Goal: Task Accomplishment & Management: Use online tool/utility

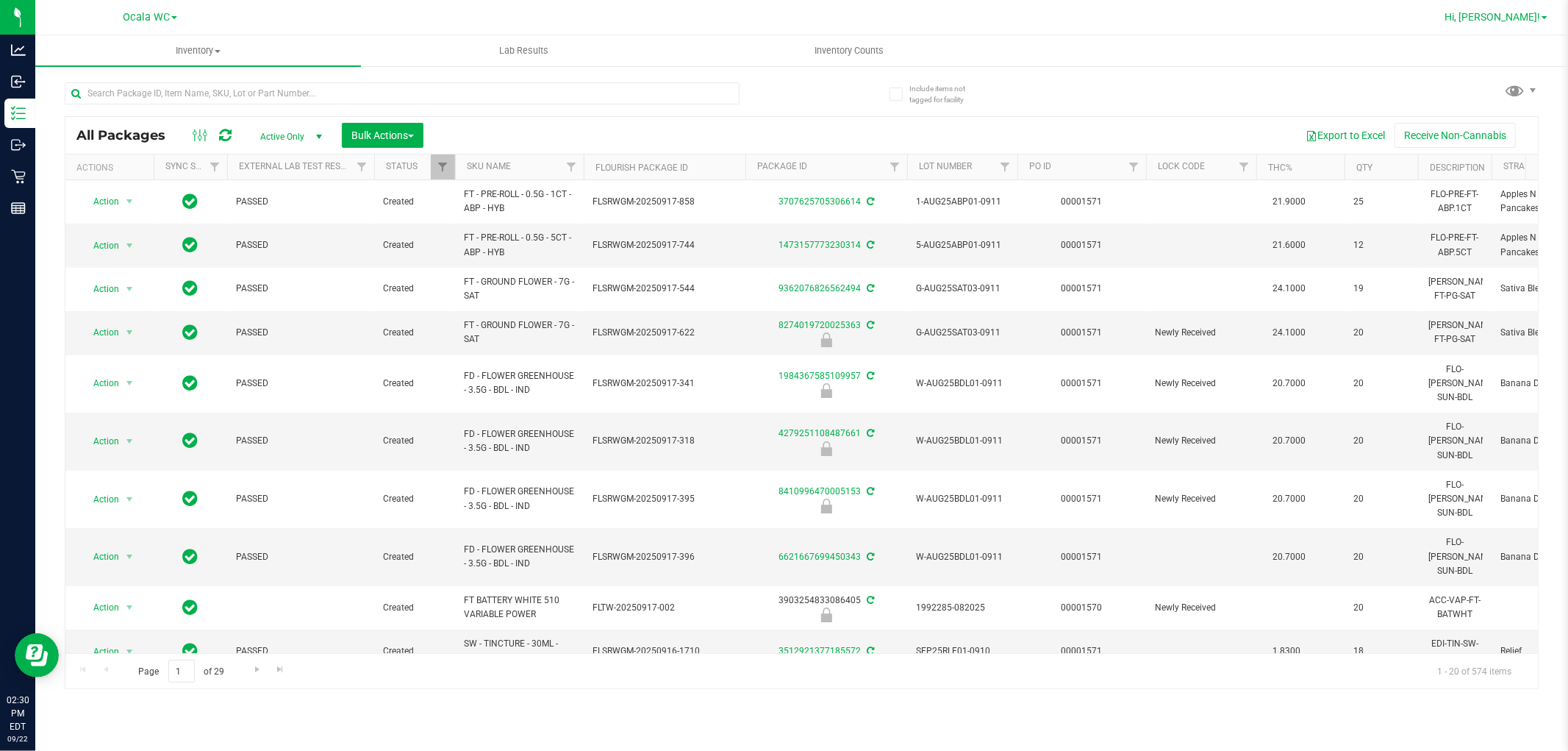
click at [1518, 15] on span "Hi, [PERSON_NAME]!" at bounding box center [1491, 17] width 95 height 12
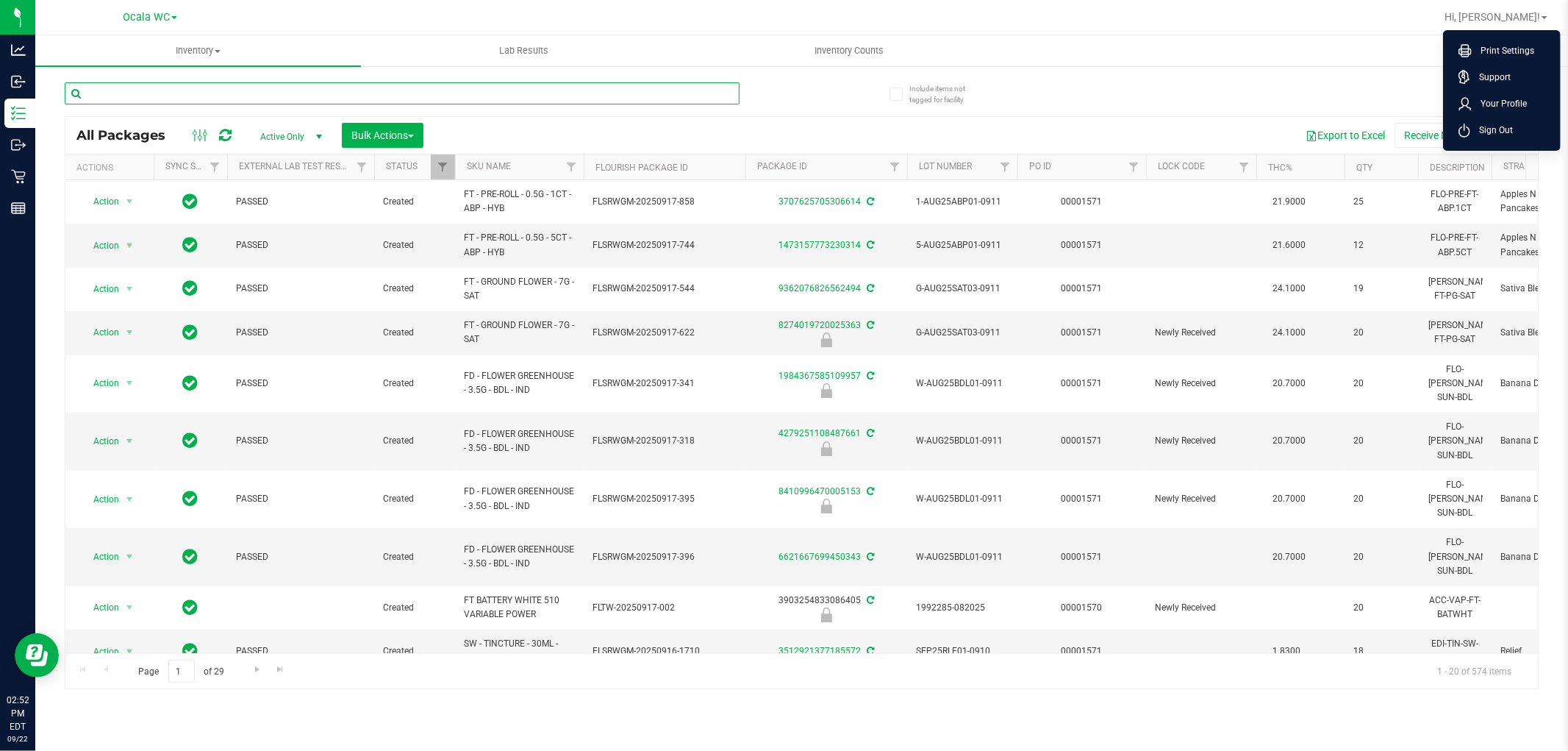
click at [158, 93] on input "text" at bounding box center [402, 93] width 675 height 22
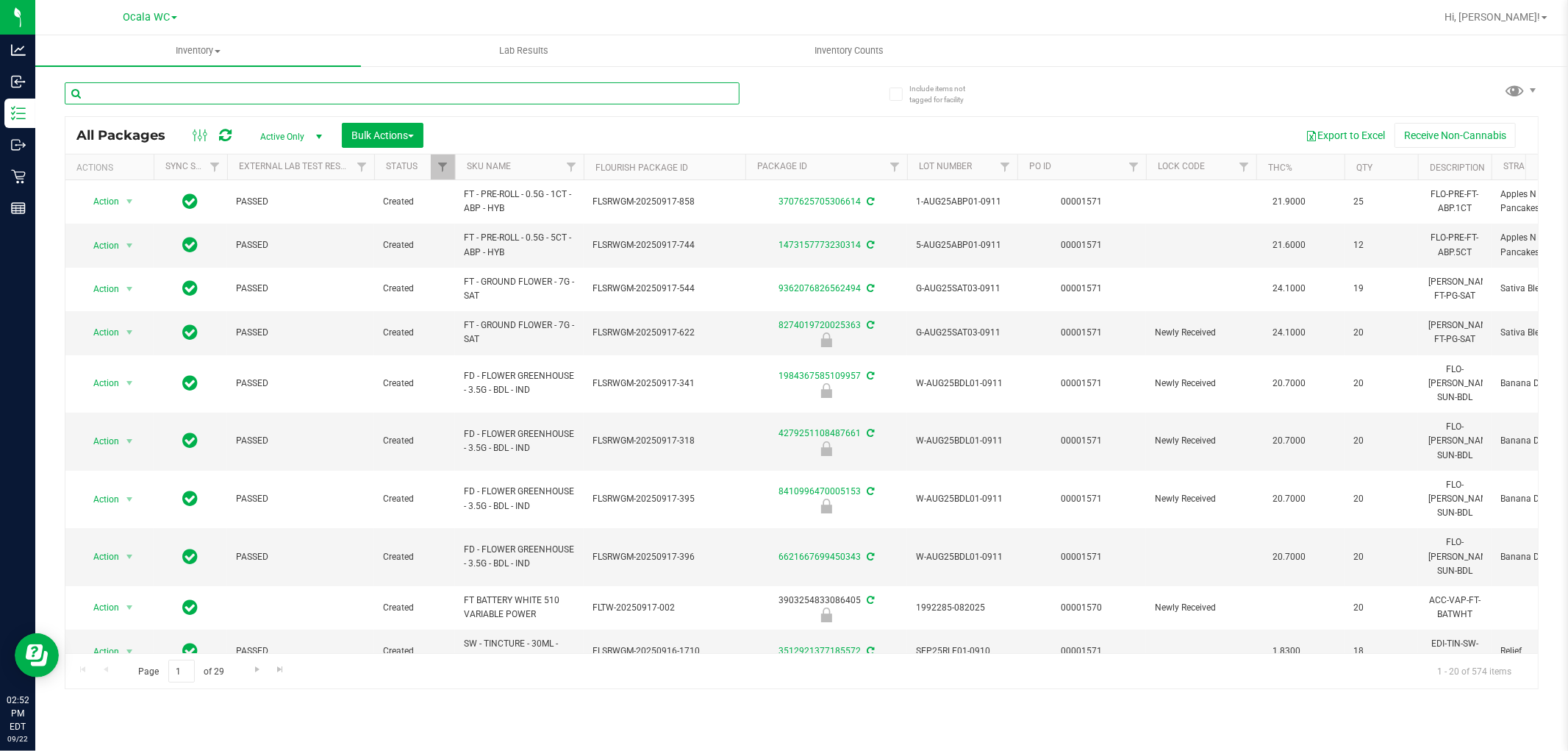
click at [158, 93] on input "text" at bounding box center [402, 93] width 675 height 22
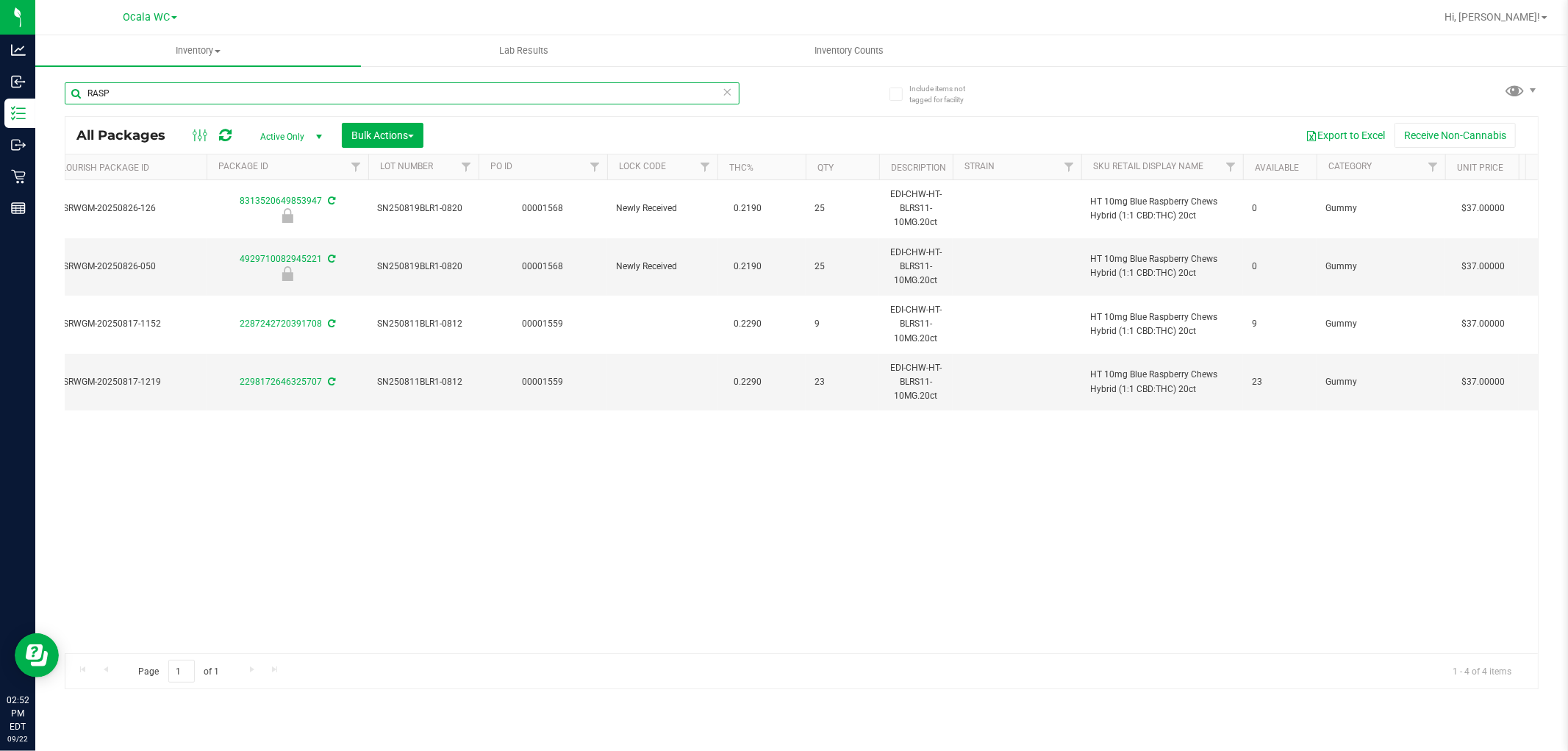
scroll to position [0, 535]
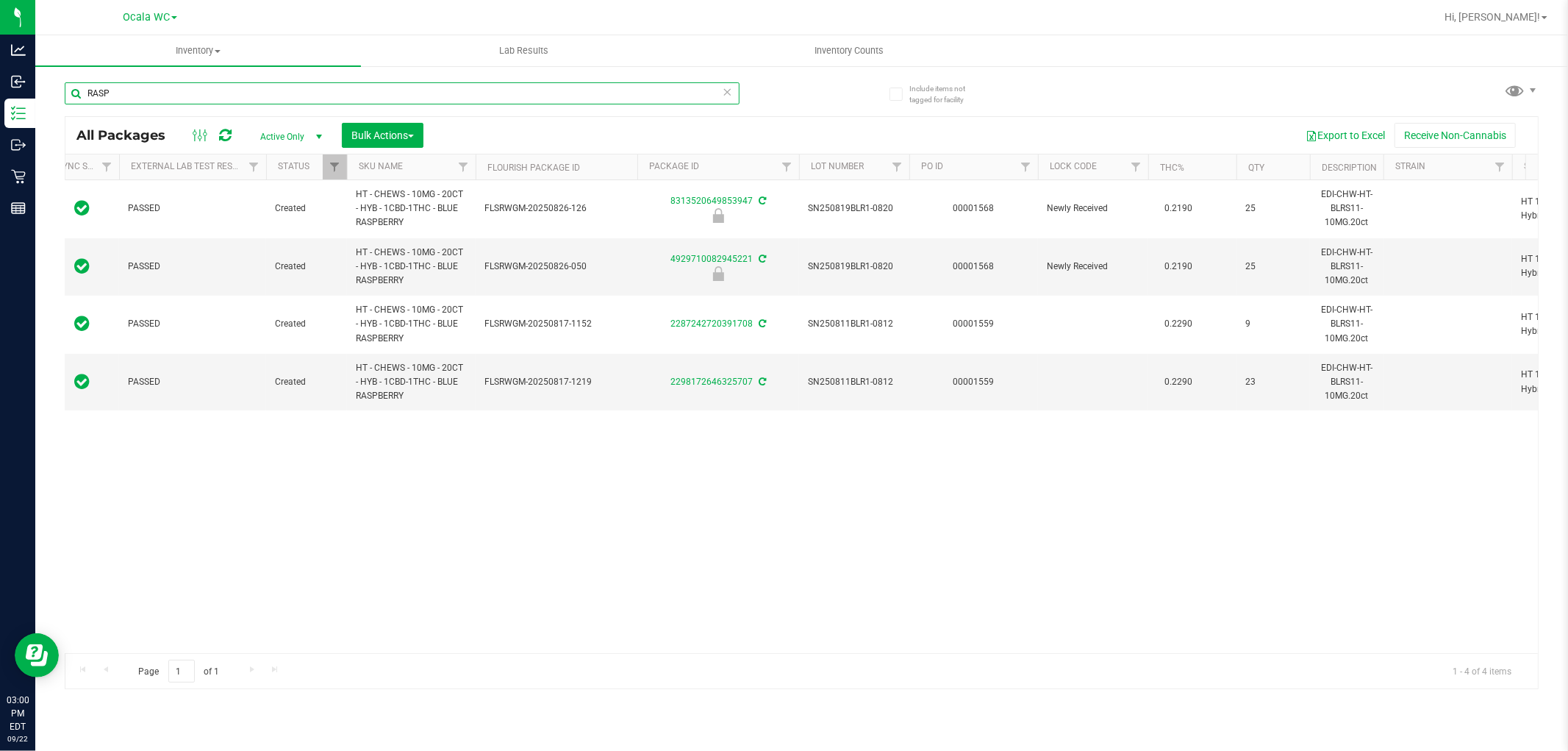
click at [151, 90] on input "RASP" at bounding box center [402, 93] width 675 height 22
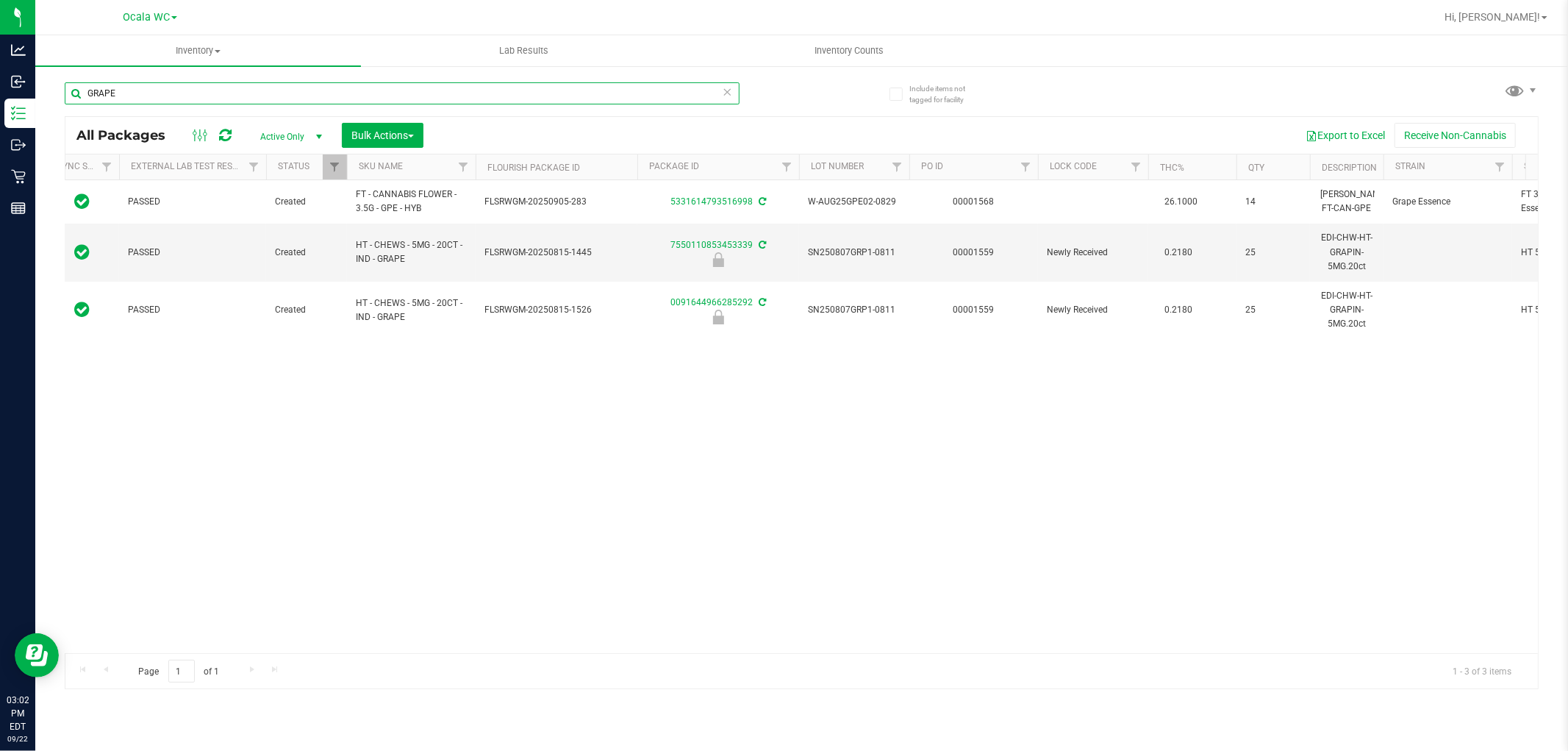
click at [139, 85] on input "GRAPE" at bounding box center [402, 93] width 675 height 22
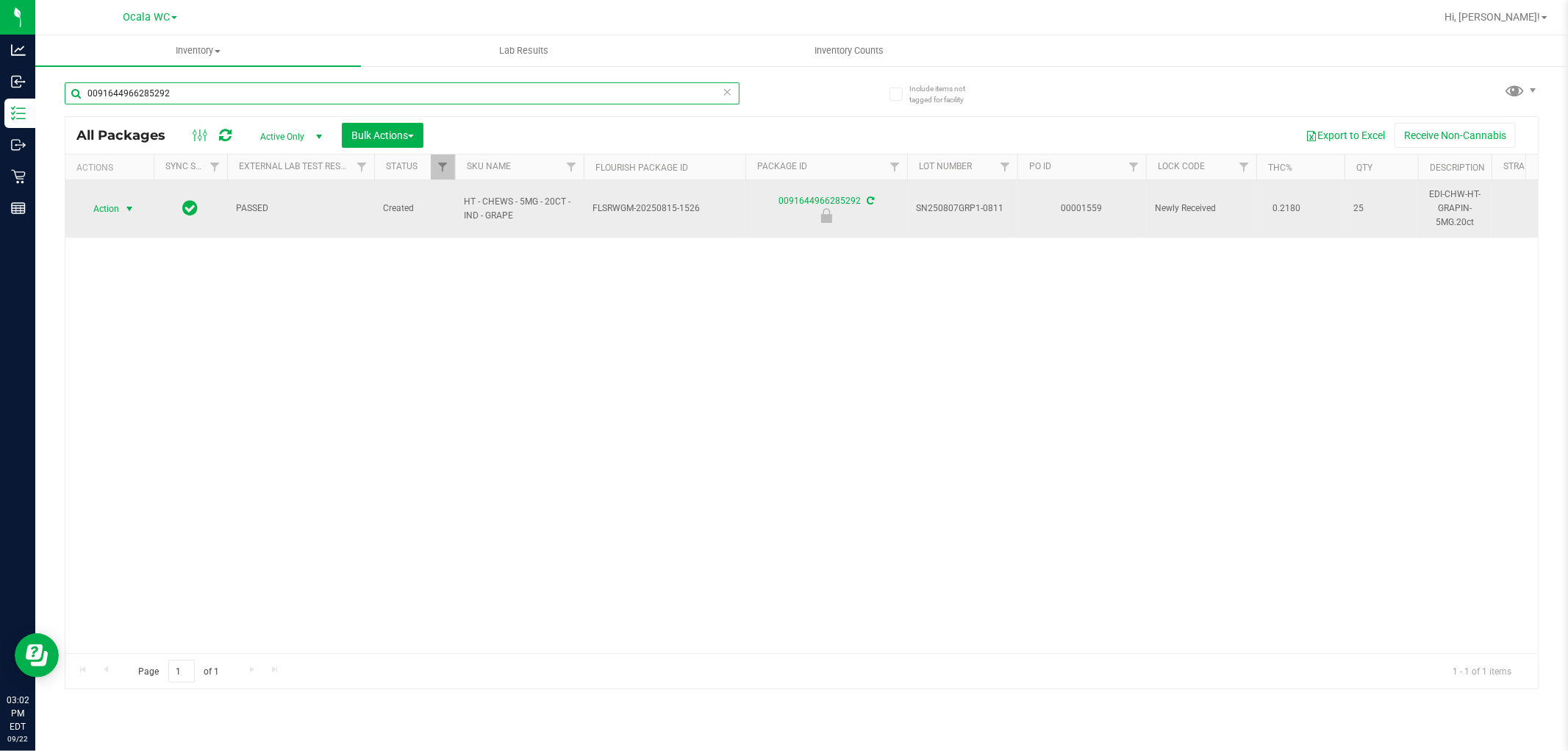
type input "0091644966285292"
click at [128, 208] on span "select" at bounding box center [130, 209] width 12 height 12
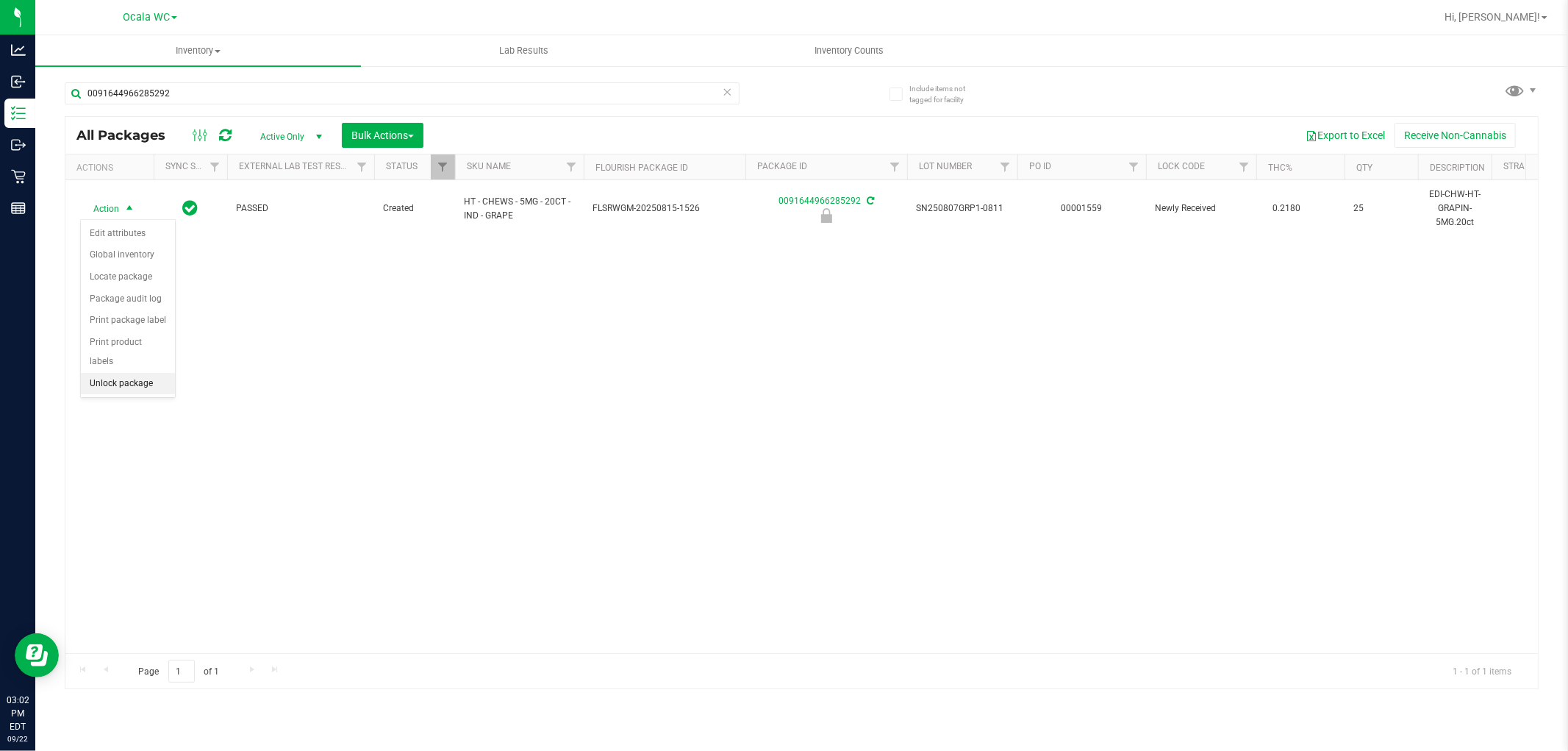
click at [121, 377] on li "Unlock package" at bounding box center [128, 384] width 94 height 22
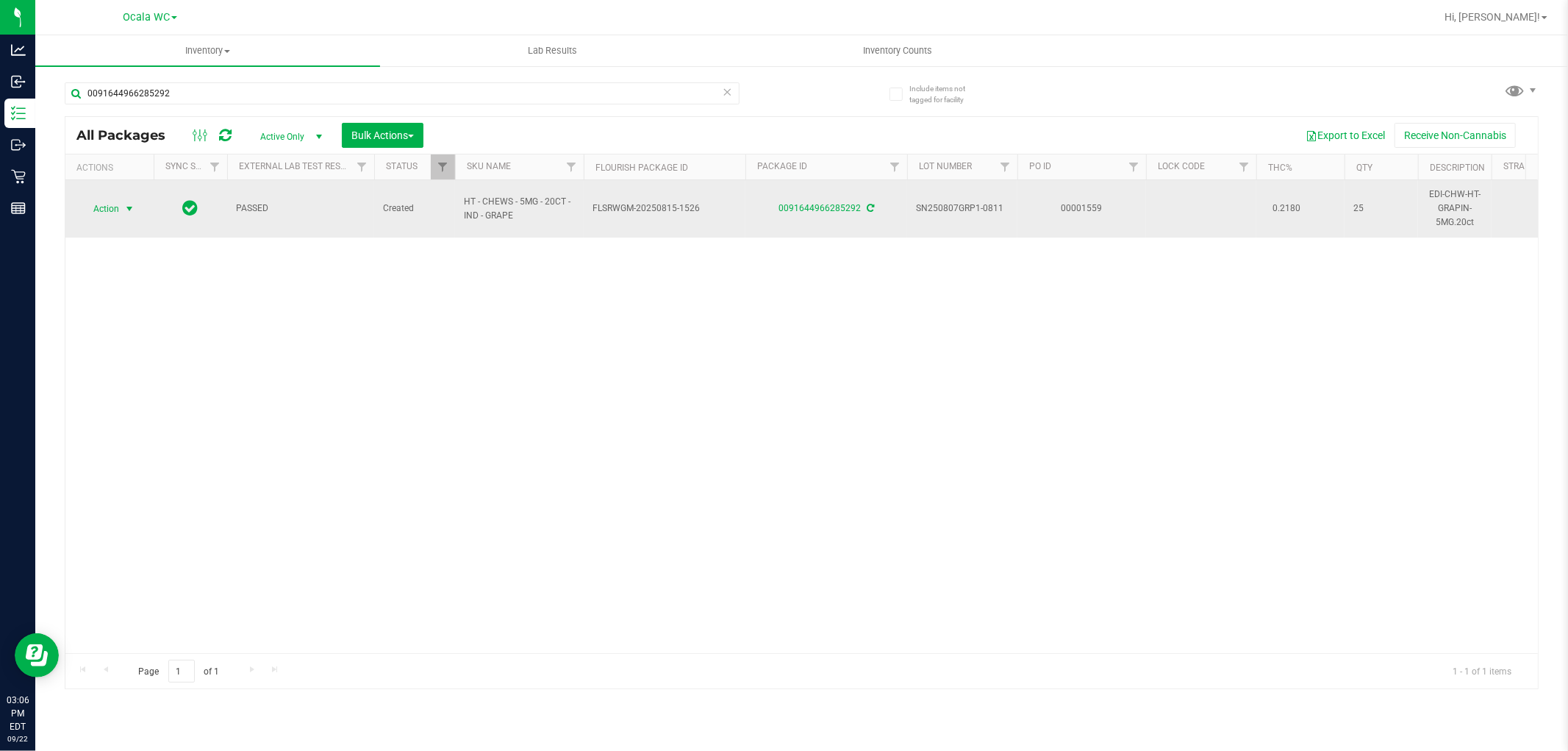
click at [128, 207] on span "select" at bounding box center [130, 209] width 12 height 12
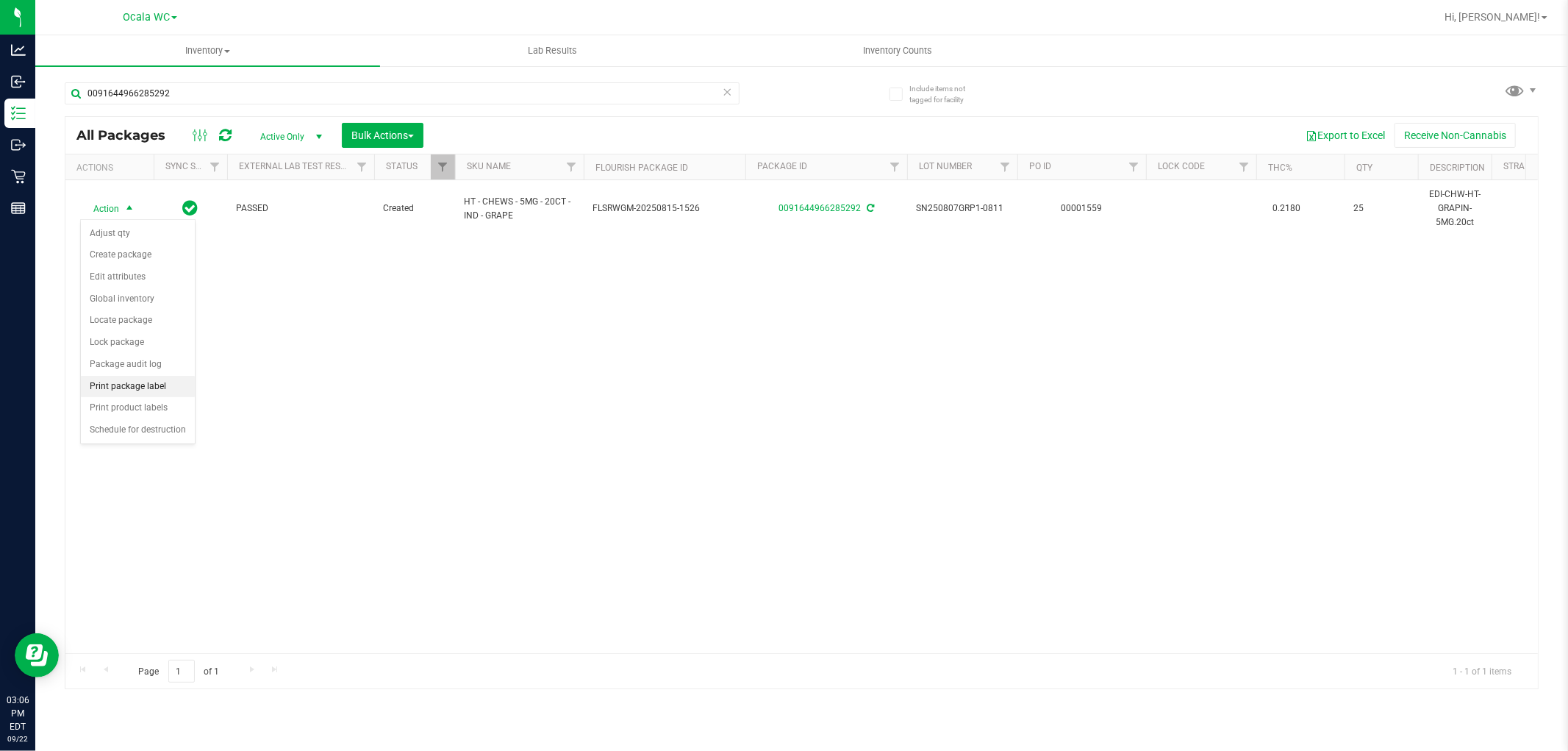
click at [144, 394] on li "Print package label" at bounding box center [137, 387] width 114 height 22
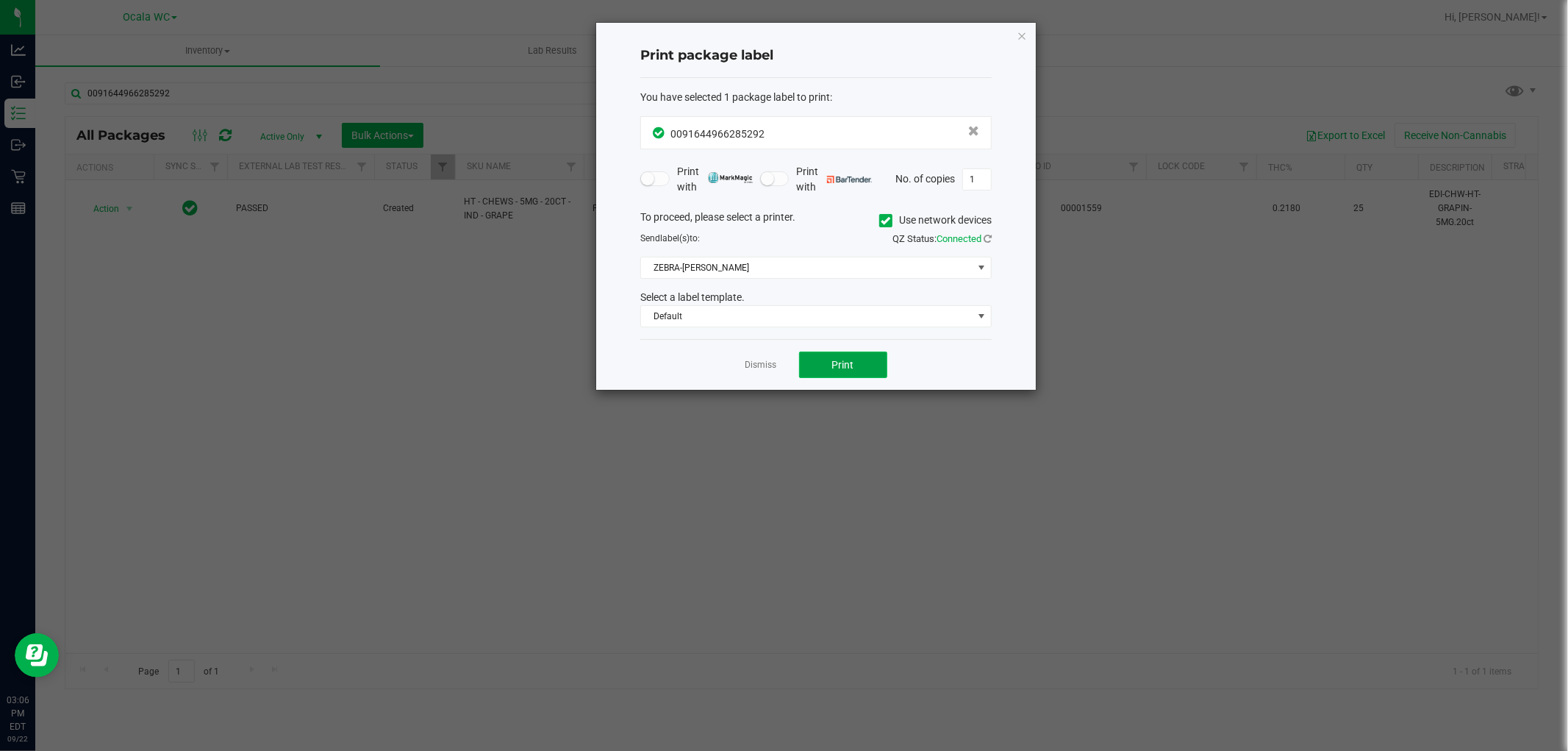
click at [846, 356] on button "Print" at bounding box center [843, 364] width 88 height 27
click at [766, 371] on link "Dismiss" at bounding box center [761, 365] width 31 height 13
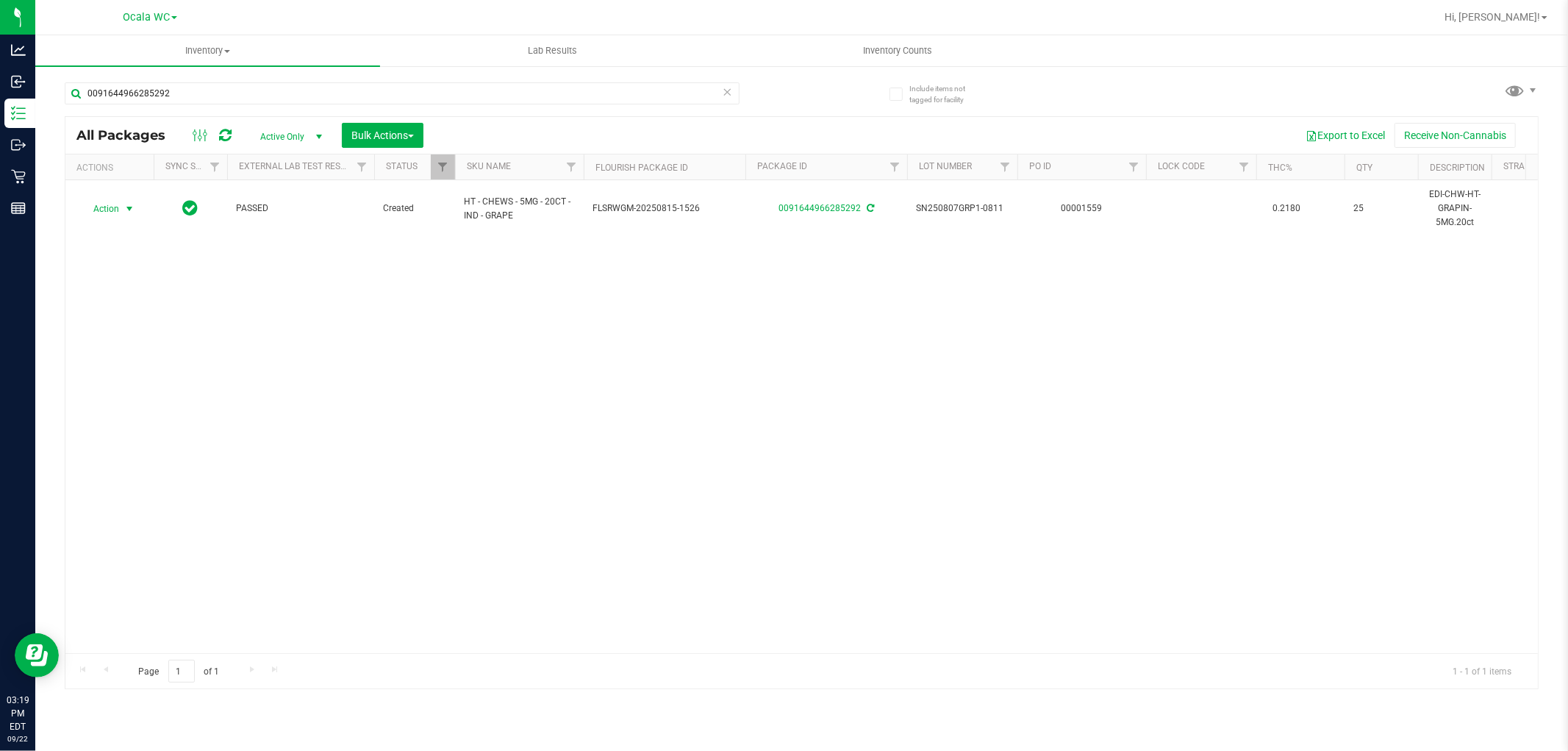
click at [377, 452] on div "Action Action Adjust qty Create package Edit attributes Global inventory Locate…" at bounding box center [802, 417] width 1473 height 473
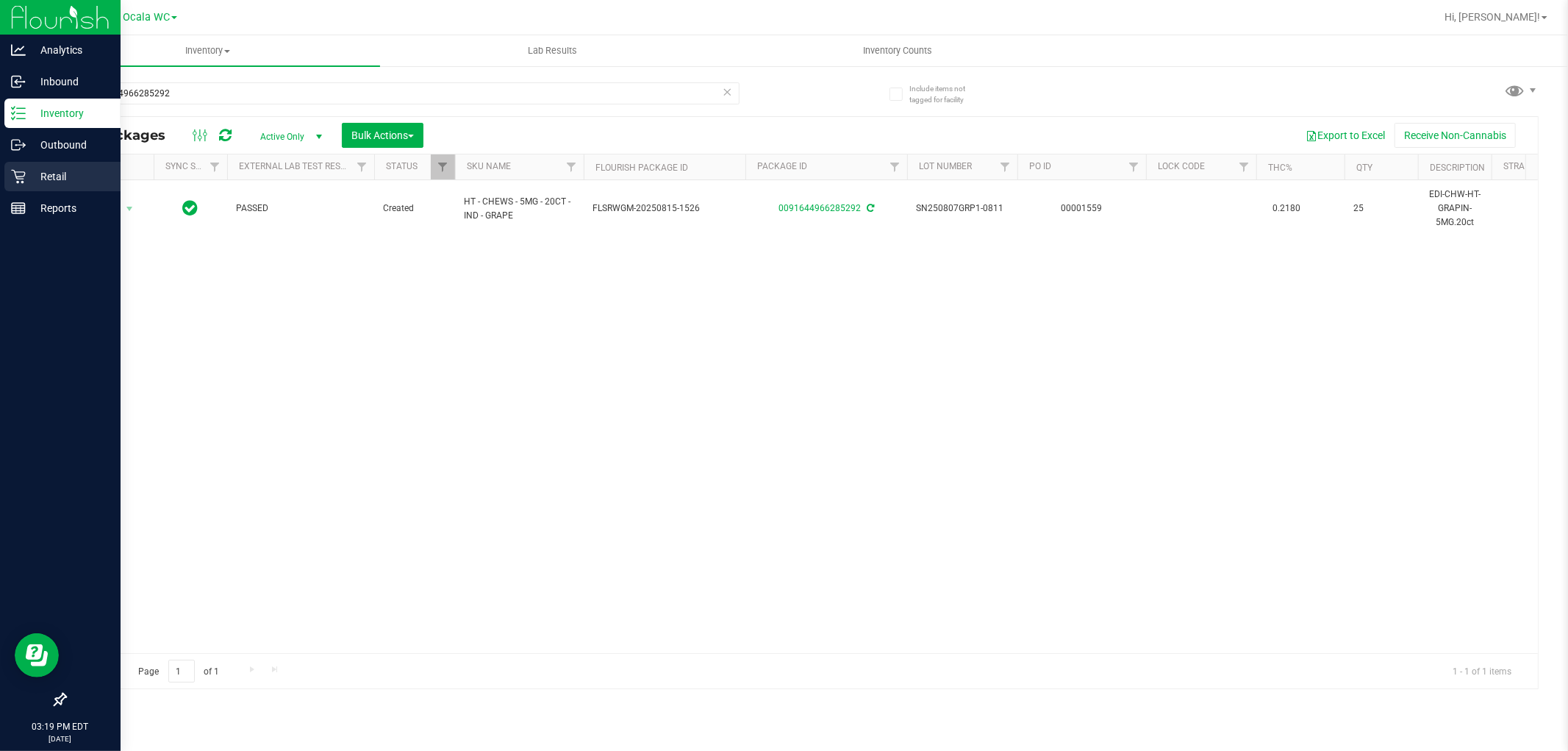
click at [15, 171] on icon at bounding box center [18, 177] width 14 height 14
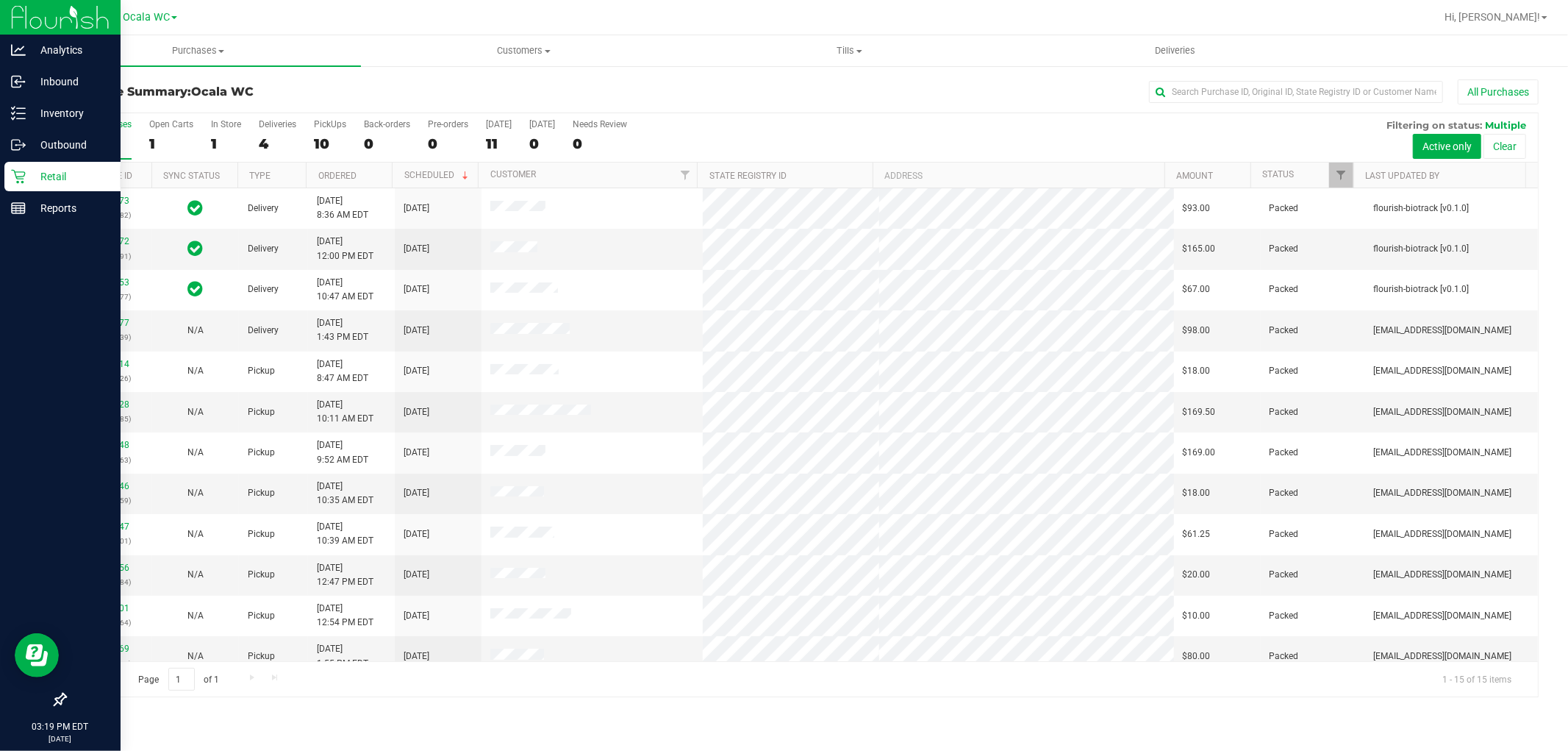
scroll to position [137, 0]
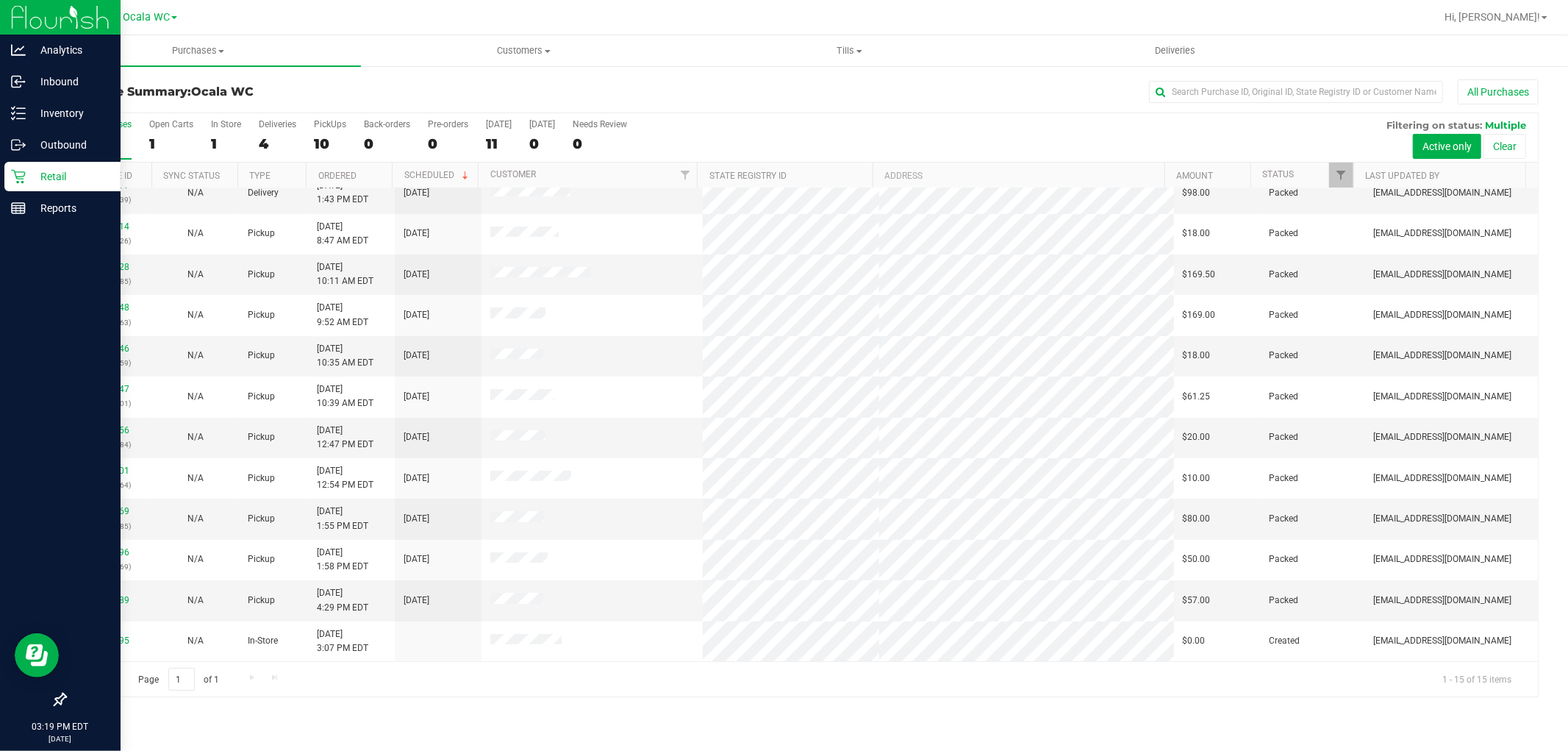
click at [686, 696] on div "Page 1 of 1 1 - 15 of 15 items" at bounding box center [802, 679] width 1473 height 35
click at [13, 118] on icon at bounding box center [18, 113] width 15 height 15
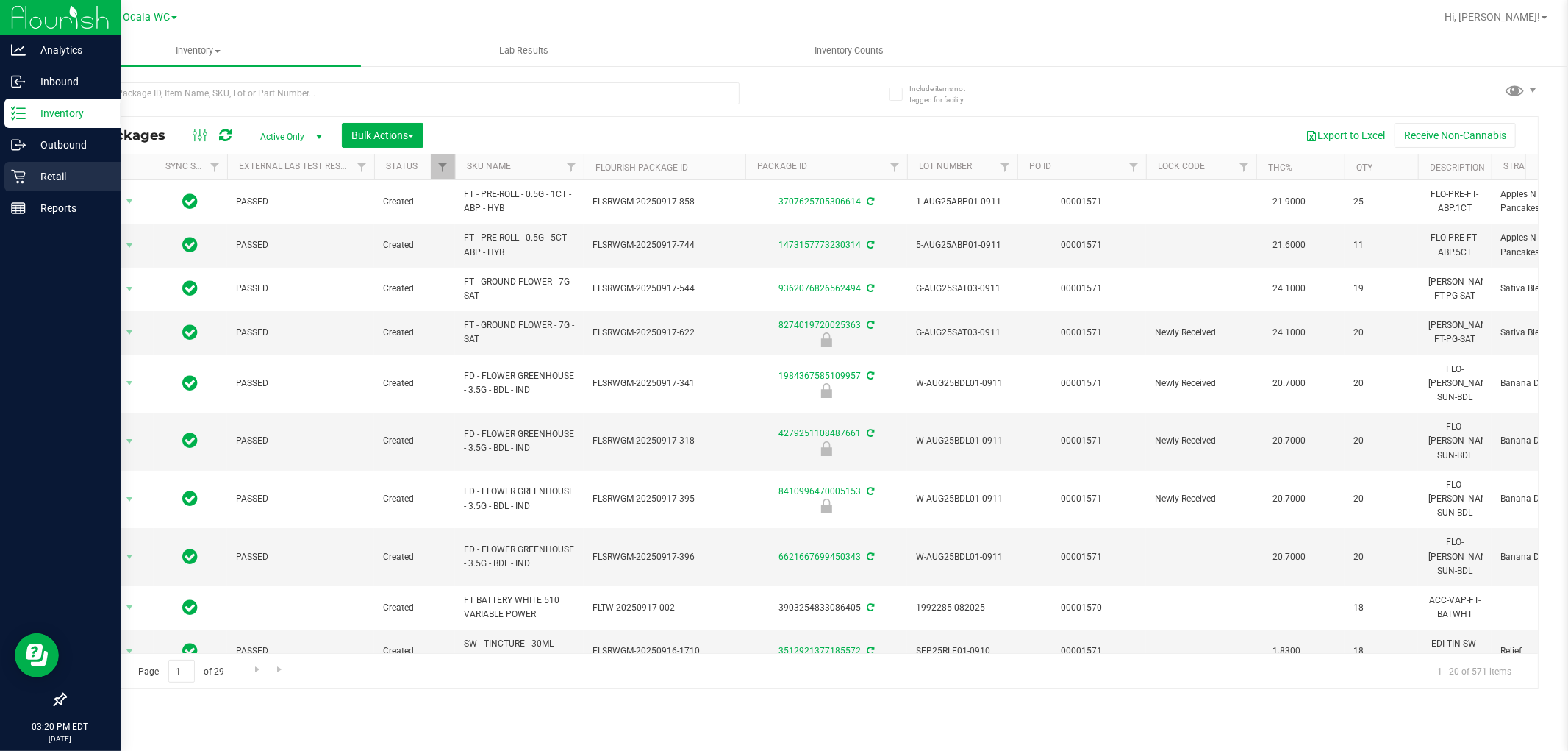
click at [60, 165] on div "Retail" at bounding box center [62, 177] width 116 height 29
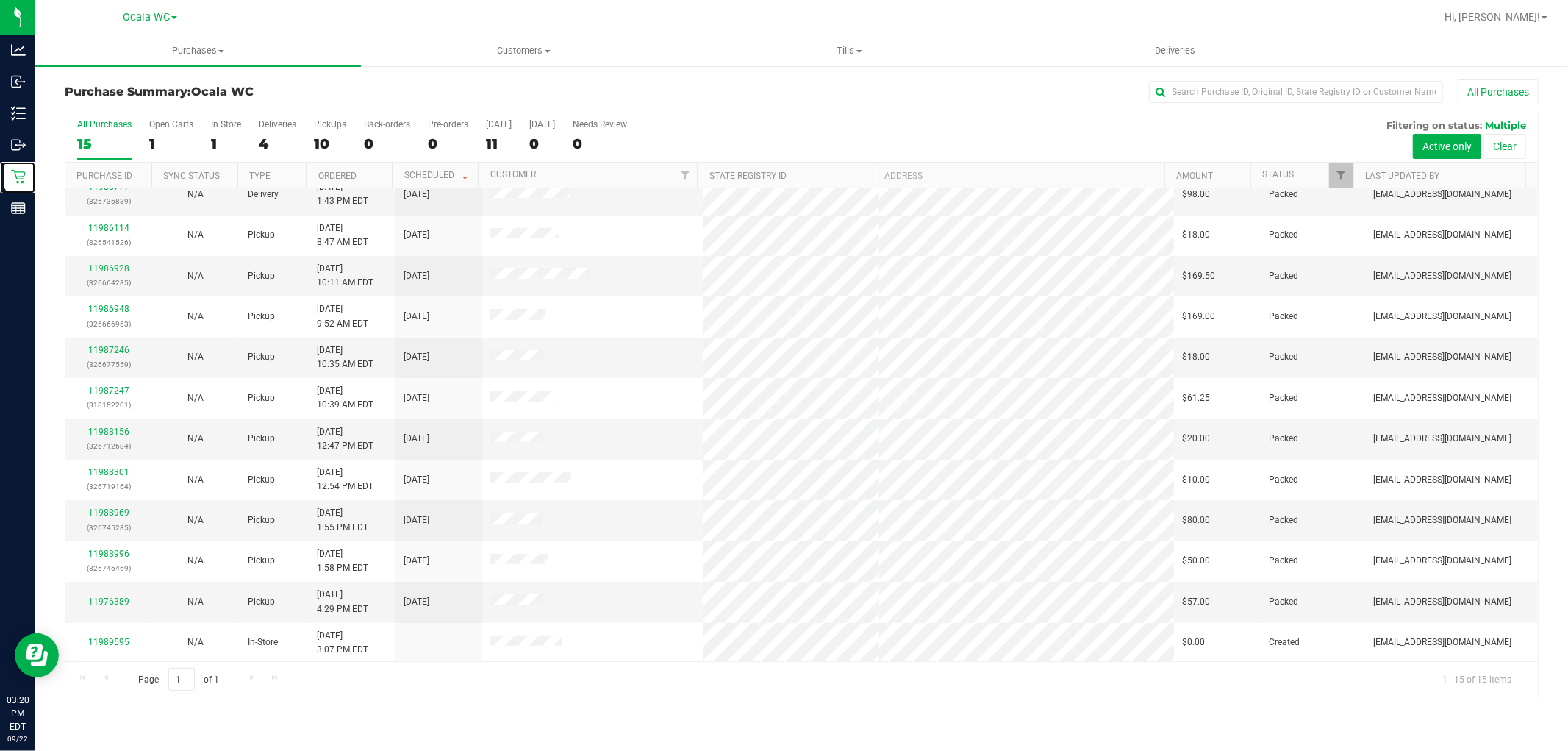
scroll to position [137, 0]
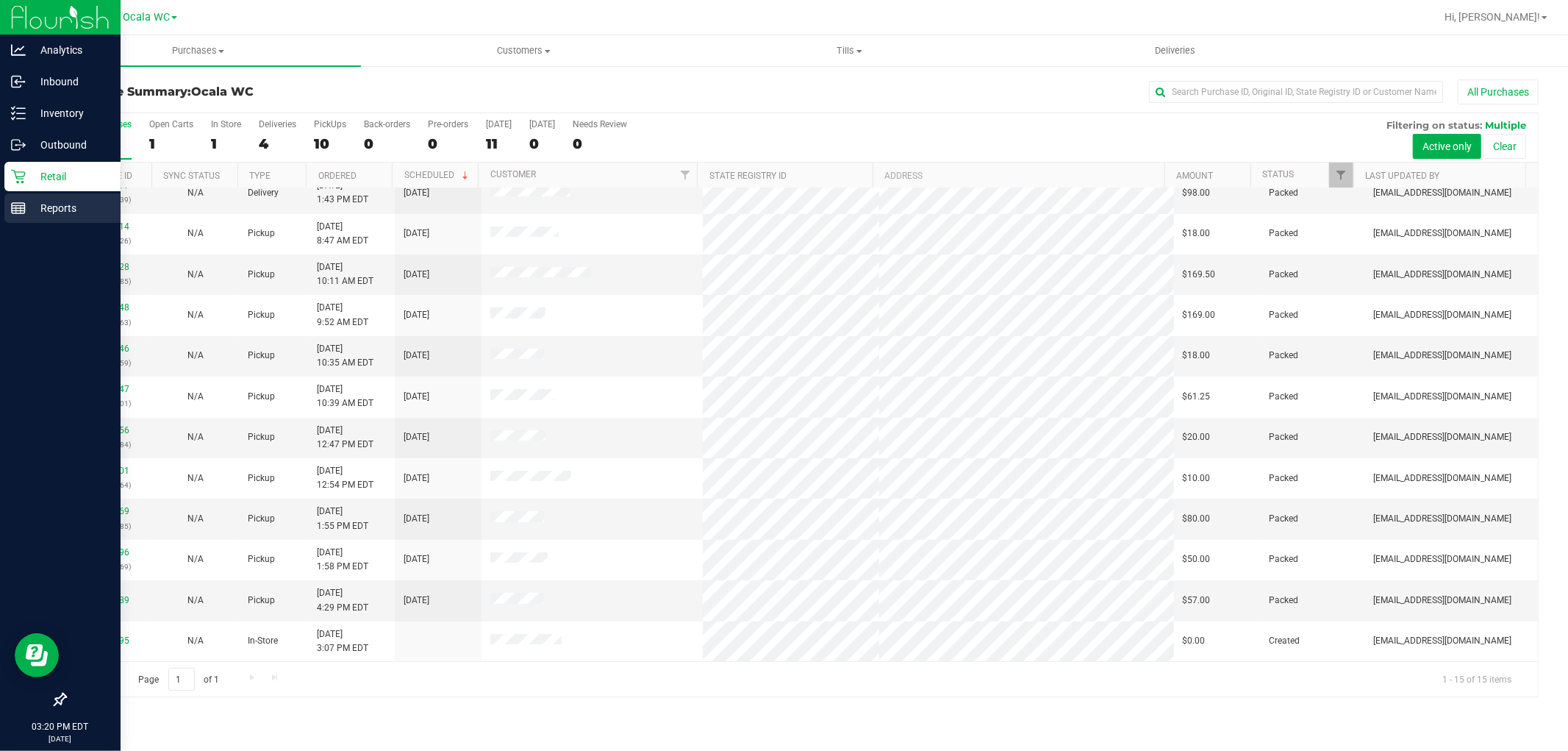
click at [42, 208] on p "Reports" at bounding box center [70, 208] width 88 height 18
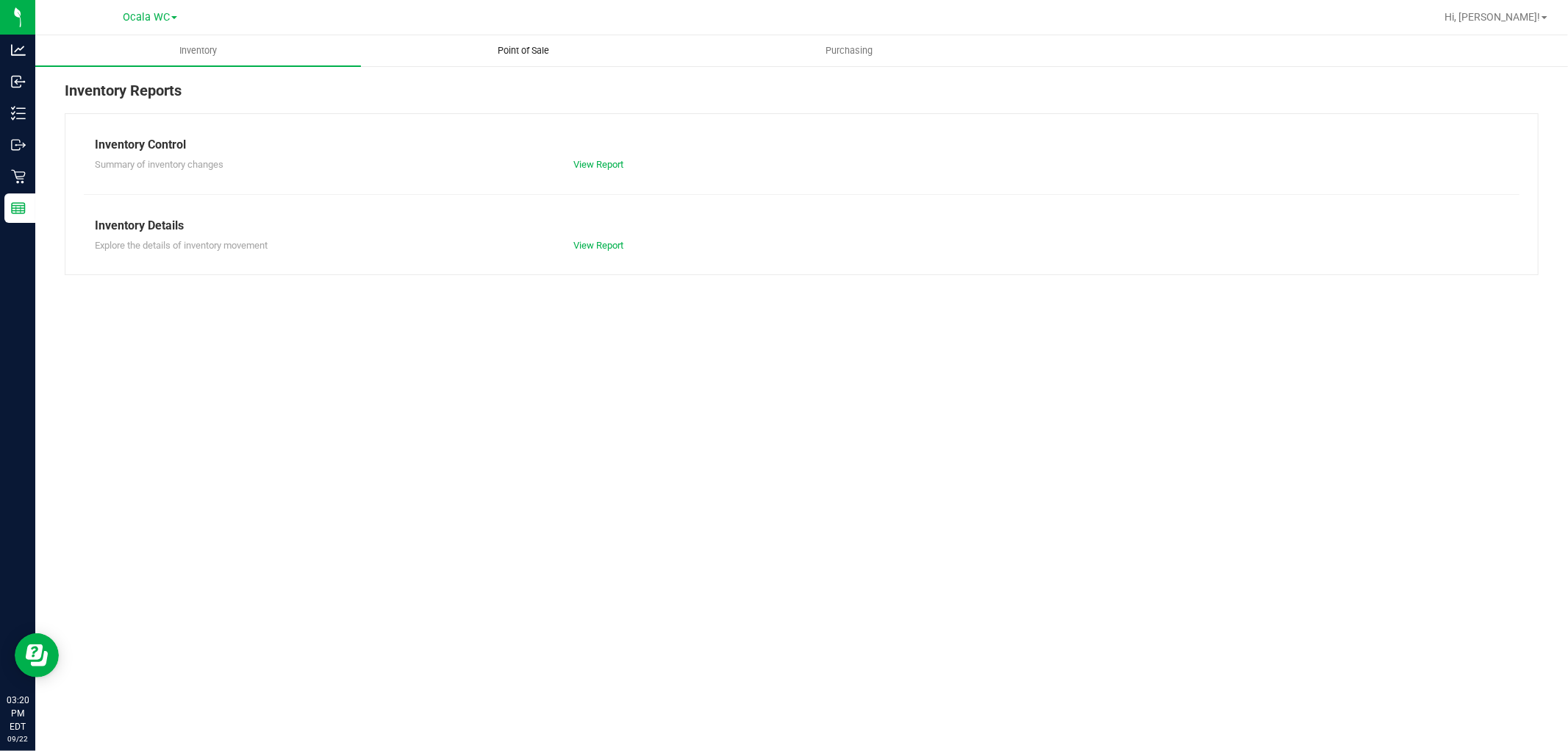
click at [508, 48] on span "Point of Sale" at bounding box center [524, 50] width 91 height 13
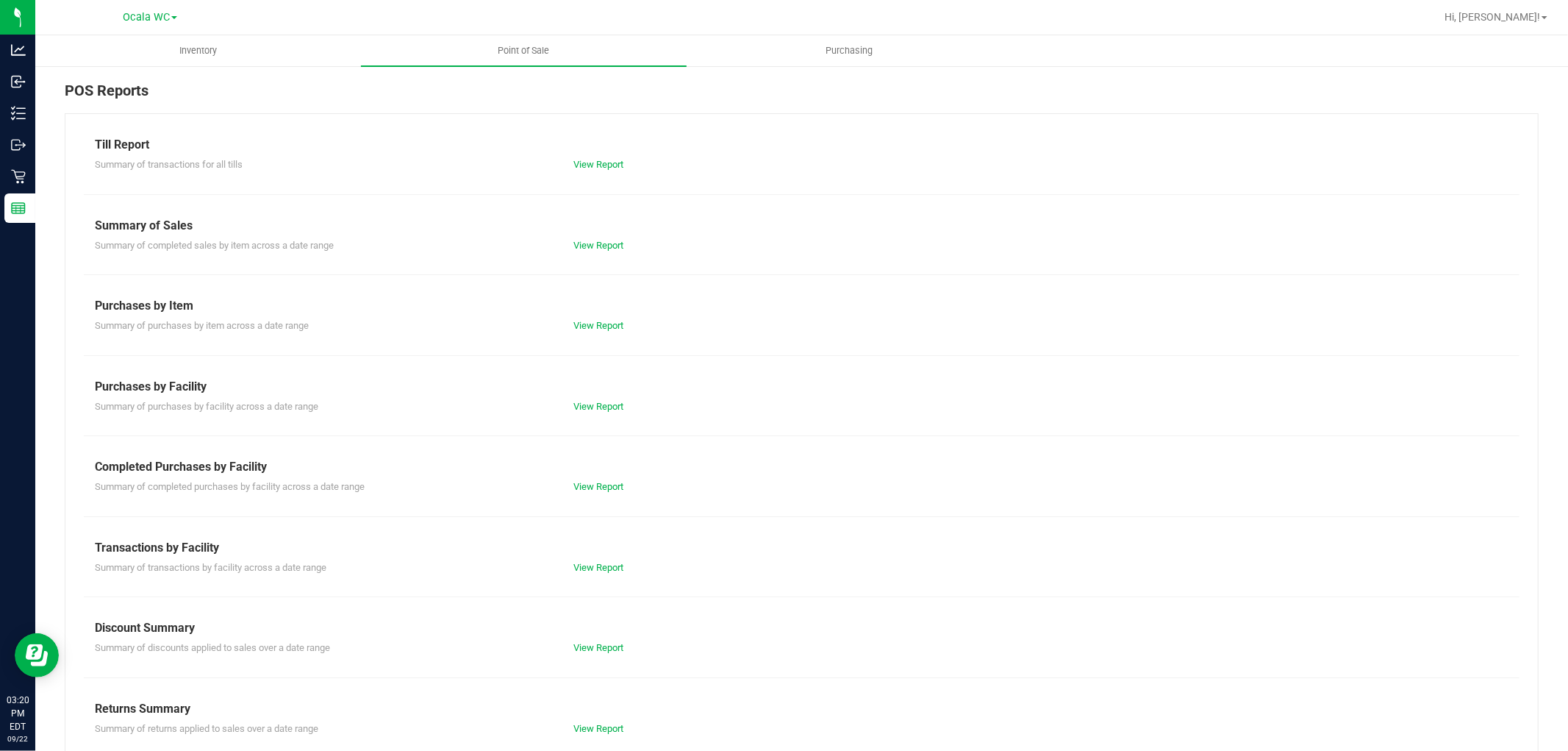
click at [611, 147] on div "Till Report" at bounding box center [802, 145] width 1414 height 18
click at [606, 156] on div "Summary of transactions for all tills View Report" at bounding box center [801, 163] width 1436 height 19
click at [600, 167] on link "View Report" at bounding box center [598, 164] width 50 height 11
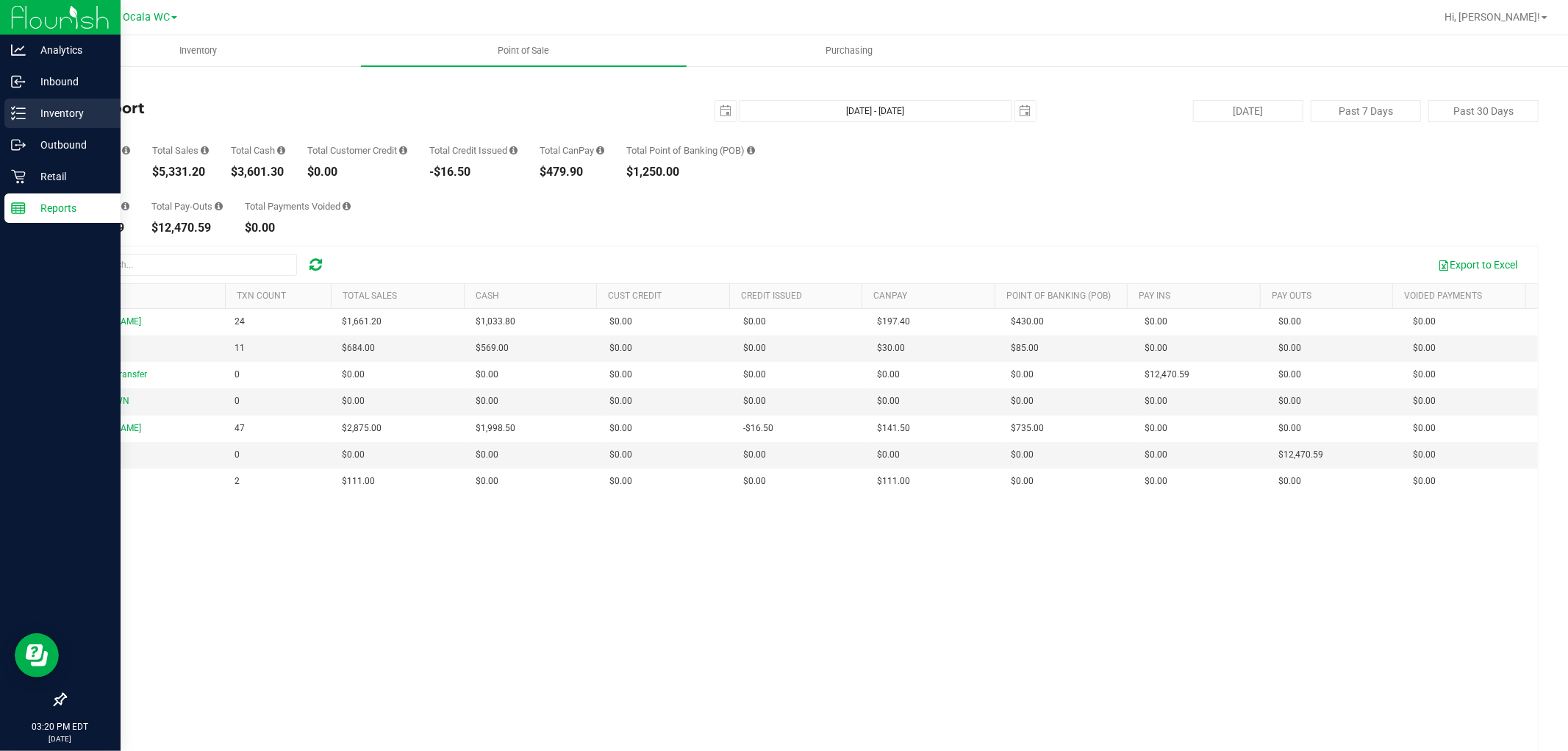
click at [48, 113] on p "Inventory" at bounding box center [70, 113] width 88 height 18
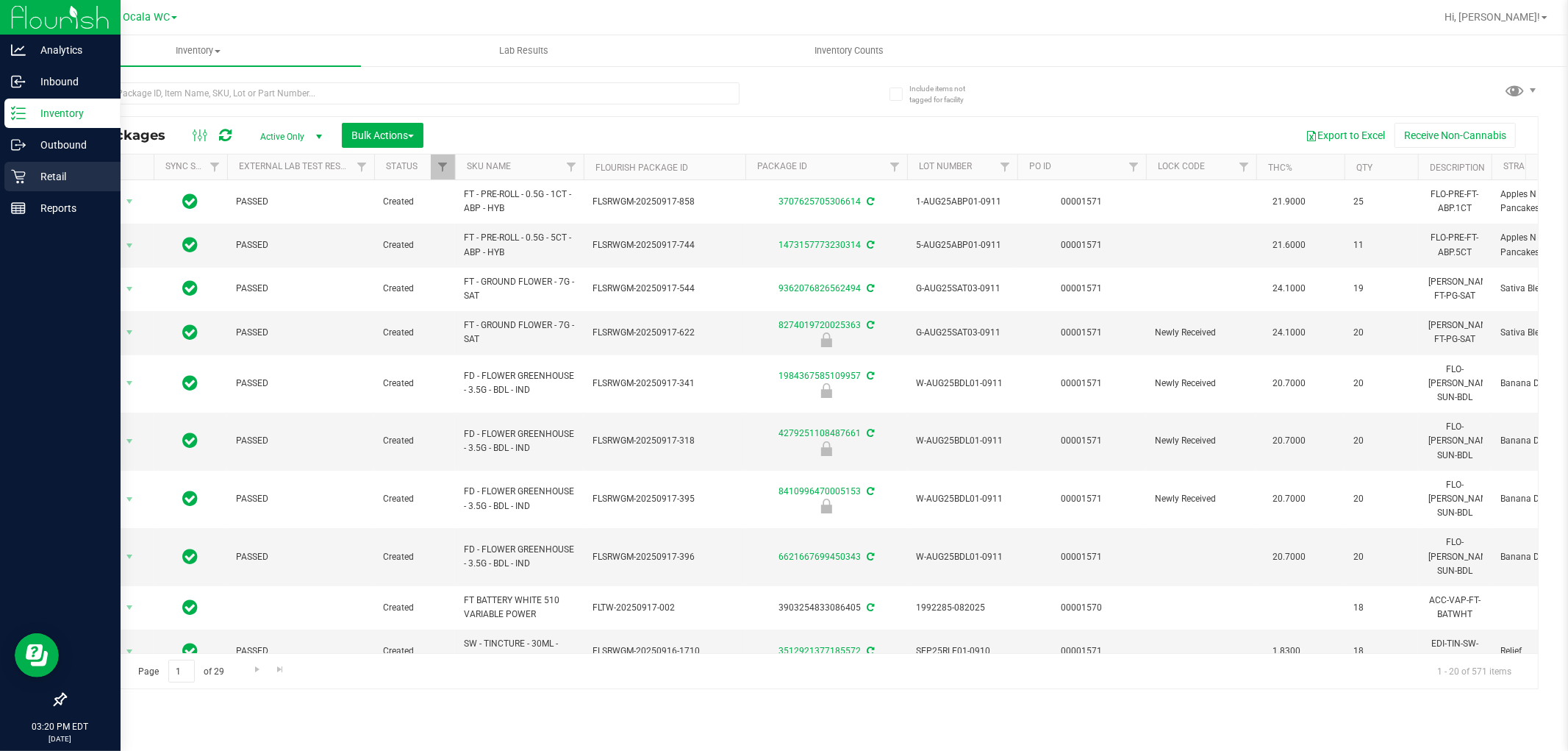
click at [29, 181] on p "Retail" at bounding box center [70, 177] width 88 height 18
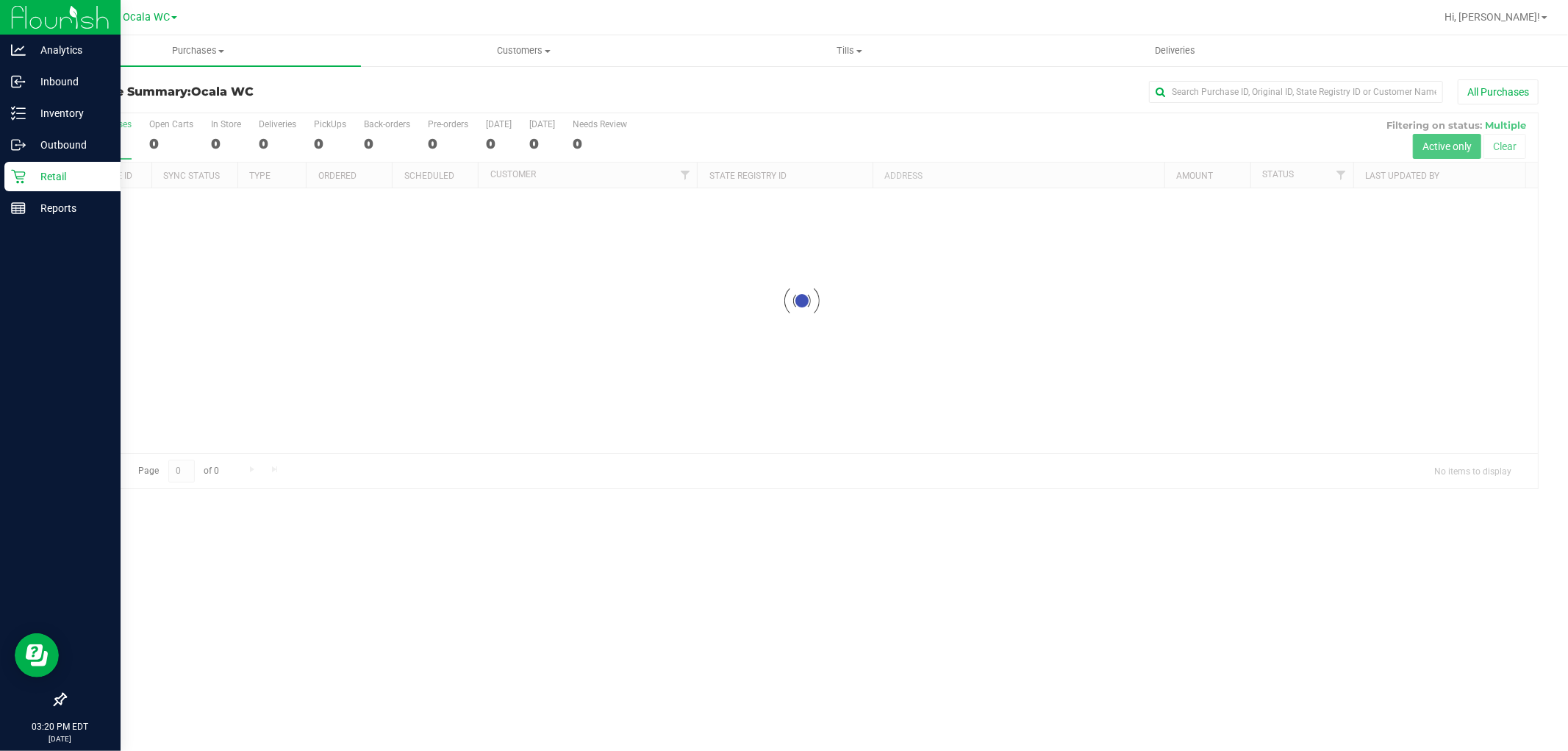
click at [29, 181] on p "Retail" at bounding box center [70, 177] width 88 height 18
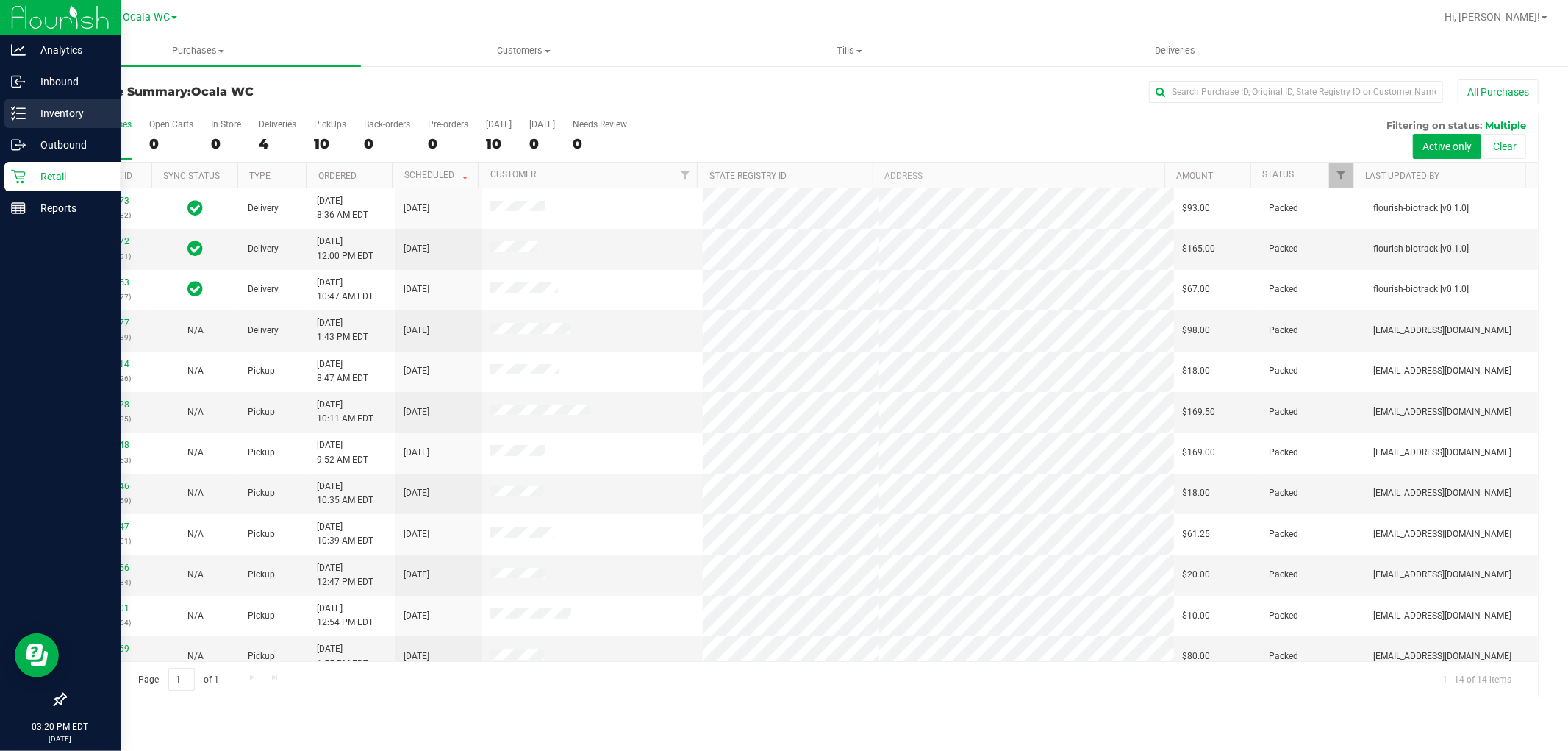
click at [26, 115] on p "Inventory" at bounding box center [70, 113] width 88 height 18
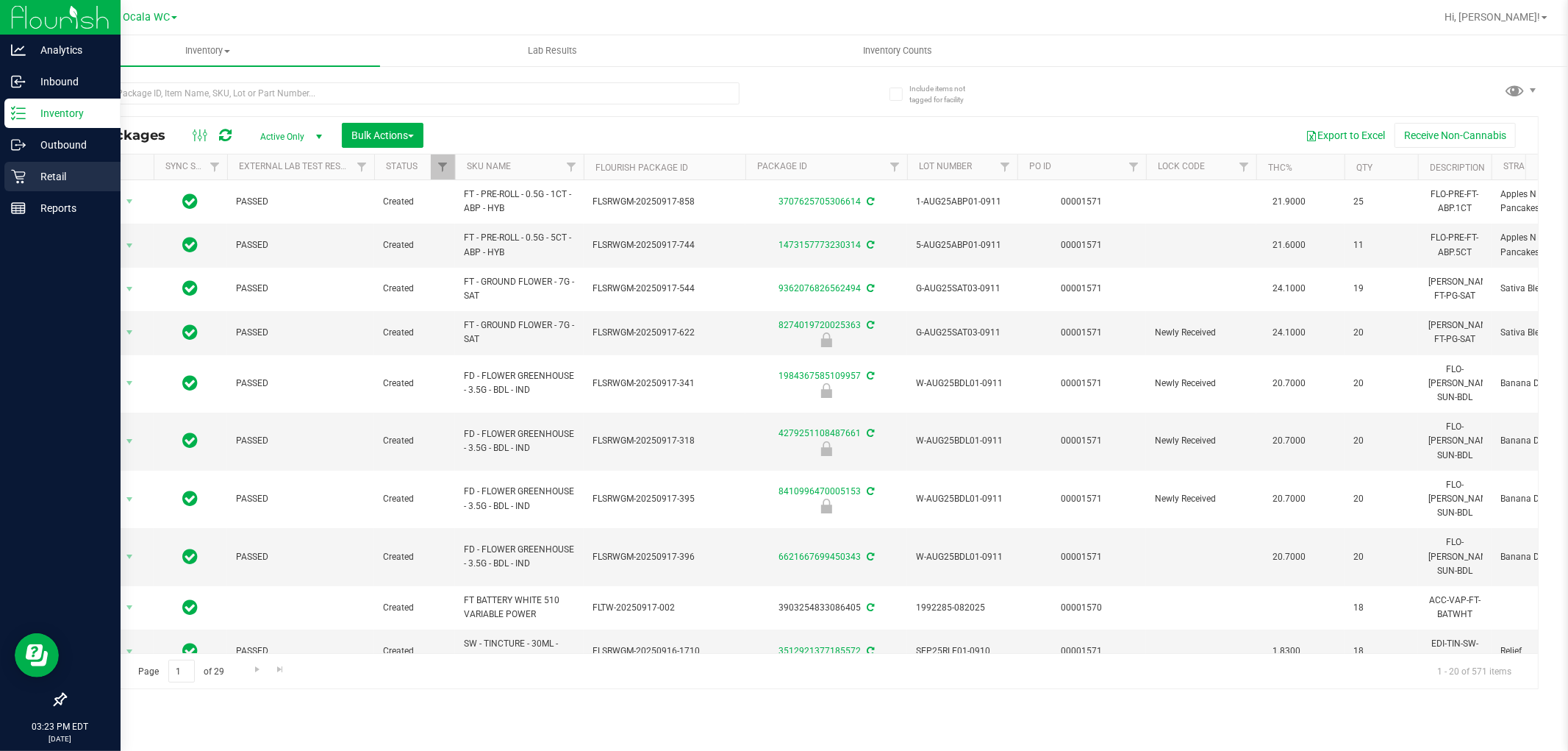
click at [37, 175] on p "Retail" at bounding box center [70, 177] width 88 height 18
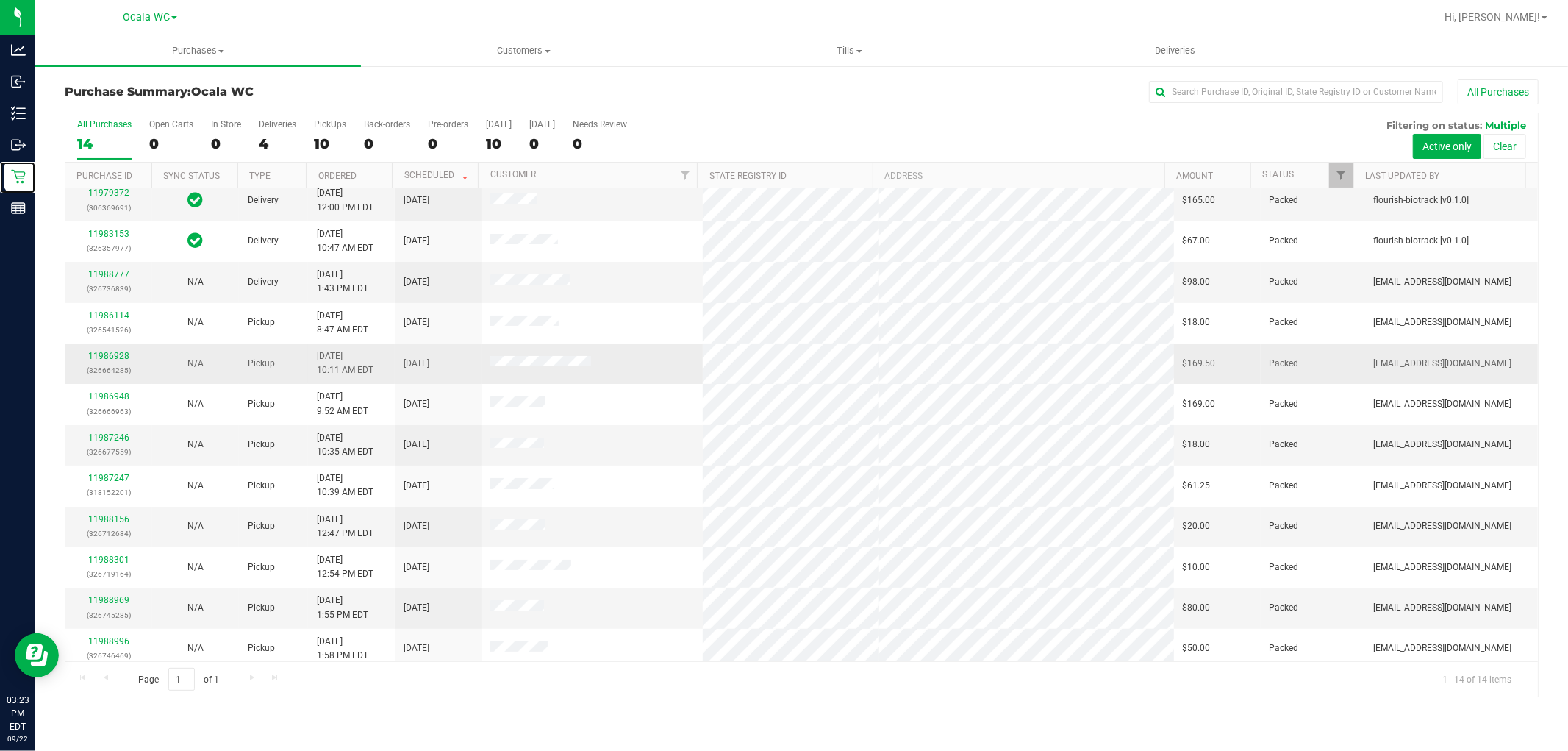
scroll to position [97, 0]
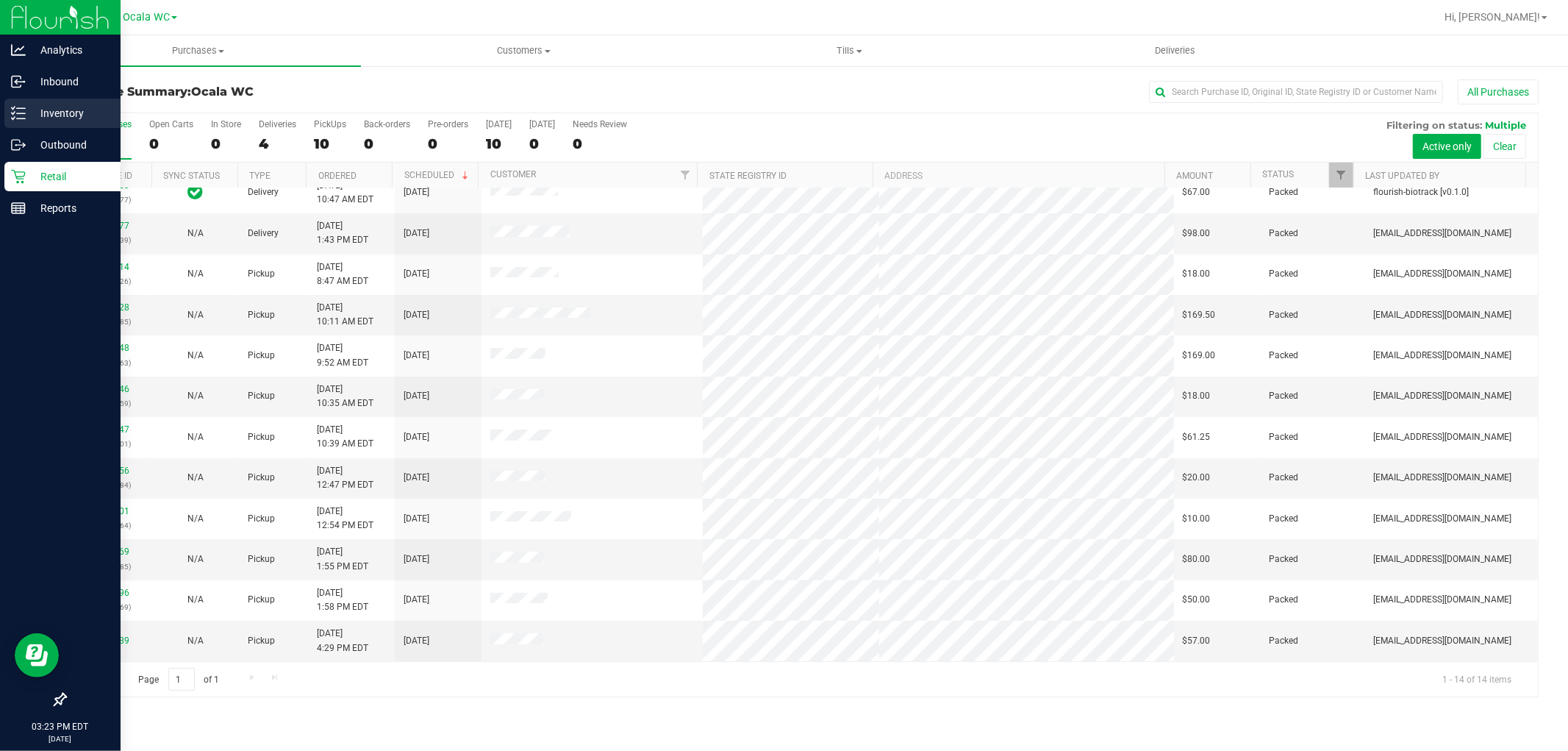
click at [29, 99] on div "Inventory" at bounding box center [62, 113] width 116 height 29
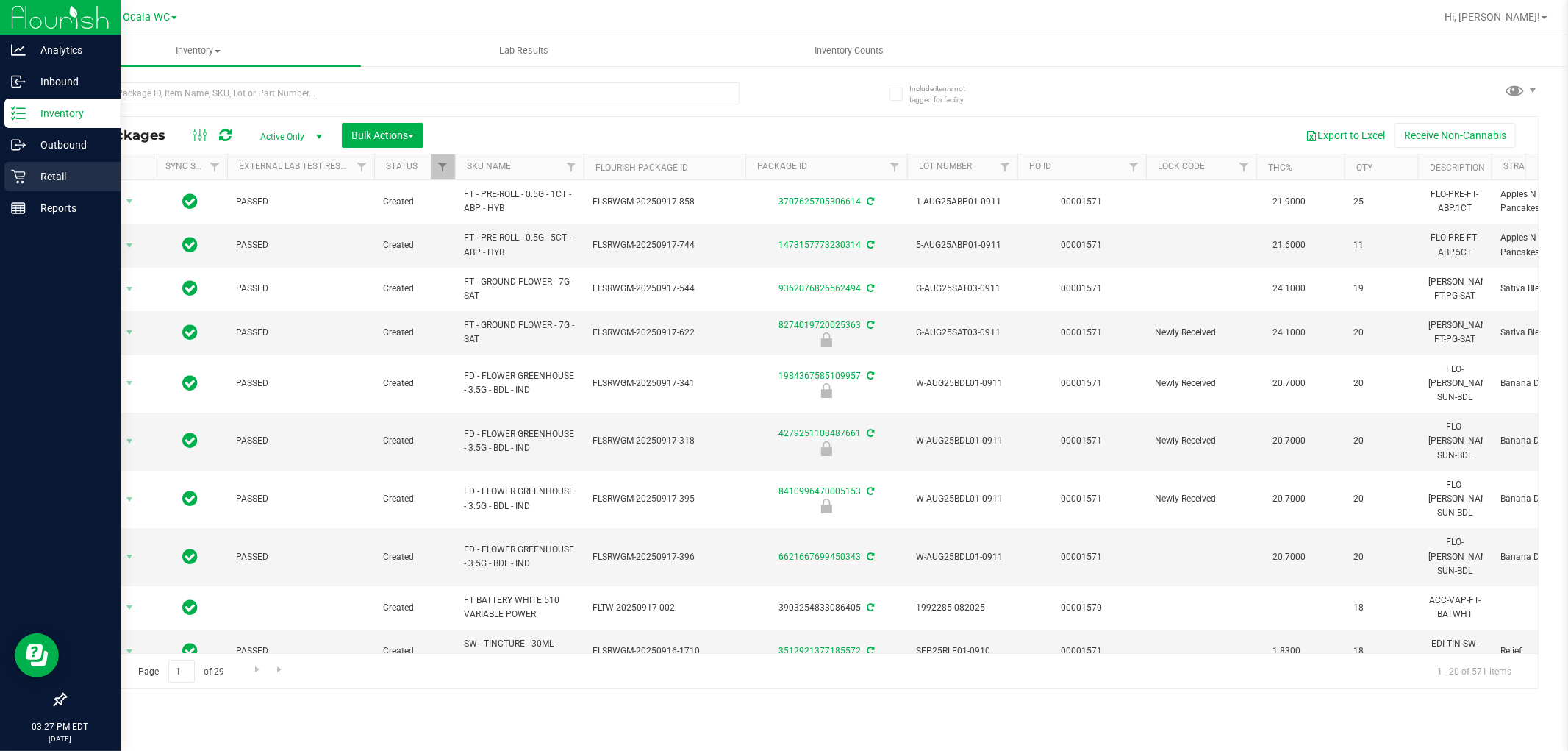
click at [37, 183] on p "Retail" at bounding box center [70, 177] width 88 height 18
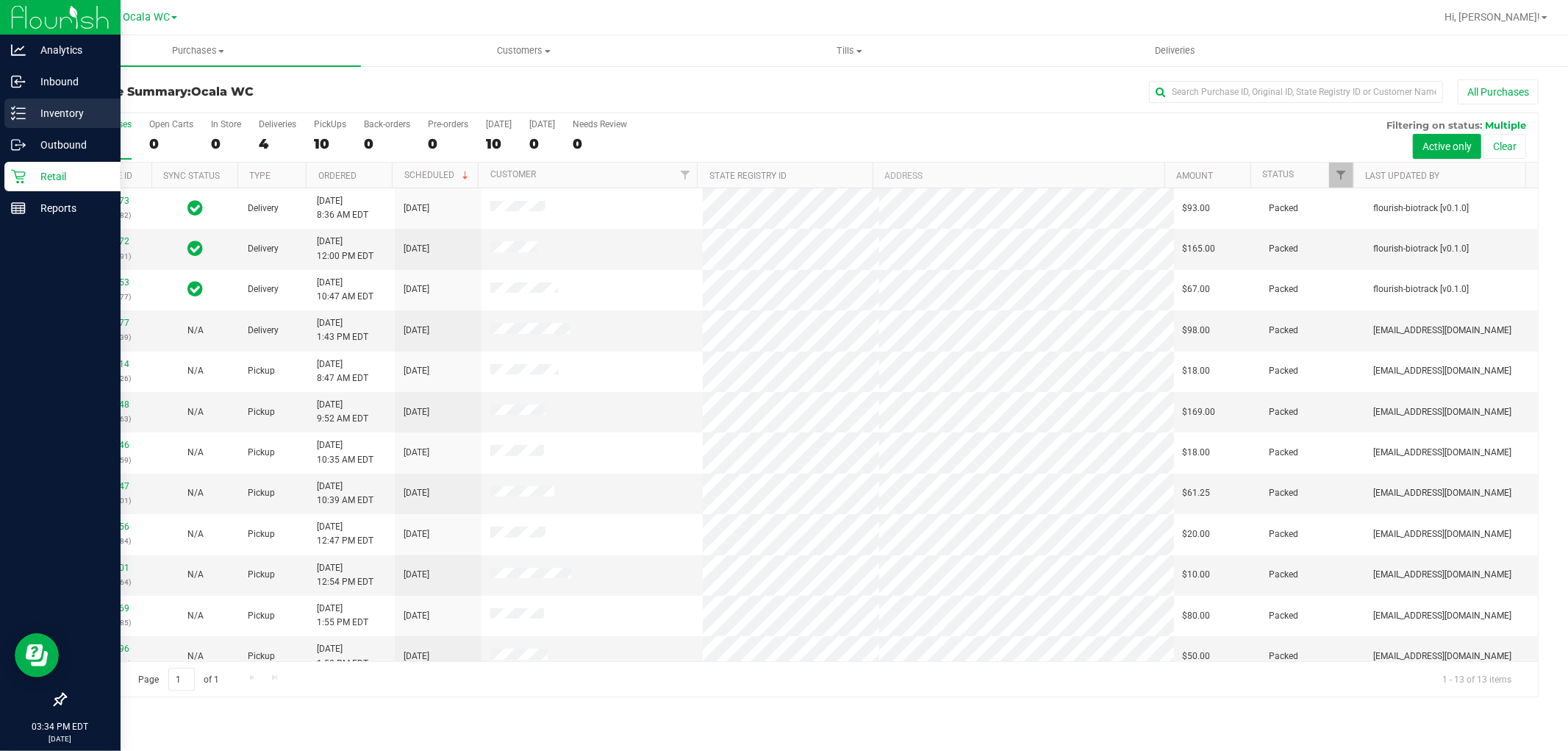
click at [67, 106] on p "Inventory" at bounding box center [70, 113] width 88 height 18
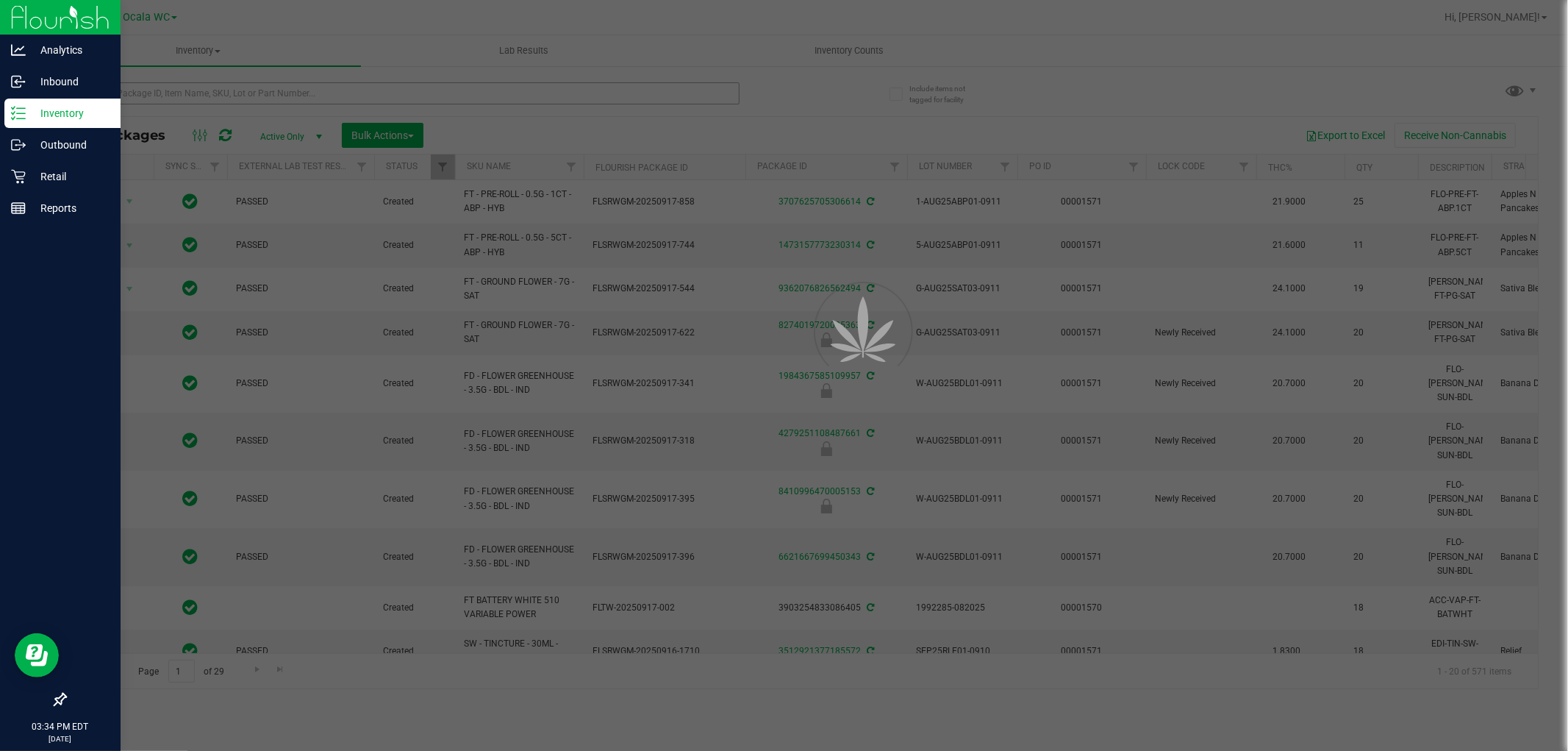
click at [355, 91] on div at bounding box center [784, 375] width 1568 height 751
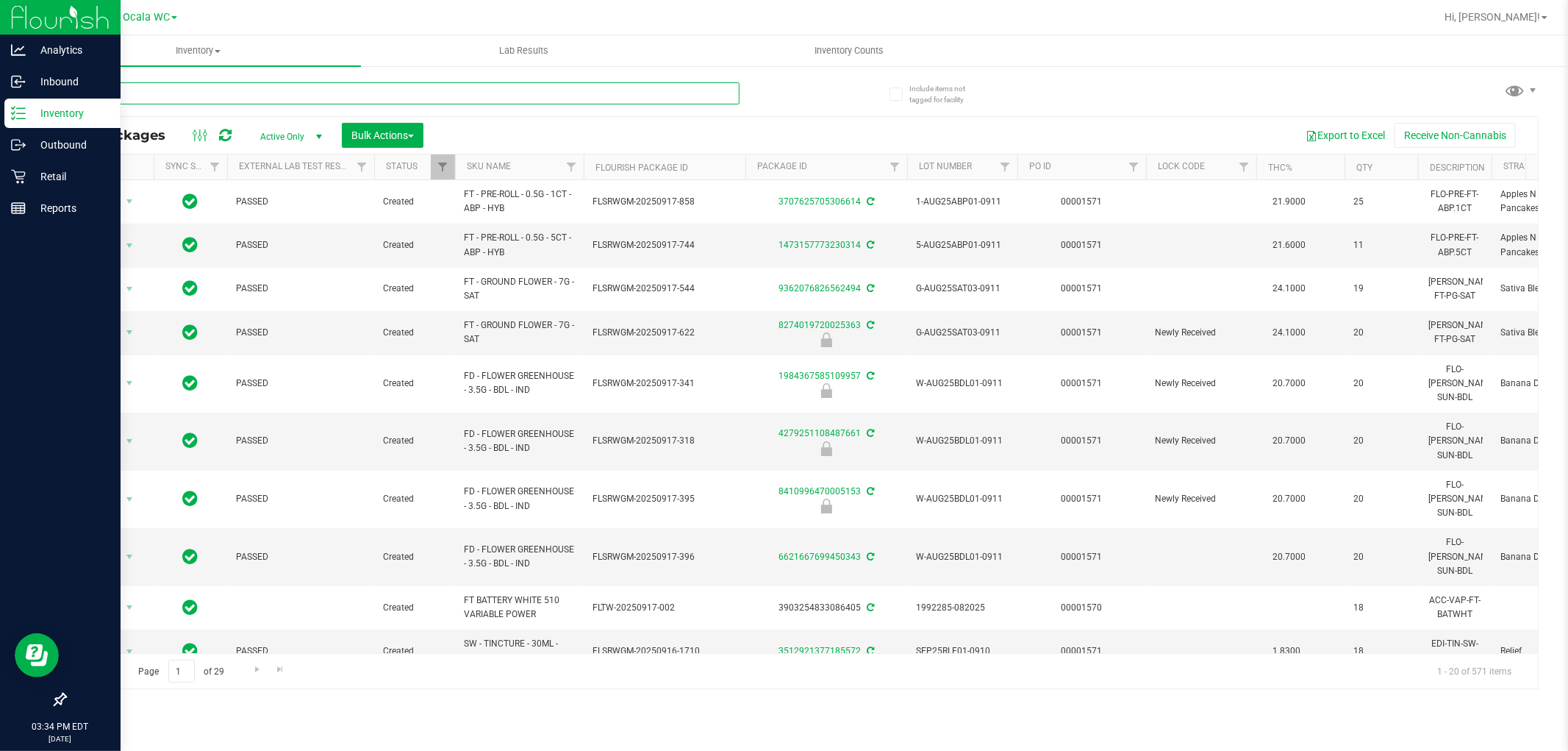
click at [355, 91] on input "text" at bounding box center [402, 93] width 675 height 22
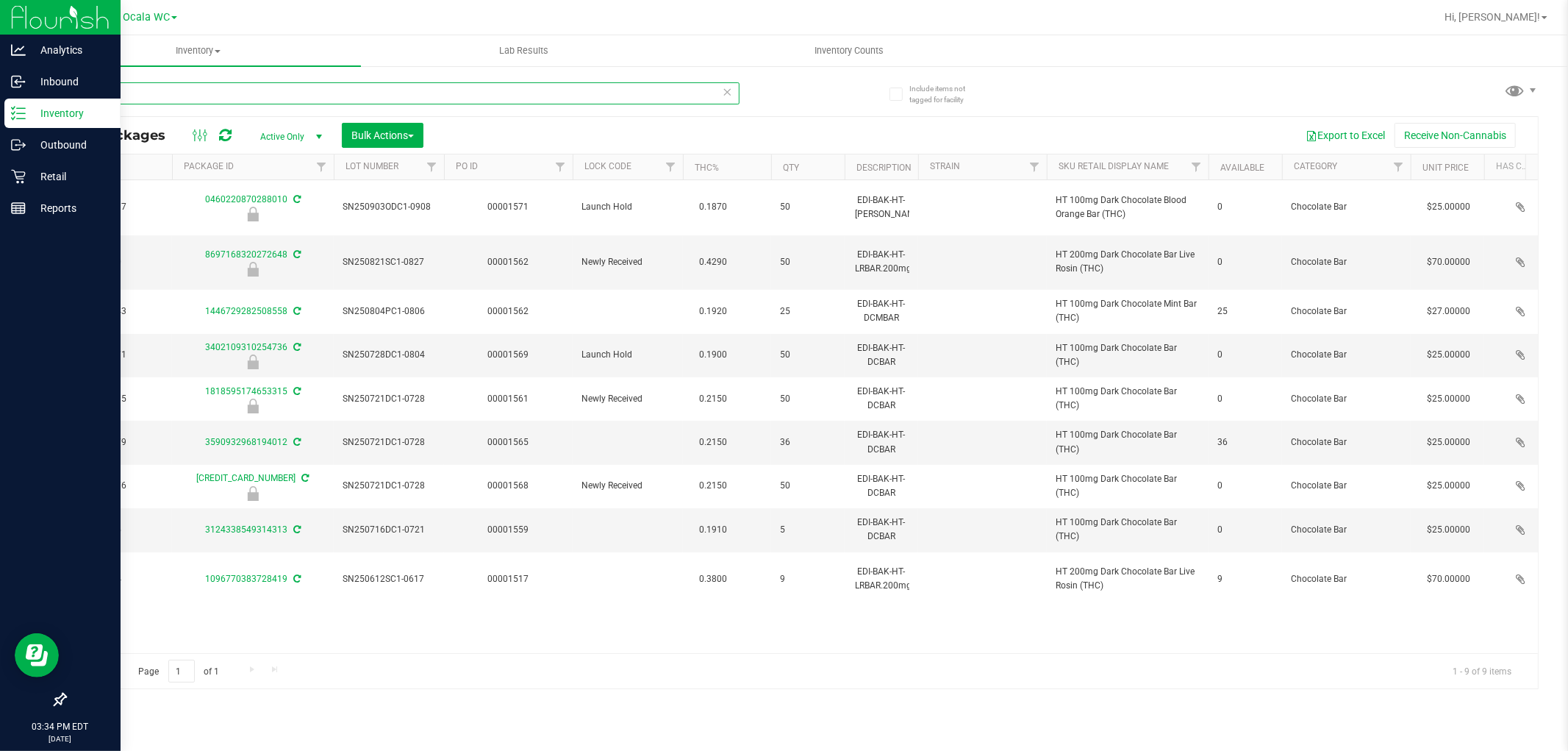
scroll to position [0, 563]
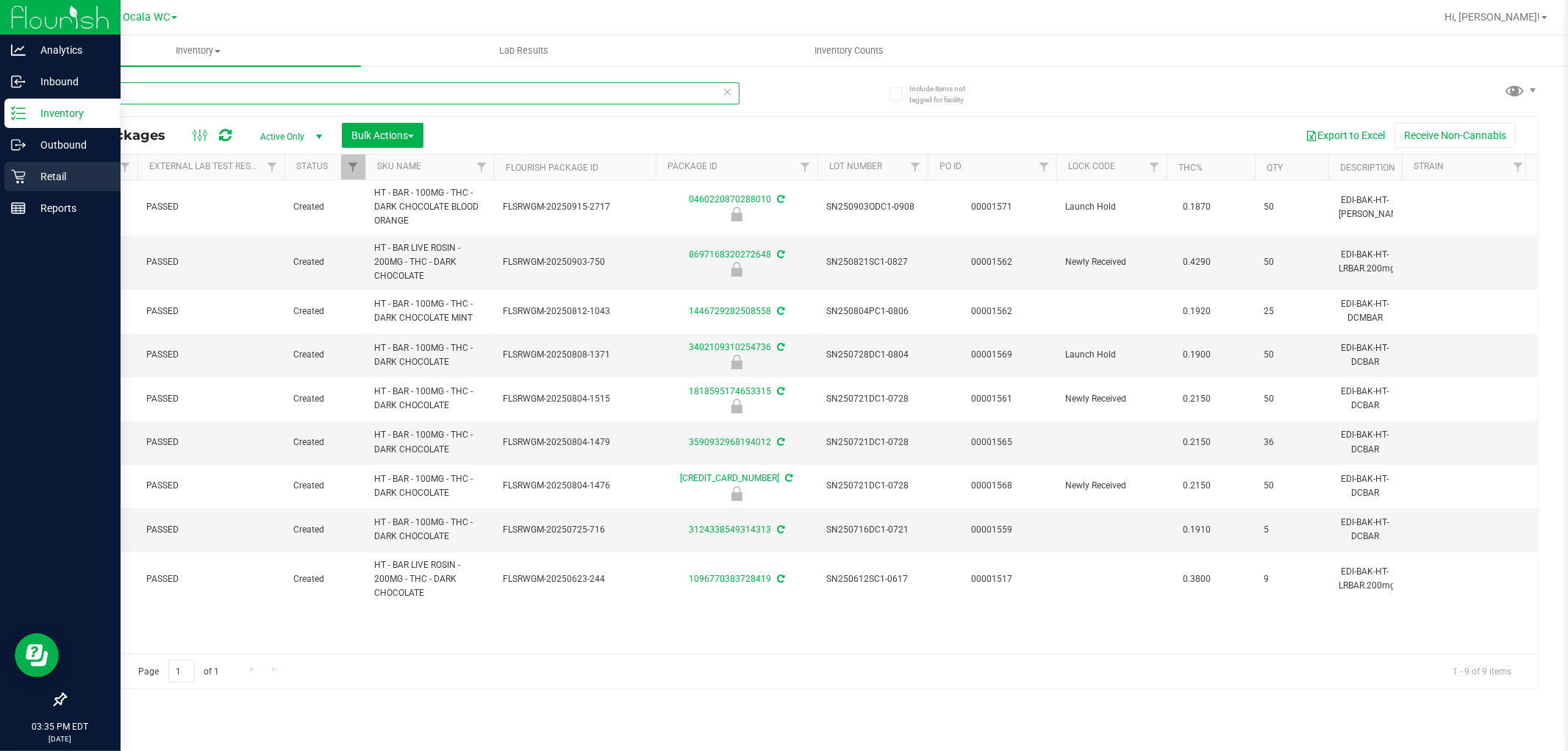
type input "DARK"
click at [25, 180] on icon at bounding box center [18, 176] width 15 height 15
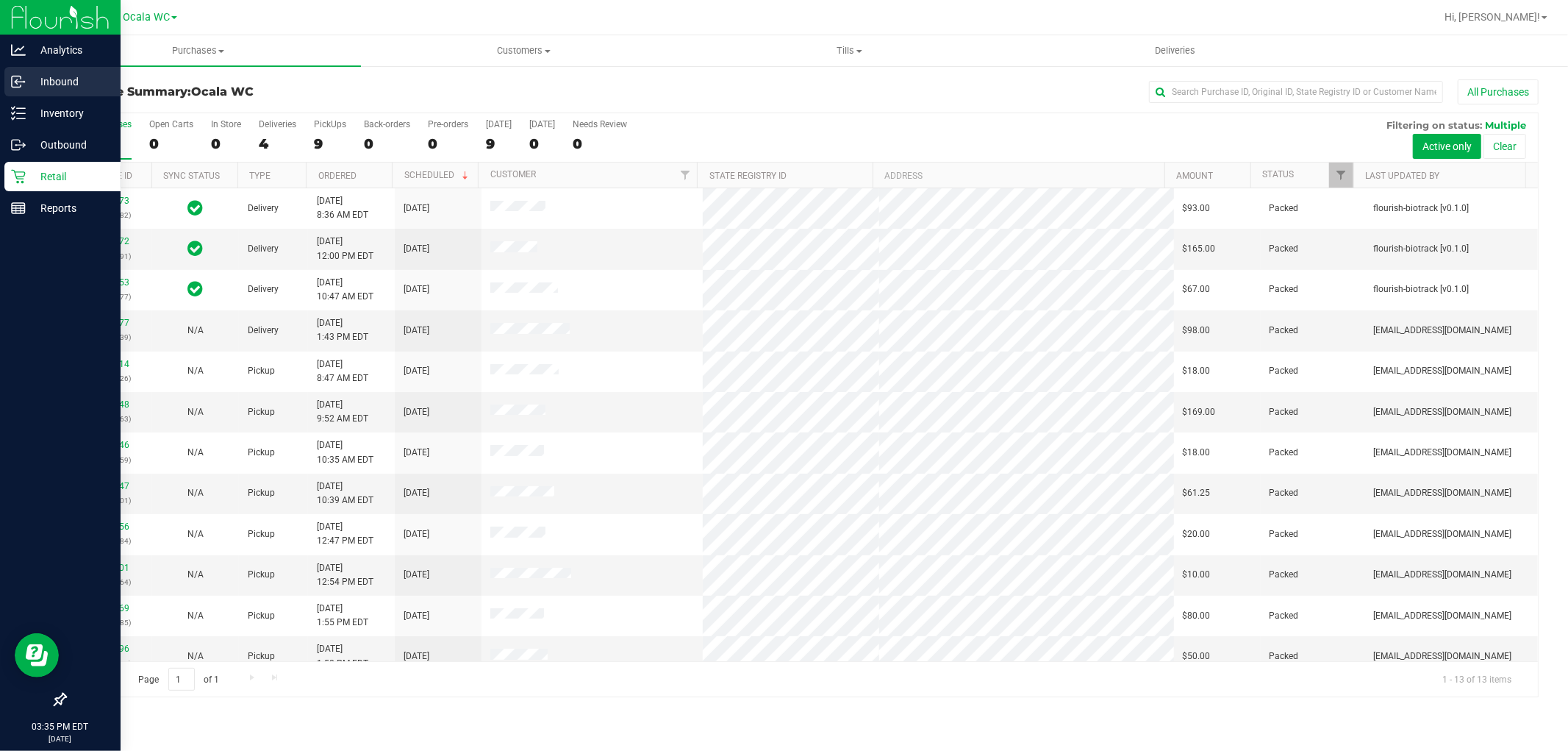
click at [68, 89] on p "Inbound" at bounding box center [70, 81] width 88 height 18
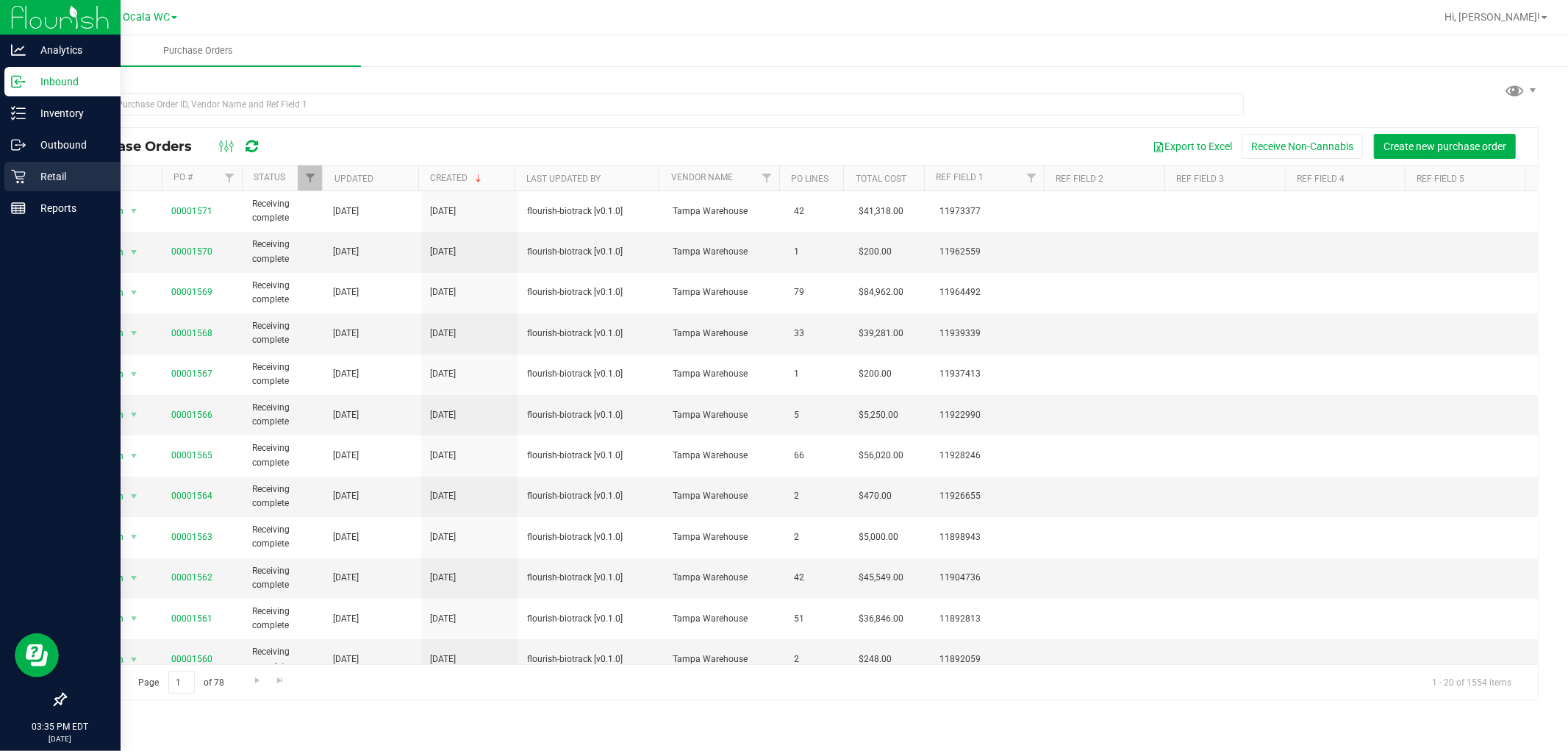
click at [25, 184] on div "Retail" at bounding box center [62, 177] width 116 height 29
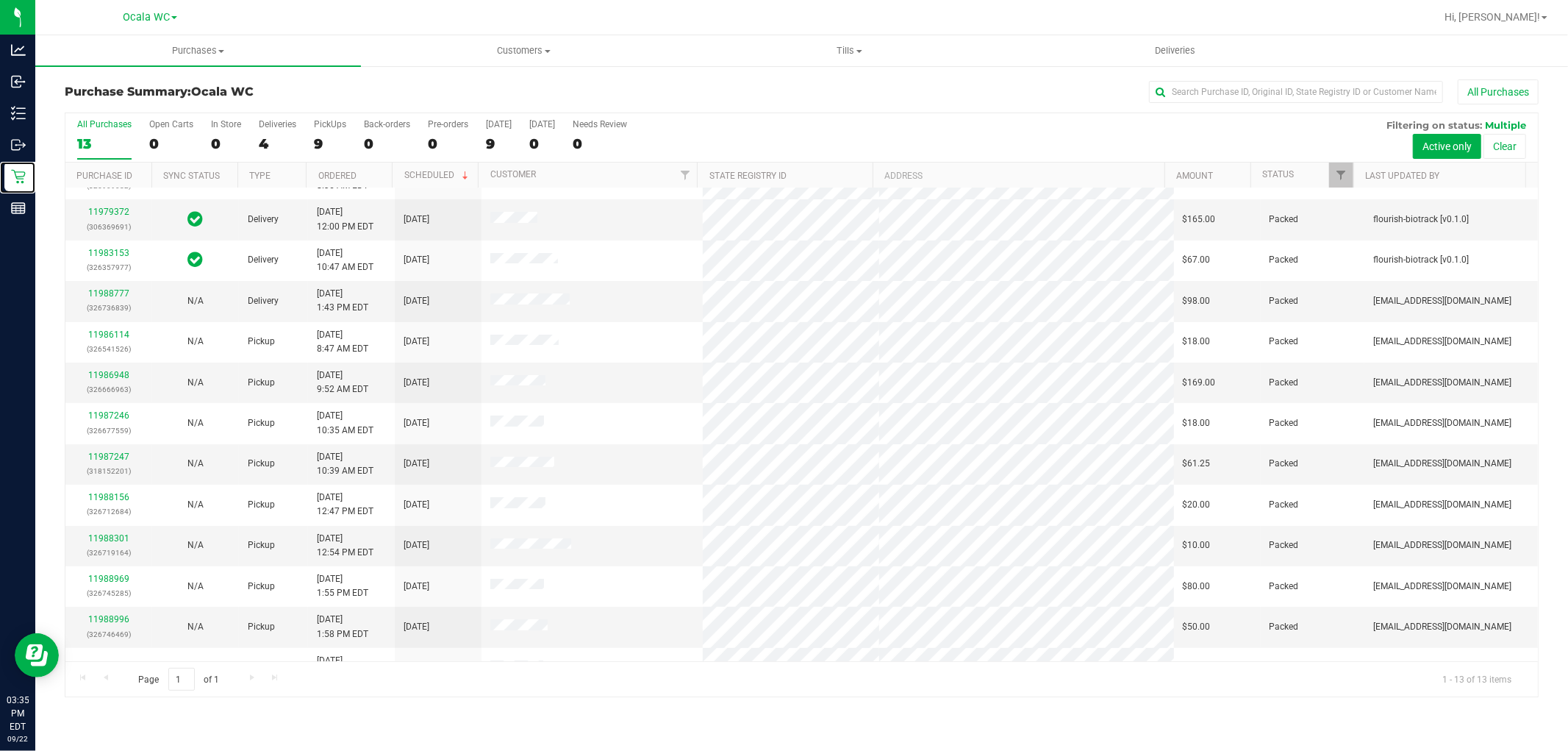
scroll to position [56, 0]
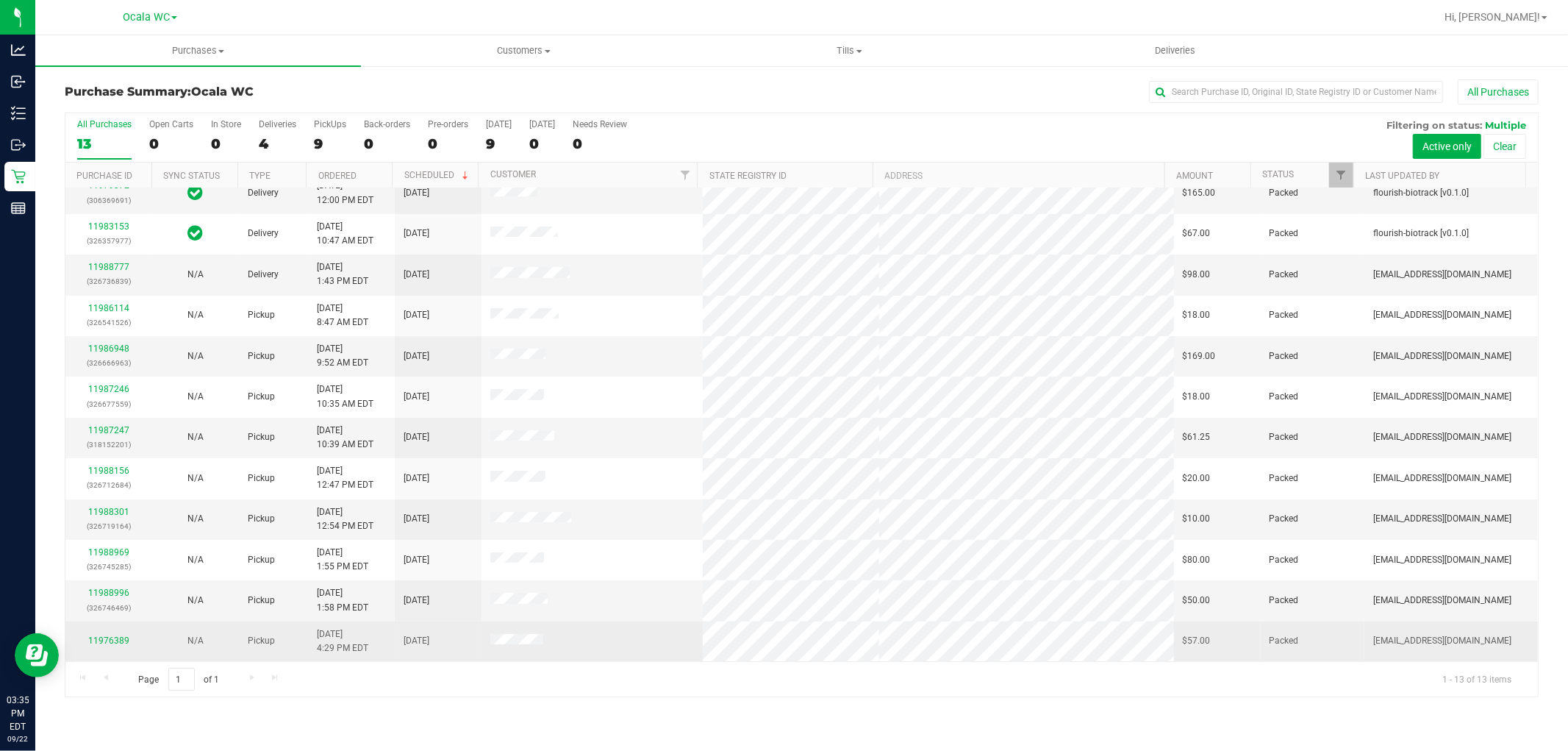
click at [109, 635] on div "11976389" at bounding box center [109, 641] width 69 height 14
click at [110, 641] on link "11976389" at bounding box center [109, 640] width 41 height 10
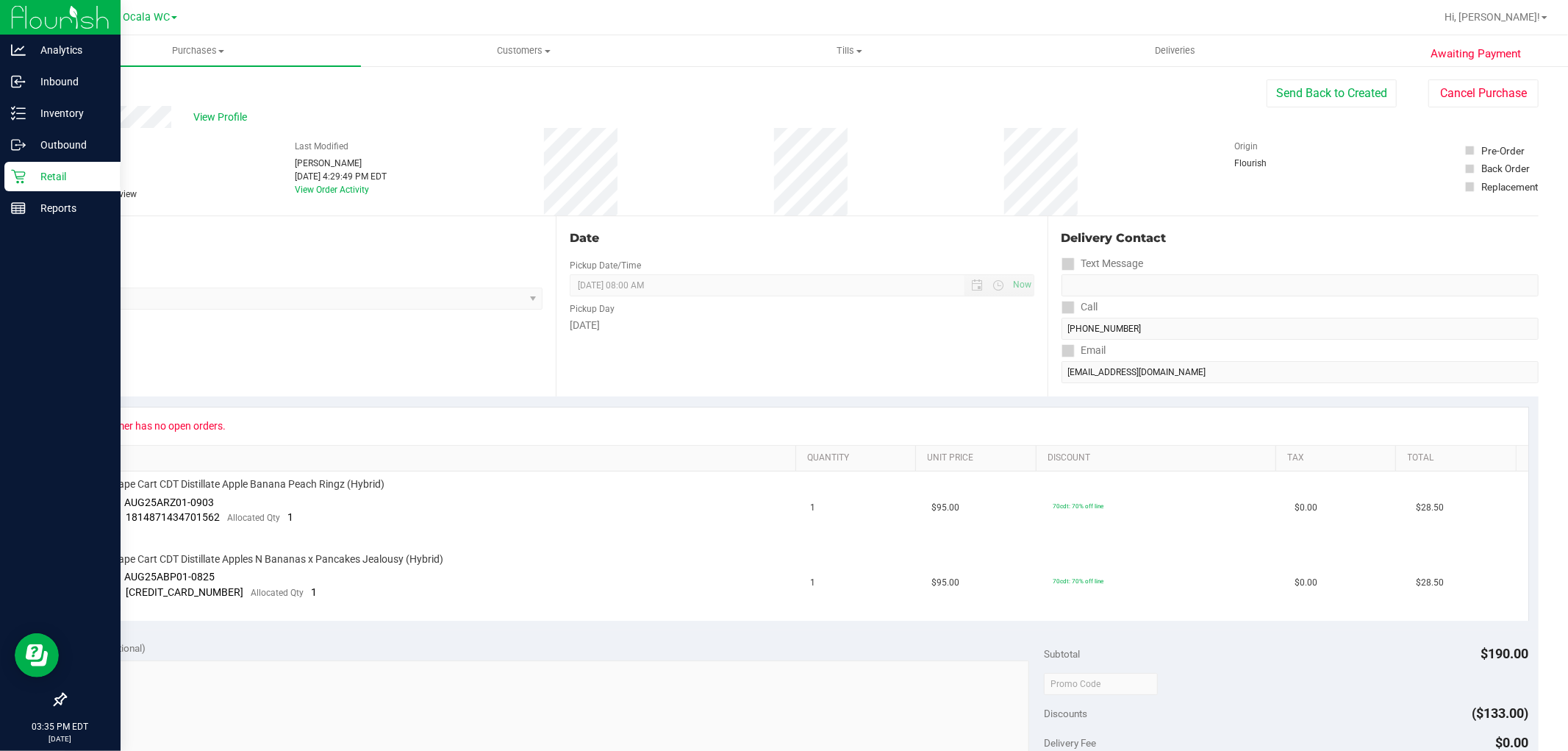
click at [59, 177] on p "Retail" at bounding box center [70, 177] width 88 height 18
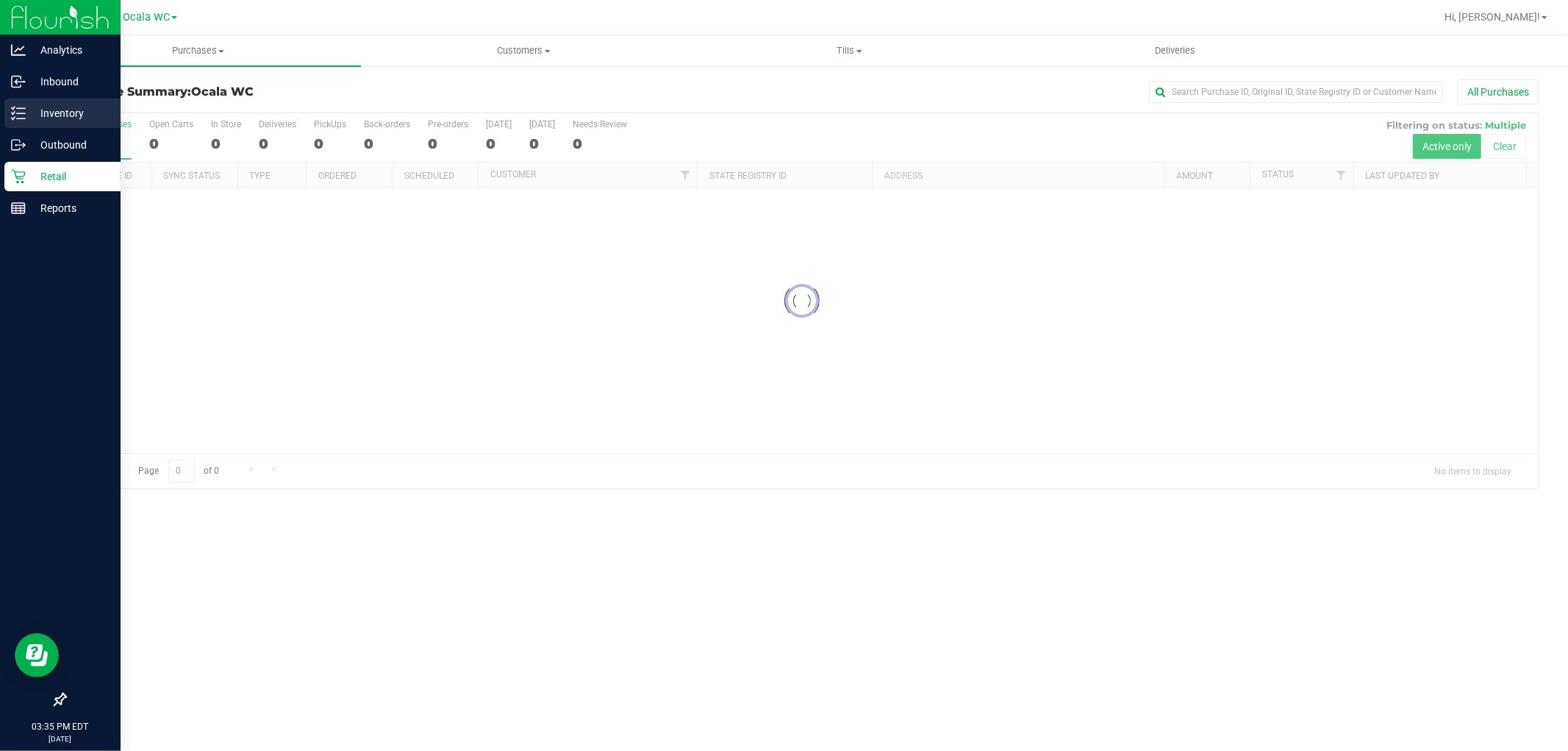
click at [45, 119] on p "Inventory" at bounding box center [70, 113] width 88 height 18
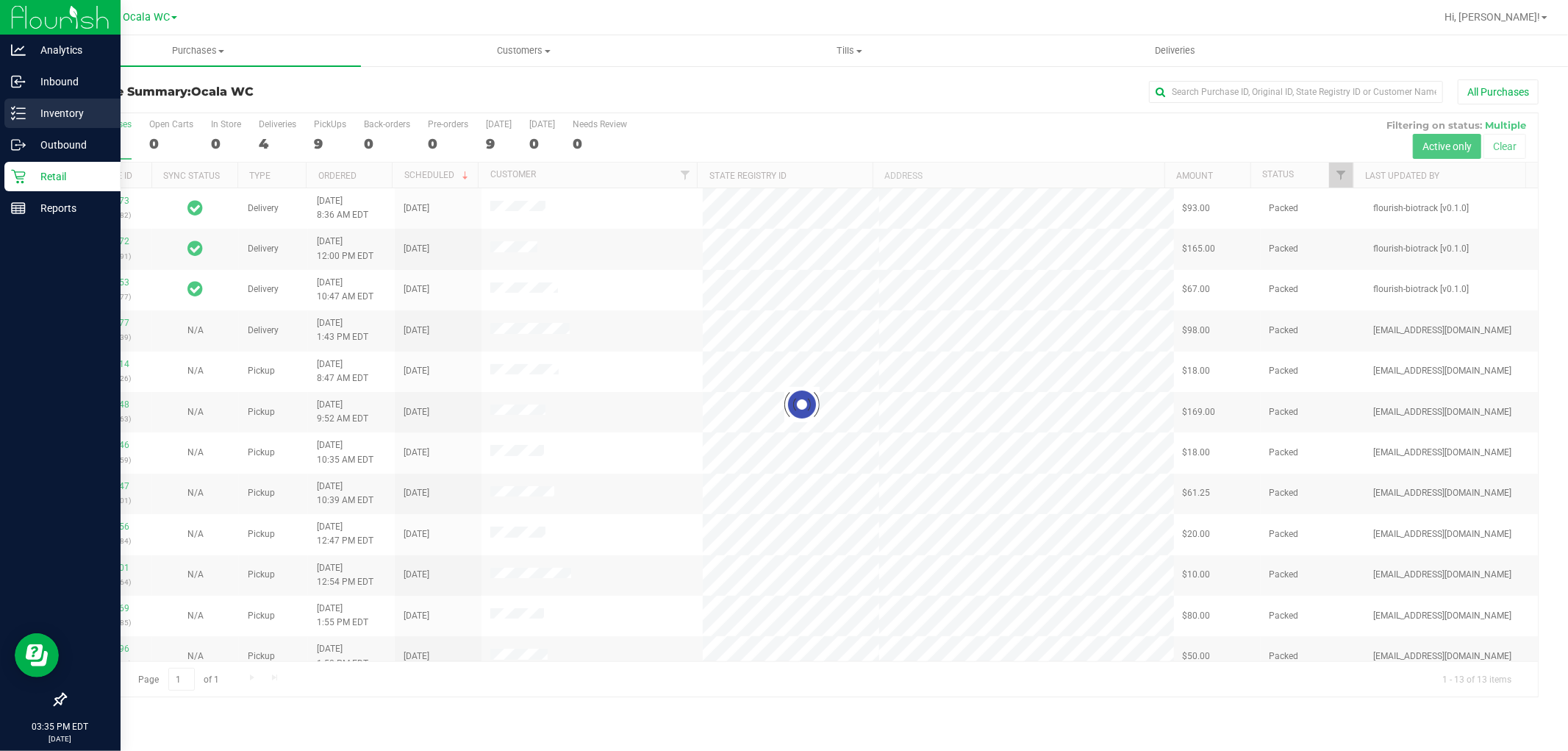
click at [51, 119] on p "Inventory" at bounding box center [70, 113] width 88 height 18
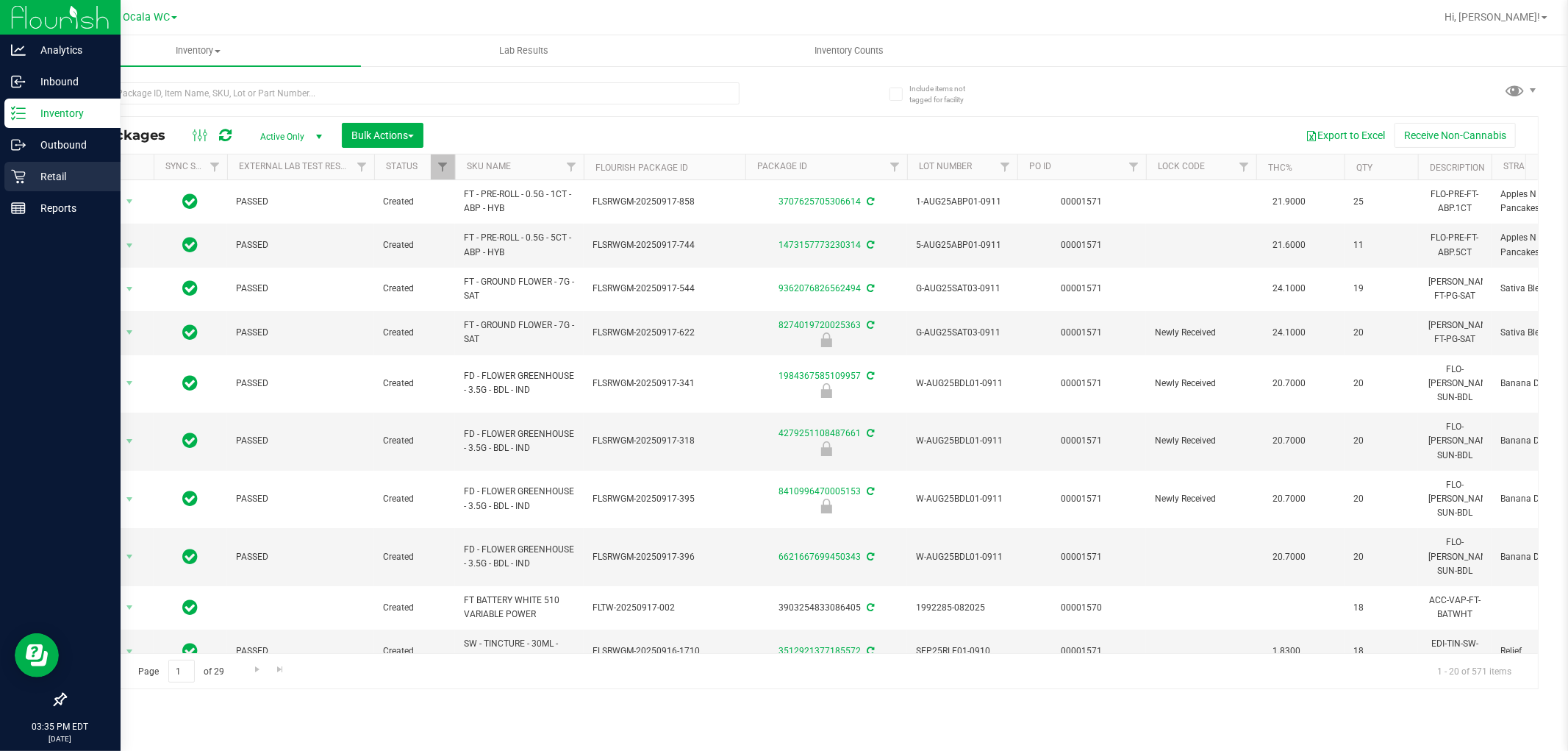
click at [74, 178] on p "Retail" at bounding box center [70, 177] width 88 height 18
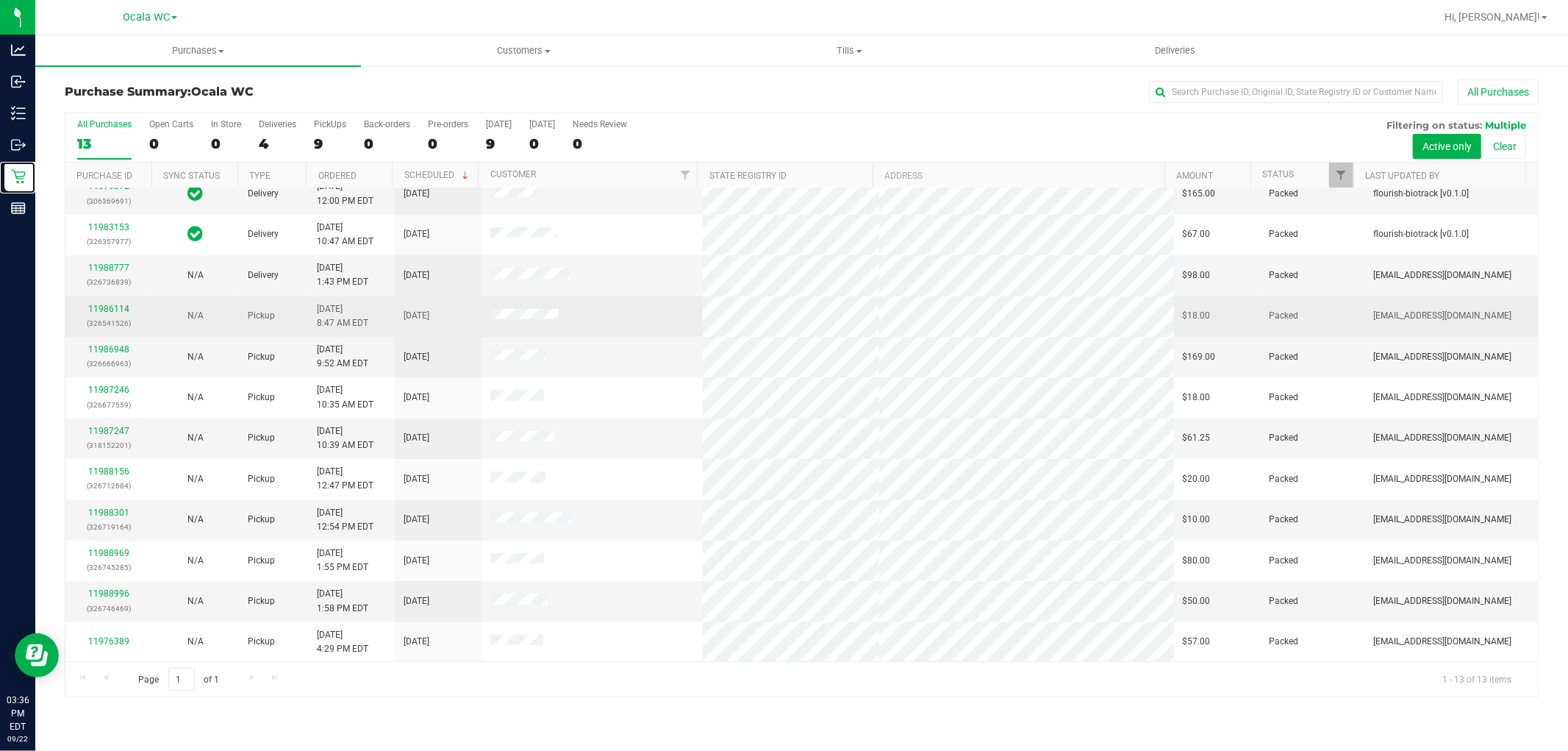
scroll to position [56, 0]
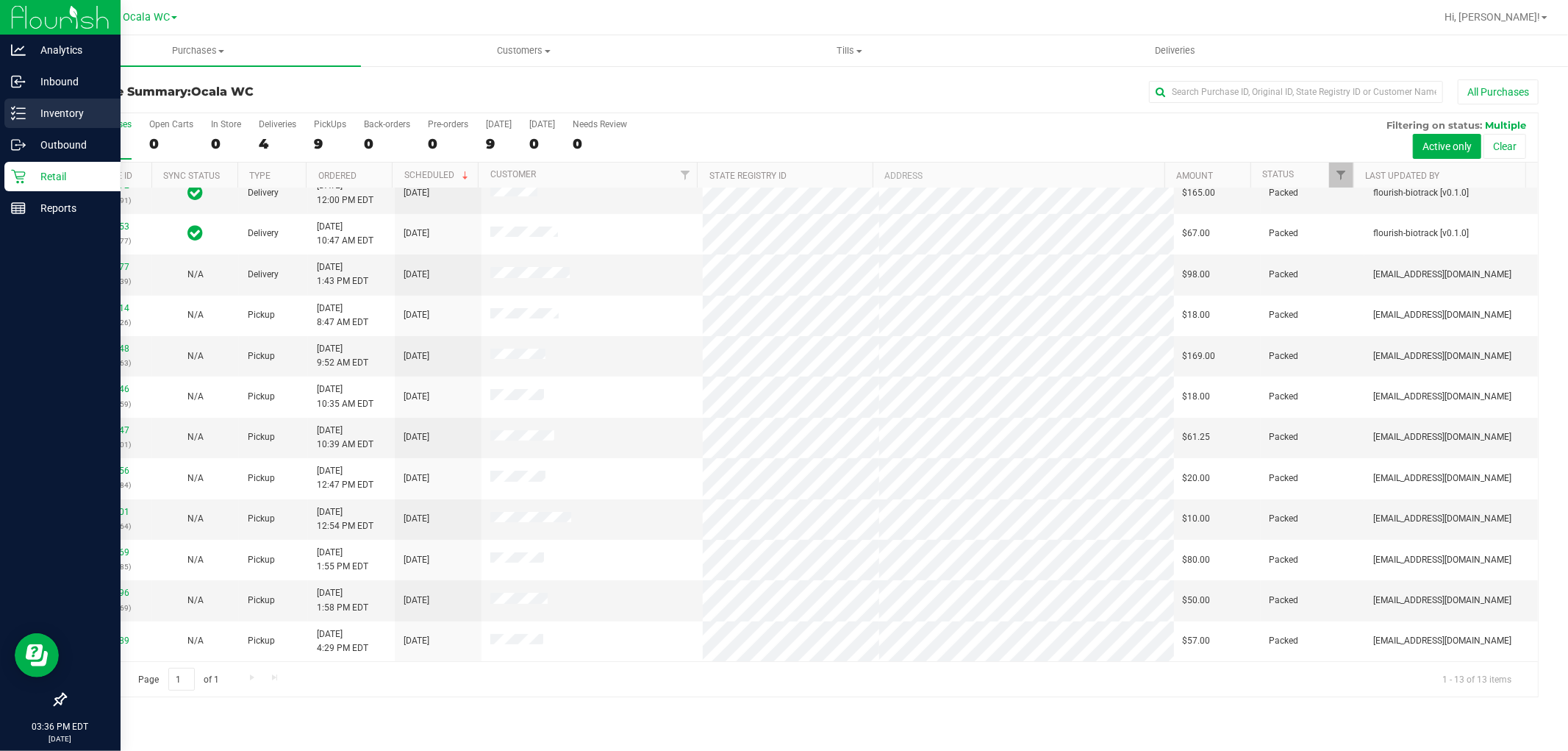
click at [46, 121] on p "Inventory" at bounding box center [70, 113] width 88 height 18
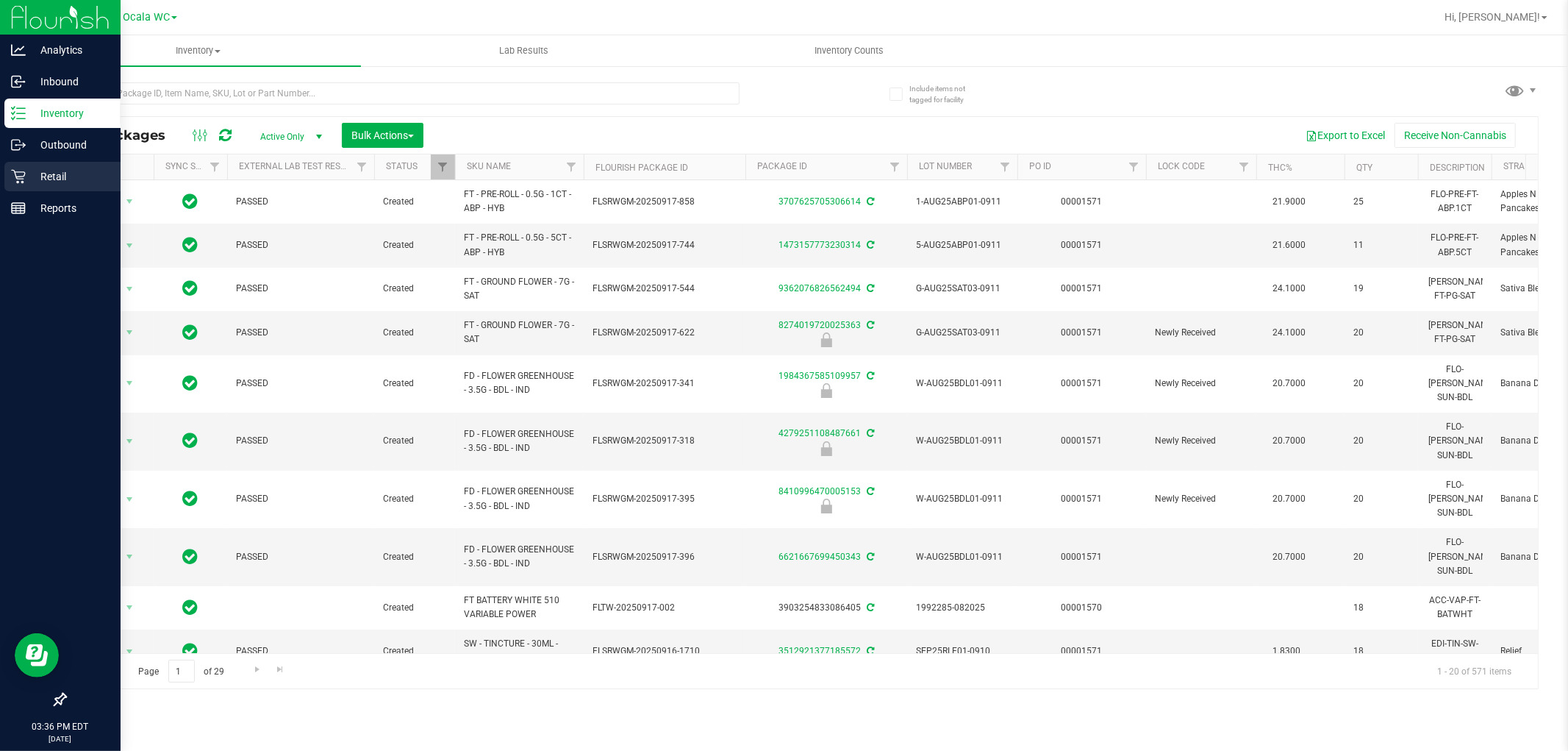
click at [8, 183] on div "Retail" at bounding box center [62, 177] width 116 height 29
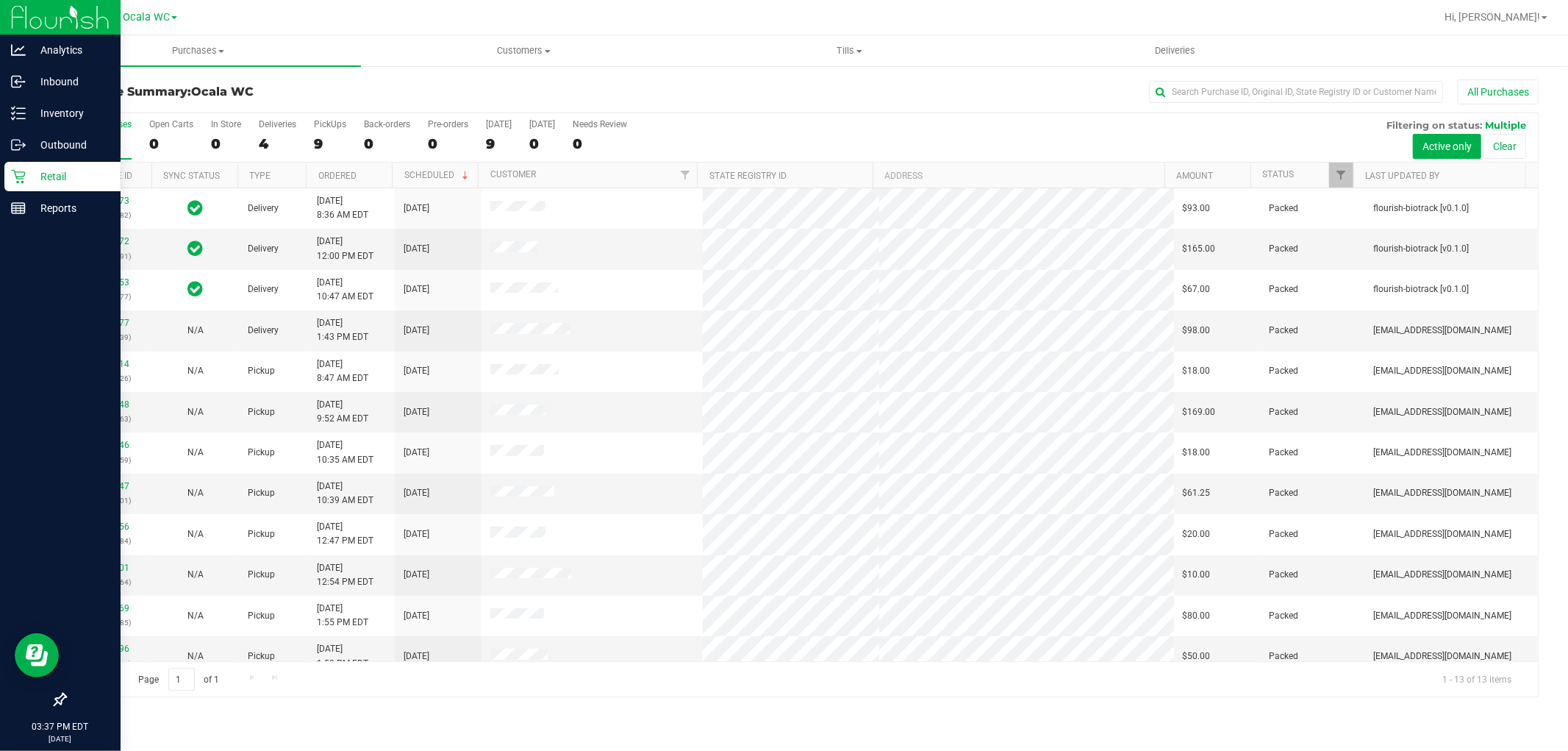
click at [57, 183] on p "Retail" at bounding box center [70, 177] width 88 height 18
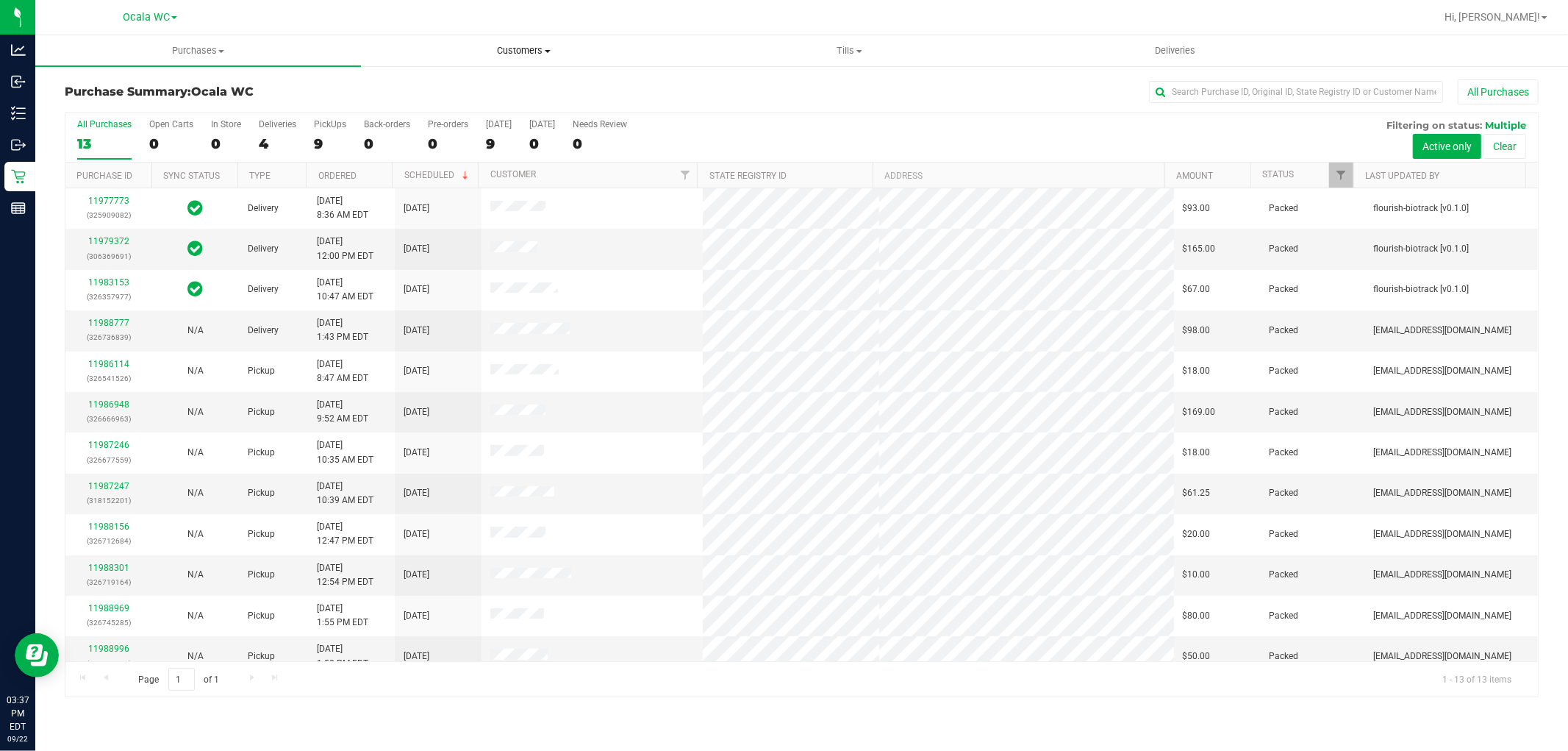
click at [516, 48] on span "Customers" at bounding box center [524, 50] width 324 height 13
click at [434, 92] on span "All customers" at bounding box center [414, 88] width 106 height 13
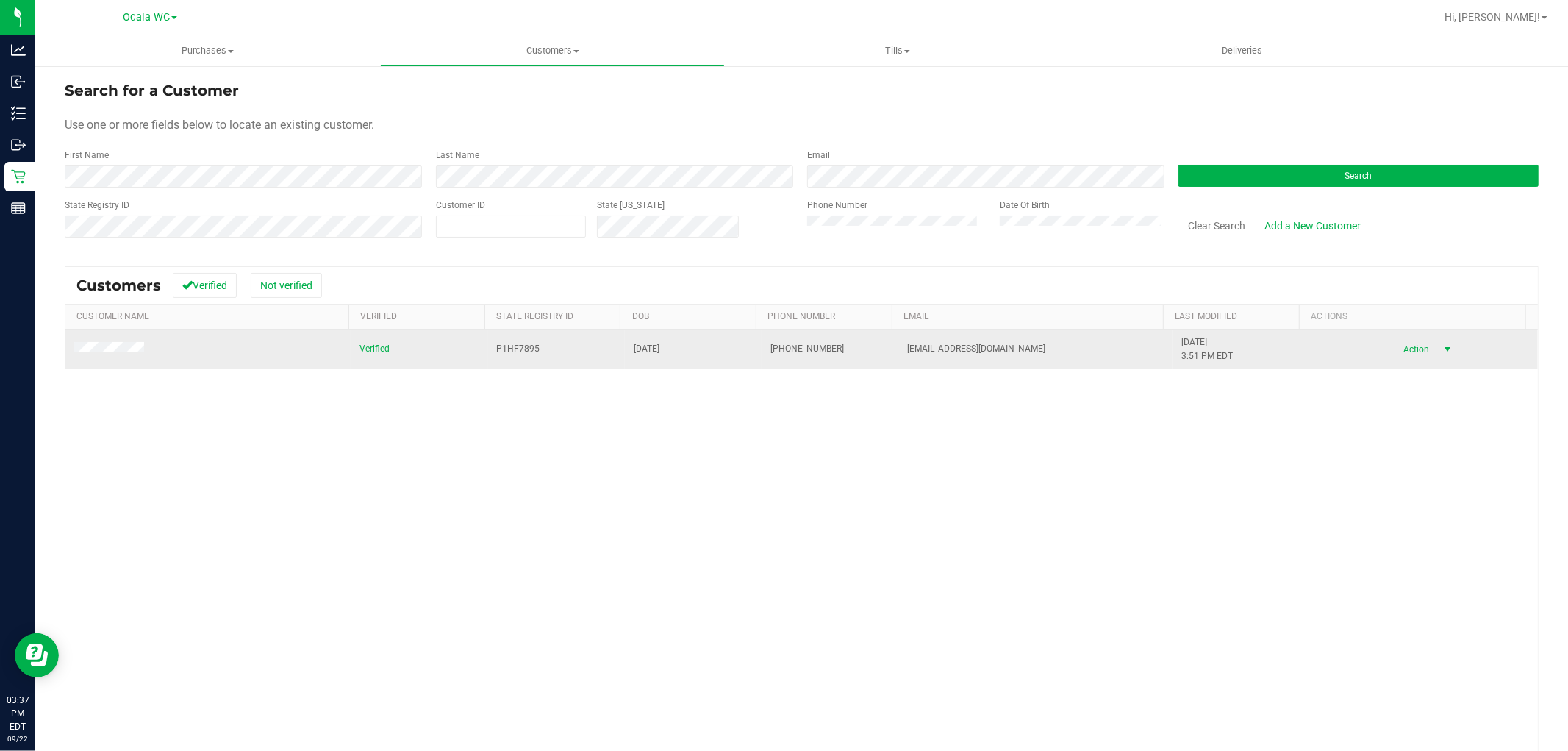
click at [1397, 348] on span "Action" at bounding box center [1415, 349] width 48 height 21
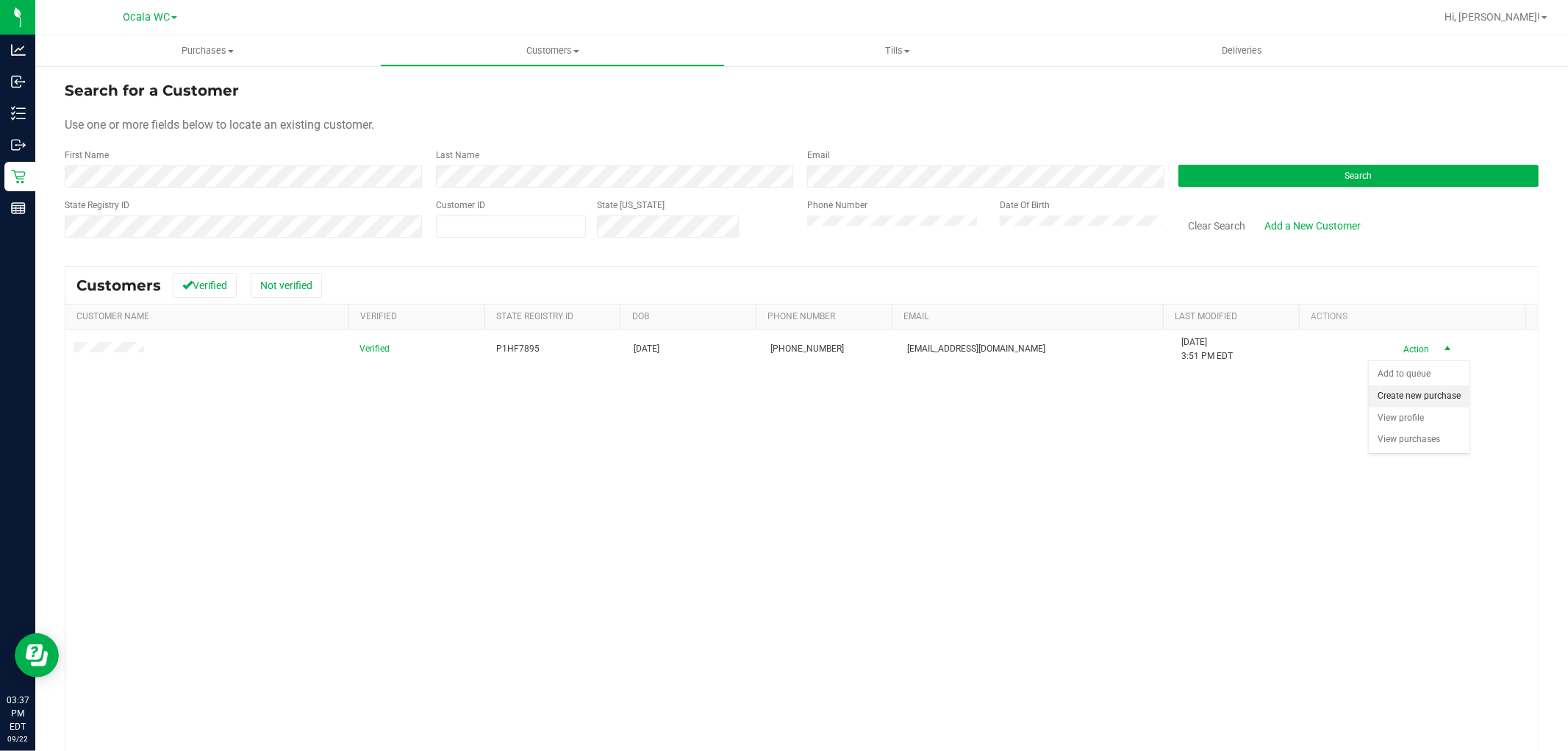
click at [1400, 392] on li "Create new purchase" at bounding box center [1419, 397] width 101 height 22
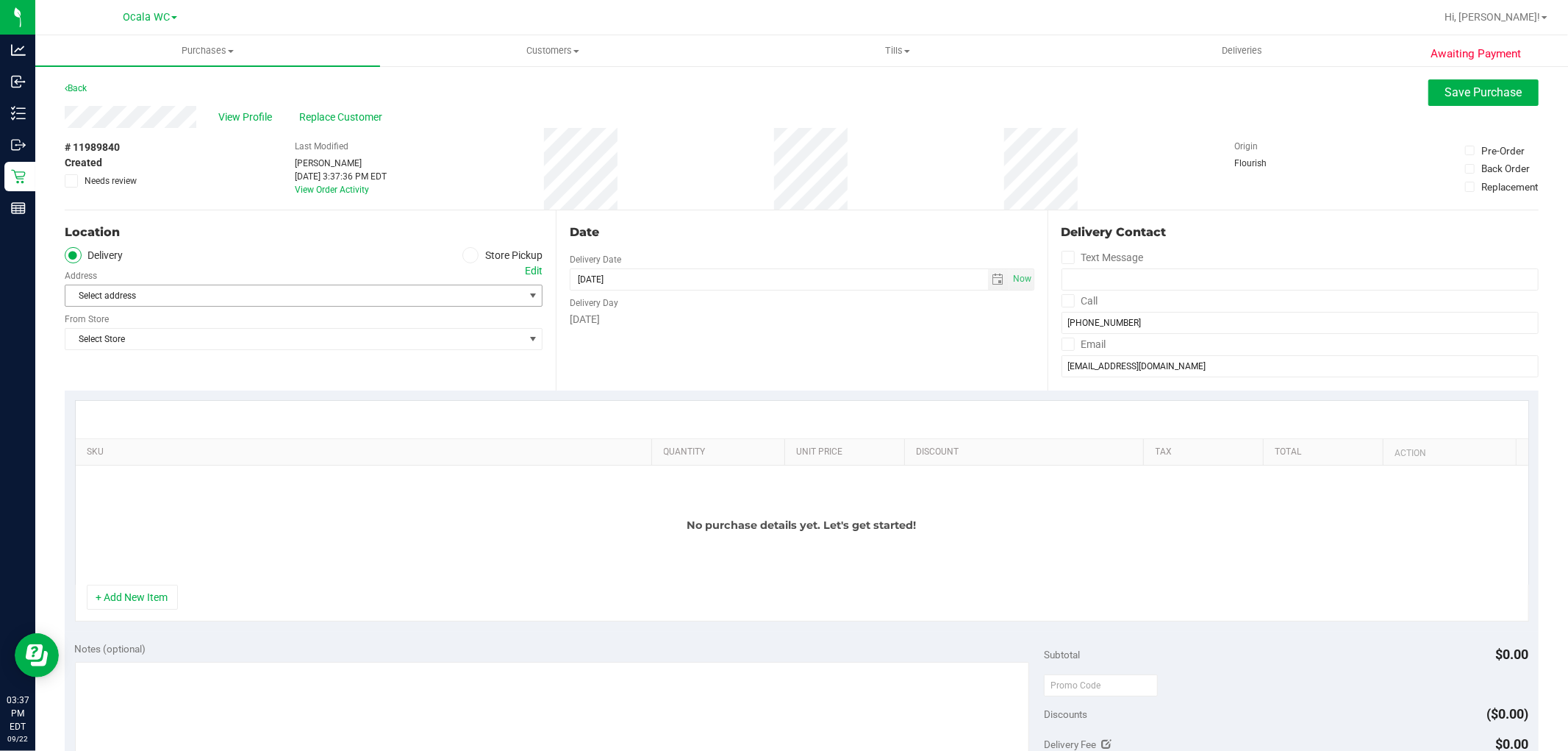
click at [172, 293] on span "Select address" at bounding box center [284, 295] width 436 height 21
click at [464, 260] on span at bounding box center [470, 255] width 17 height 17
click at [0, 0] on input "Store Pickup" at bounding box center [0, 0] width 0 height 0
click at [974, 280] on span "Open the date view" at bounding box center [978, 280] width 12 height 12
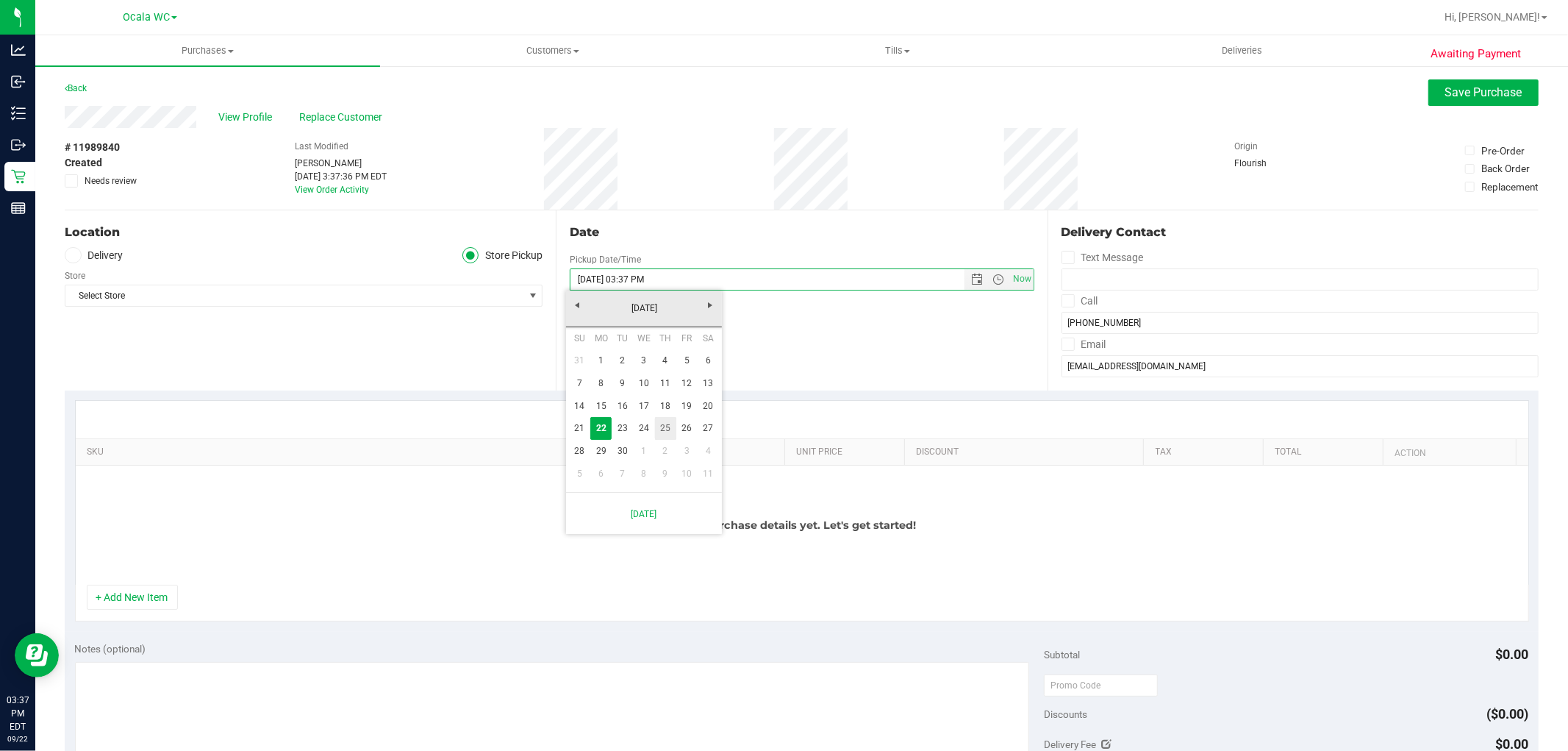
click at [663, 427] on link "25" at bounding box center [666, 428] width 22 height 23
type input "[DATE] 03:37 PM"
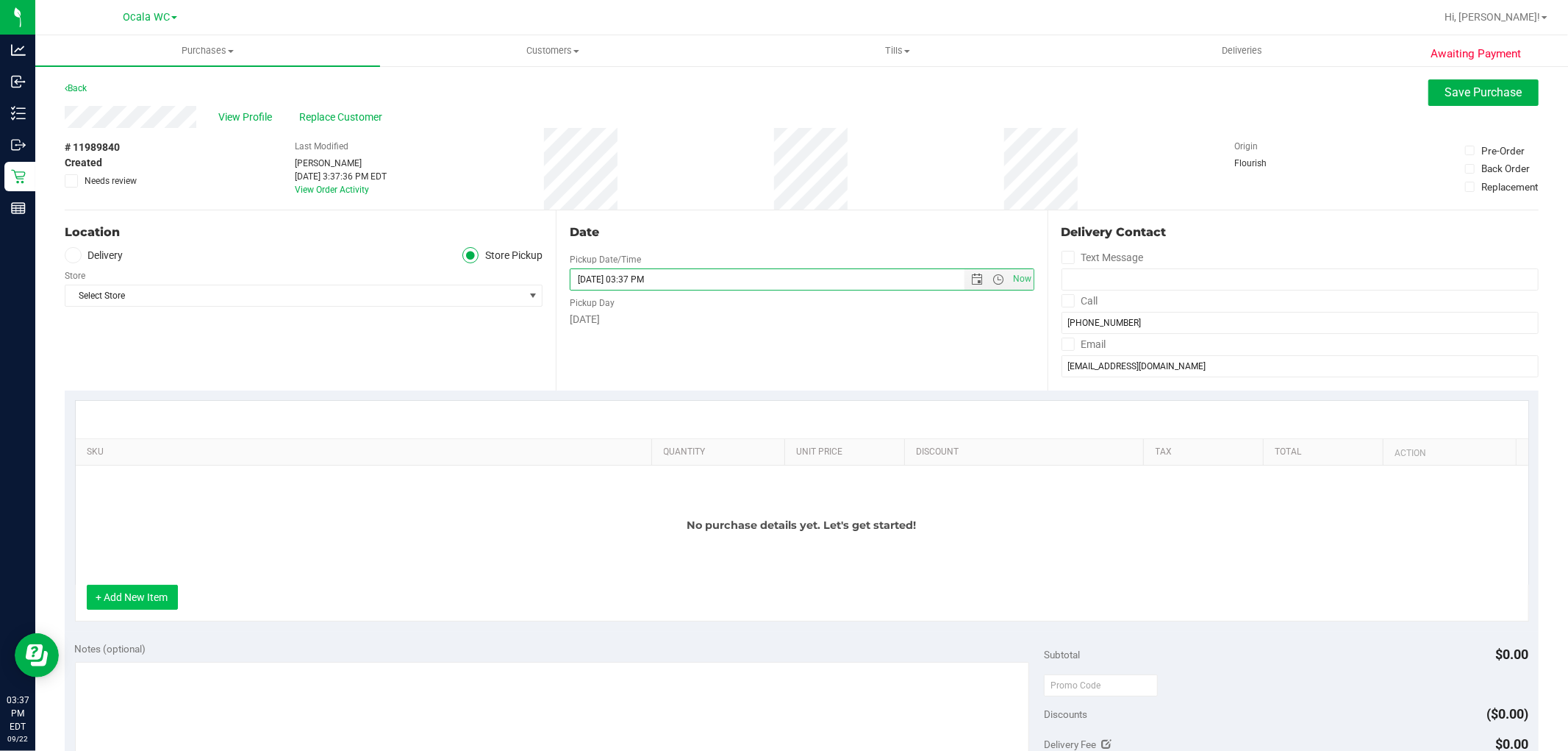
click at [138, 606] on button "+ Add New Item" at bounding box center [131, 597] width 91 height 25
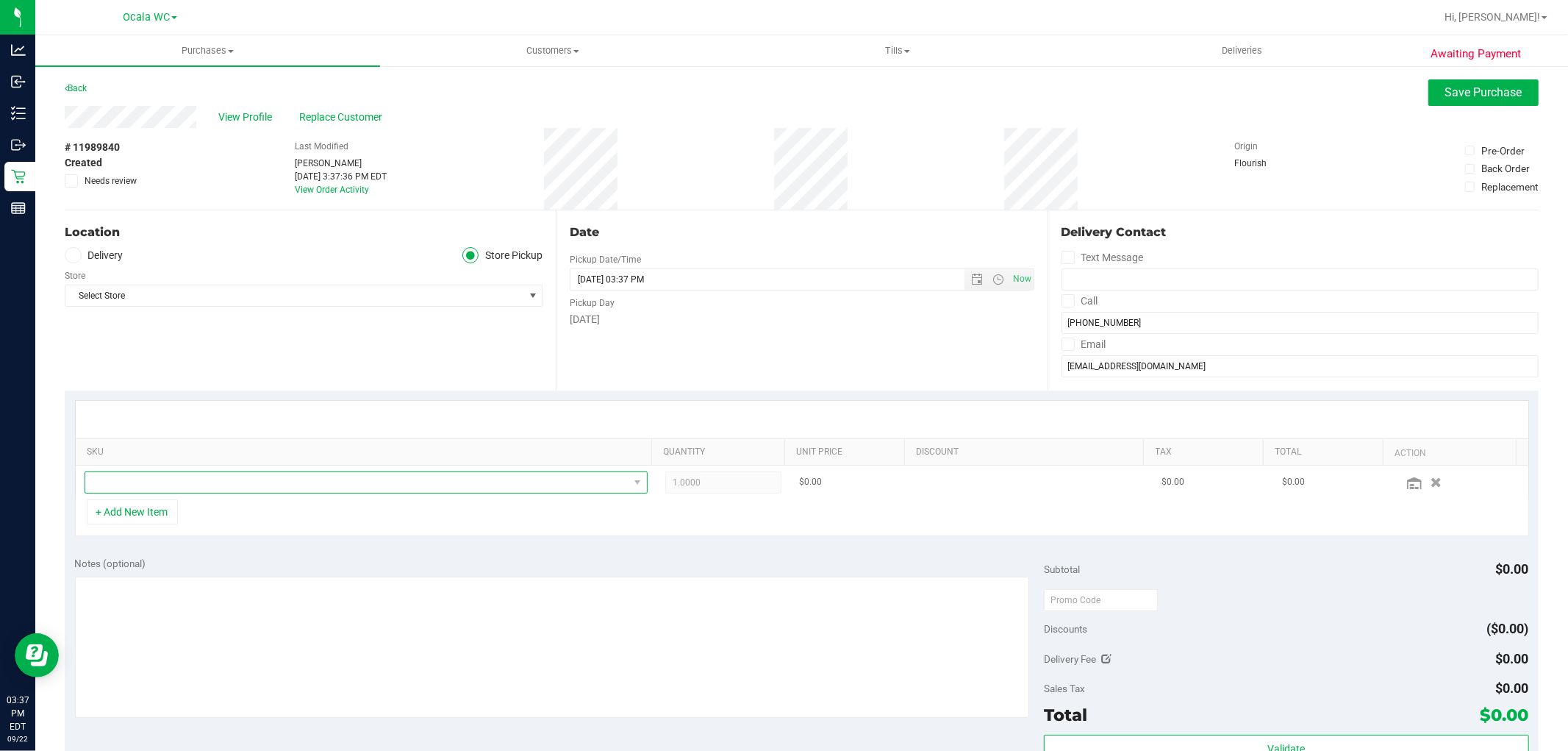
click at [253, 489] on span "NO DATA FOUND" at bounding box center [357, 482] width 544 height 21
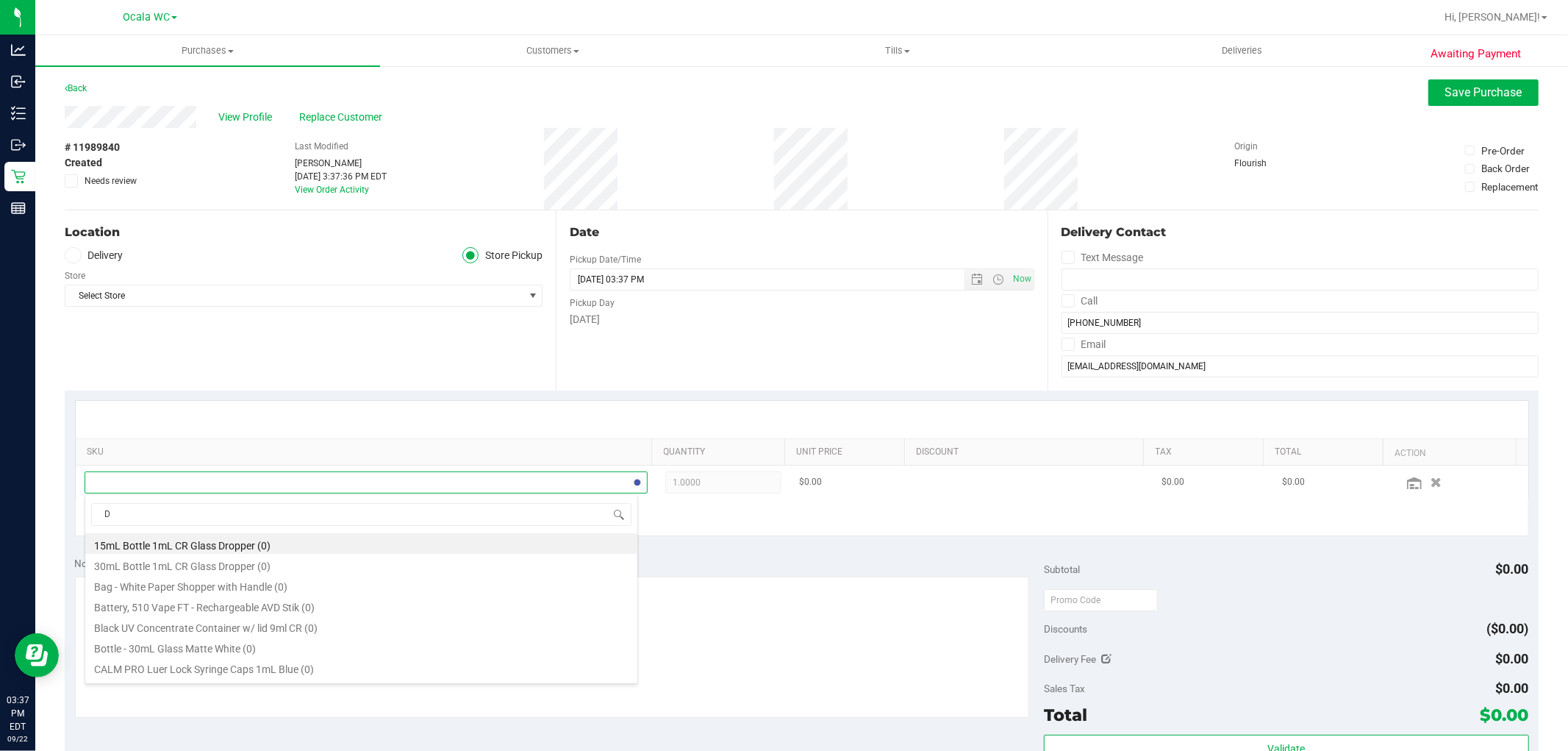
scroll to position [22, 549]
type input "DSC"
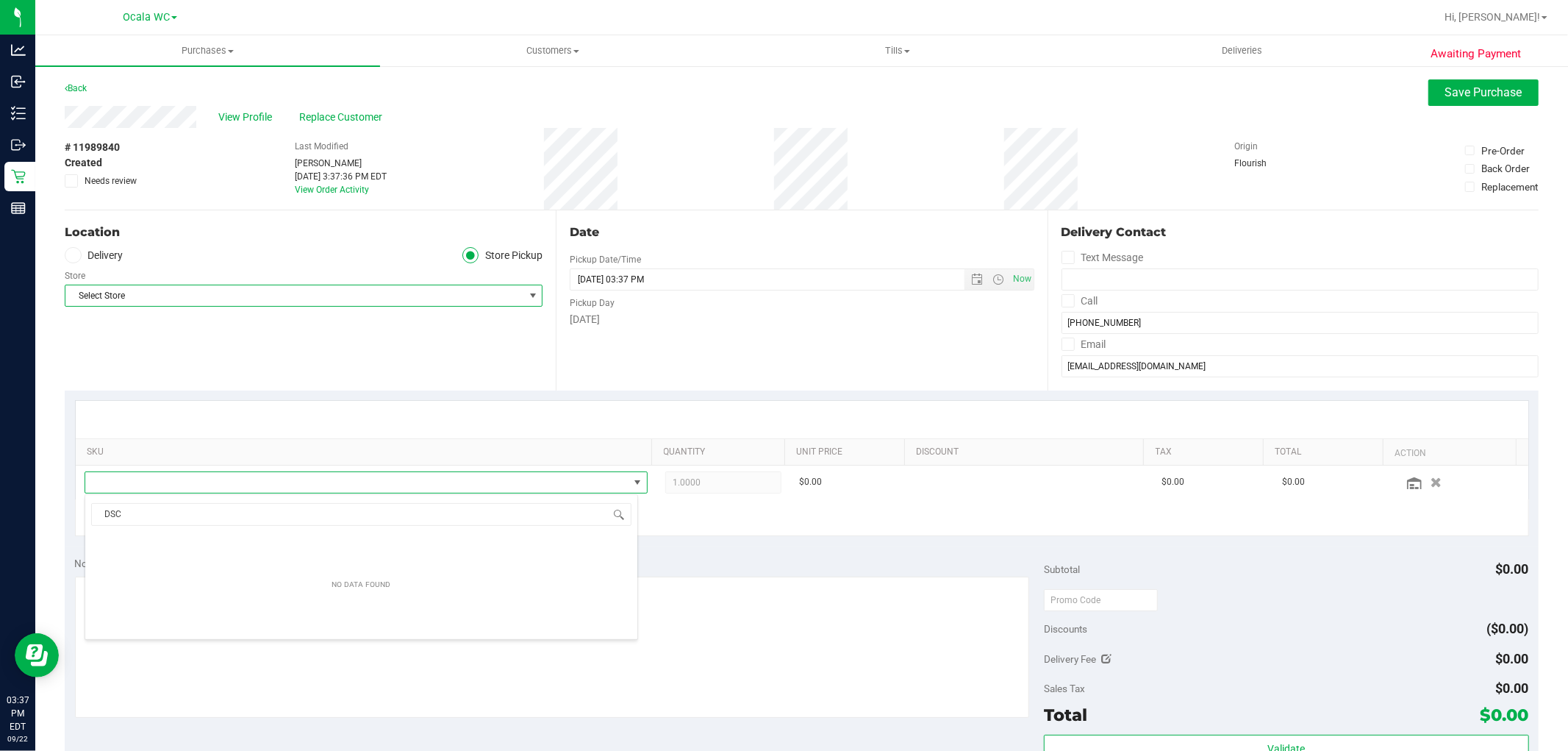
click at [127, 289] on span "Select Store" at bounding box center [294, 295] width 458 height 21
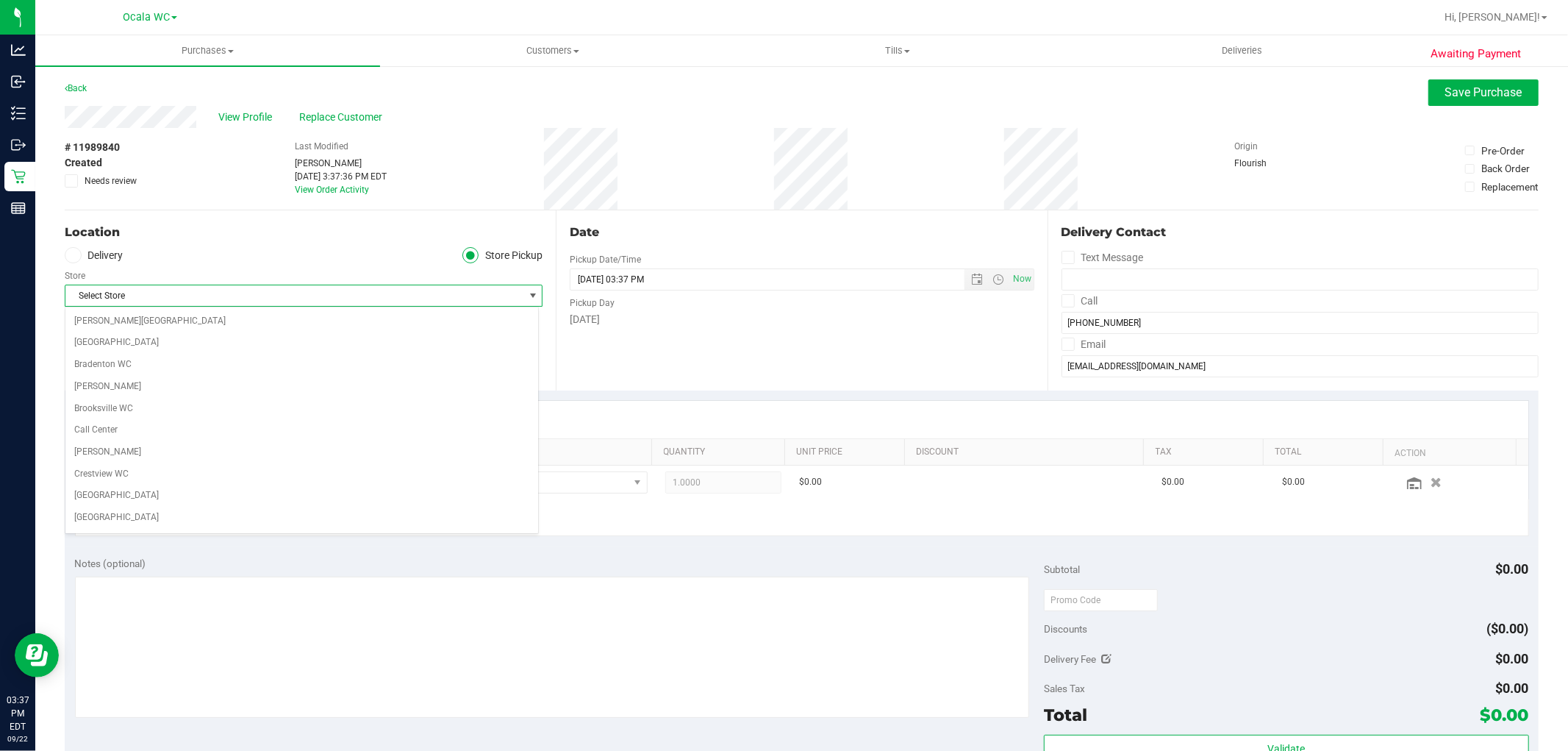
scroll to position [460, 0]
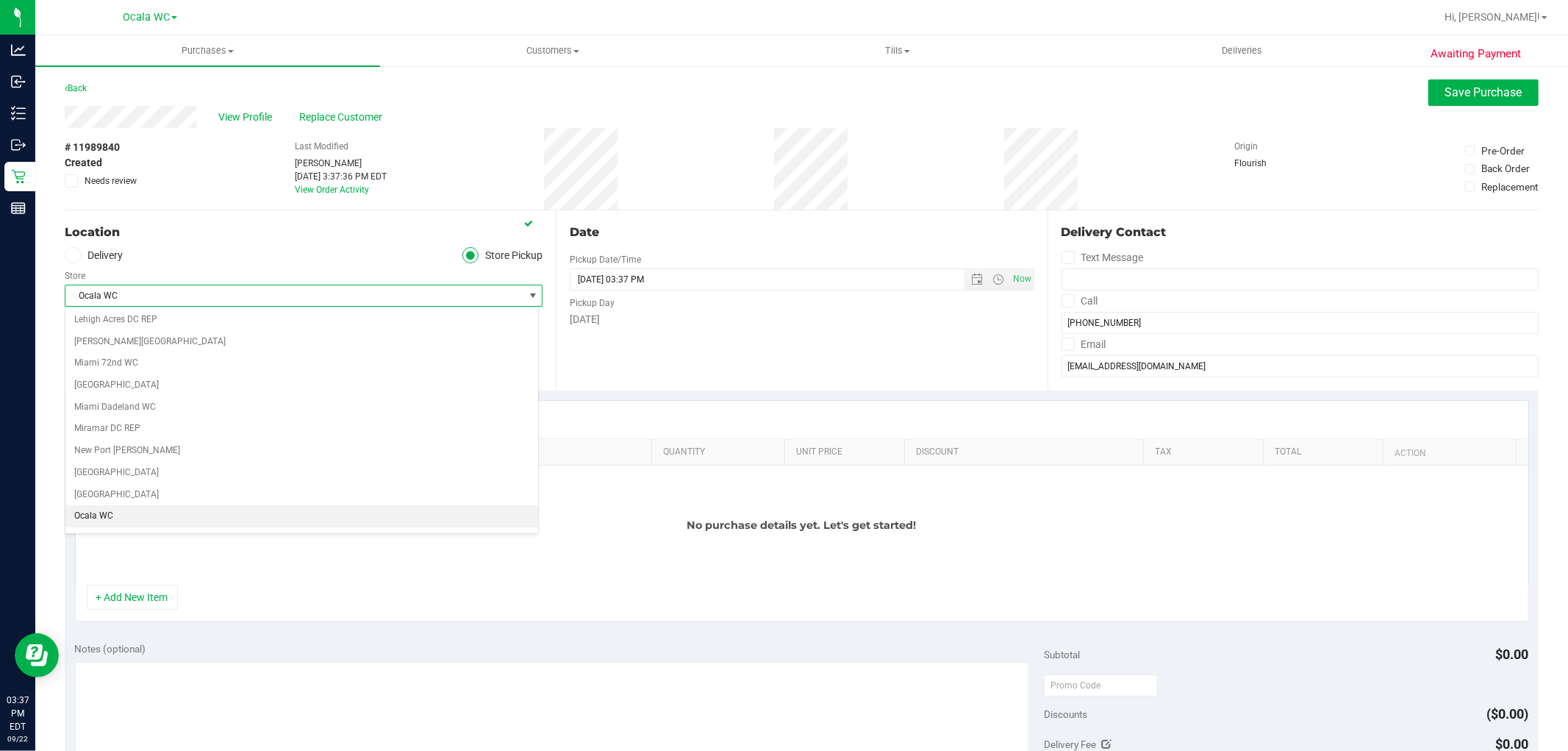
click at [89, 523] on li "Ocala WC" at bounding box center [302, 516] width 473 height 22
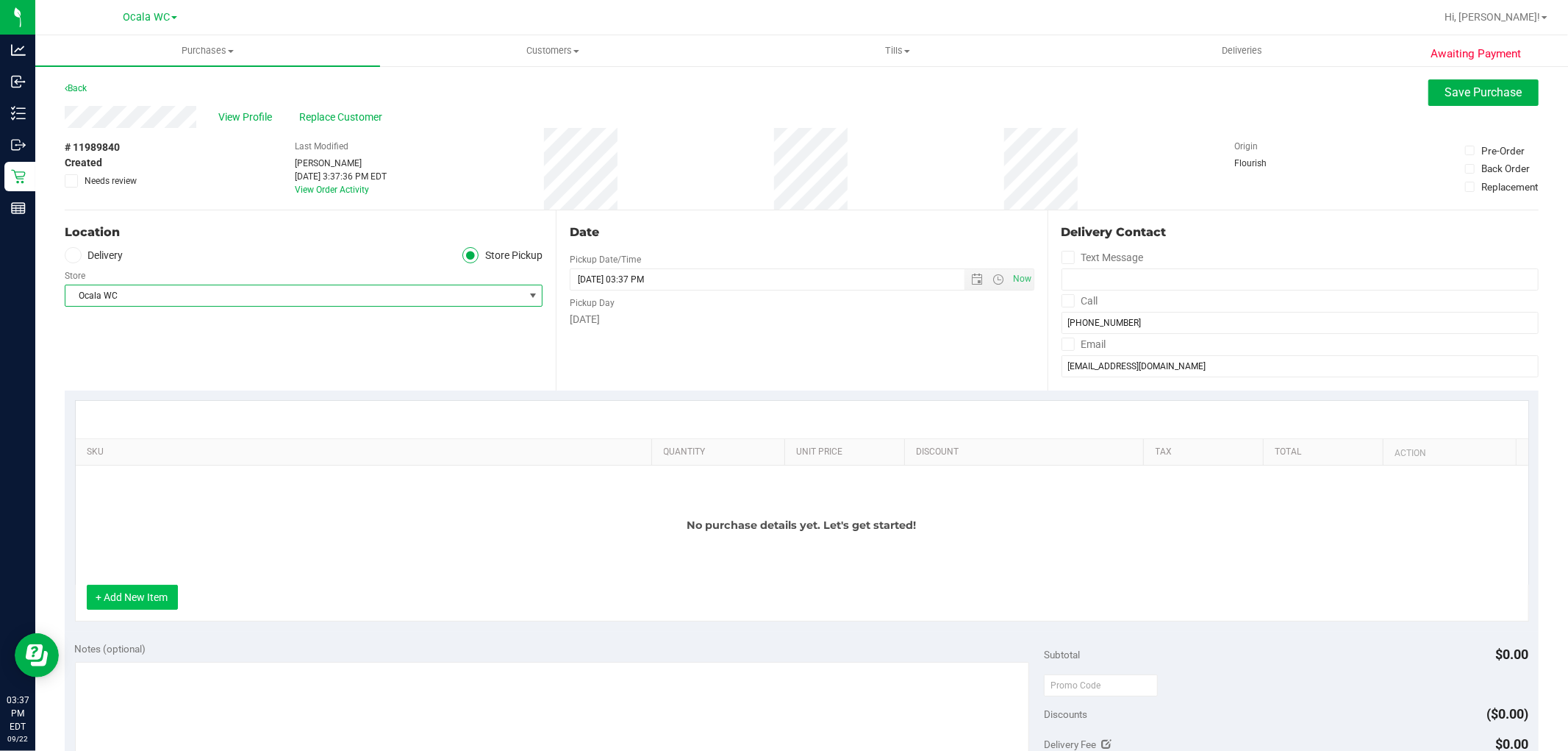
click at [157, 603] on button "+ Add New Item" at bounding box center [131, 597] width 91 height 25
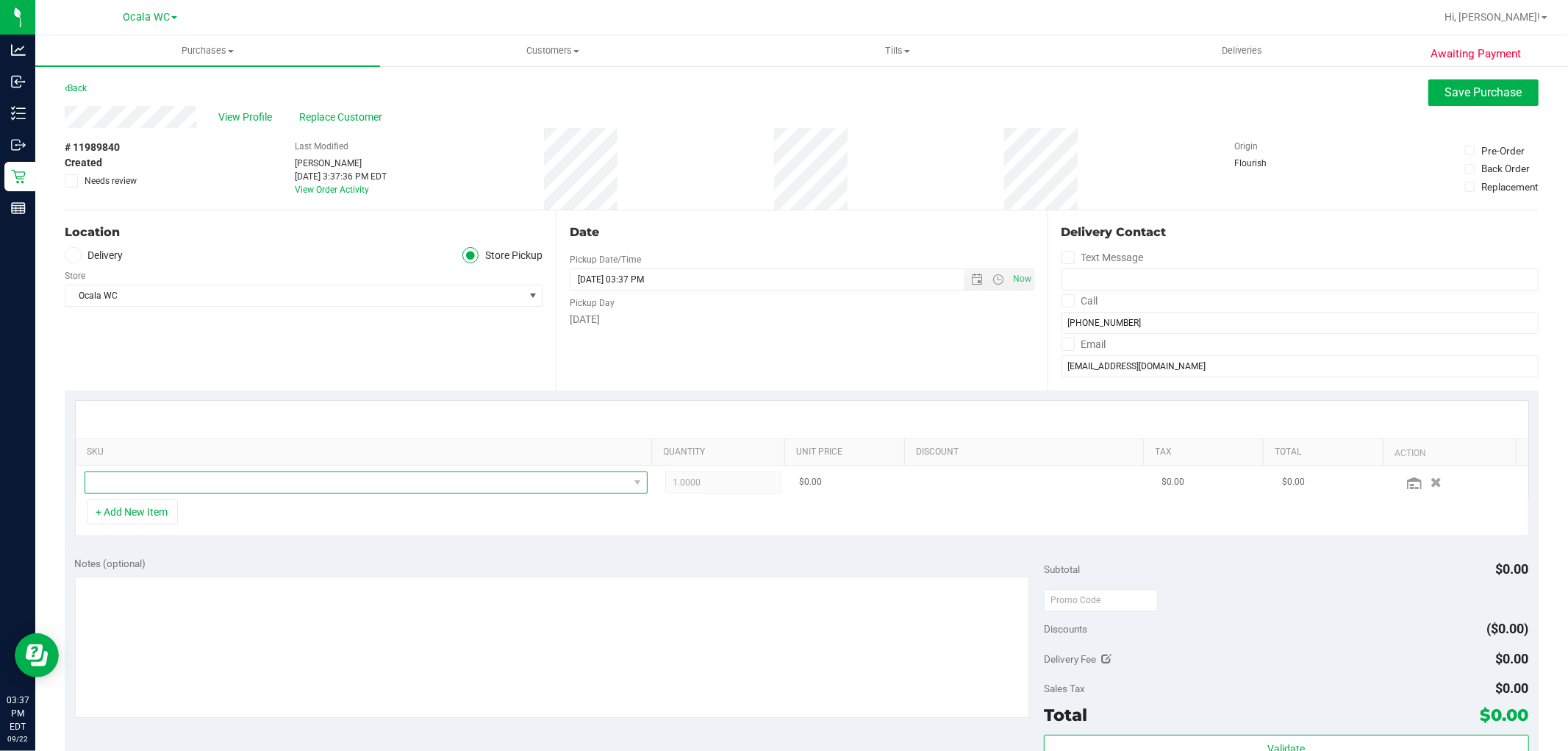
click at [230, 479] on span "NO DATA FOUND" at bounding box center [357, 482] width 544 height 21
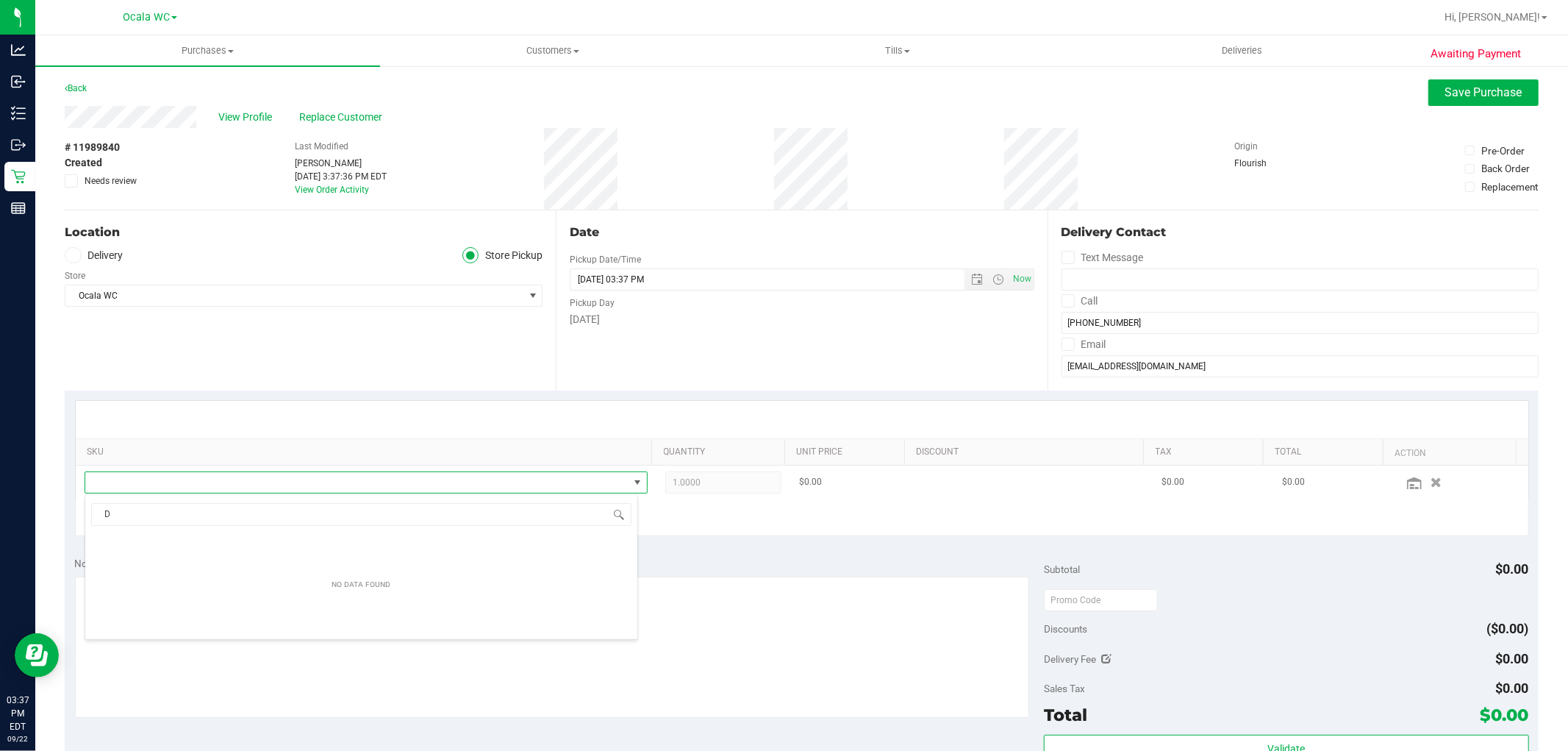
scroll to position [22, 549]
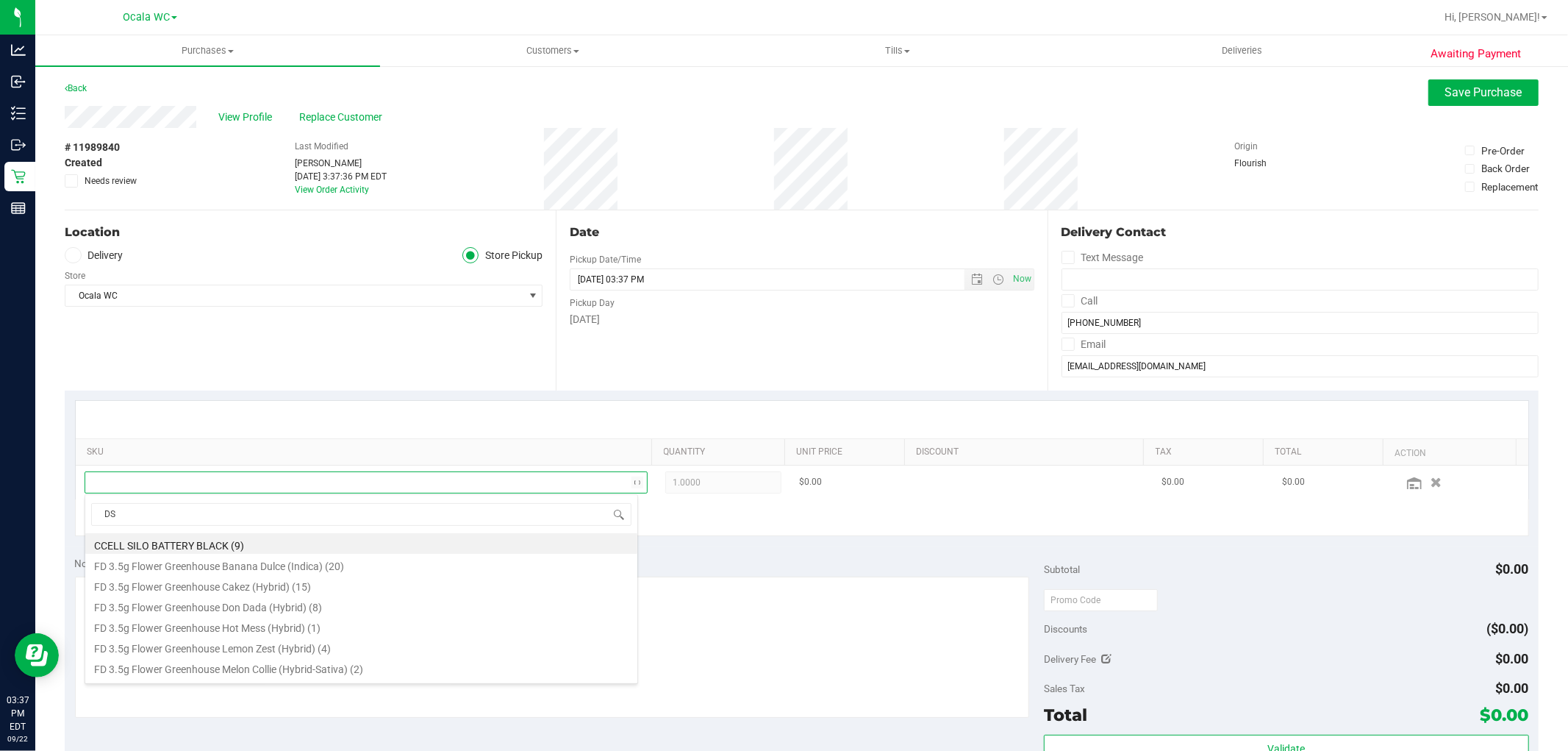
type input "DSC"
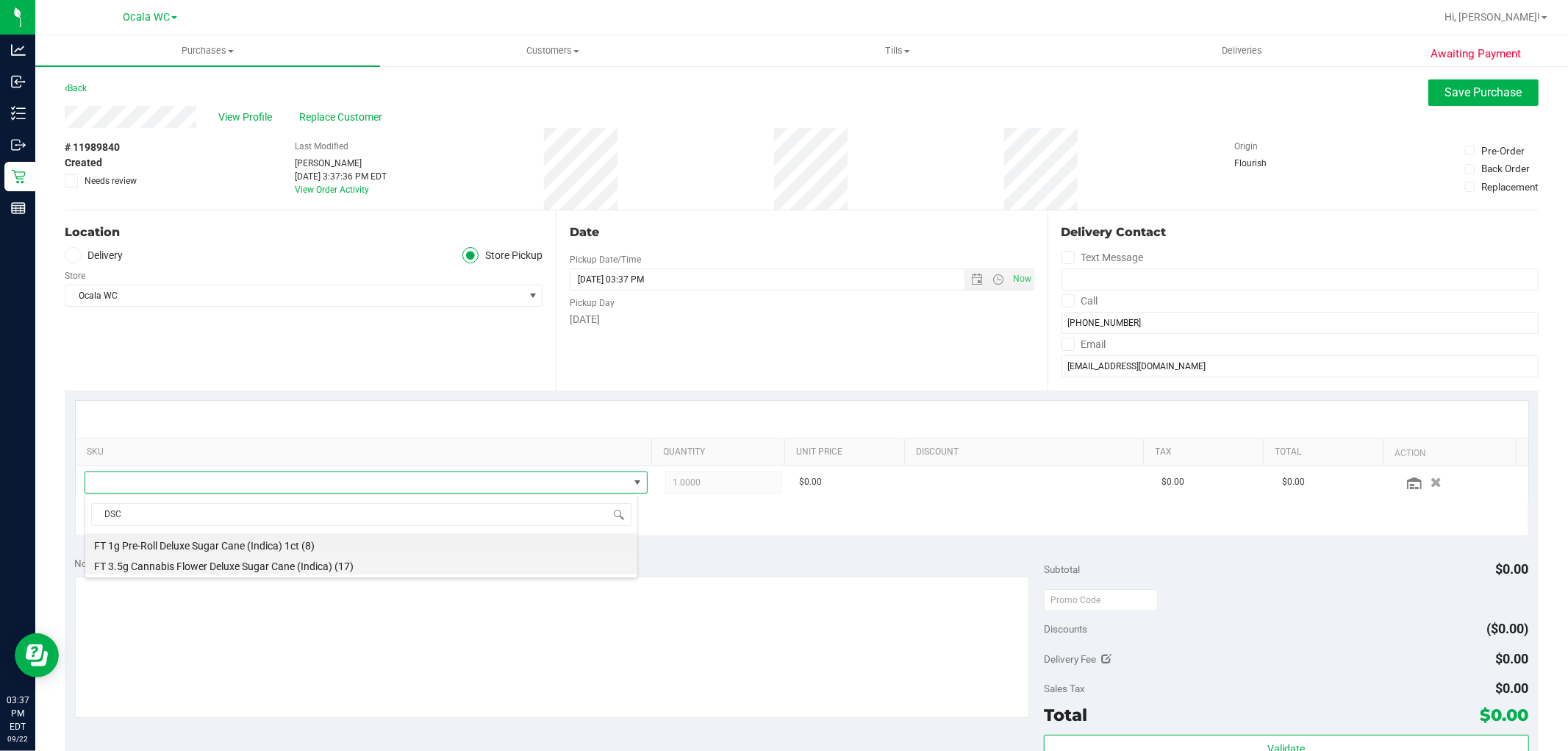
click at [283, 561] on li "FT 3.5g Cannabis Flower Deluxe Sugar Cane (Indica) (17)" at bounding box center [361, 563] width 552 height 21
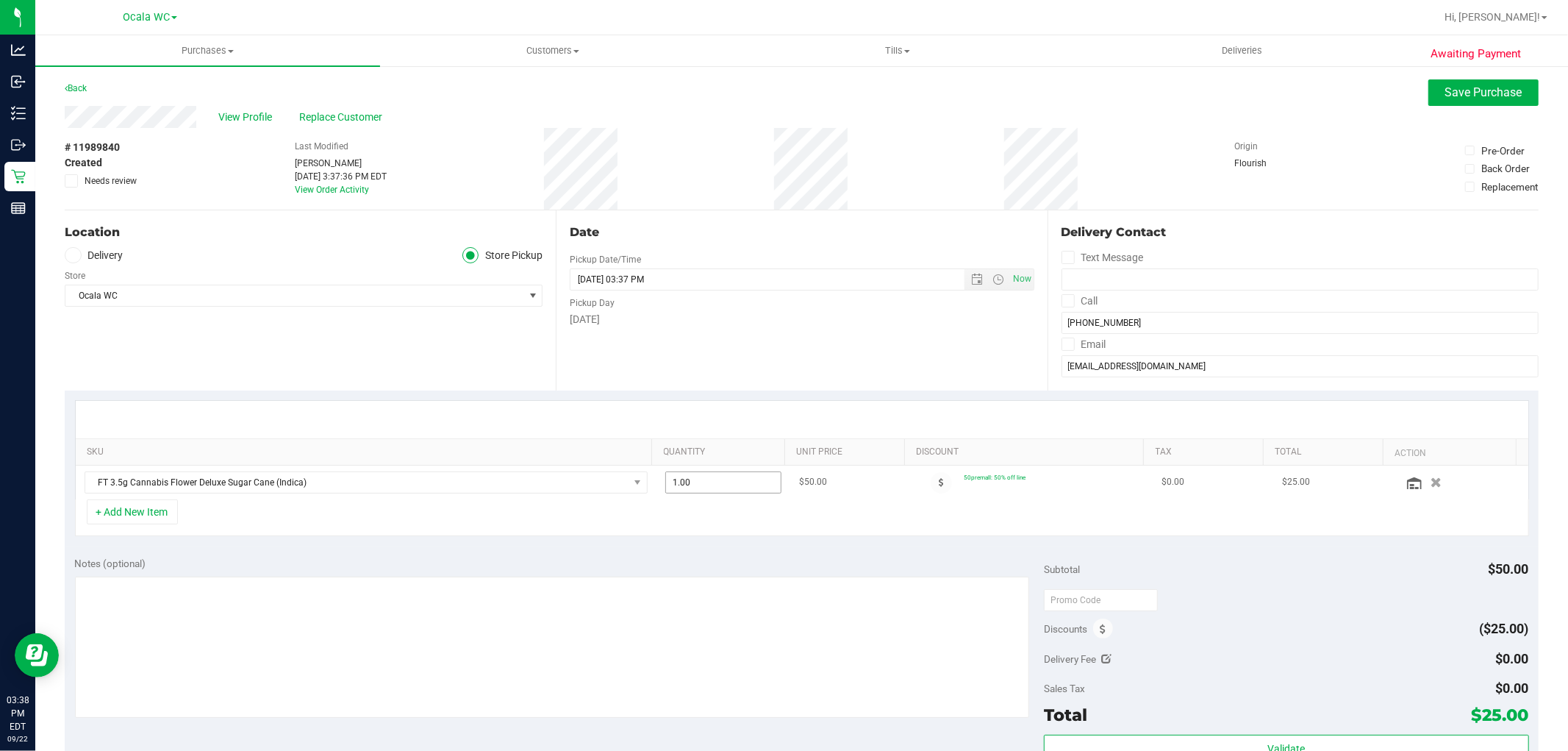
click at [694, 474] on span "1.00 1" at bounding box center [723, 482] width 116 height 22
type input "2"
type input "2.00"
click at [684, 431] on div at bounding box center [802, 419] width 1453 height 37
click at [137, 509] on button "+ Add New Item" at bounding box center [131, 511] width 91 height 25
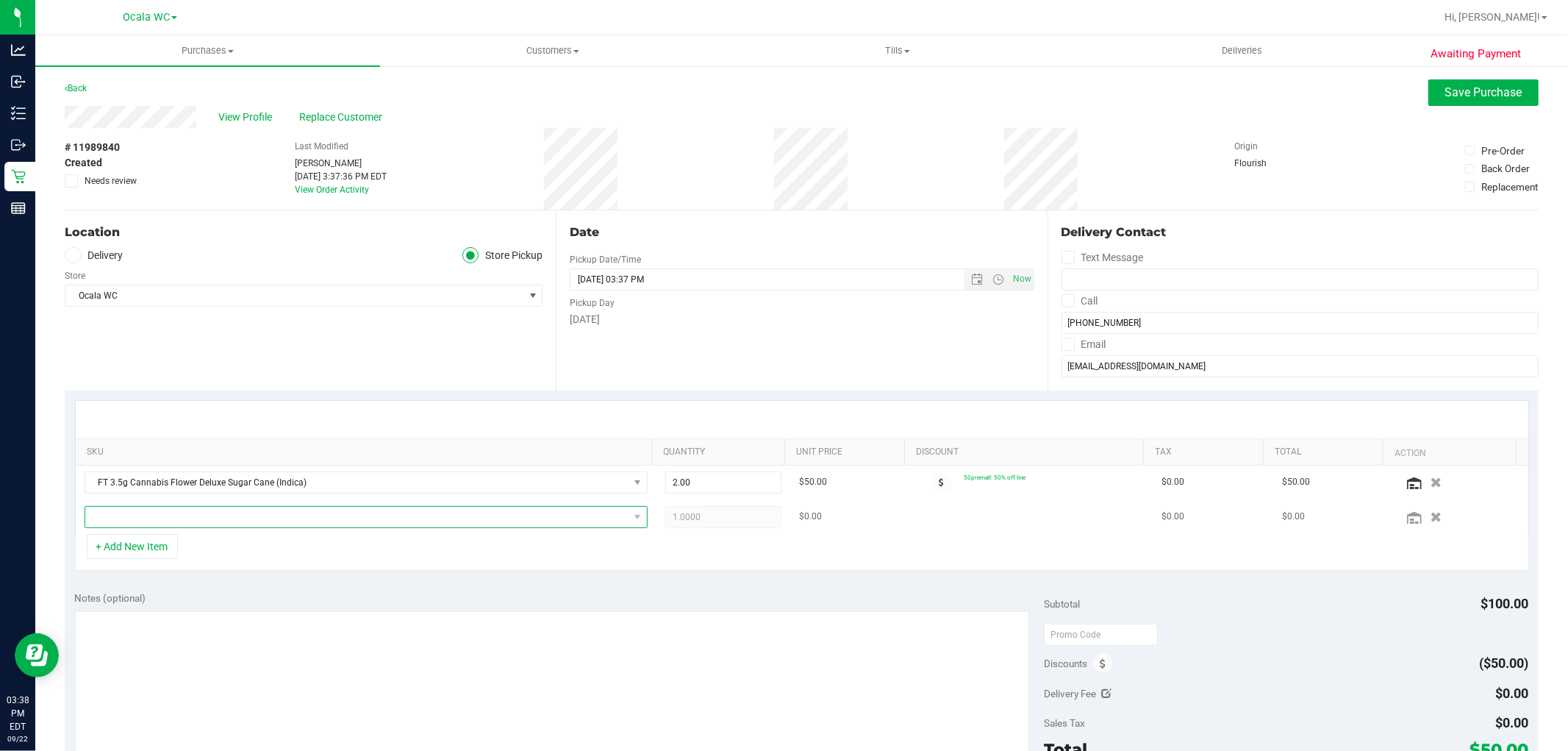
click at [156, 514] on span "NO DATA FOUND" at bounding box center [357, 516] width 544 height 21
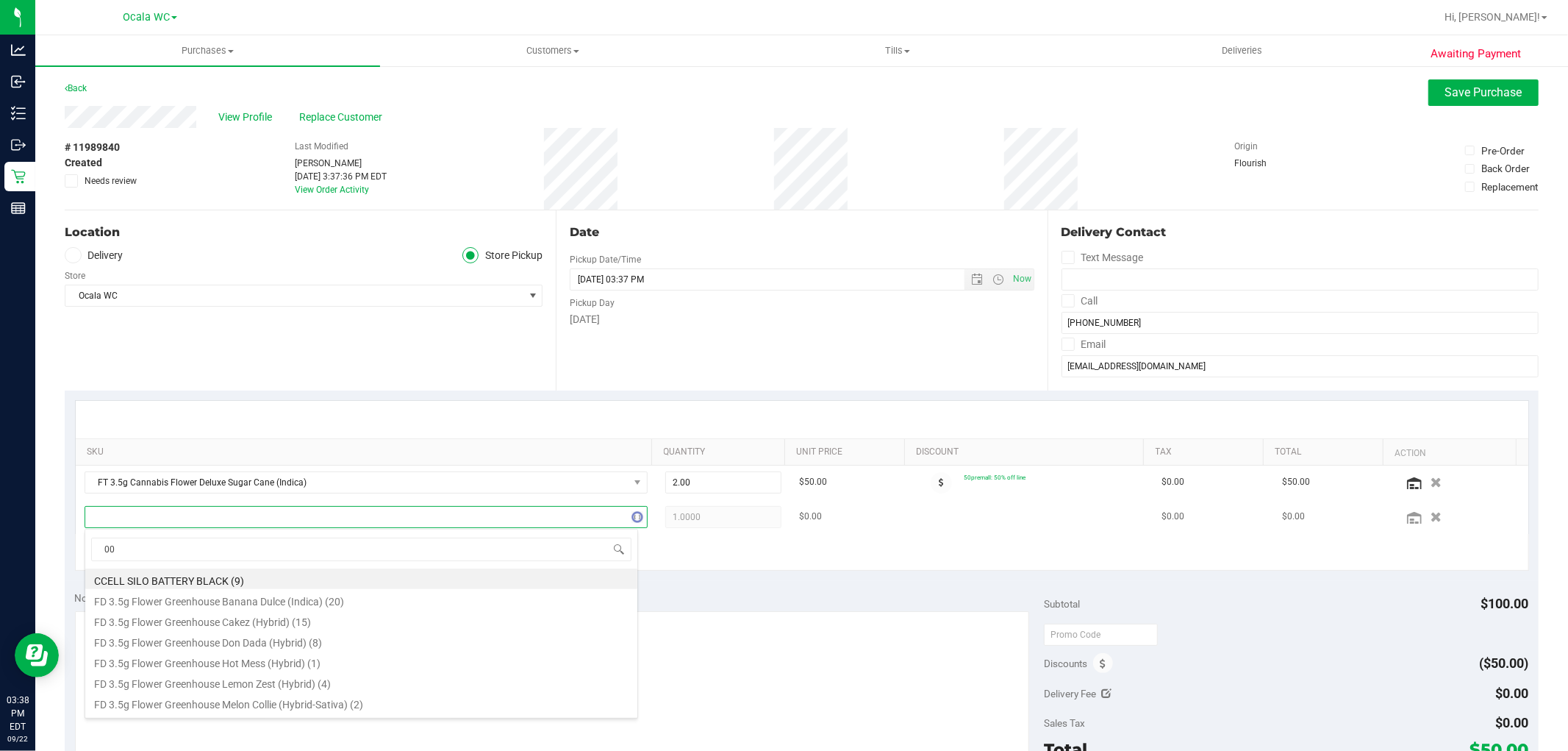
type input "007"
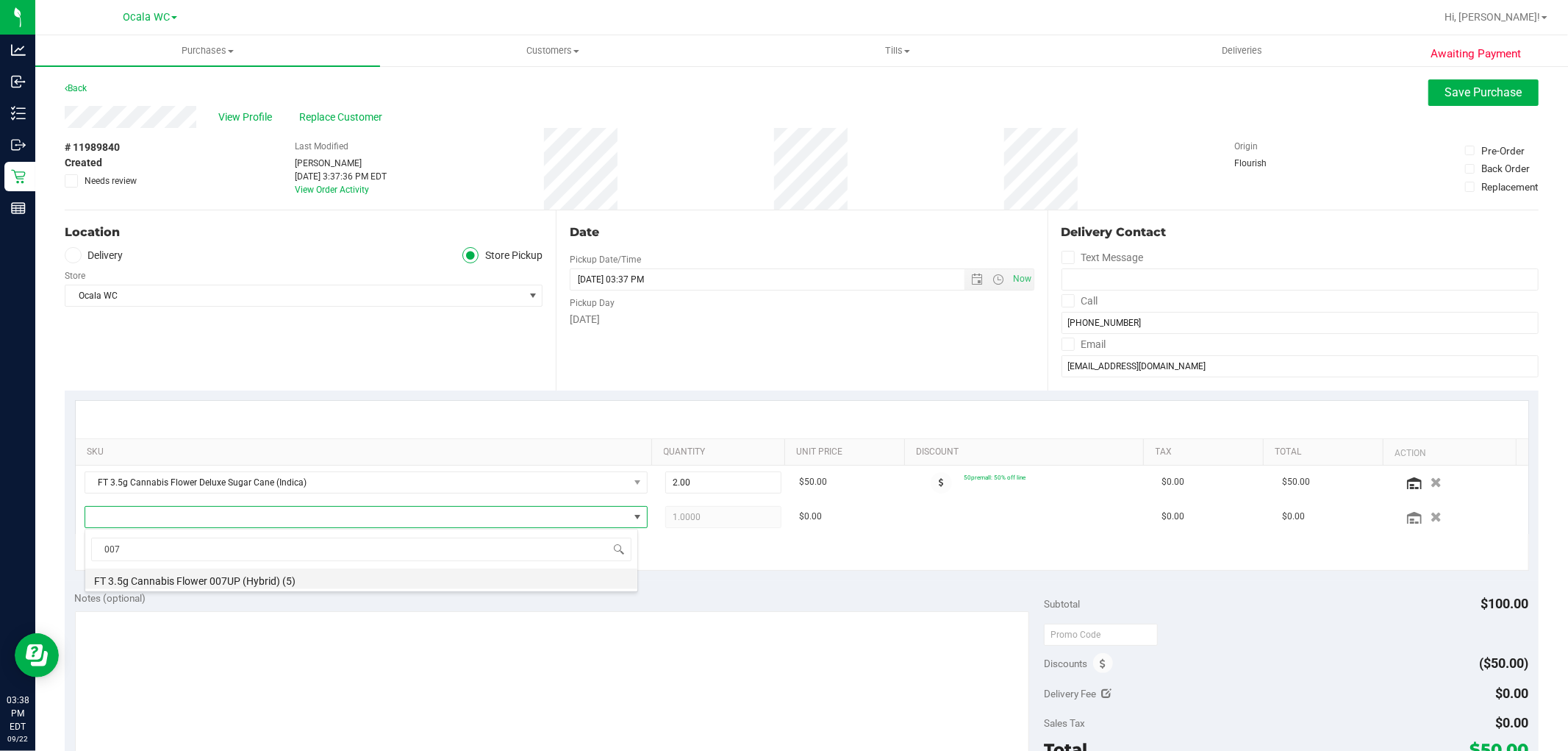
click at [192, 579] on li "FT 3.5g Cannabis Flower 007UP (Hybrid) (5)" at bounding box center [361, 578] width 552 height 21
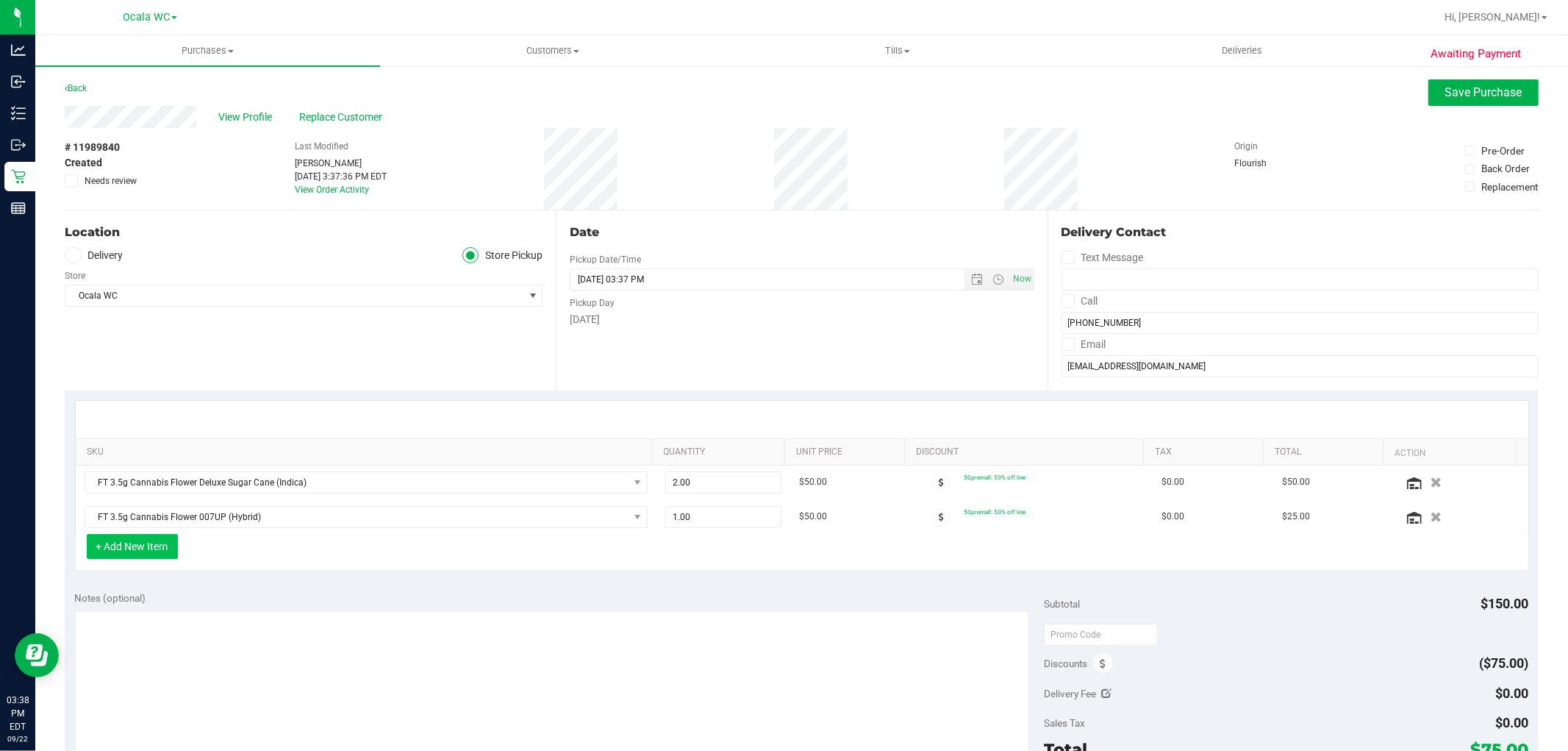
click at [136, 550] on button "+ Add New Item" at bounding box center [131, 546] width 91 height 25
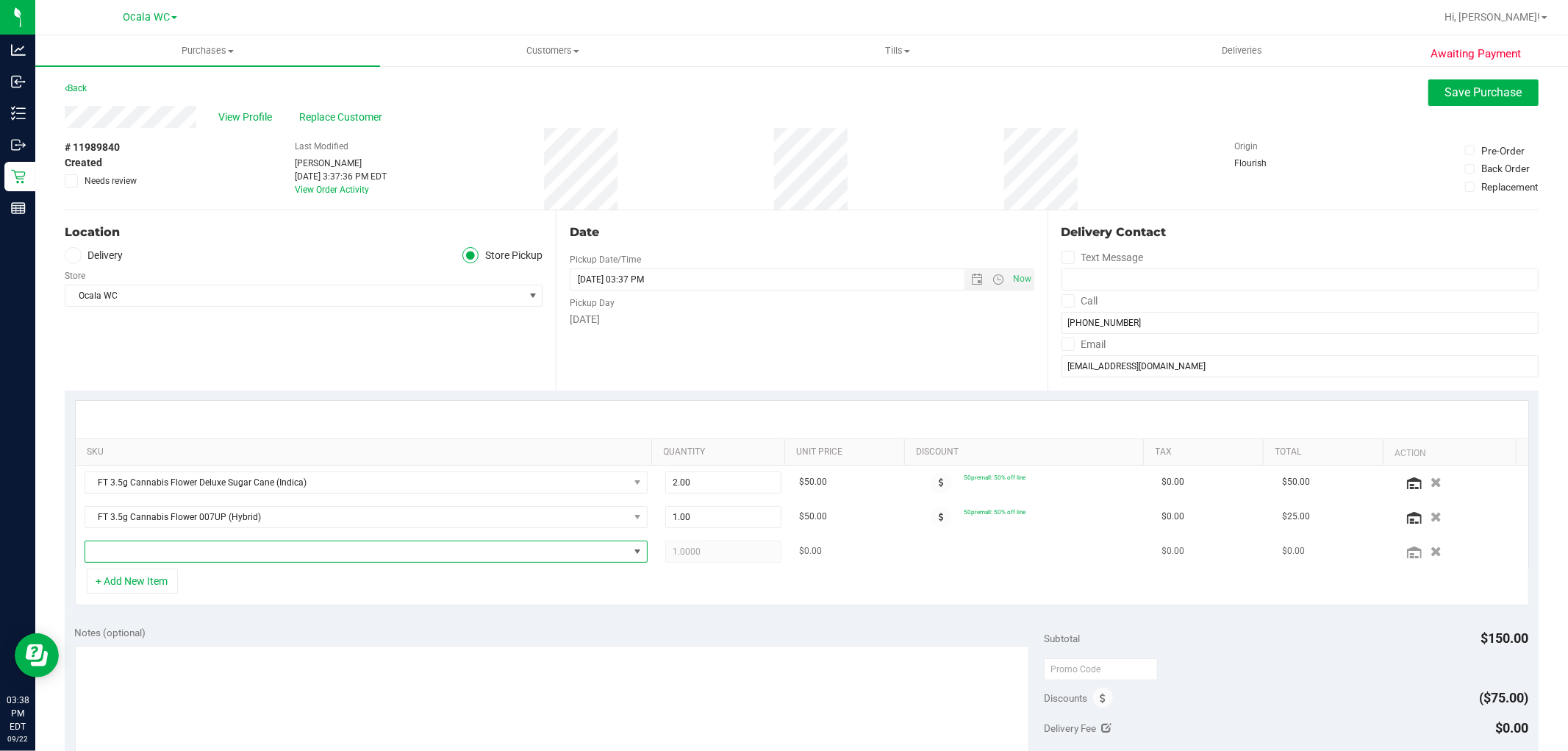
click at [138, 550] on span "NO DATA FOUND" at bounding box center [357, 551] width 544 height 21
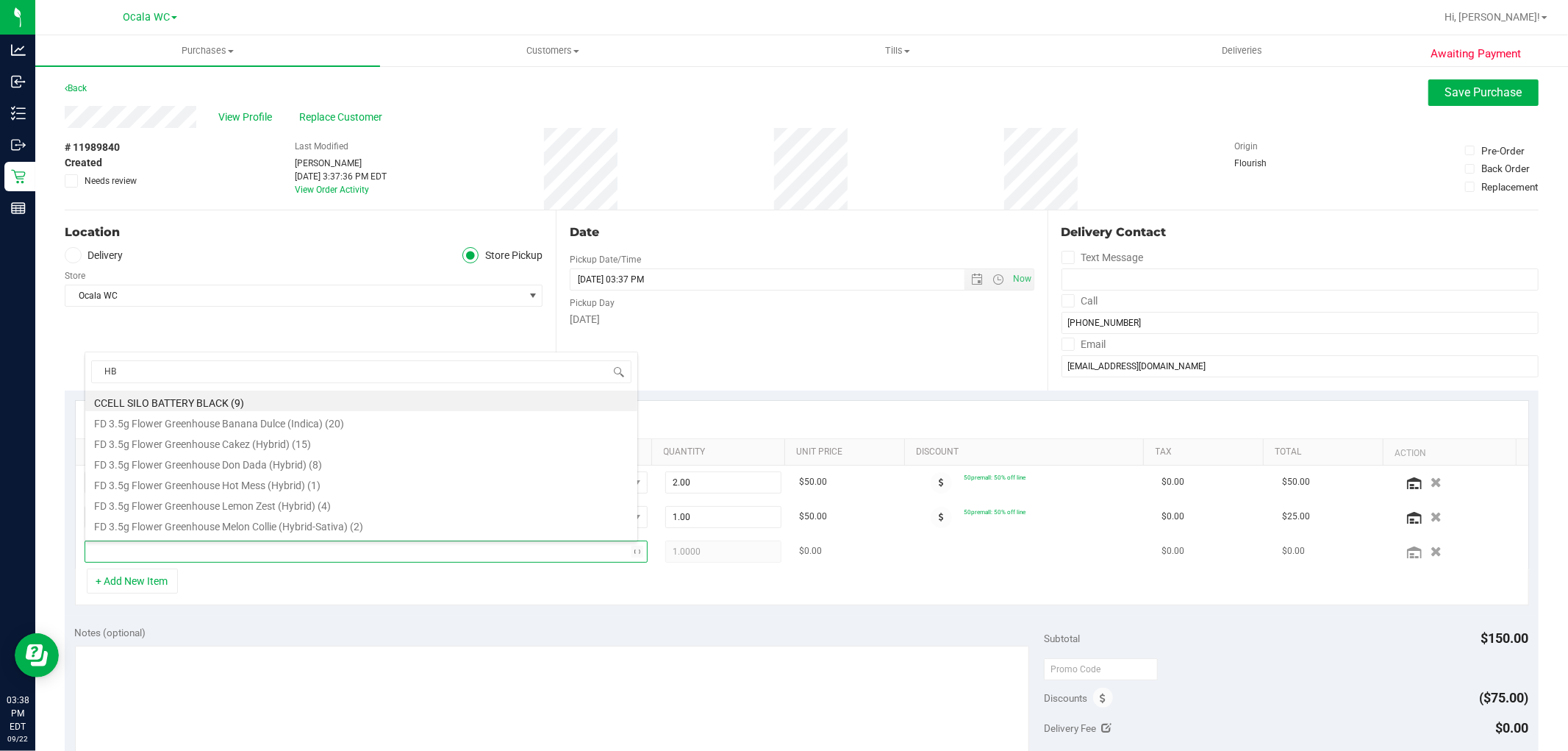
type input "HBG"
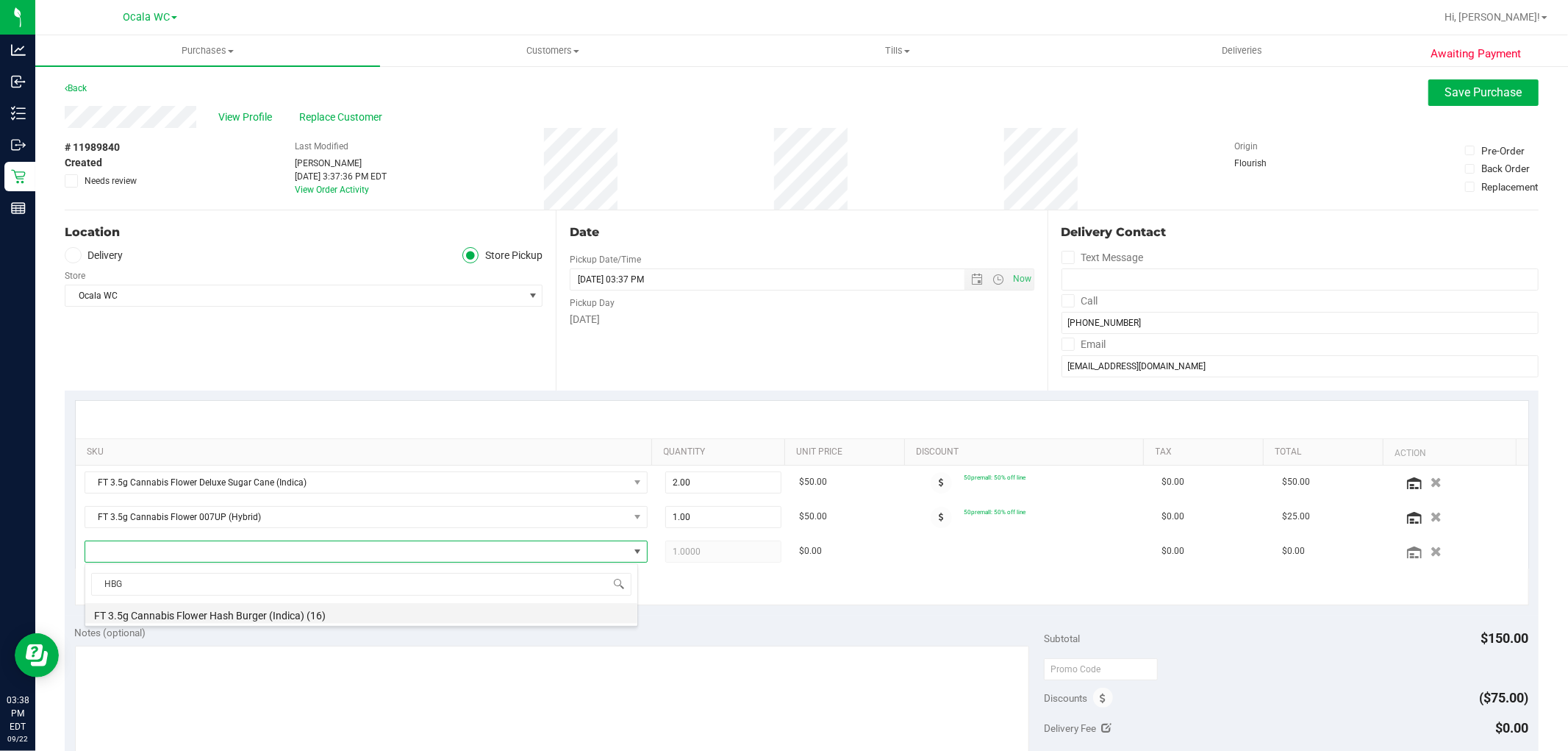
click at [154, 615] on li "FT 3.5g Cannabis Flower Hash Burger (Indica) (16)" at bounding box center [361, 613] width 552 height 21
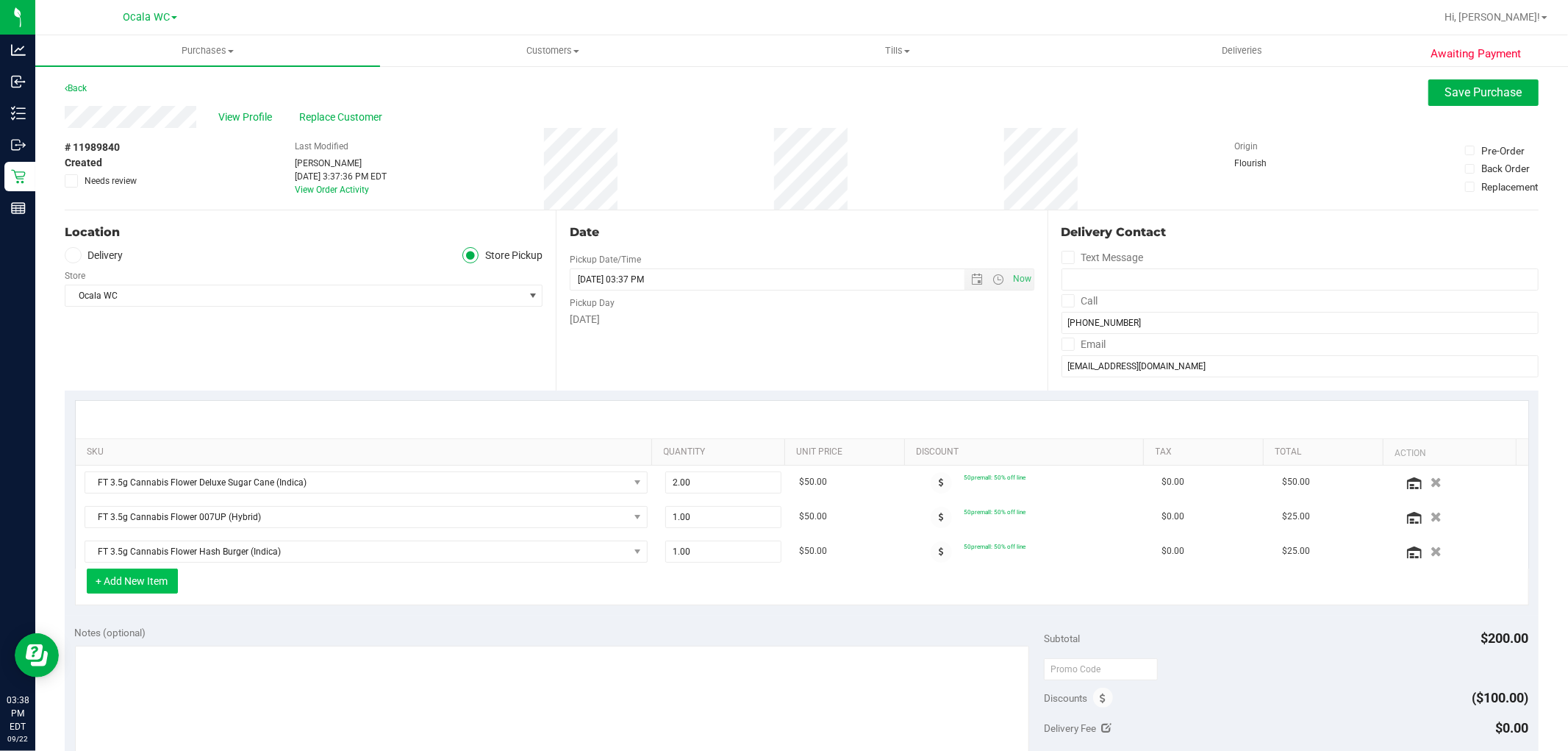
click at [139, 579] on button "+ Add New Item" at bounding box center [131, 580] width 91 height 25
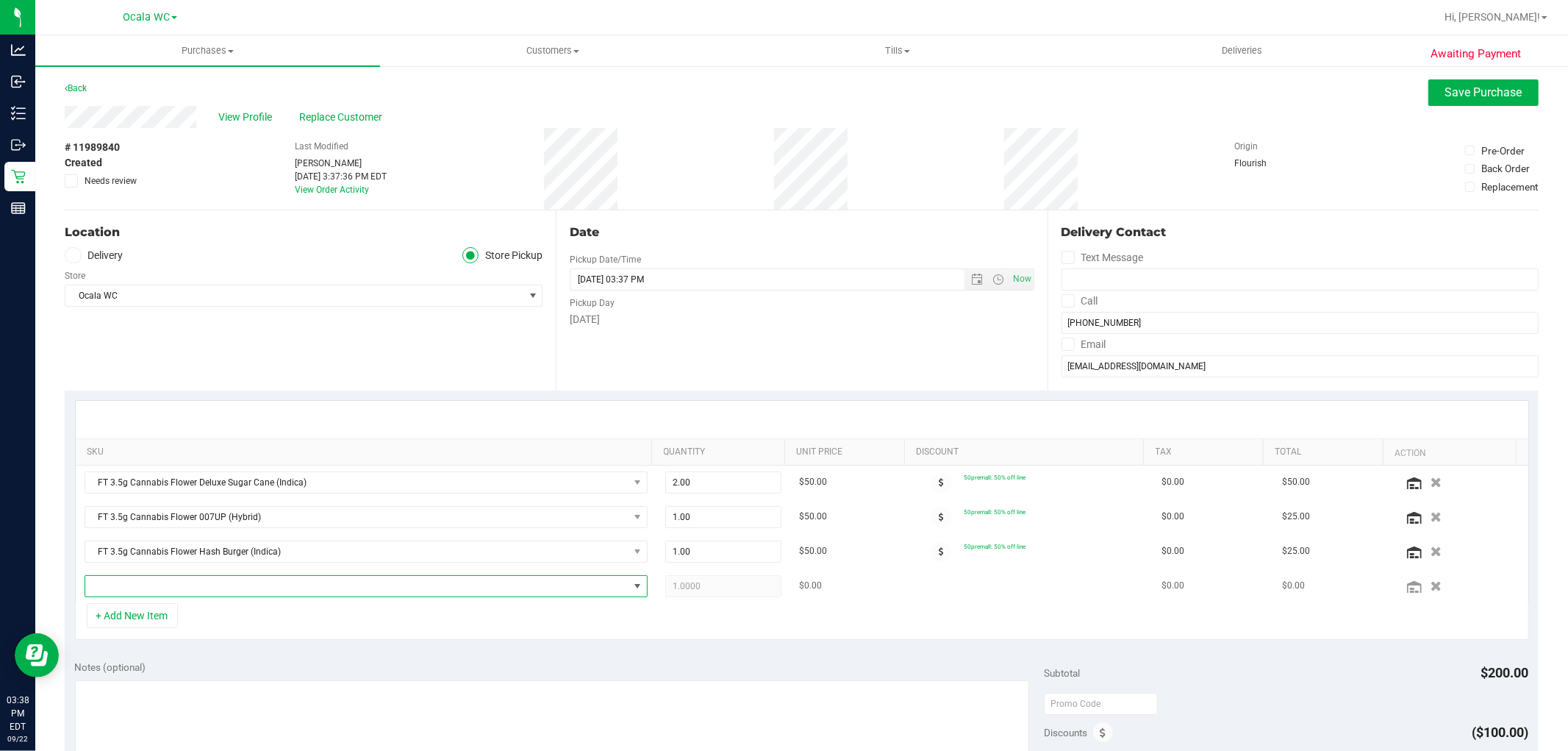
click at [170, 591] on span "NO DATA FOUND" at bounding box center [357, 586] width 544 height 21
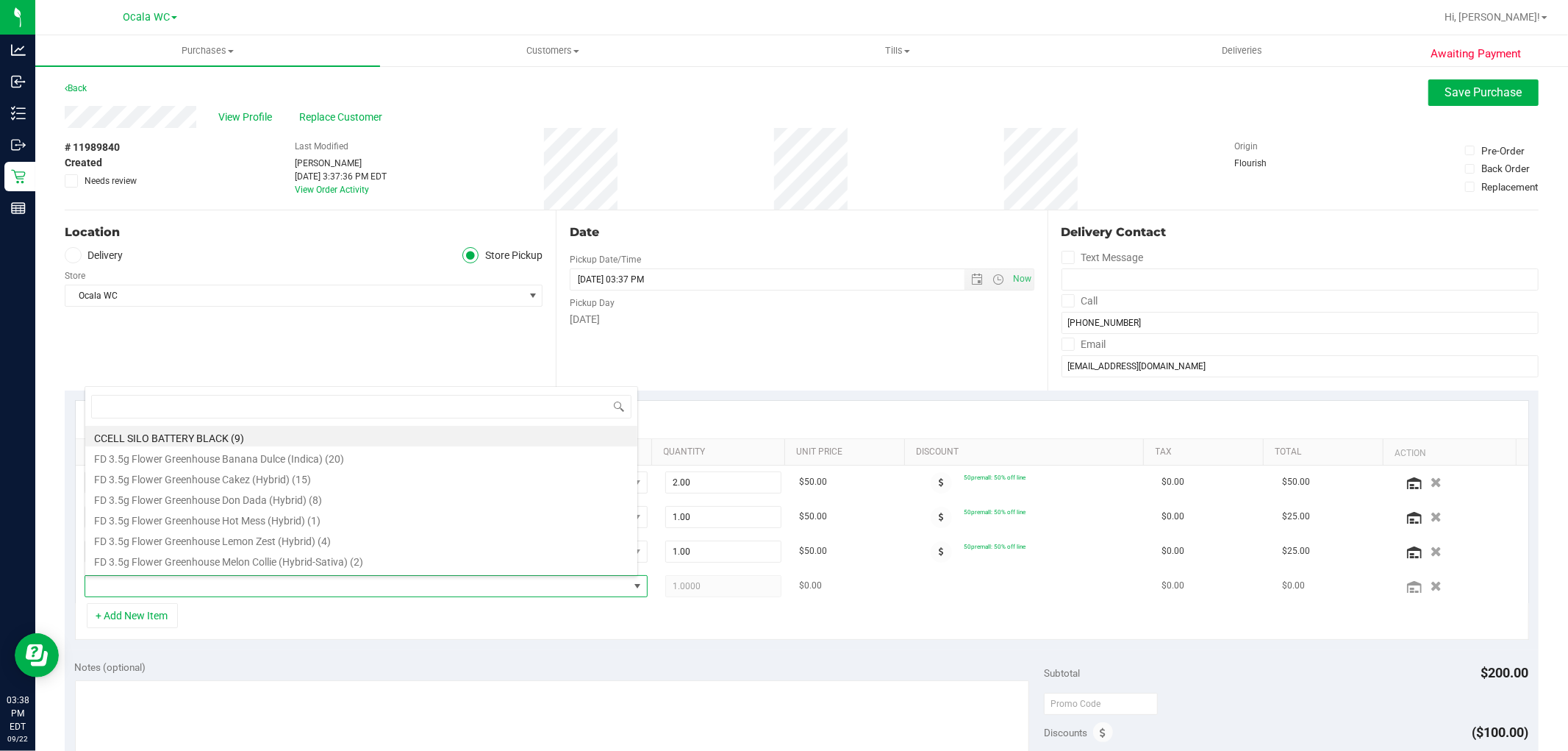
click at [170, 591] on span at bounding box center [357, 586] width 544 height 21
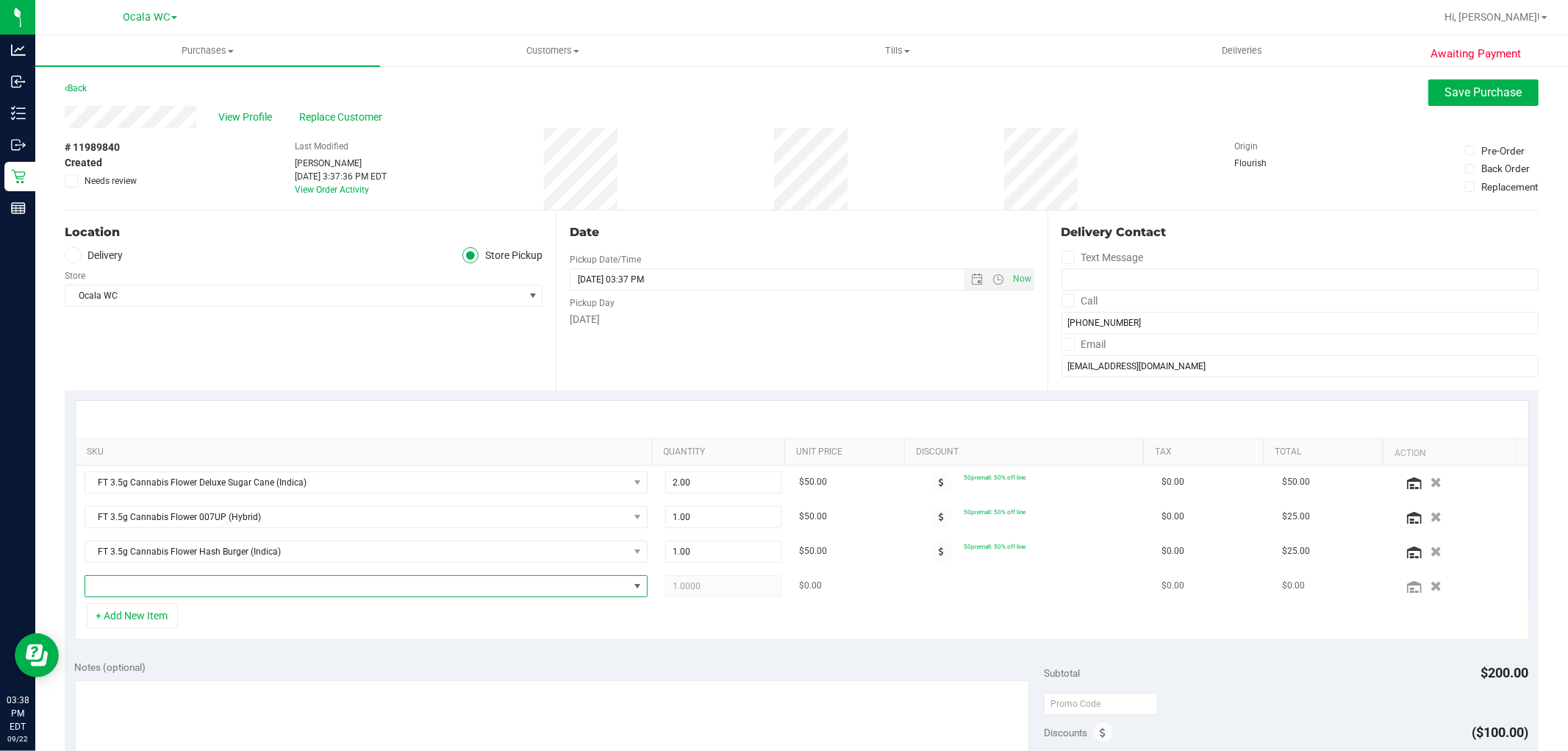
click at [170, 591] on span "NO DATA FOUND" at bounding box center [357, 586] width 544 height 21
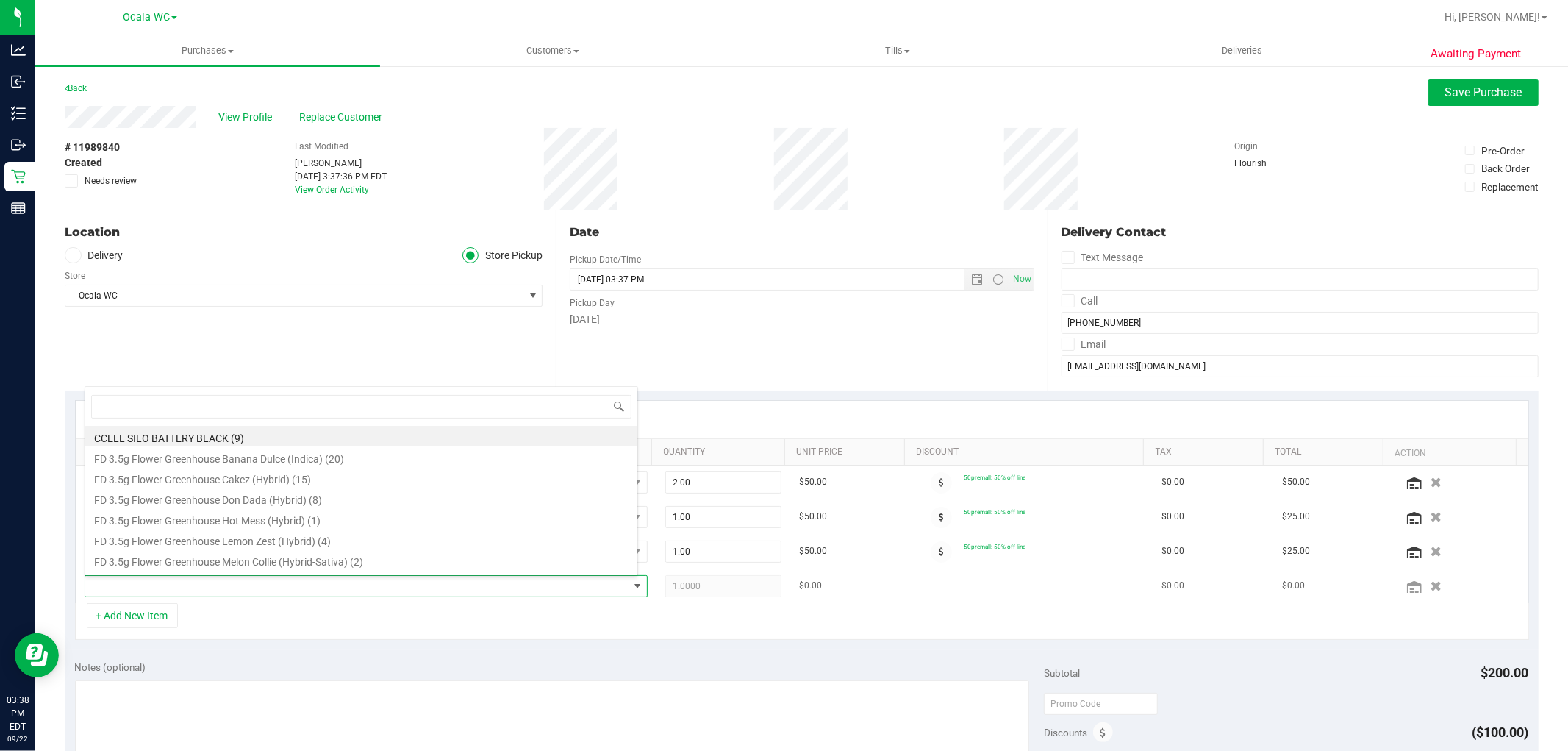
scroll to position [22, 549]
type input "PZT"
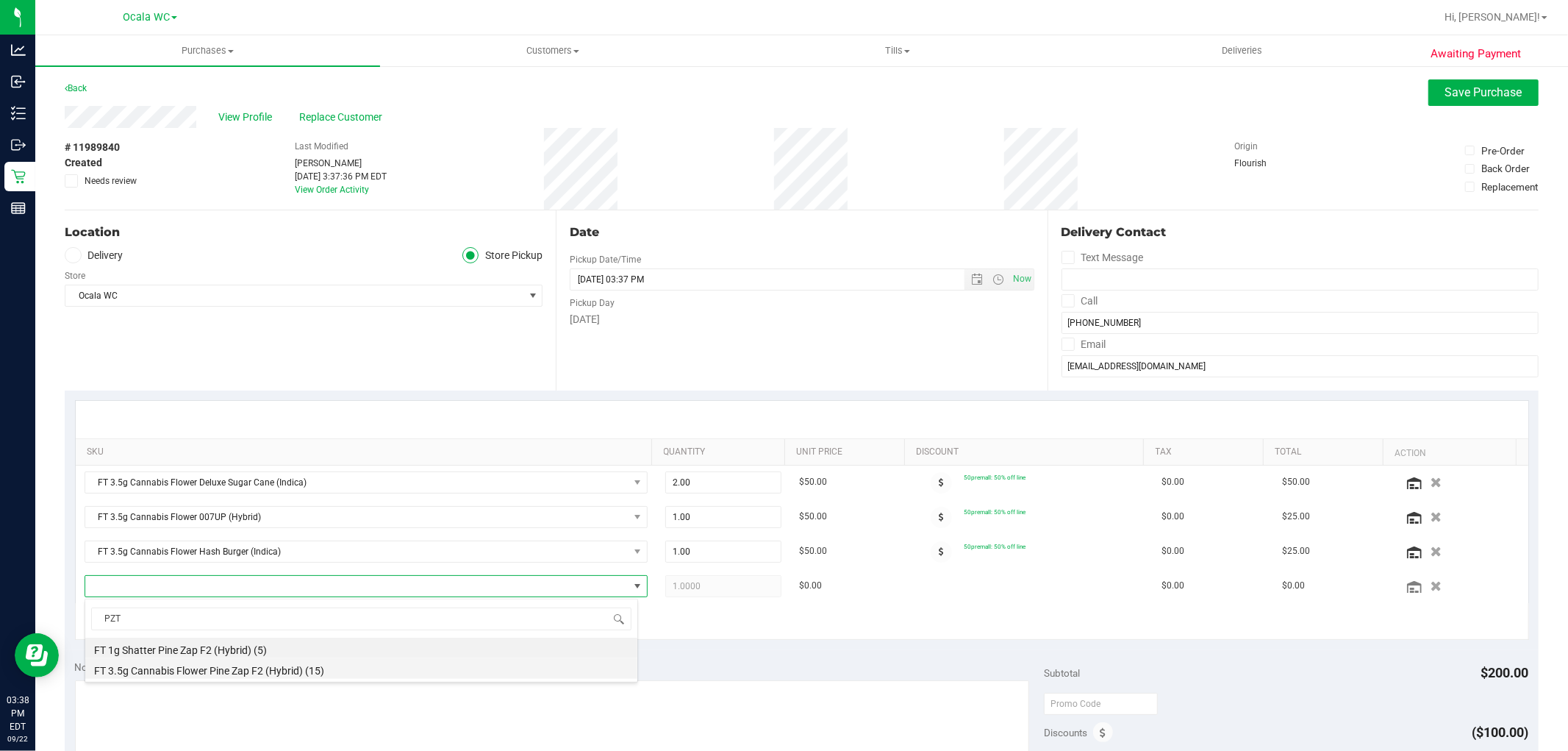
click at [192, 668] on li "FT 3.5g Cannabis Flower Pine Zap F2 (Hybrid) (15)" at bounding box center [361, 669] width 552 height 21
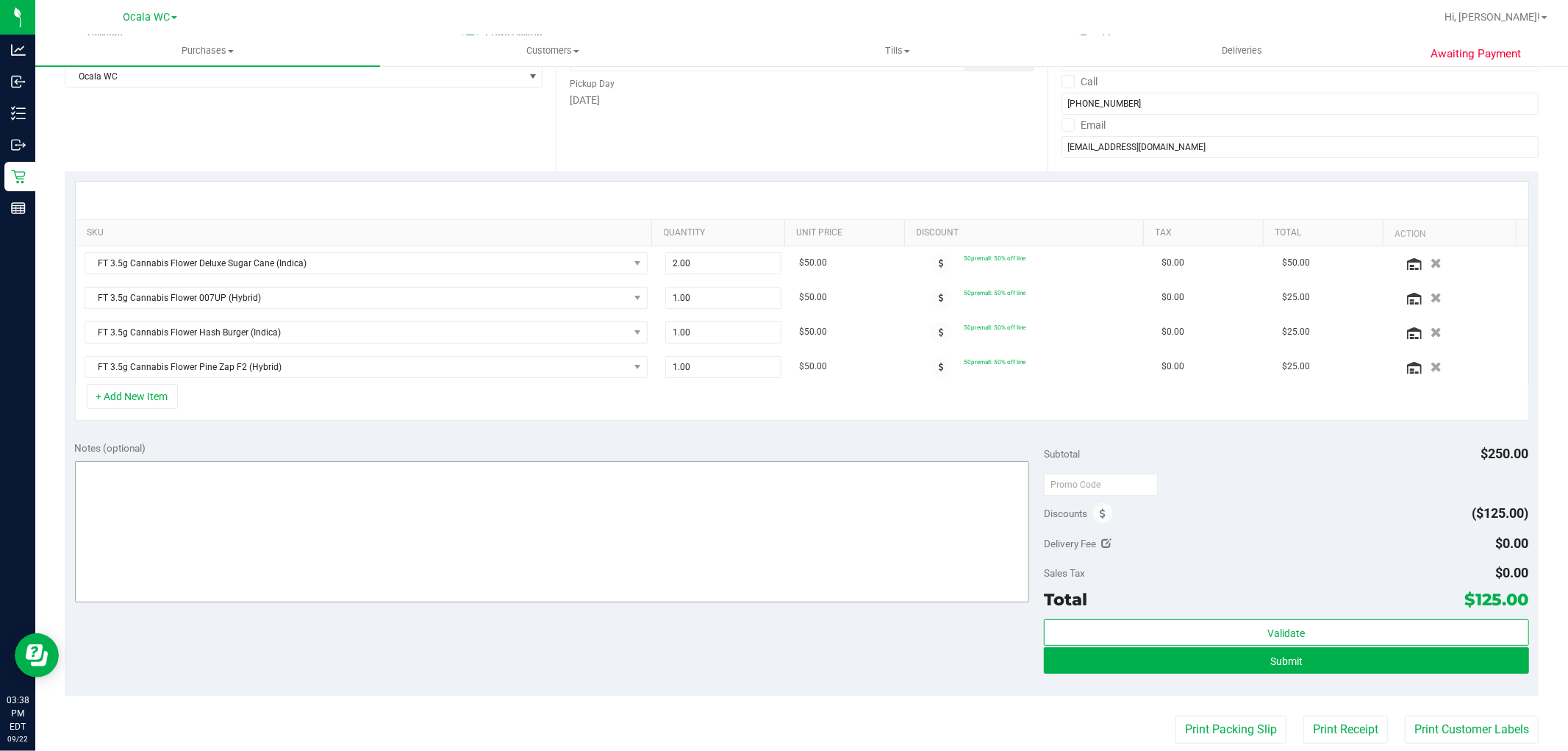
scroll to position [244, 0]
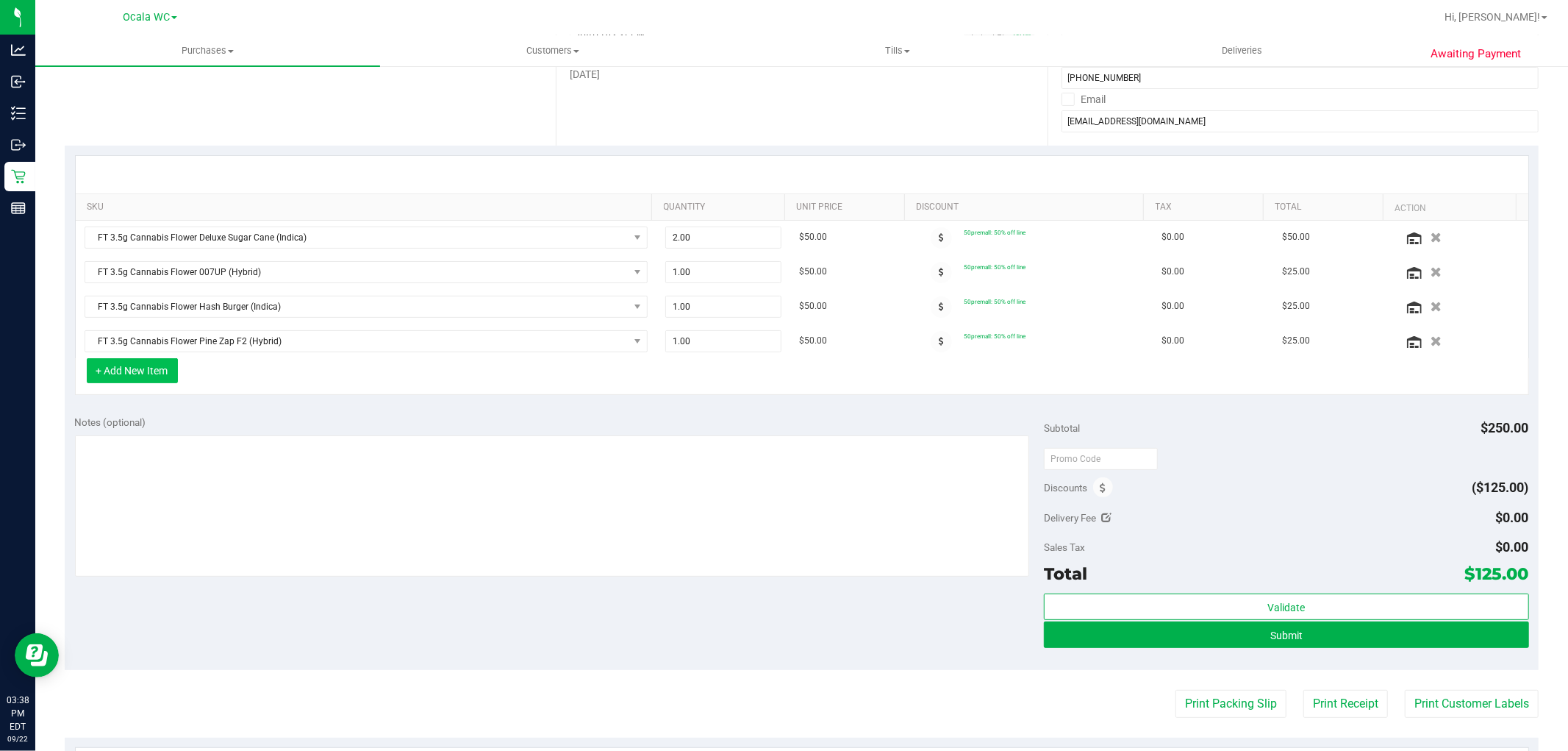
click at [149, 376] on button "+ Add New Item" at bounding box center [131, 370] width 91 height 25
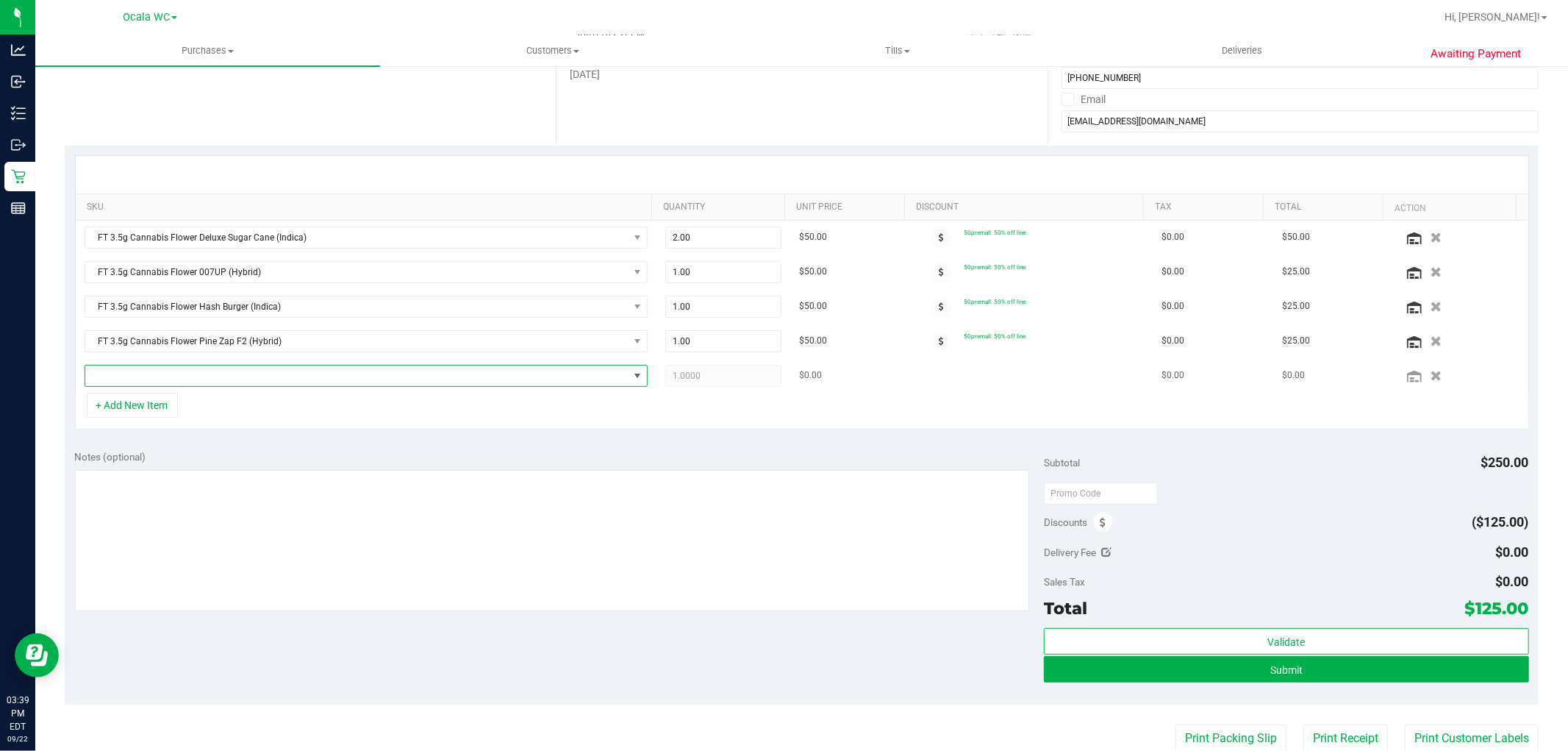
click at [171, 377] on span "NO DATA FOUND" at bounding box center [357, 375] width 544 height 21
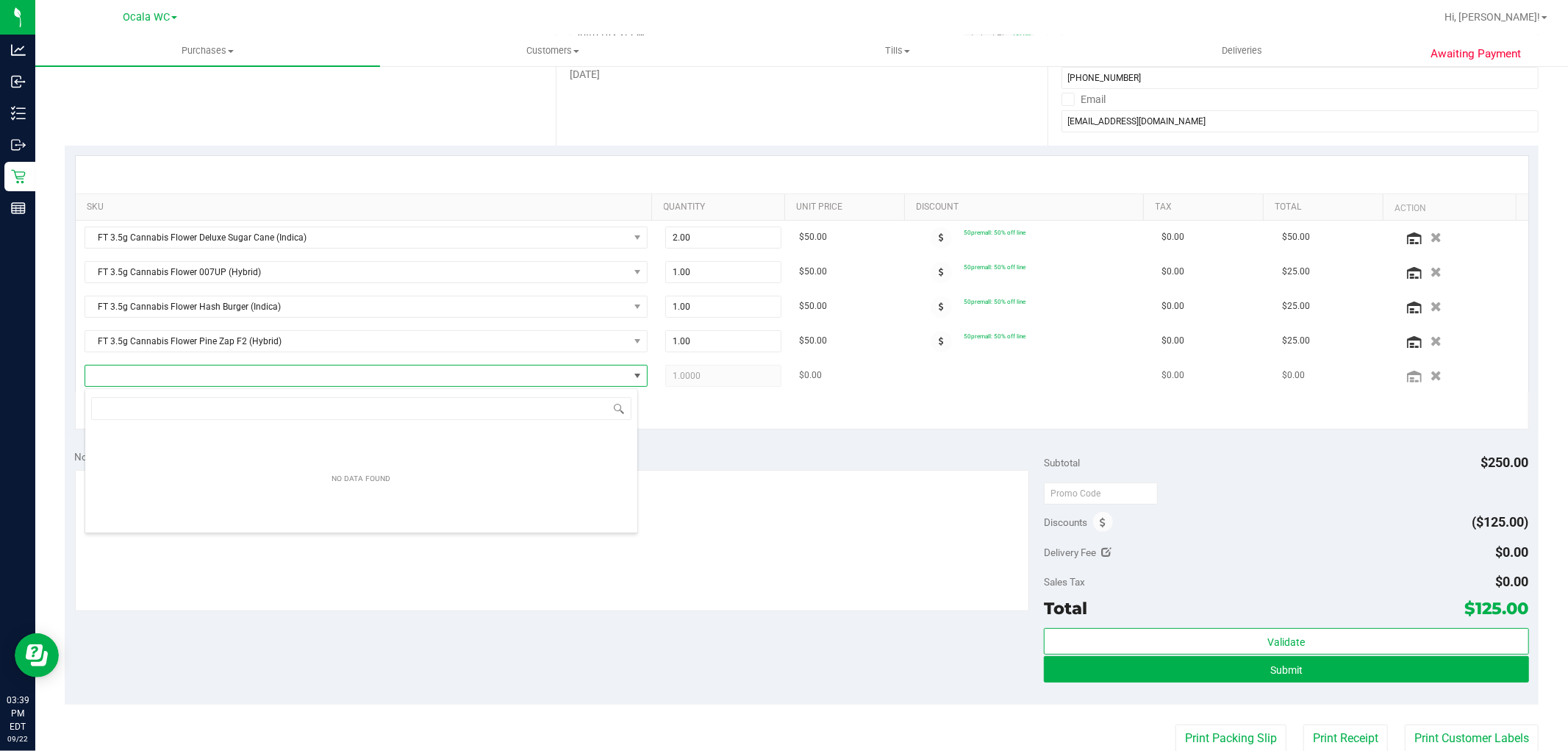
scroll to position [22, 553]
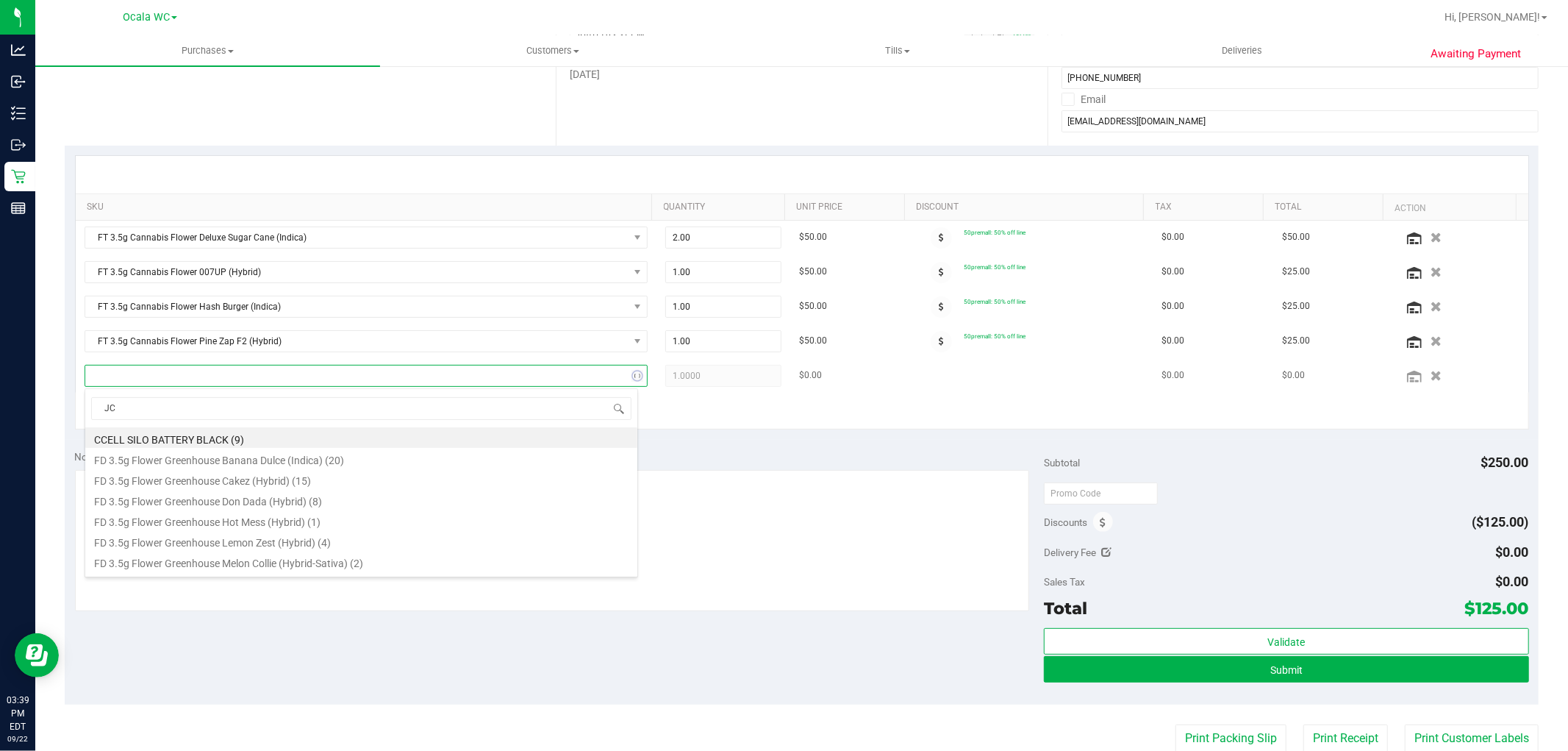
type input "JCW"
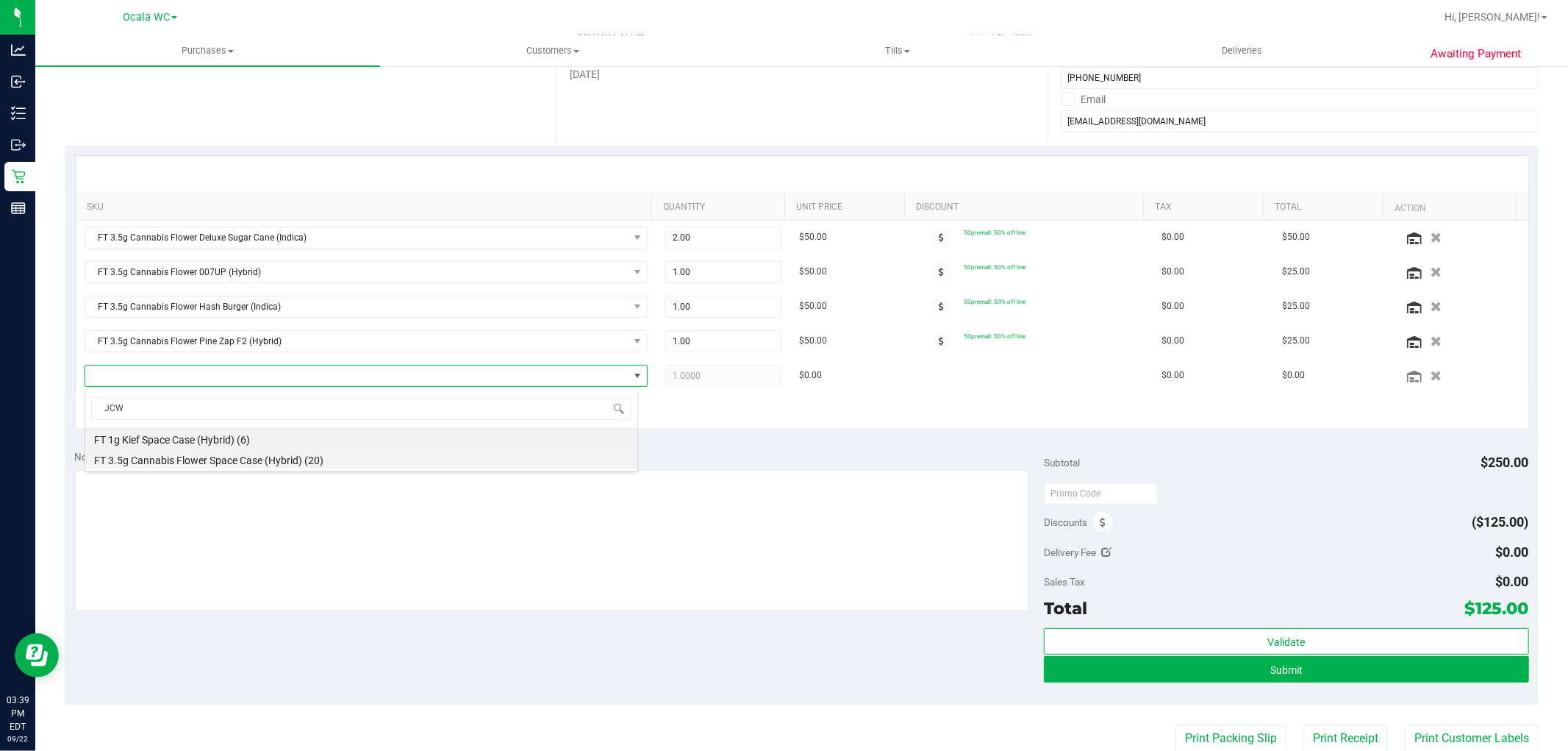
click at [185, 459] on li "FT 3.5g Cannabis Flower Space Case (Hybrid) (20)" at bounding box center [361, 457] width 552 height 21
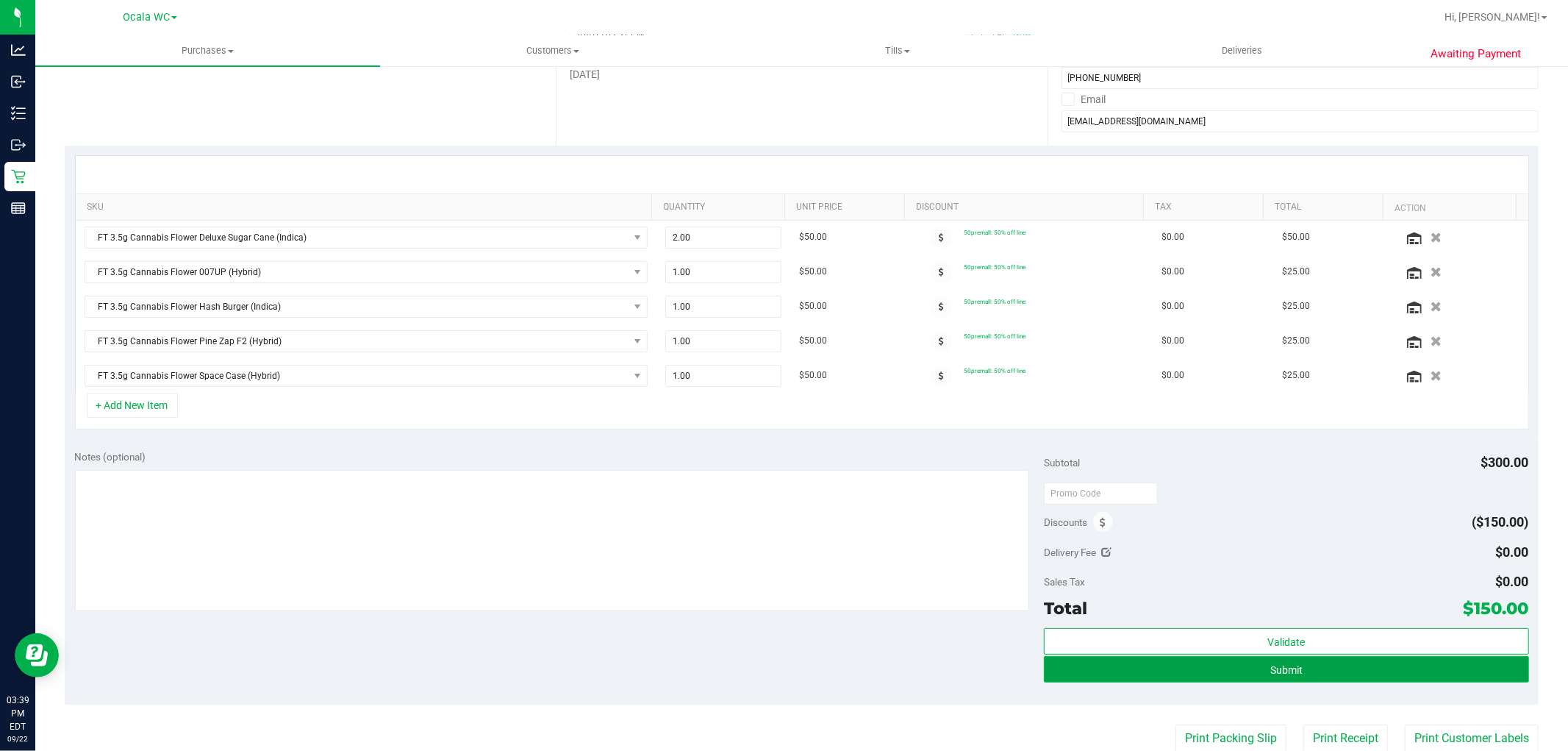
click at [1370, 671] on button "Submit" at bounding box center [1286, 669] width 485 height 27
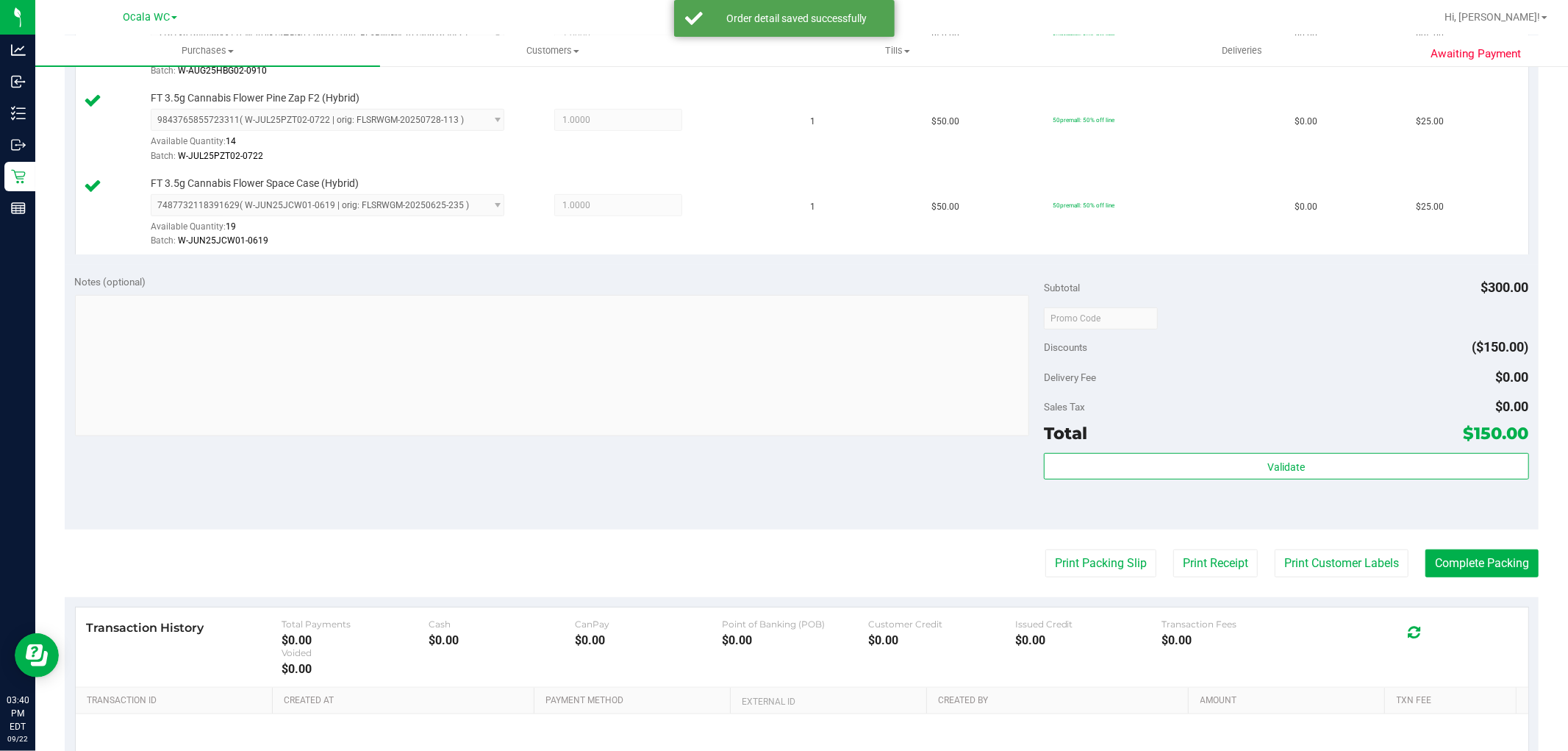
scroll to position [650, 0]
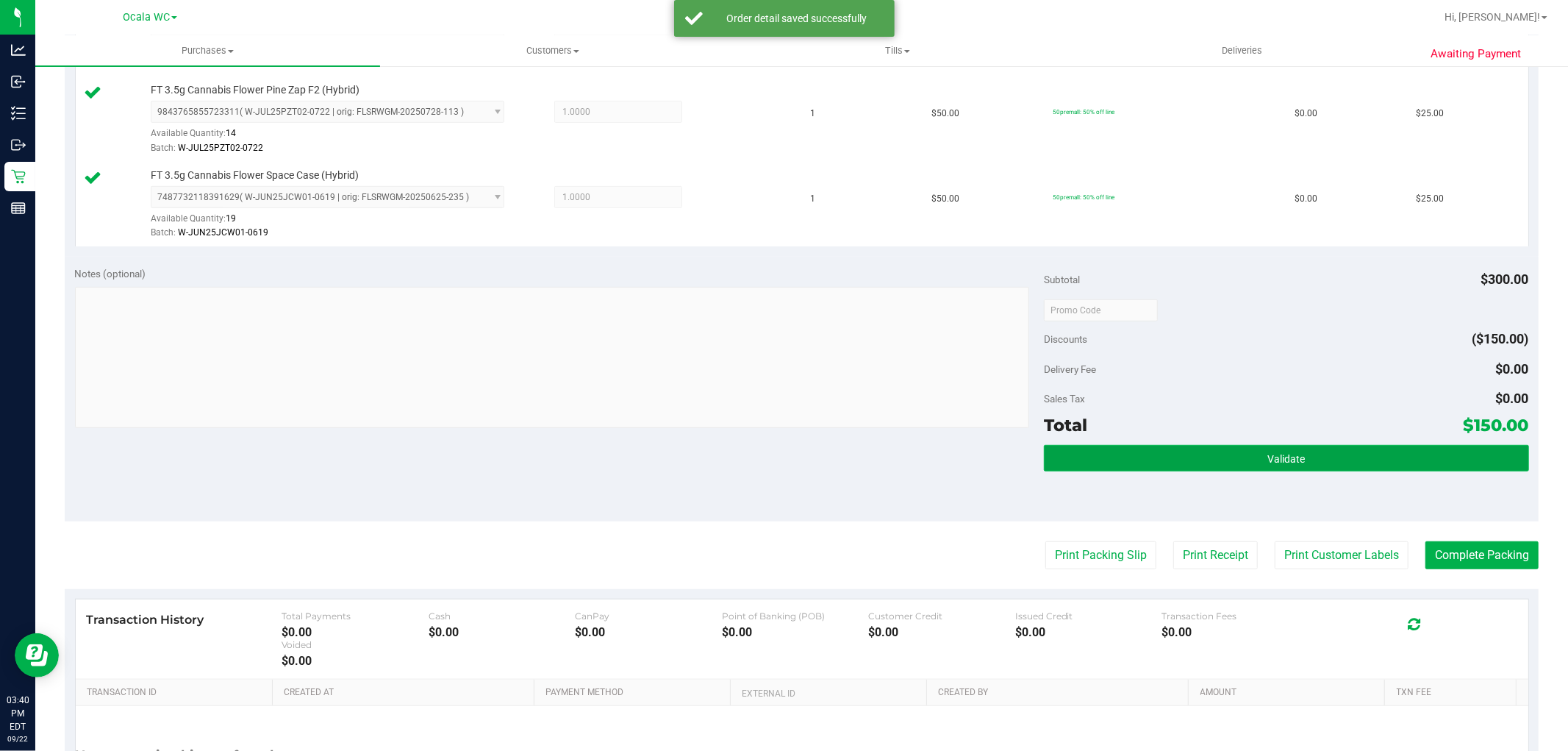
click at [1239, 449] on button "Validate" at bounding box center [1286, 457] width 485 height 27
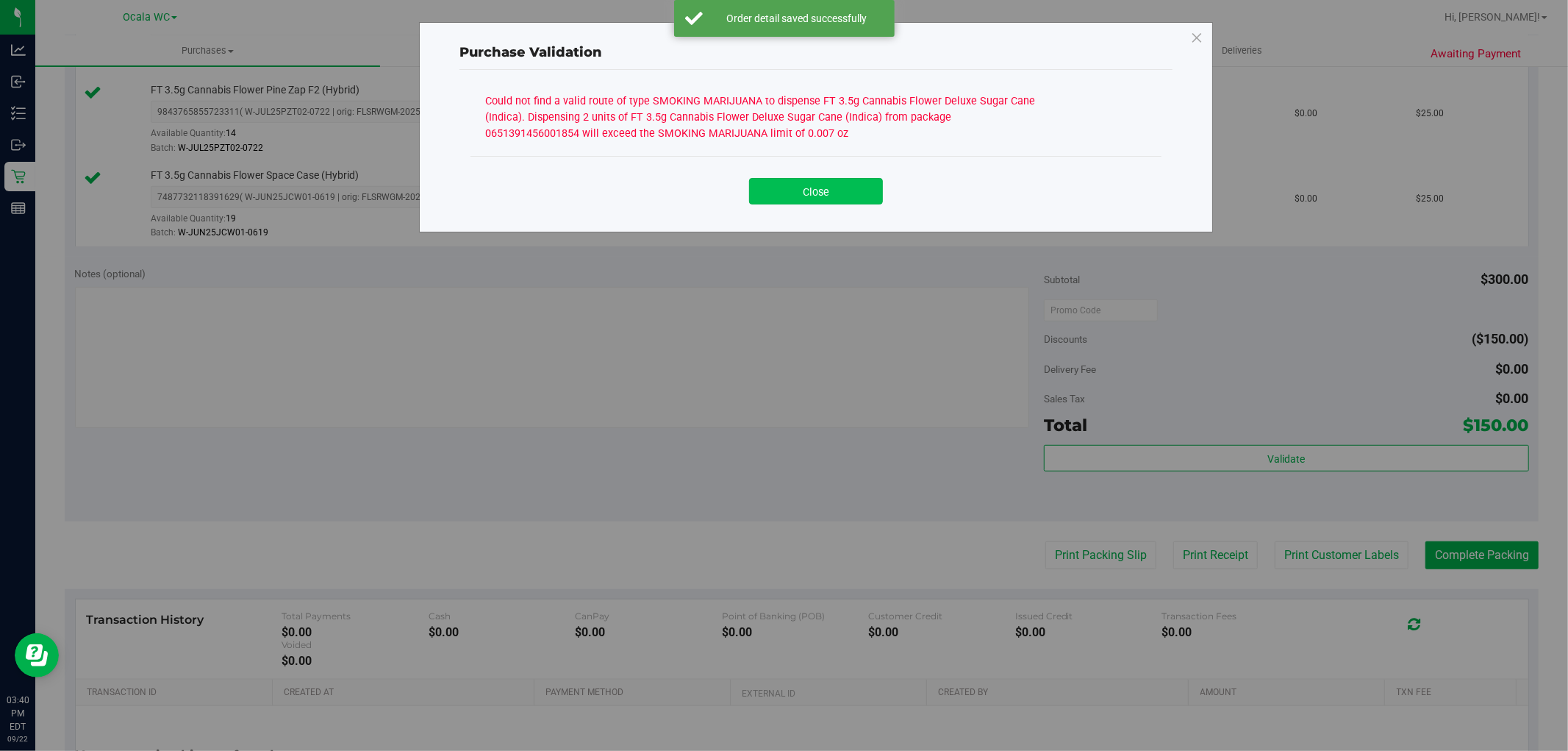
click at [799, 192] on button "Close" at bounding box center [815, 190] width 133 height 27
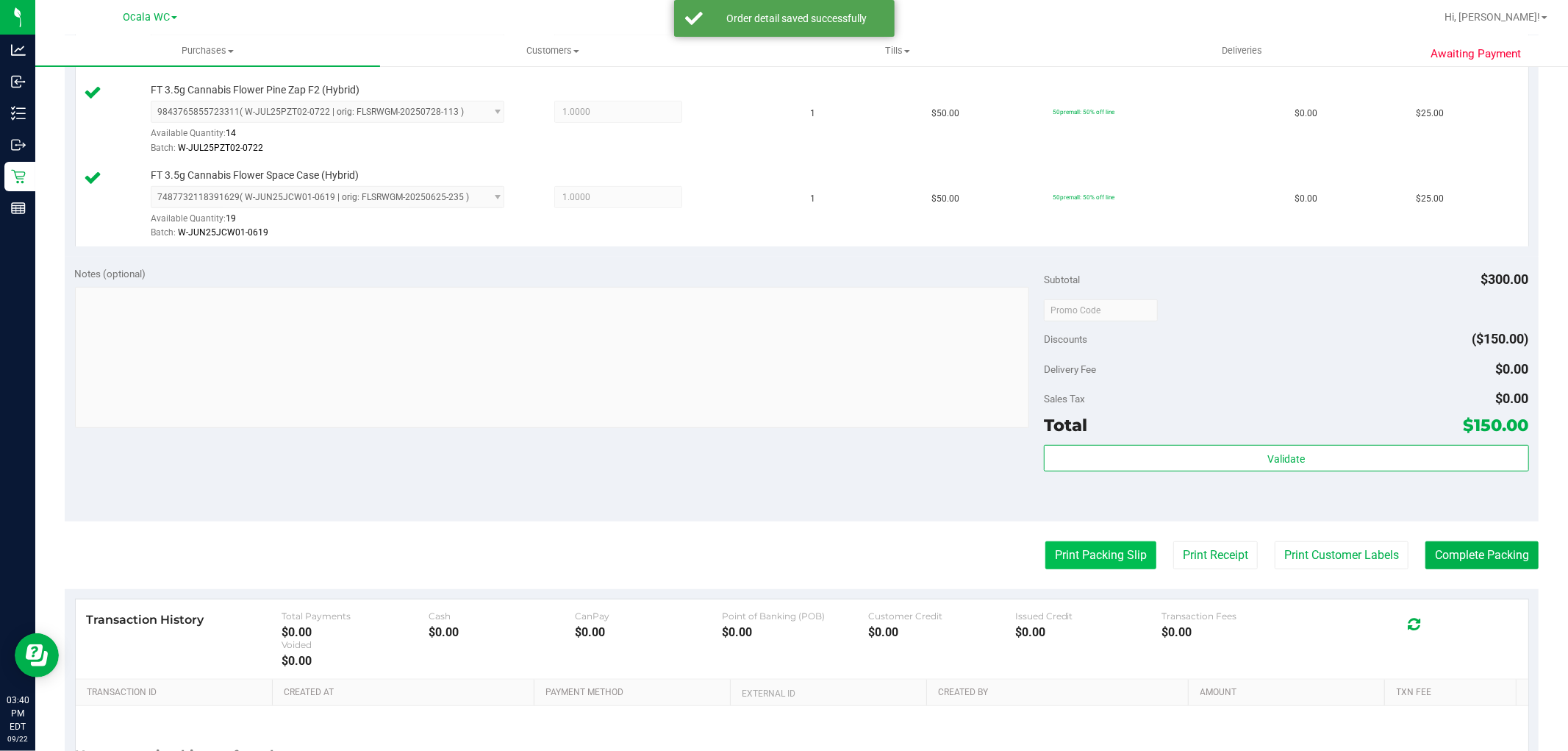
click at [1086, 558] on button "Print Packing Slip" at bounding box center [1100, 555] width 111 height 27
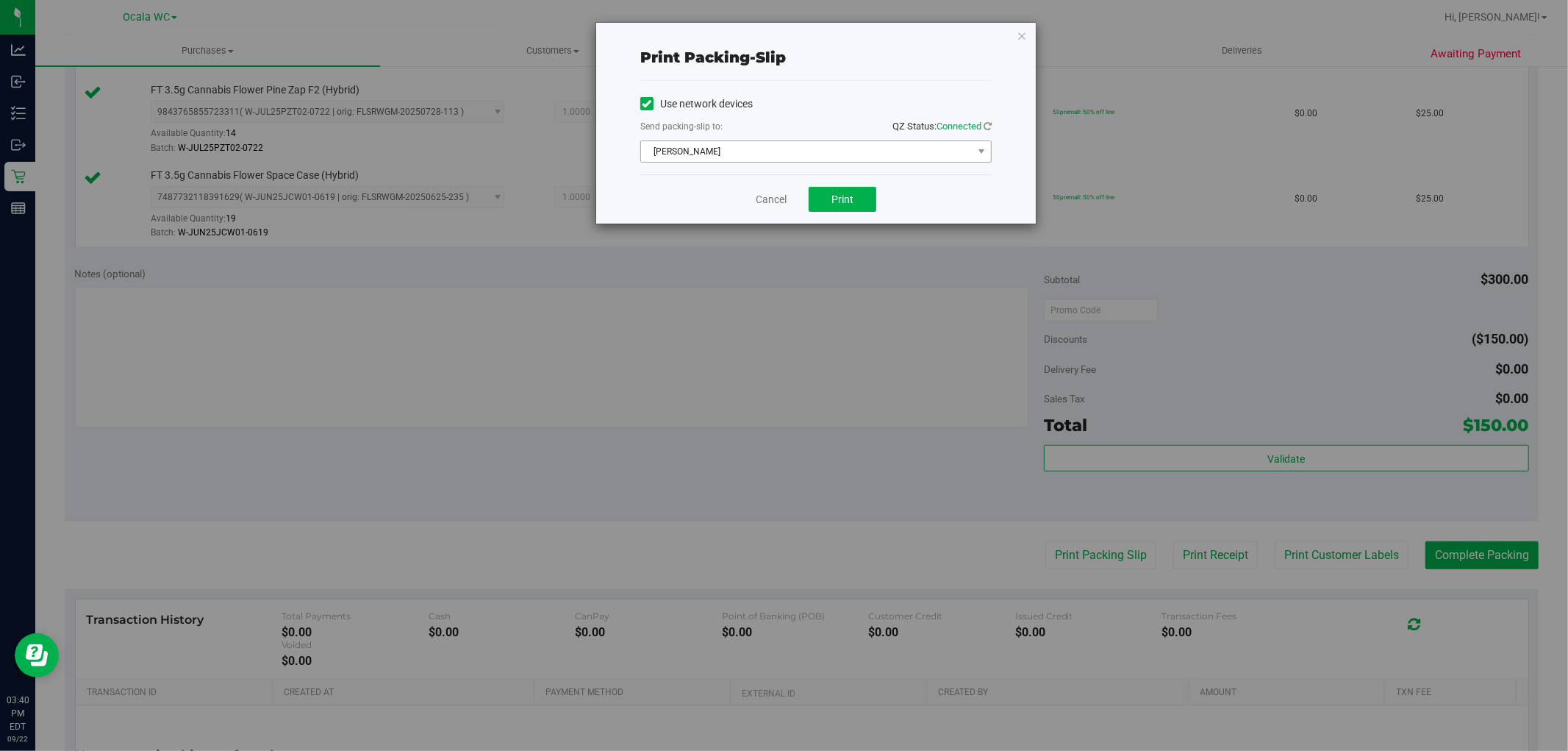
click at [730, 150] on span "[PERSON_NAME]" at bounding box center [807, 151] width 332 height 21
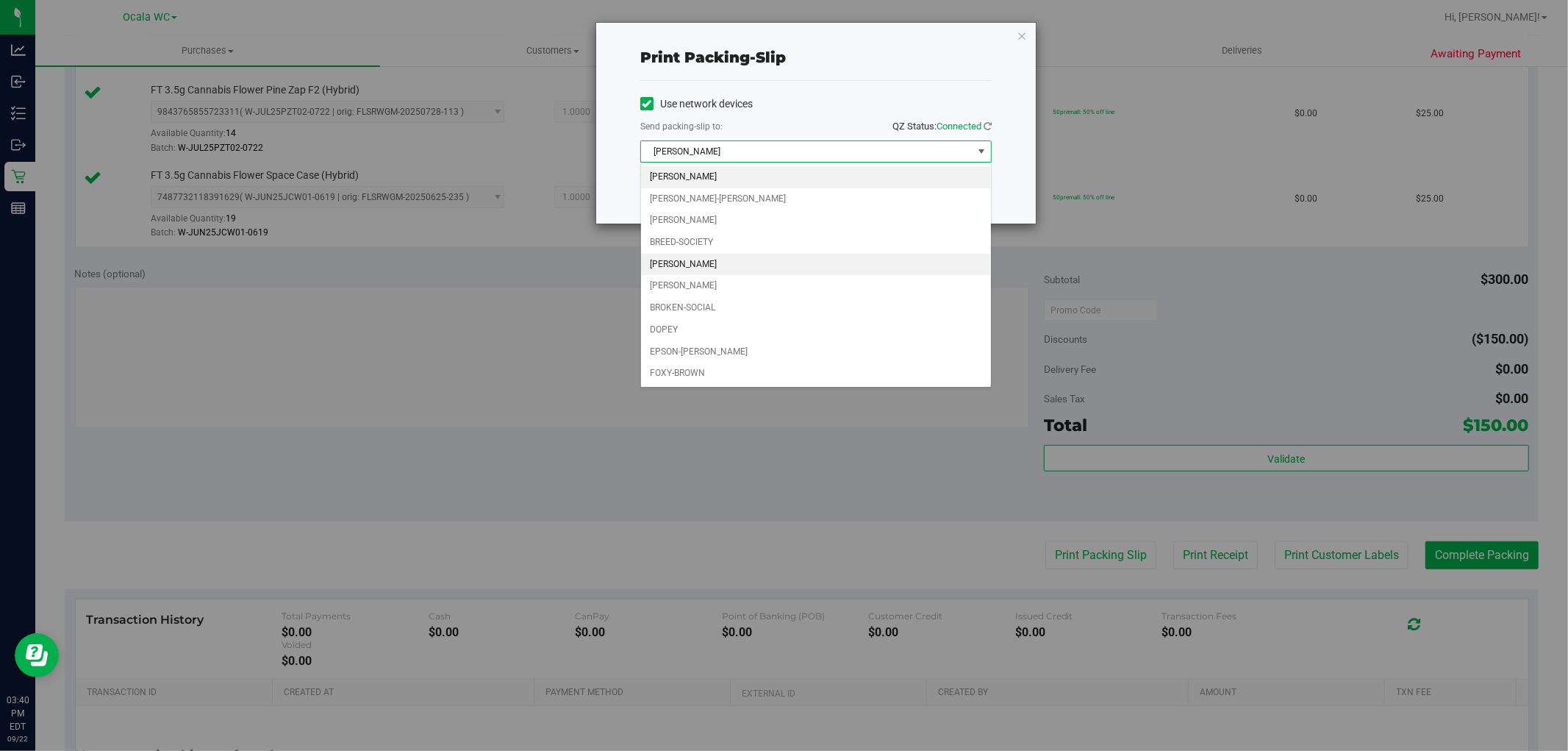
click at [667, 261] on li "[PERSON_NAME]" at bounding box center [815, 264] width 350 height 22
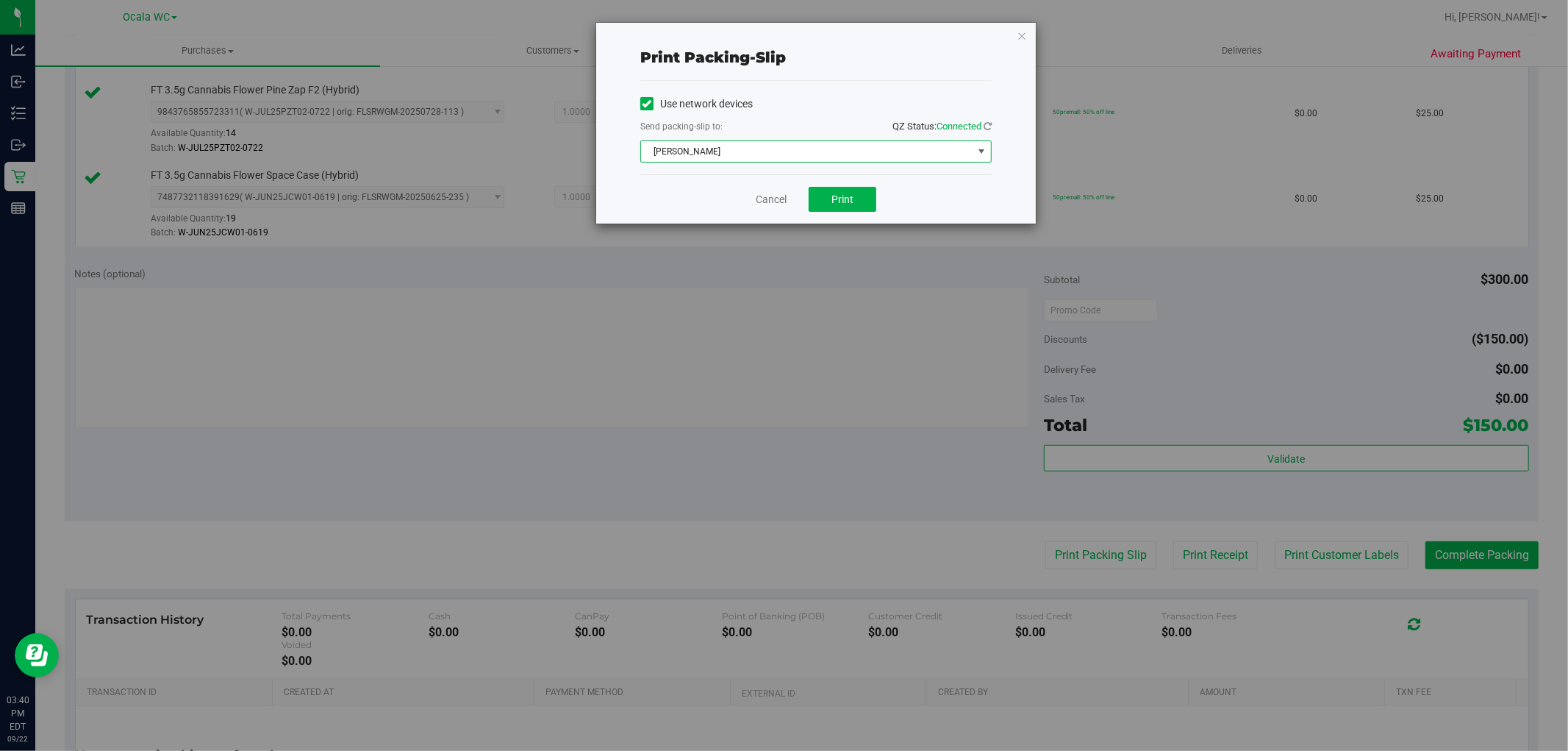
click at [700, 150] on span "[PERSON_NAME]" at bounding box center [807, 151] width 332 height 21
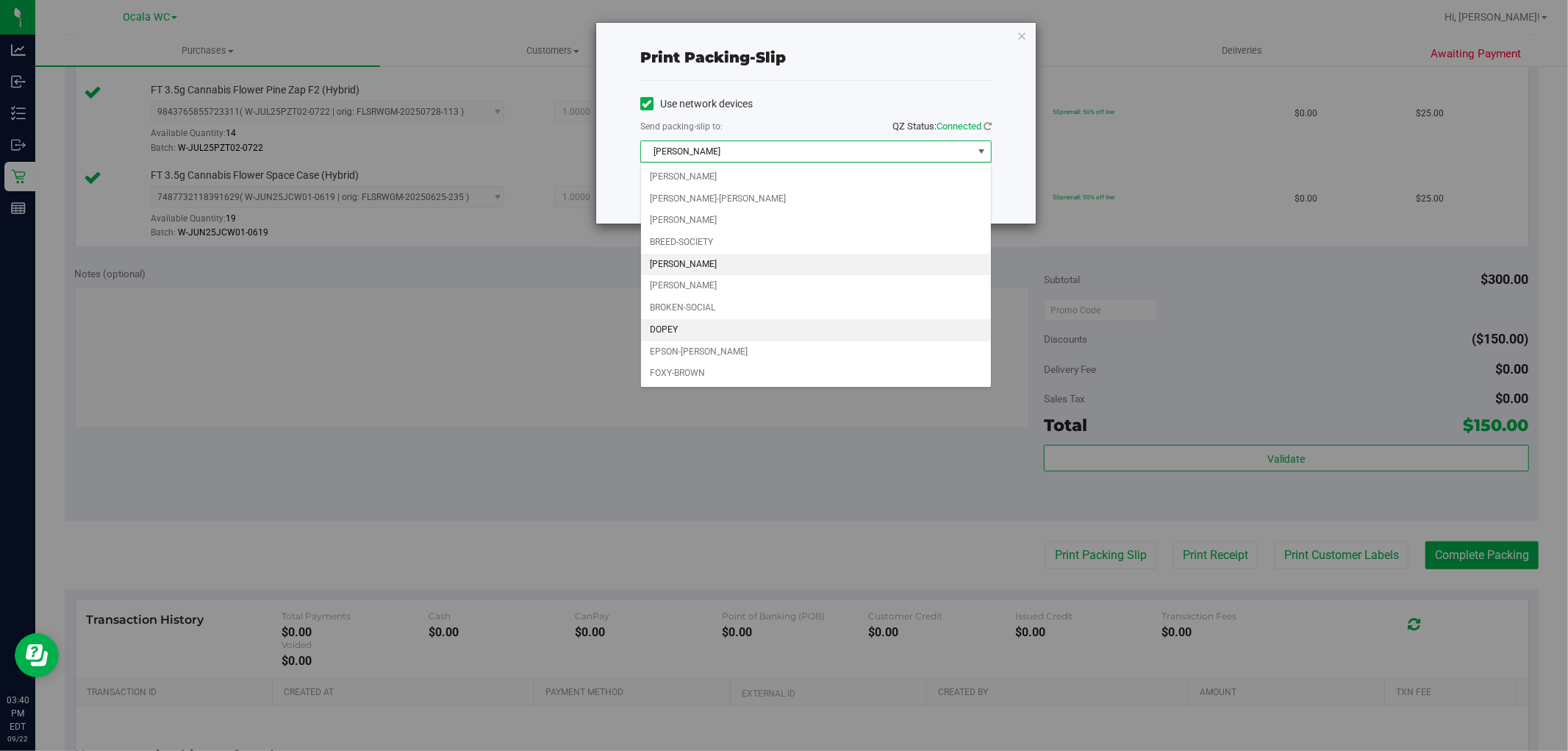
click at [667, 327] on li "DOPEY" at bounding box center [815, 330] width 350 height 22
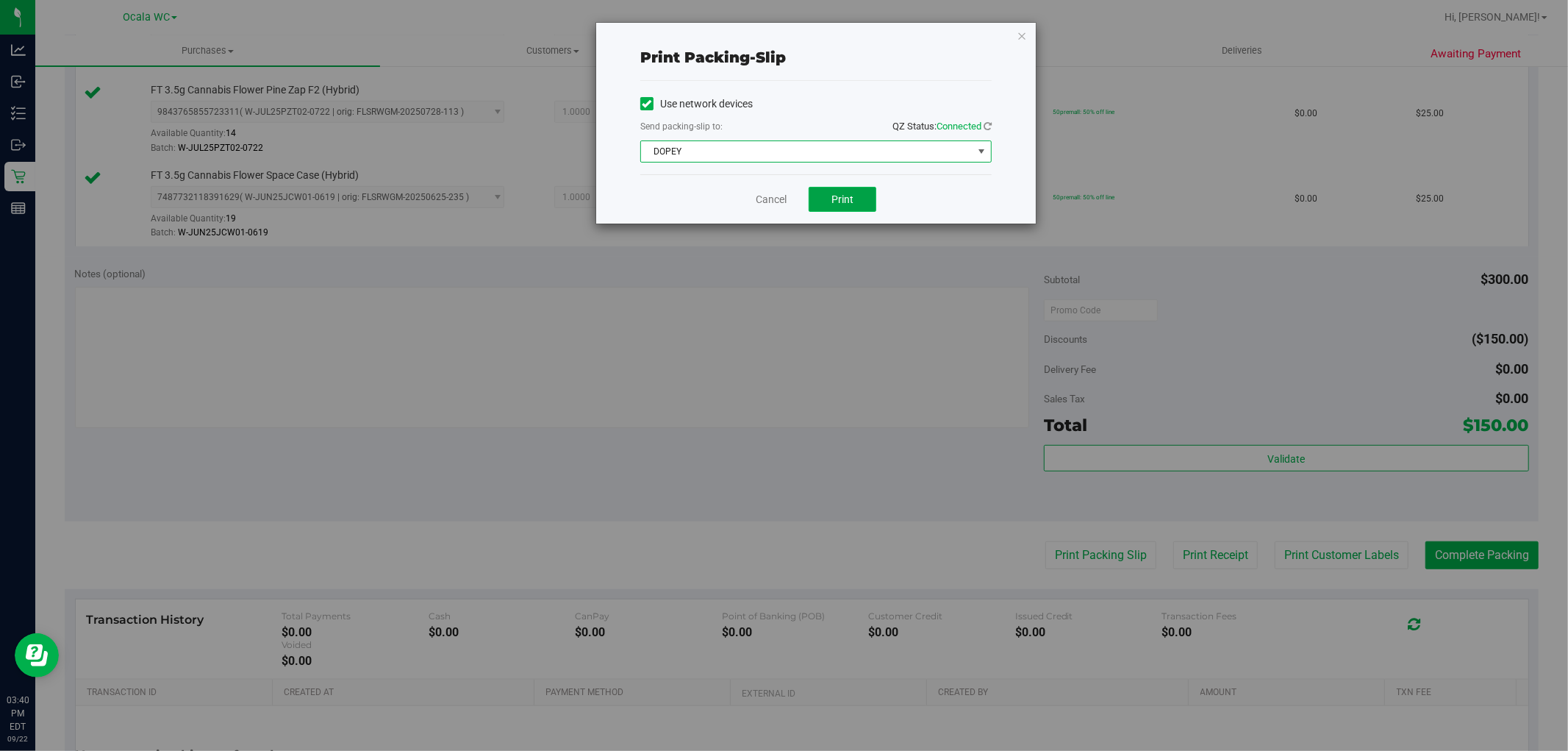
click at [858, 202] on button "Print" at bounding box center [842, 198] width 68 height 25
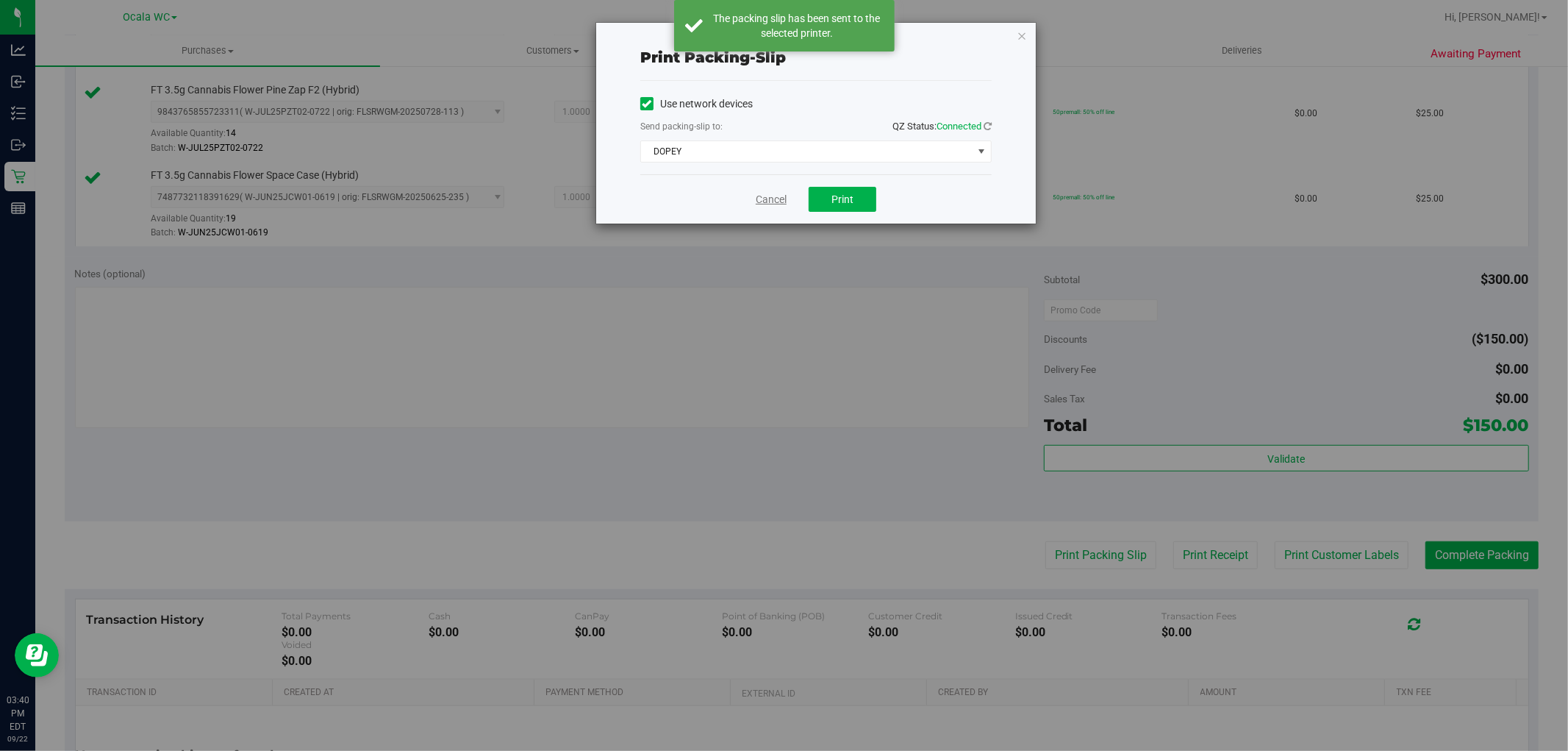
click at [773, 204] on link "Cancel" at bounding box center [770, 200] width 30 height 16
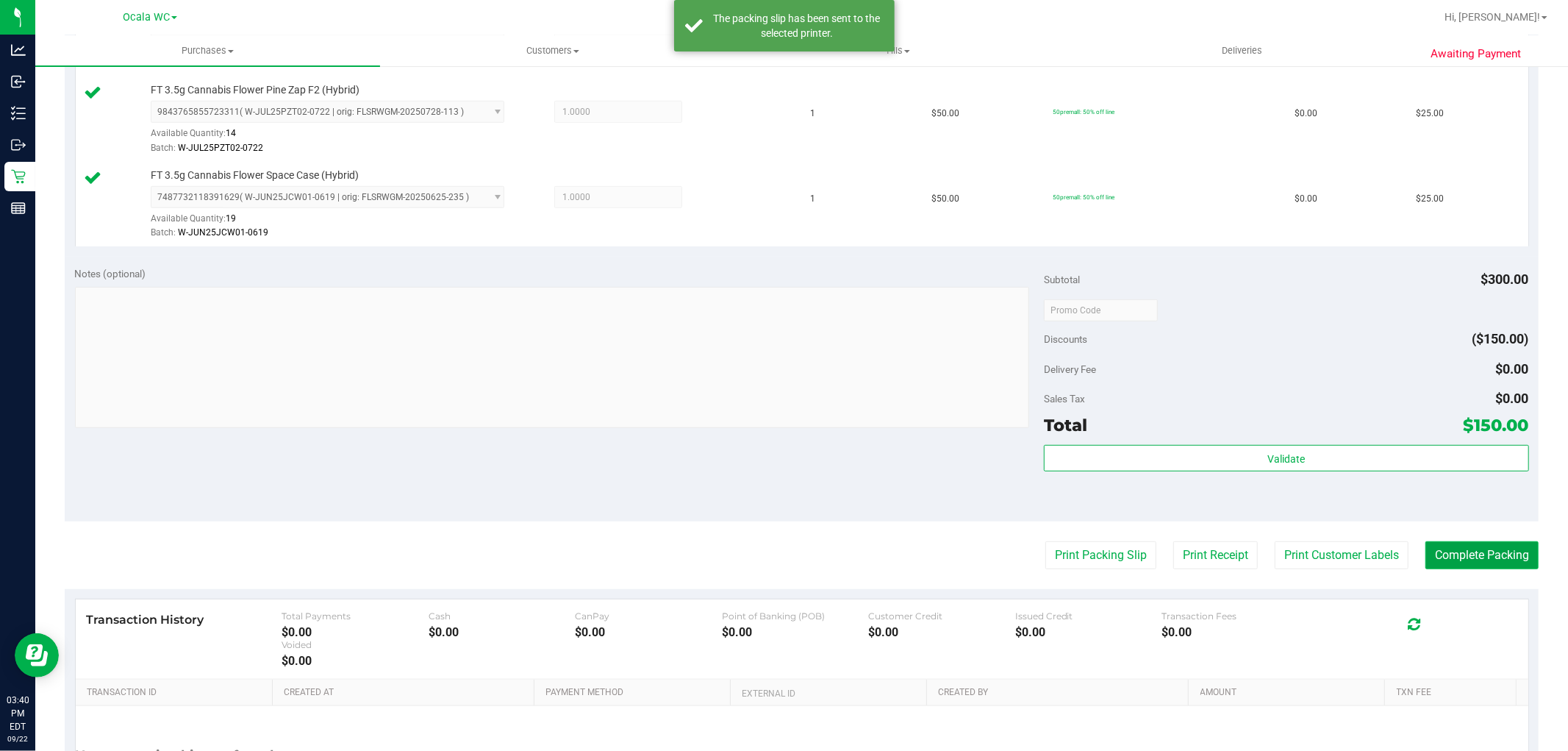
click at [1485, 550] on button "Complete Packing" at bounding box center [1482, 555] width 113 height 27
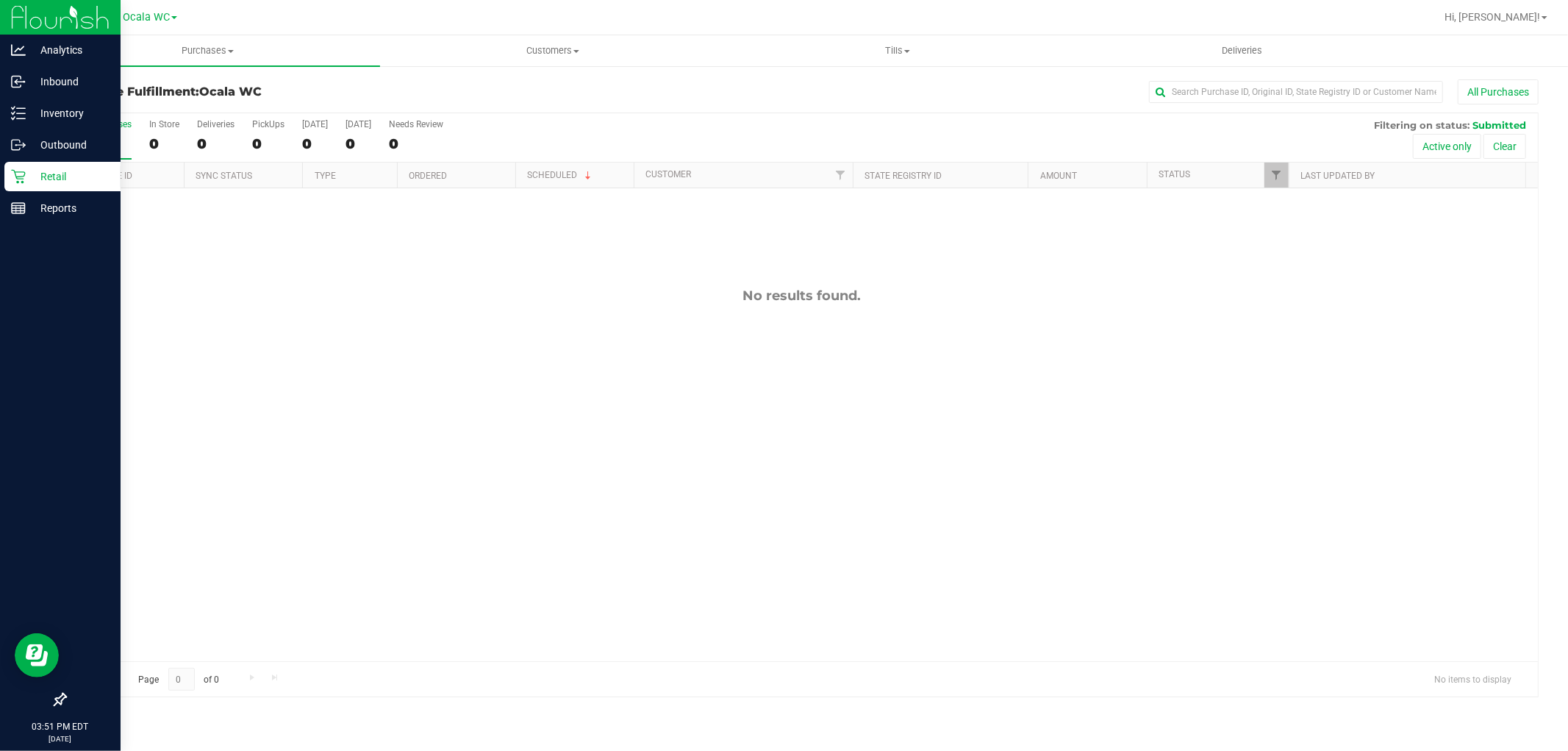
click at [30, 184] on p "Retail" at bounding box center [70, 177] width 88 height 18
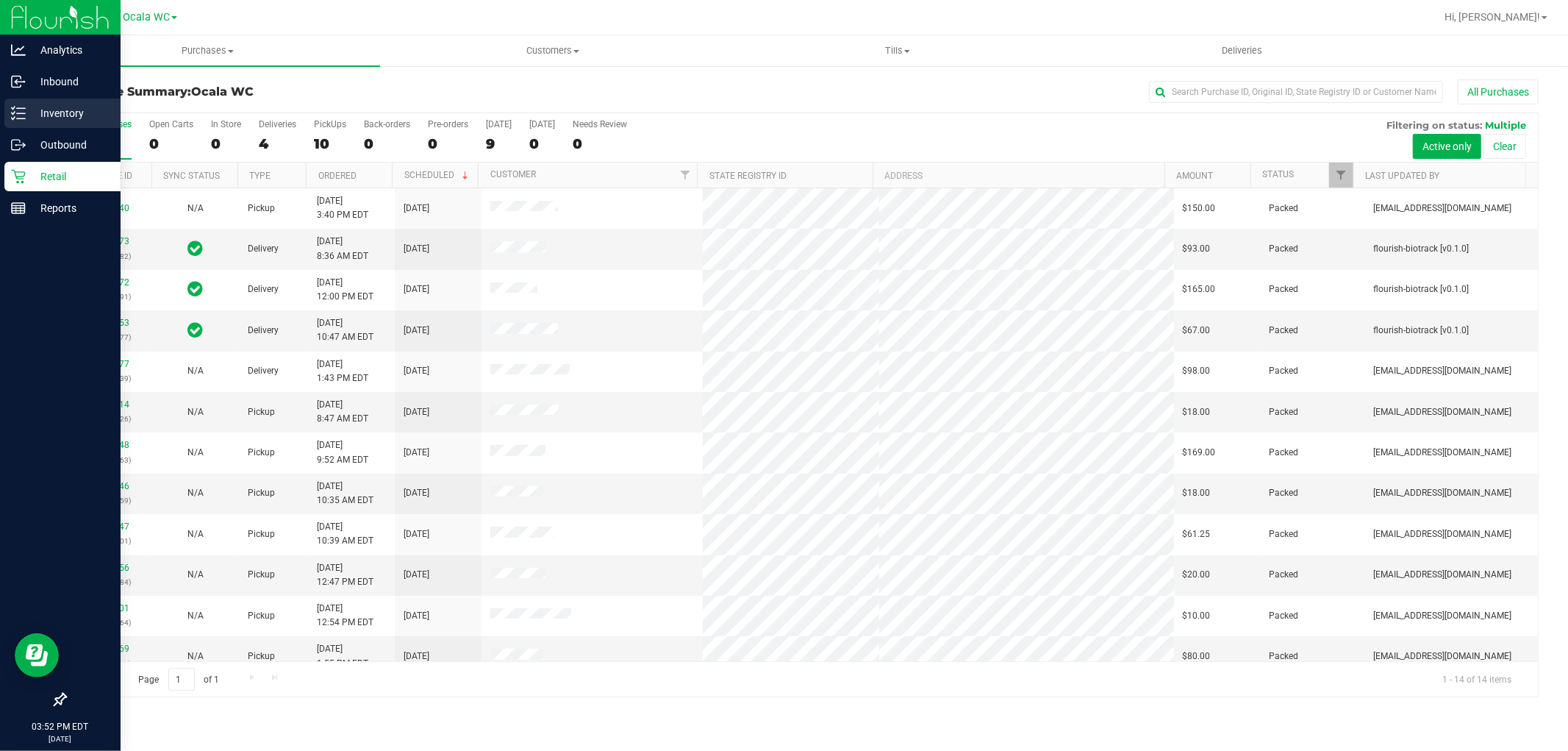
click at [33, 107] on p "Inventory" at bounding box center [70, 113] width 88 height 18
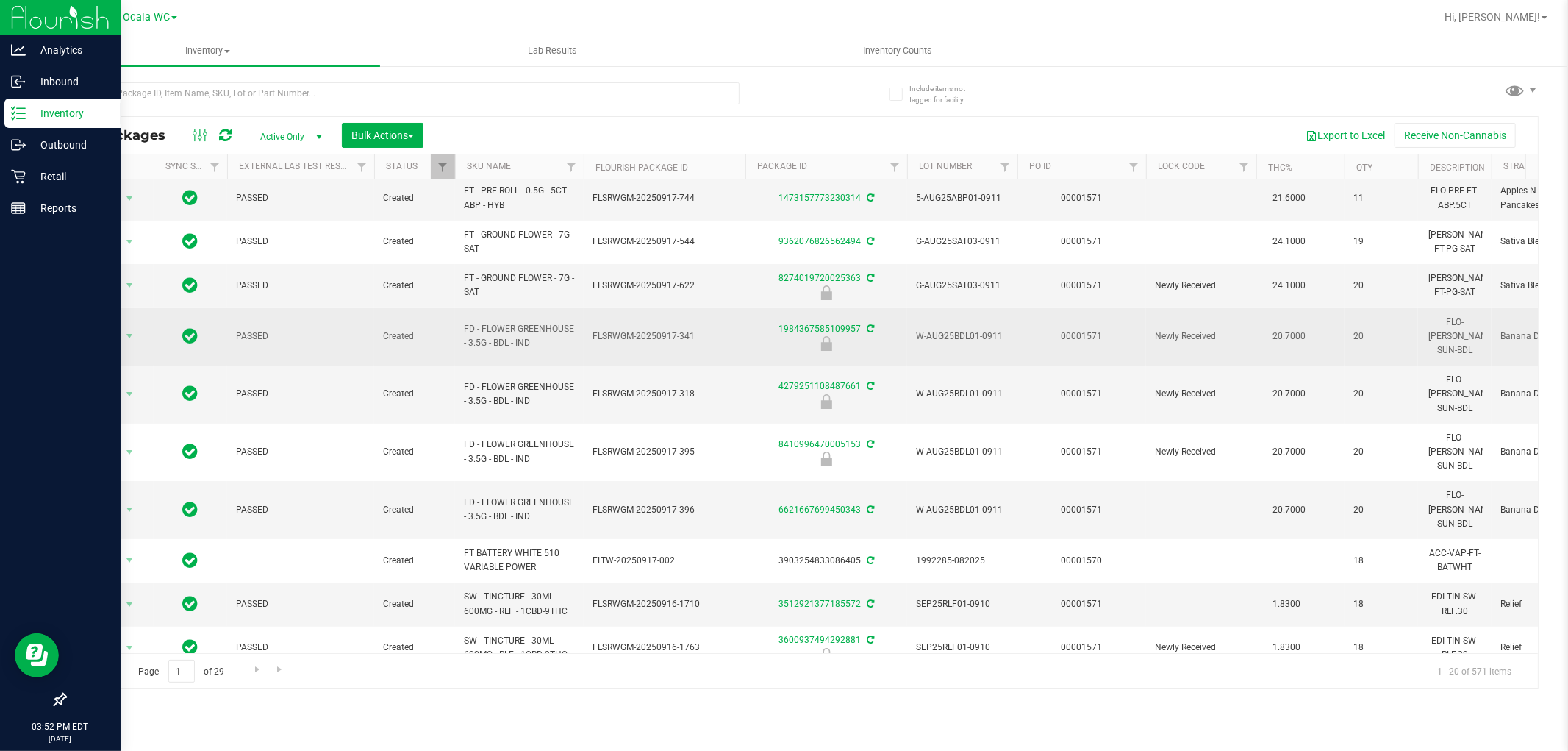
scroll to position [16, 0]
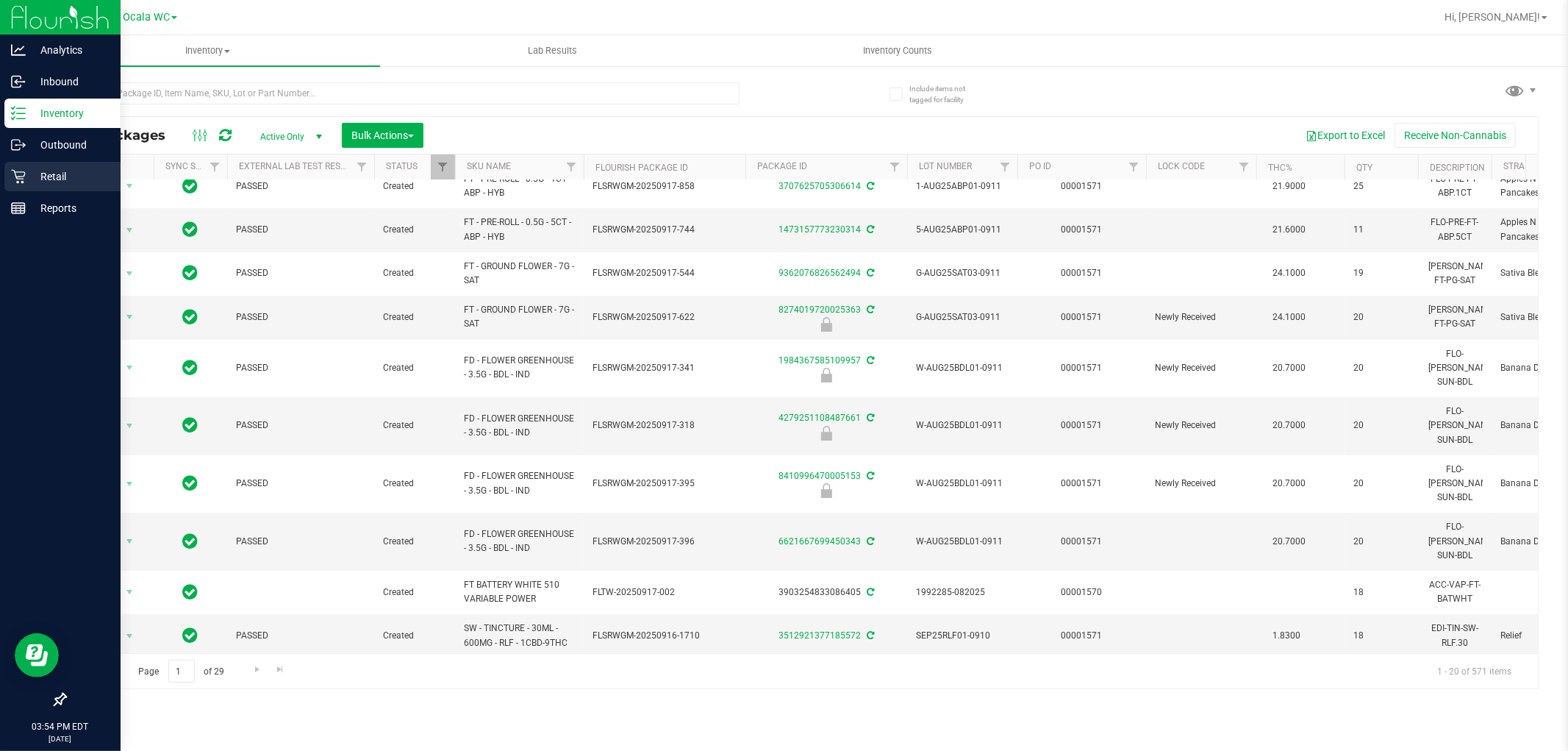
click at [55, 172] on p "Retail" at bounding box center [70, 177] width 88 height 18
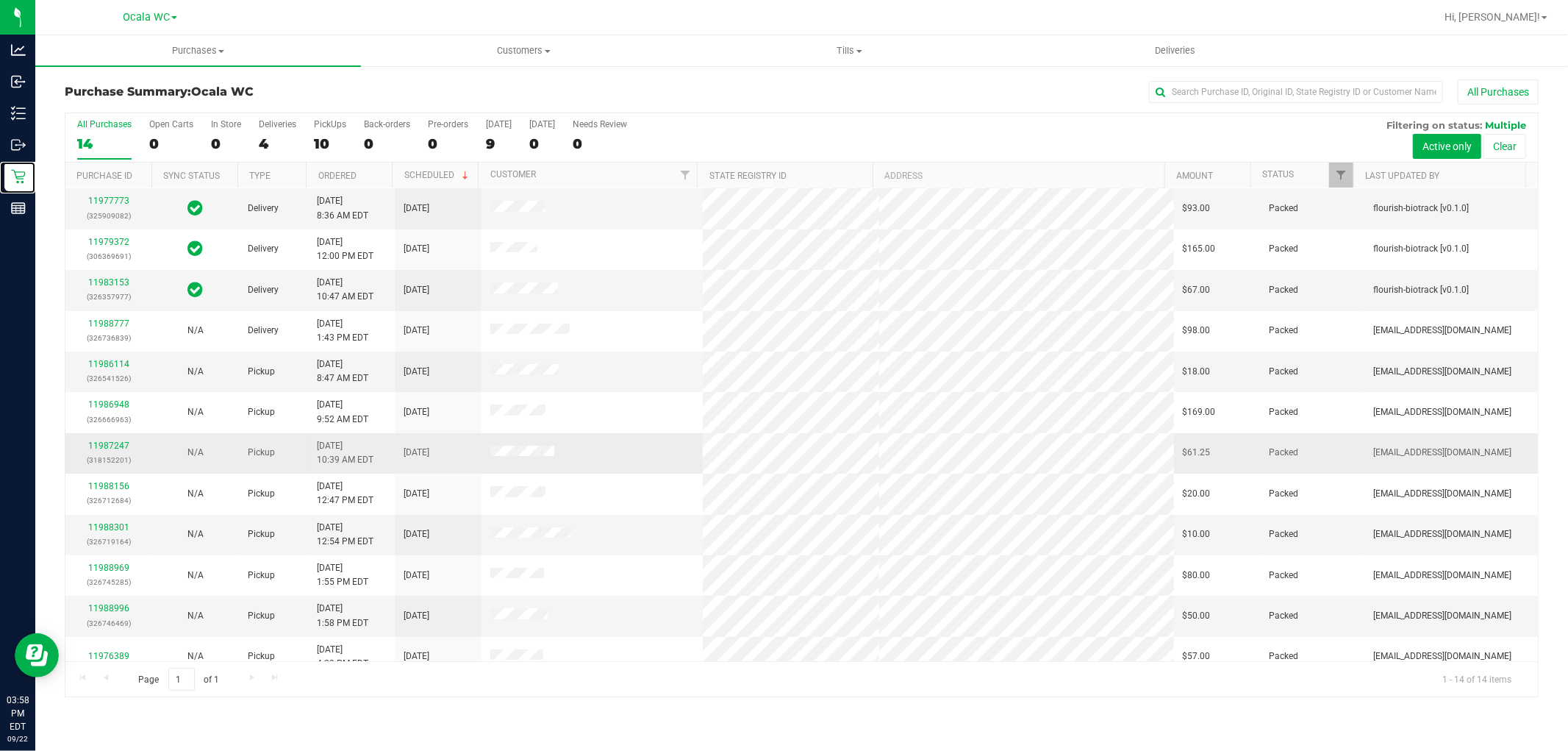
scroll to position [97, 0]
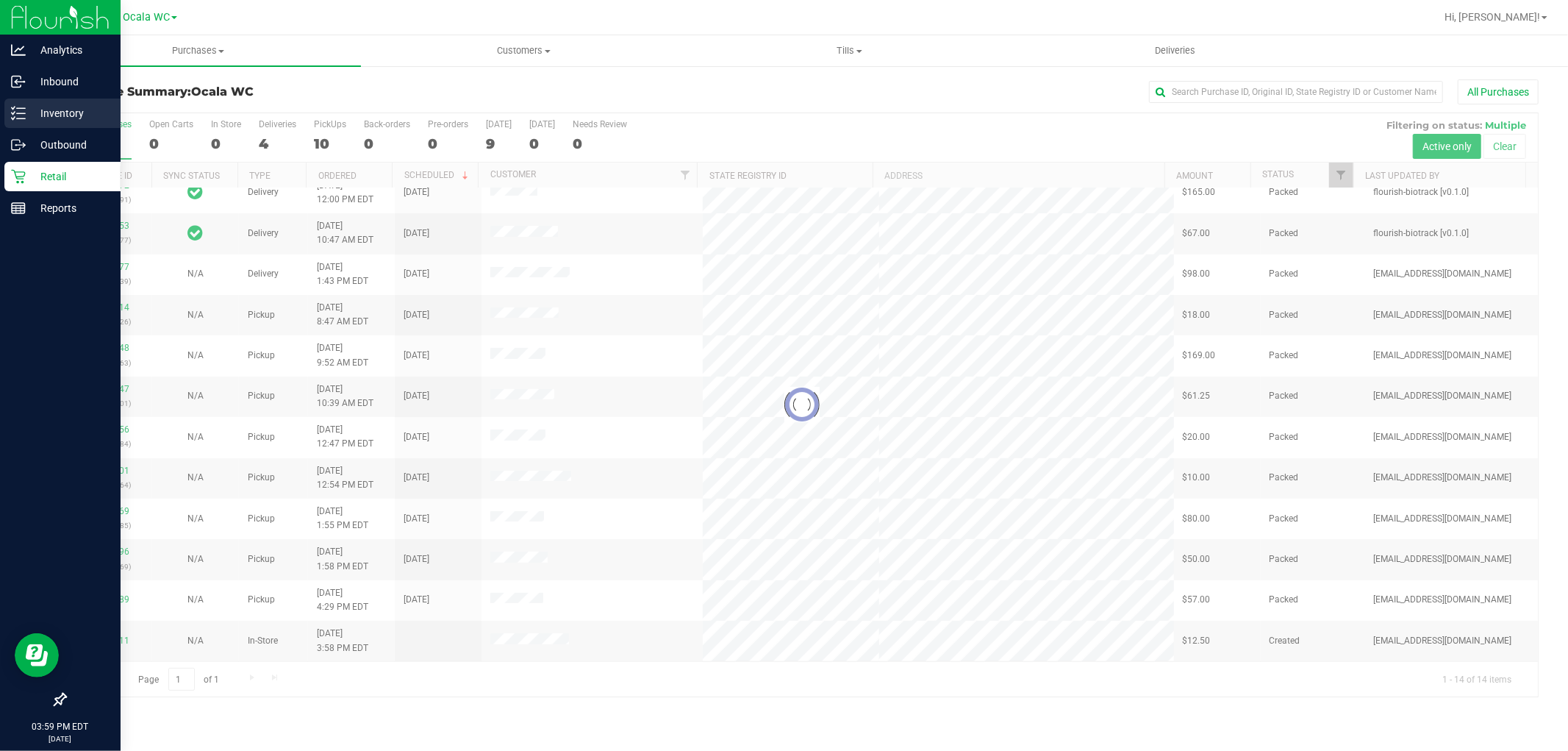
click at [76, 126] on div "Inventory" at bounding box center [62, 113] width 116 height 29
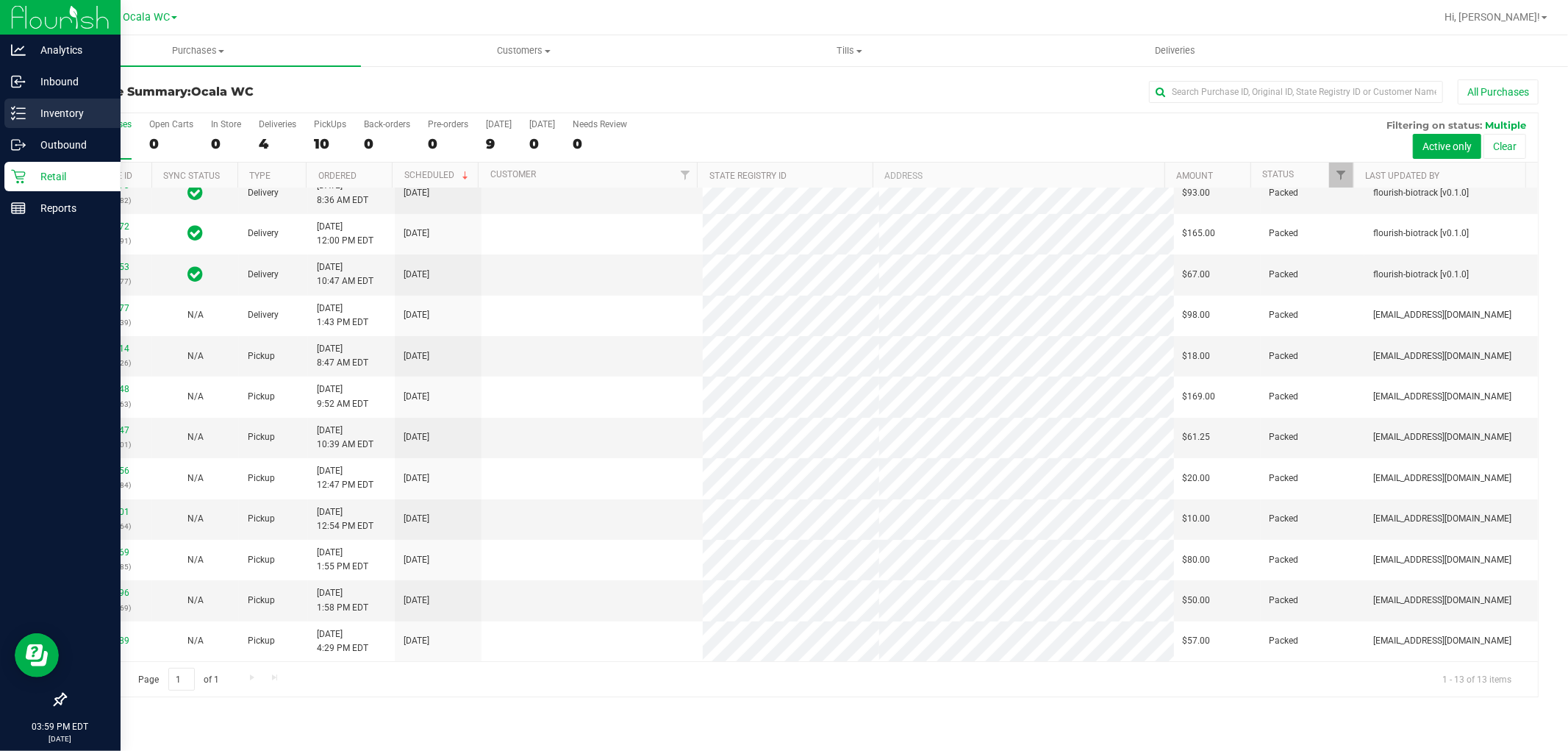
scroll to position [0, 0]
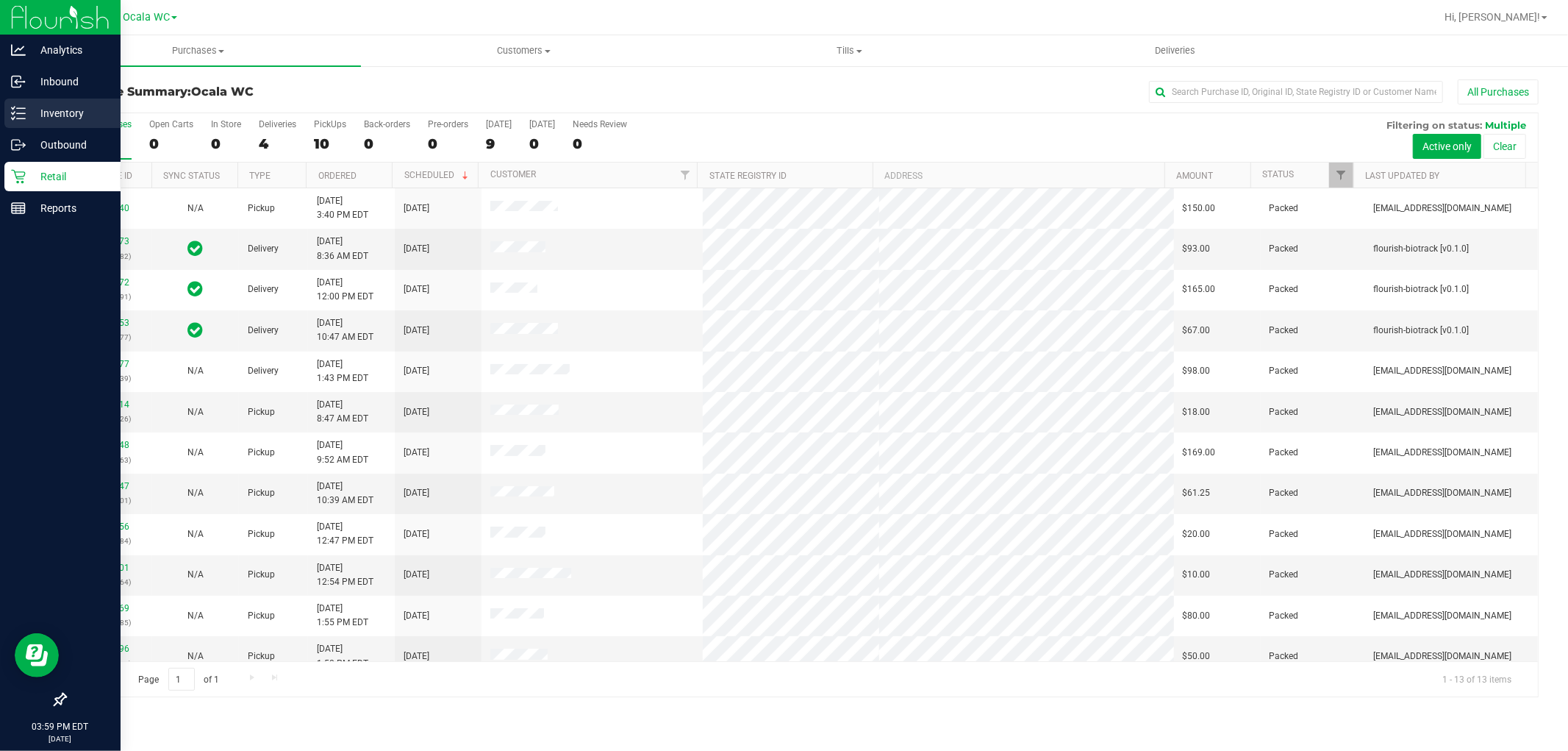
click at [7, 118] on div "Inventory" at bounding box center [62, 113] width 116 height 29
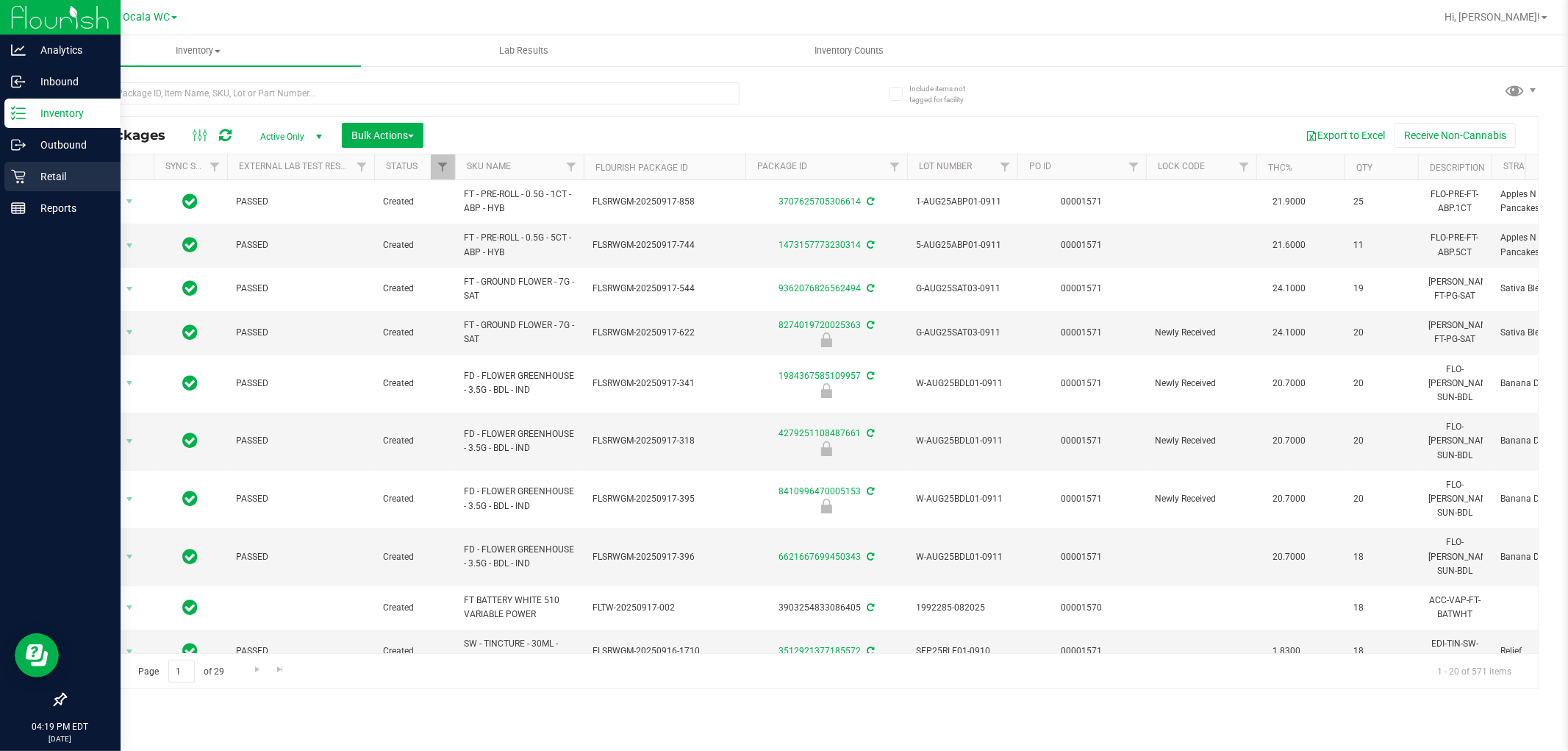
click at [65, 173] on p "Retail" at bounding box center [70, 177] width 88 height 18
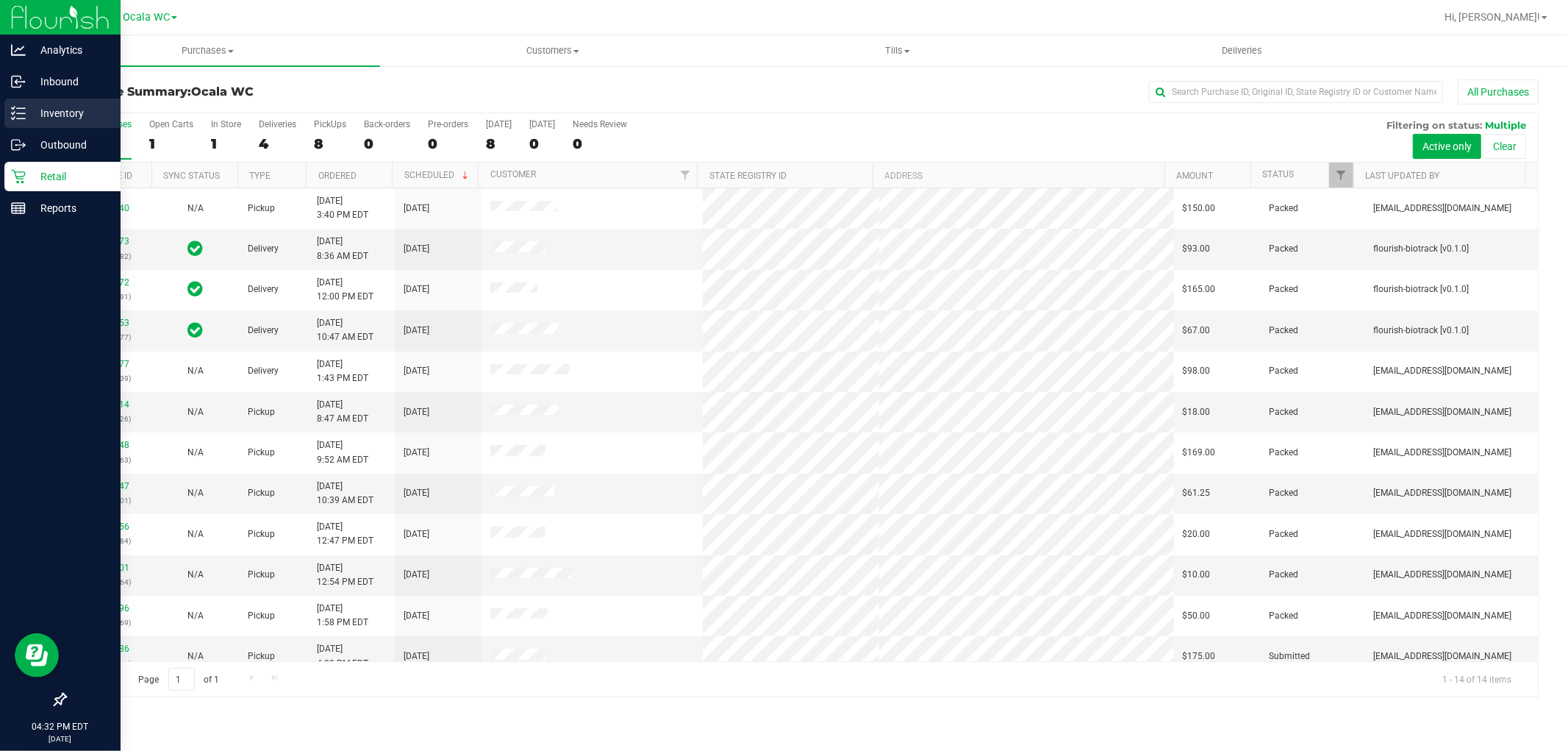
click at [48, 107] on p "Inventory" at bounding box center [70, 113] width 88 height 18
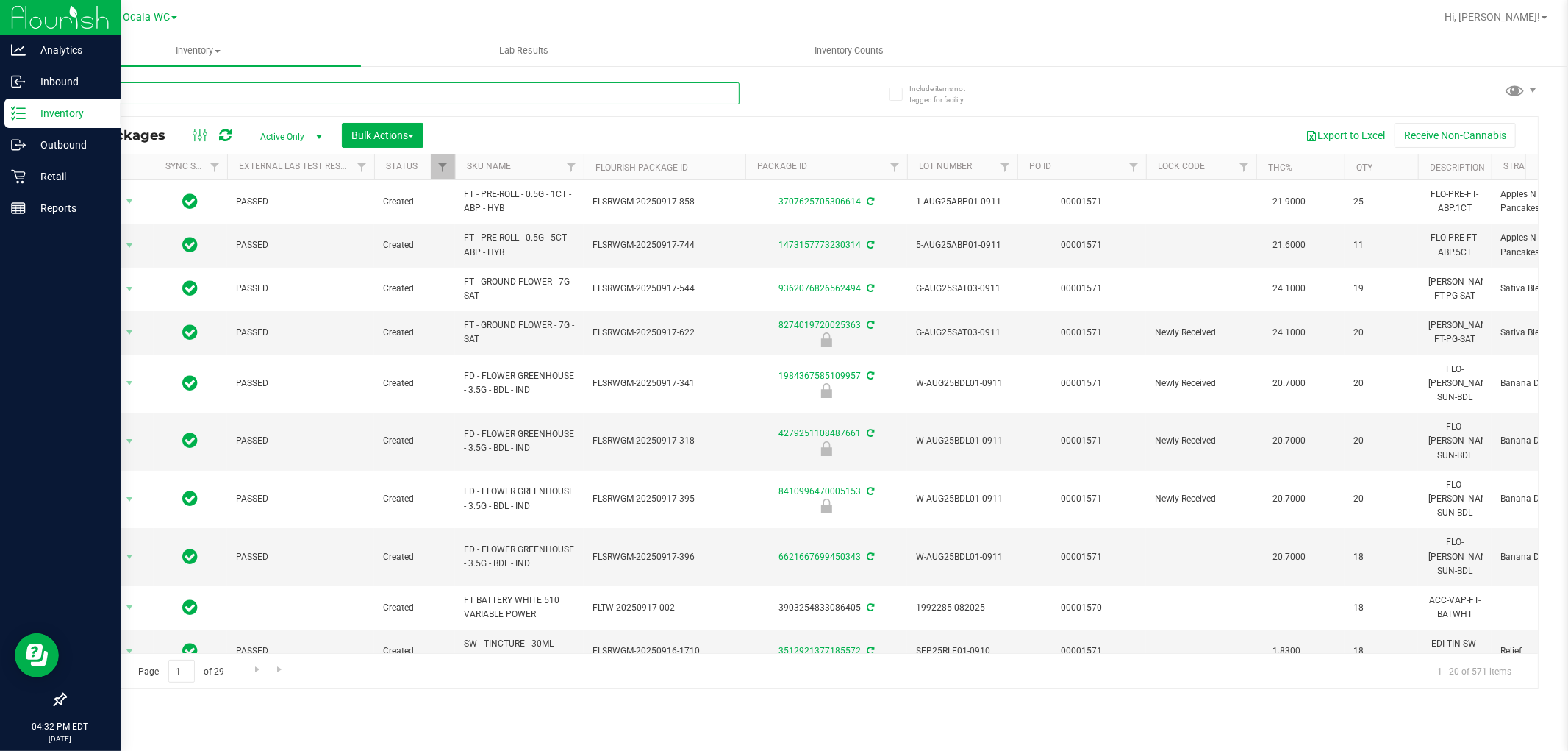
click at [254, 97] on input "text" at bounding box center [402, 93] width 675 height 22
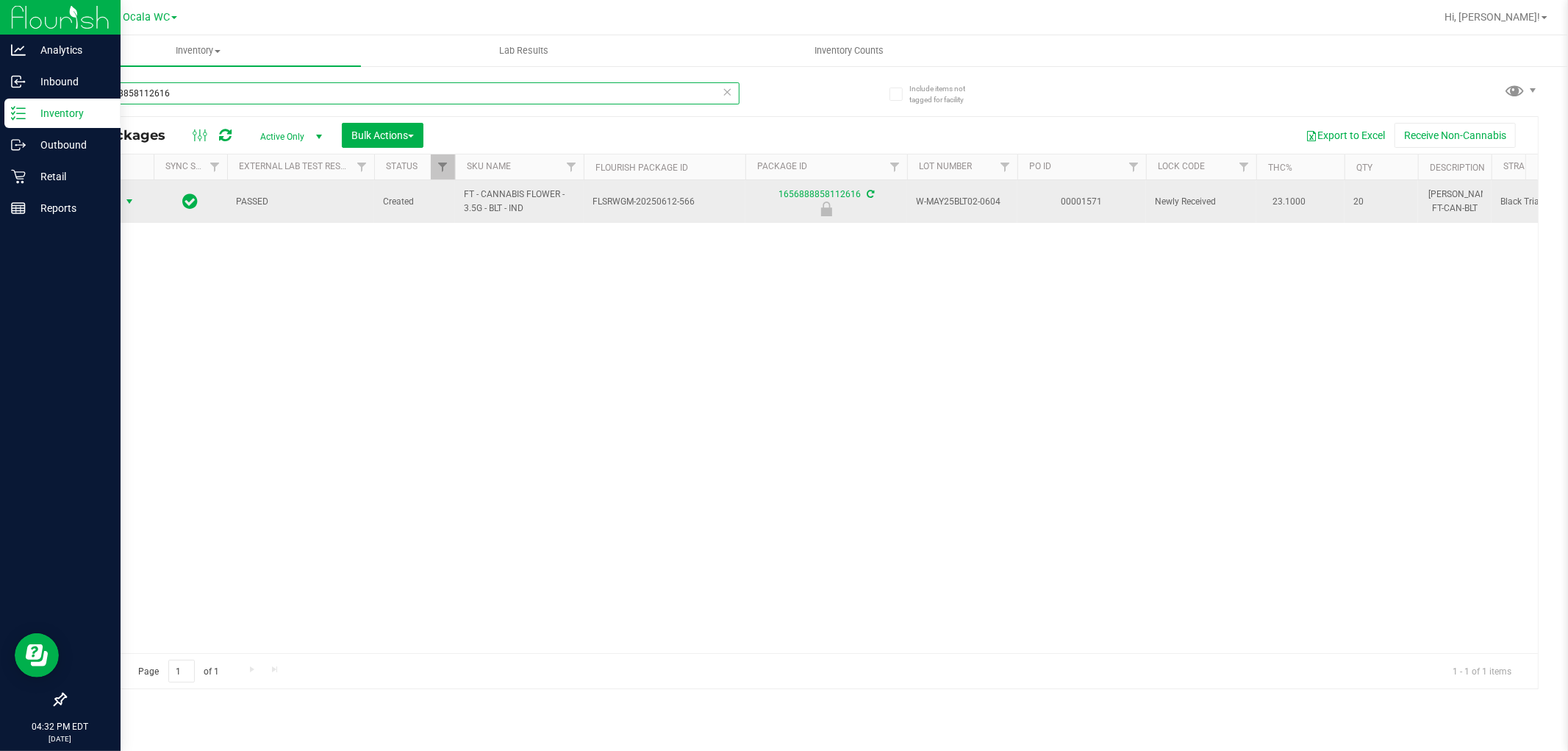
type input "1656888858112616"
click at [122, 206] on span "select" at bounding box center [130, 201] width 19 height 21
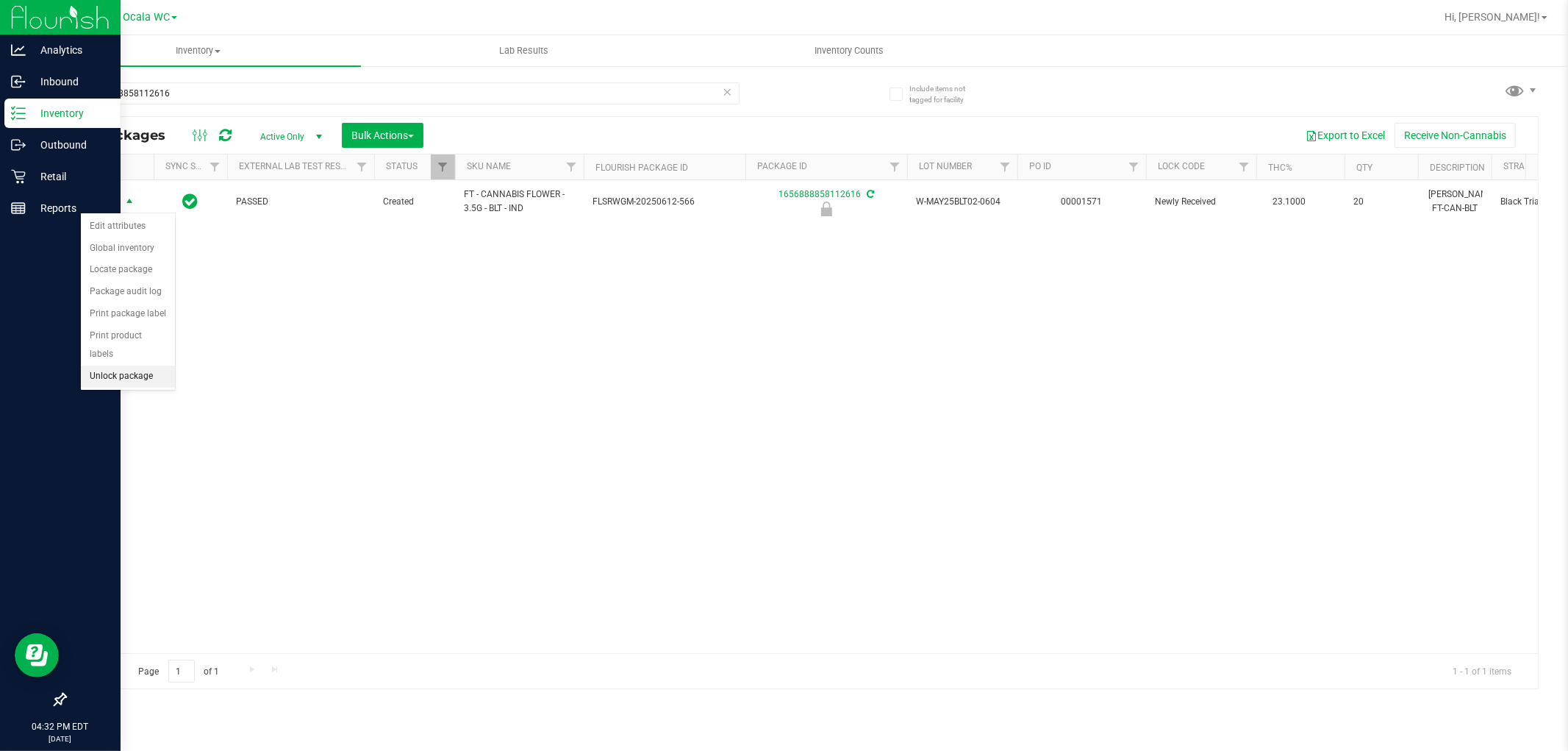
click at [115, 369] on li "Unlock package" at bounding box center [128, 376] width 94 height 22
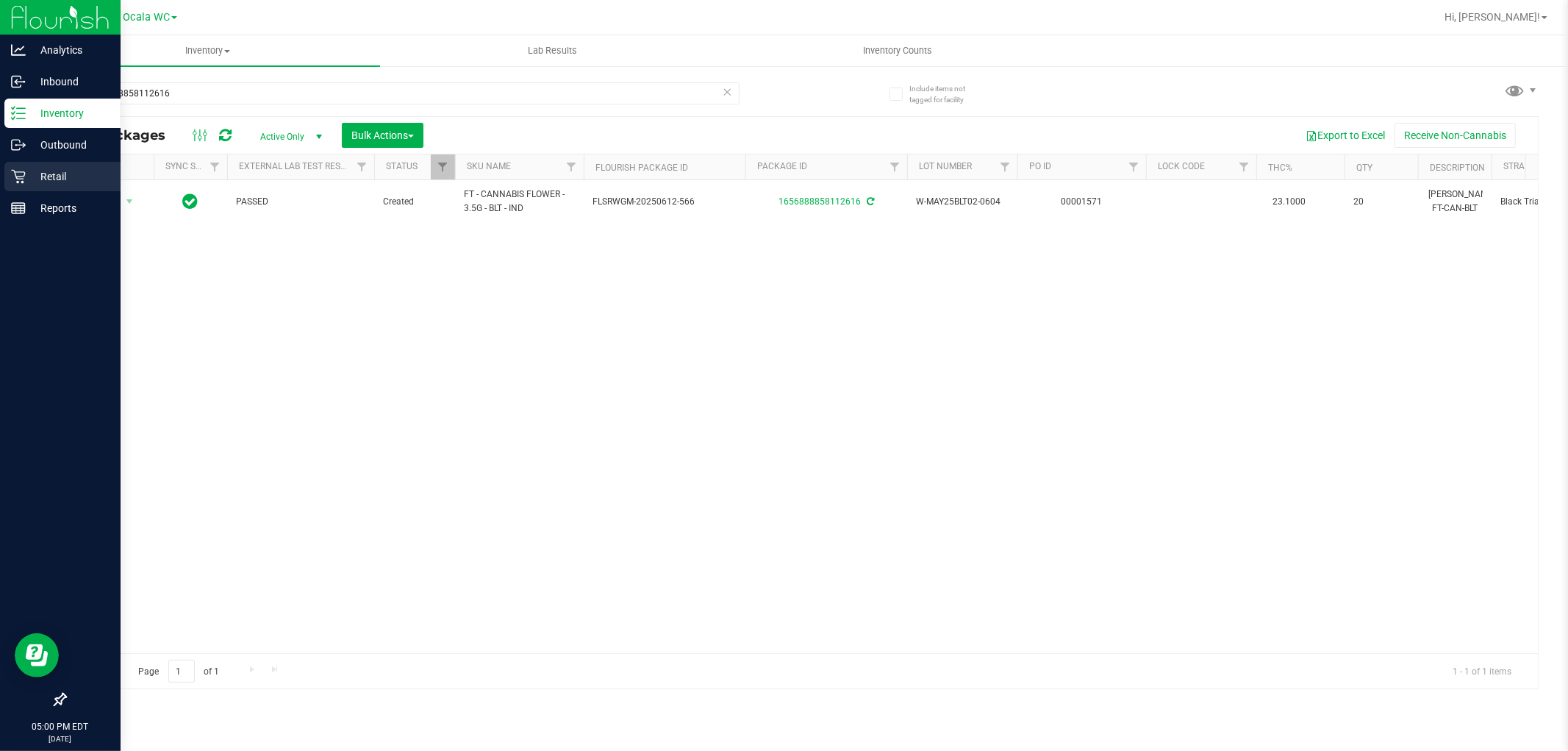
click at [32, 168] on p "Retail" at bounding box center [70, 177] width 88 height 18
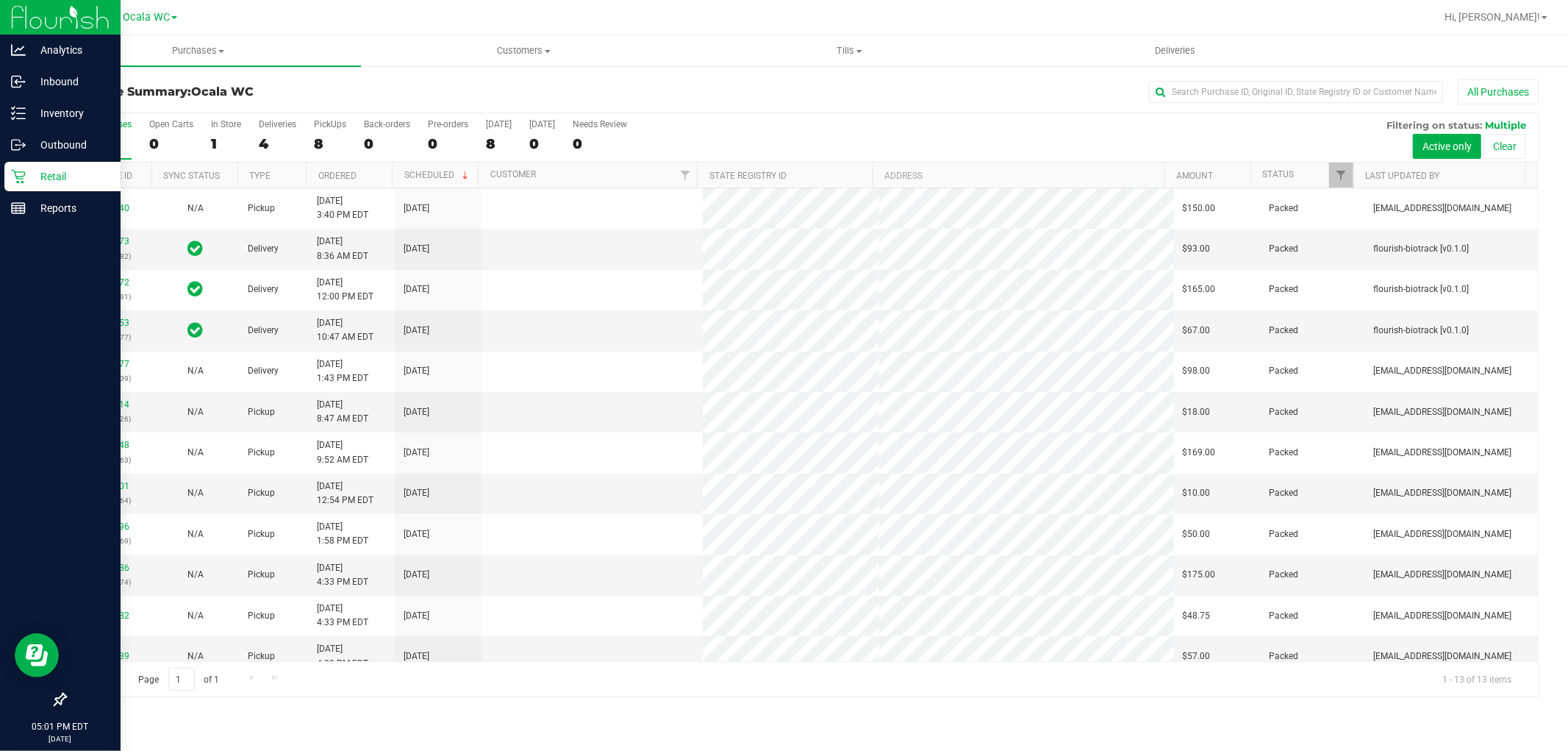
scroll to position [56, 0]
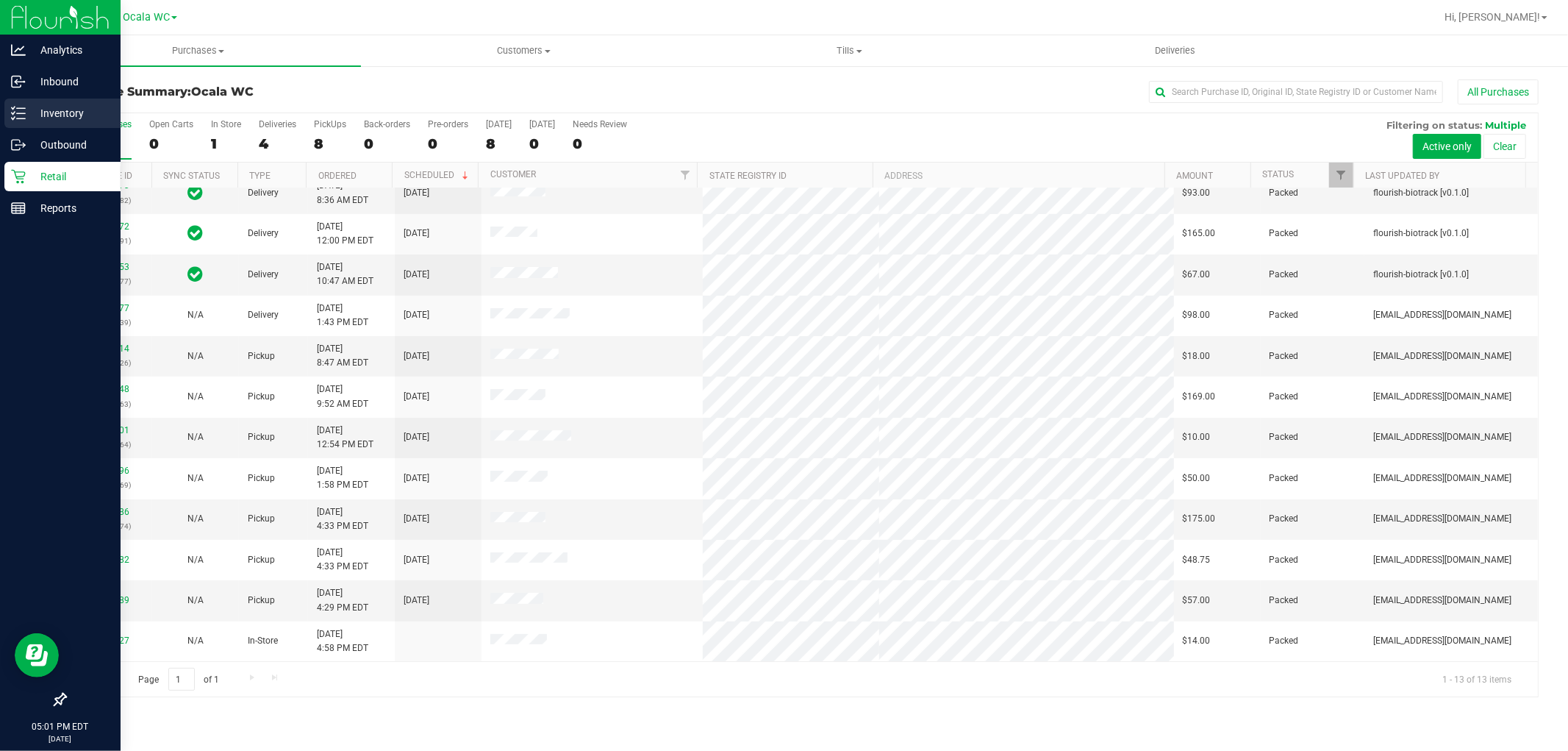
click at [39, 115] on p "Inventory" at bounding box center [70, 113] width 88 height 18
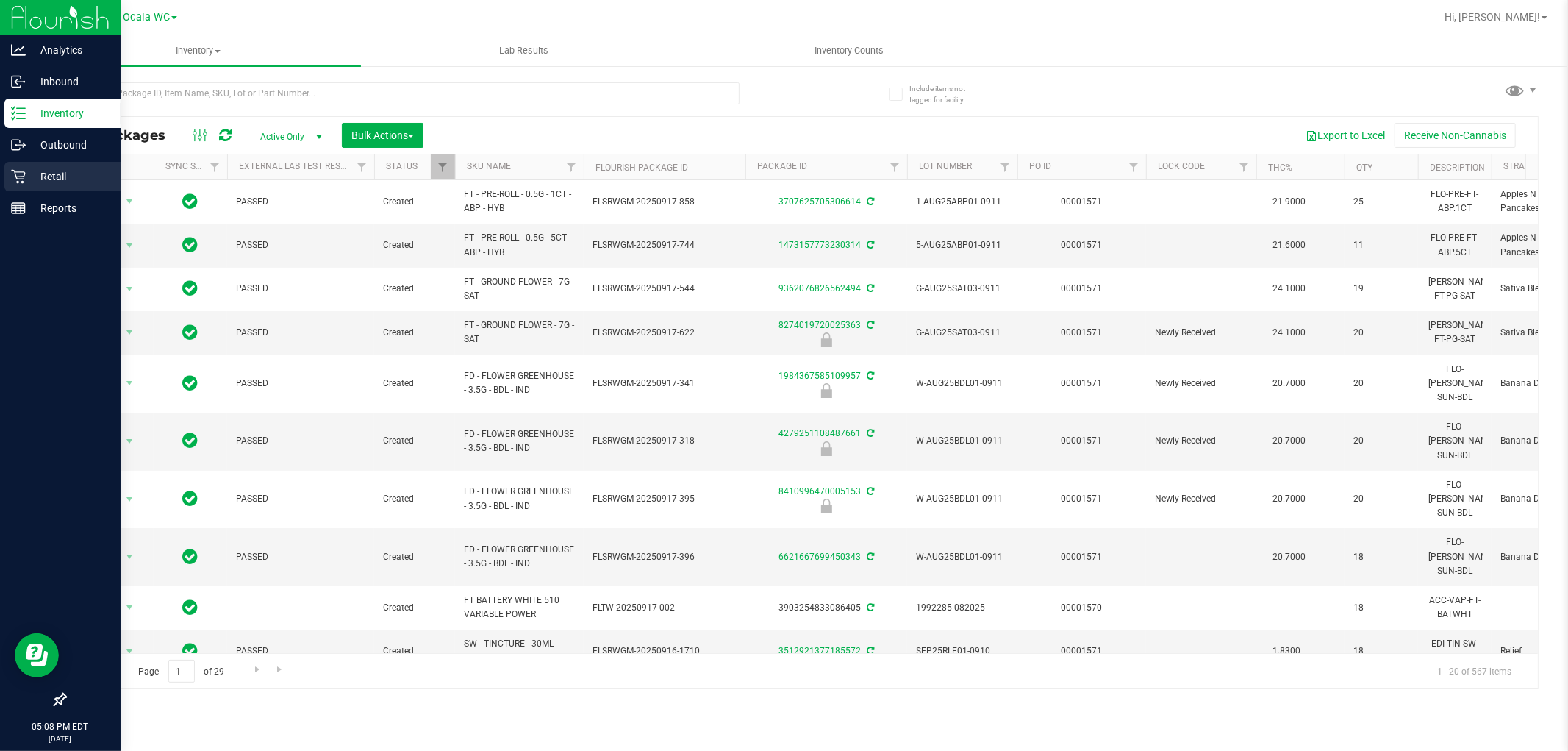
click at [51, 168] on p "Retail" at bounding box center [70, 177] width 88 height 18
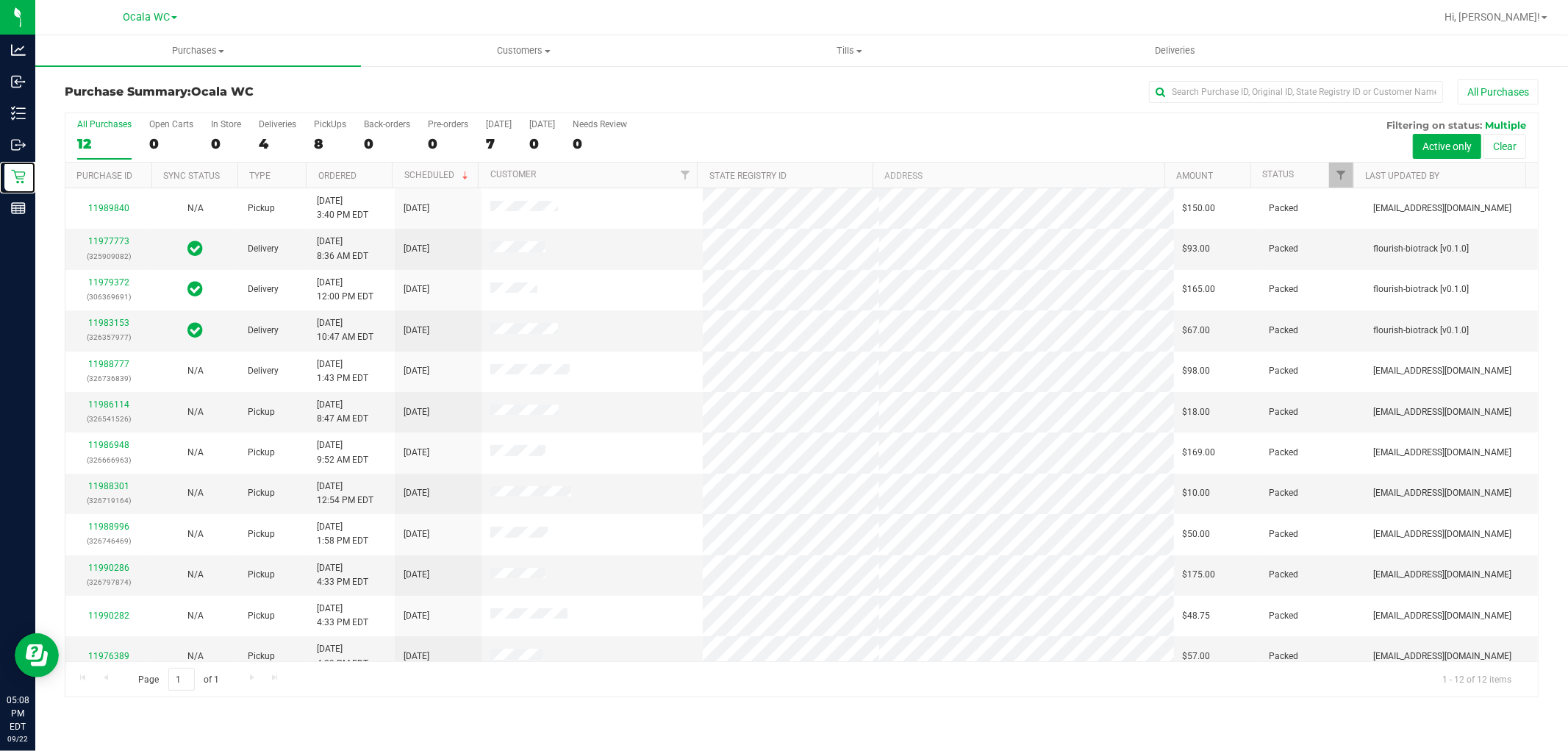
scroll to position [16, 0]
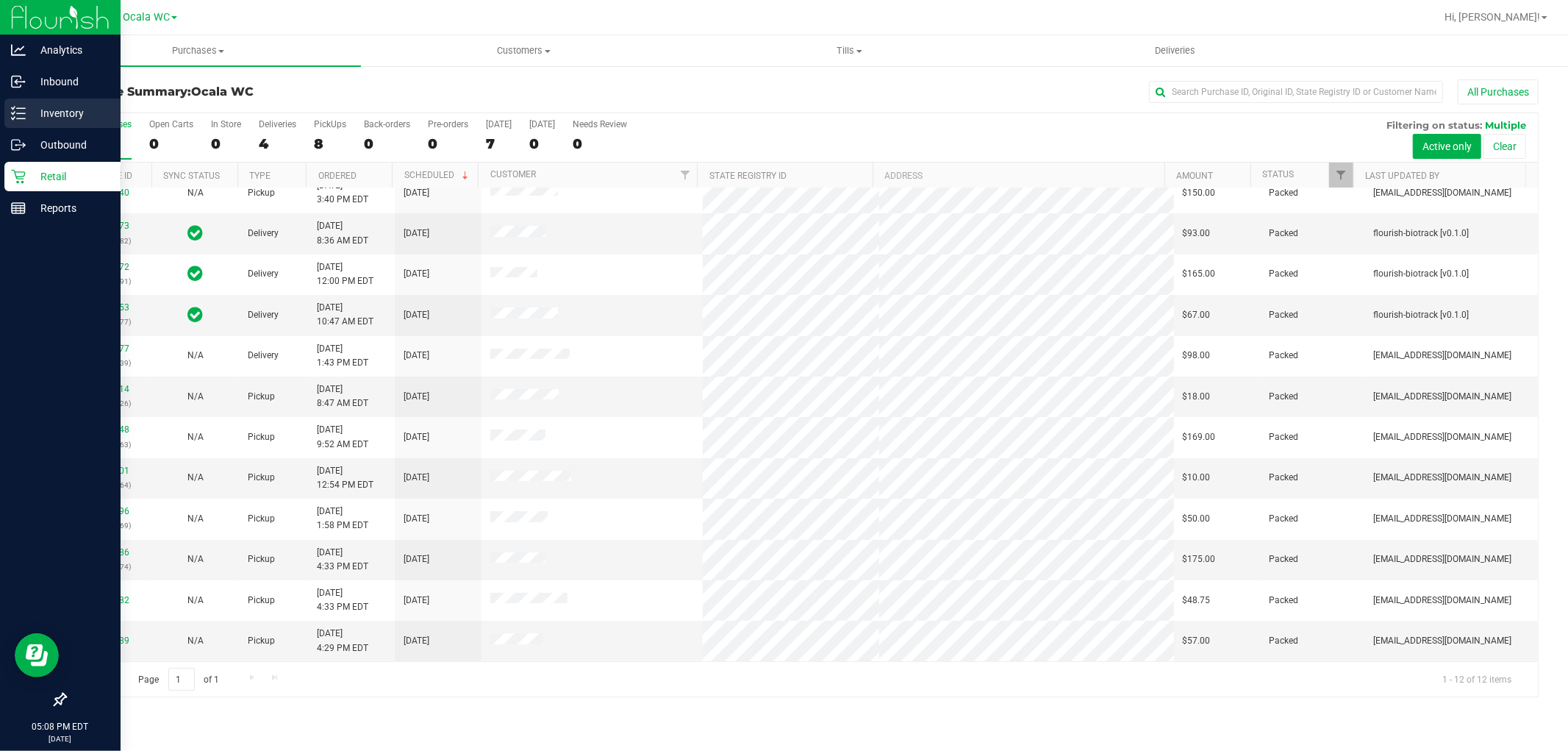
click at [17, 118] on icon at bounding box center [18, 113] width 15 height 15
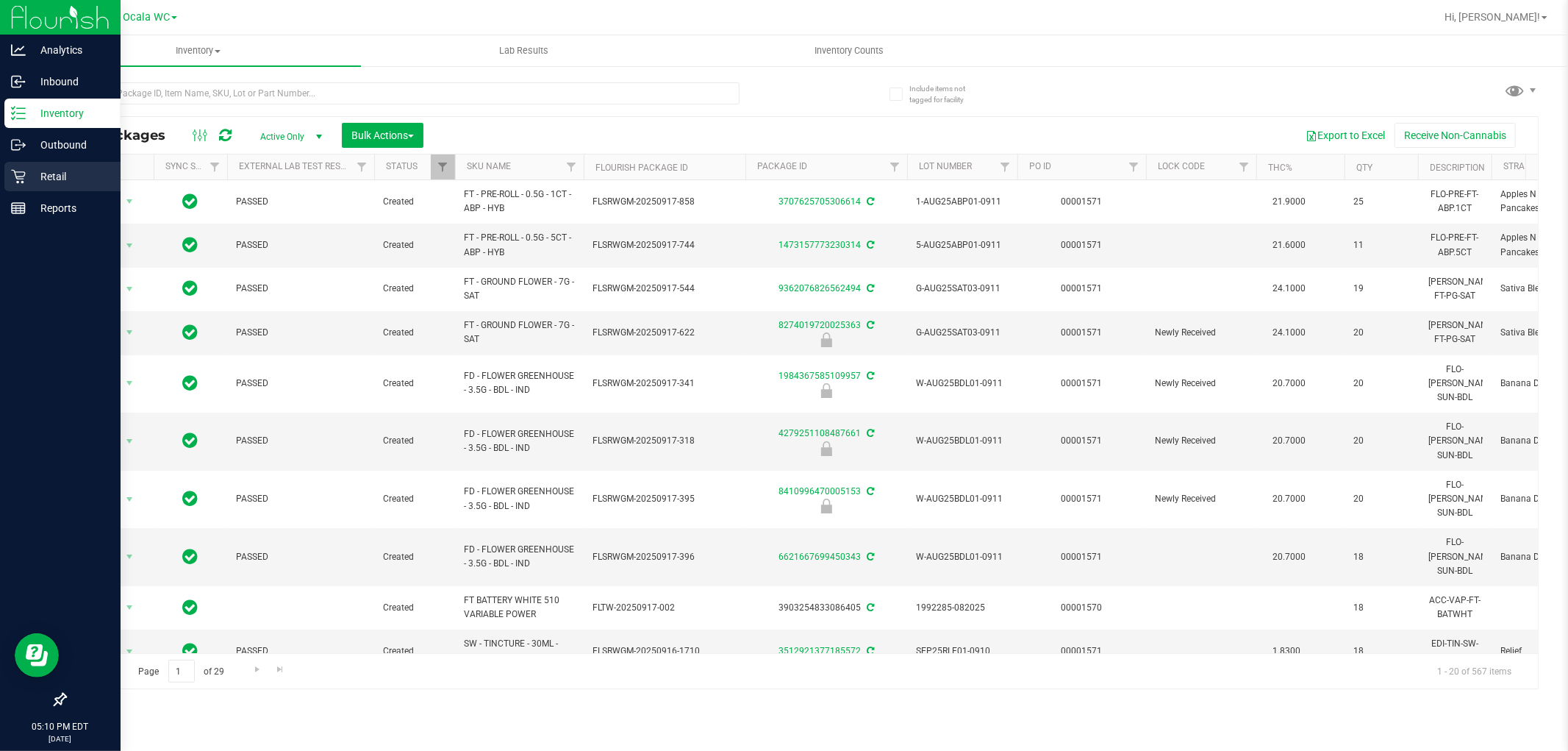
click at [44, 178] on p "Retail" at bounding box center [70, 177] width 88 height 18
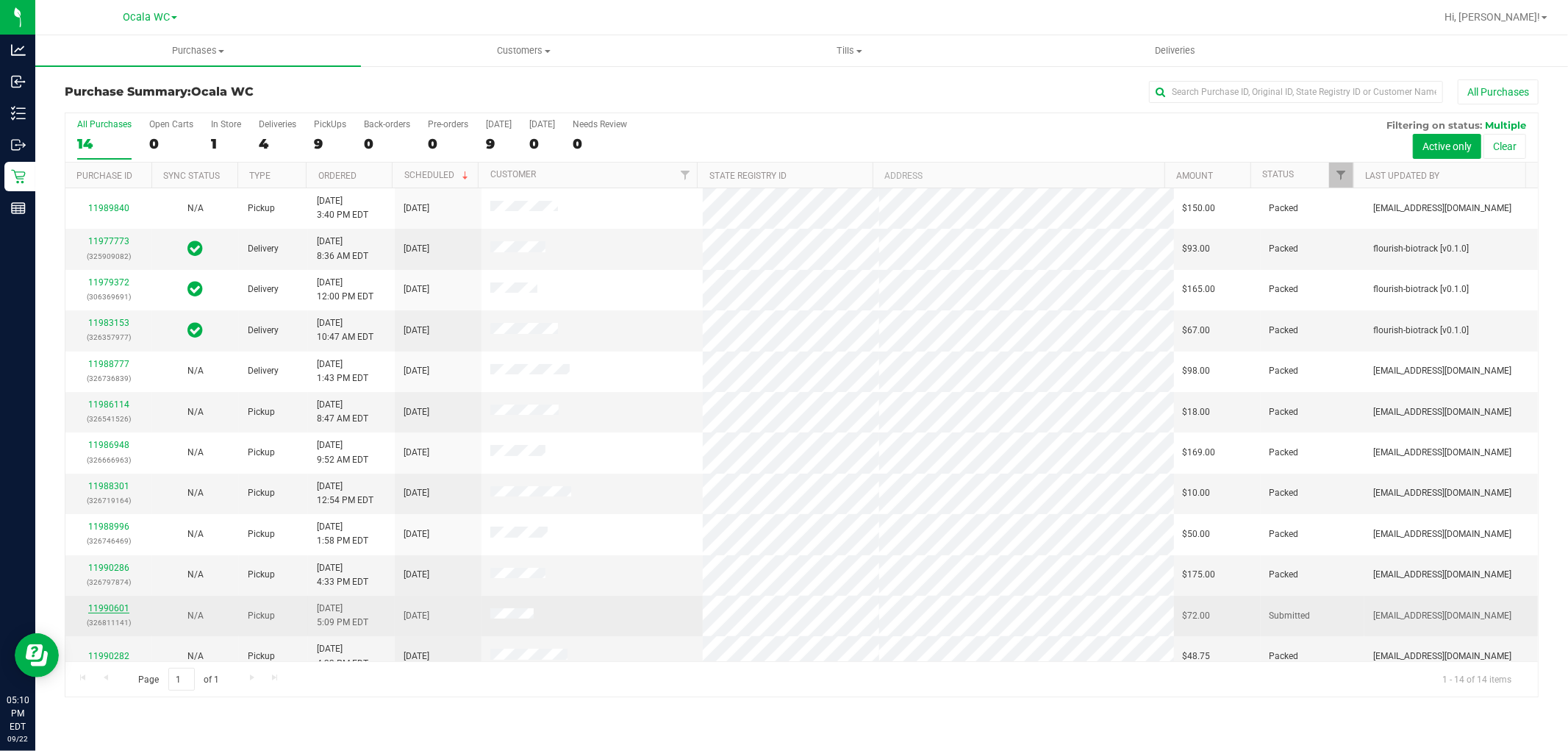
click at [108, 607] on link "11990601" at bounding box center [109, 608] width 41 height 10
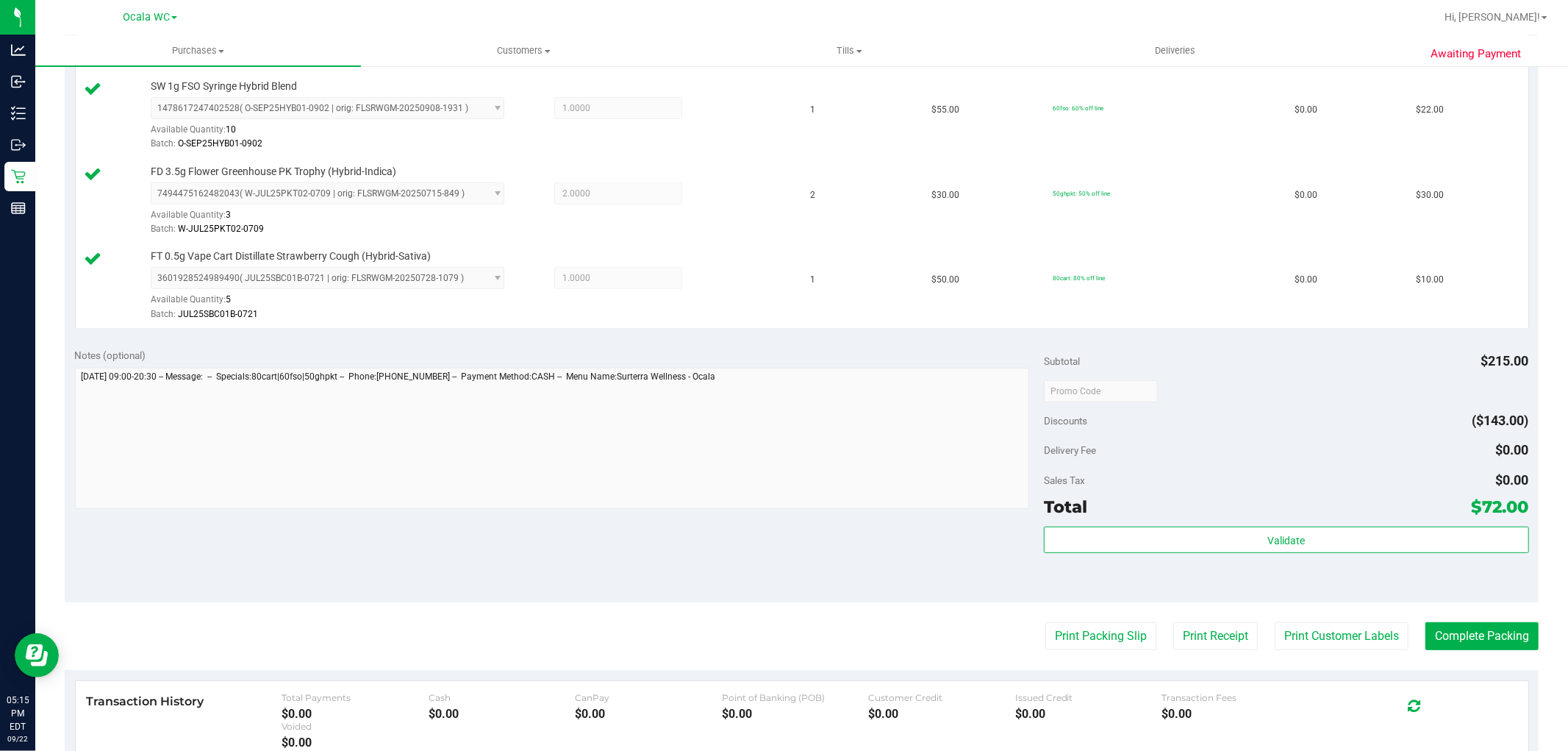
scroll to position [486, 0]
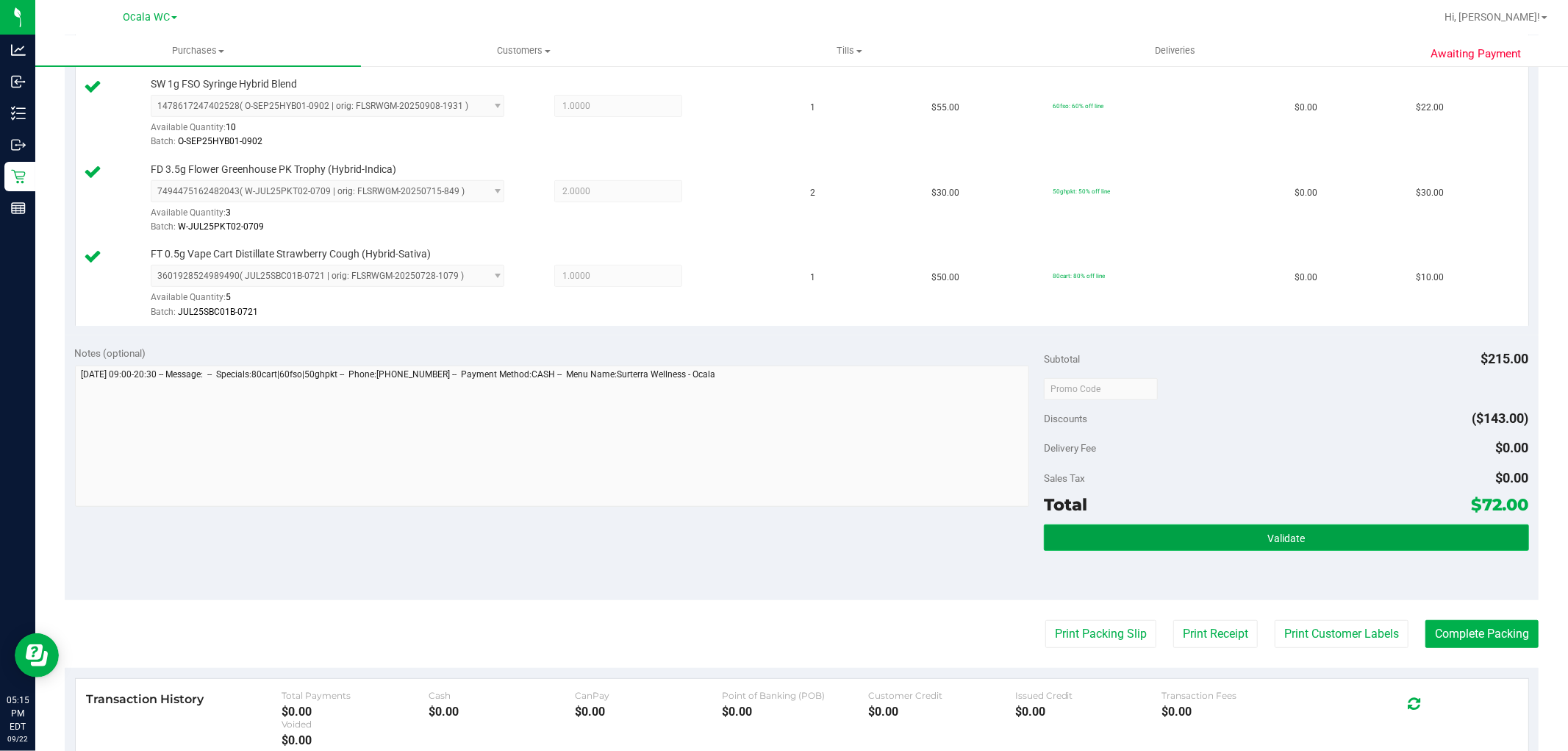
click at [1232, 540] on button "Validate" at bounding box center [1286, 537] width 485 height 27
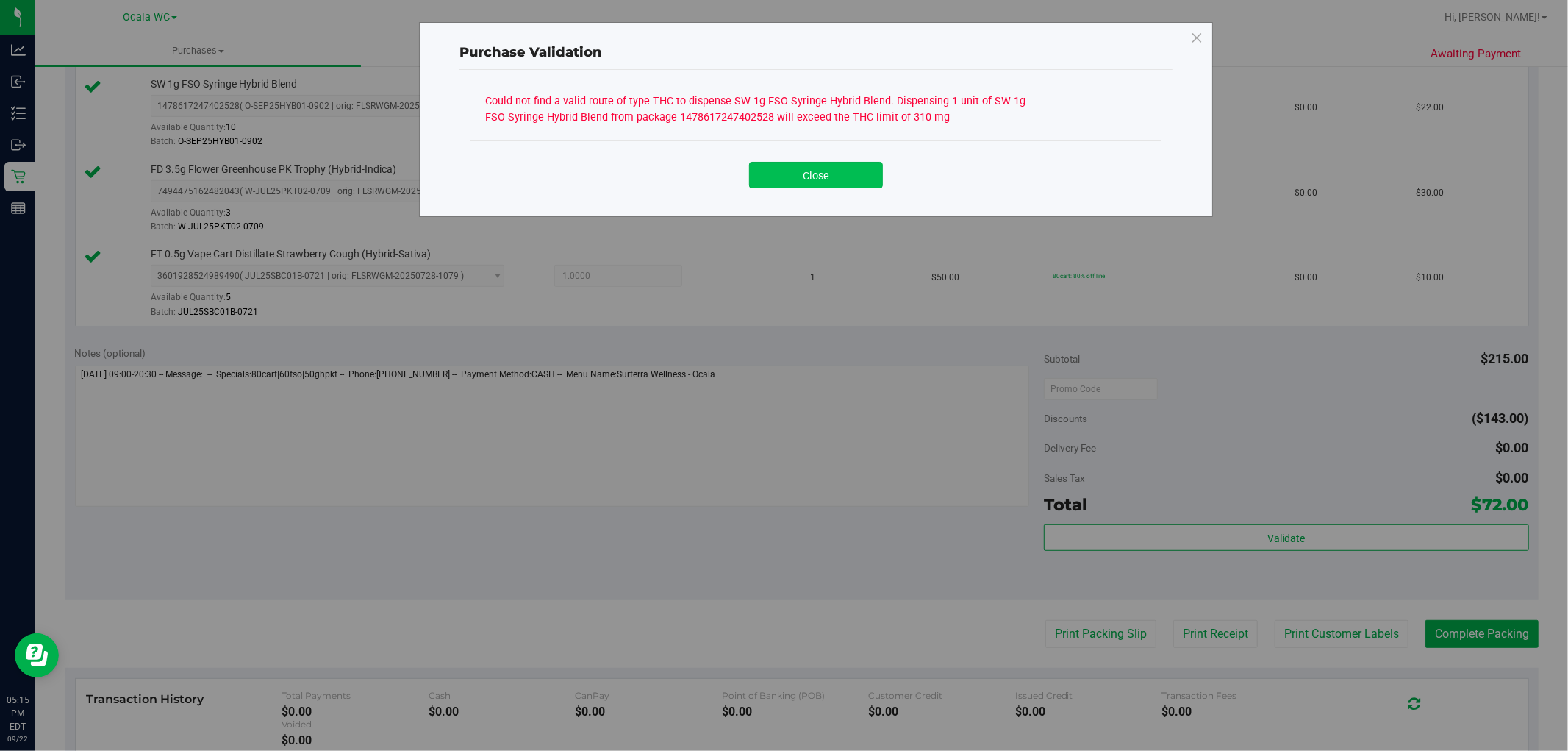
click at [824, 175] on button "Close" at bounding box center [815, 175] width 133 height 27
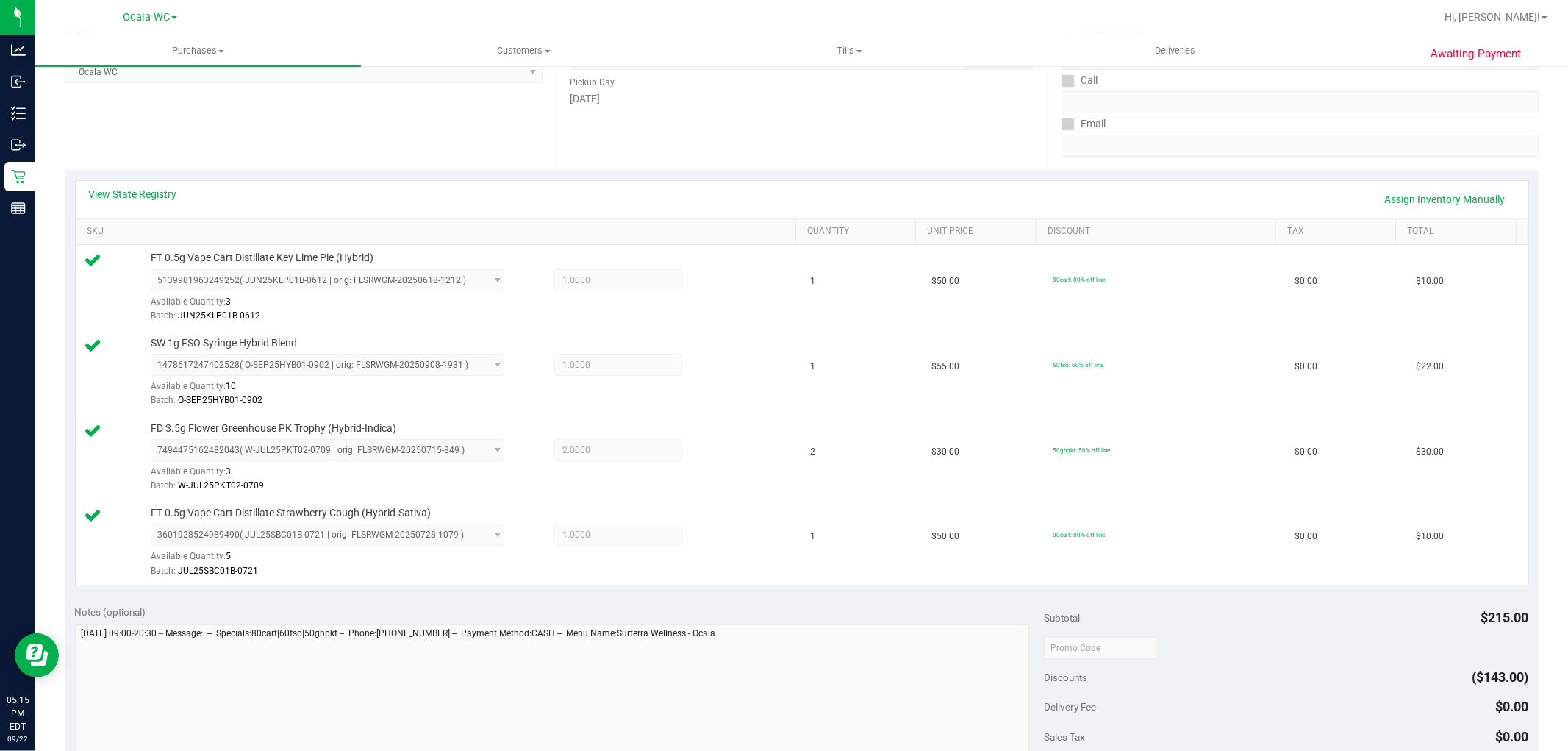
scroll to position [221, 0]
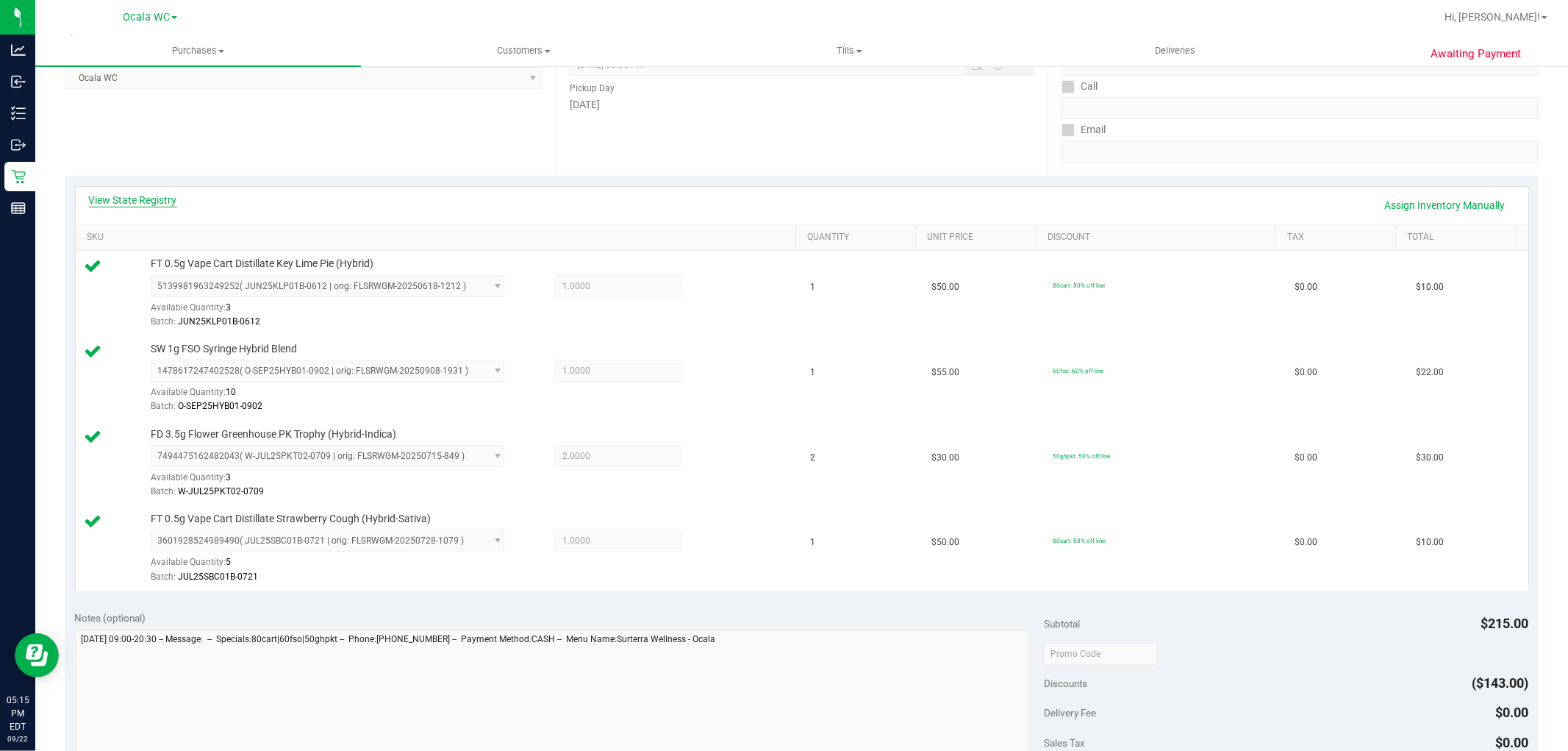
click at [122, 195] on link "View State Registry" at bounding box center [133, 199] width 88 height 15
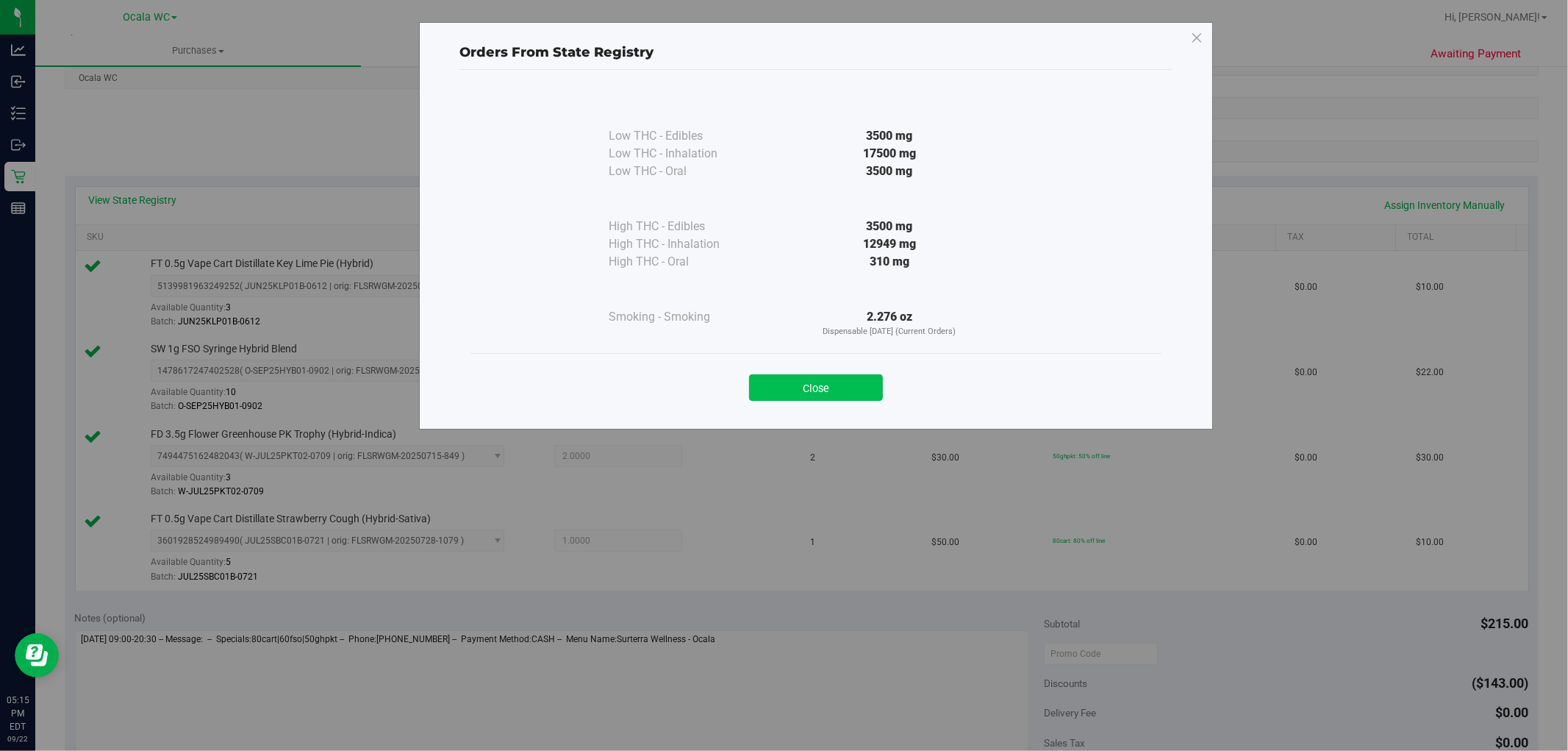
click at [808, 374] on button "Close" at bounding box center [815, 387] width 133 height 27
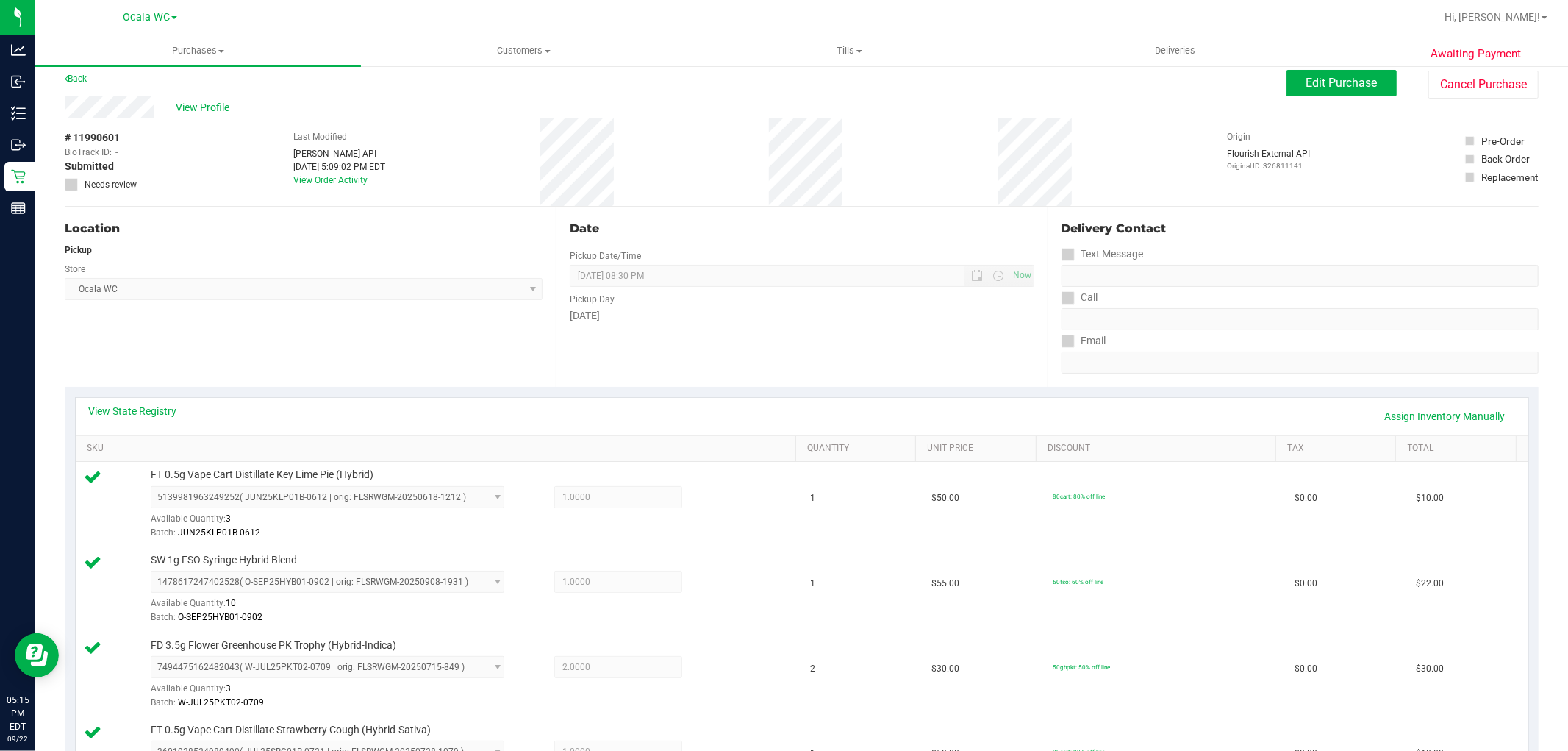
scroll to position [1, 0]
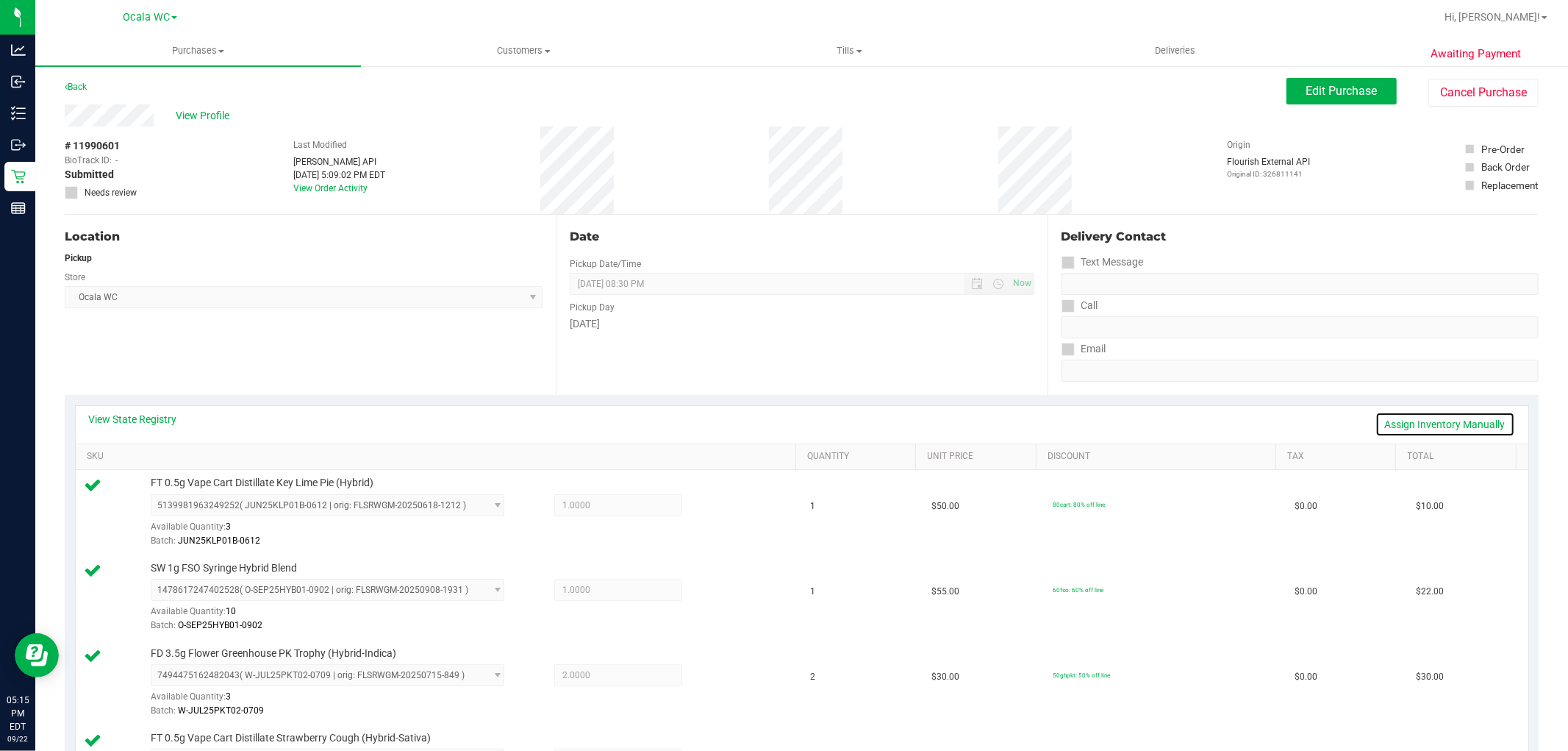
click at [1400, 423] on link "Assign Inventory Manually" at bounding box center [1445, 424] width 139 height 25
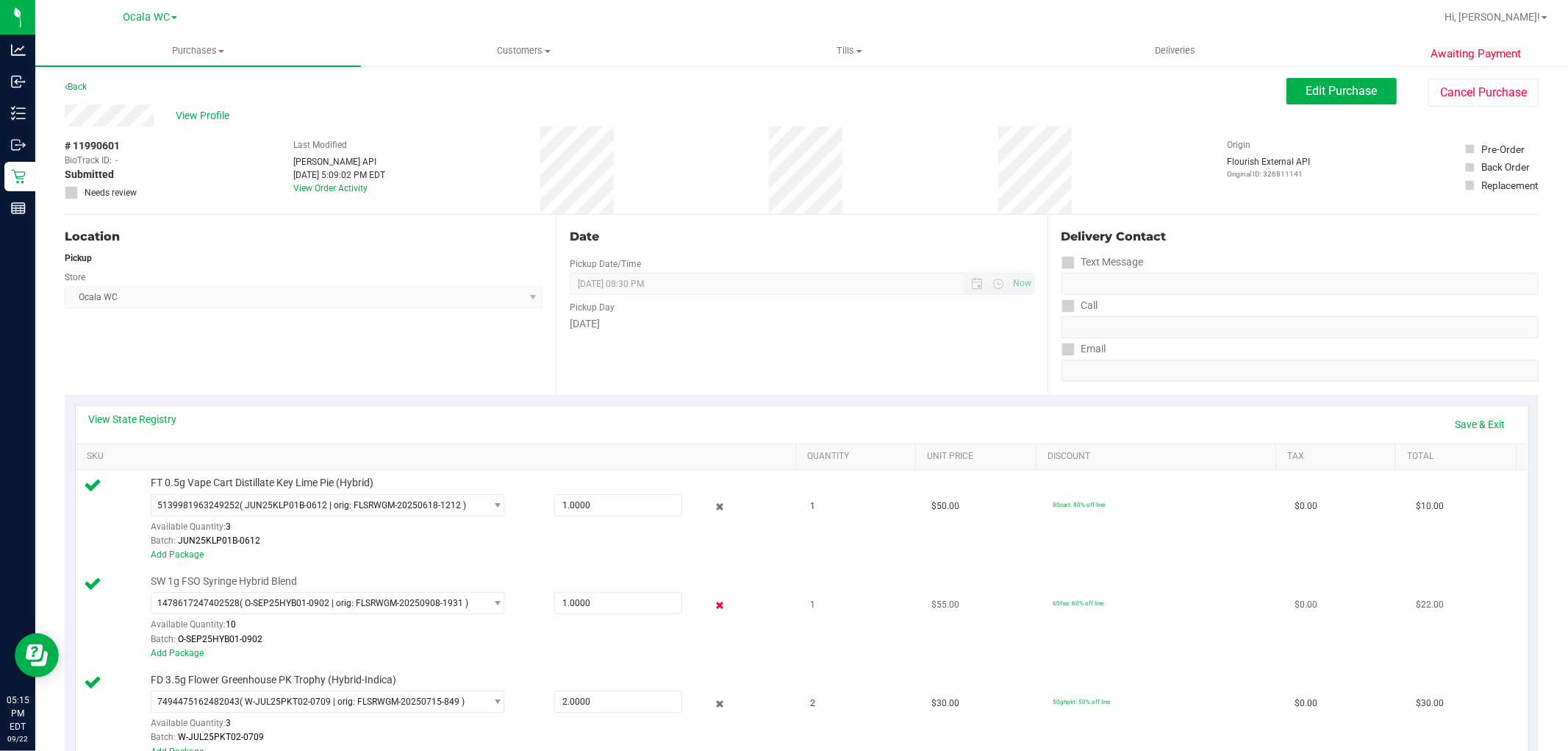
click at [711, 605] on icon at bounding box center [719, 605] width 16 height 17
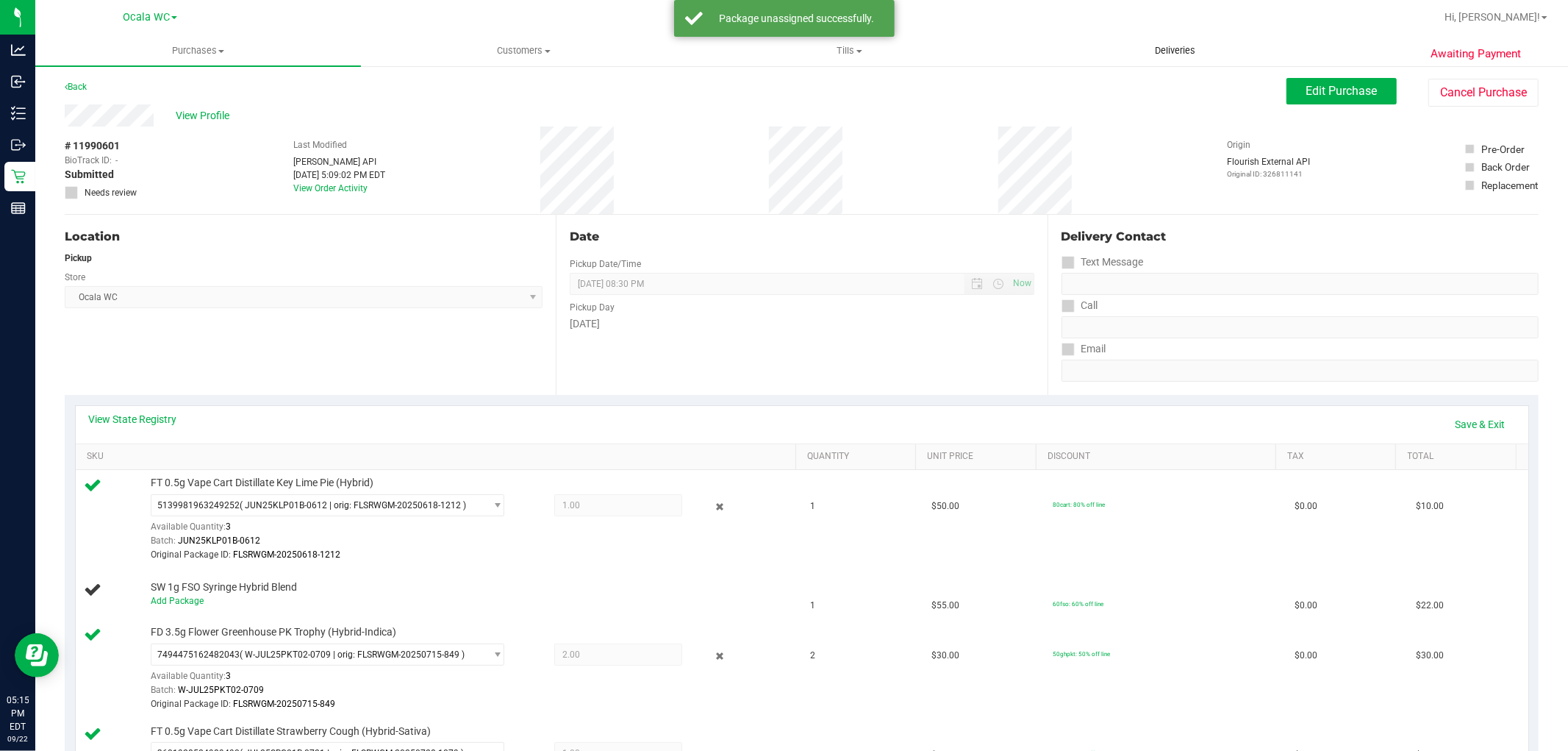
click at [1311, 60] on uib-tab-heading "Deliveries" at bounding box center [1175, 51] width 324 height 29
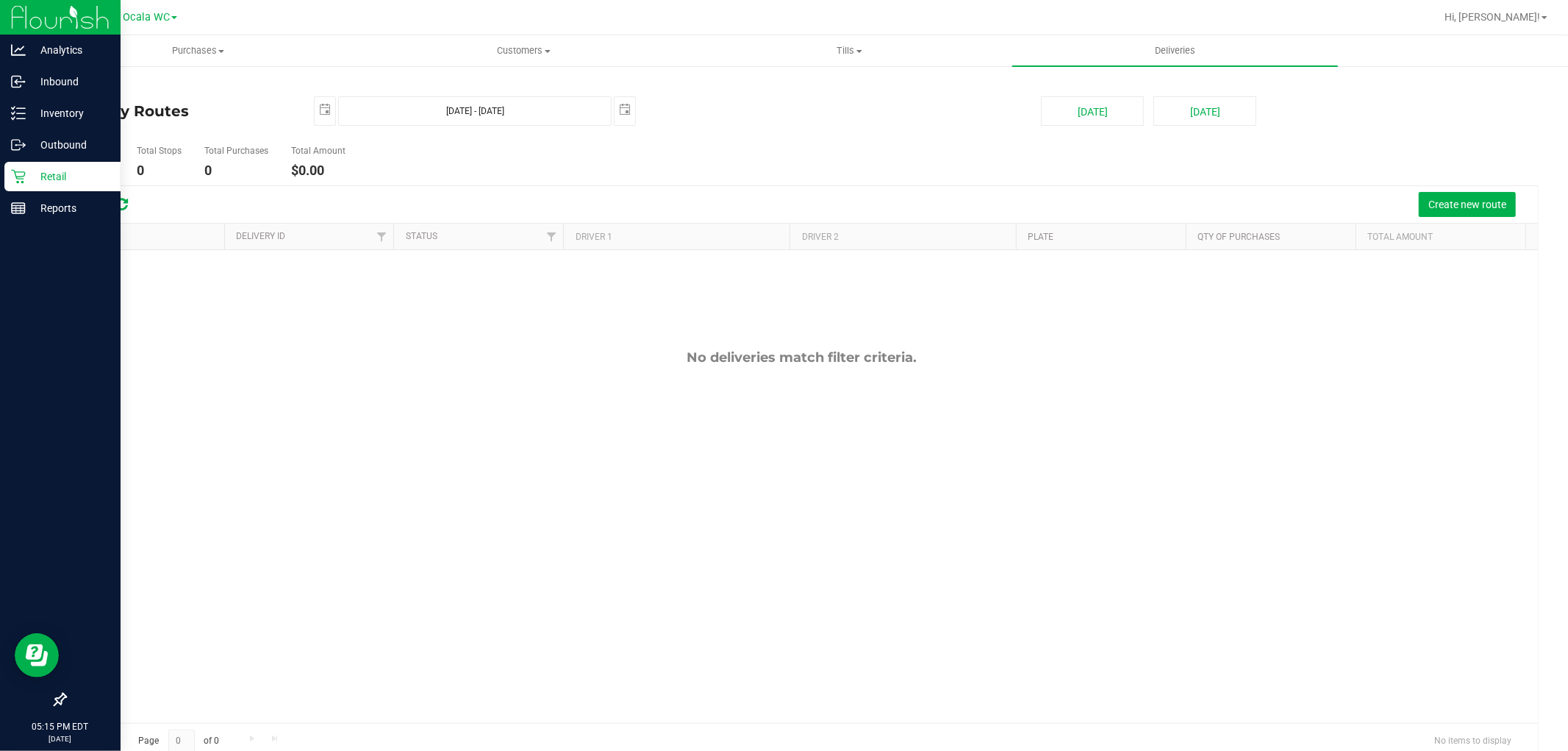
click at [6, 181] on div "Retail" at bounding box center [62, 177] width 116 height 29
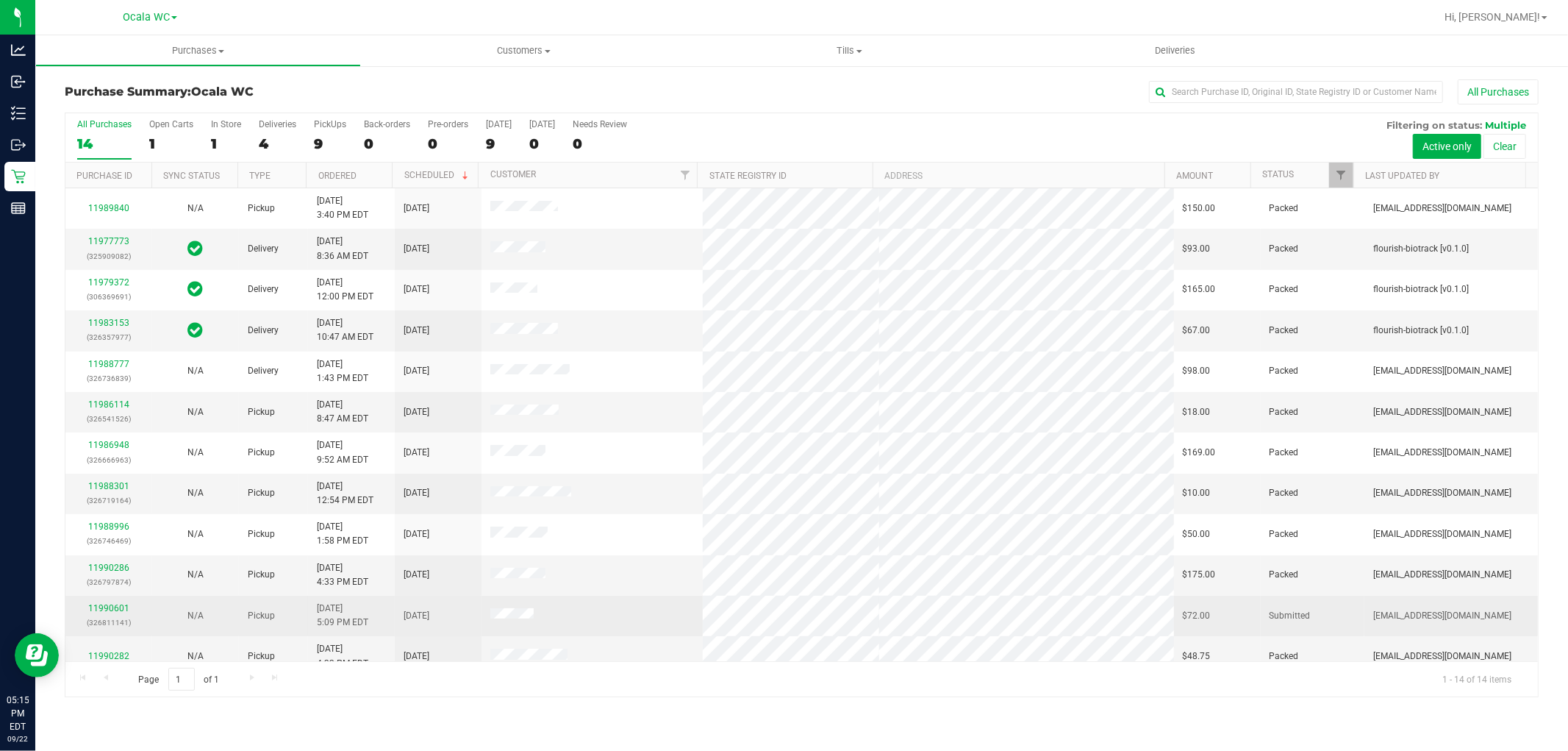
click at [626, 622] on td at bounding box center [592, 616] width 221 height 40
click at [97, 609] on link "11990601" at bounding box center [109, 608] width 41 height 10
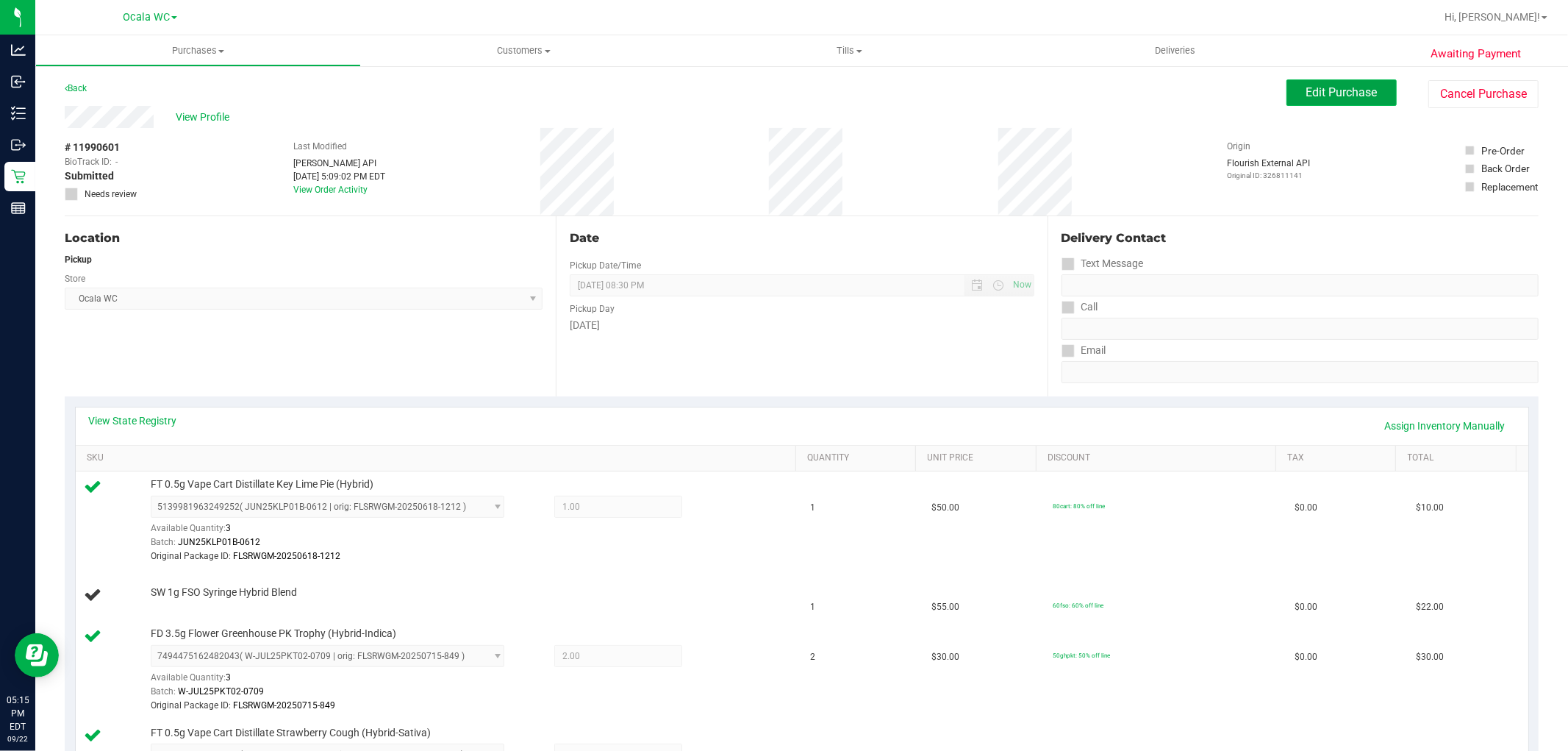
click at [1333, 93] on span "Edit Purchase" at bounding box center [1341, 92] width 72 height 14
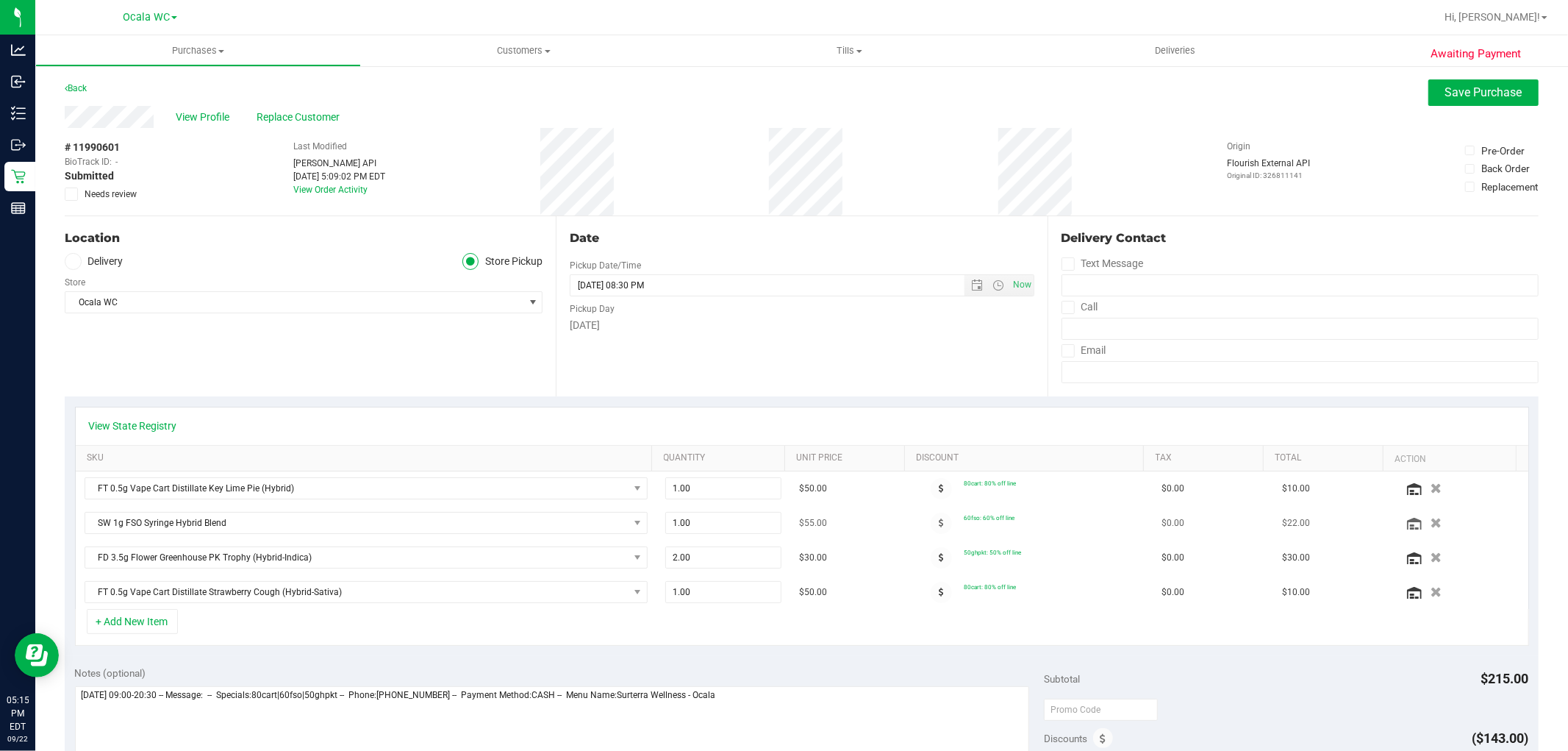
click at [1425, 527] on div at bounding box center [1461, 522] width 116 height 15
click at [1430, 525] on icon "button" at bounding box center [1436, 522] width 13 height 11
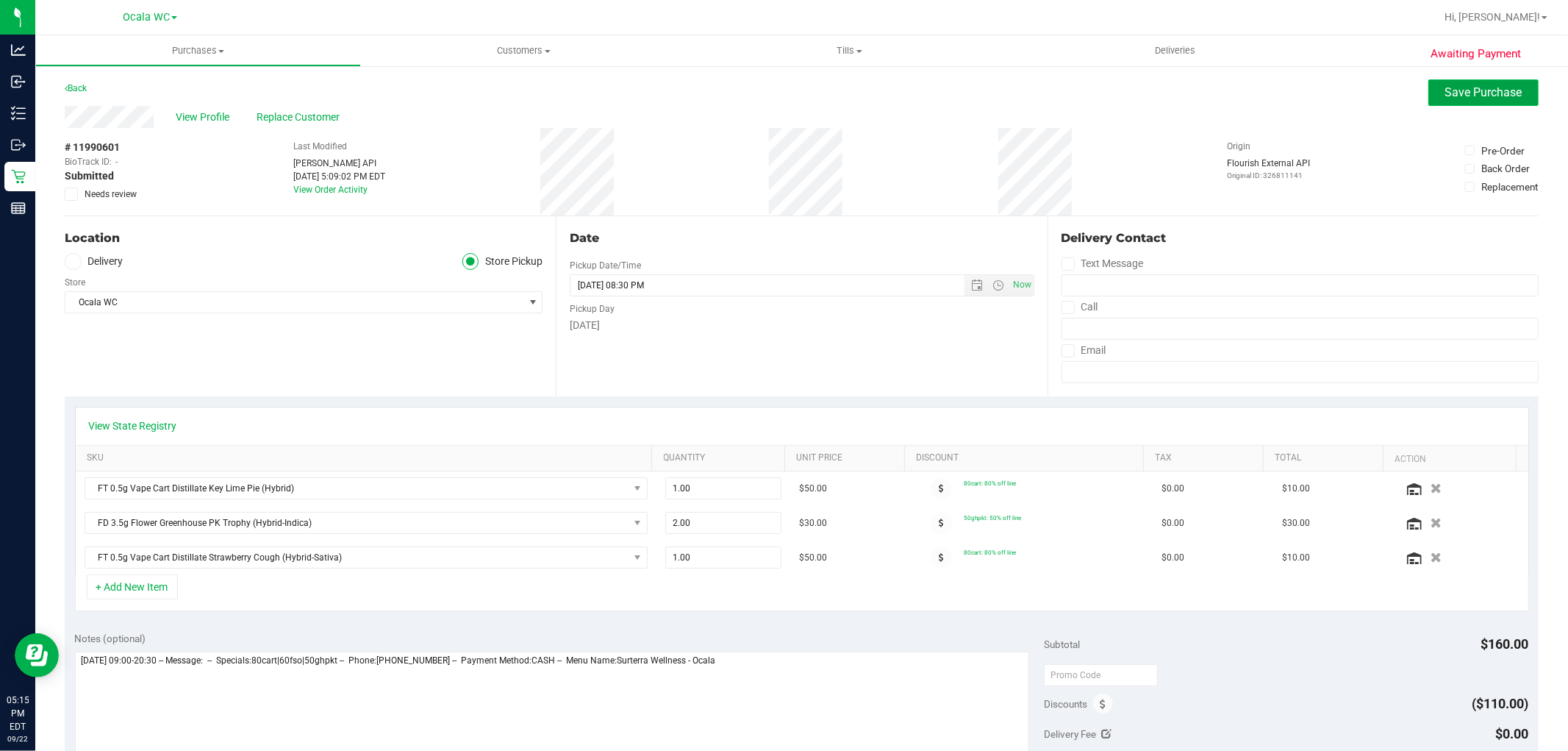
click at [1461, 89] on span "Save Purchase" at bounding box center [1484, 92] width 78 height 14
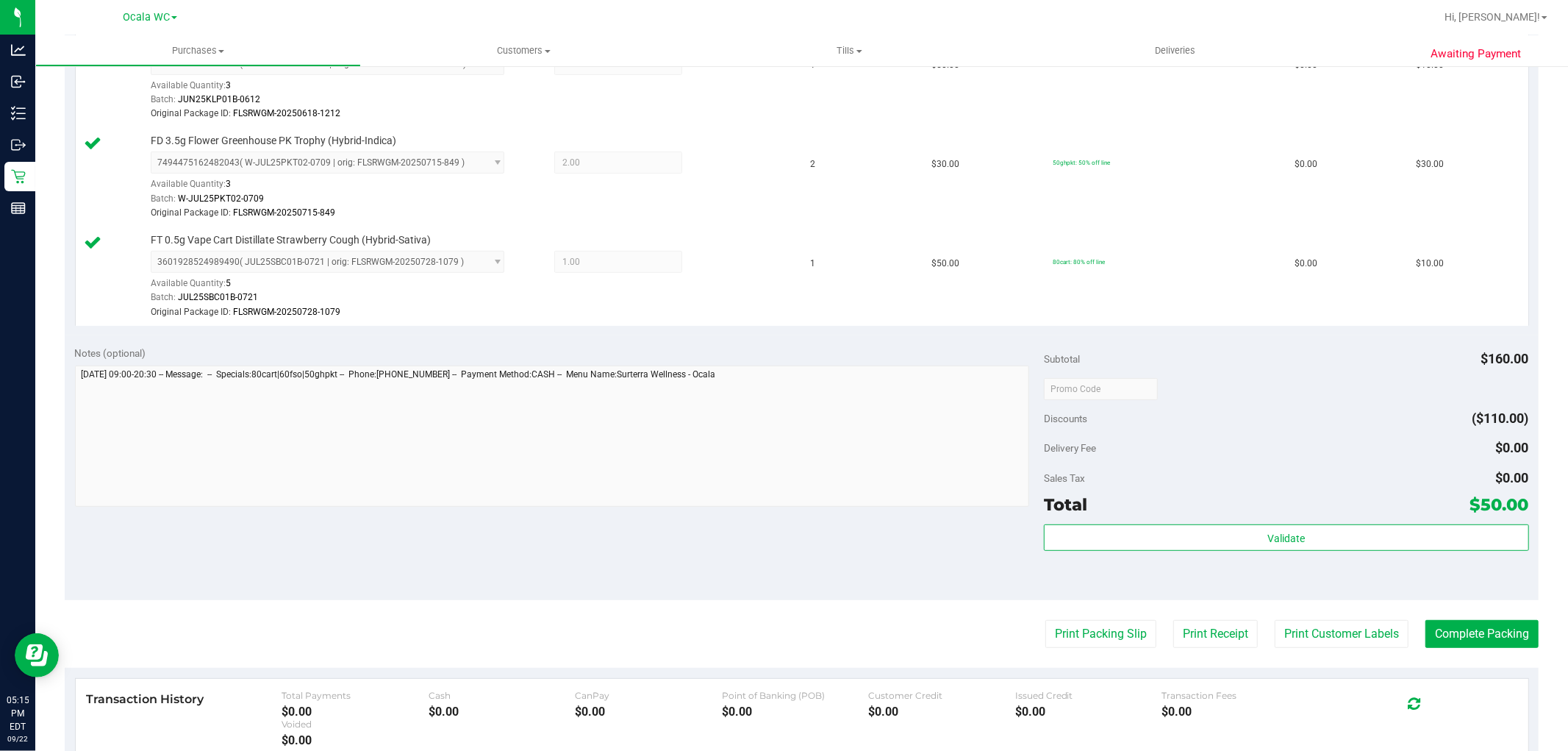
scroll to position [455, 0]
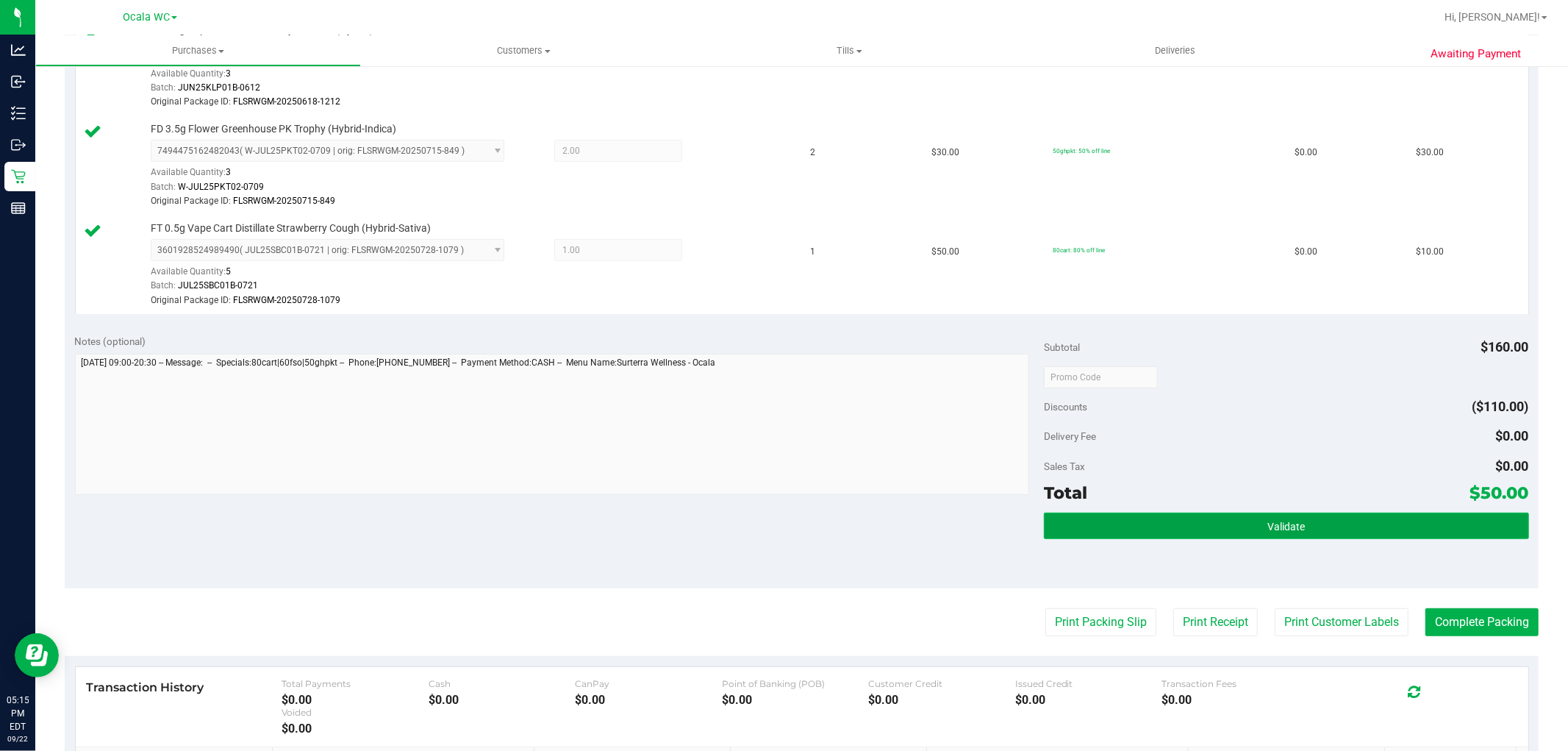
click at [1271, 529] on span "Validate" at bounding box center [1286, 526] width 37 height 12
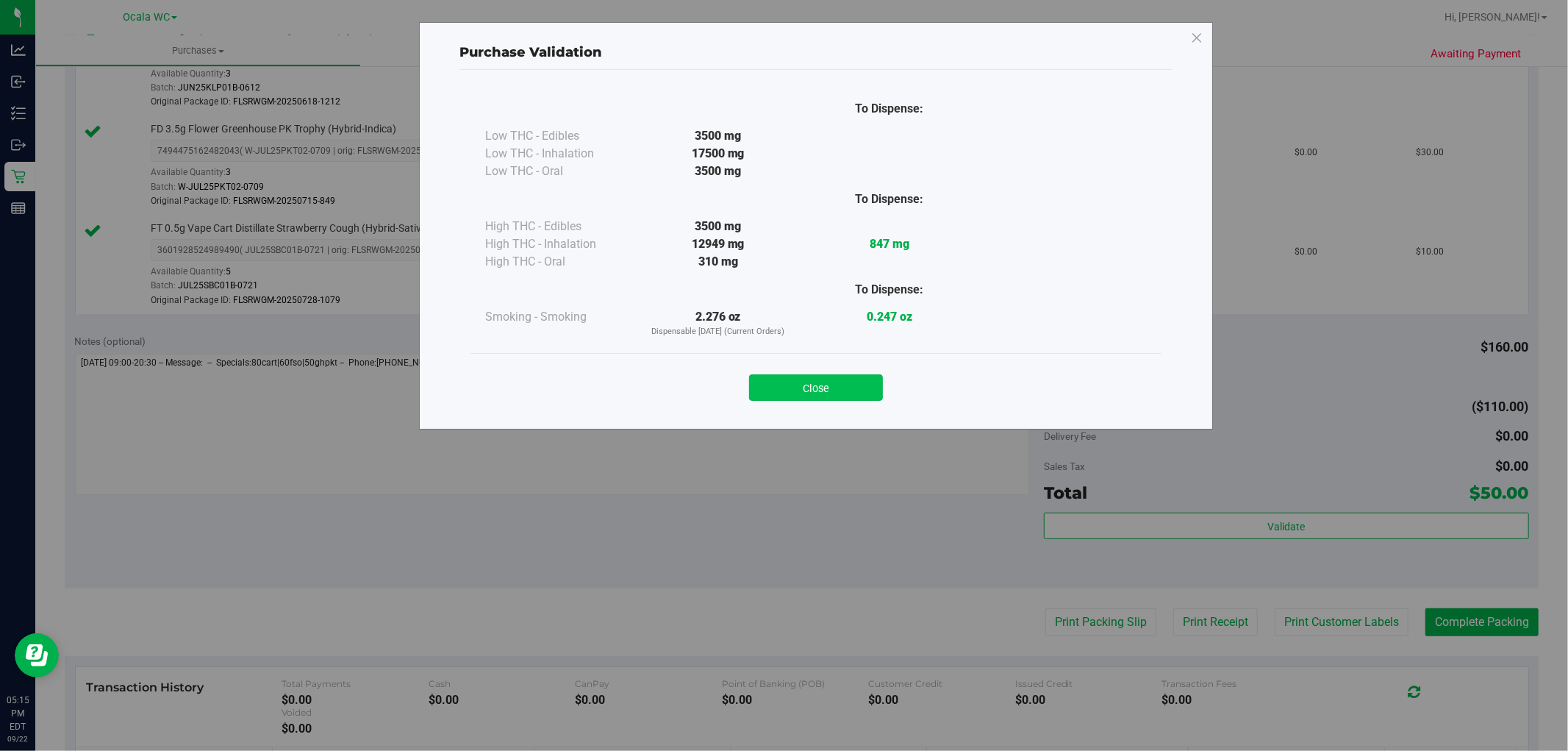
click at [790, 396] on button "Close" at bounding box center [815, 387] width 133 height 27
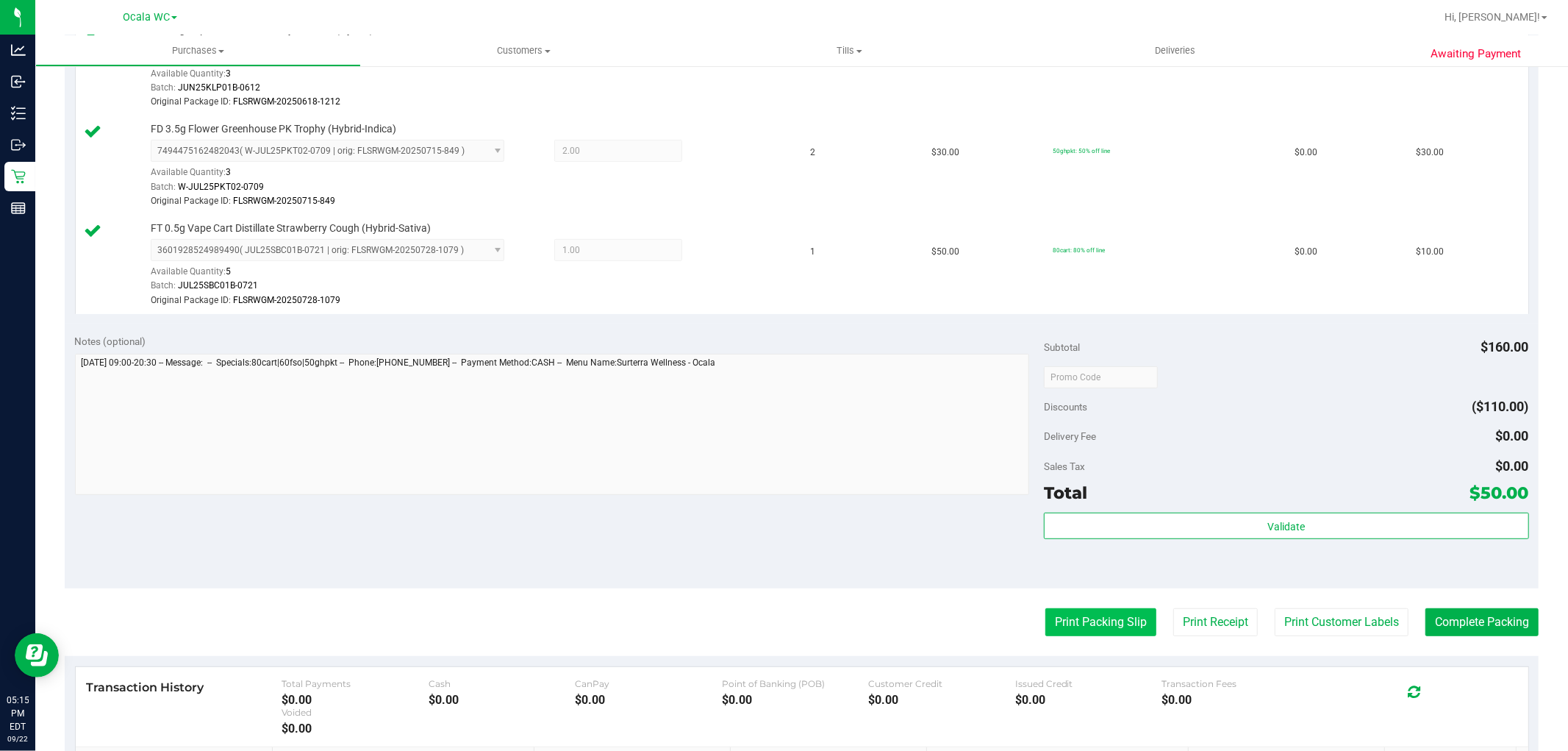
click at [1083, 616] on button "Print Packing Slip" at bounding box center [1100, 622] width 111 height 27
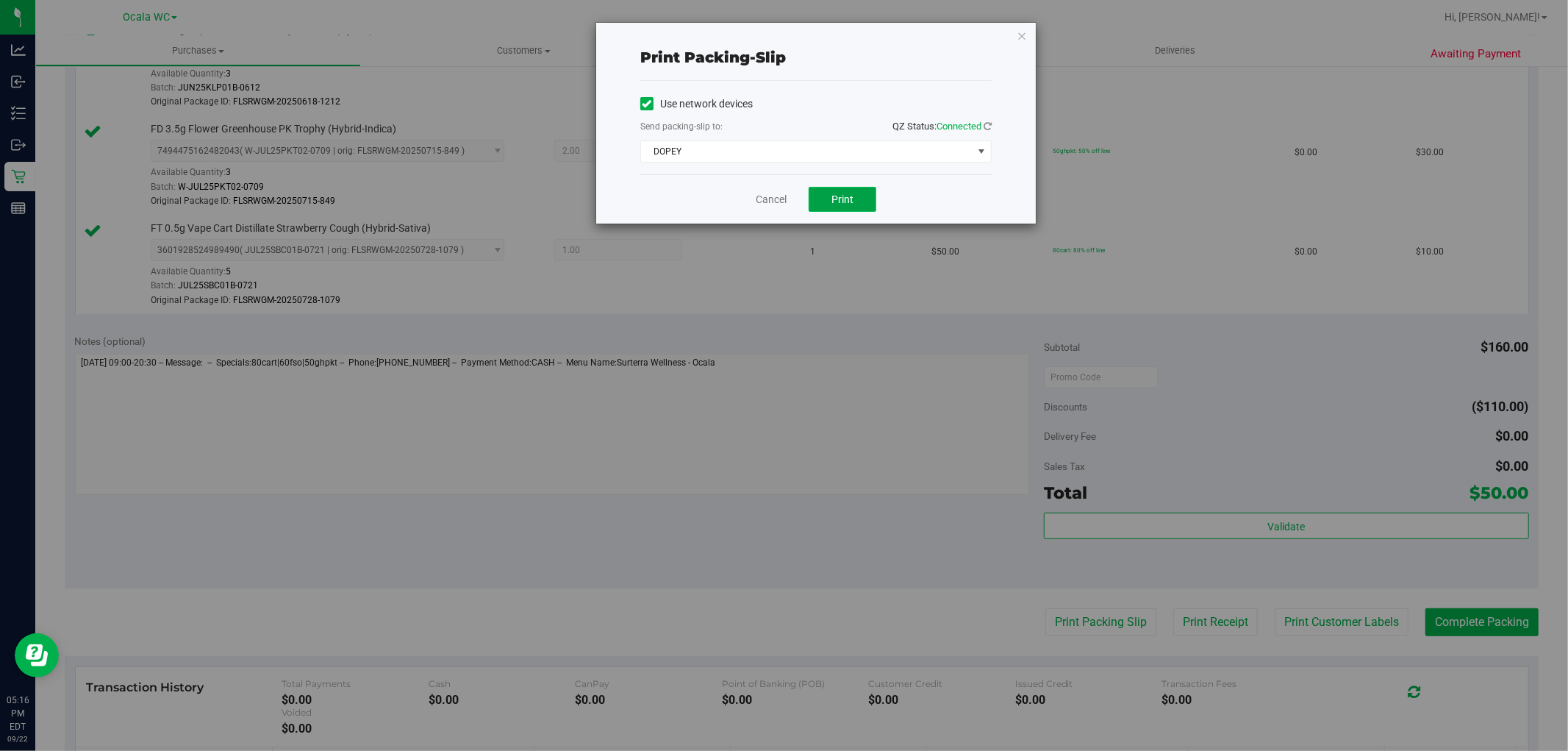
click at [861, 196] on button "Print" at bounding box center [842, 198] width 68 height 25
click at [758, 198] on link "Cancel" at bounding box center [770, 200] width 30 height 16
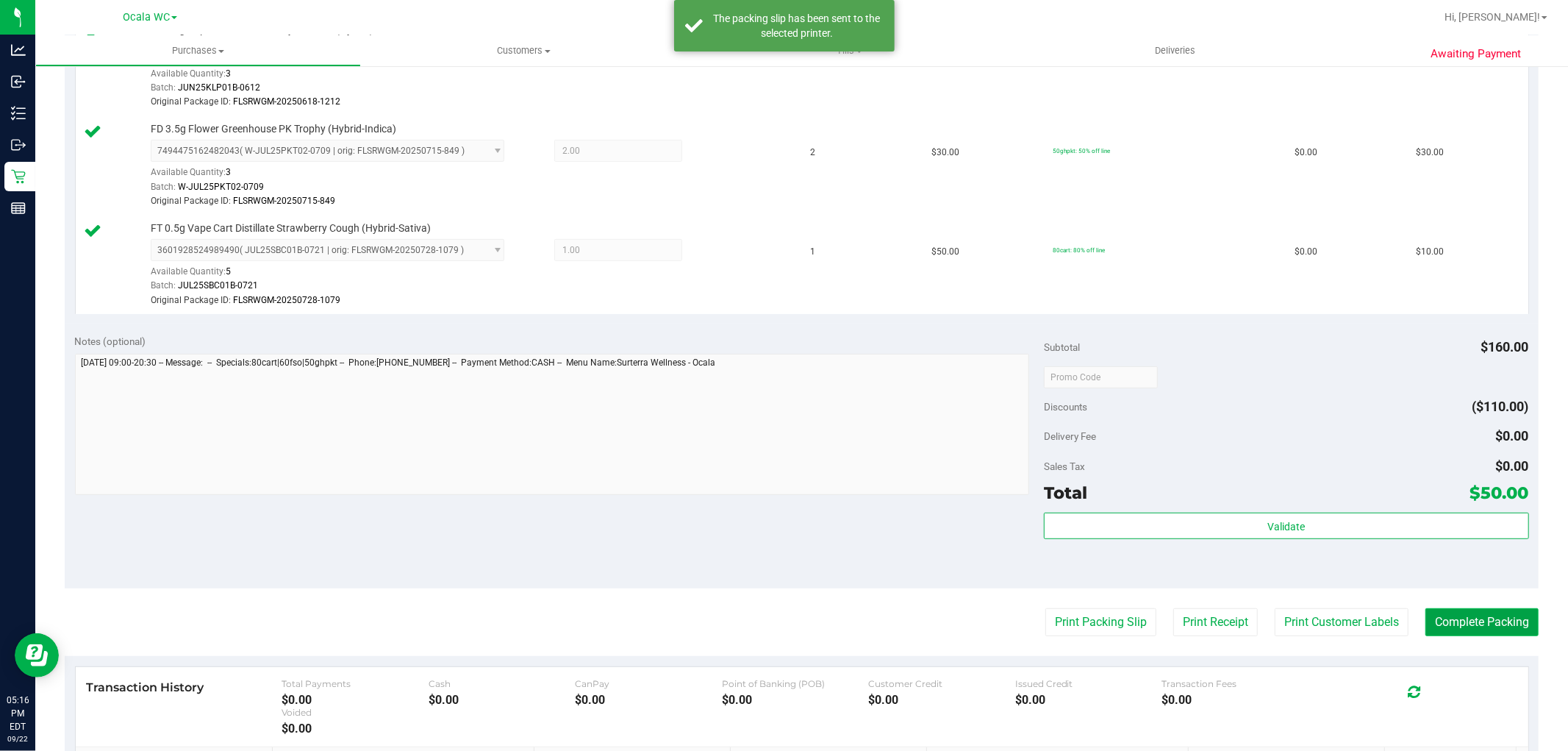
click at [1465, 609] on button "Complete Packing" at bounding box center [1482, 622] width 113 height 27
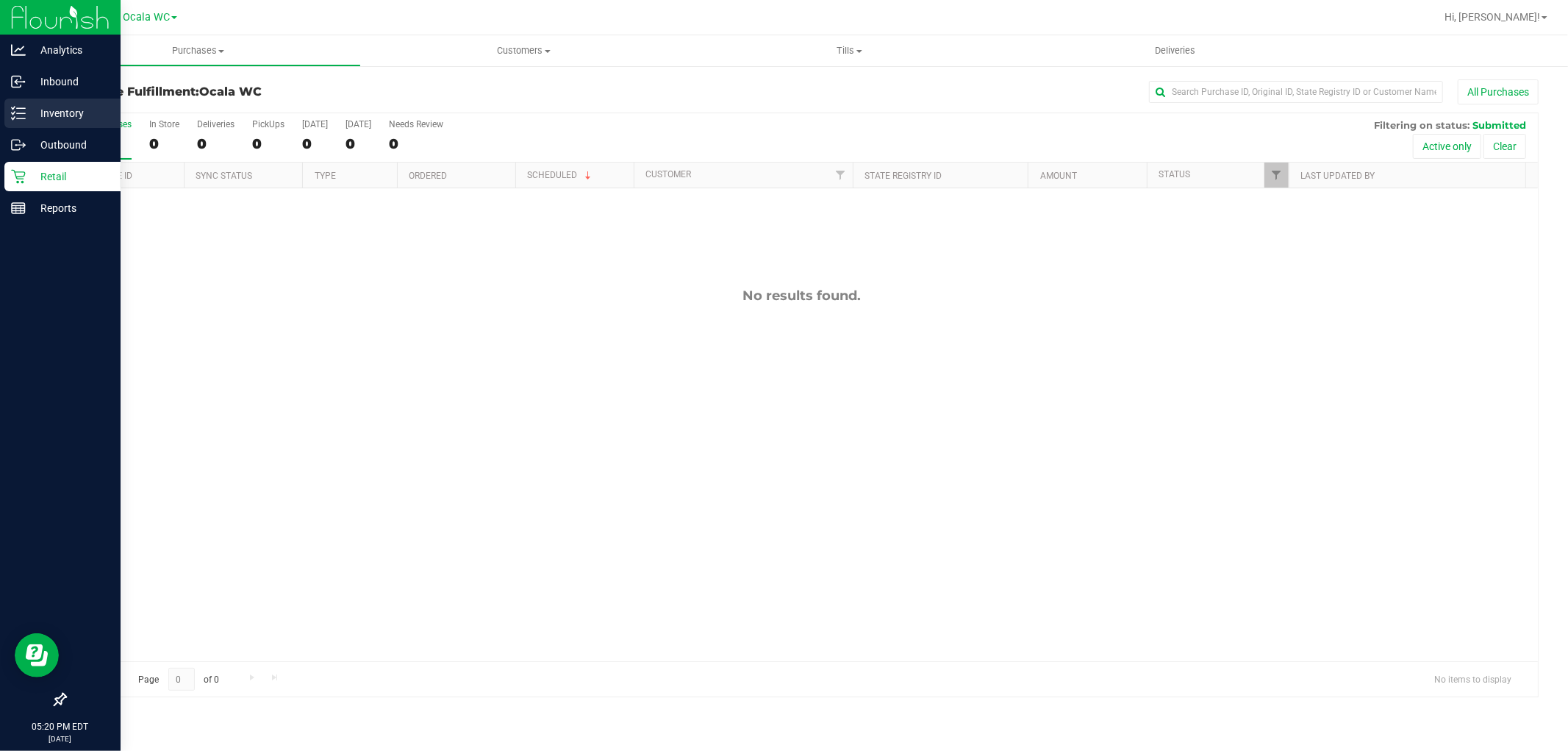
click at [24, 111] on icon at bounding box center [18, 113] width 15 height 15
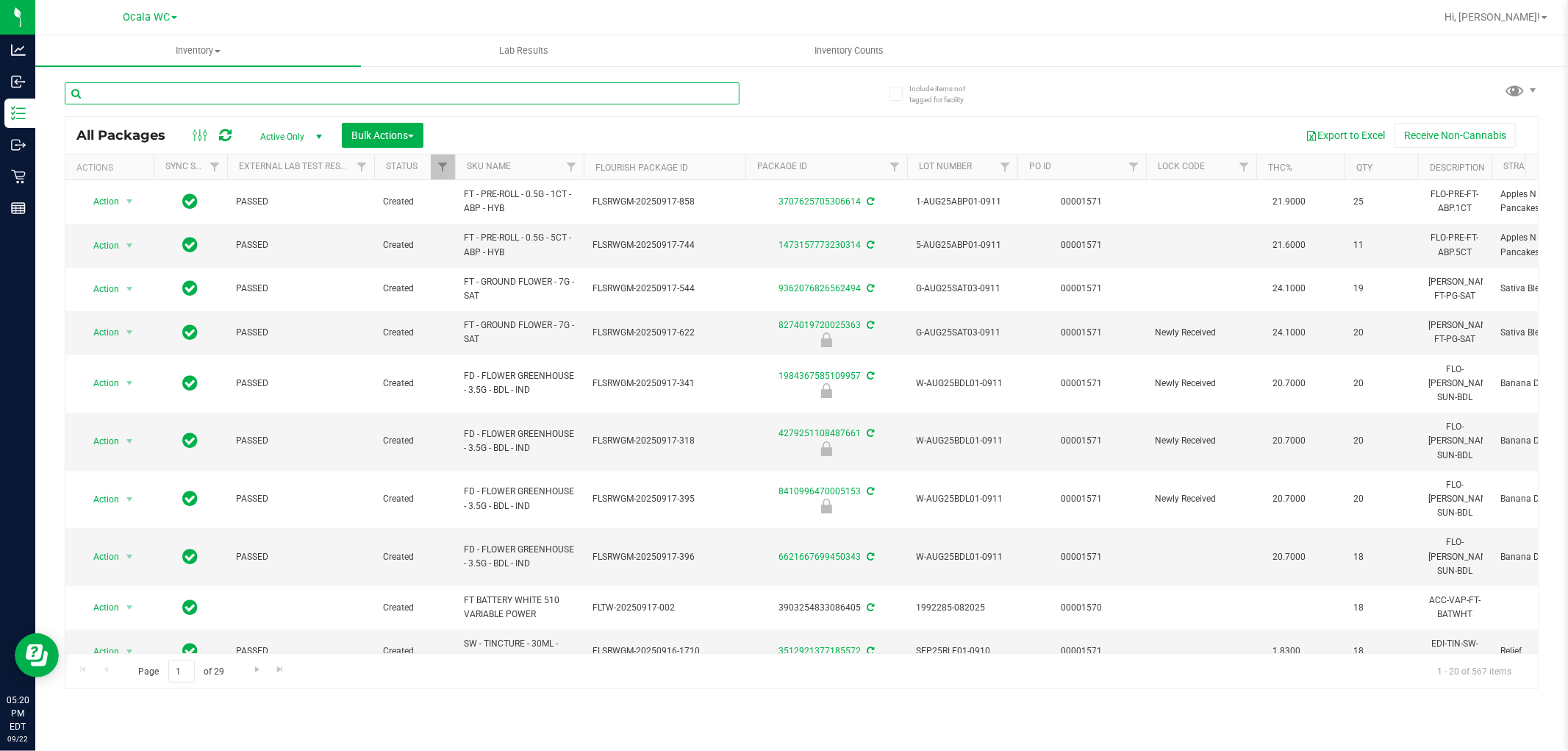
click at [151, 93] on input "text" at bounding box center [402, 93] width 675 height 22
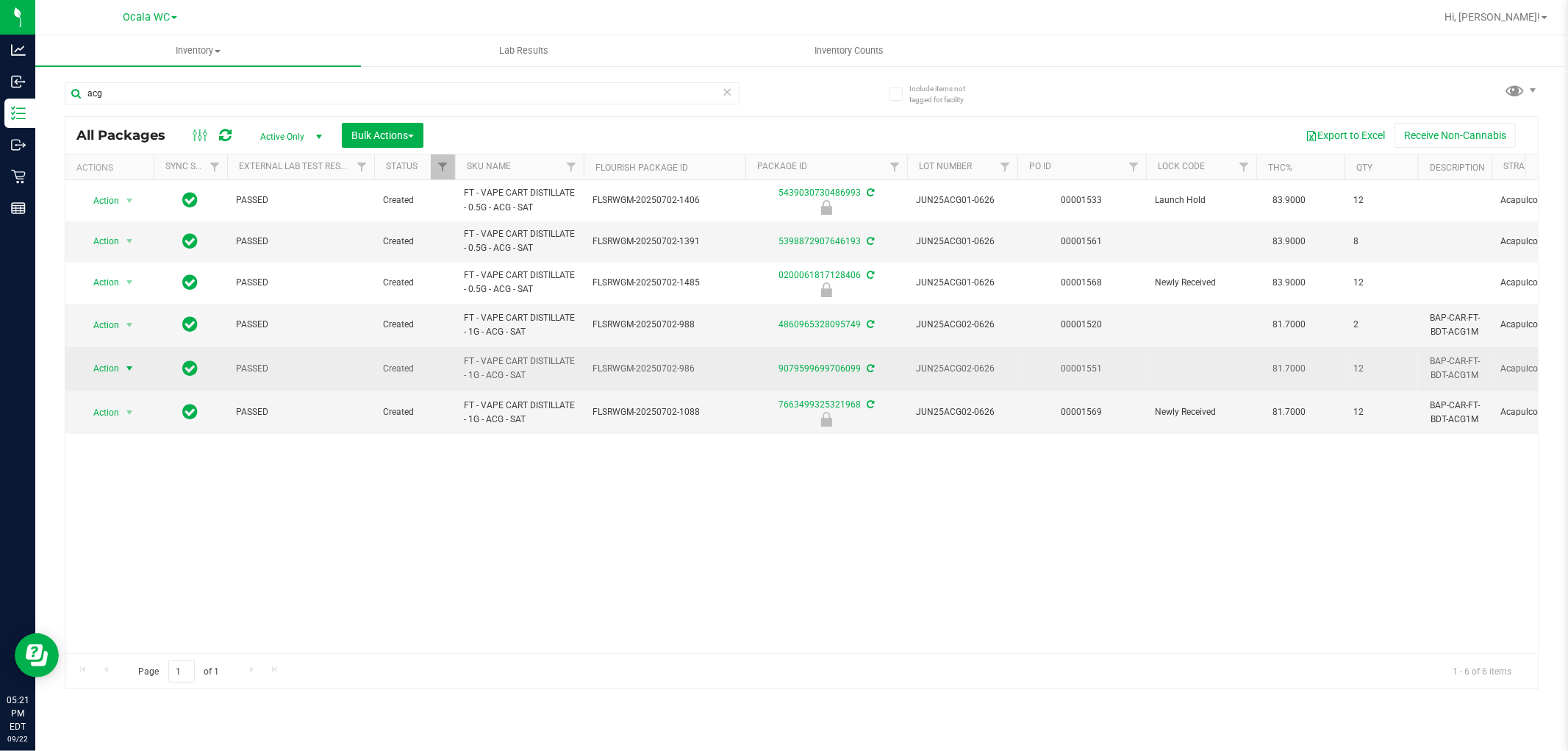
click at [116, 364] on span "Action" at bounding box center [100, 368] width 39 height 21
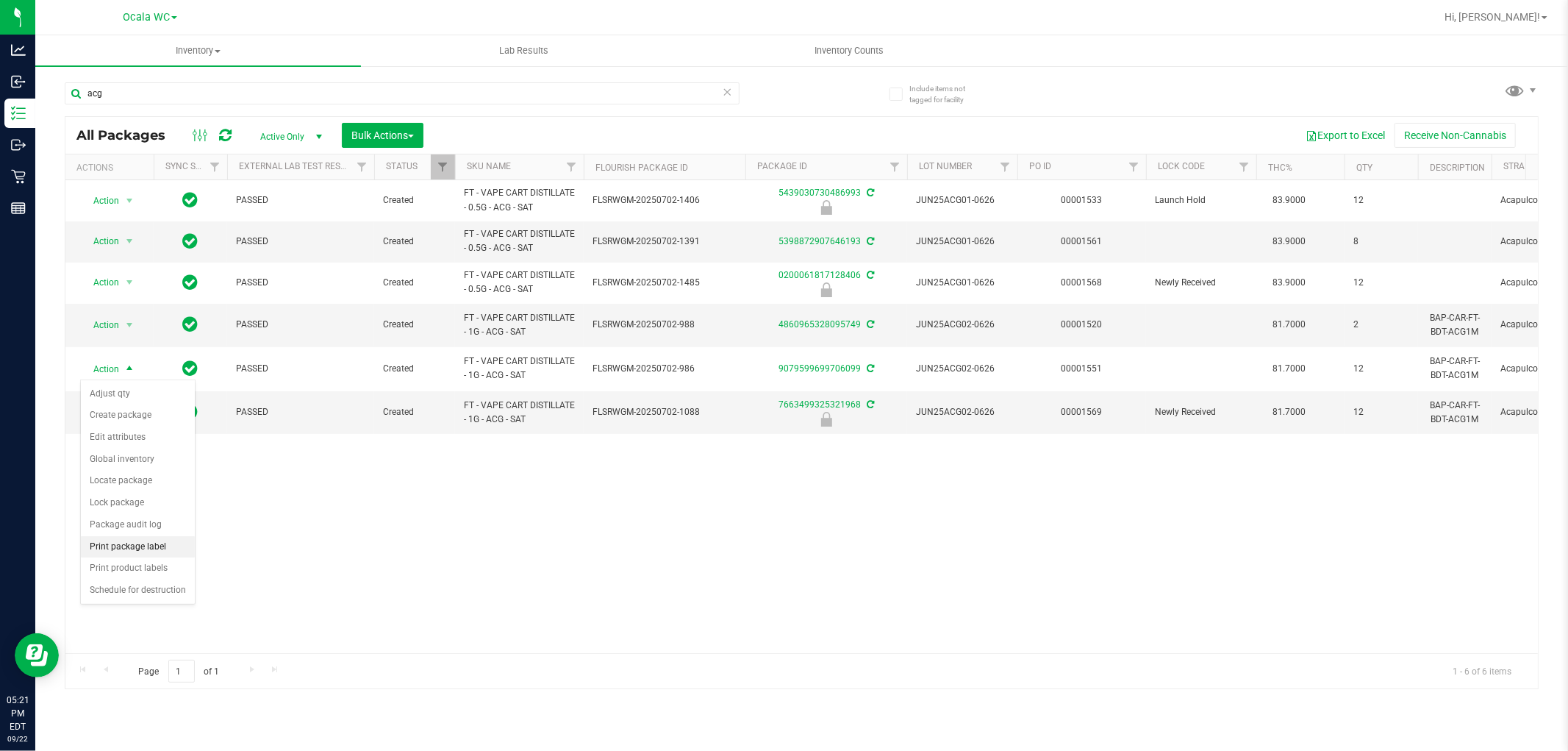
click at [137, 547] on li "Print package label" at bounding box center [137, 547] width 114 height 22
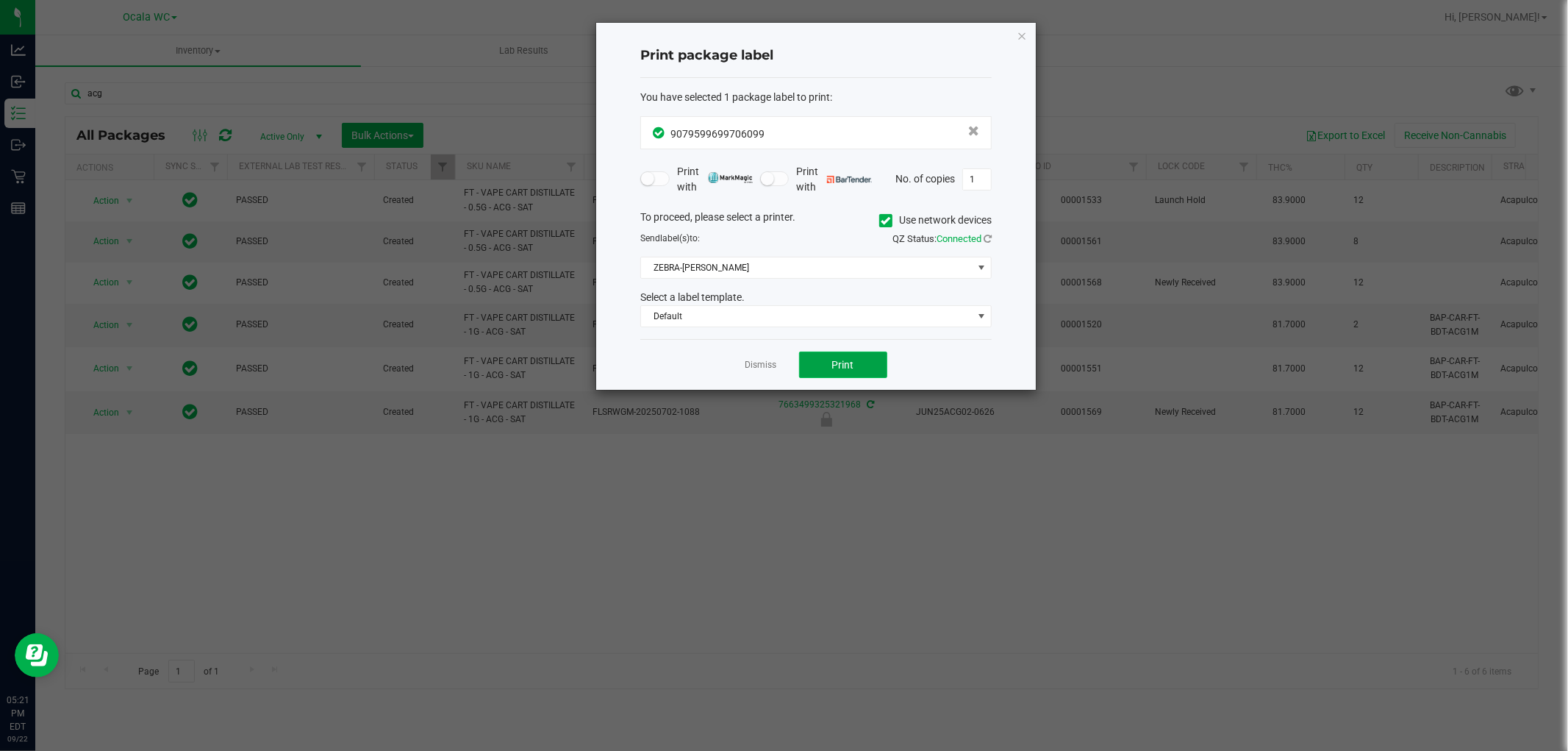
click at [883, 362] on button "Print" at bounding box center [843, 364] width 88 height 27
click at [770, 357] on app-cancel-button "Dismiss" at bounding box center [761, 365] width 31 height 16
click at [766, 362] on link "Dismiss" at bounding box center [761, 365] width 31 height 13
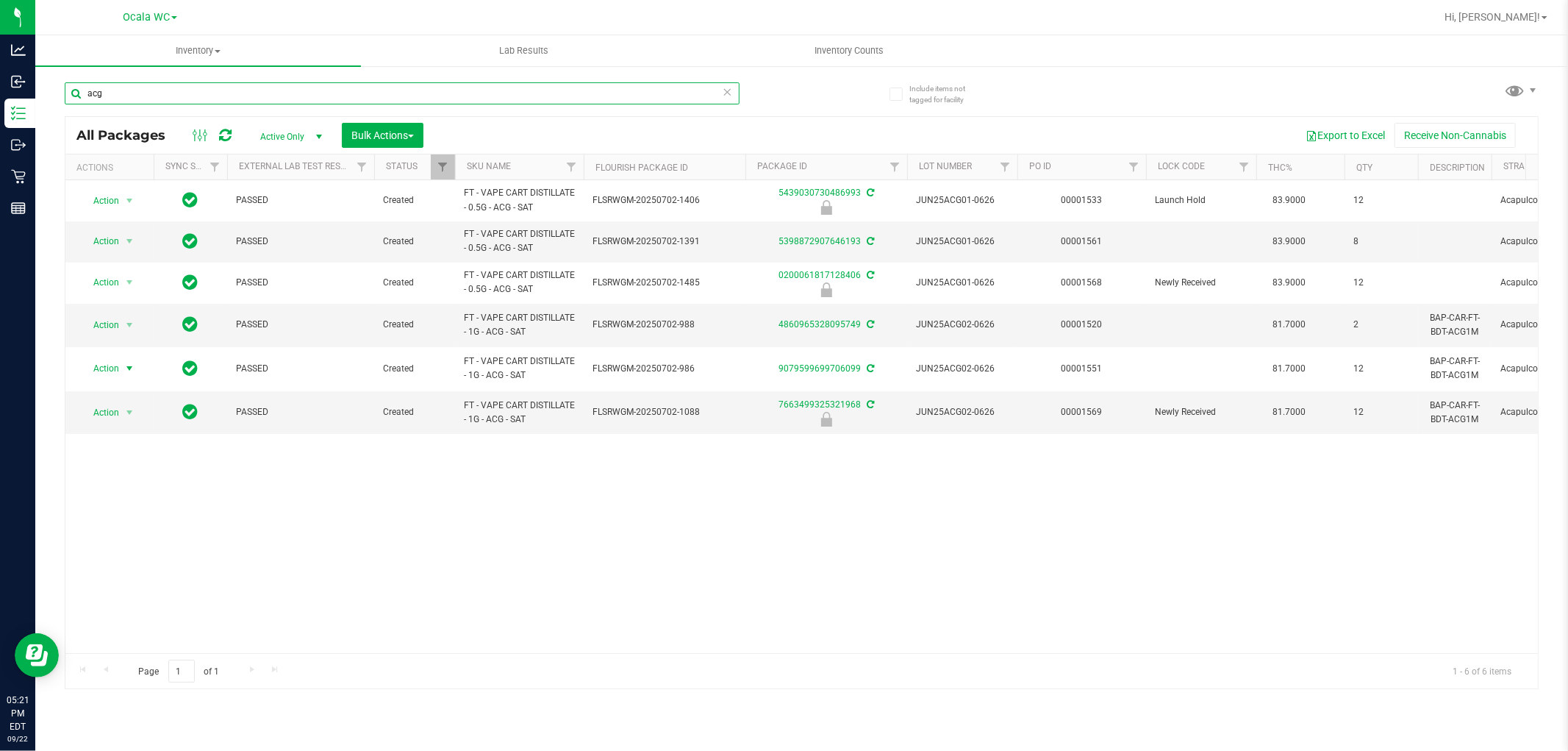
click at [277, 95] on input "acg" at bounding box center [402, 93] width 675 height 22
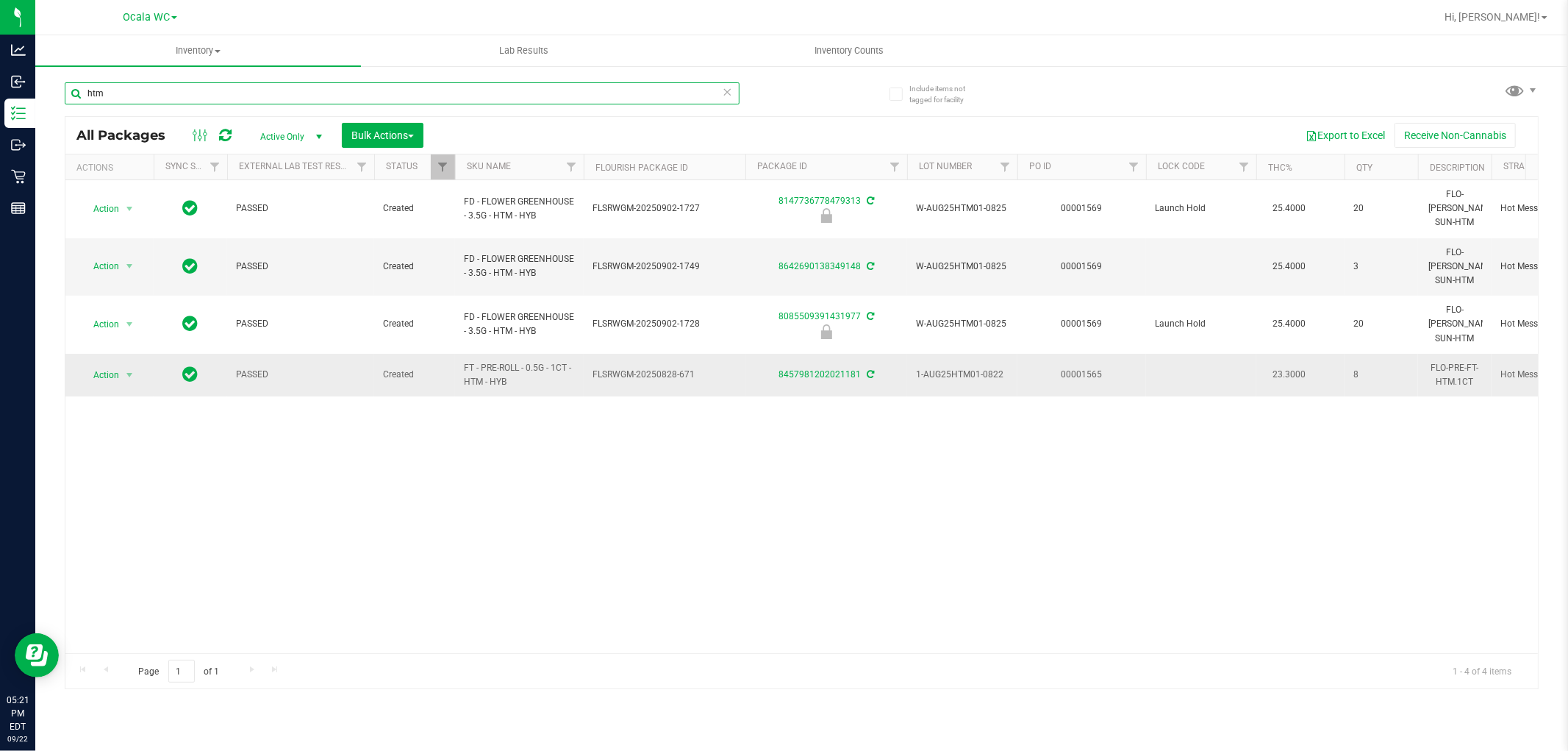
type input "htm"
click at [101, 365] on span "Action" at bounding box center [100, 375] width 39 height 21
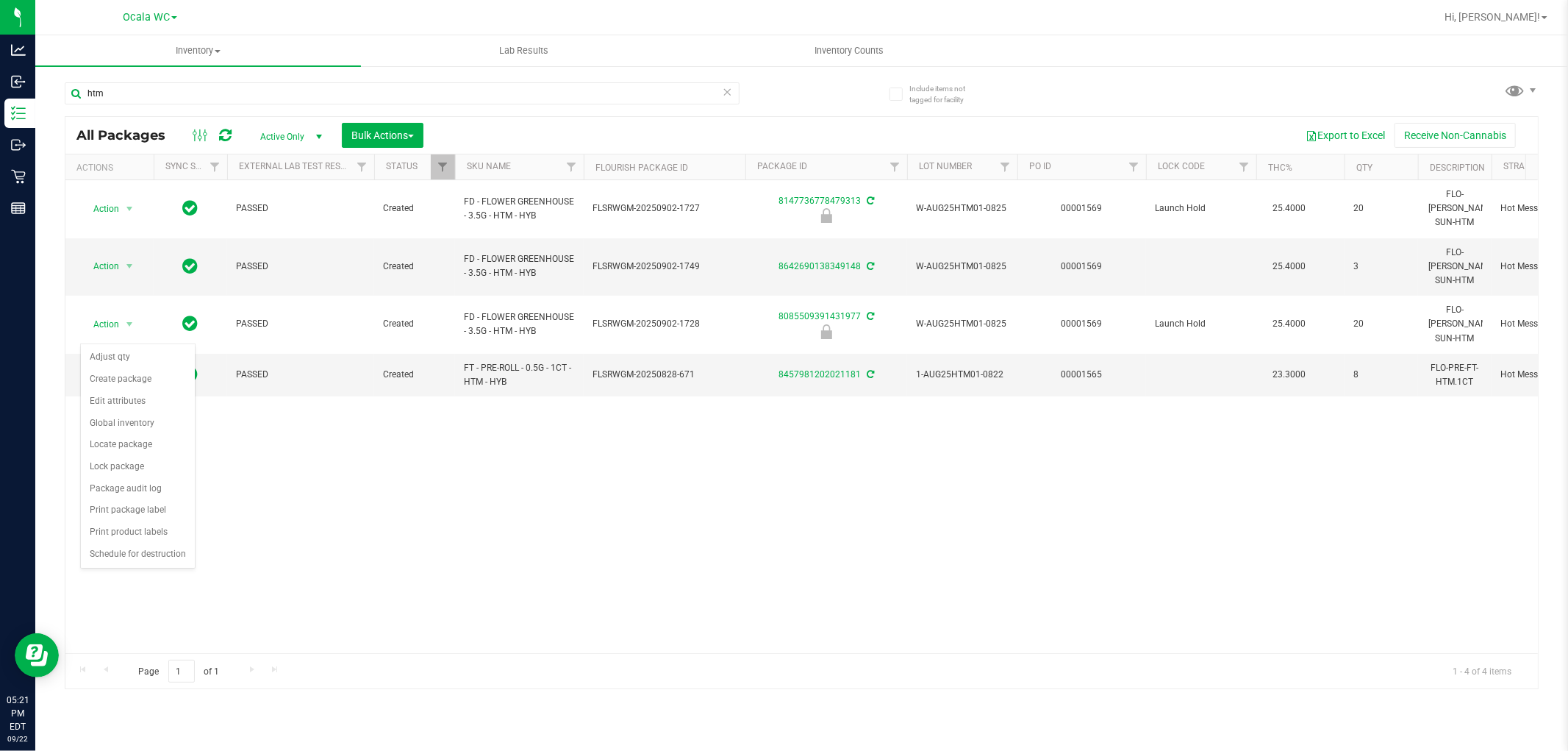
click at [439, 491] on div "Action Action Edit attributes Global inventory Locate package Package audit log…" at bounding box center [802, 417] width 1473 height 473
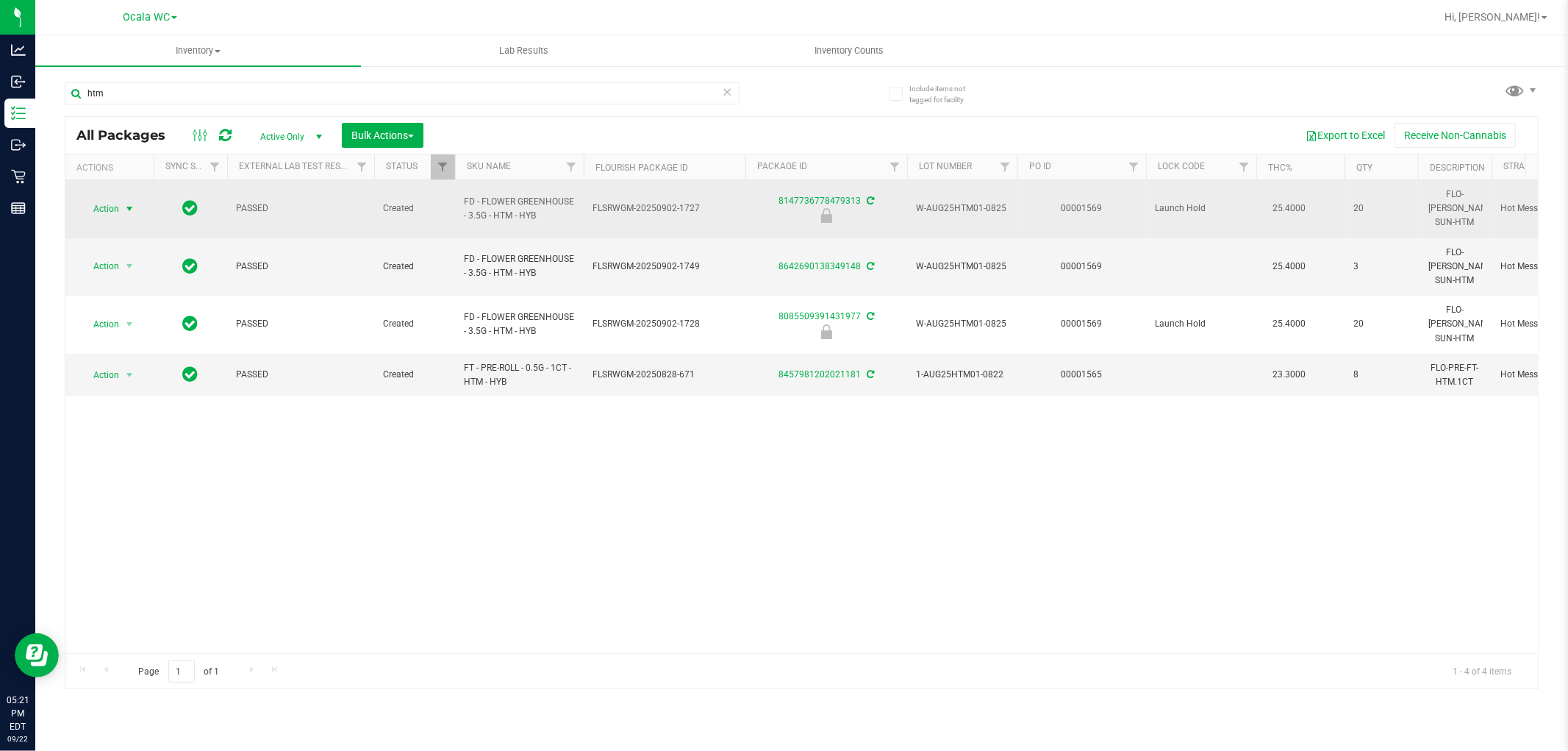
click at [124, 203] on span "select" at bounding box center [130, 209] width 12 height 12
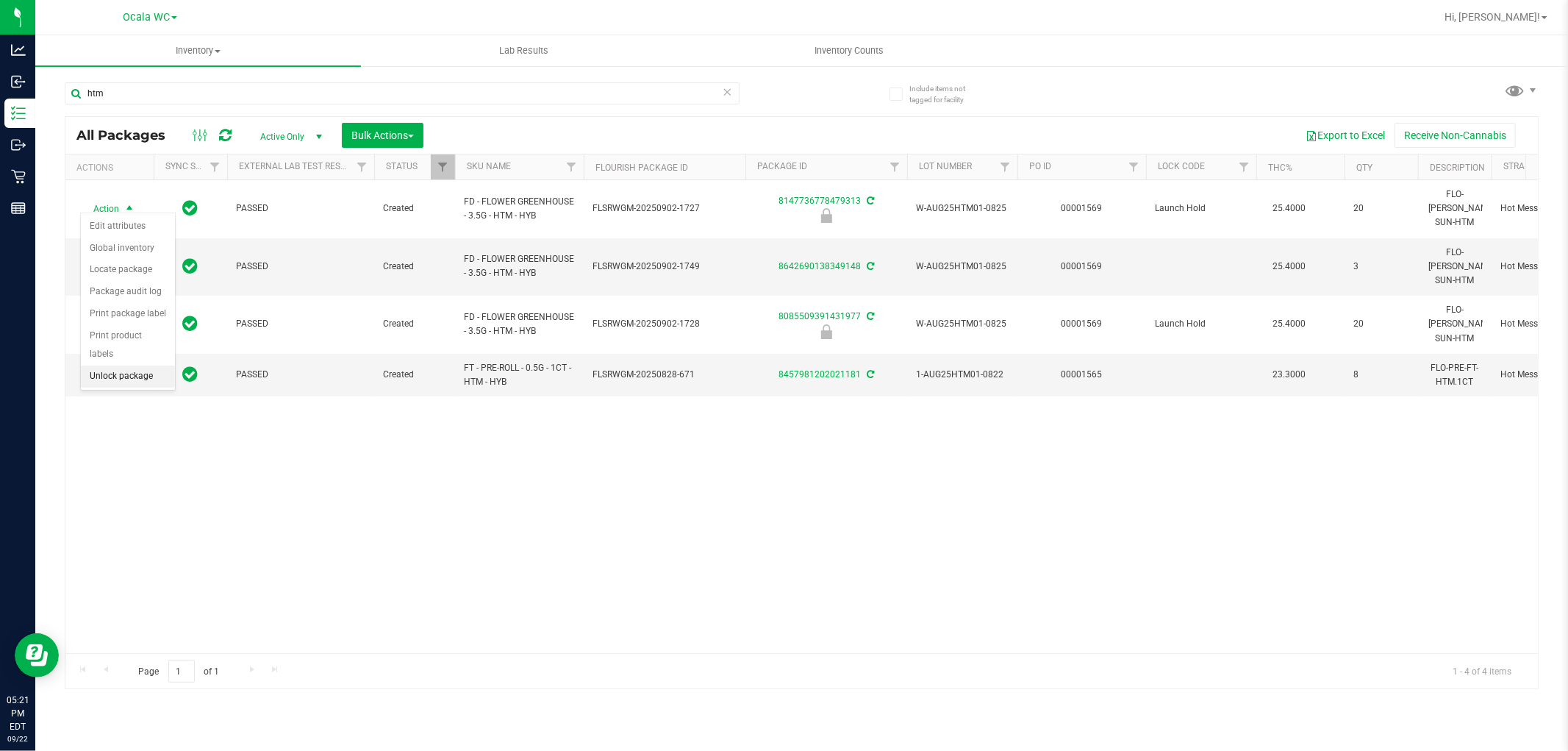
click at [107, 377] on li "Unlock package" at bounding box center [128, 376] width 94 height 22
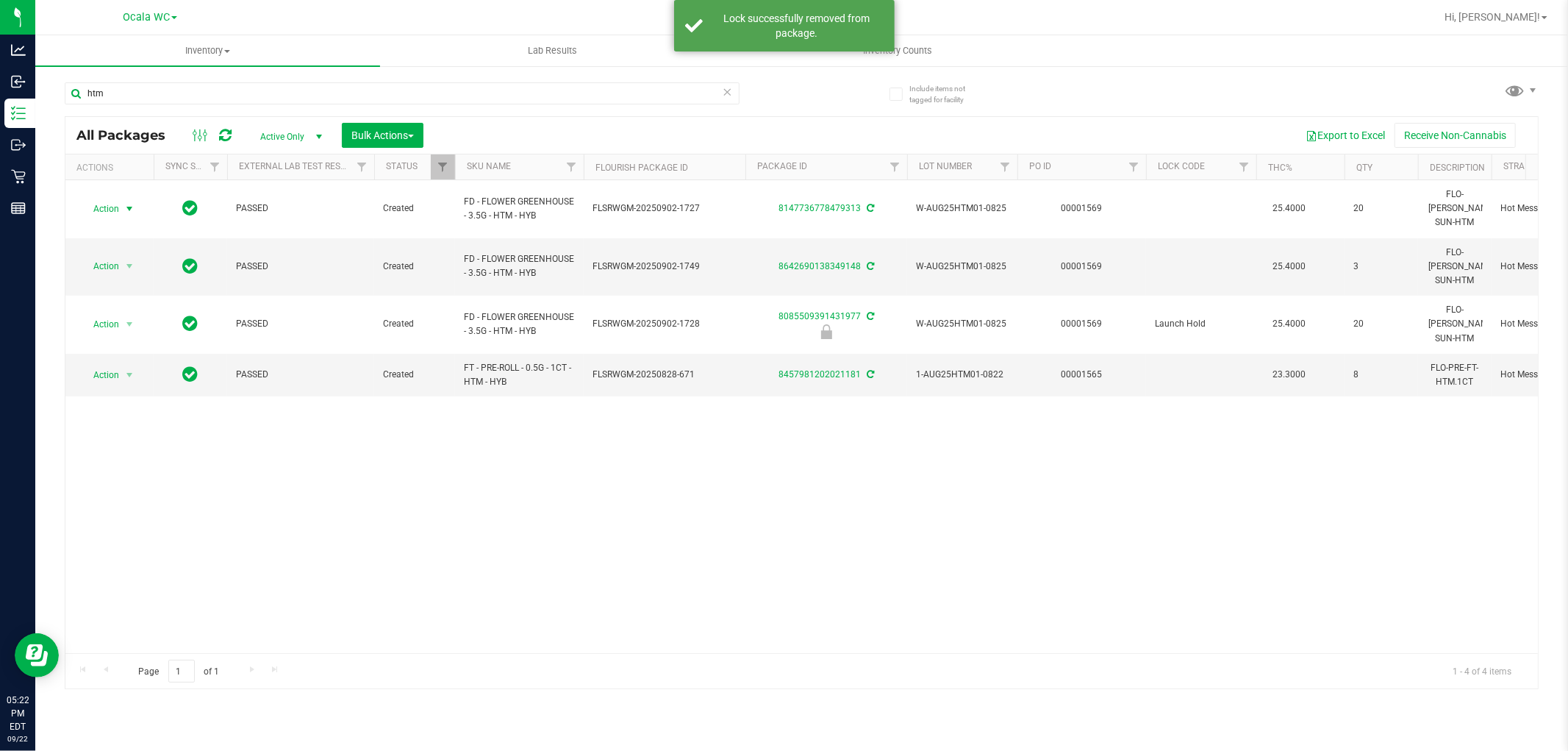
click at [94, 206] on span "Action" at bounding box center [100, 208] width 39 height 21
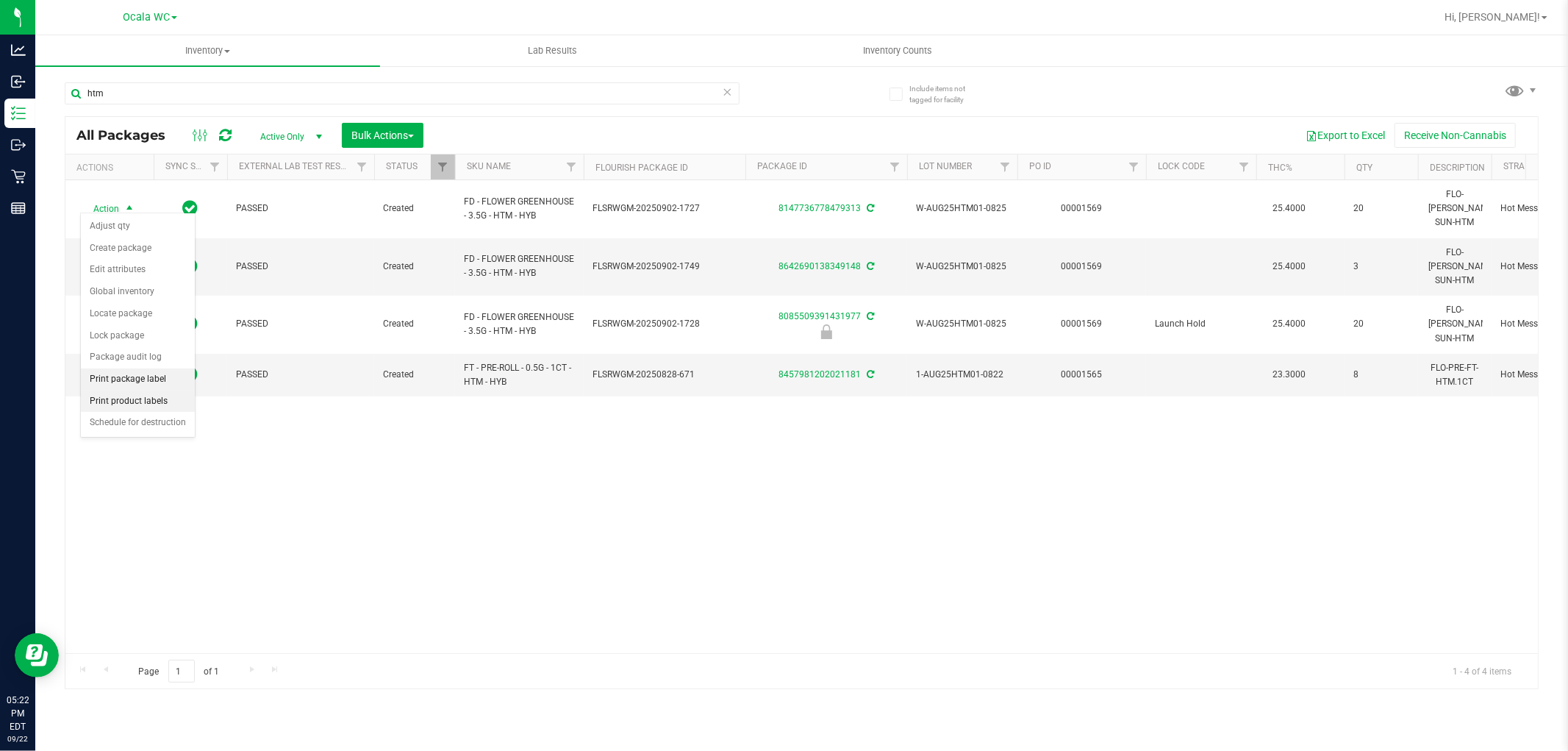
click at [151, 386] on li "Print package label" at bounding box center [137, 379] width 114 height 22
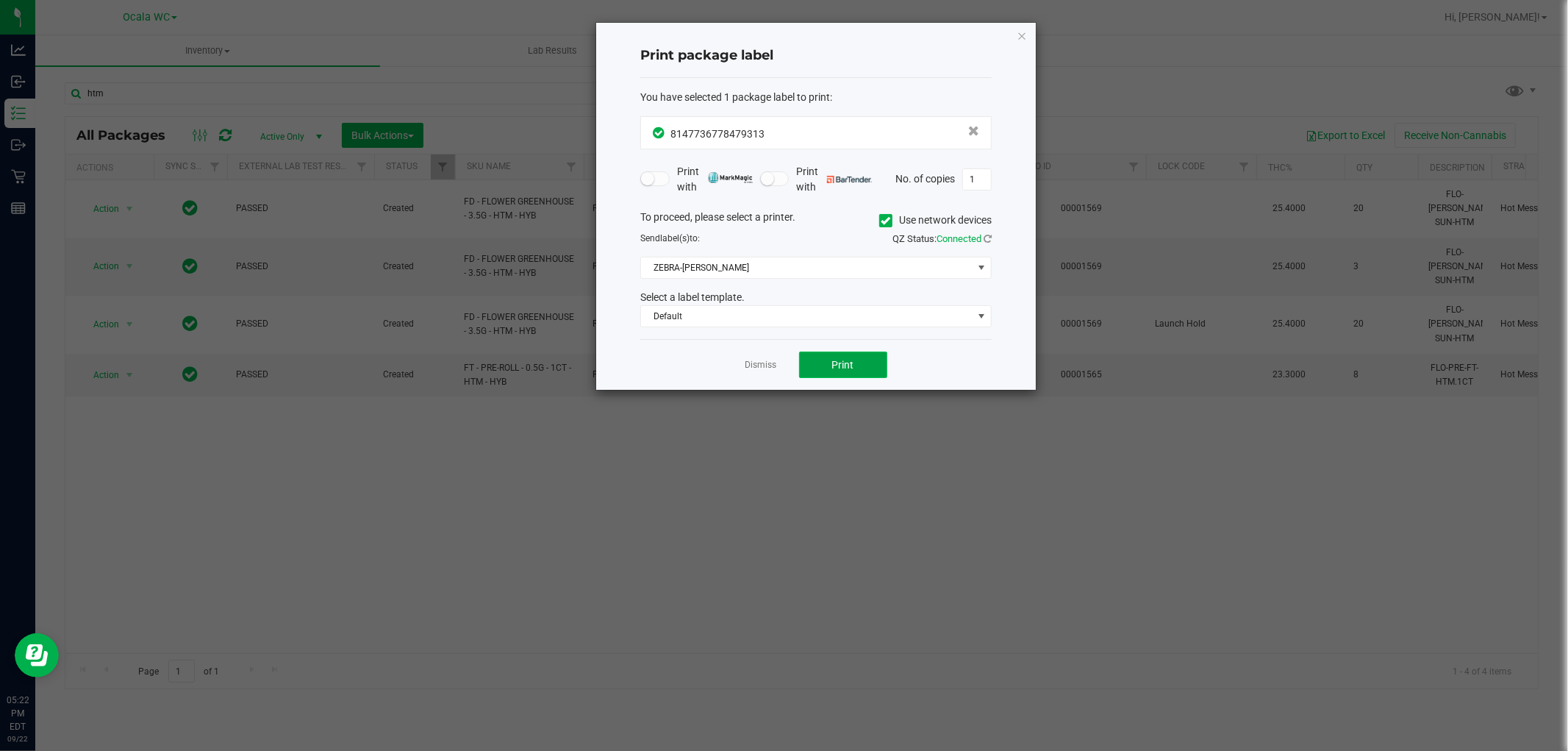
click at [835, 375] on button "Print" at bounding box center [843, 364] width 88 height 27
click at [766, 361] on link "Dismiss" at bounding box center [761, 365] width 31 height 13
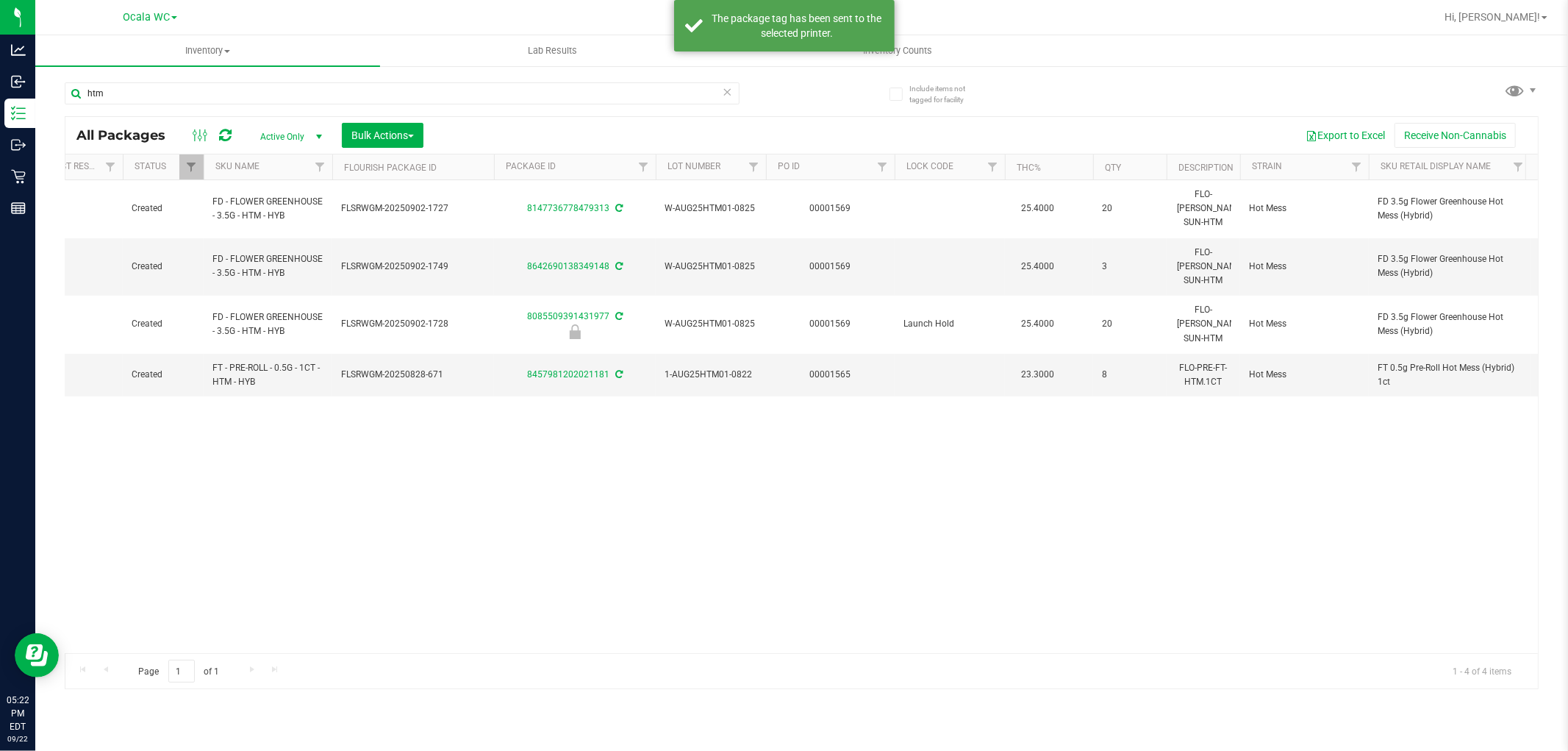
scroll to position [0, 47]
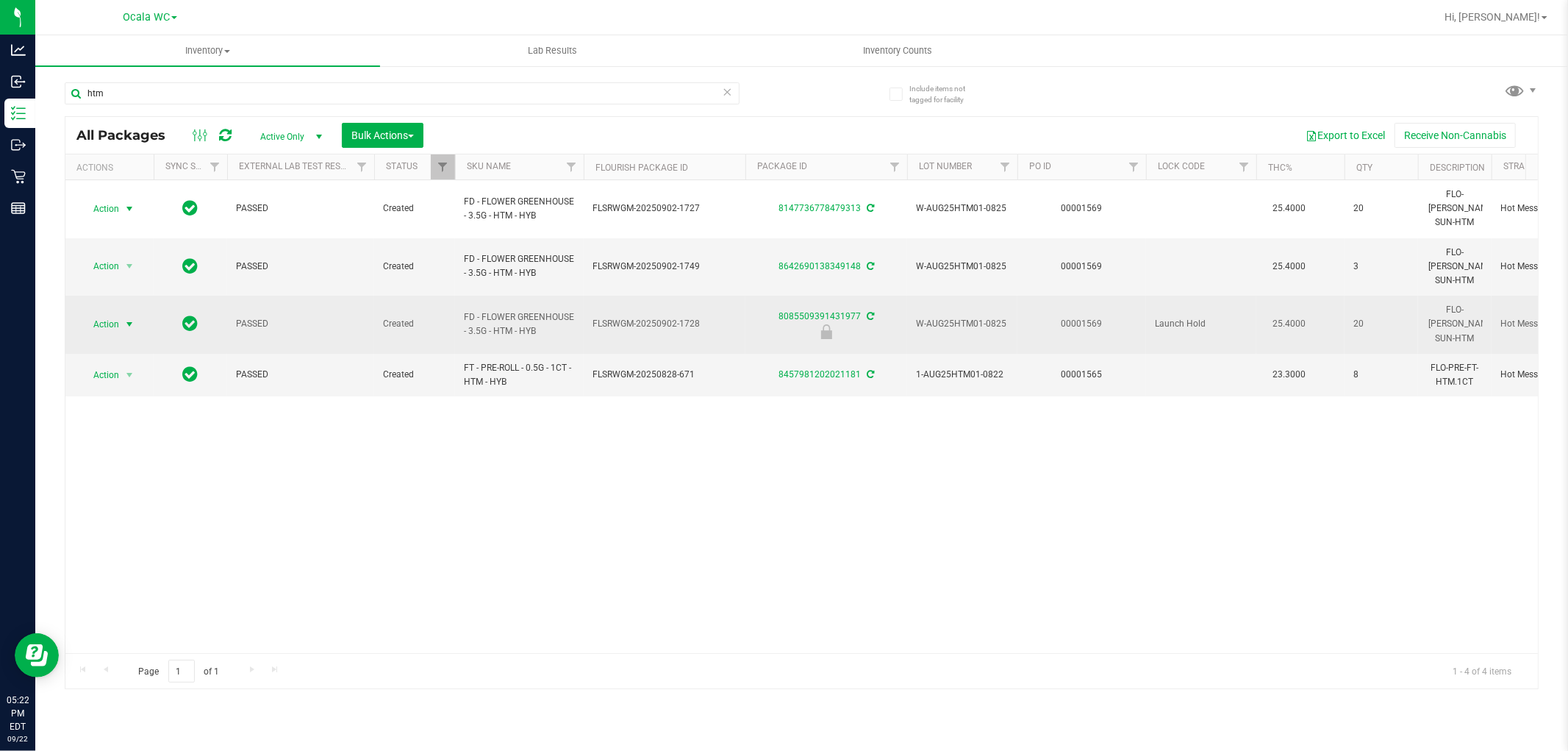
click at [126, 318] on span "select" at bounding box center [130, 324] width 12 height 12
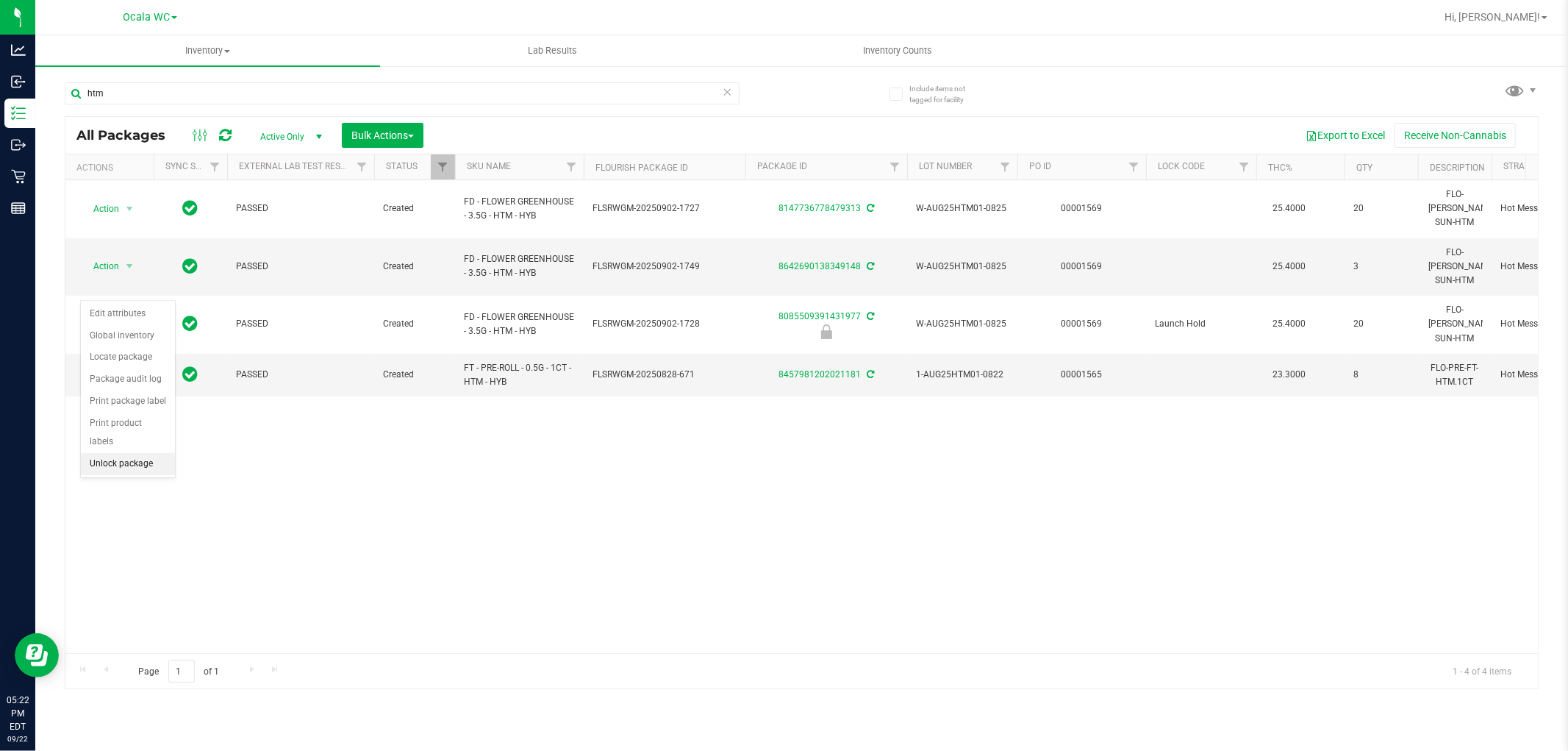
click at [136, 468] on li "Unlock package" at bounding box center [128, 464] width 94 height 22
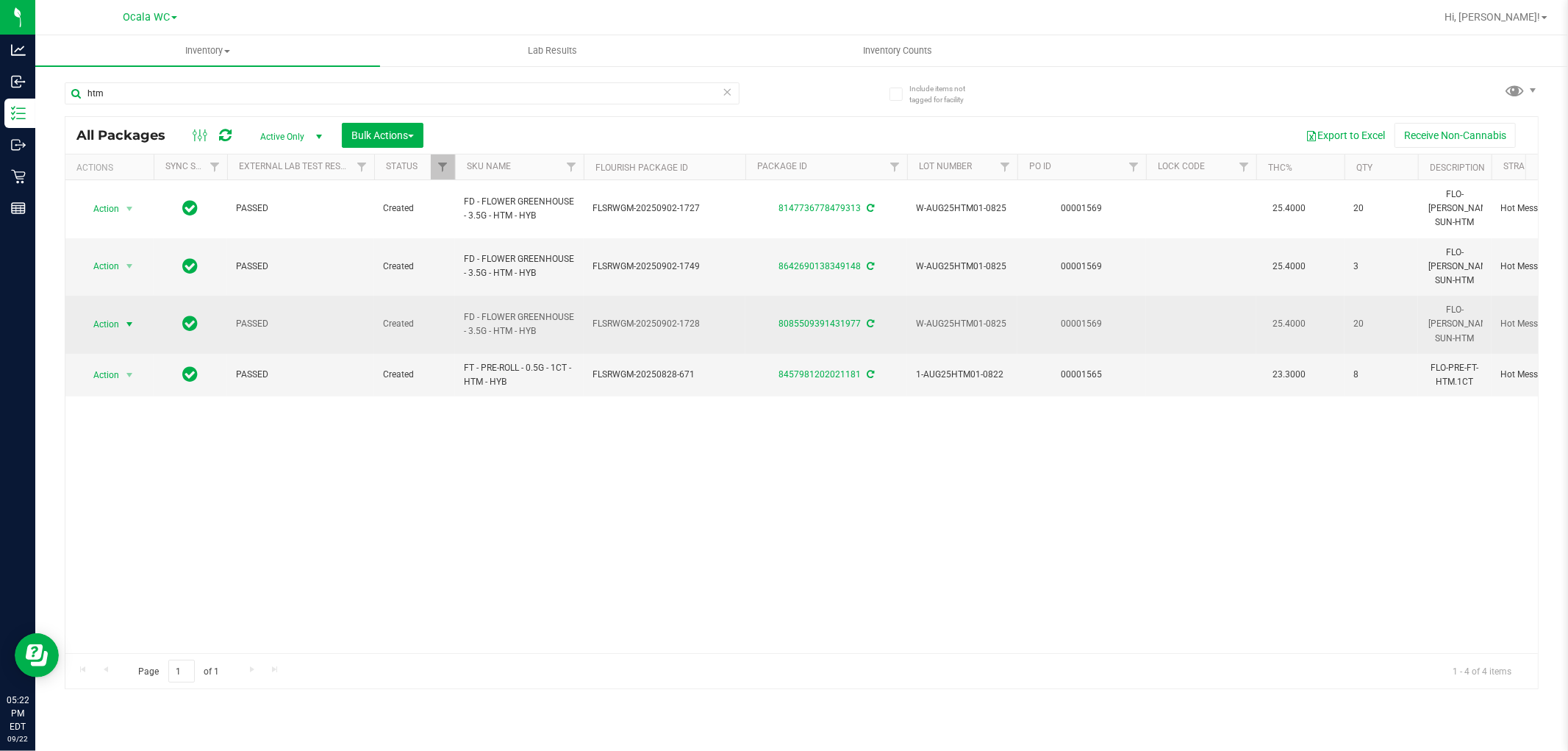
click at [119, 314] on span "Action" at bounding box center [100, 324] width 39 height 21
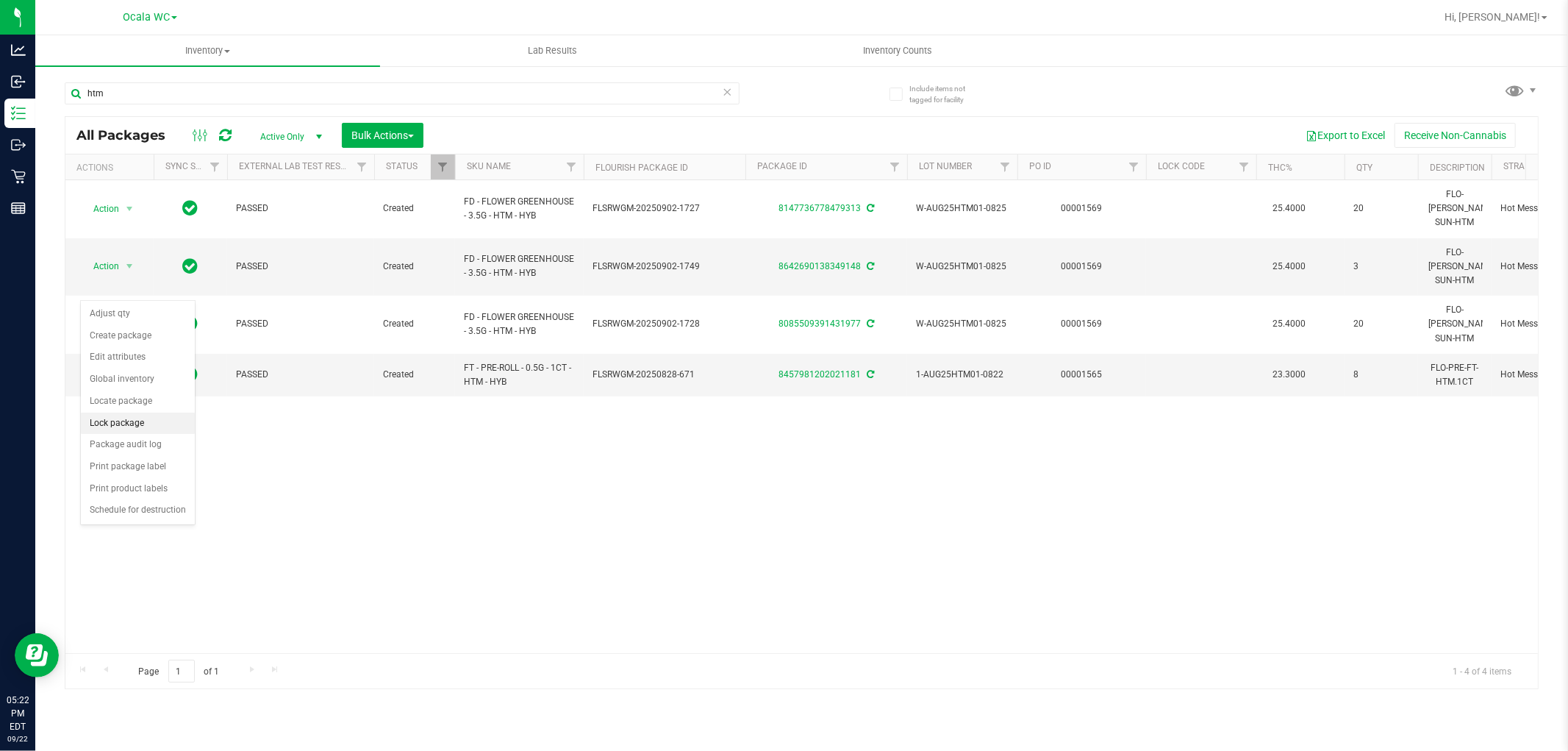
click at [160, 429] on li "Lock package" at bounding box center [137, 423] width 114 height 22
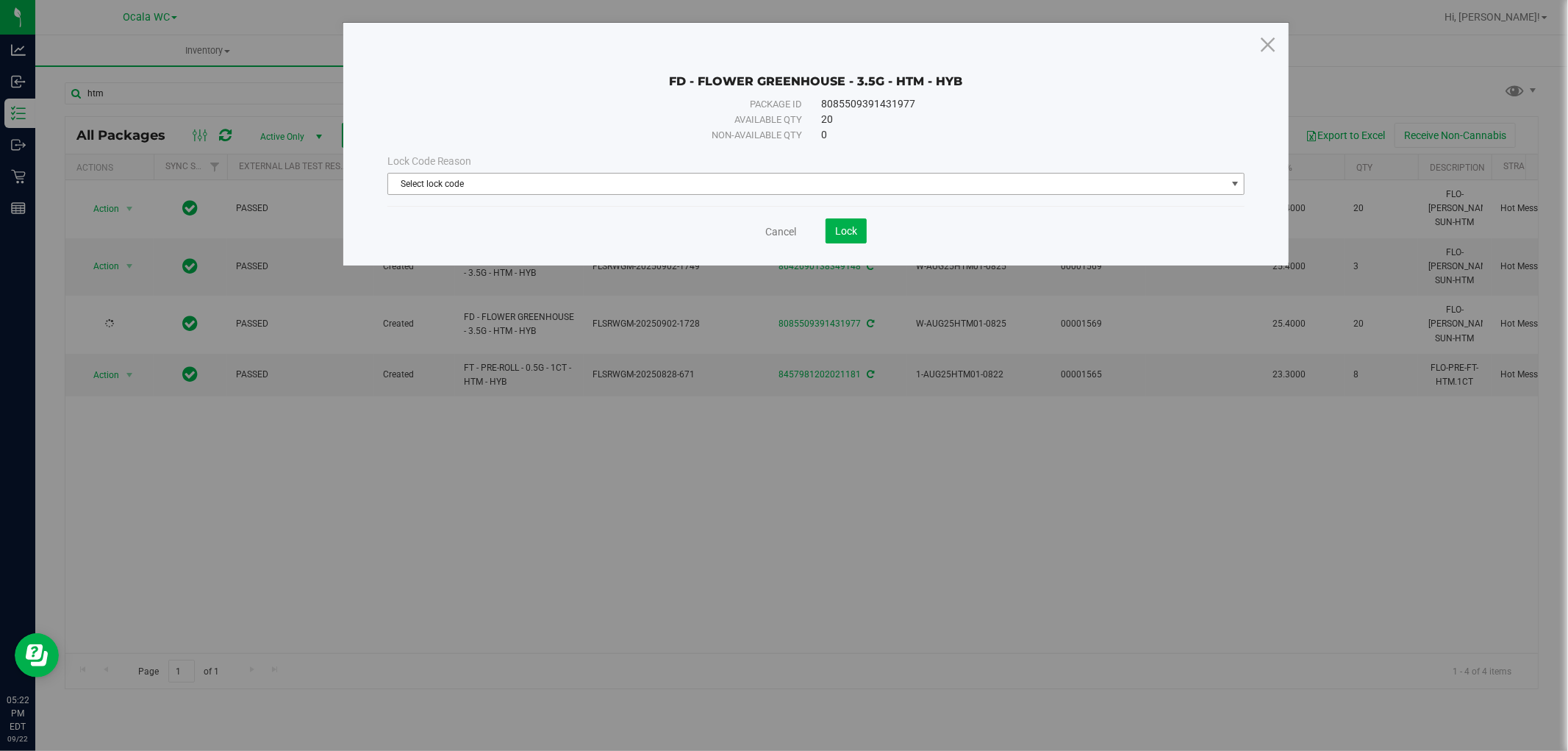
click at [505, 184] on span "Select lock code" at bounding box center [808, 184] width 838 height 21
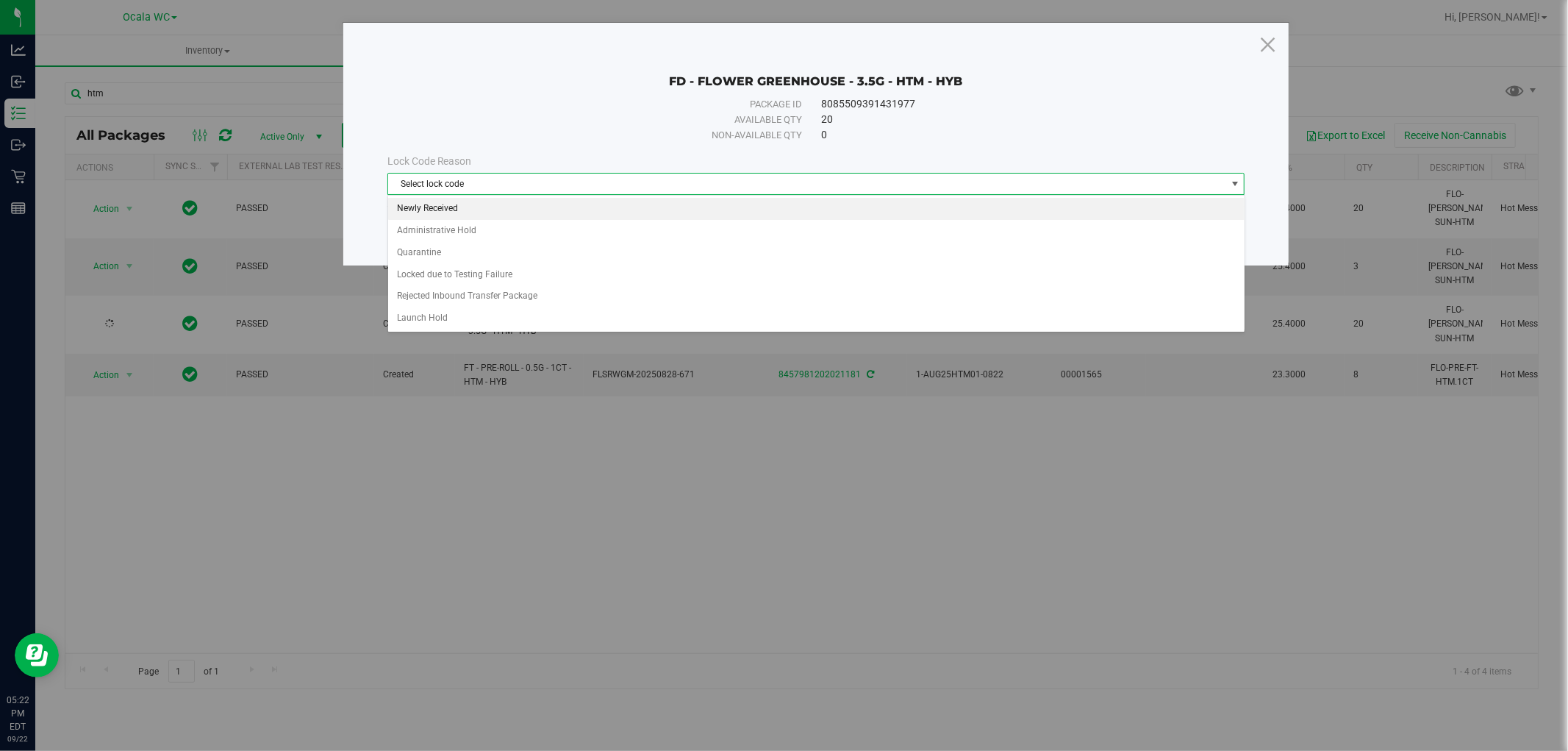
click at [474, 211] on li "Newly Received" at bounding box center [816, 209] width 857 height 22
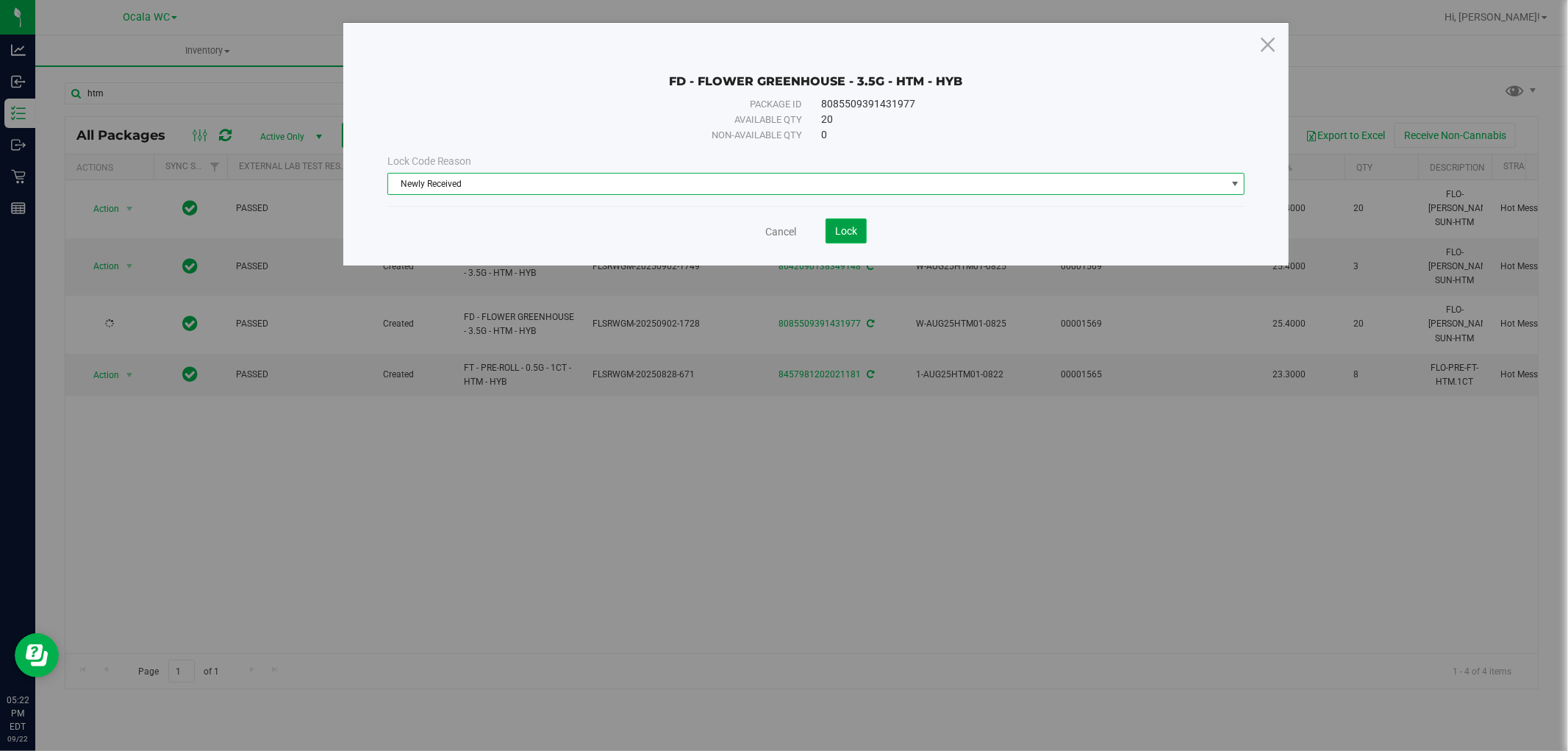
click at [840, 231] on span "Lock" at bounding box center [846, 231] width 22 height 12
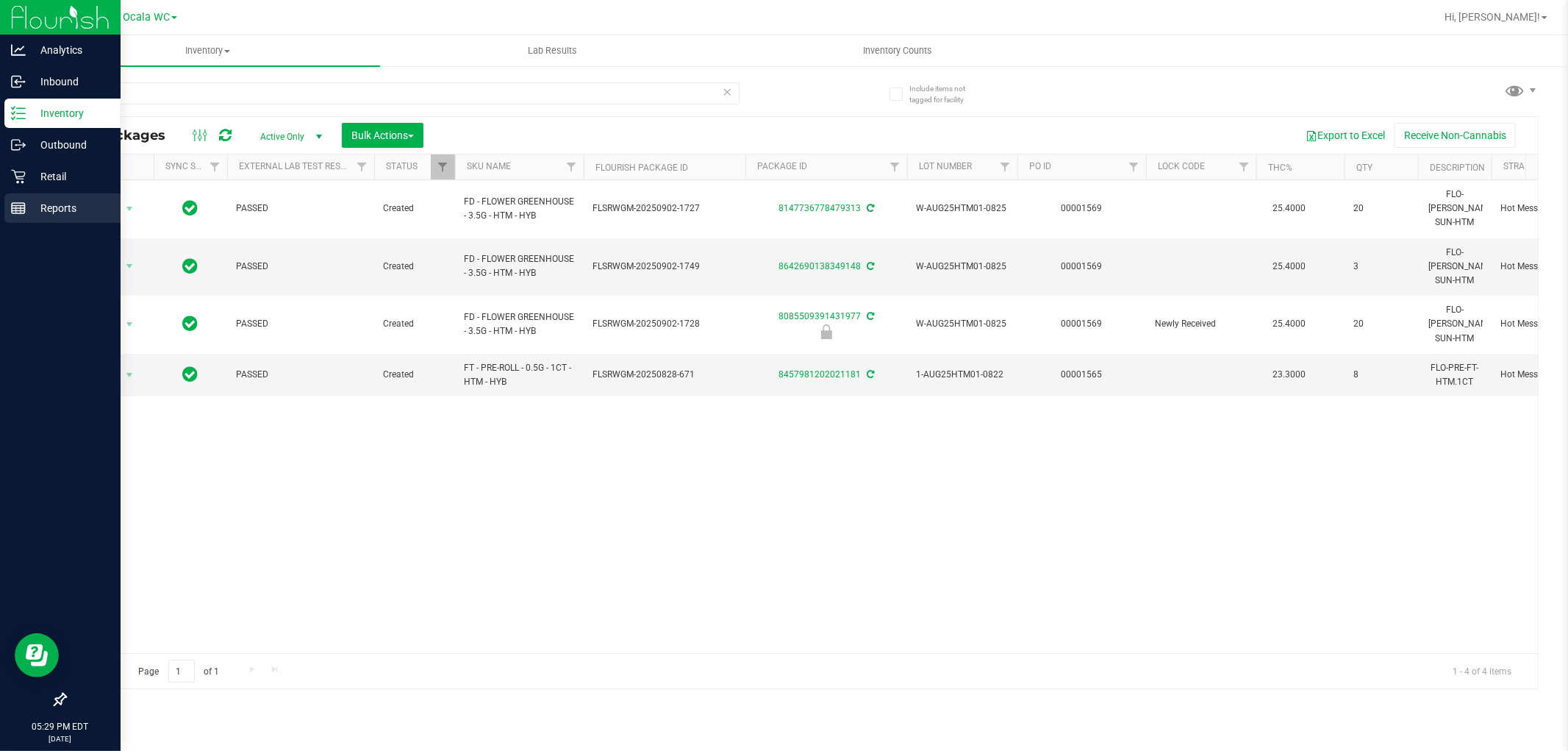
click at [19, 212] on icon at bounding box center [18, 208] width 15 height 15
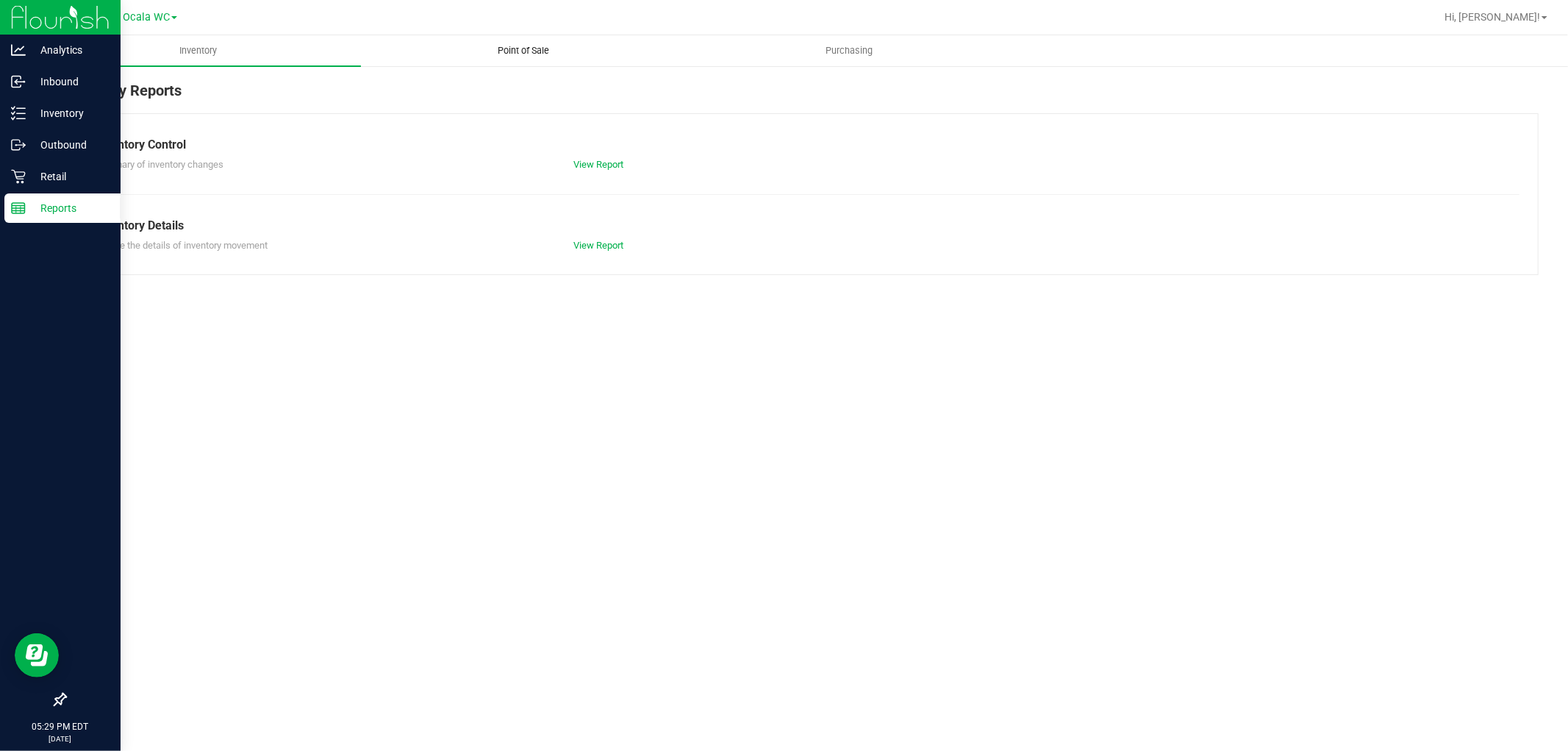
click at [514, 47] on span "Point of Sale" at bounding box center [524, 50] width 91 height 13
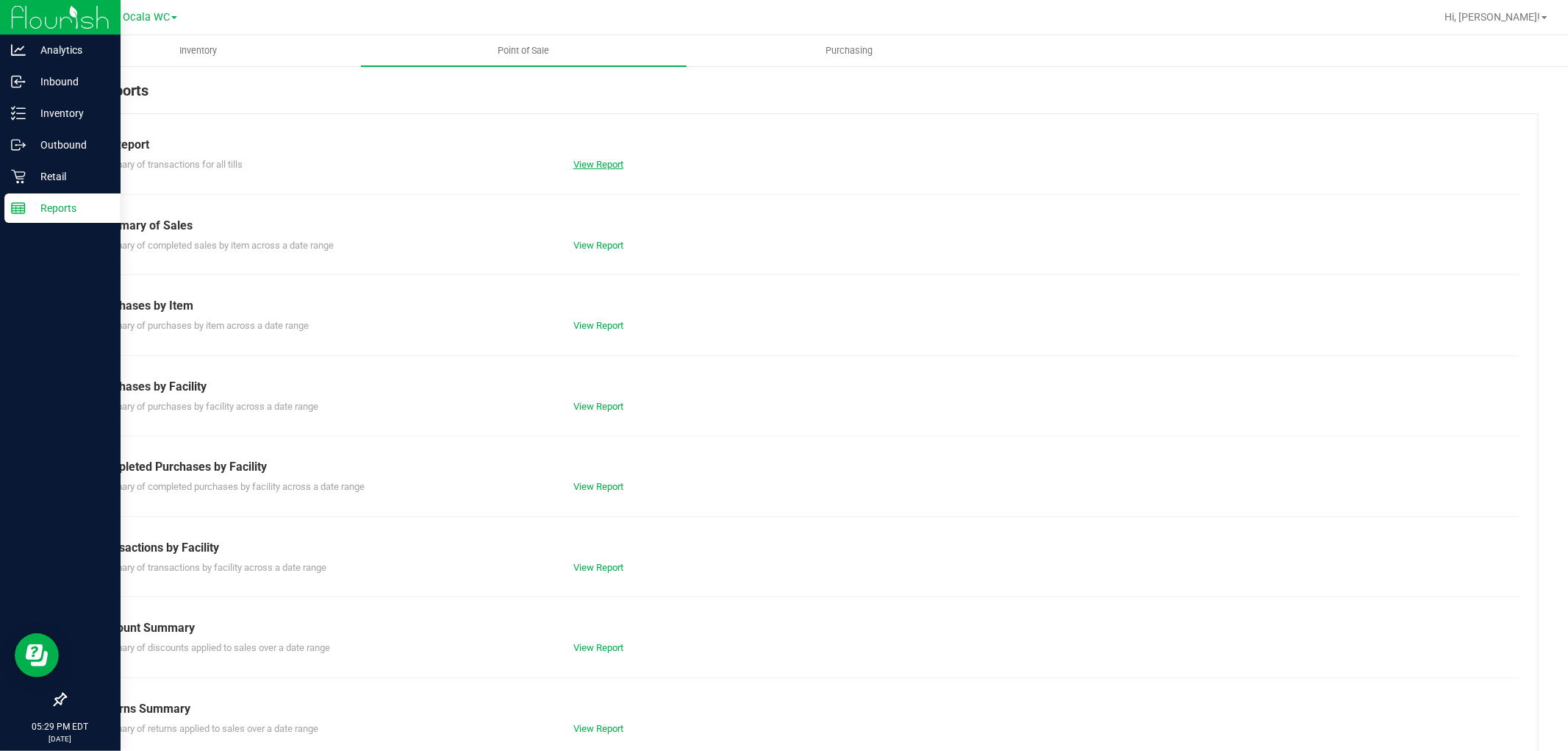
click at [585, 163] on link "View Report" at bounding box center [598, 164] width 50 height 11
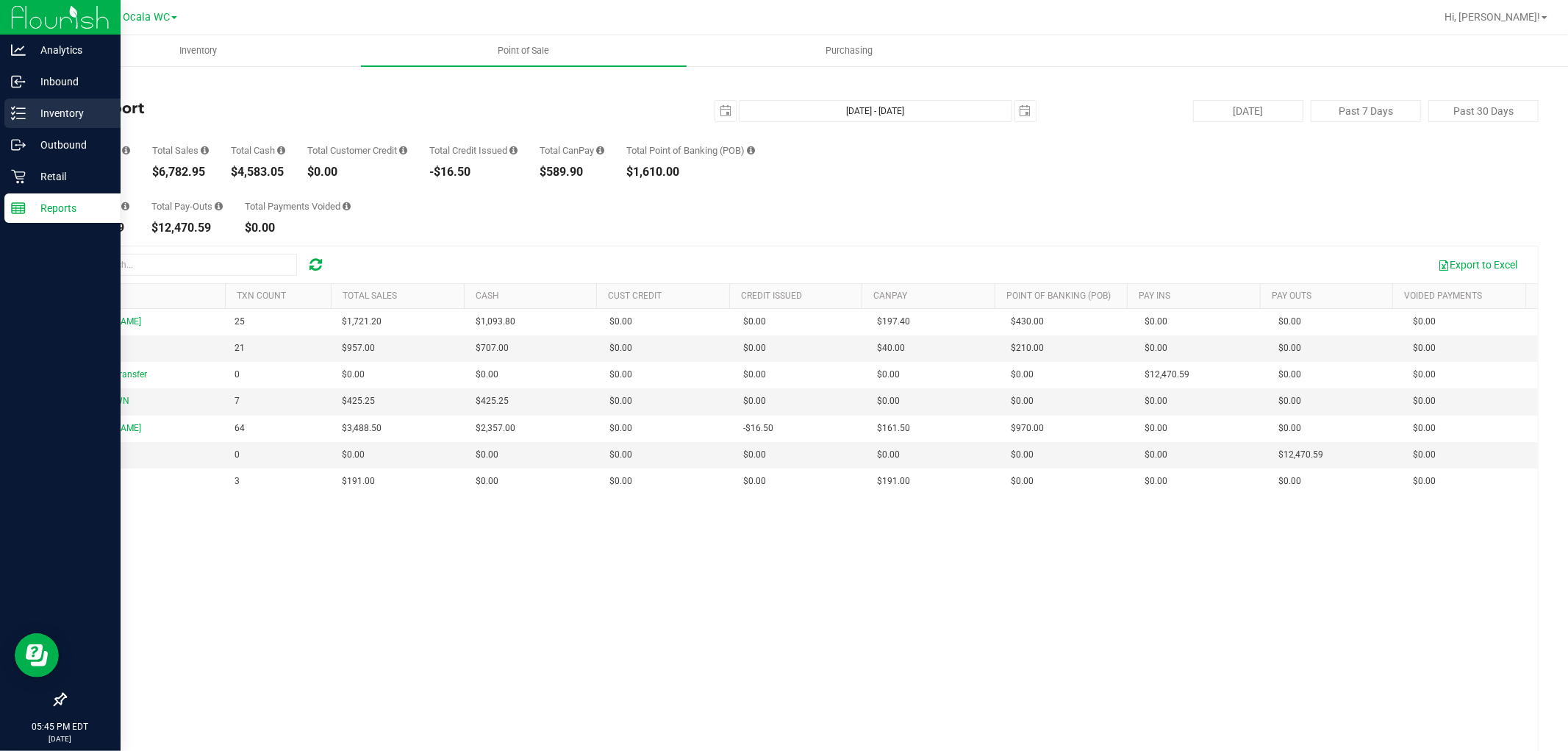
click at [45, 114] on p "Inventory" at bounding box center [70, 113] width 88 height 18
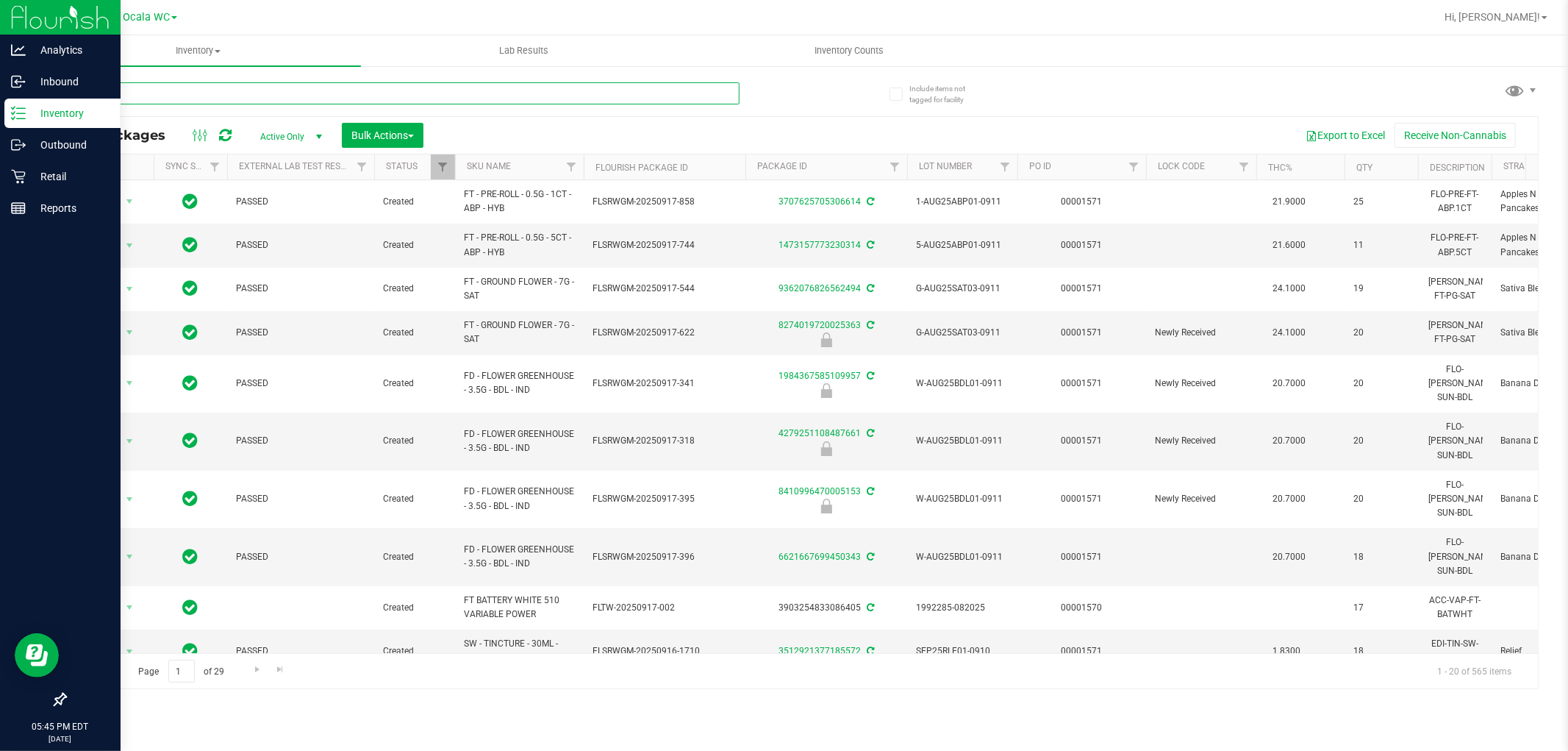
click at [160, 92] on input "text" at bounding box center [402, 93] width 675 height 22
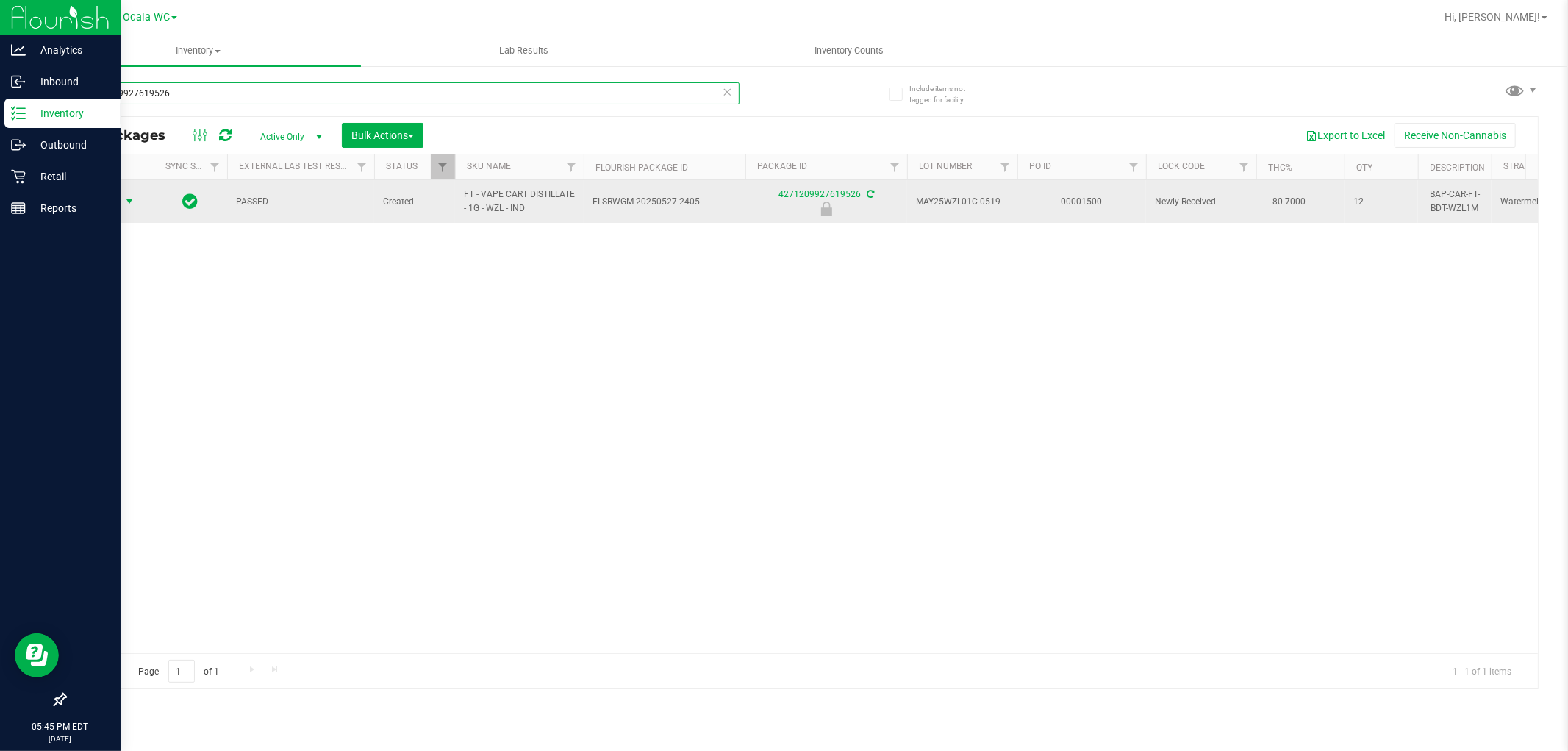
type input "4271209927619526"
click at [107, 201] on span "Action" at bounding box center [100, 201] width 39 height 21
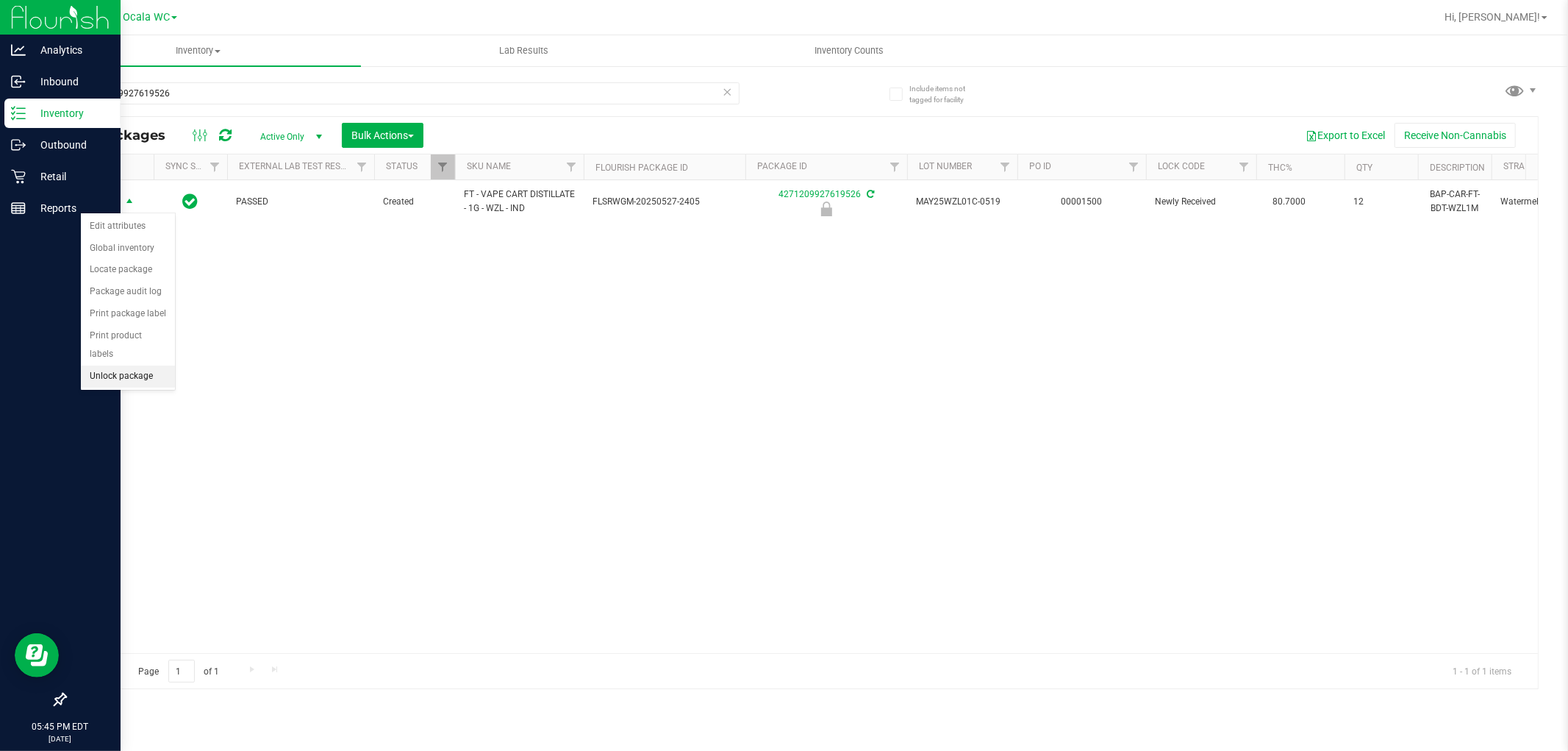
click at [142, 380] on li "Unlock package" at bounding box center [128, 376] width 94 height 22
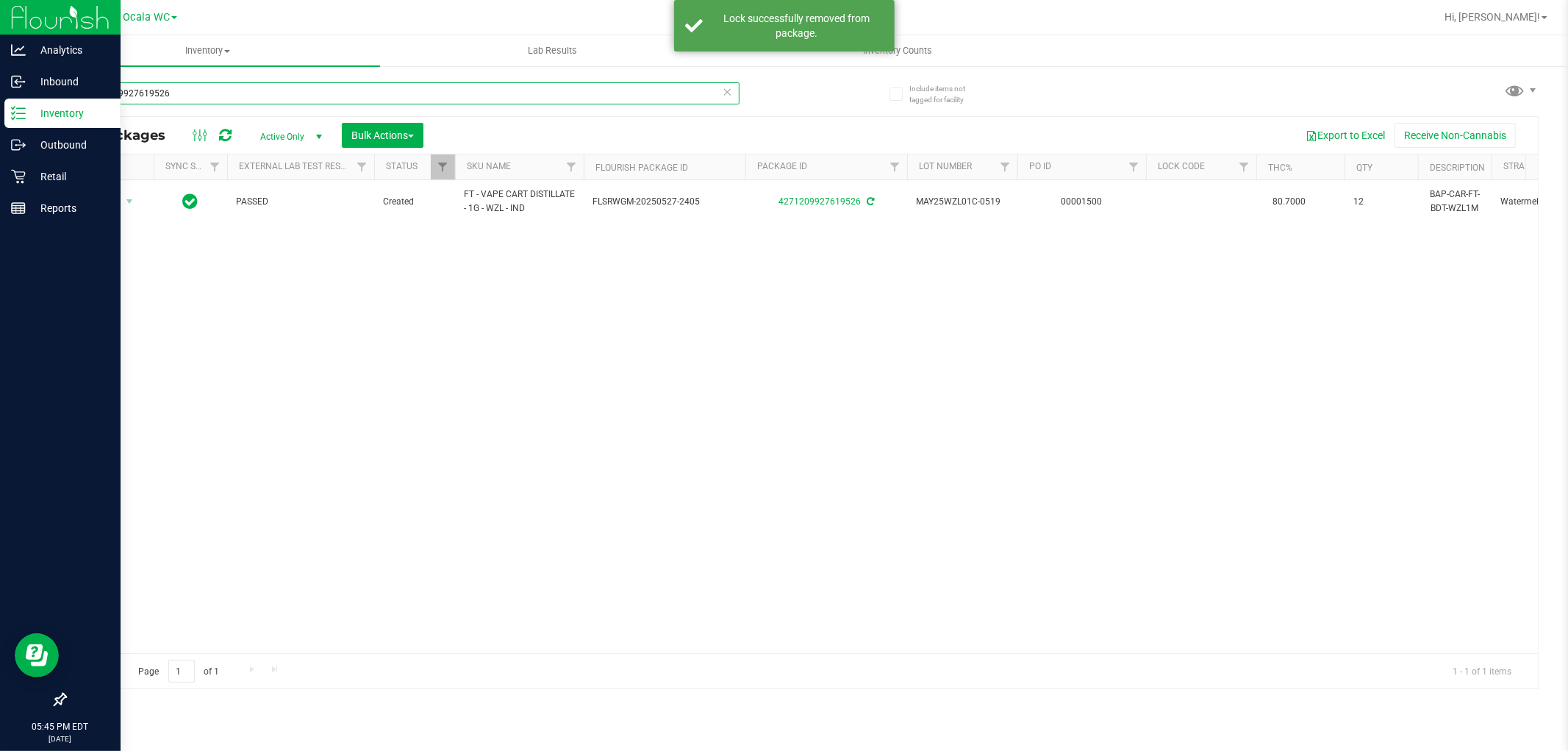
click at [210, 92] on input "4271209927619526" at bounding box center [402, 93] width 675 height 22
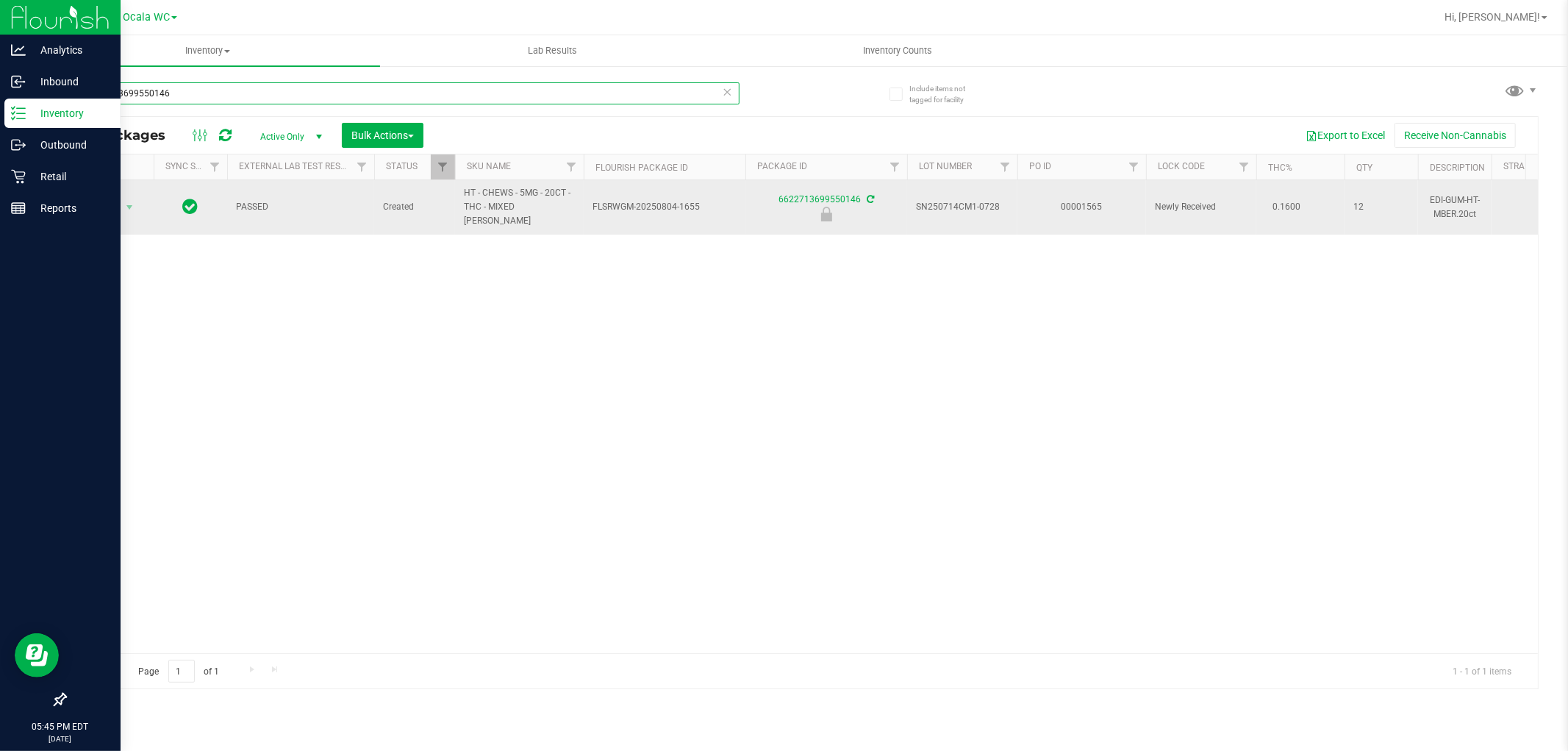
type input "6622713699550146"
click at [114, 197] on span "Action" at bounding box center [100, 207] width 39 height 21
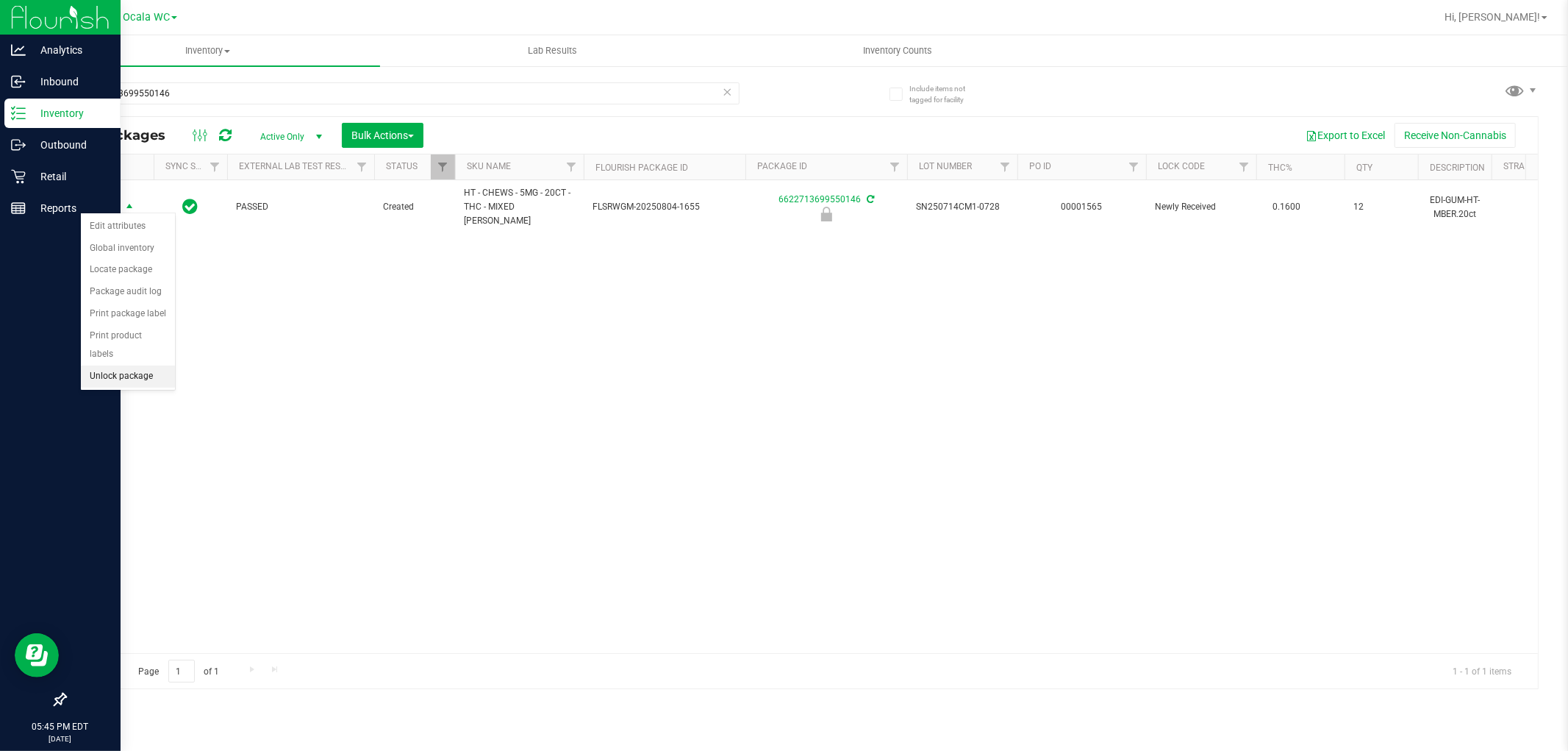
click at [128, 368] on li "Unlock package" at bounding box center [128, 376] width 94 height 22
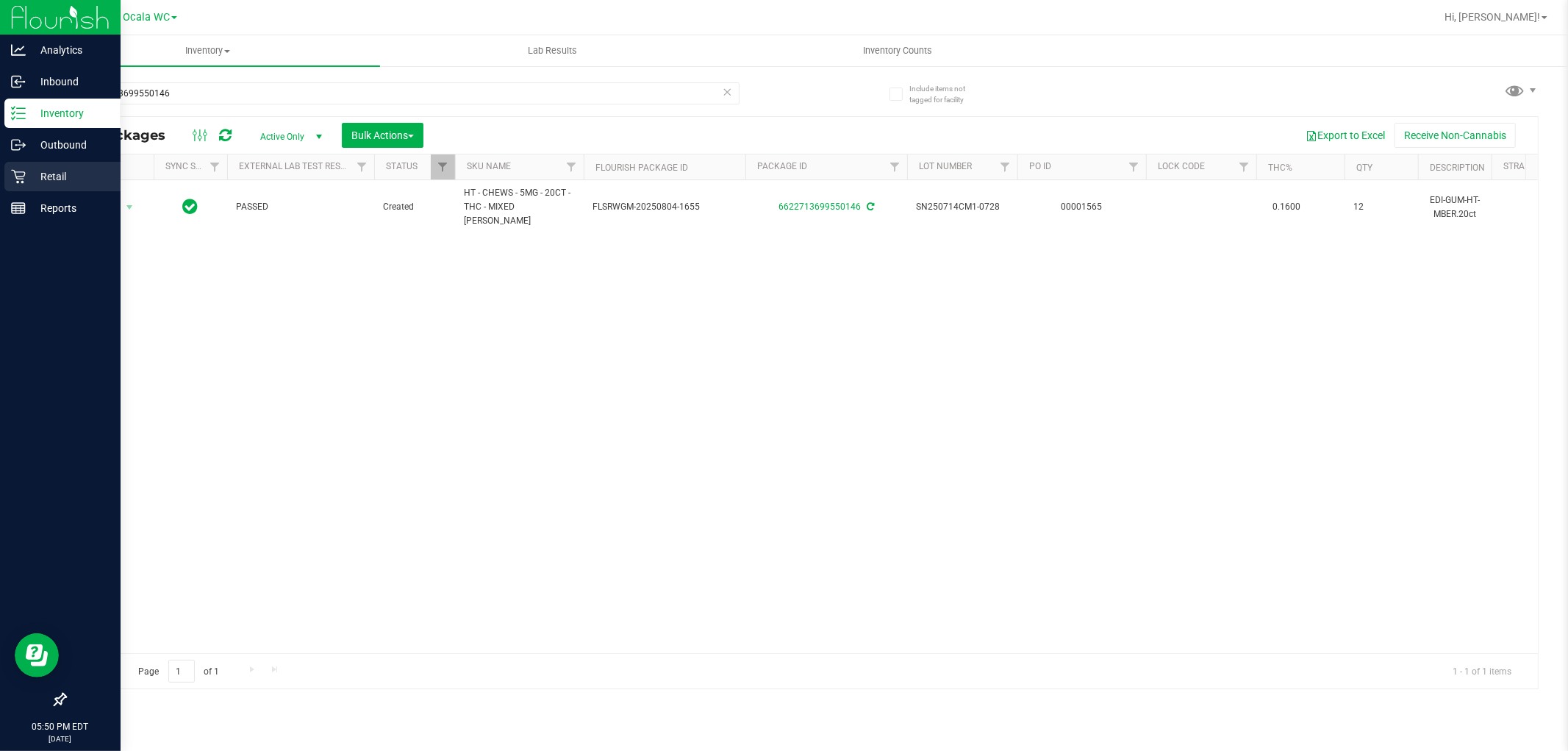
click at [29, 165] on div "Retail" at bounding box center [62, 177] width 116 height 29
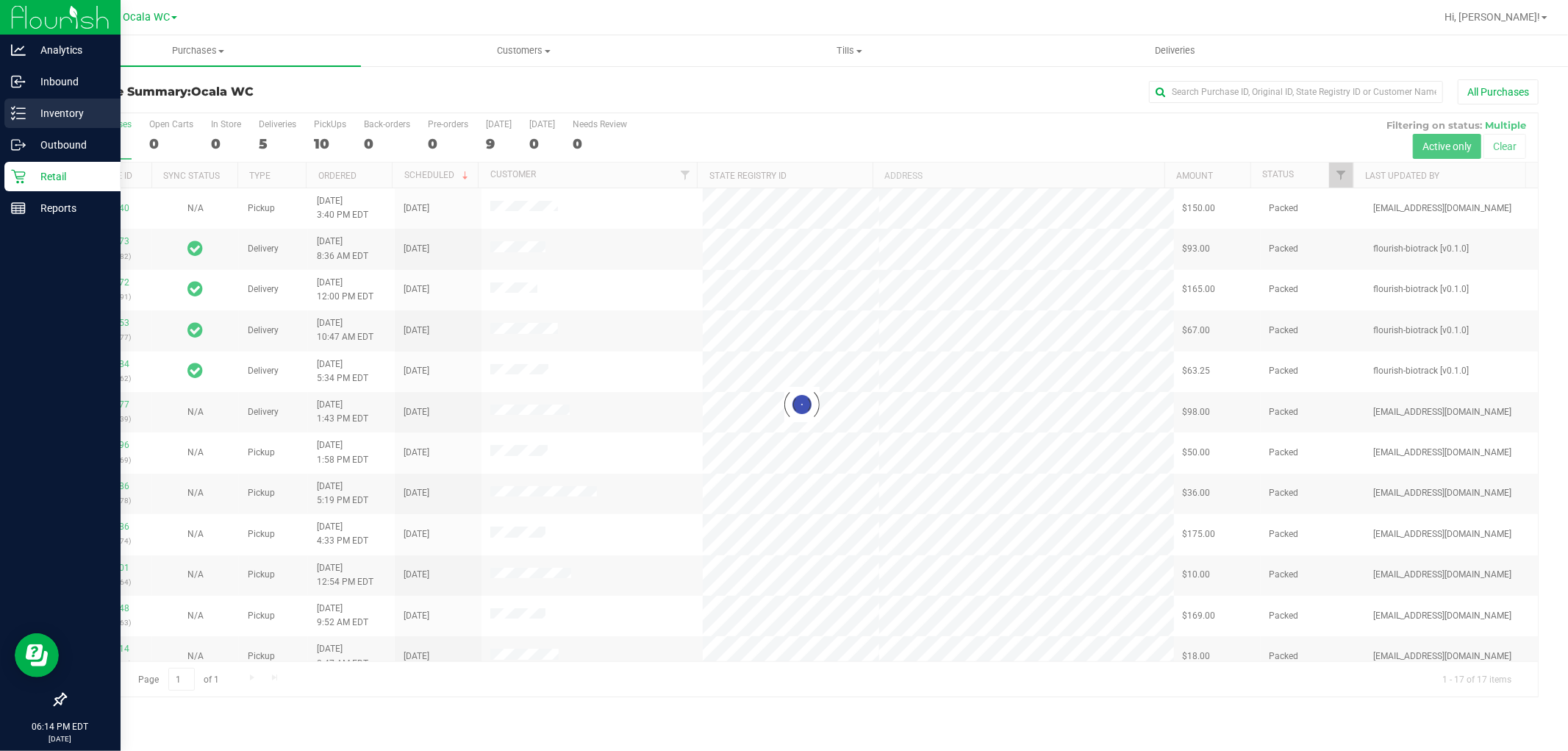
click at [31, 120] on p "Inventory" at bounding box center [70, 113] width 88 height 18
click at [38, 114] on p "Inventory" at bounding box center [70, 113] width 88 height 18
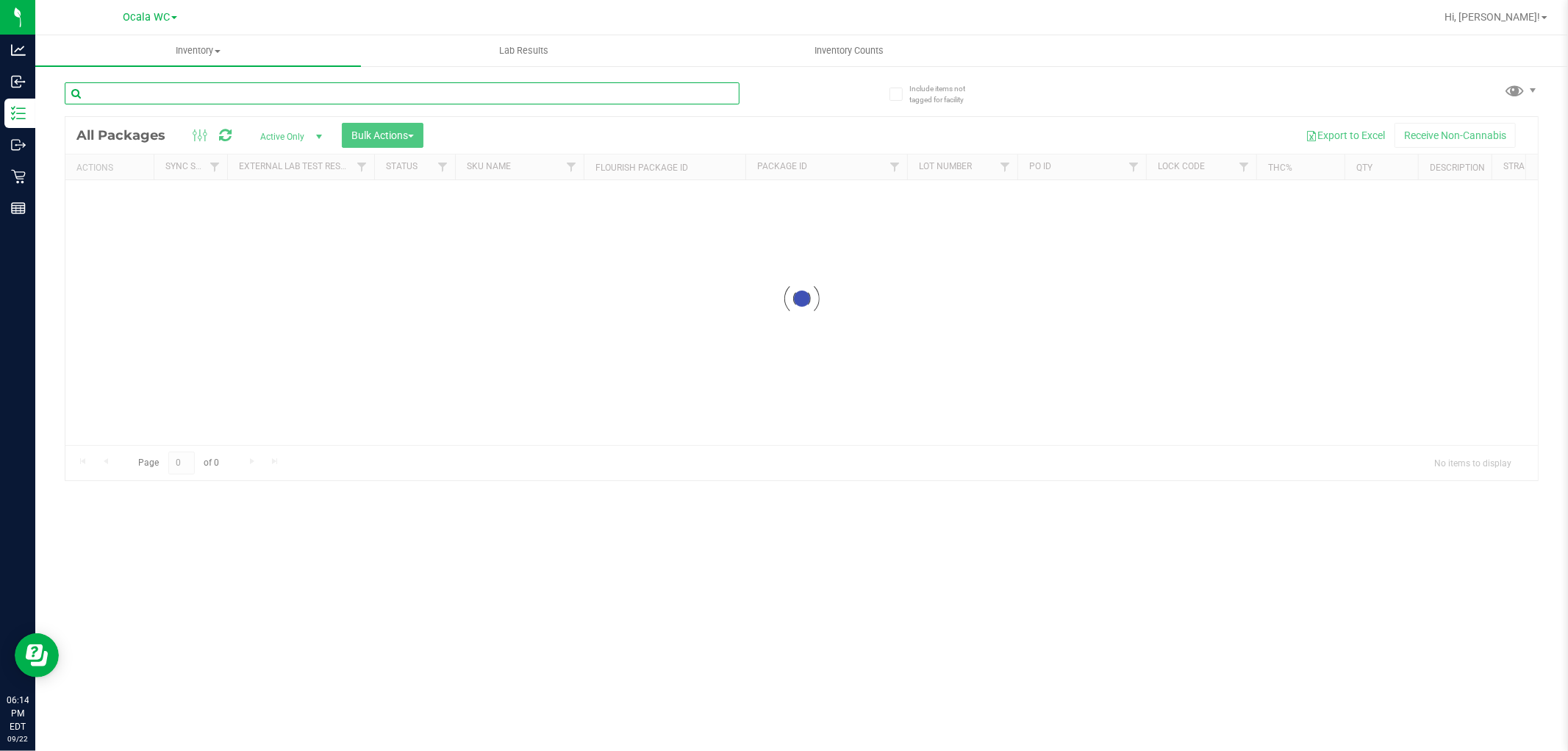
click at [241, 97] on input "text" at bounding box center [402, 93] width 675 height 22
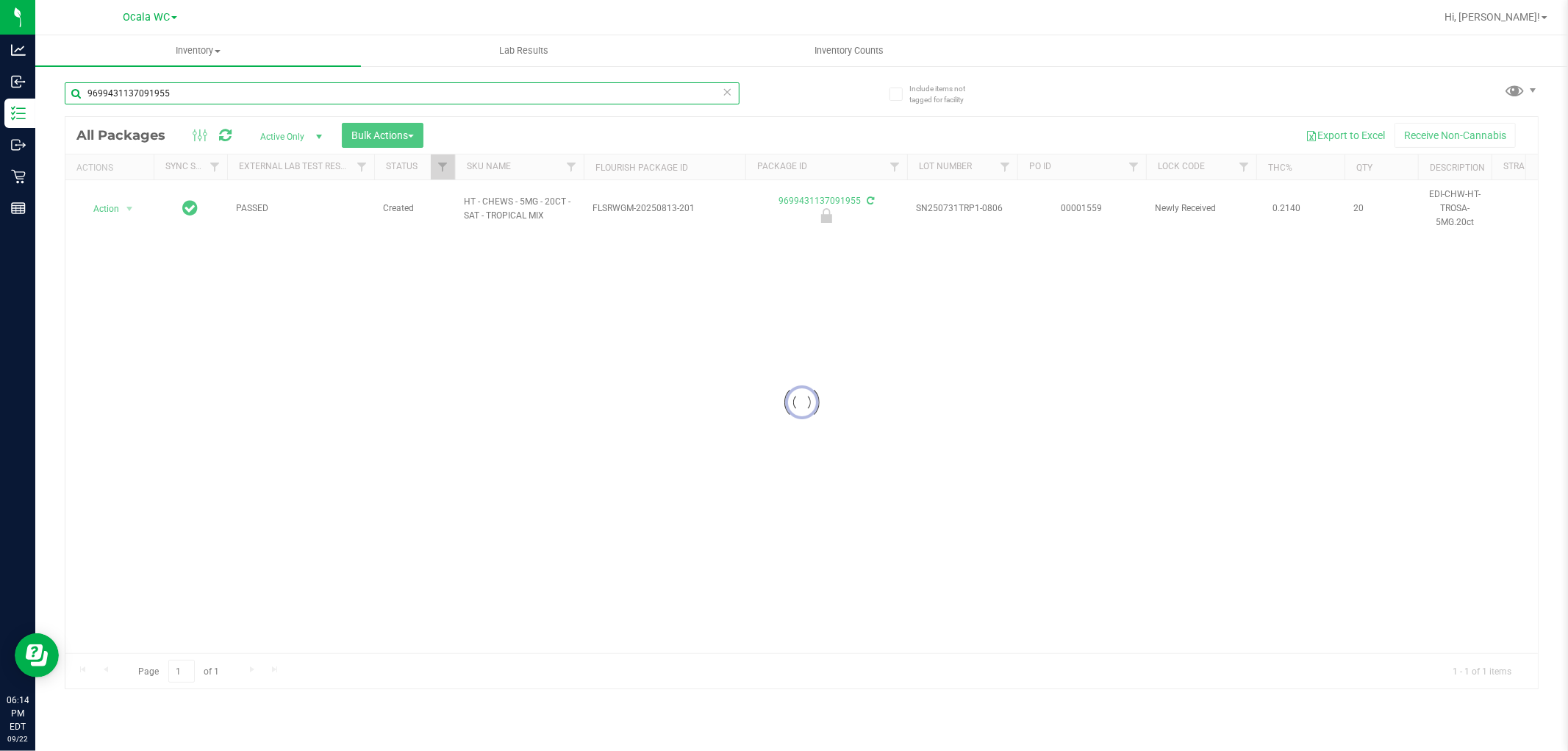
type input "9699431137091955"
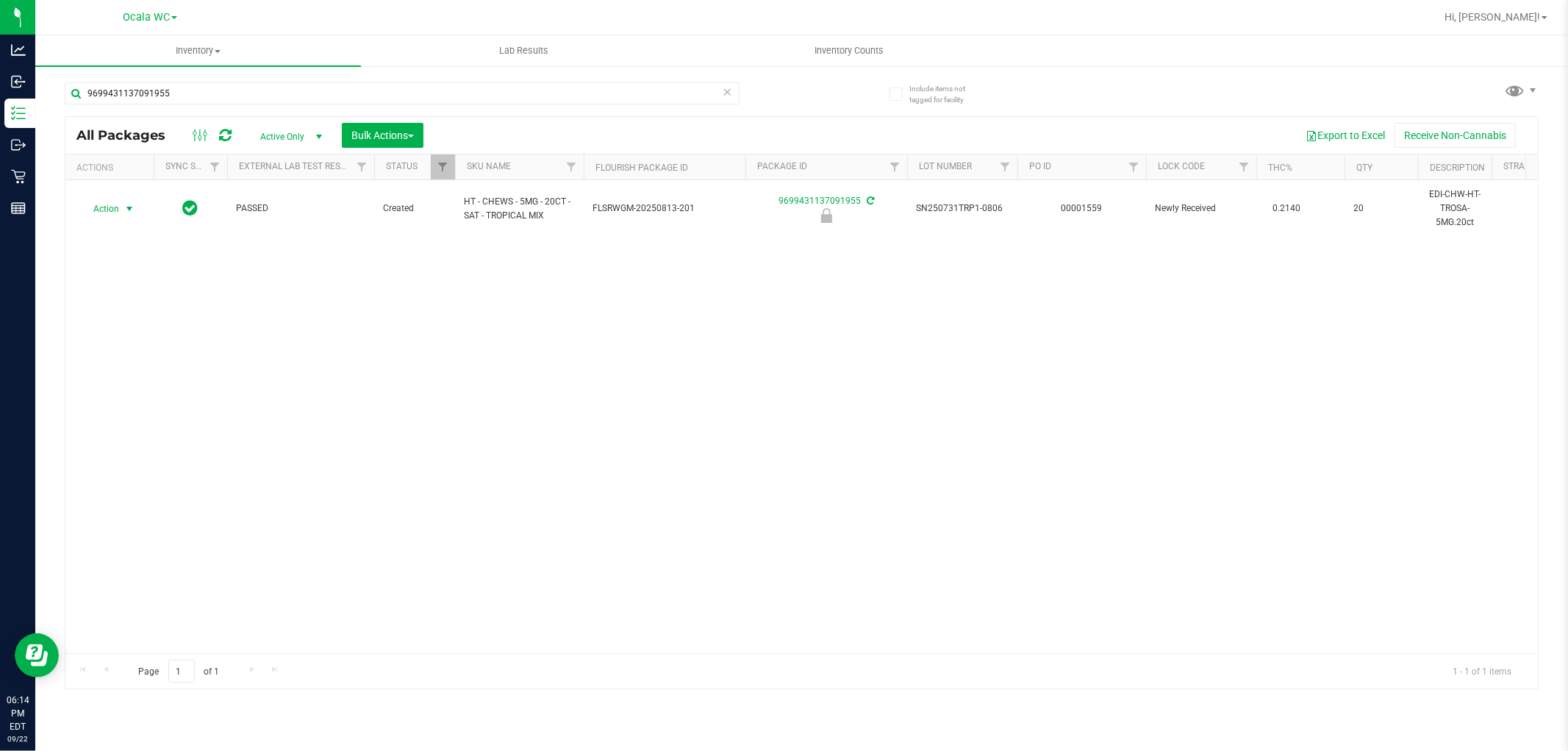
click at [106, 207] on span "Action" at bounding box center [100, 208] width 39 height 21
click at [151, 386] on li "Unlock package" at bounding box center [128, 384] width 94 height 22
click at [346, 442] on div "Action Action Adjust qty Create package Edit attributes Global inventory Locate…" at bounding box center [802, 417] width 1473 height 473
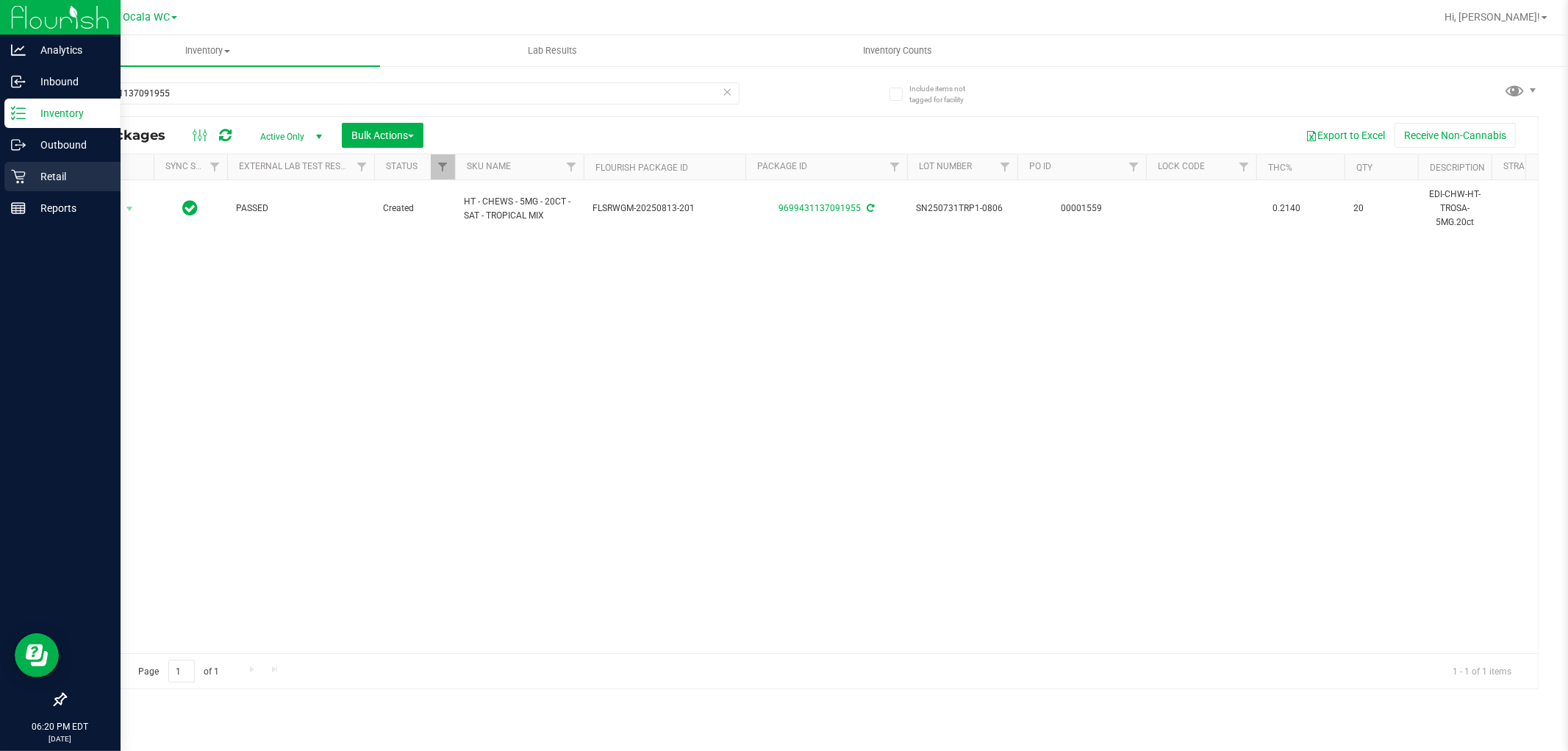
click at [12, 162] on div "Retail" at bounding box center [62, 177] width 116 height 29
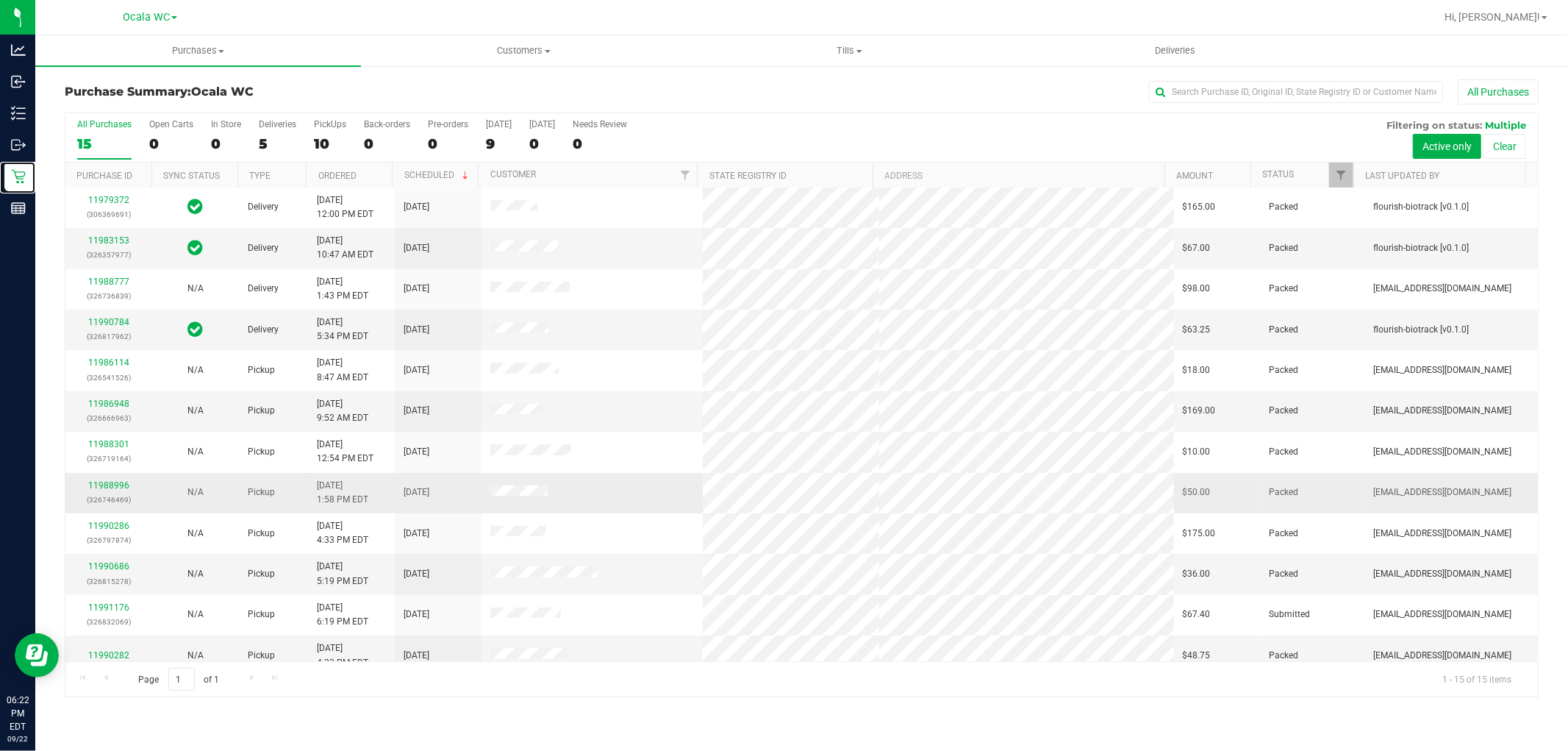
scroll to position [137, 0]
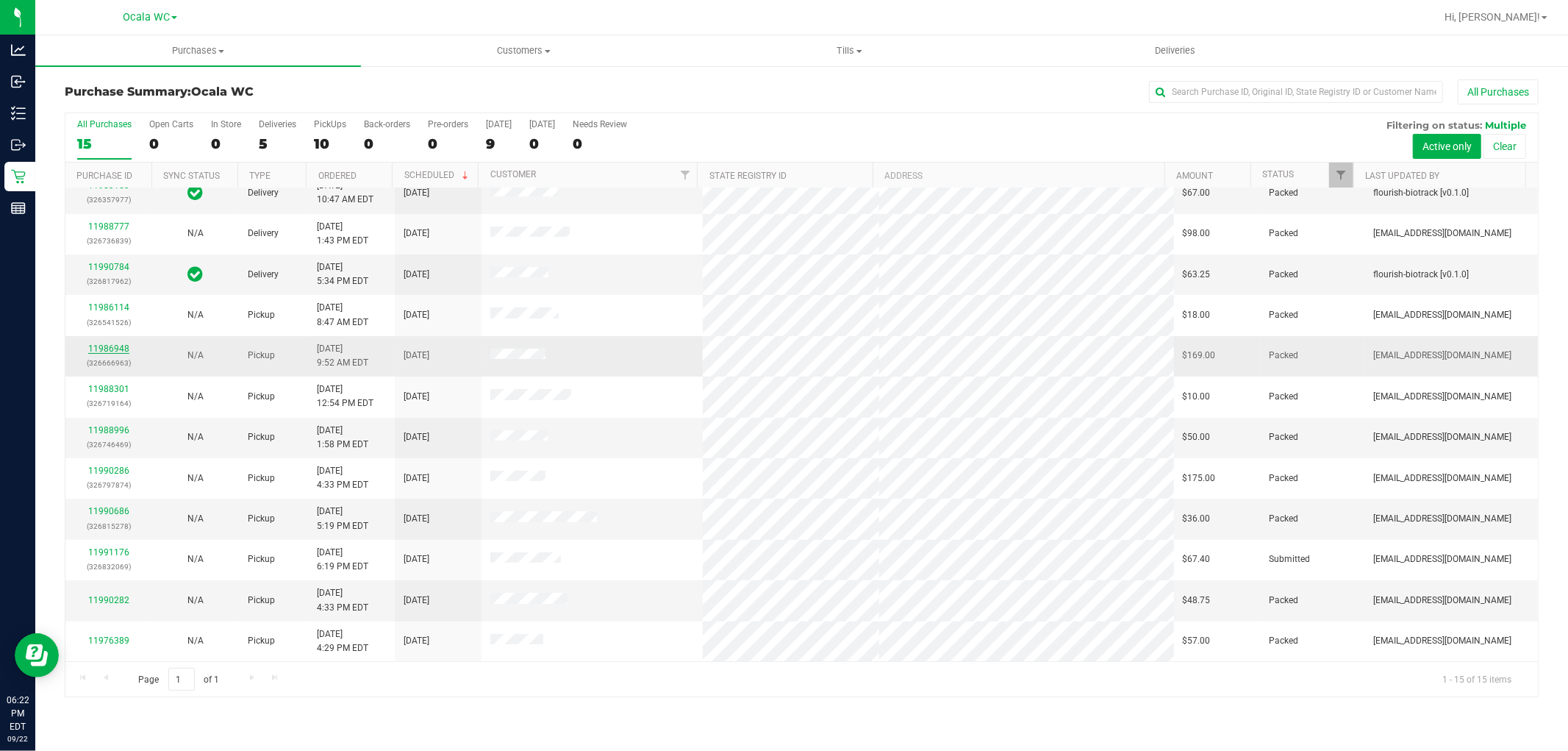
click at [119, 348] on link "11986948" at bounding box center [109, 349] width 41 height 10
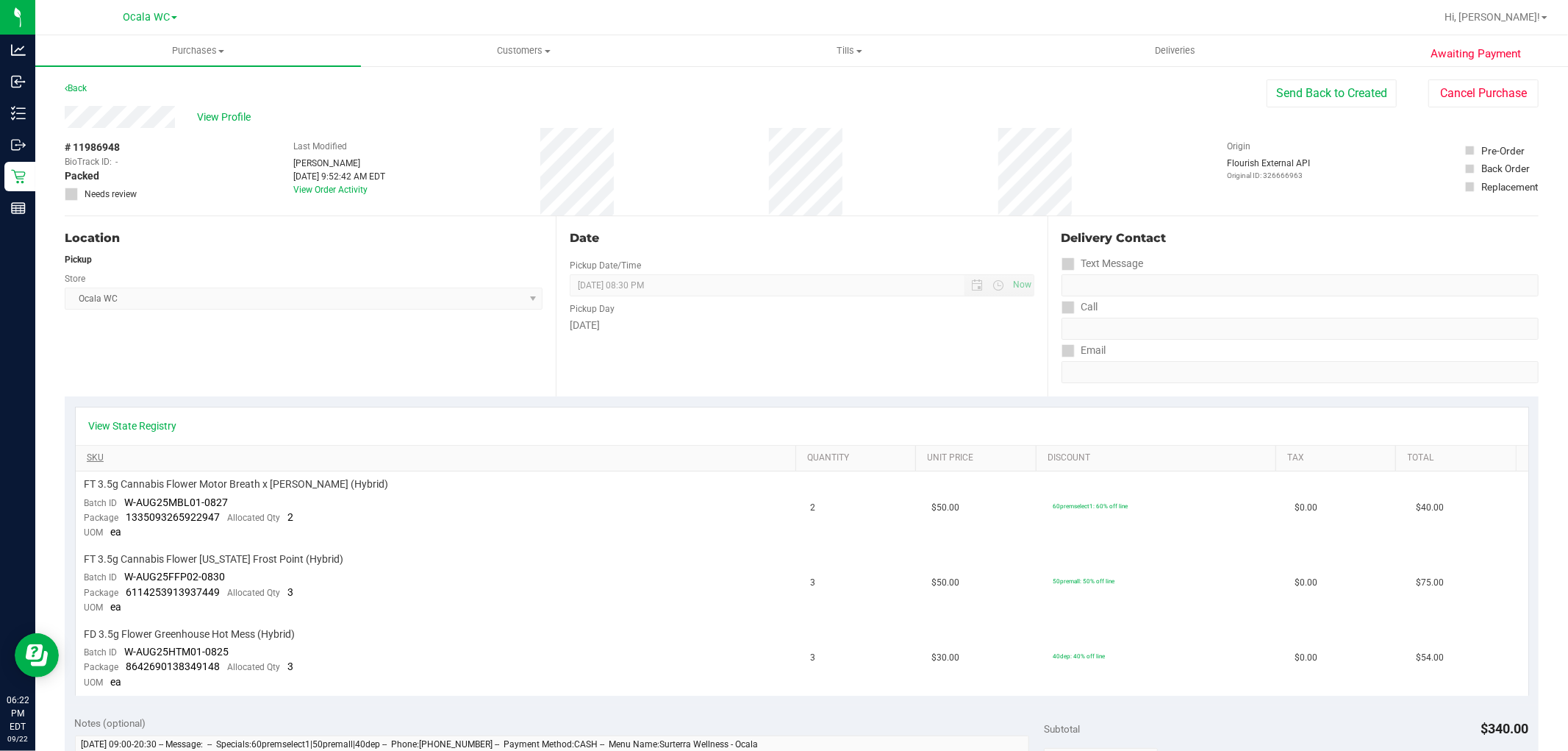
scroll to position [81, 0]
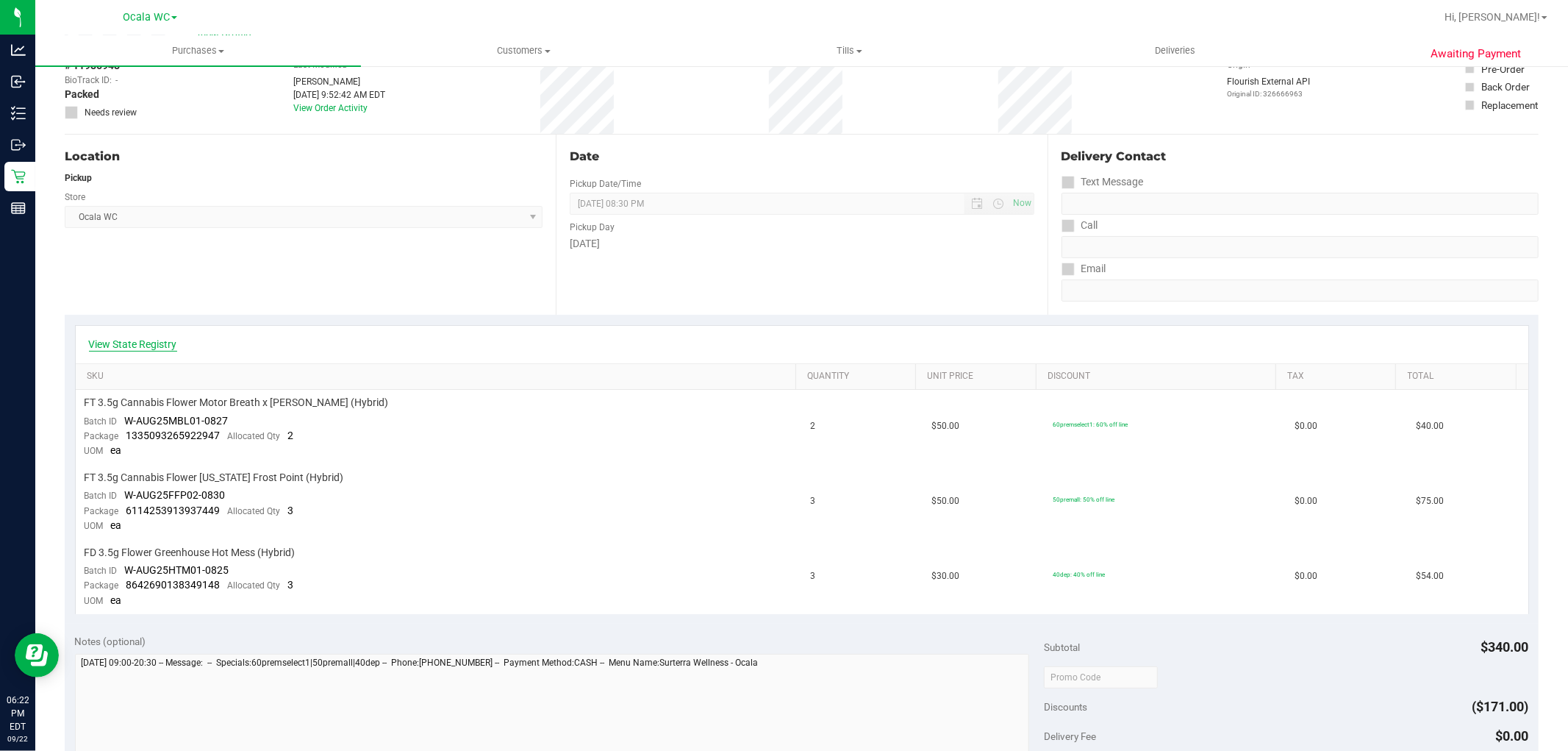
click at [160, 340] on link "View State Registry" at bounding box center [133, 344] width 88 height 15
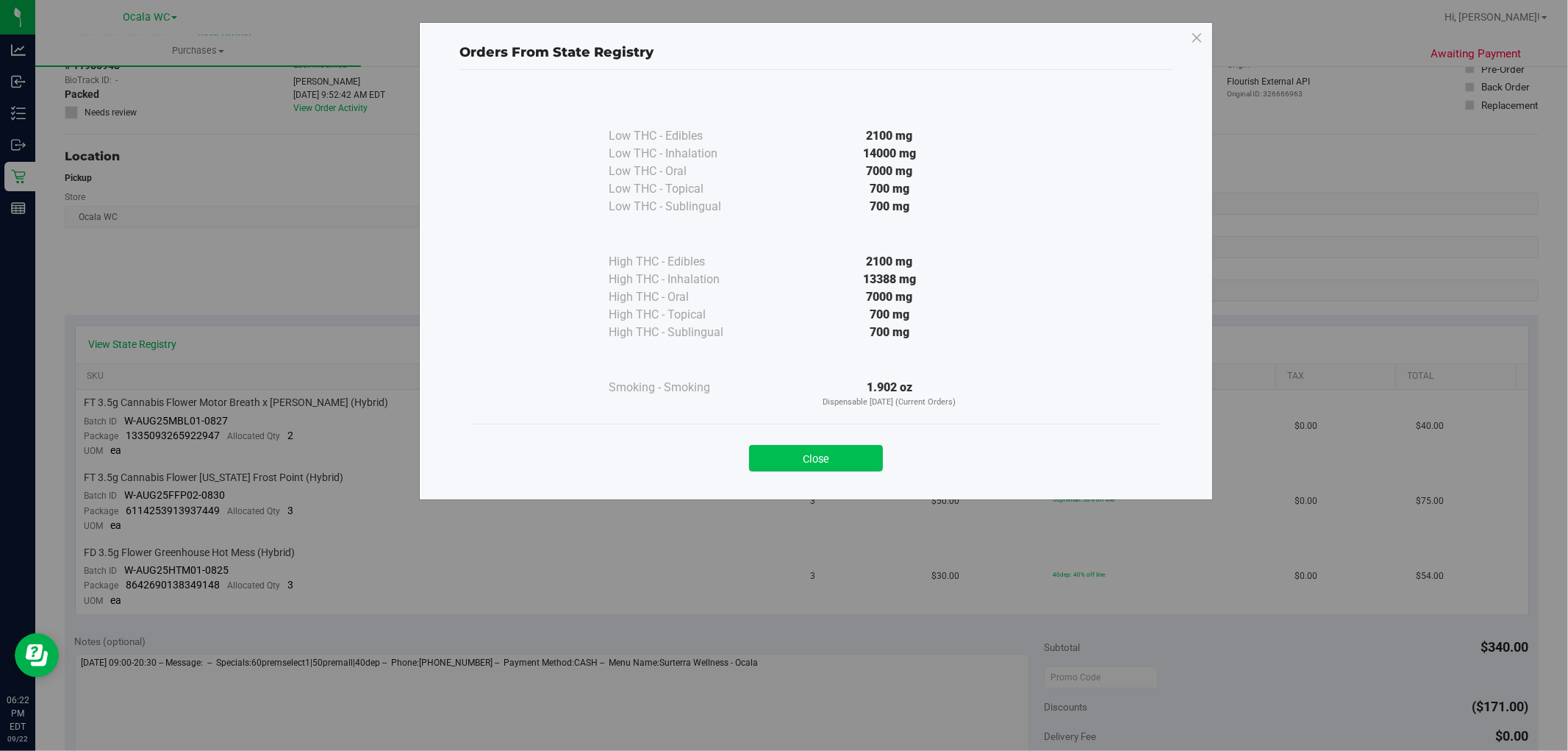
click at [843, 450] on button "Close" at bounding box center [815, 457] width 133 height 27
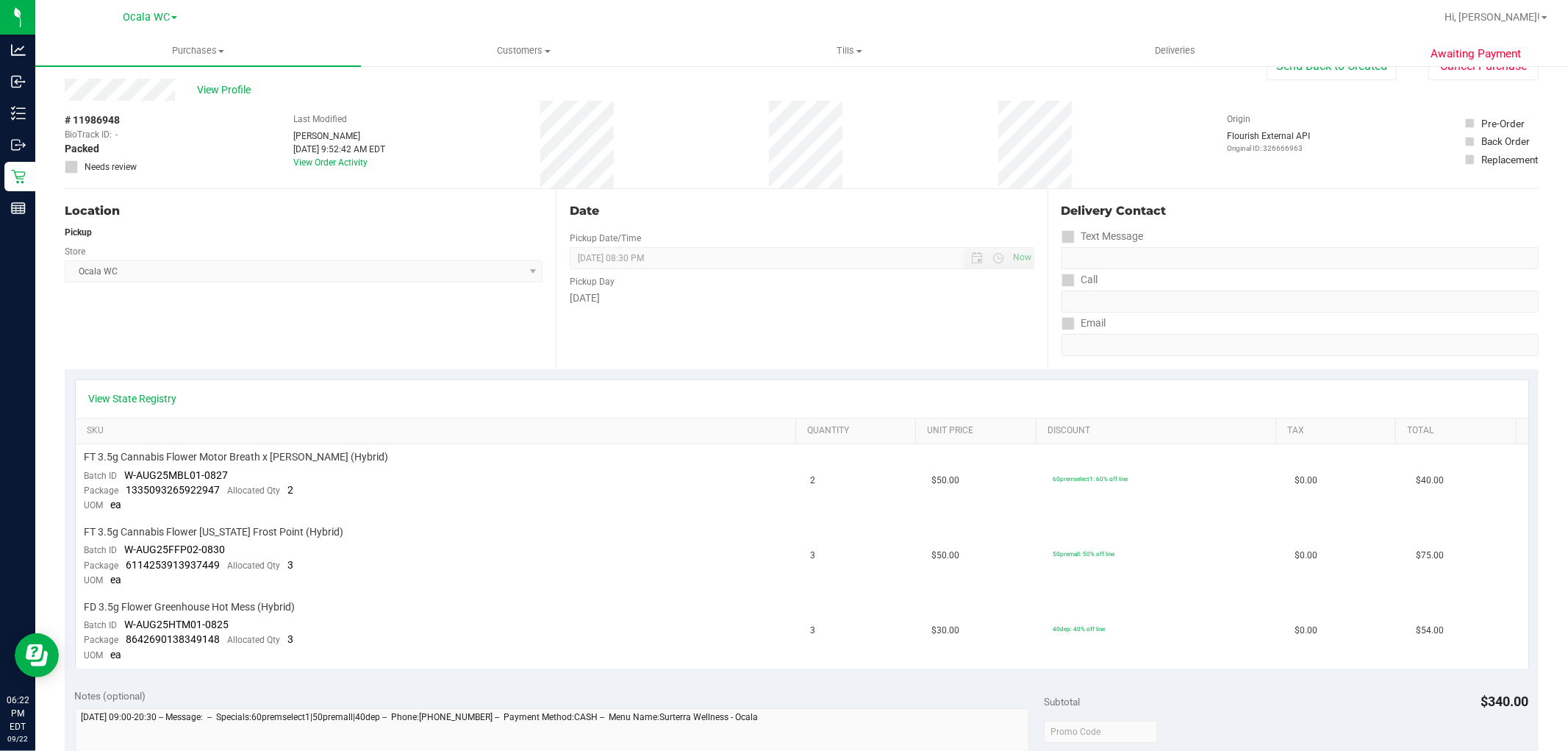
scroll to position [0, 0]
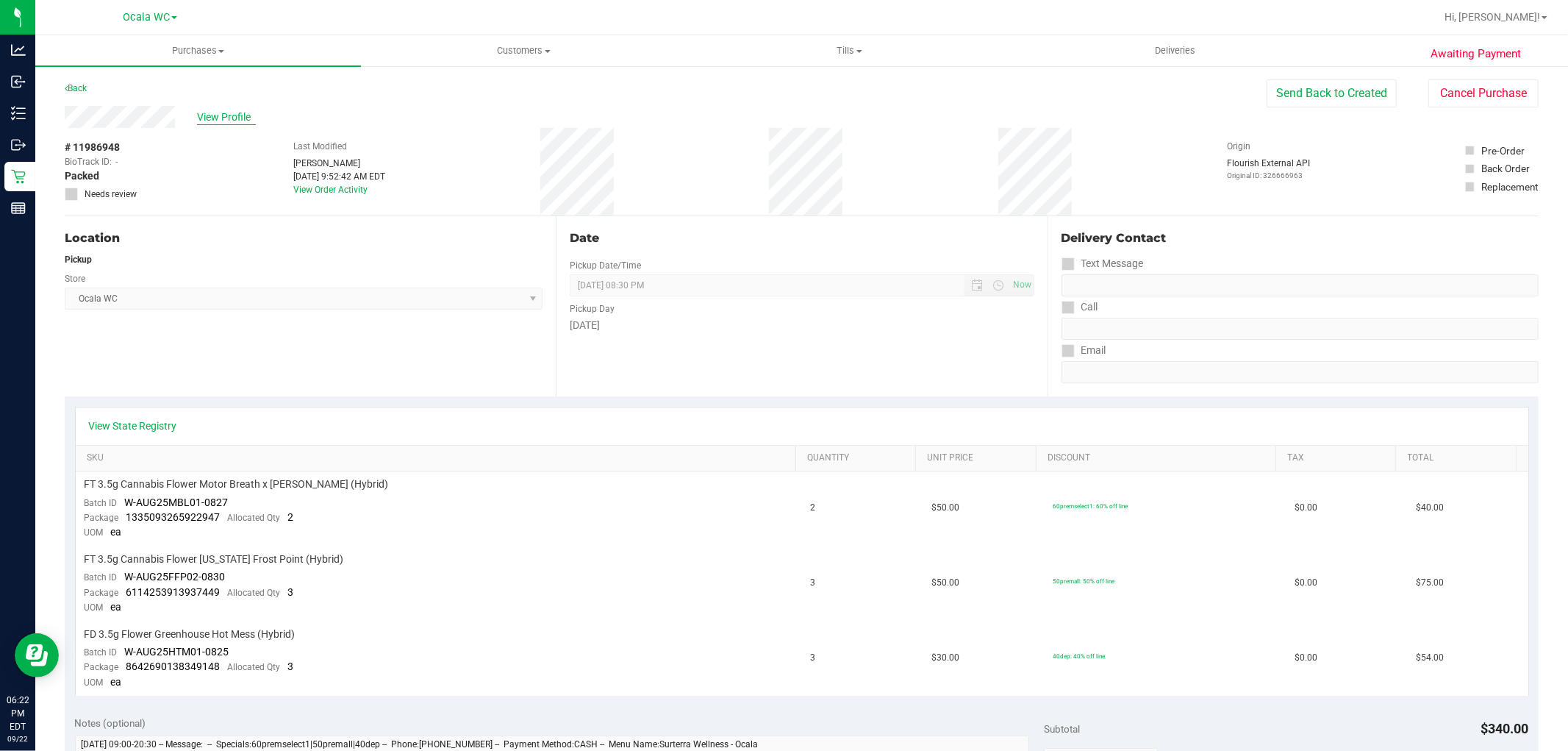
click at [211, 119] on span "View Profile" at bounding box center [227, 118] width 59 height 16
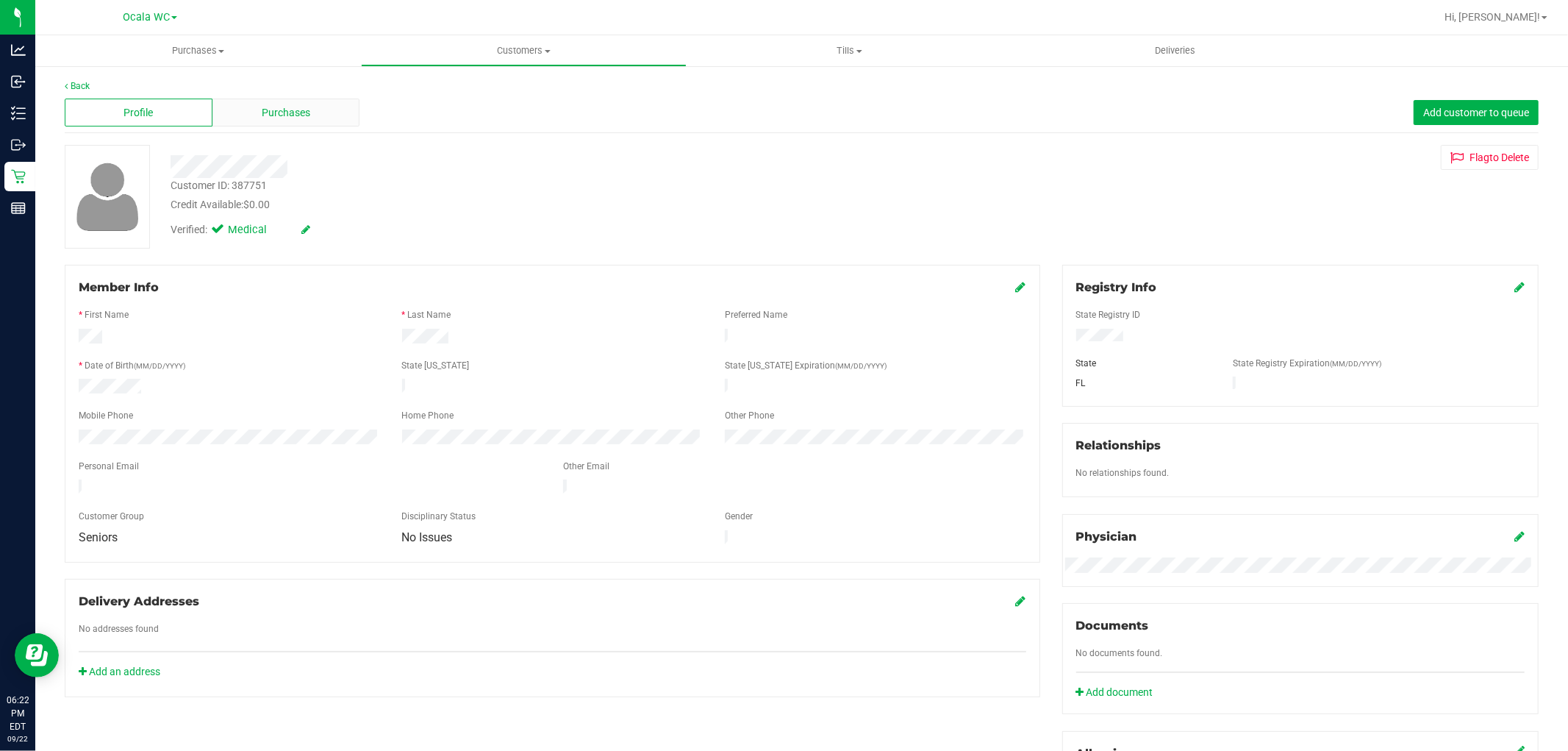
click at [304, 119] on span "Purchases" at bounding box center [286, 113] width 48 height 16
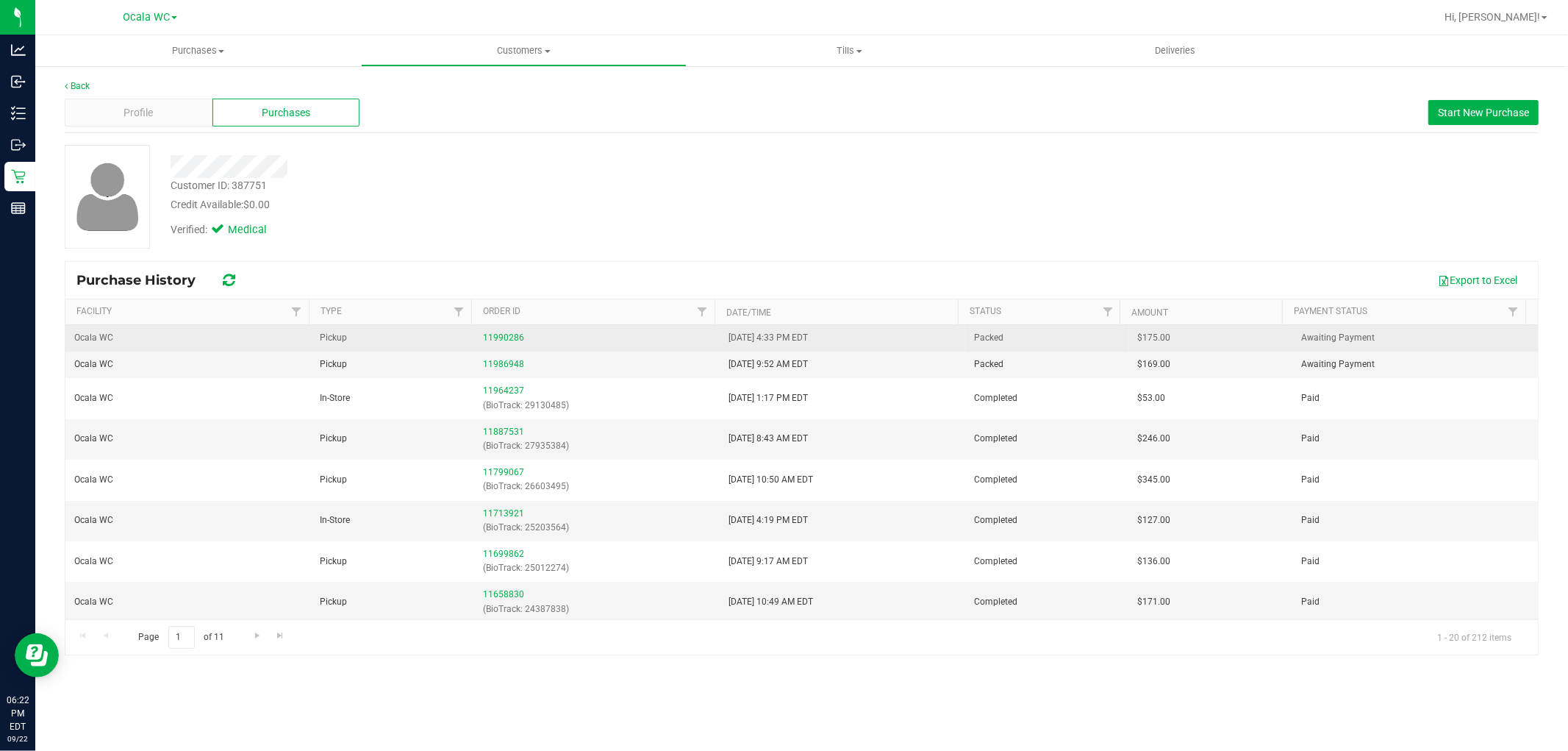
click at [490, 331] on div "11990286" at bounding box center [597, 338] width 228 height 14
click at [491, 337] on link "11990286" at bounding box center [503, 338] width 41 height 10
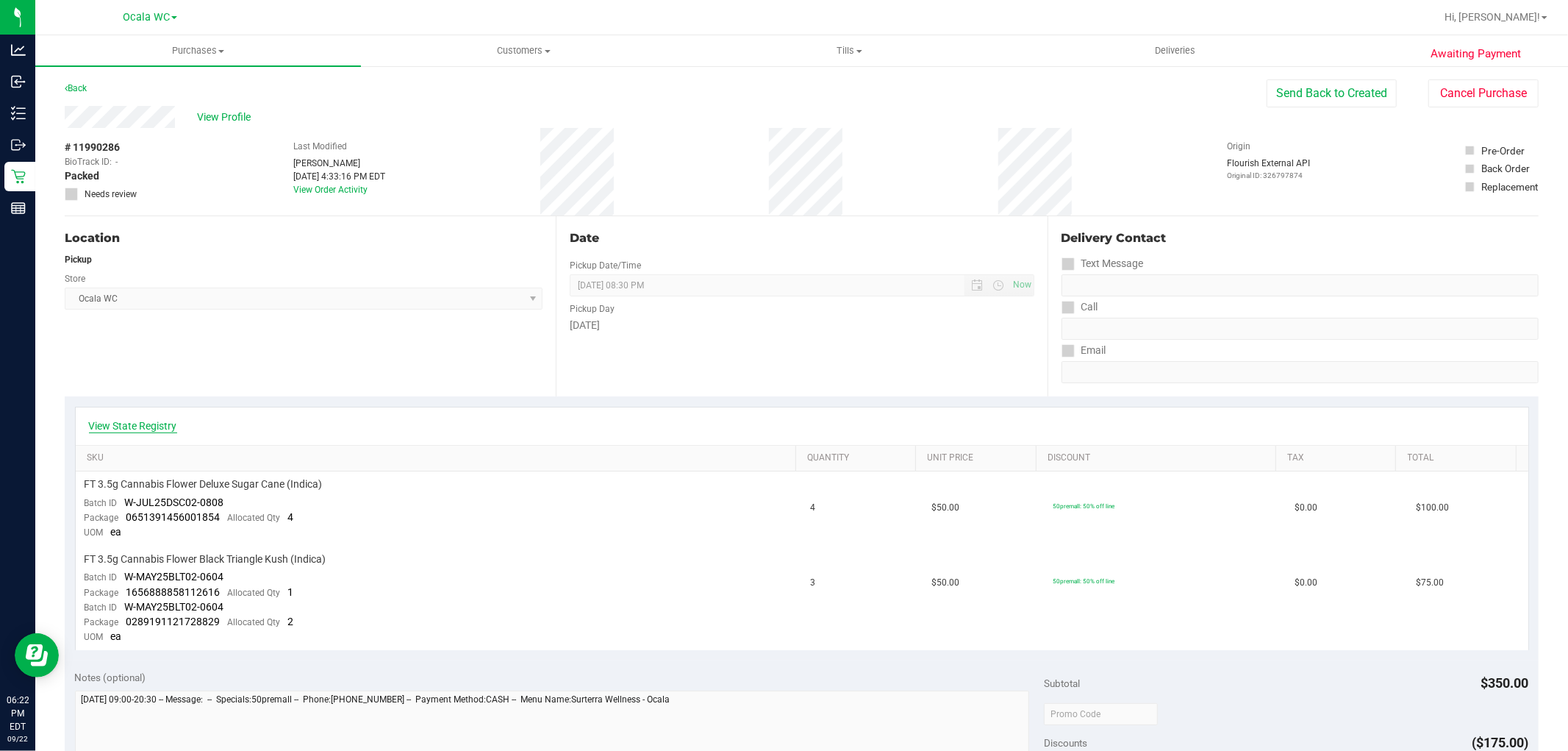
click at [157, 427] on link "View State Registry" at bounding box center [133, 425] width 88 height 15
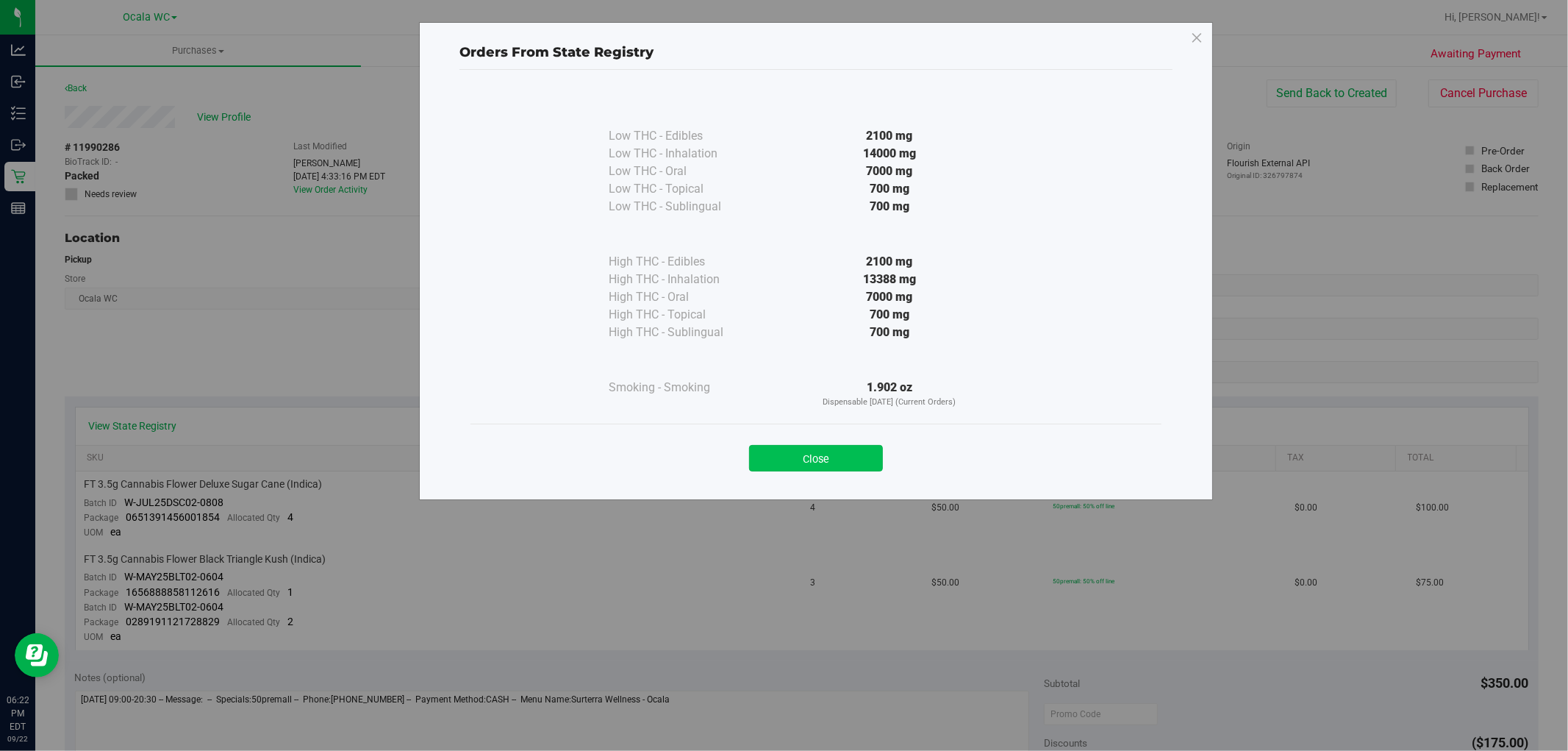
click at [810, 457] on button "Close" at bounding box center [815, 457] width 133 height 27
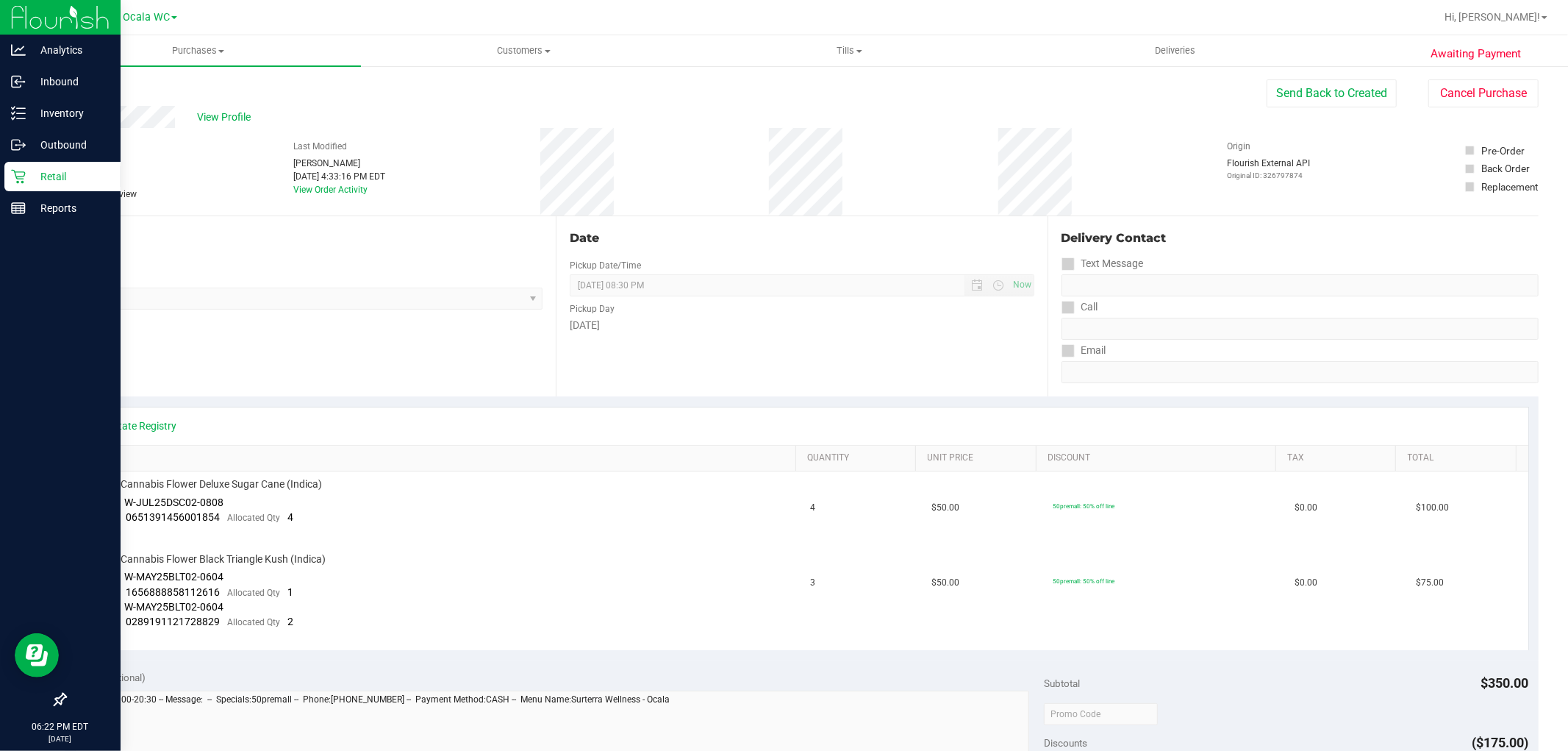
click at [30, 178] on p "Retail" at bounding box center [70, 177] width 88 height 18
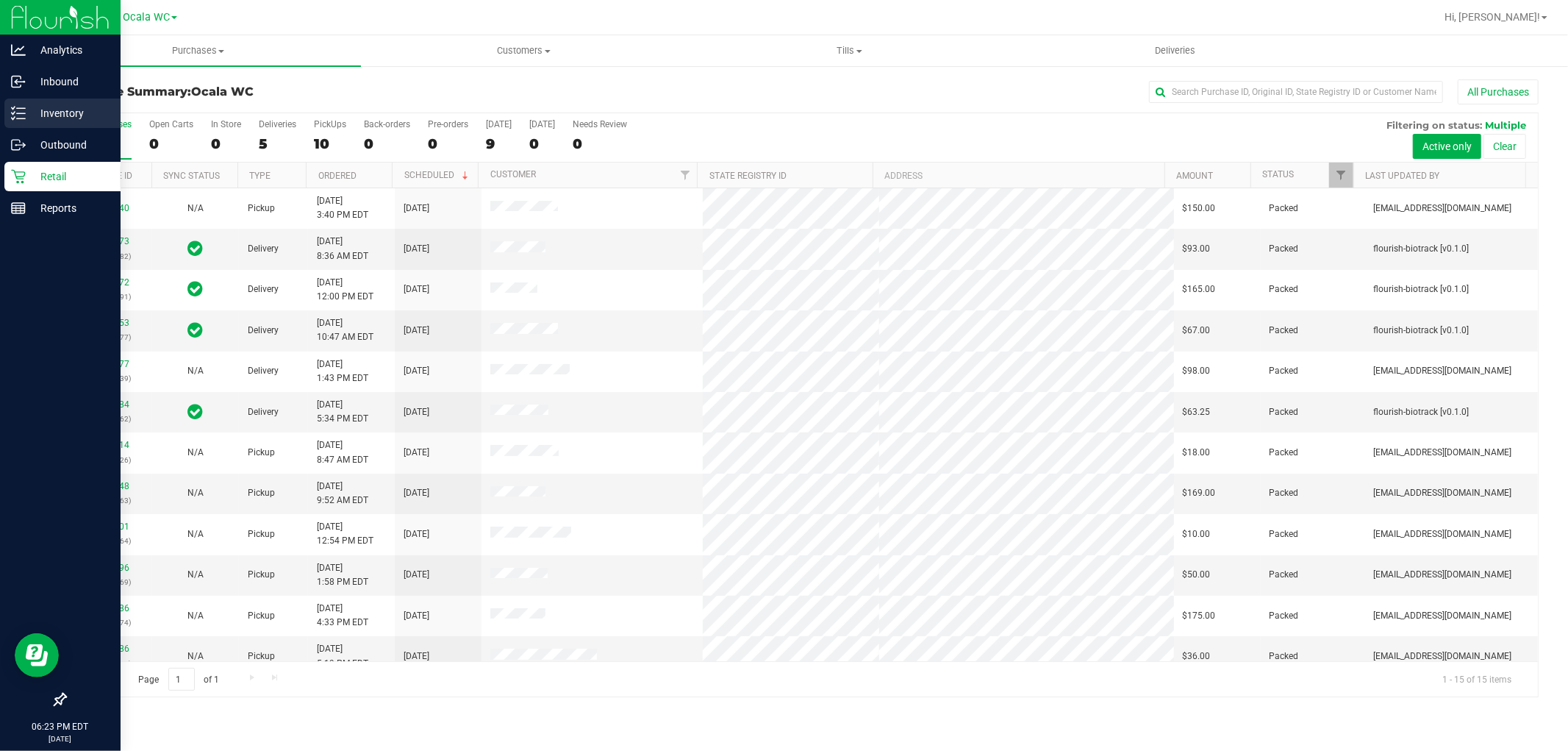
click at [74, 113] on p "Inventory" at bounding box center [70, 113] width 88 height 18
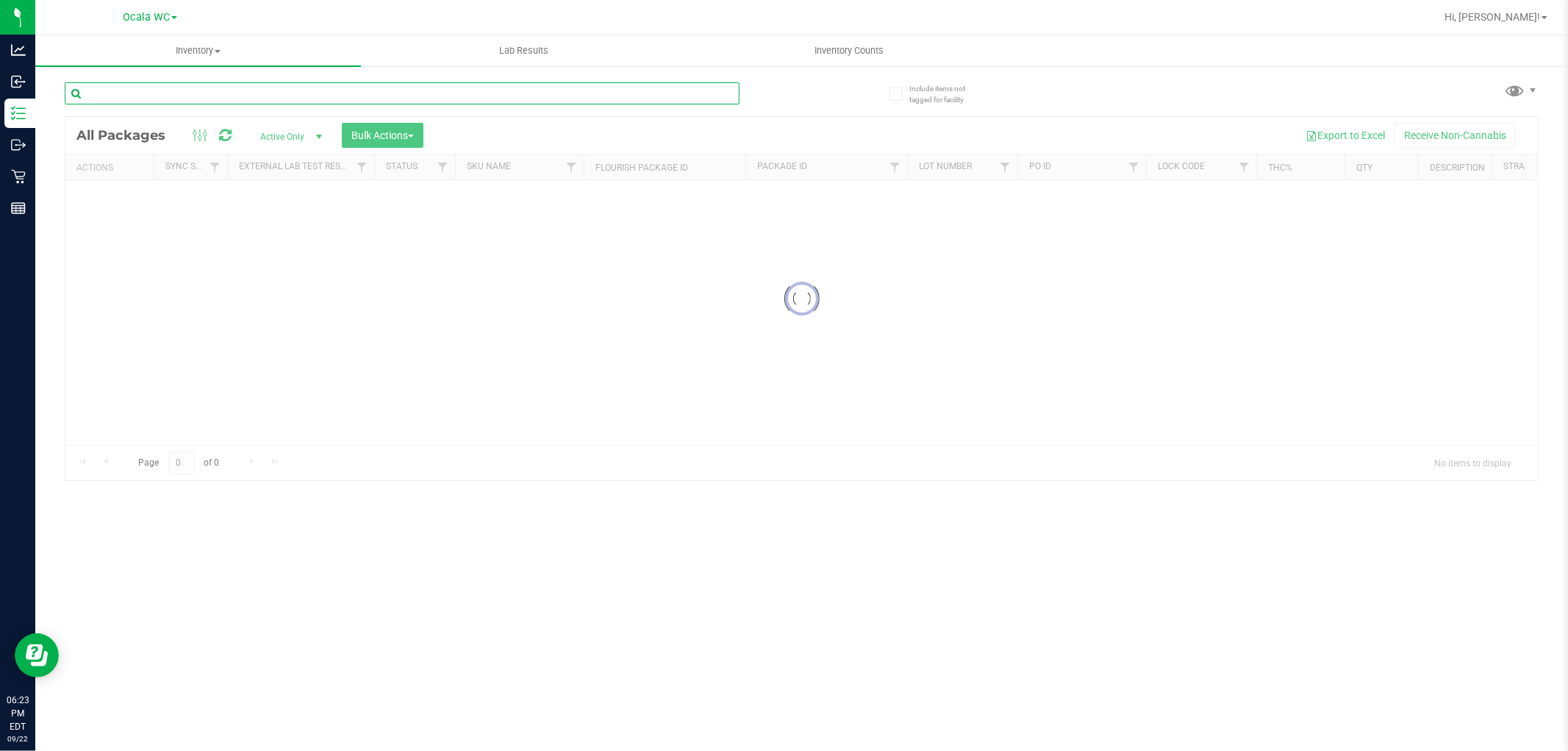
click at [128, 89] on input "text" at bounding box center [402, 93] width 675 height 22
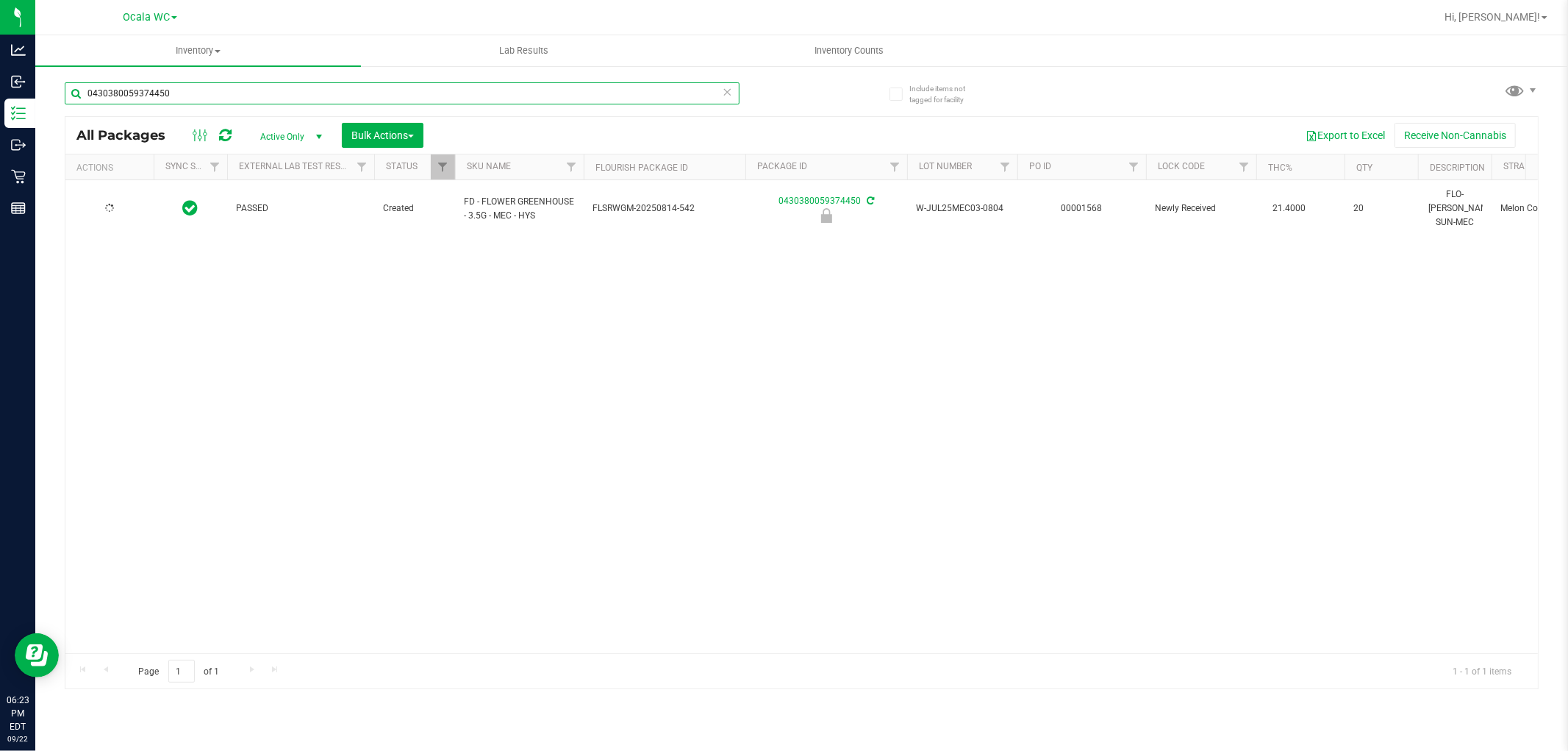
click at [227, 82] on input "0430380059374450" at bounding box center [402, 93] width 675 height 22
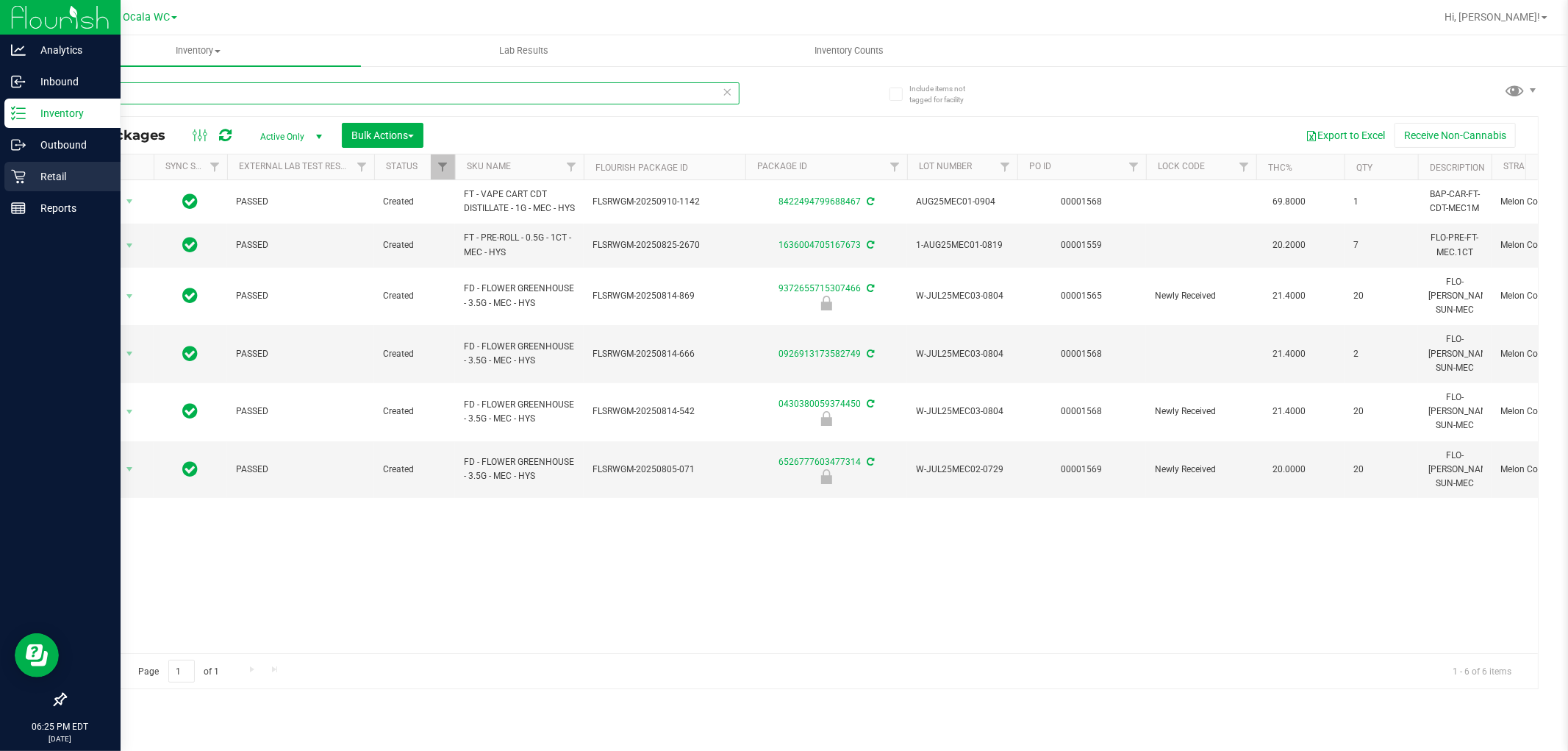
type input "mec"
click at [45, 168] on p "Retail" at bounding box center [70, 177] width 88 height 18
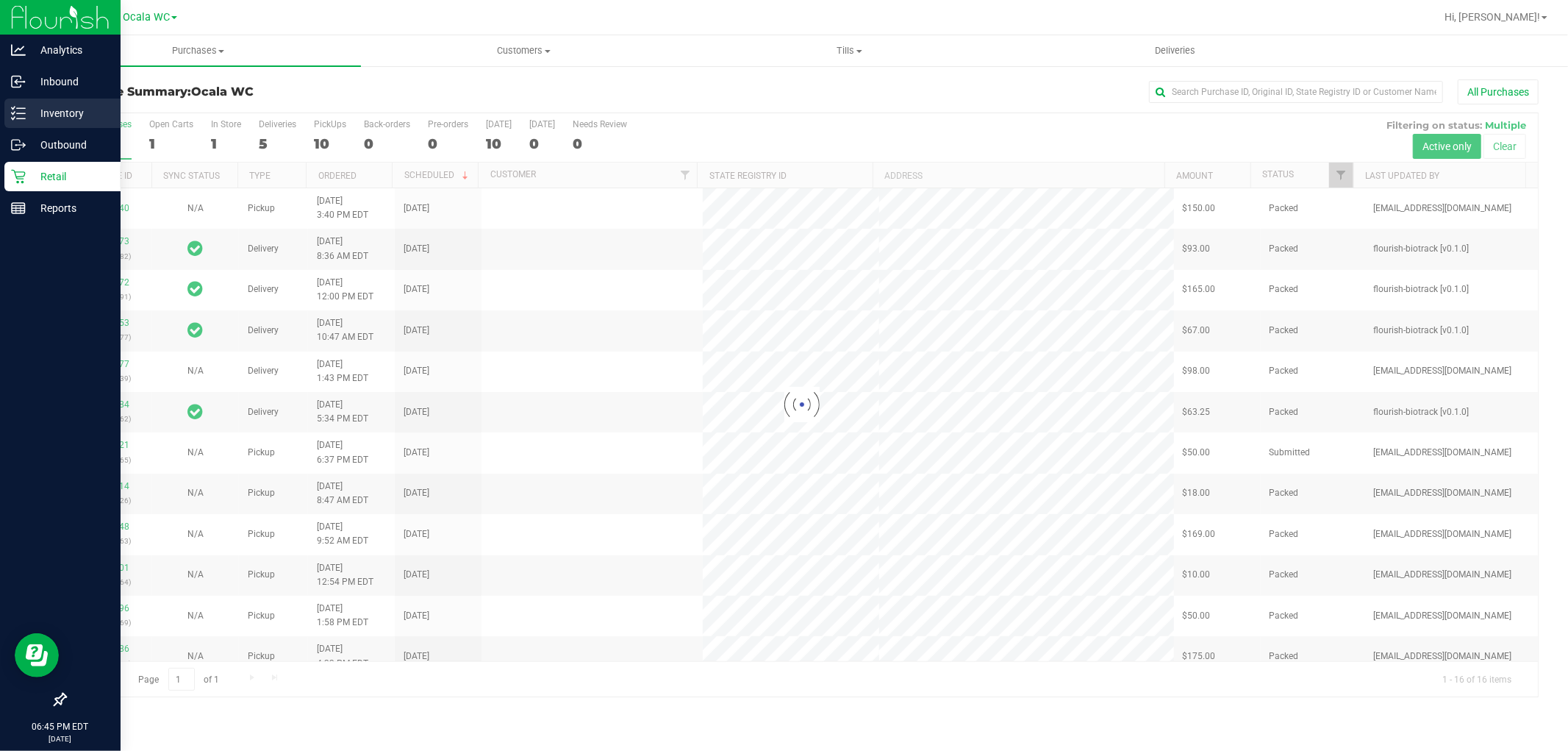
click at [26, 107] on p "Inventory" at bounding box center [70, 113] width 88 height 18
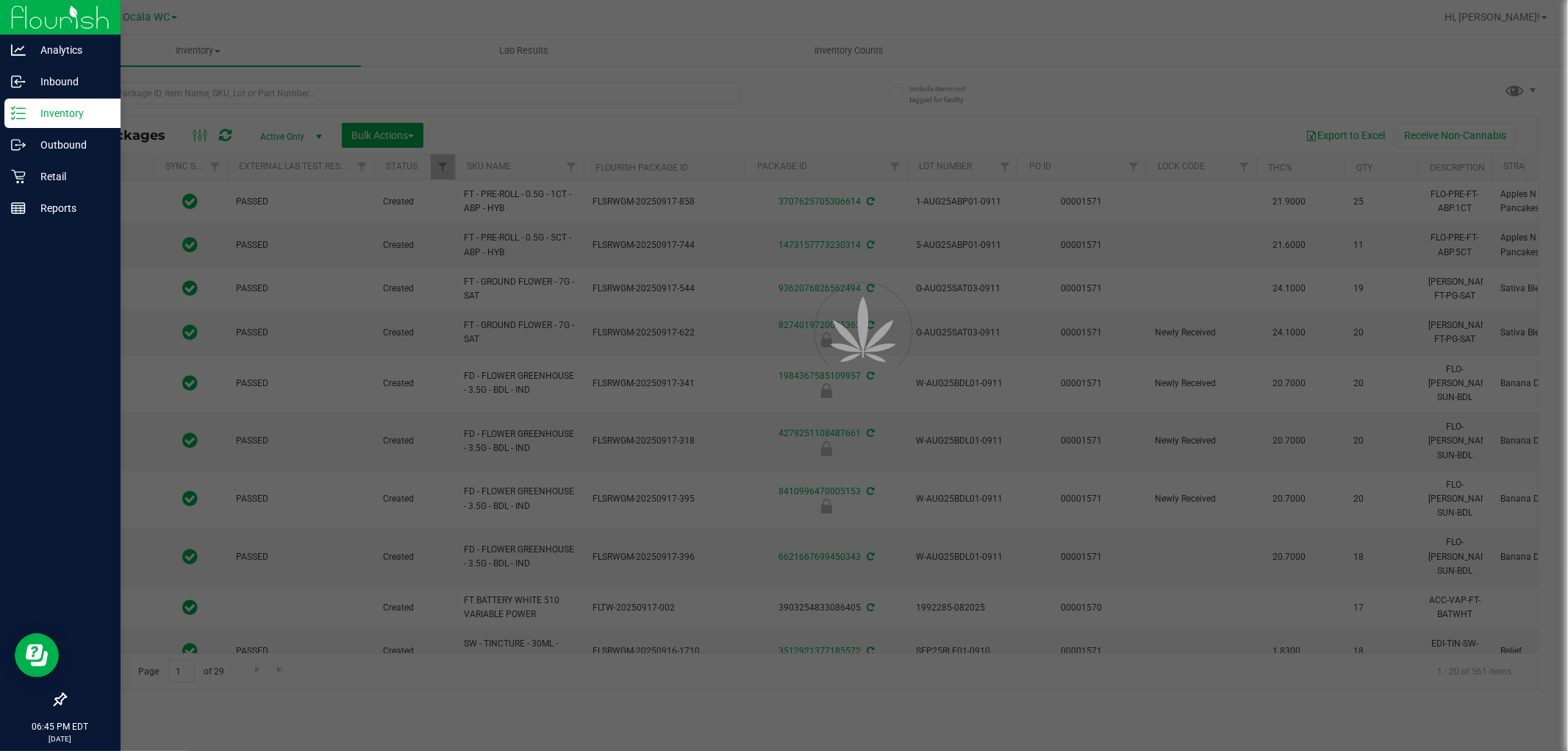
click at [227, 86] on div at bounding box center [784, 375] width 1568 height 751
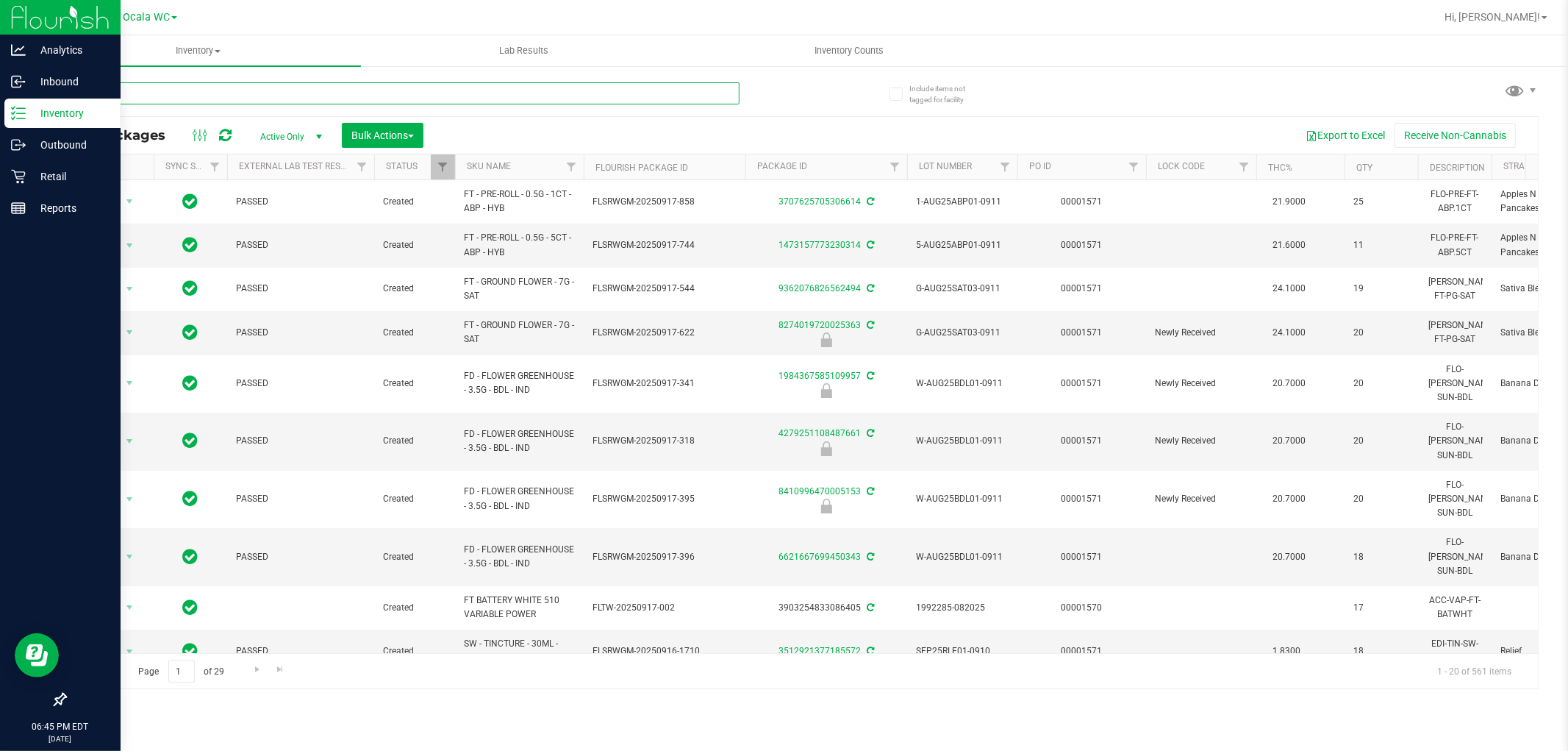
click at [231, 91] on input "text" at bounding box center [402, 93] width 675 height 22
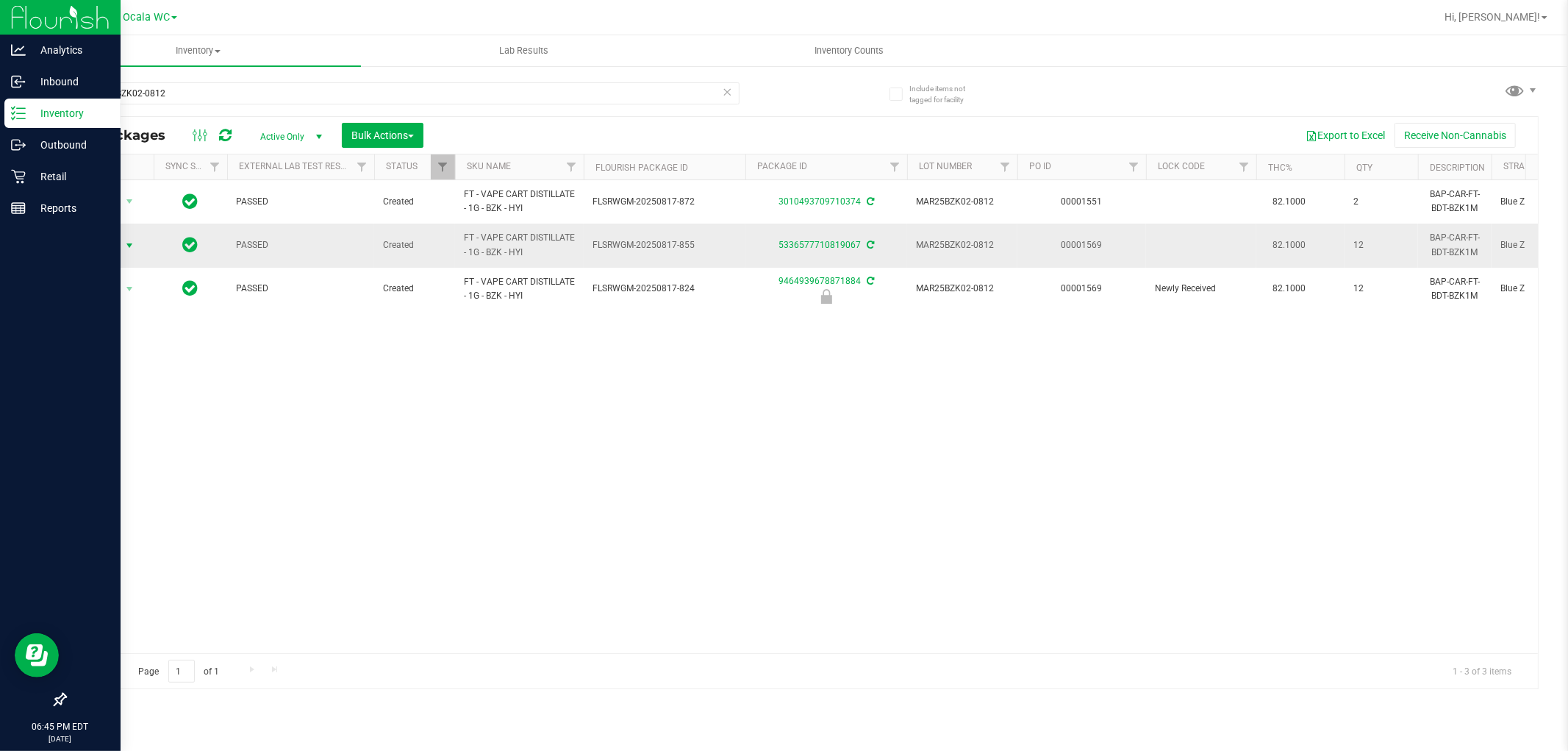
click at [111, 246] on span "Action" at bounding box center [100, 245] width 39 height 21
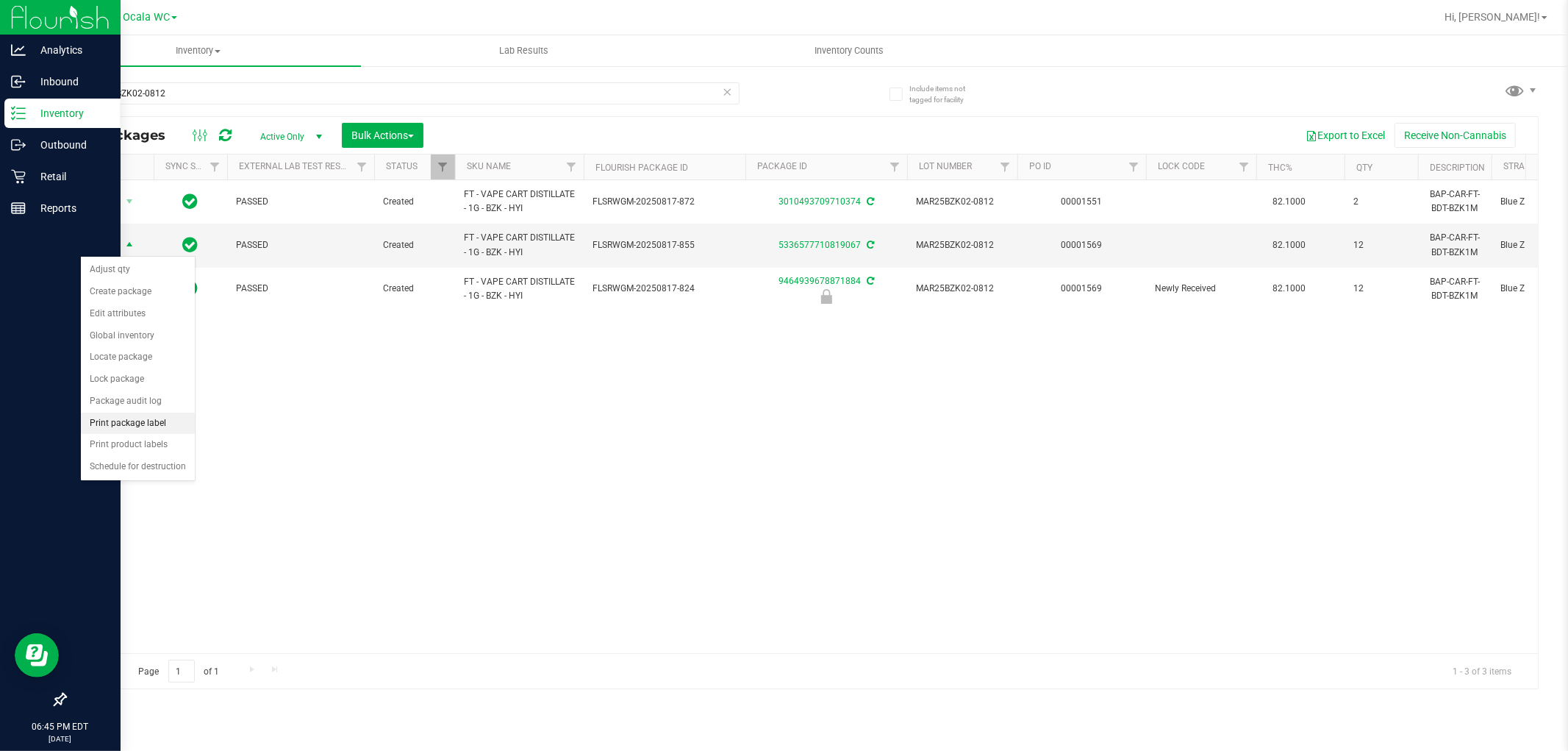
click at [157, 430] on li "Print package label" at bounding box center [137, 423] width 114 height 22
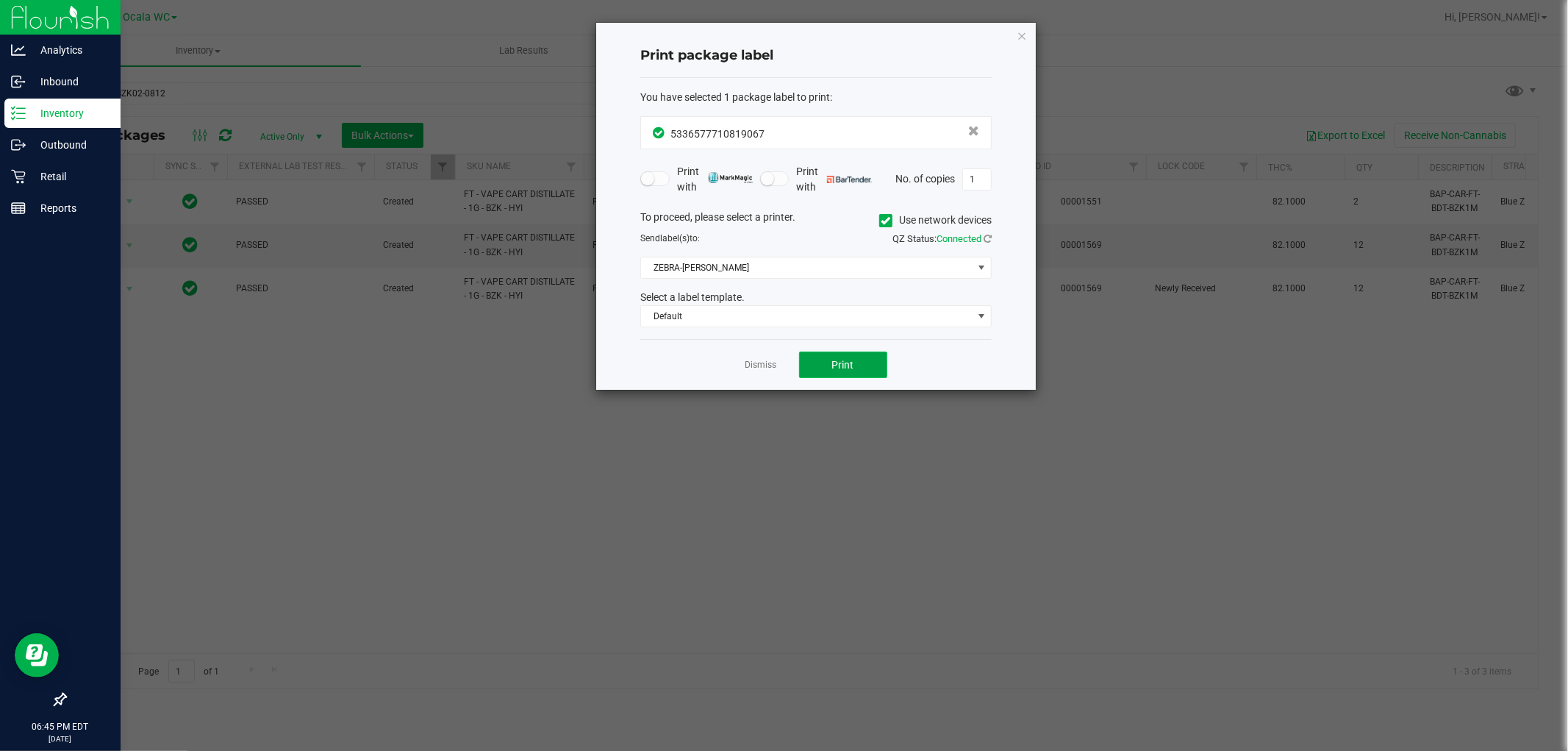
click at [849, 356] on button "Print" at bounding box center [843, 364] width 88 height 27
click at [762, 364] on link "Dismiss" at bounding box center [761, 365] width 31 height 13
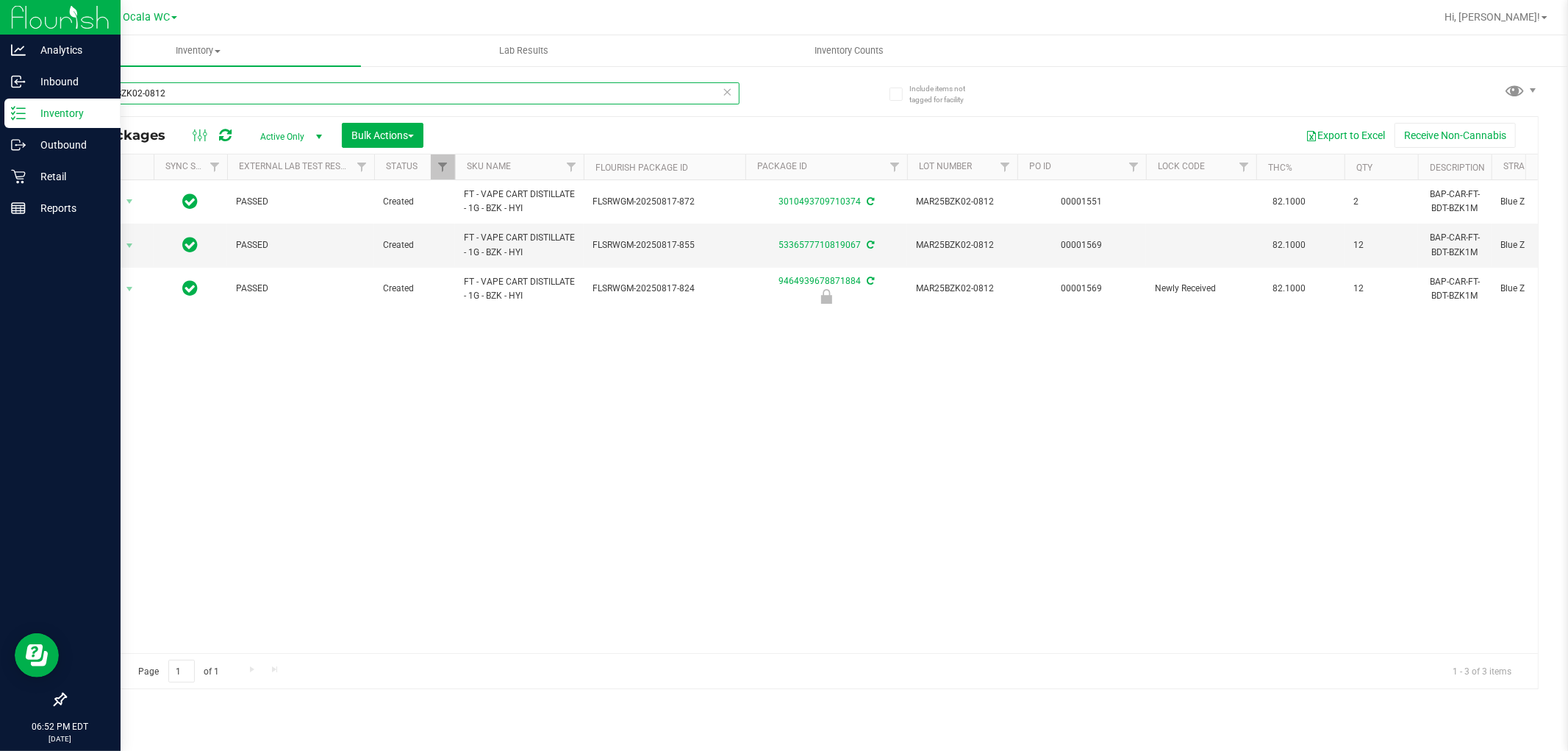
click at [160, 89] on input "MAR25BZK02-0812" at bounding box center [402, 93] width 675 height 22
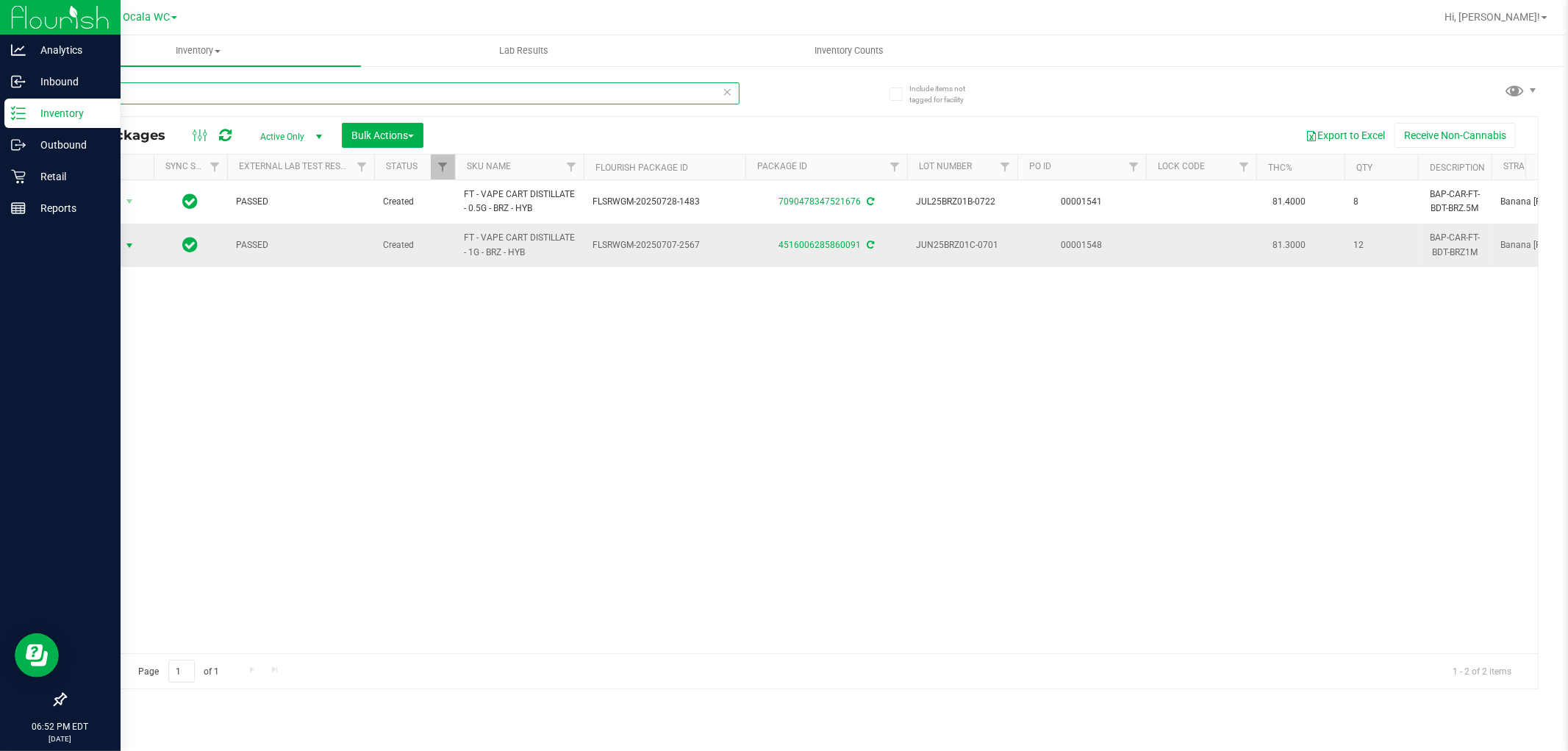
type input "brz"
click at [108, 248] on span "Action" at bounding box center [100, 245] width 39 height 21
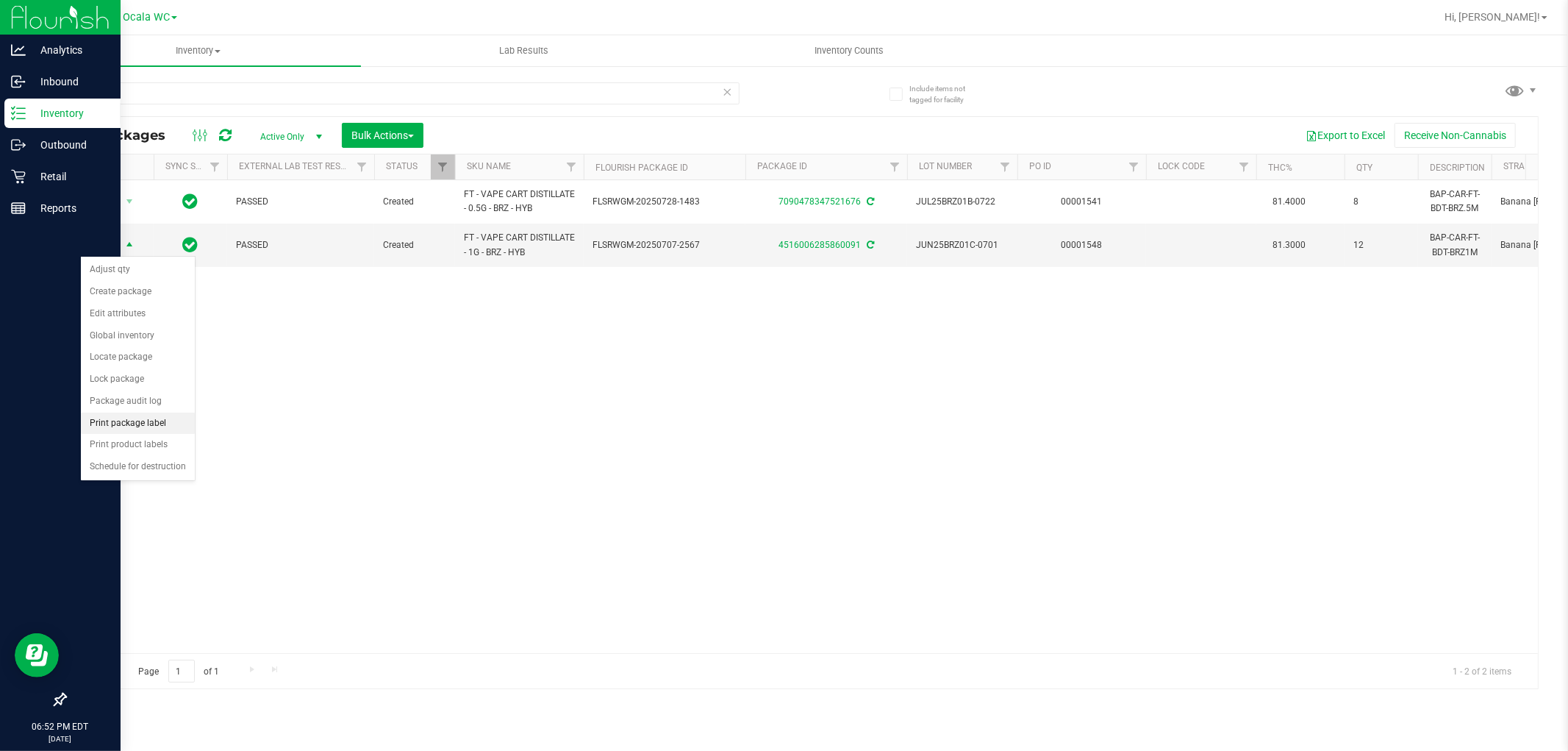
click at [145, 425] on li "Print package label" at bounding box center [137, 423] width 114 height 22
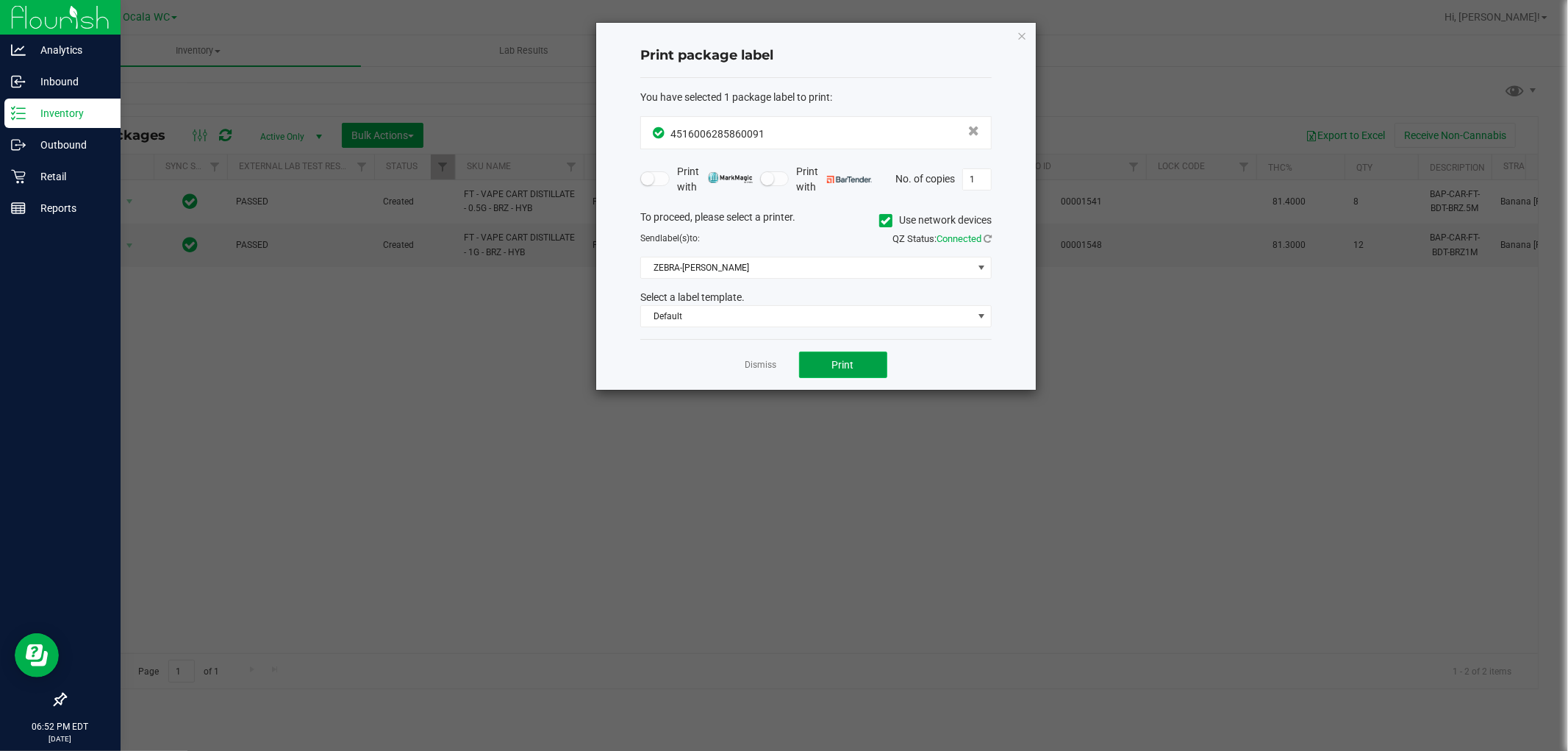
click at [834, 359] on span "Print" at bounding box center [843, 365] width 22 height 12
click at [755, 369] on link "Dismiss" at bounding box center [761, 365] width 31 height 13
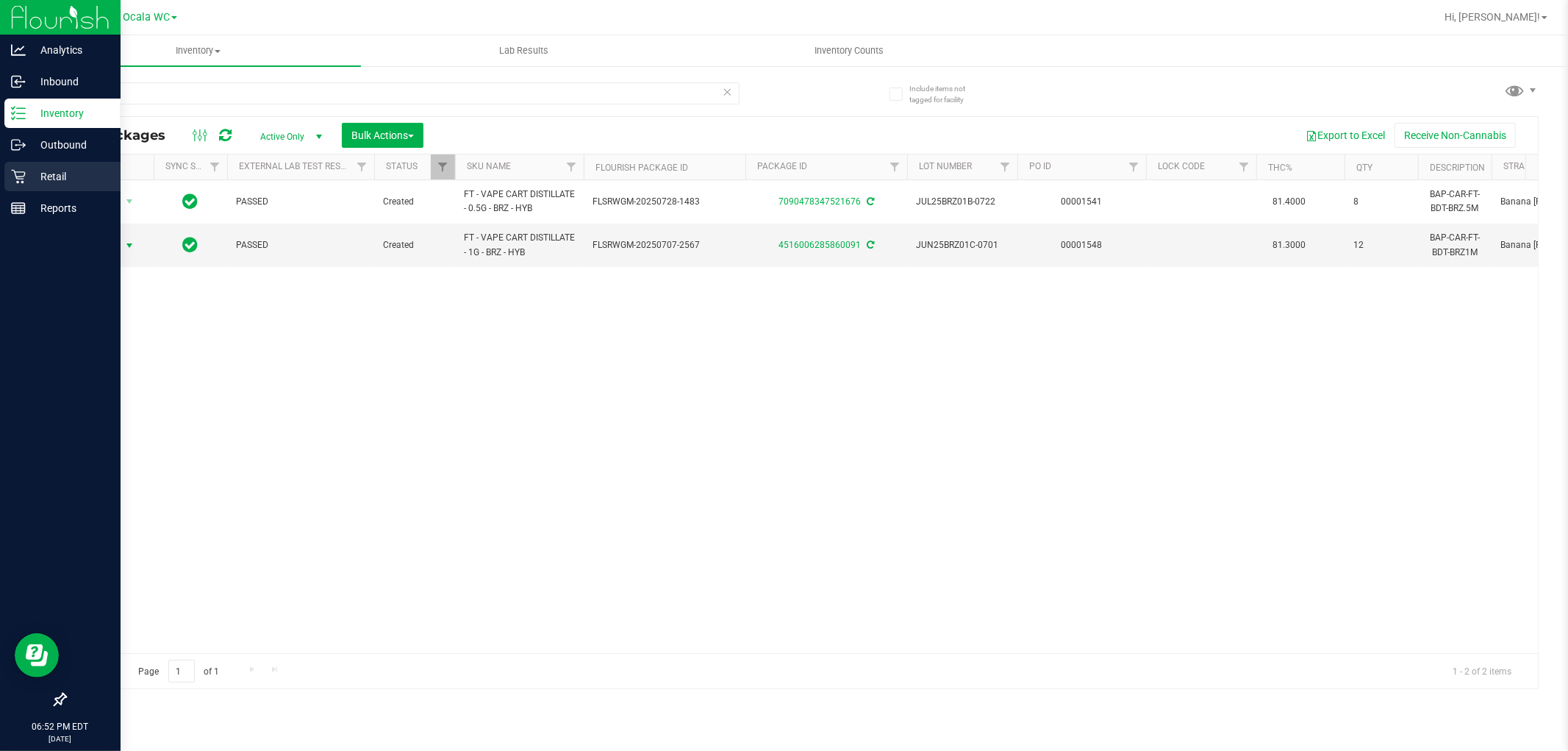
click at [33, 175] on p "Retail" at bounding box center [70, 177] width 88 height 18
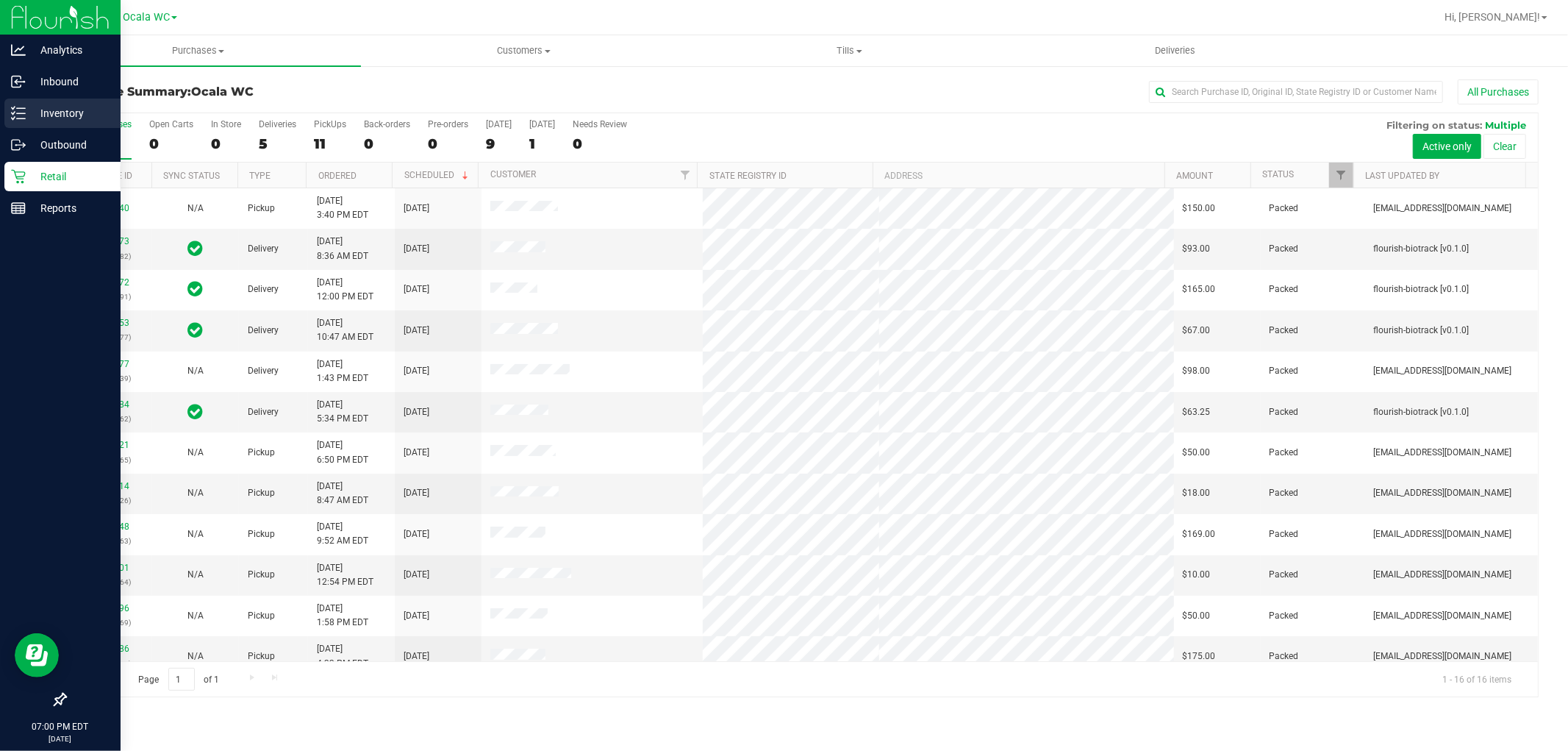
click at [54, 113] on p "Inventory" at bounding box center [70, 113] width 88 height 18
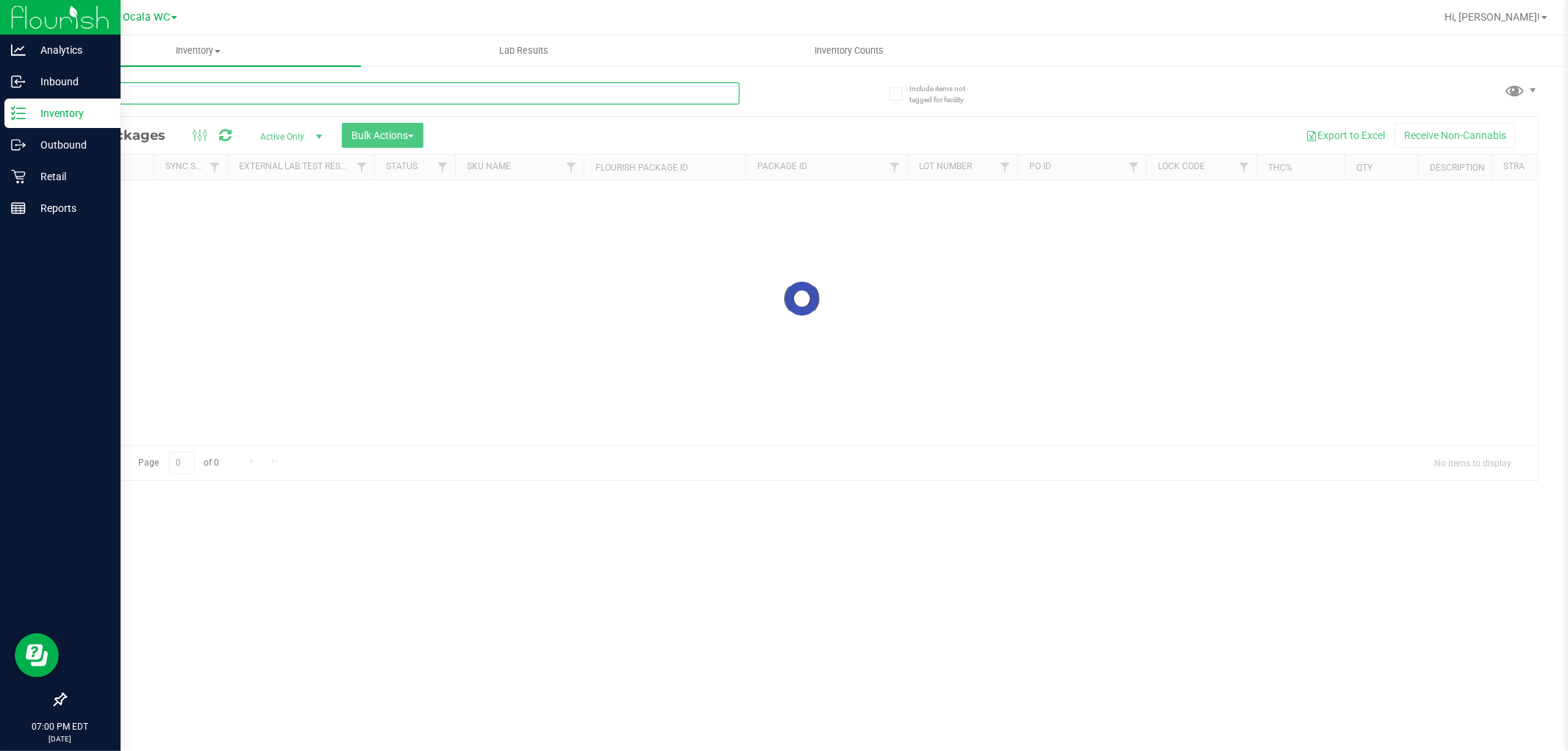
click at [383, 83] on input "text" at bounding box center [402, 93] width 675 height 22
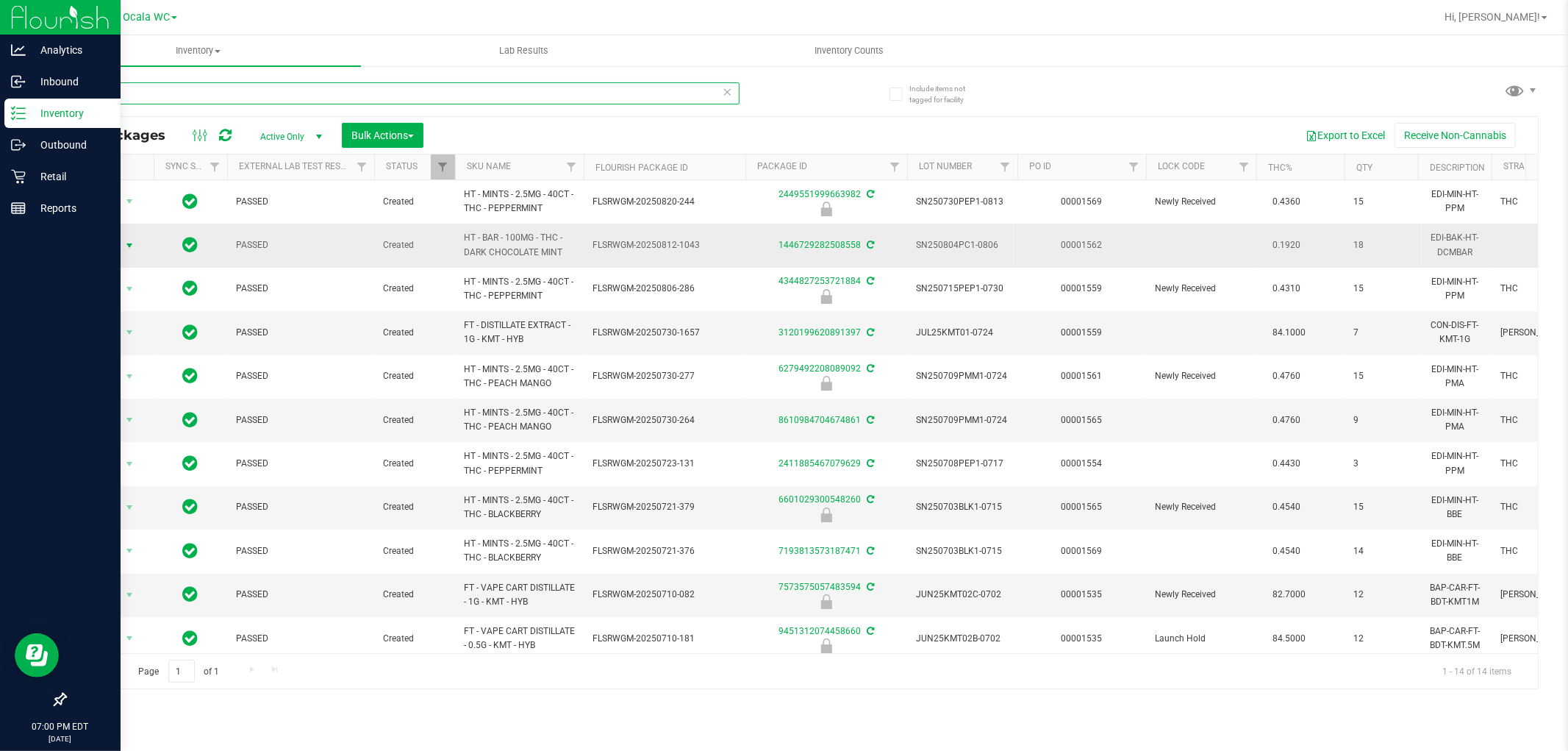
type input "mint"
click at [107, 241] on span "Action" at bounding box center [100, 245] width 39 height 21
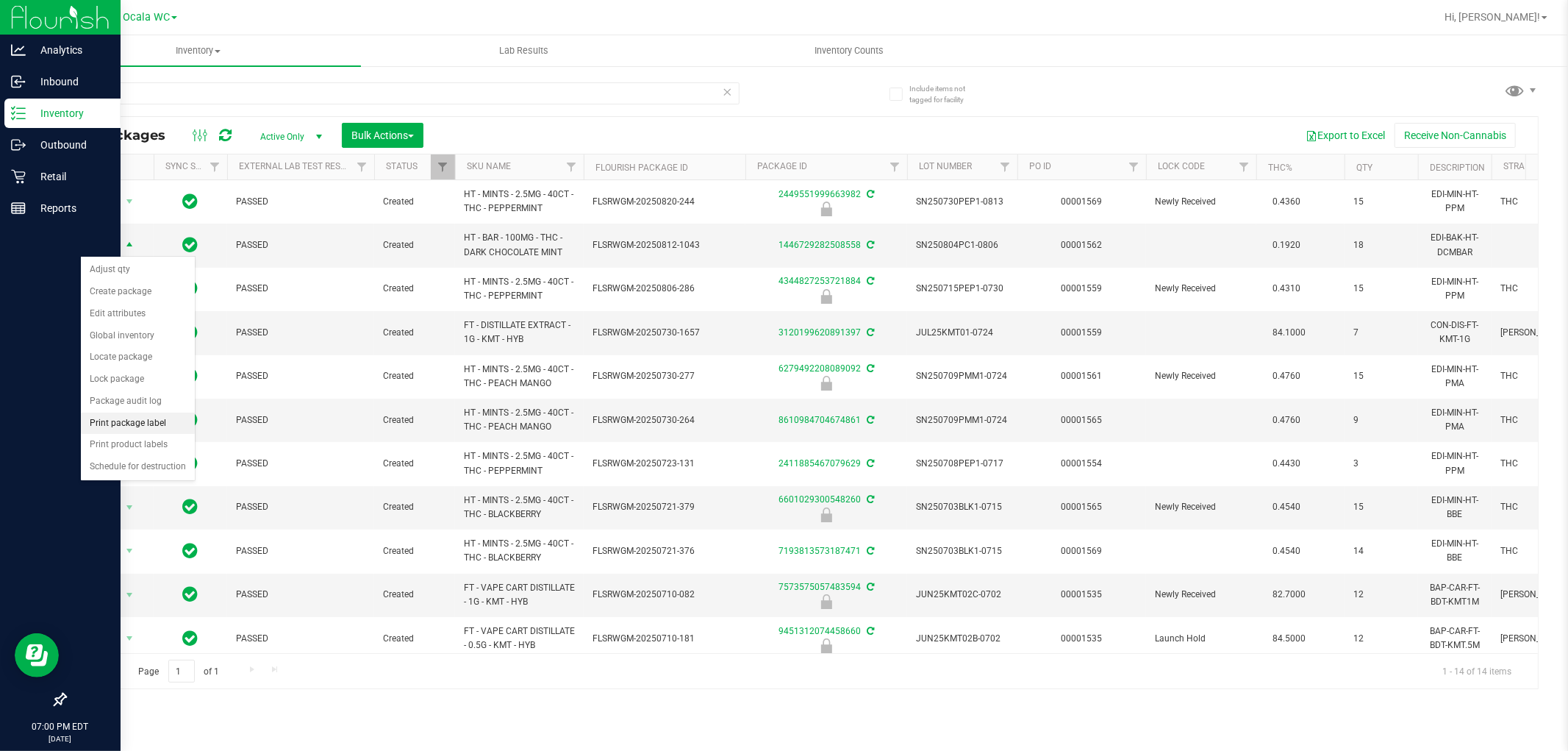
click at [145, 420] on li "Print package label" at bounding box center [137, 423] width 114 height 22
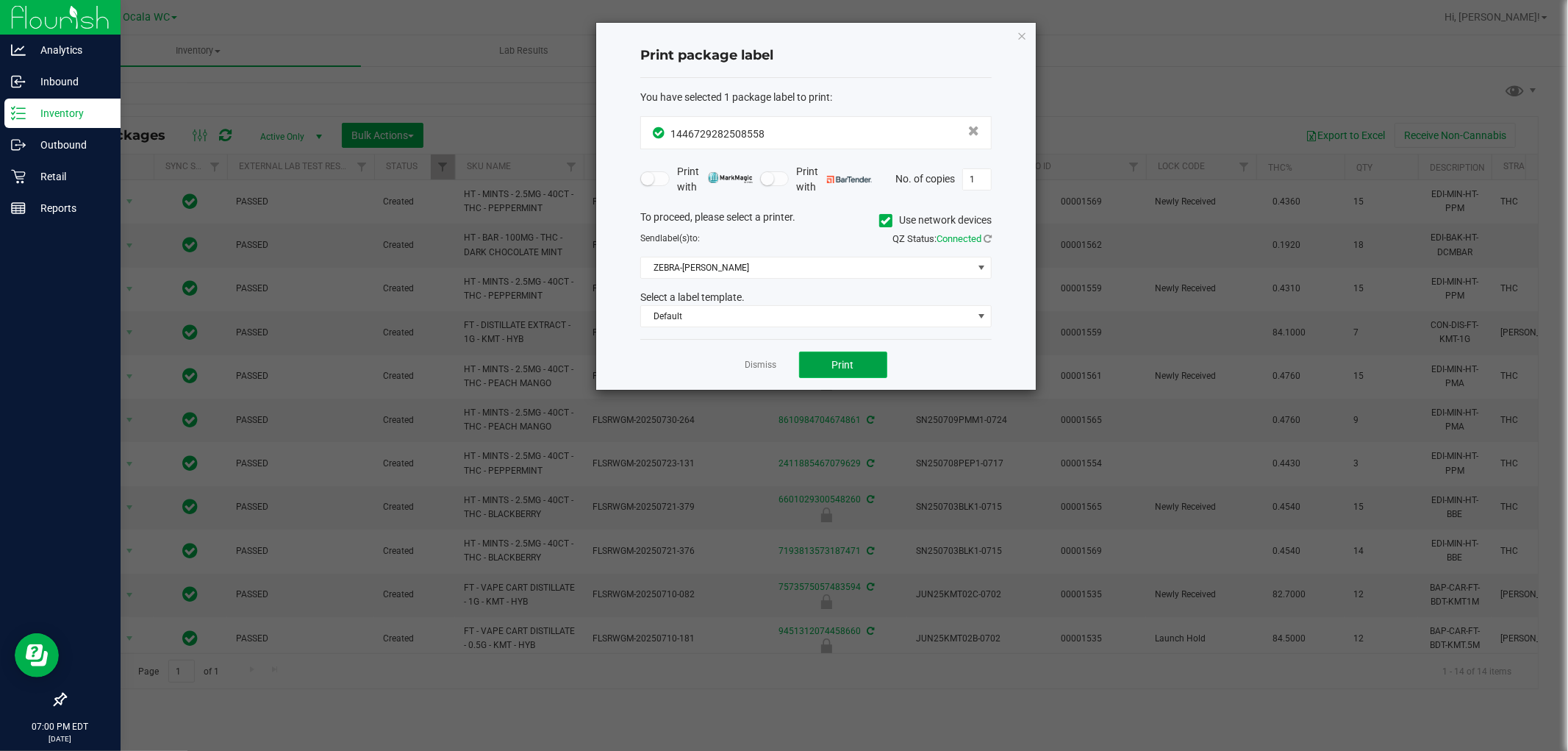
click at [858, 356] on button "Print" at bounding box center [843, 364] width 88 height 27
click at [753, 368] on link "Dismiss" at bounding box center [761, 365] width 31 height 13
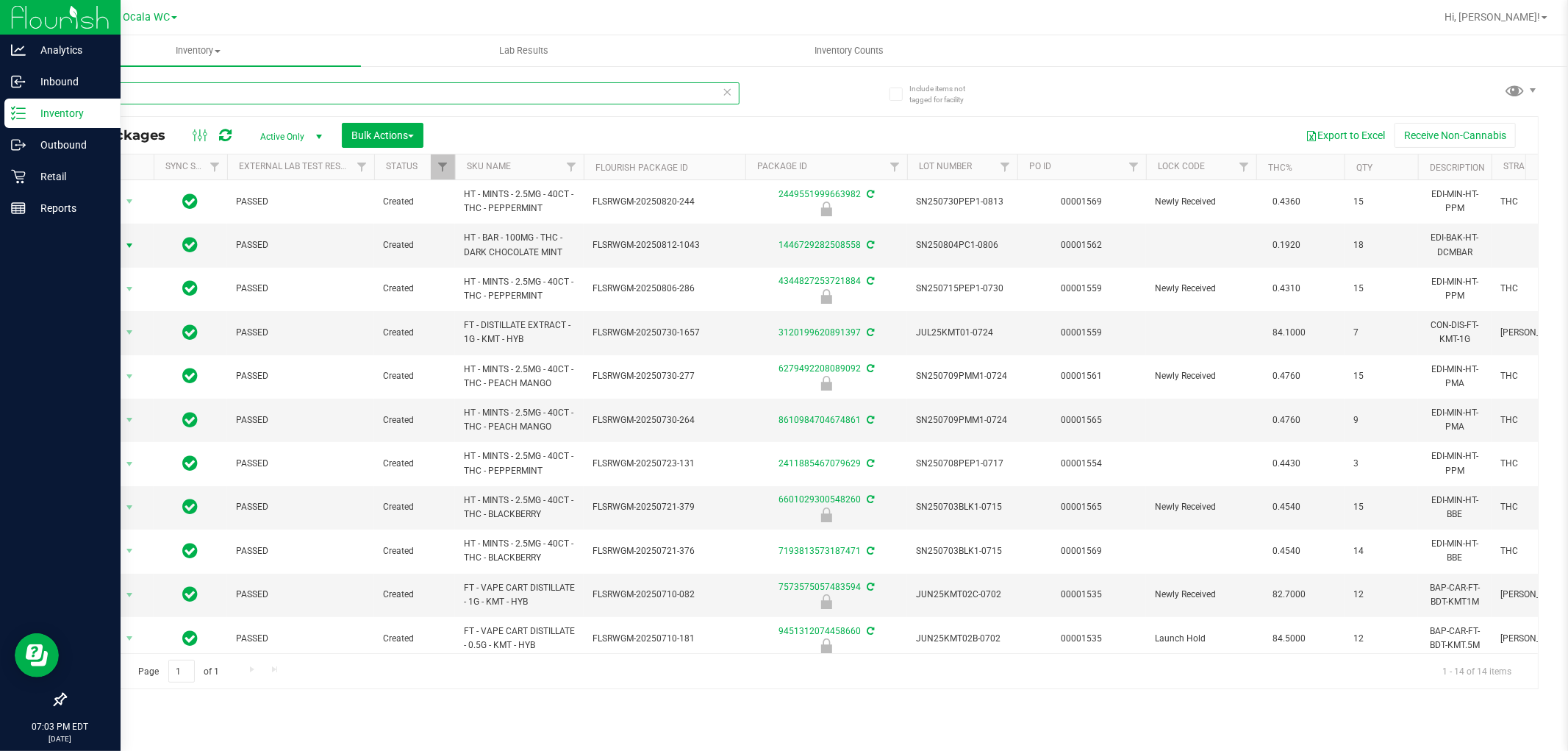
click at [210, 94] on input "mint" at bounding box center [402, 93] width 675 height 22
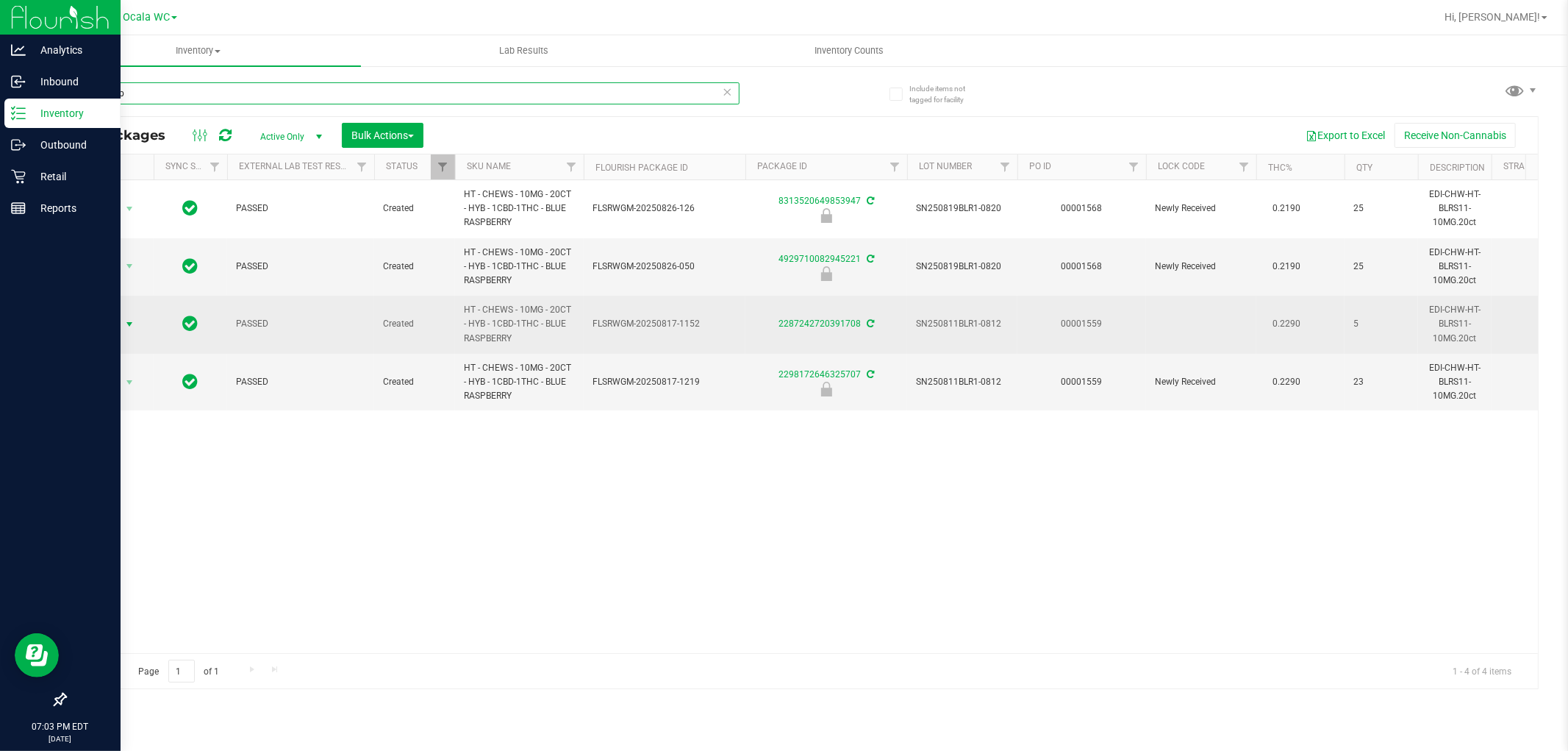
type input "blue rasp"
click at [130, 324] on span "select" at bounding box center [130, 324] width 12 height 12
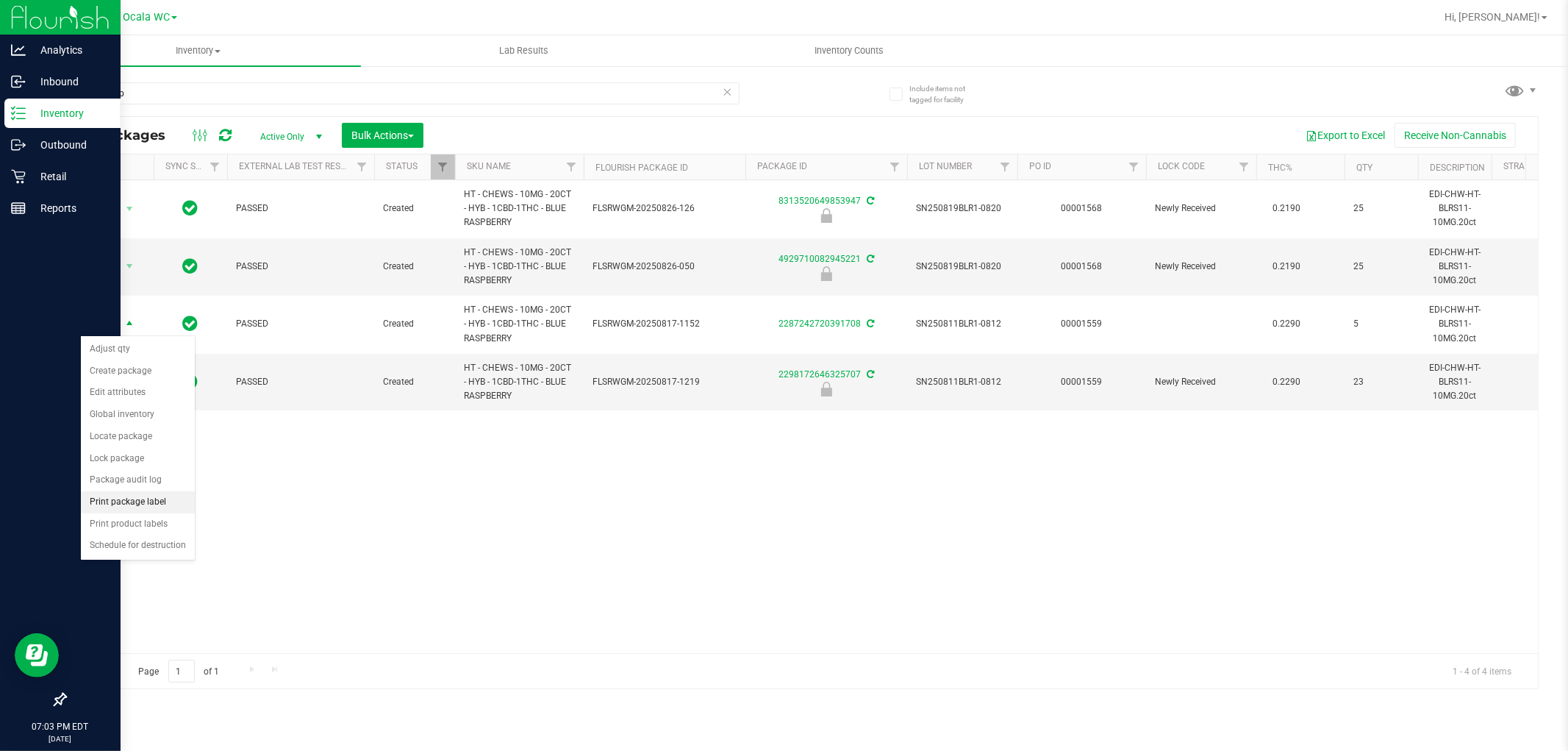
click at [162, 499] on li "Print package label" at bounding box center [137, 502] width 114 height 22
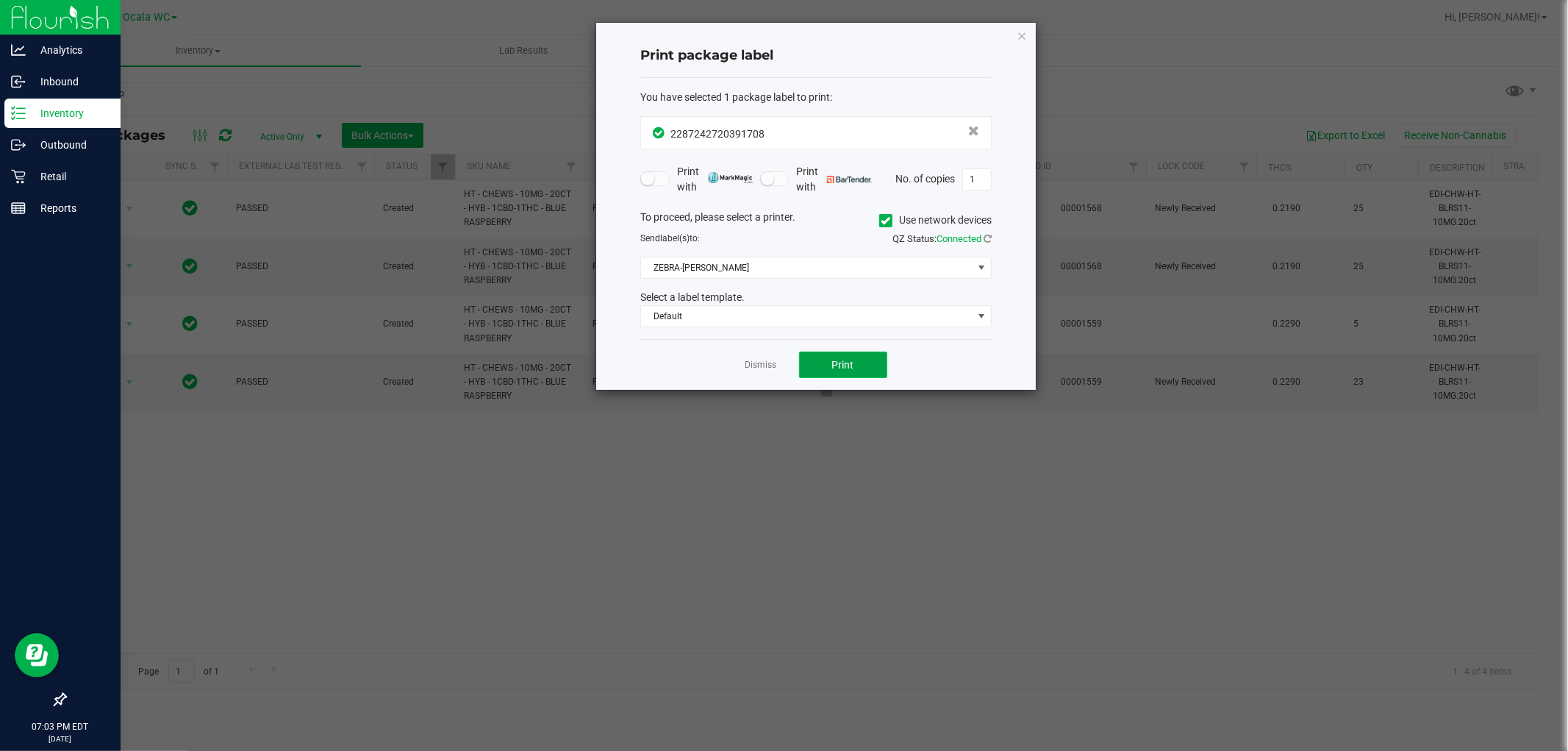
click at [856, 368] on button "Print" at bounding box center [843, 364] width 88 height 27
click at [764, 368] on link "Dismiss" at bounding box center [761, 365] width 31 height 13
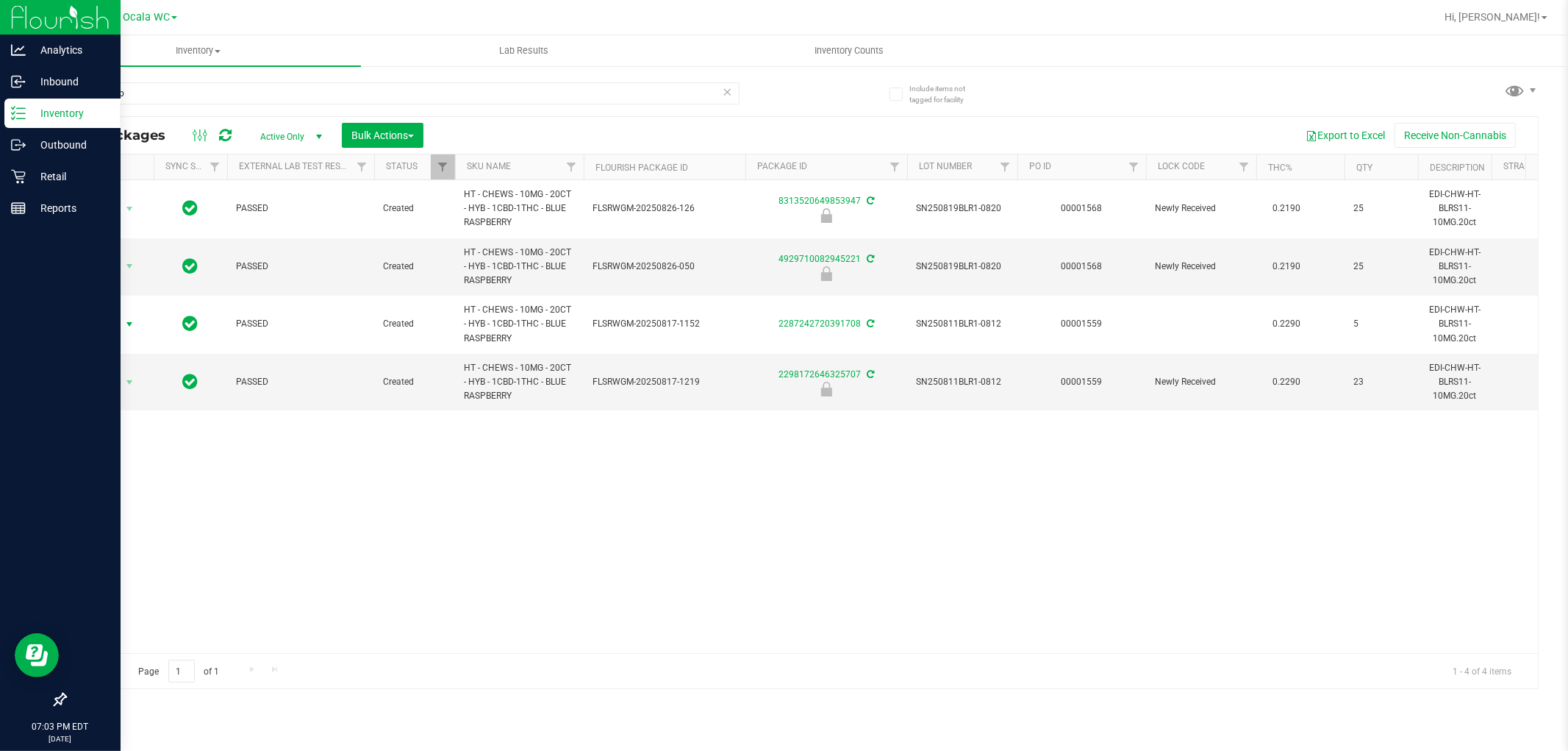
click at [339, 497] on div "Action Action Edit attributes Global inventory Locate package Package audit log…" at bounding box center [802, 417] width 1473 height 473
click at [22, 174] on icon at bounding box center [18, 176] width 15 height 15
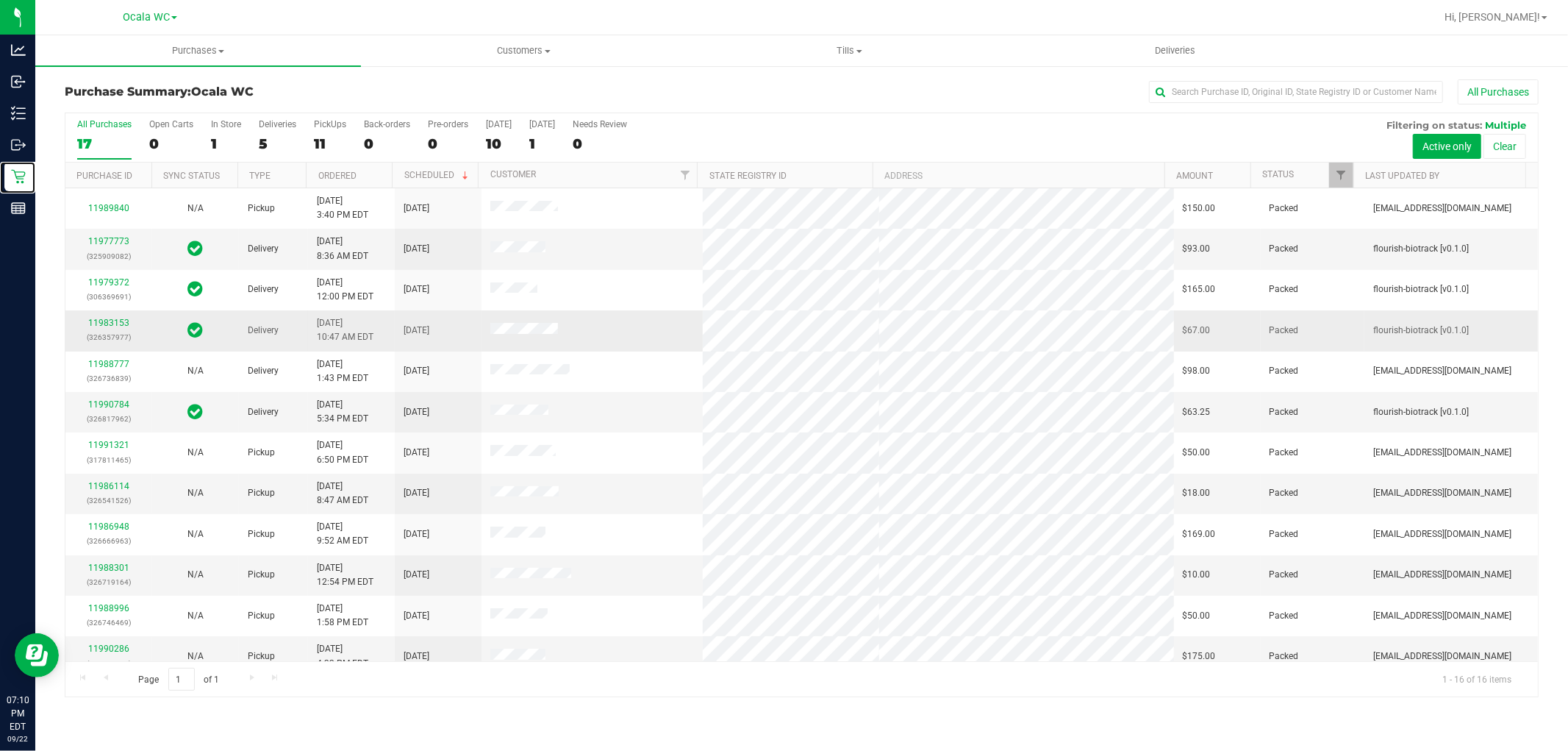
scroll to position [179, 0]
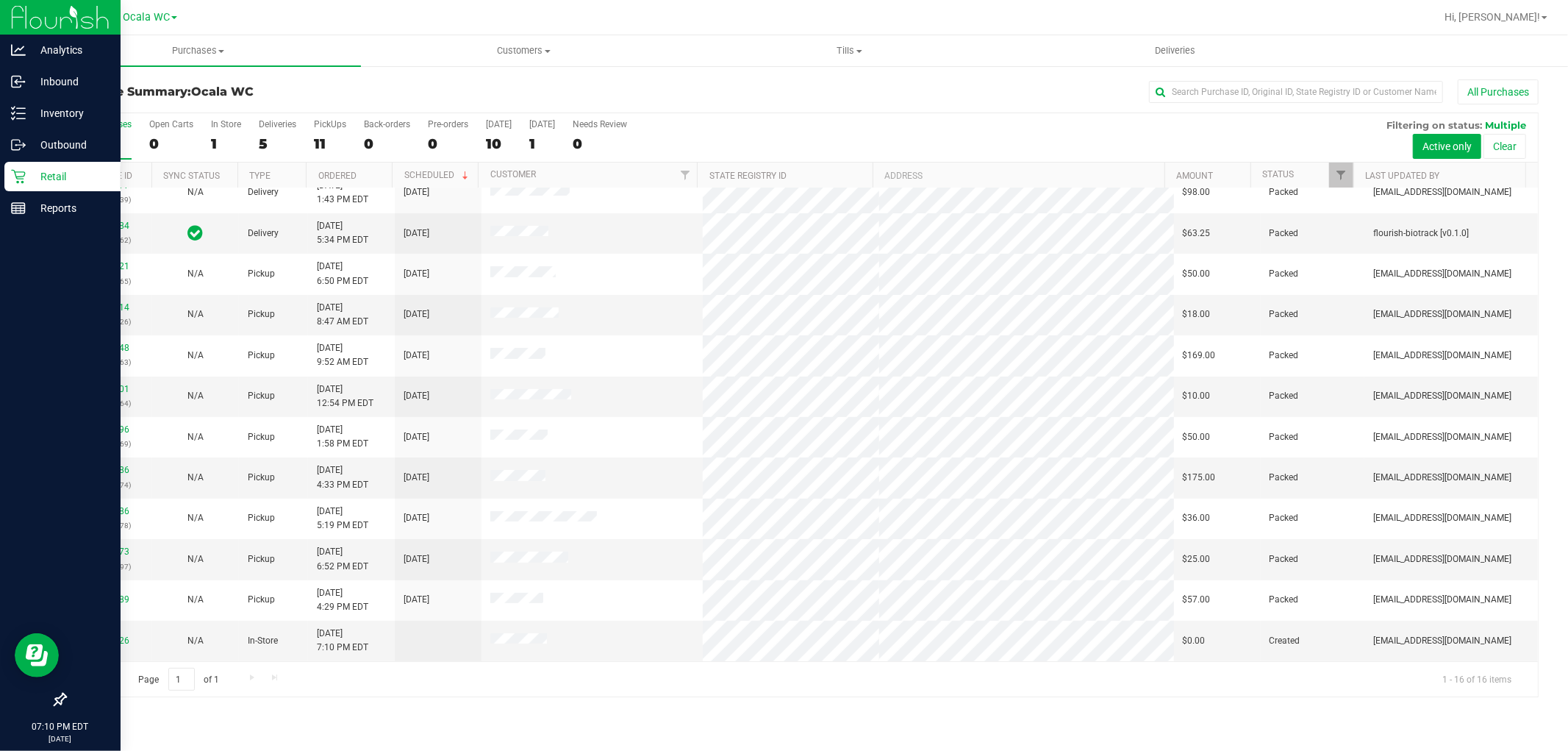
click at [36, 178] on p "Retail" at bounding box center [70, 177] width 88 height 18
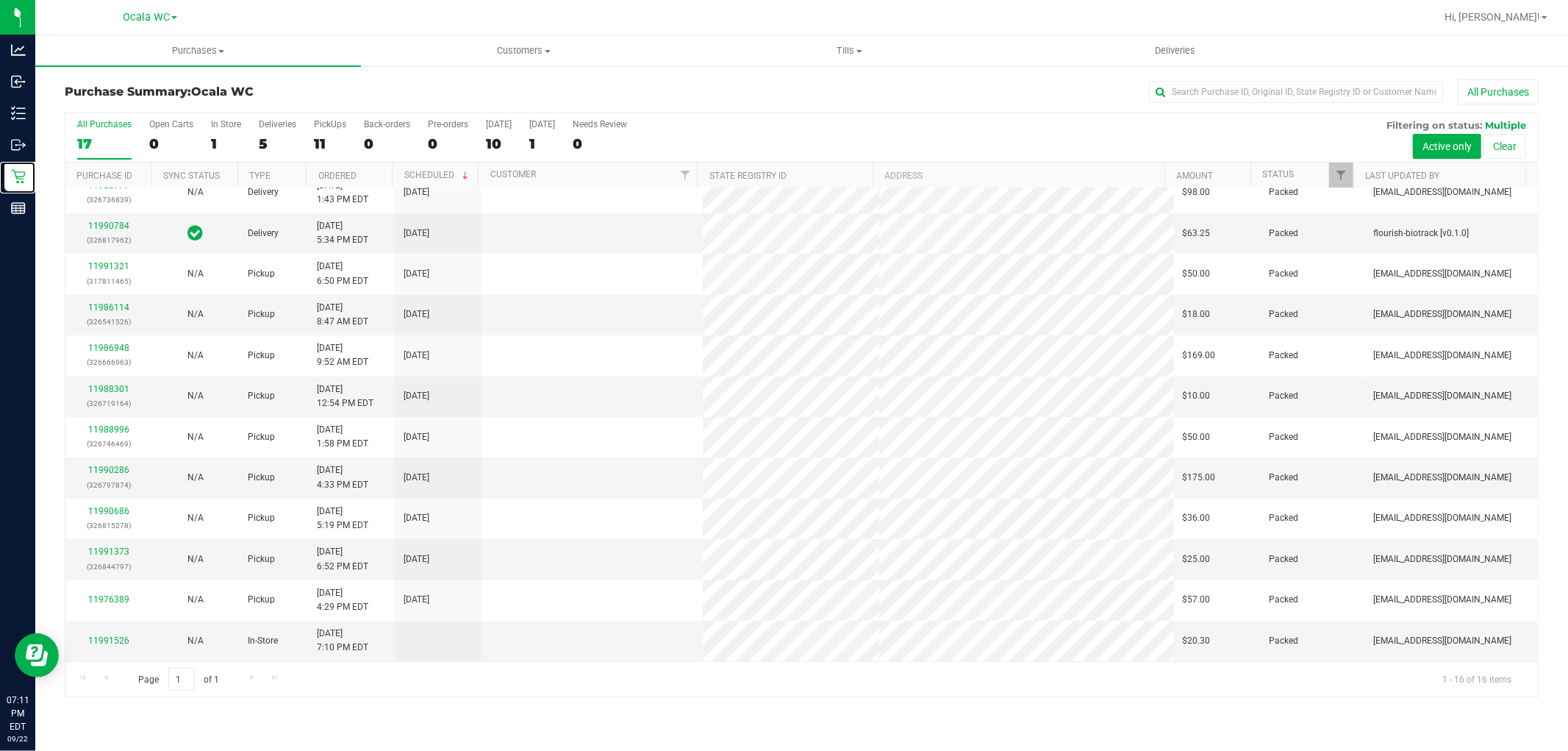
scroll to position [0, 0]
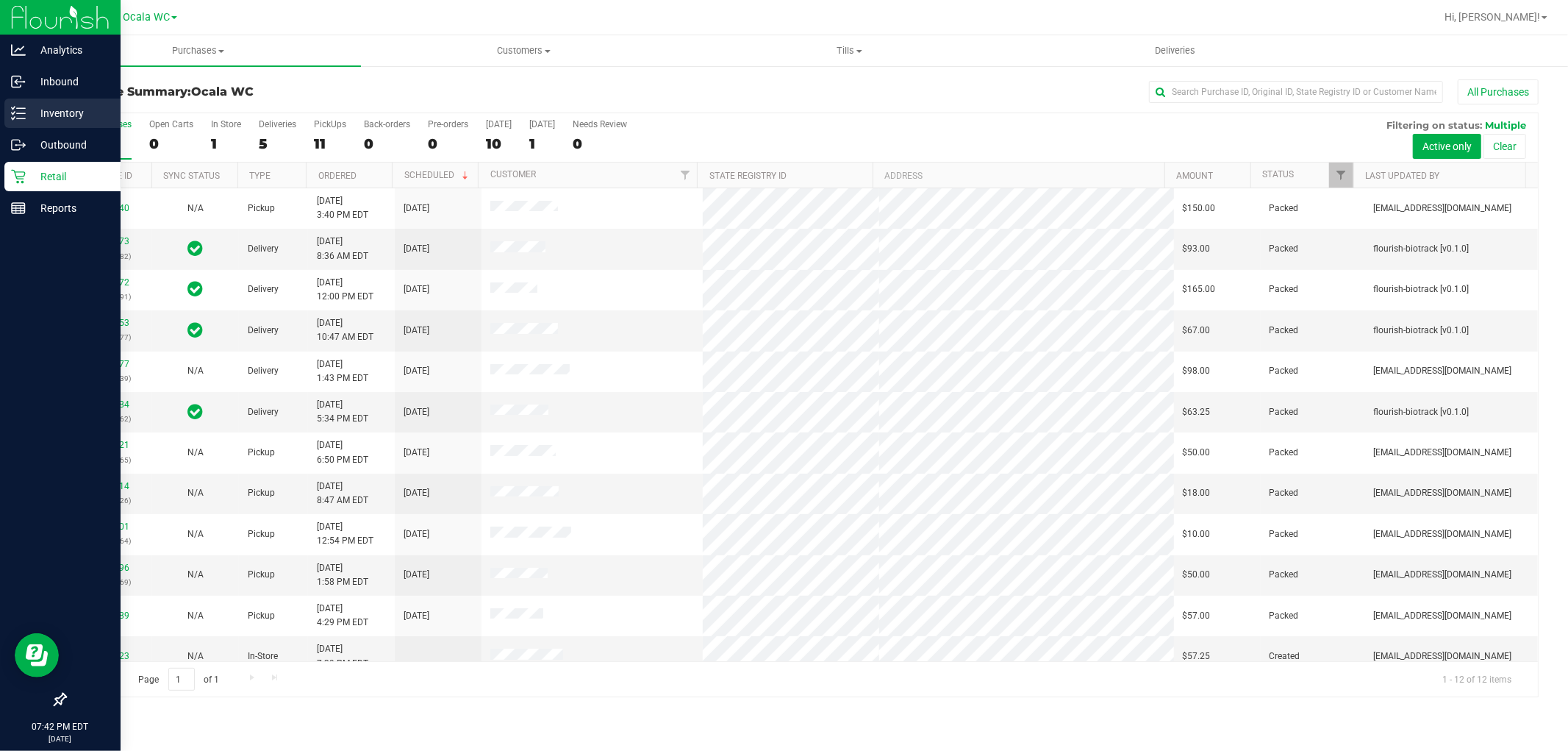
click at [57, 115] on p "Inventory" at bounding box center [70, 113] width 88 height 18
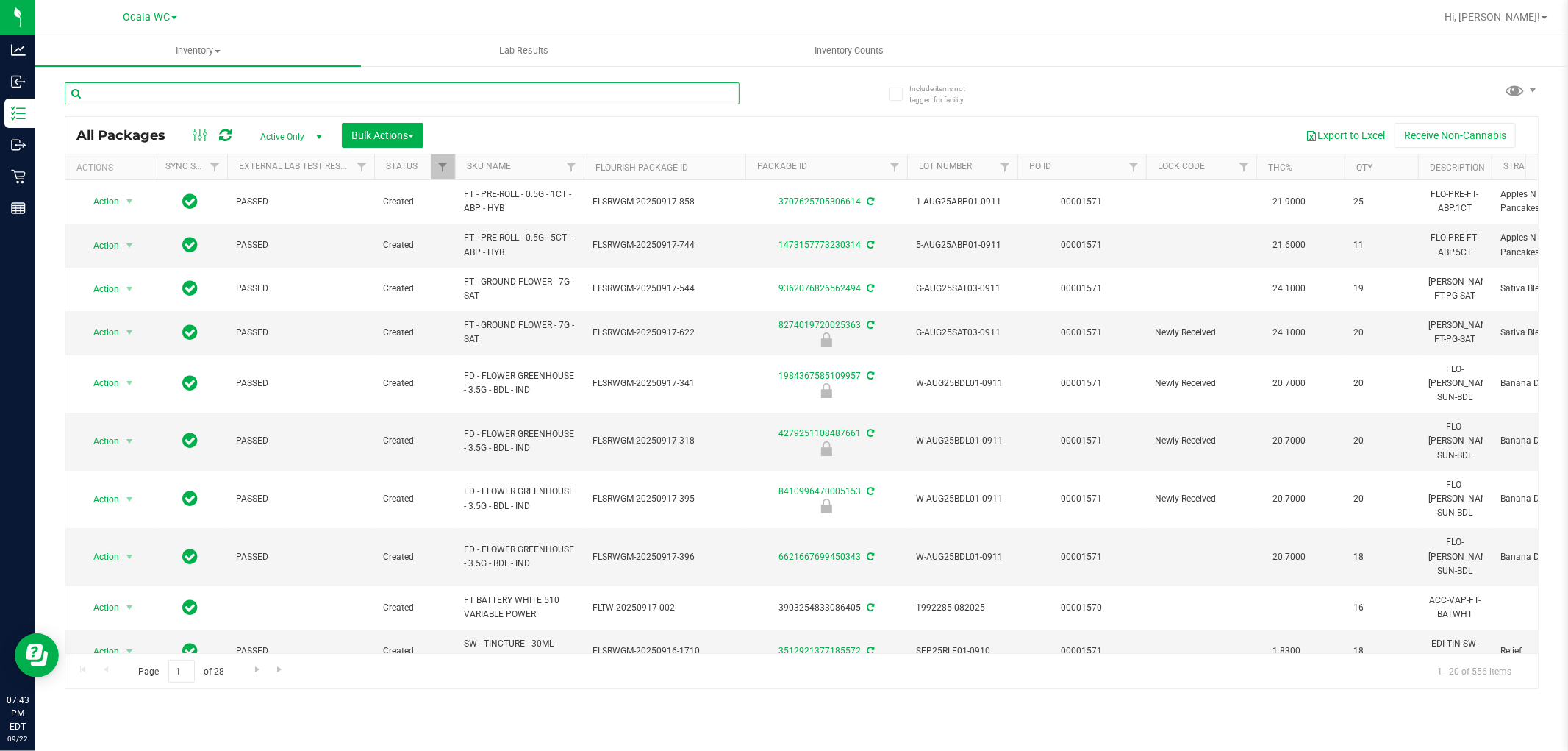
click at [101, 86] on input "text" at bounding box center [402, 93] width 675 height 22
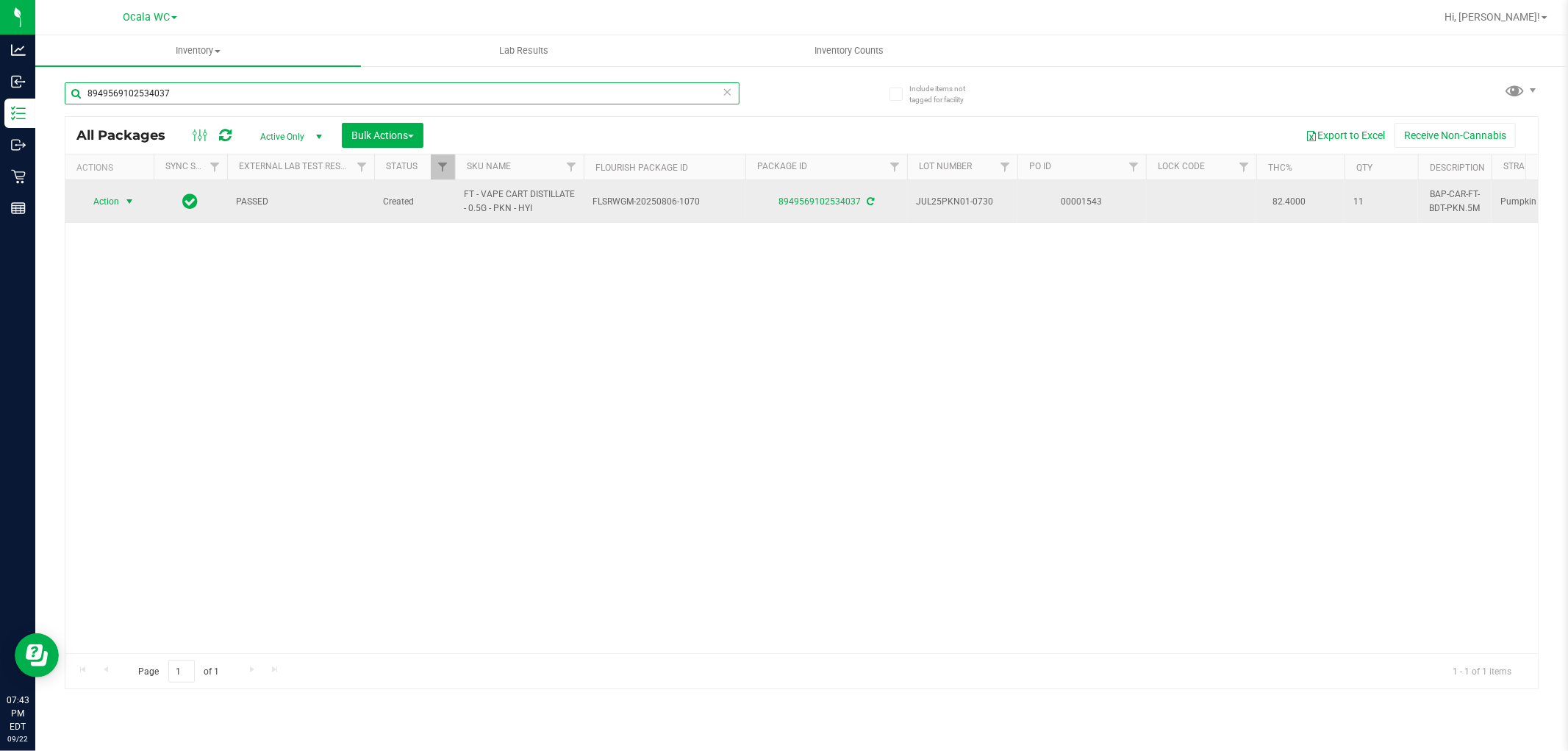
type input "8949569102534037"
click at [119, 203] on span "Action" at bounding box center [100, 201] width 39 height 21
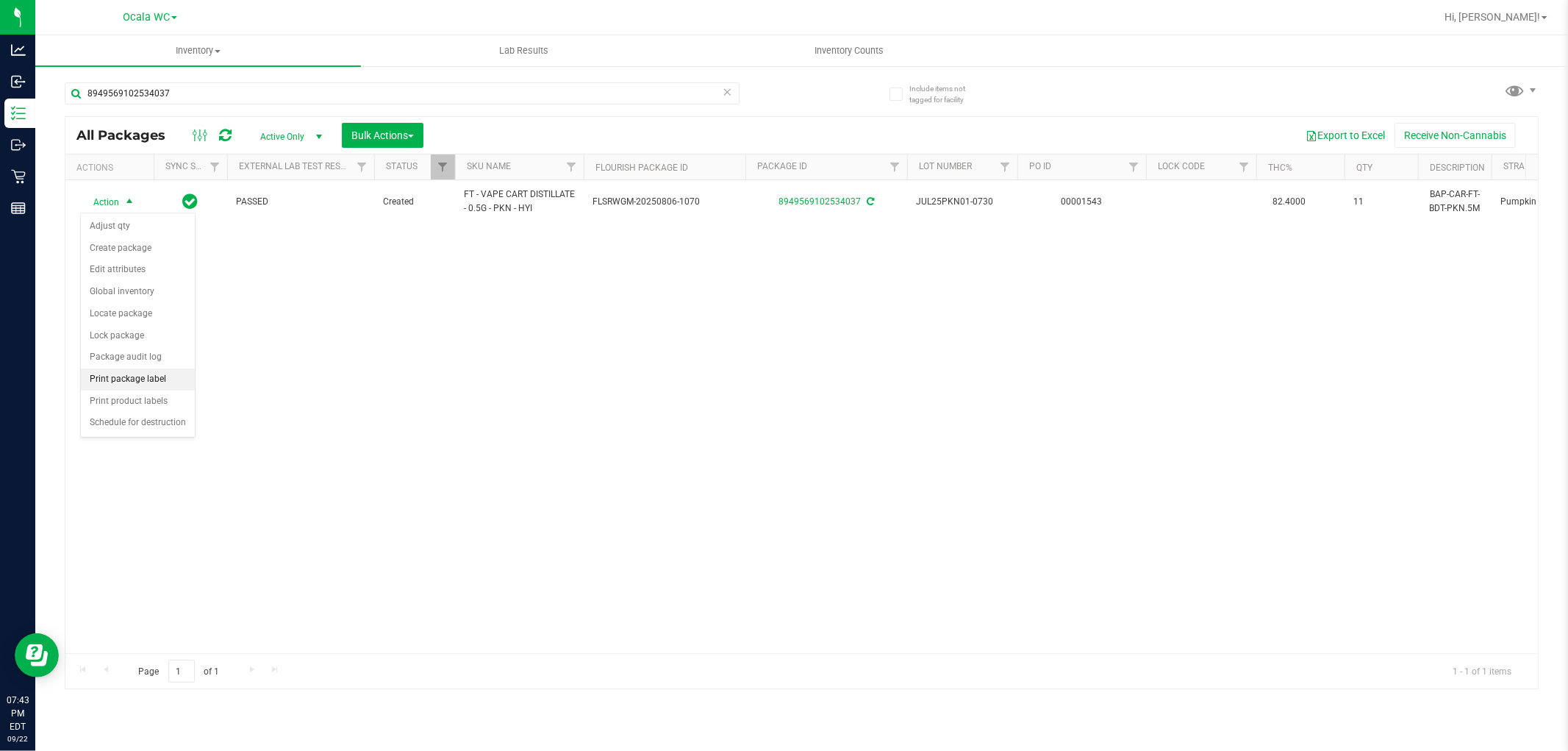
click at [148, 377] on li "Print package label" at bounding box center [137, 379] width 114 height 22
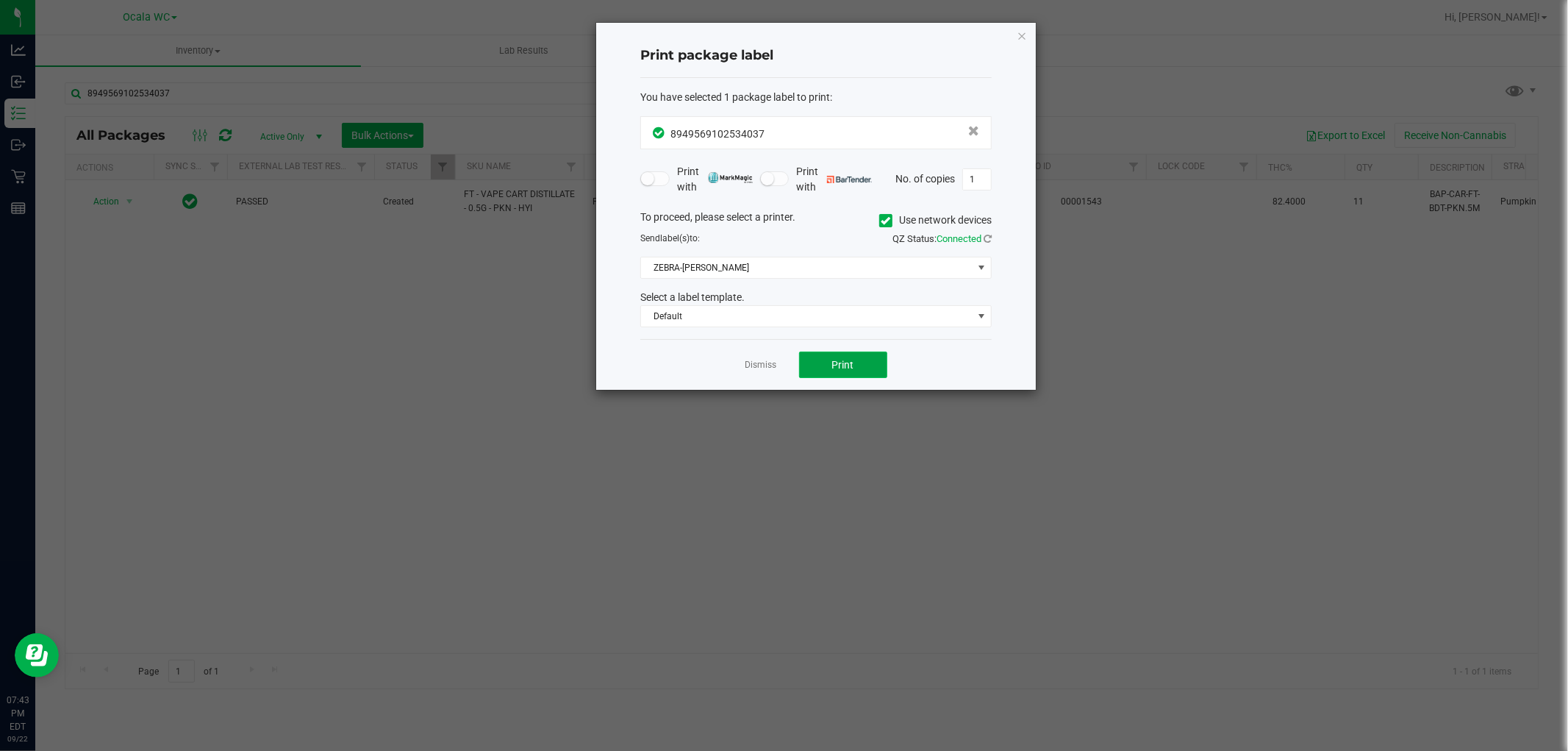
click at [840, 365] on span "Print" at bounding box center [843, 365] width 22 height 12
click at [755, 366] on link "Dismiss" at bounding box center [761, 365] width 31 height 13
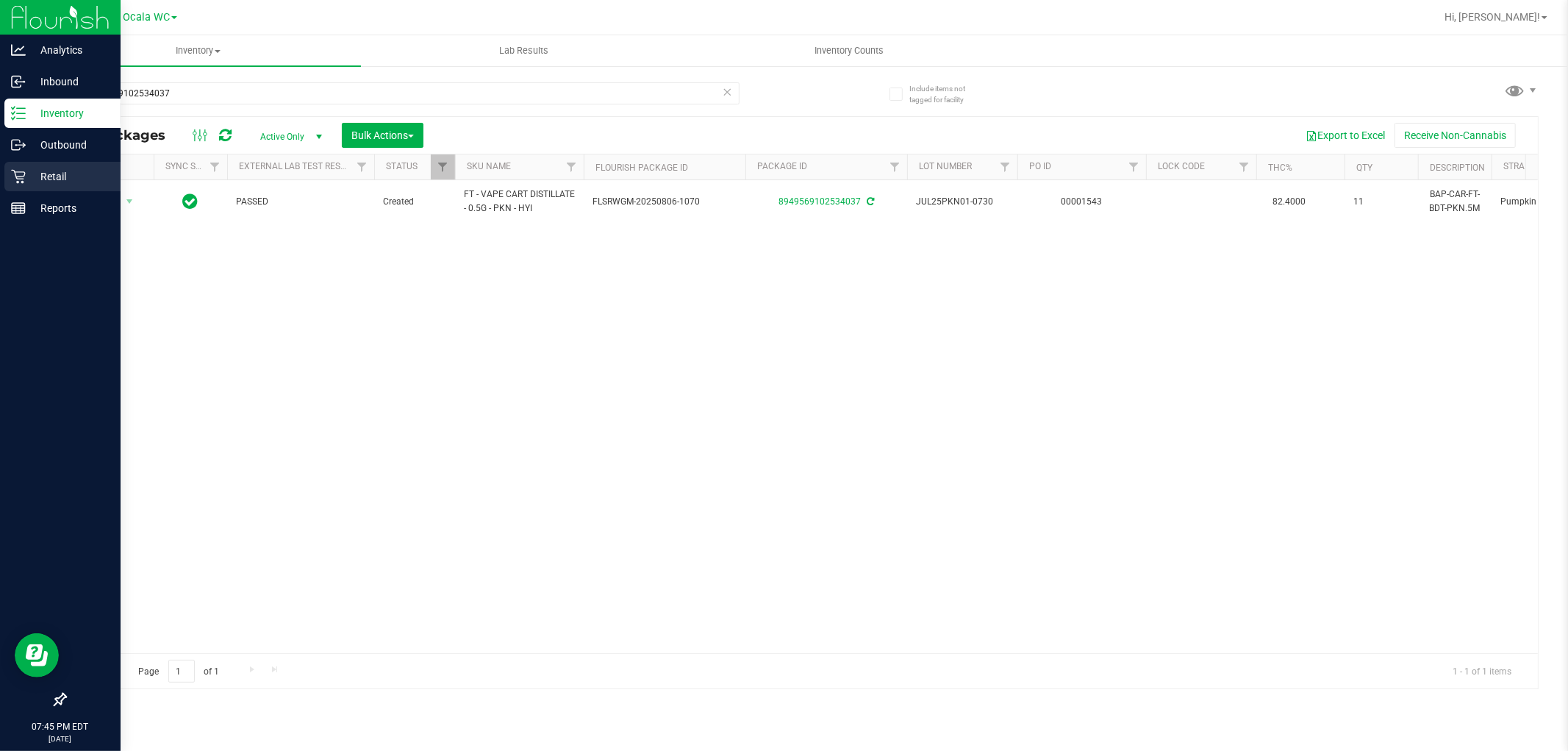
click at [42, 185] on p "Retail" at bounding box center [70, 177] width 88 height 18
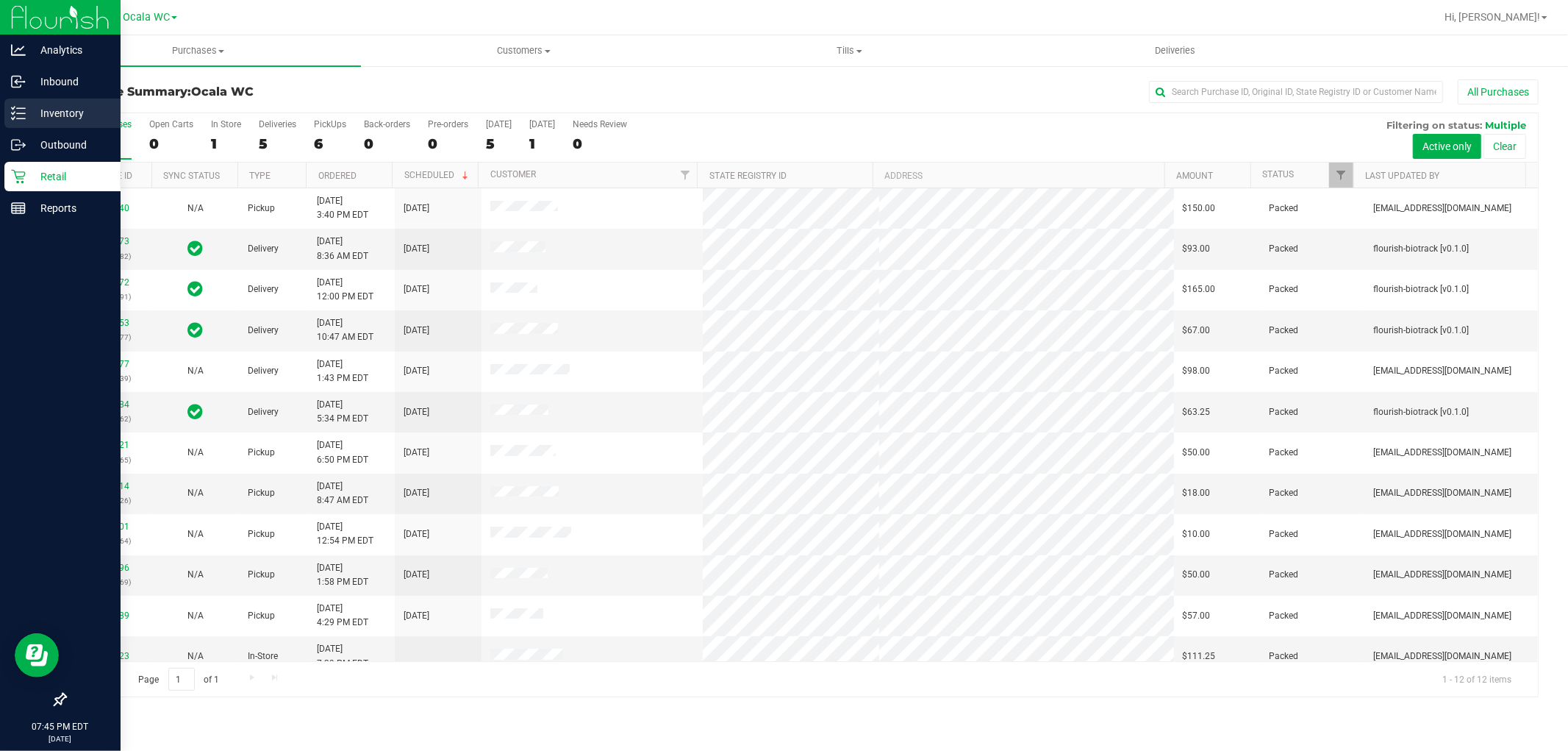
click at [78, 121] on p "Inventory" at bounding box center [70, 113] width 88 height 18
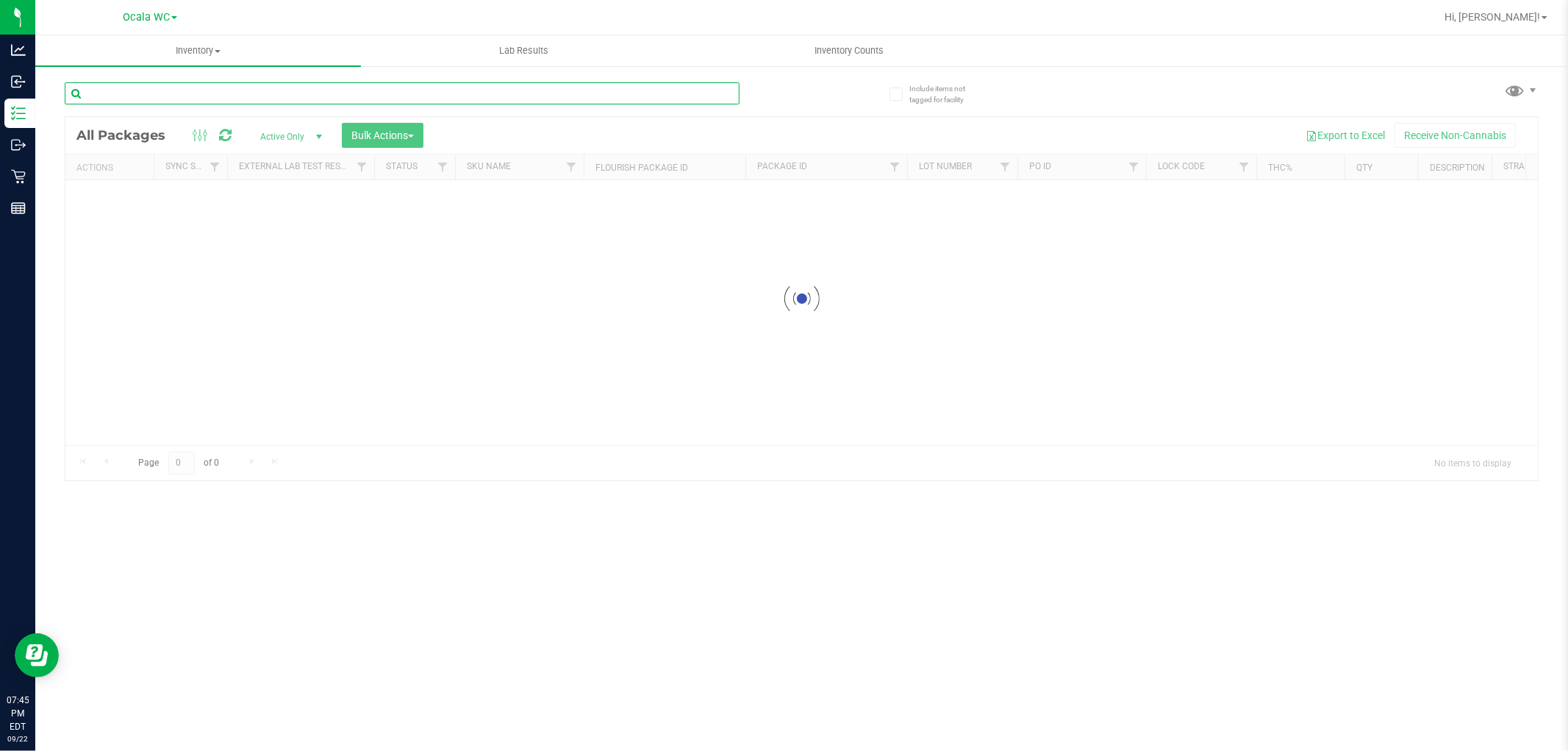
click at [226, 94] on input "text" at bounding box center [402, 93] width 675 height 22
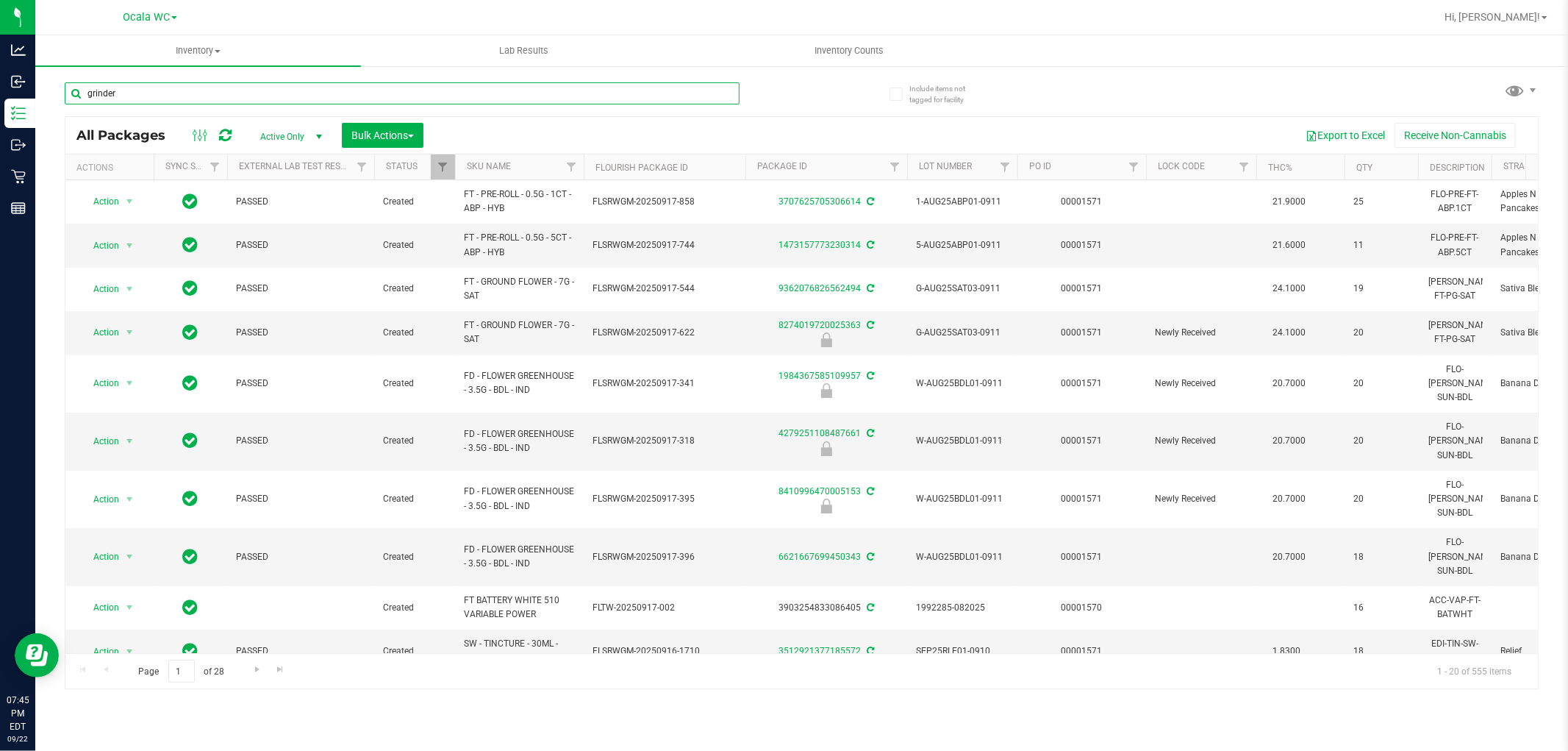
type input "grinder"
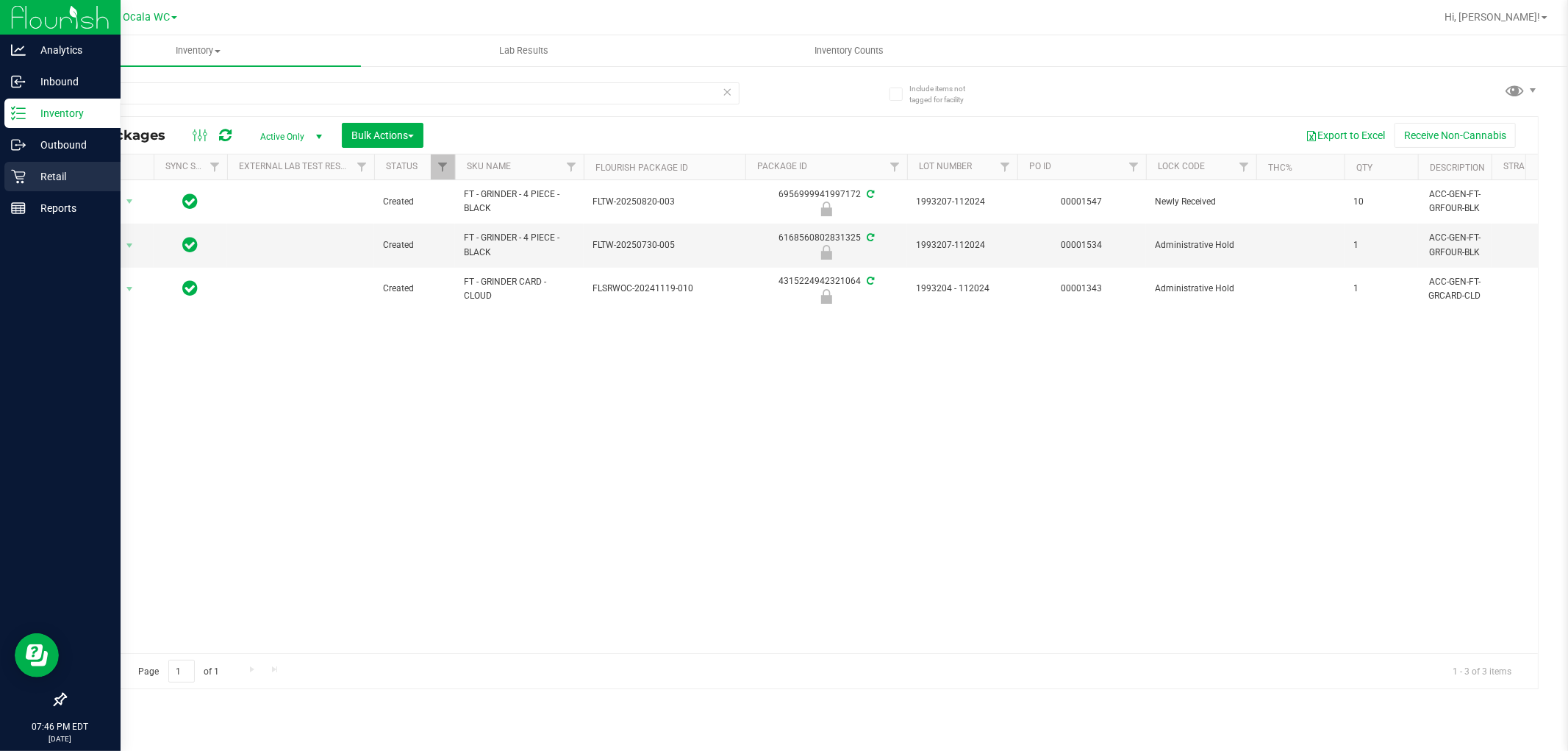
click at [33, 168] on p "Retail" at bounding box center [70, 177] width 88 height 18
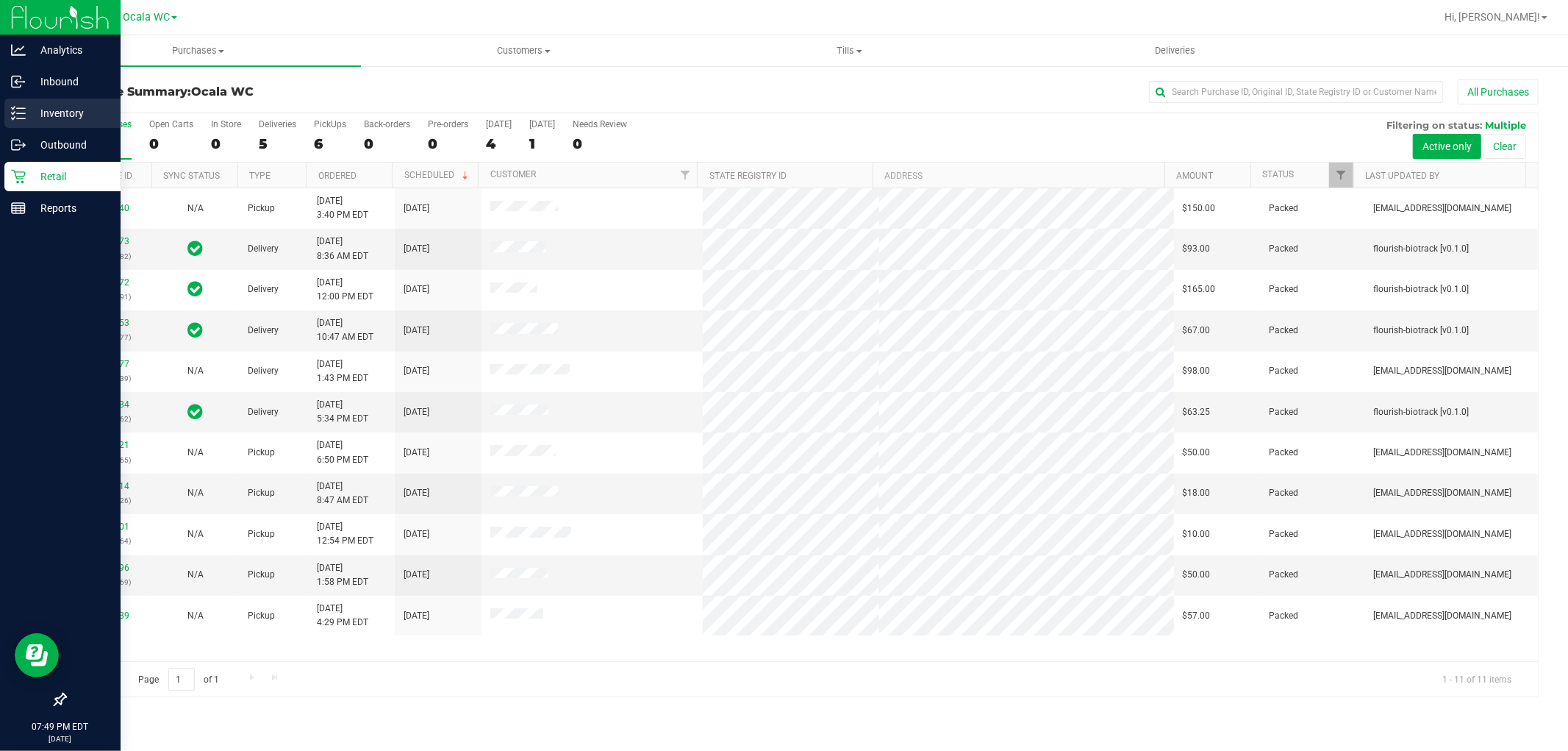
click at [72, 98] on div "Inventory" at bounding box center [62, 113] width 116 height 29
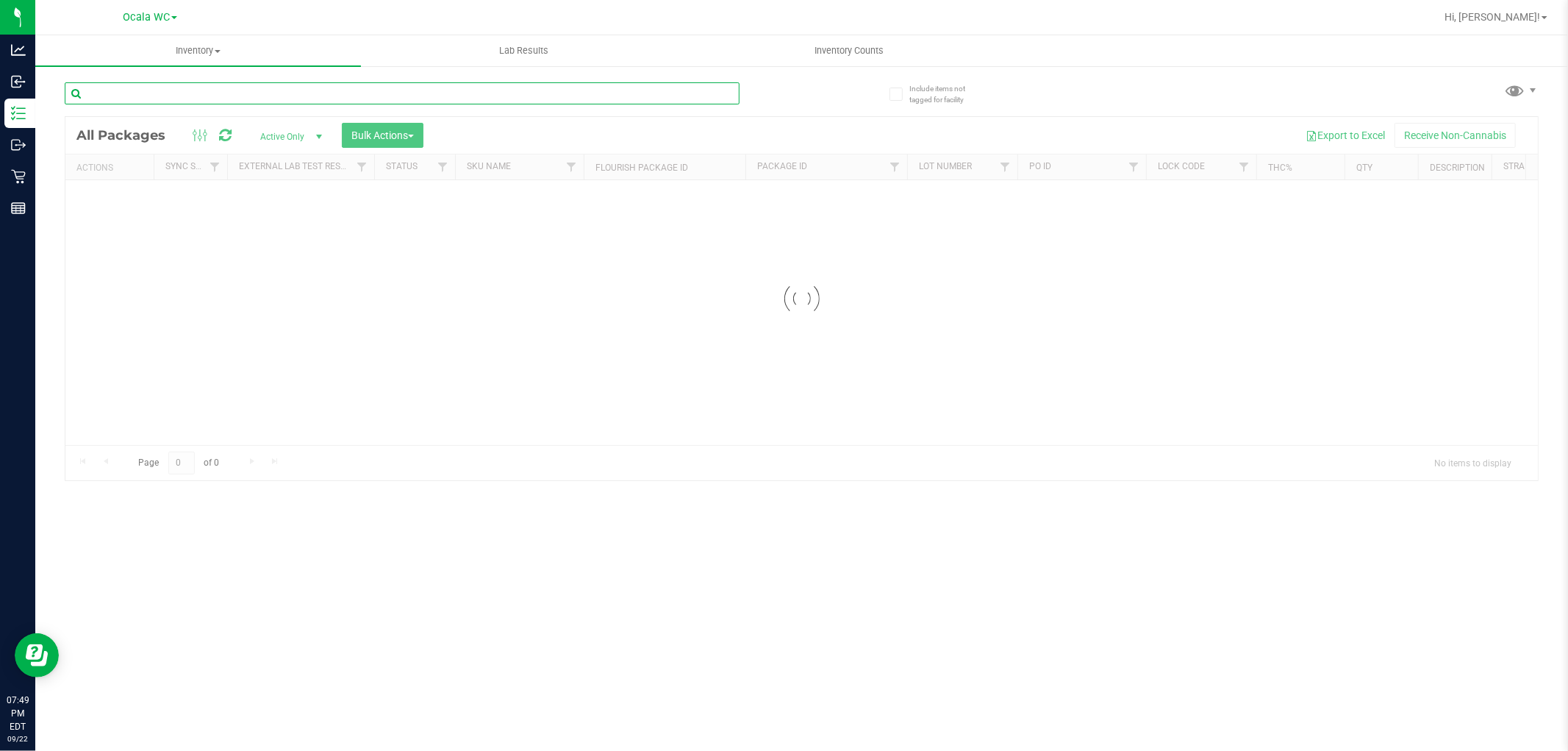
click at [238, 100] on input "text" at bounding box center [402, 93] width 675 height 22
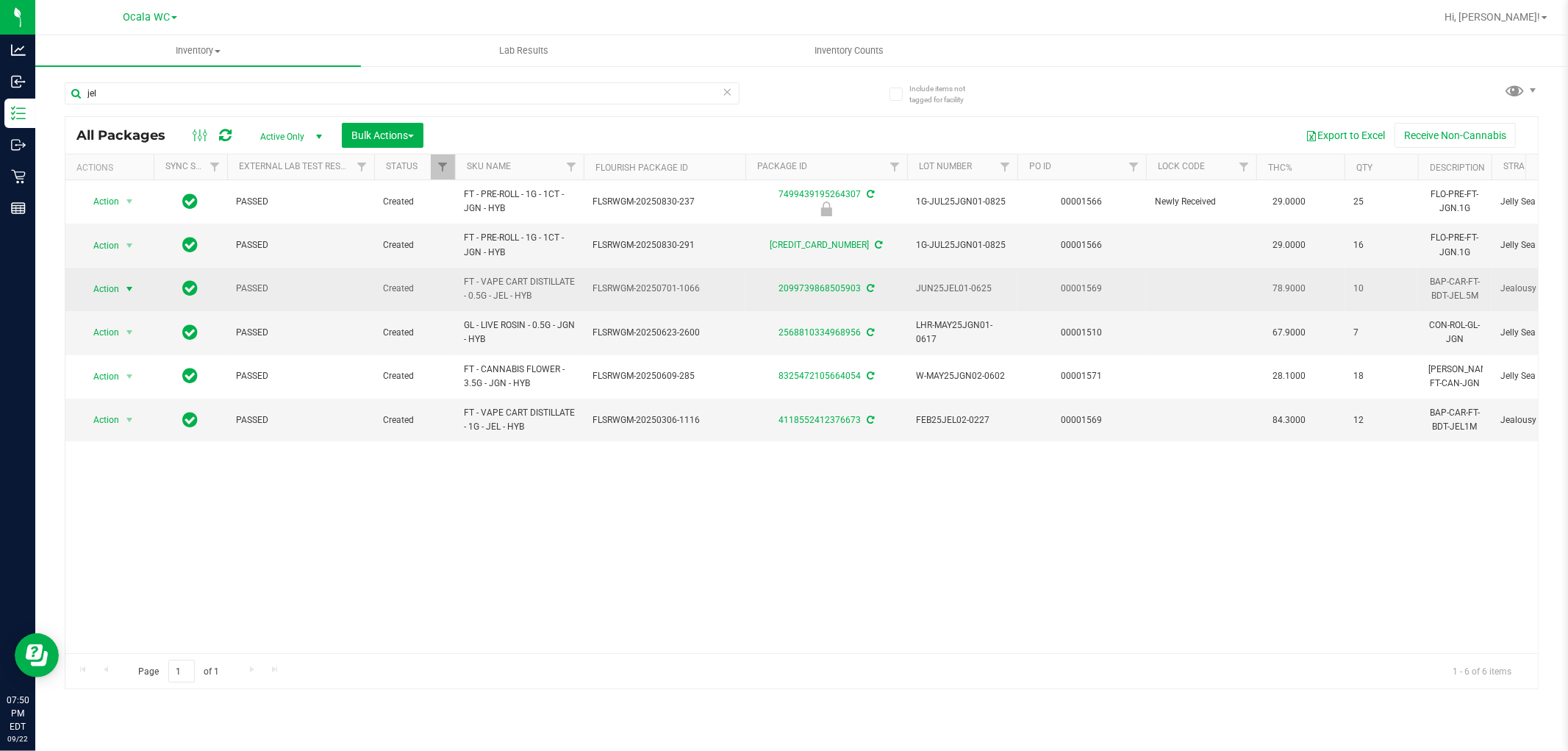
click at [115, 292] on span "Action" at bounding box center [100, 289] width 39 height 21
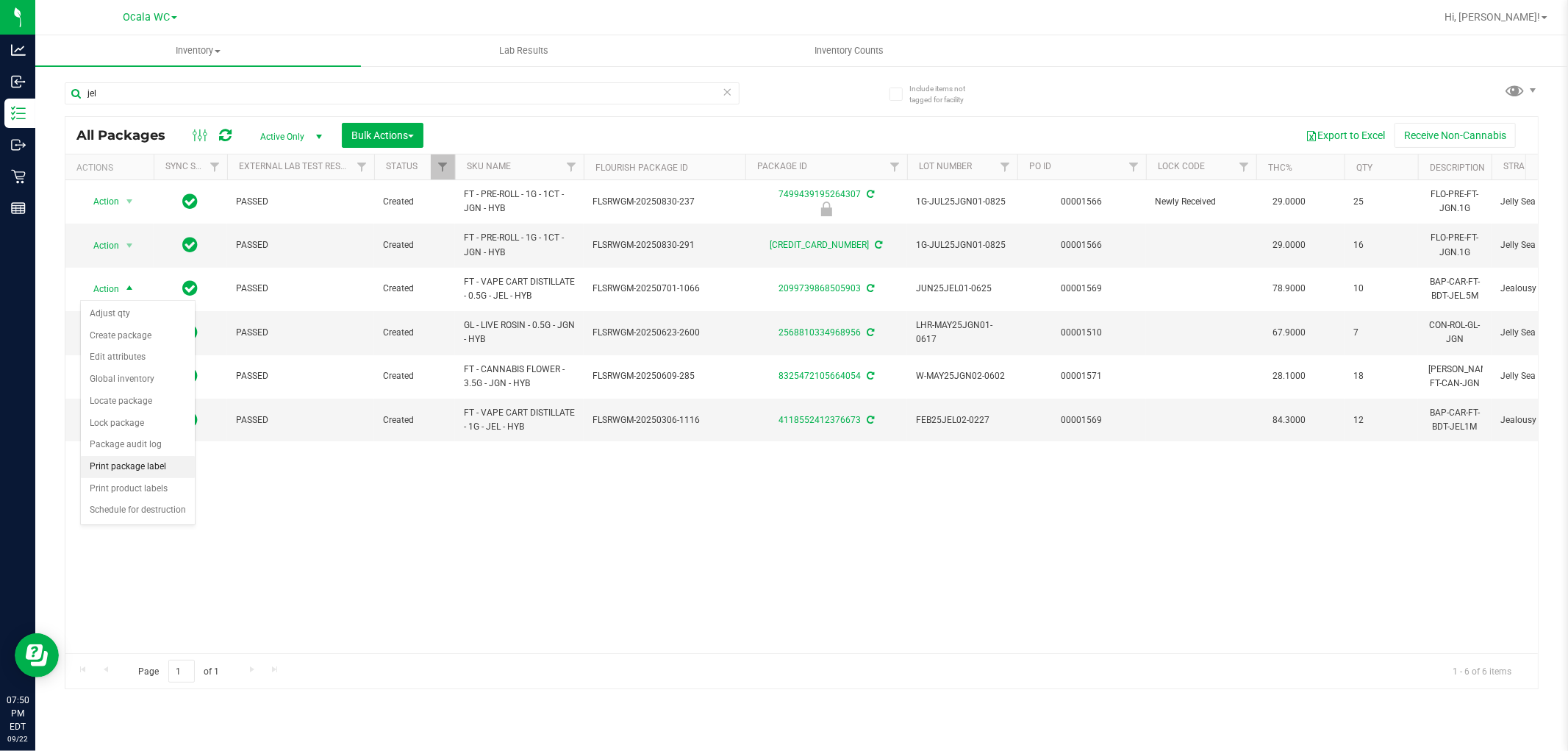
click at [151, 471] on li "Print package label" at bounding box center [137, 467] width 114 height 22
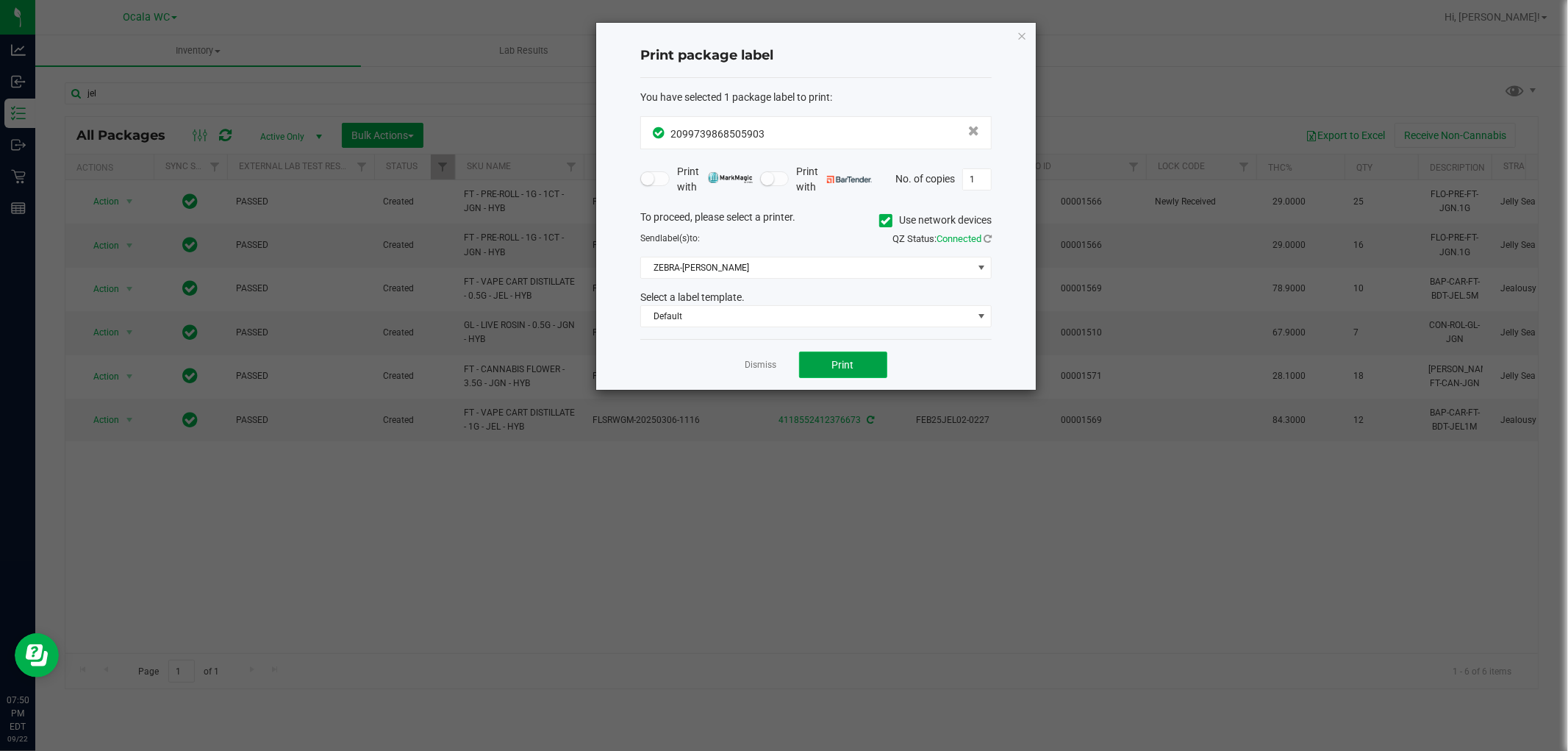
click at [875, 354] on button "Print" at bounding box center [843, 364] width 88 height 27
click at [763, 364] on link "Dismiss" at bounding box center [761, 365] width 31 height 13
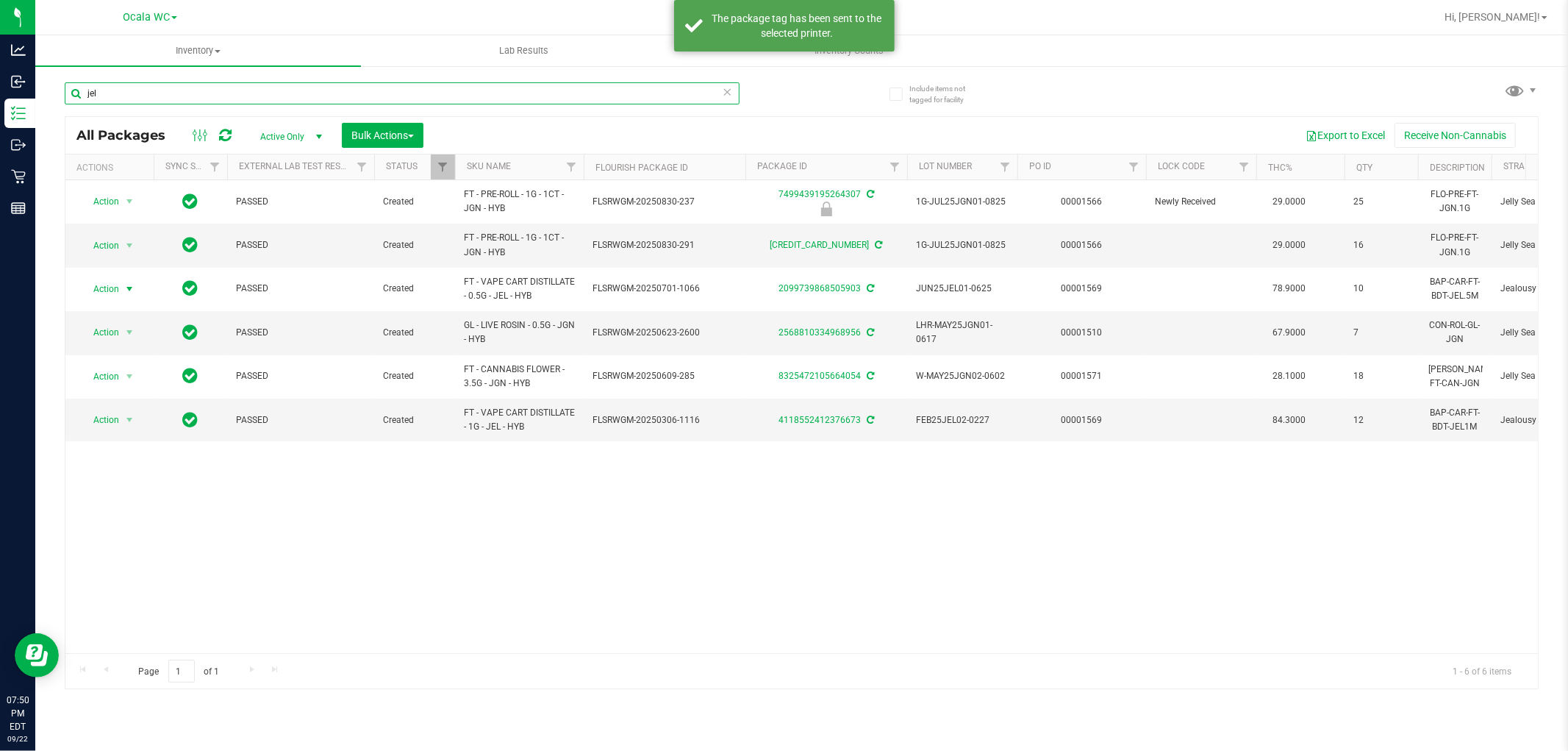
click at [314, 89] on input "jel" at bounding box center [402, 93] width 675 height 22
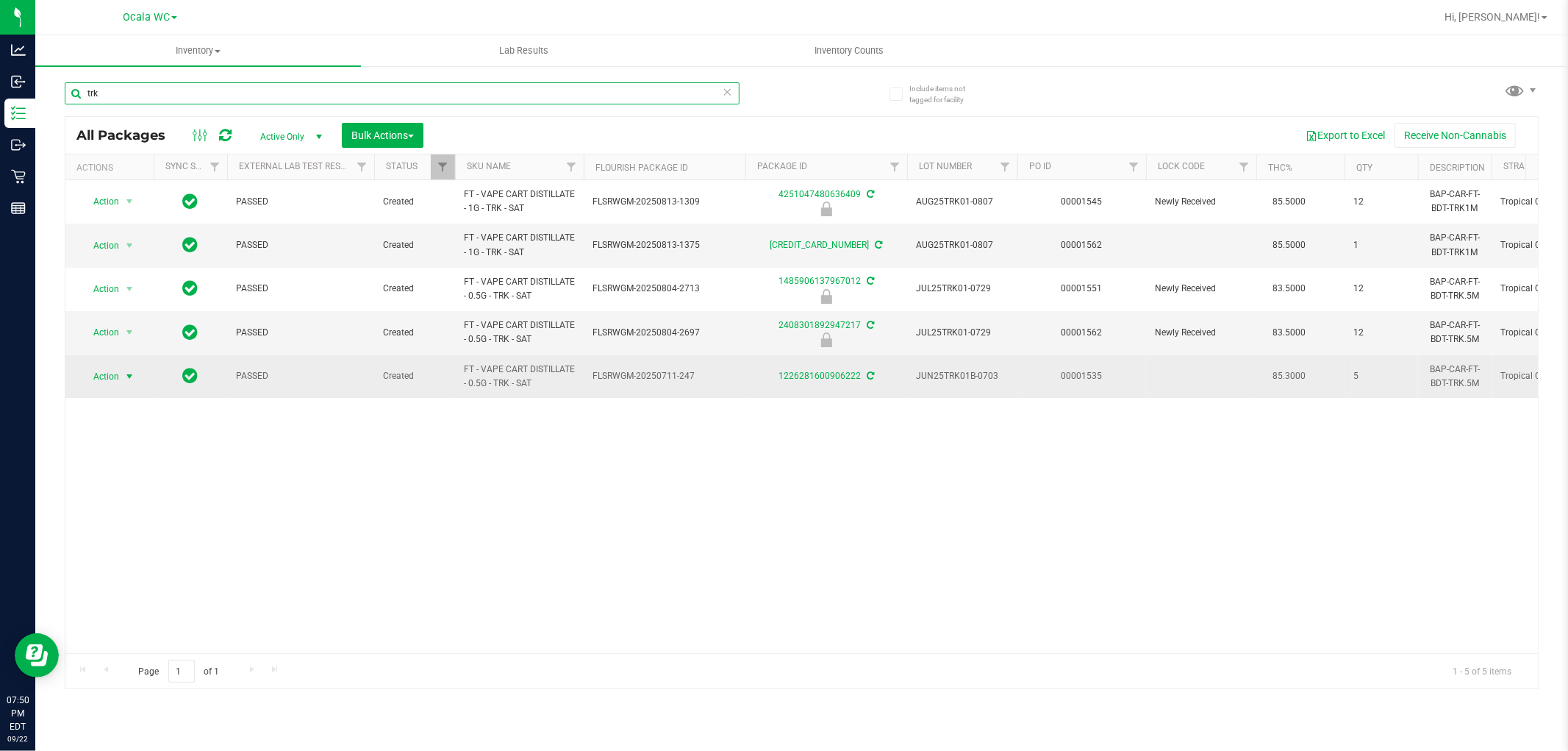
type input "trk"
click at [116, 377] on span "Action" at bounding box center [100, 376] width 39 height 21
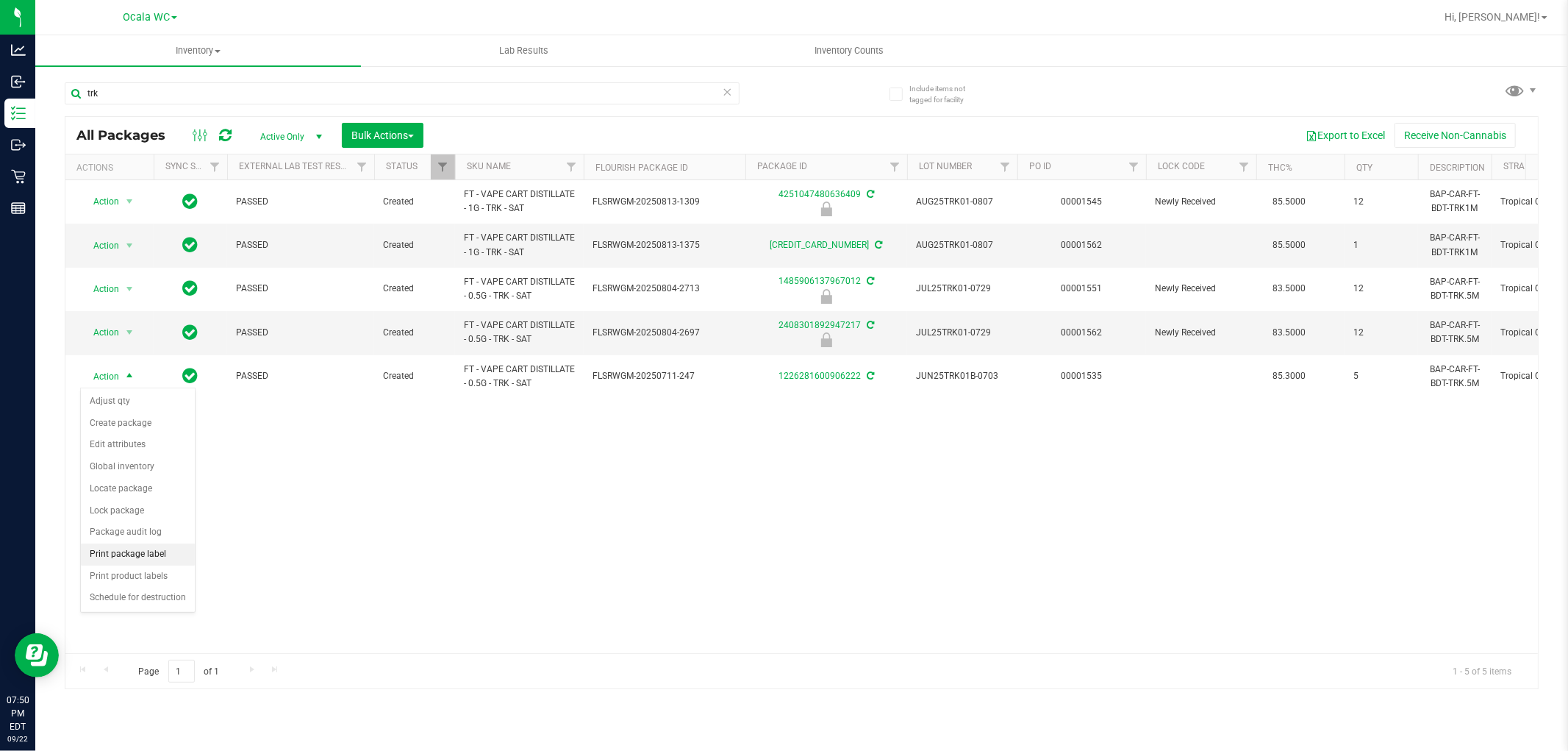
click at [162, 558] on li "Print package label" at bounding box center [137, 555] width 114 height 22
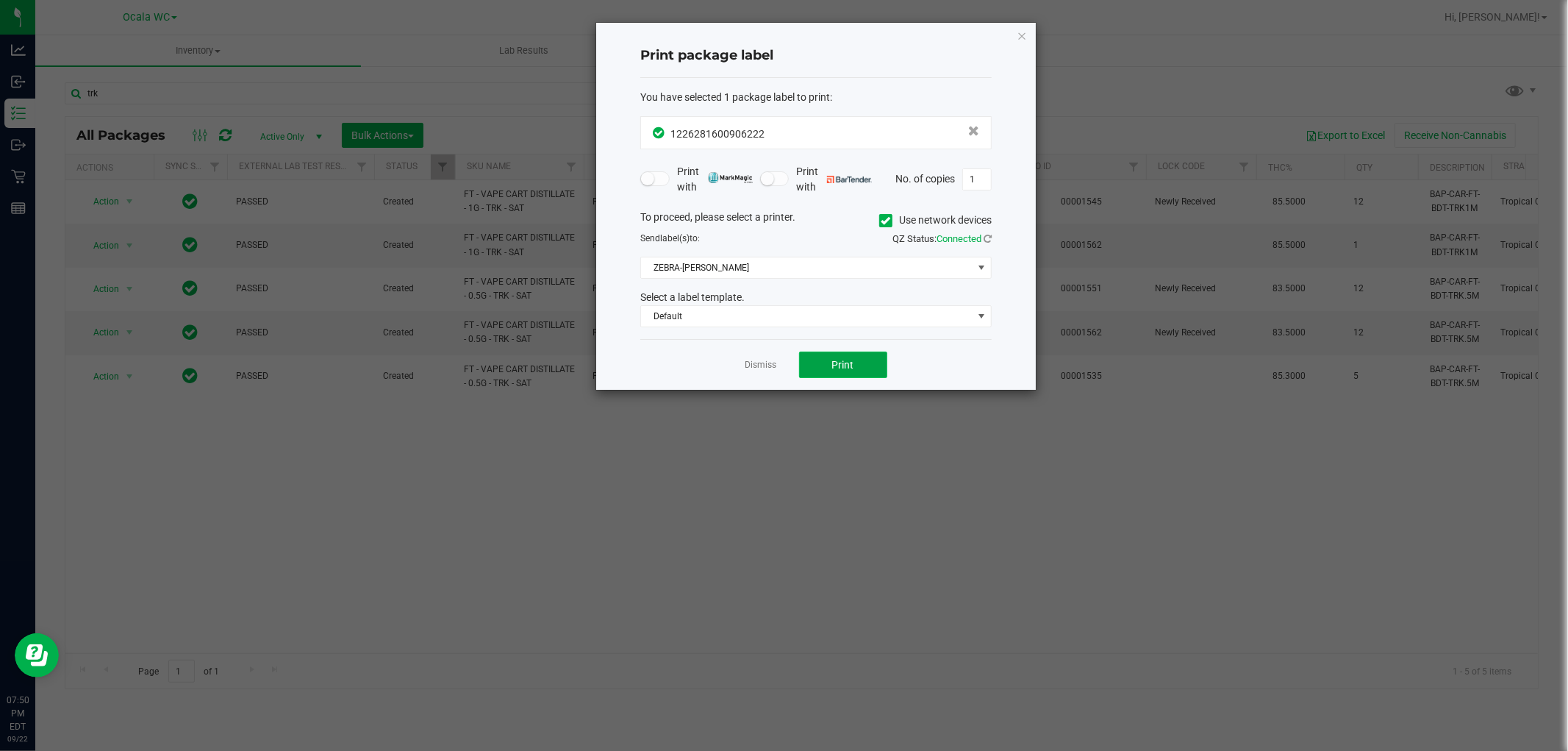
click at [808, 362] on button "Print" at bounding box center [843, 364] width 88 height 27
click at [755, 369] on link "Dismiss" at bounding box center [761, 365] width 31 height 13
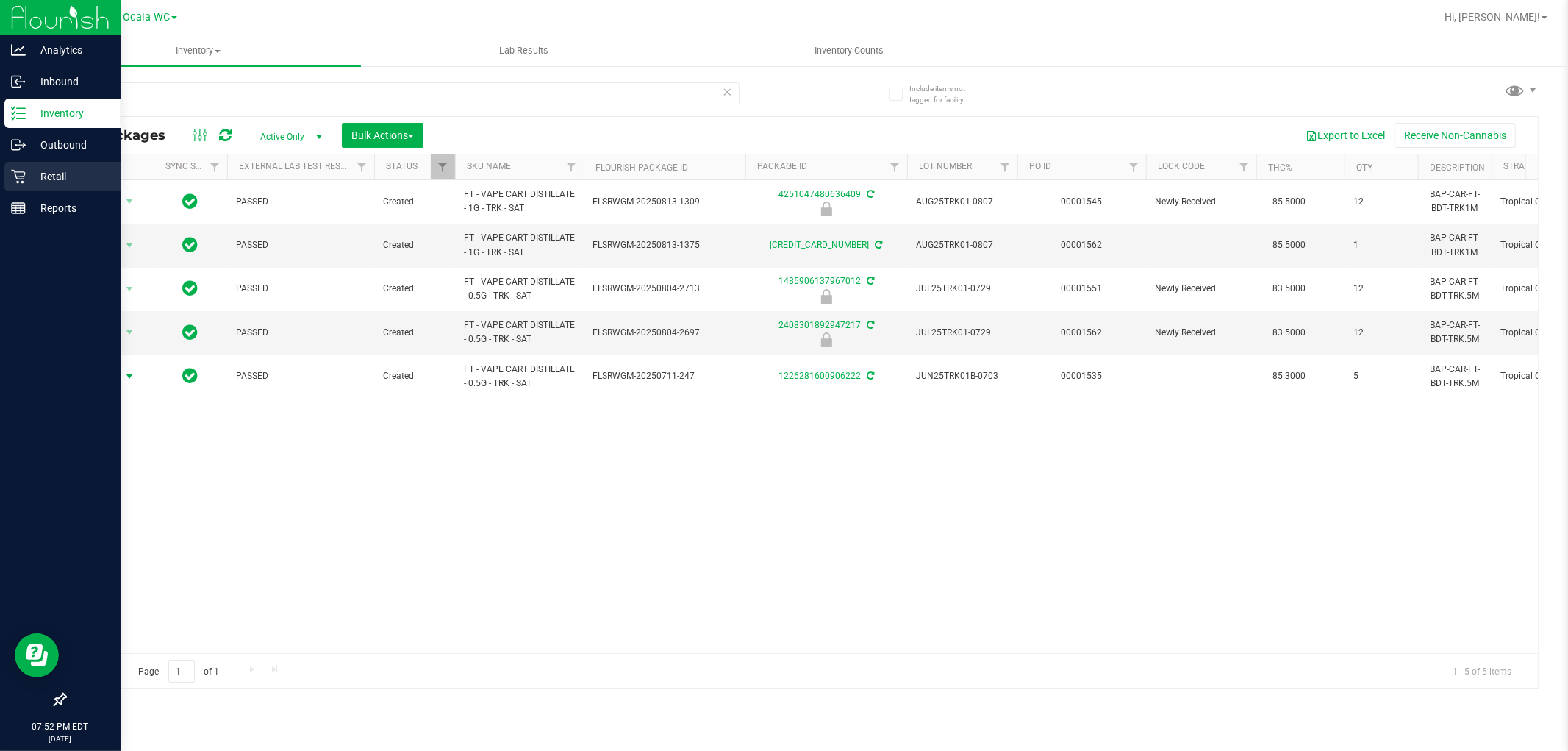
click at [39, 182] on p "Retail" at bounding box center [70, 177] width 88 height 18
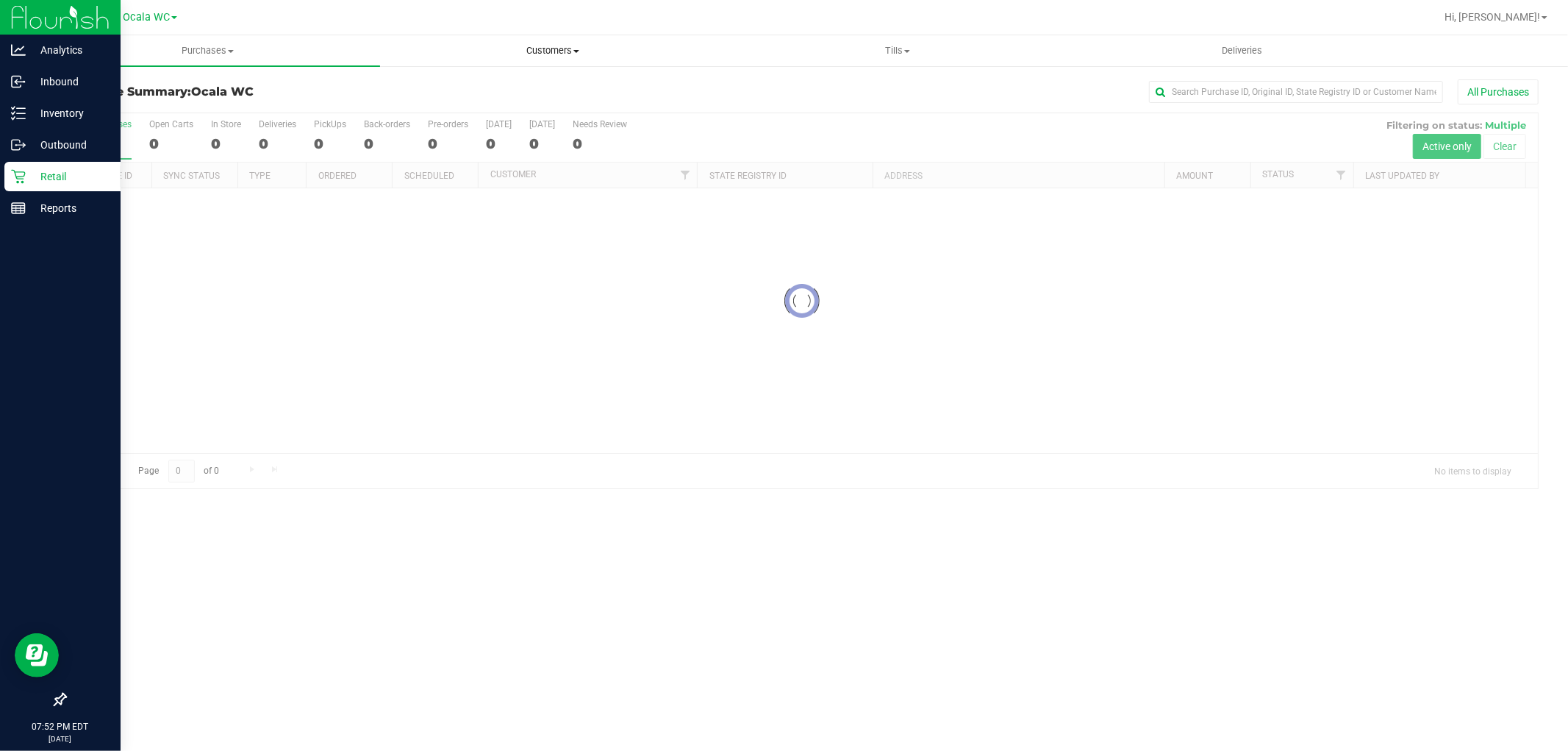
click at [559, 53] on span "Customers" at bounding box center [552, 50] width 343 height 13
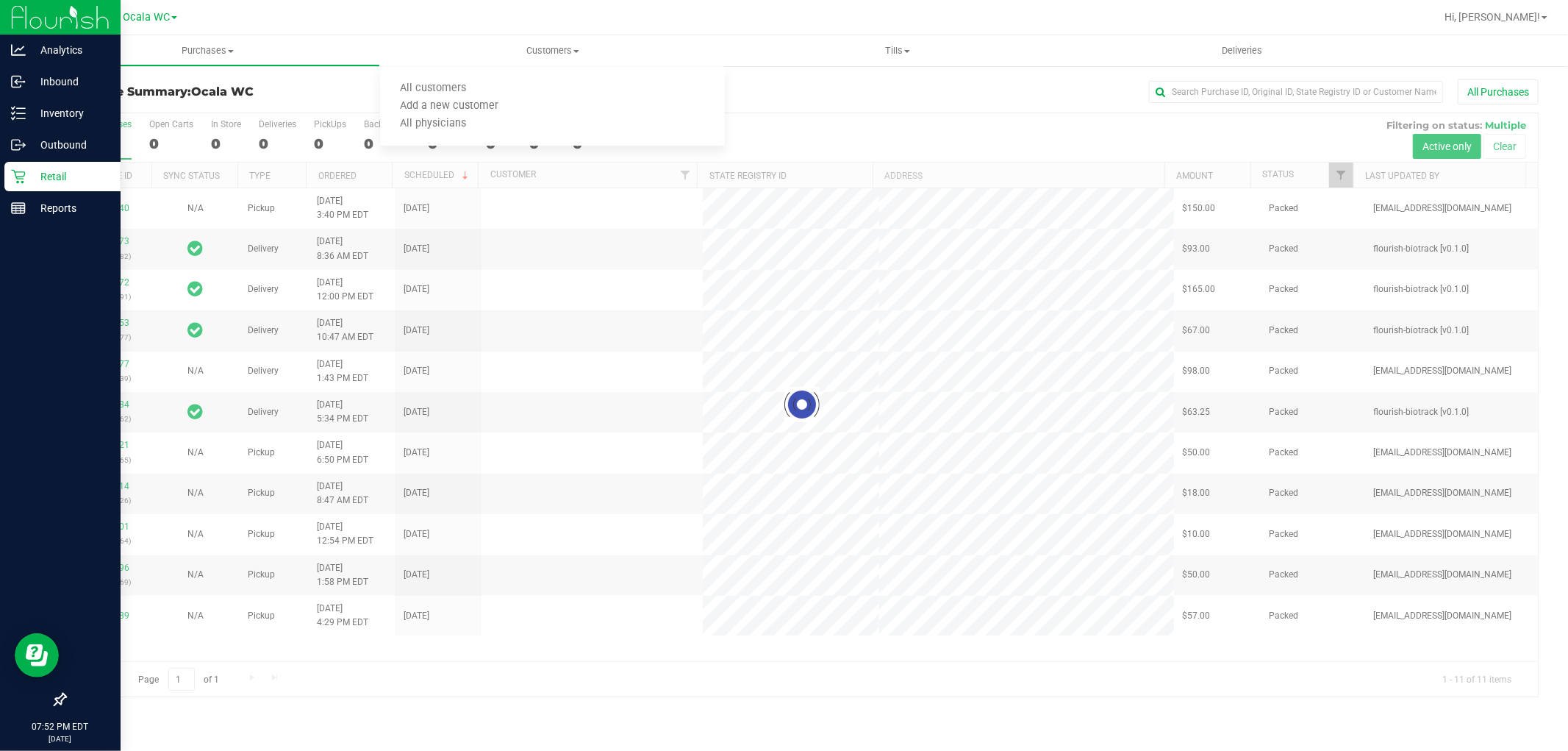
click at [63, 179] on p "Retail" at bounding box center [70, 177] width 88 height 18
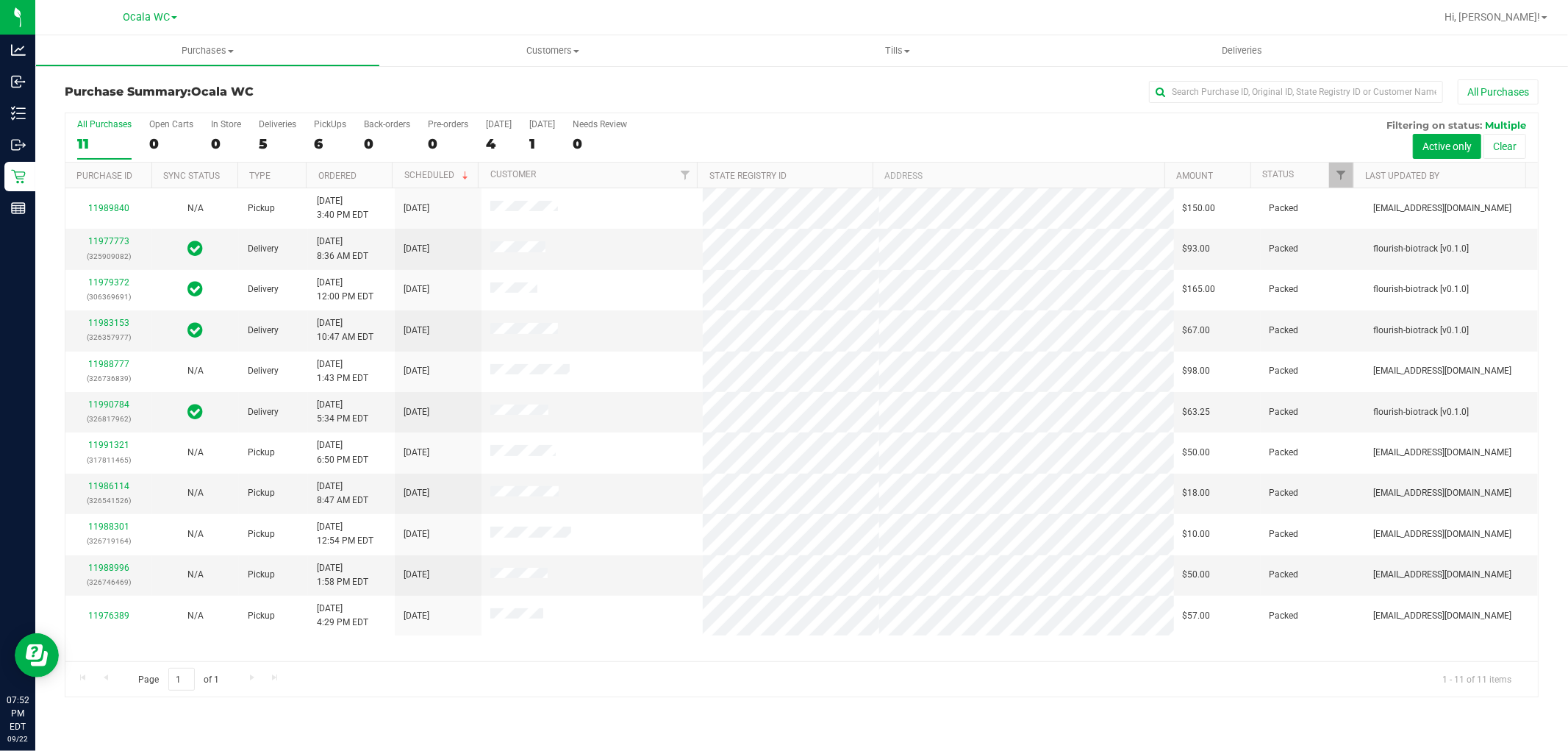
click at [309, 135] on div "All Purchases 11 Open Carts 0 In Store 0 Deliveries 5 PickUps 6 Back-orders 0 P…" at bounding box center [802, 137] width 1473 height 49
click at [319, 137] on div "6" at bounding box center [330, 143] width 32 height 17
click at [0, 0] on input "PickUps 6" at bounding box center [0, 0] width 0 height 0
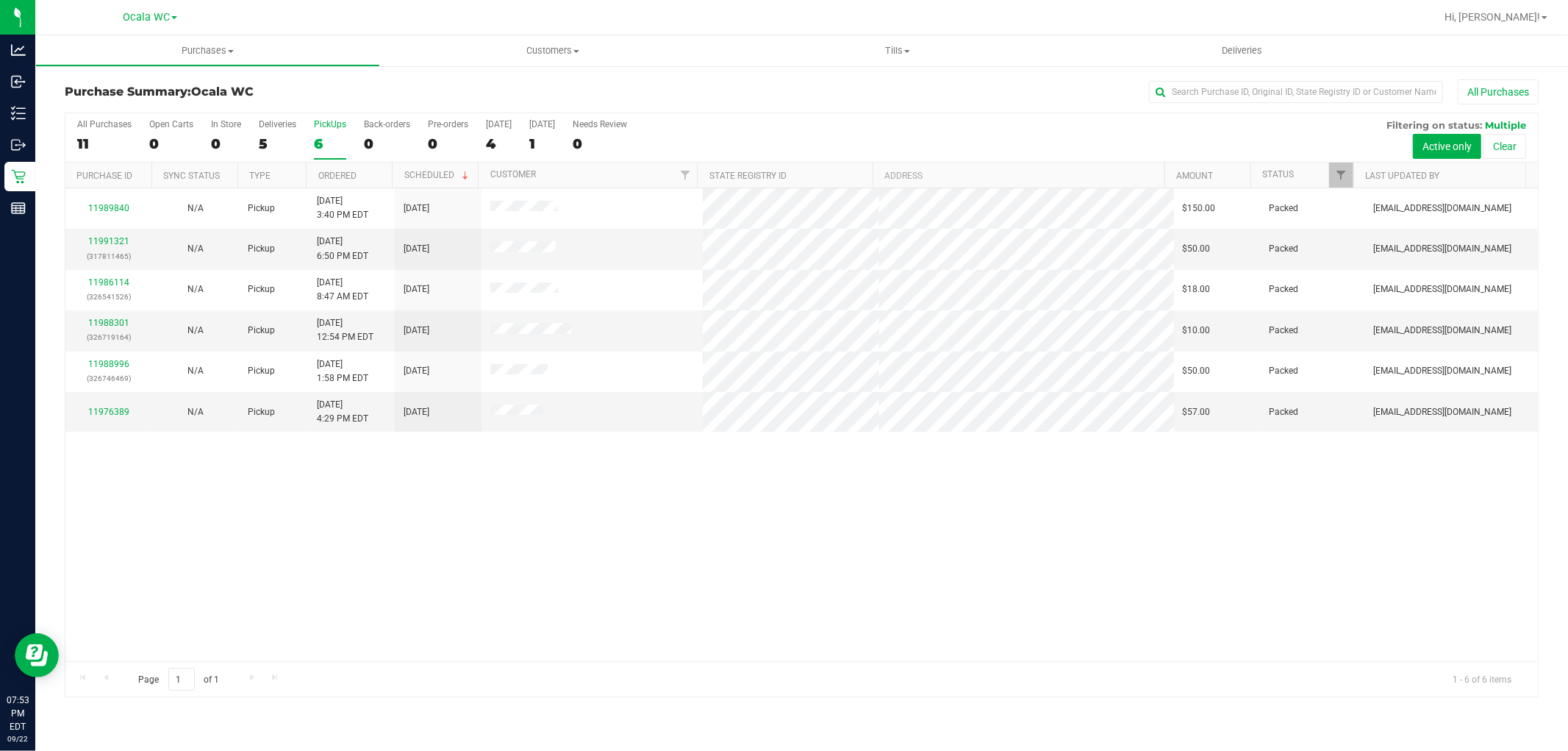
click at [254, 138] on div "All Purchases 11 Open Carts 0 In Store 0 Deliveries 5 PickUps 6 Back-orders 0 P…" at bounding box center [802, 137] width 1473 height 49
click at [261, 138] on div "5" at bounding box center [278, 143] width 37 height 17
click at [0, 0] on input "Deliveries 5" at bounding box center [0, 0] width 0 height 0
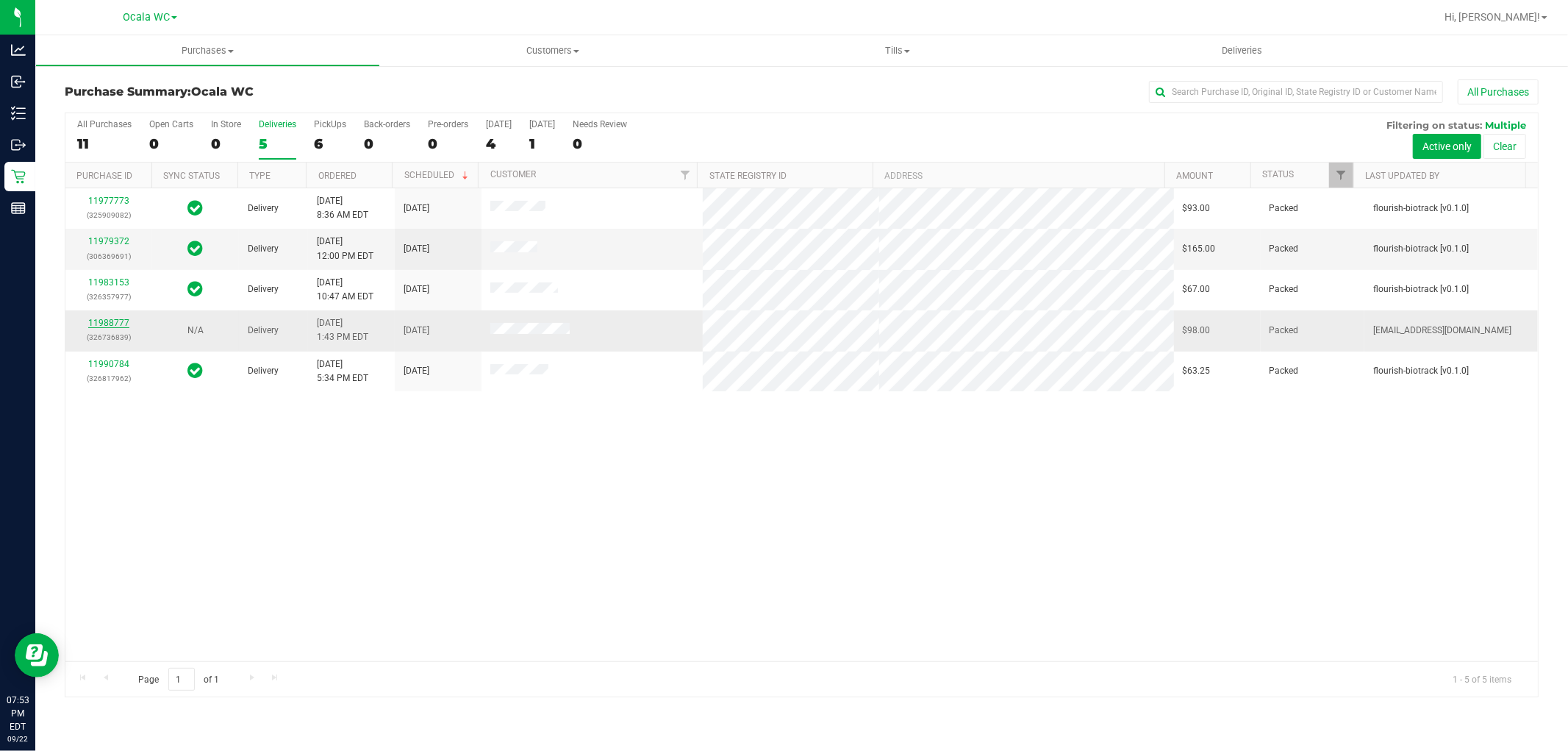
click at [106, 326] on link "11988777" at bounding box center [109, 323] width 41 height 10
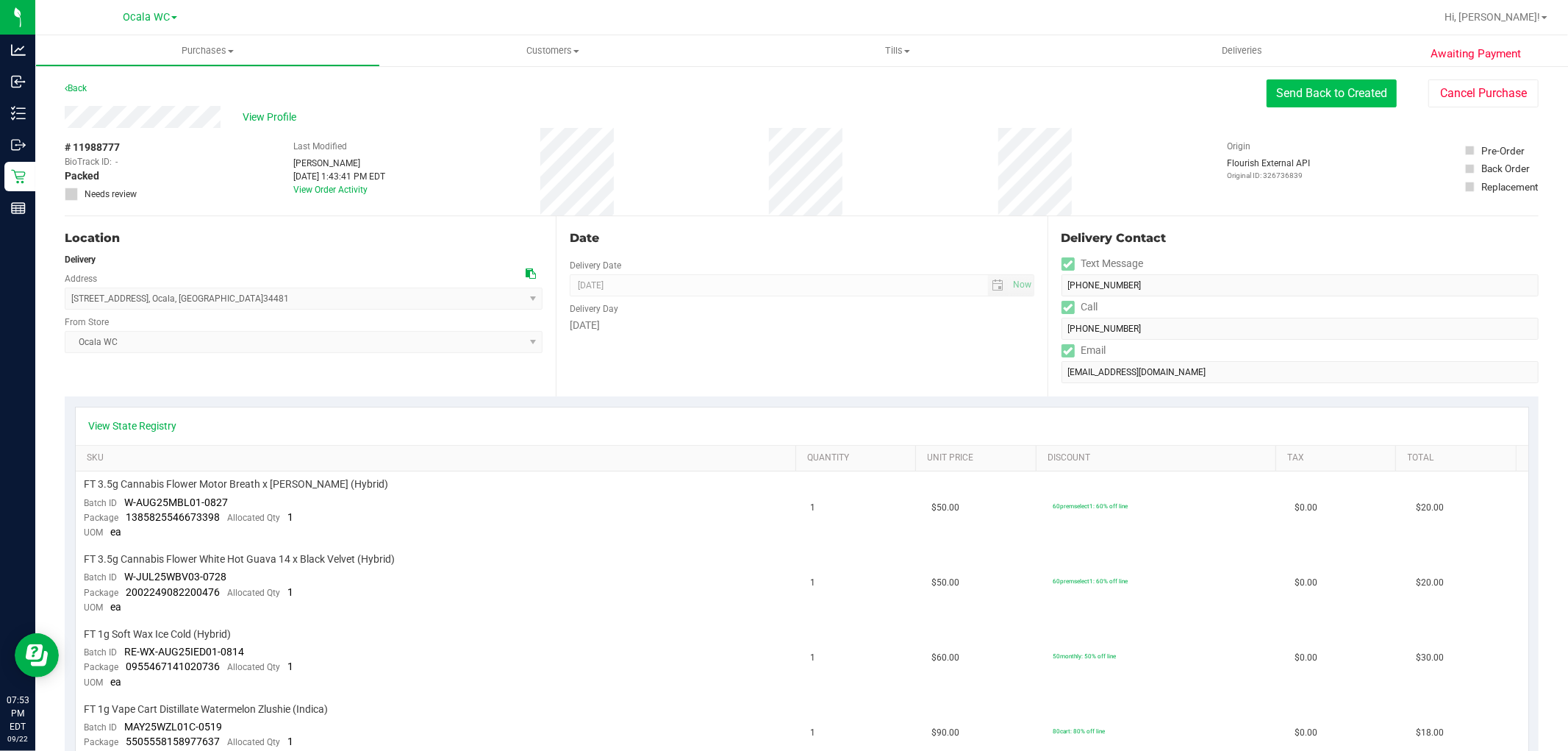
click at [1318, 95] on button "Send Back to Created" at bounding box center [1332, 93] width 131 height 27
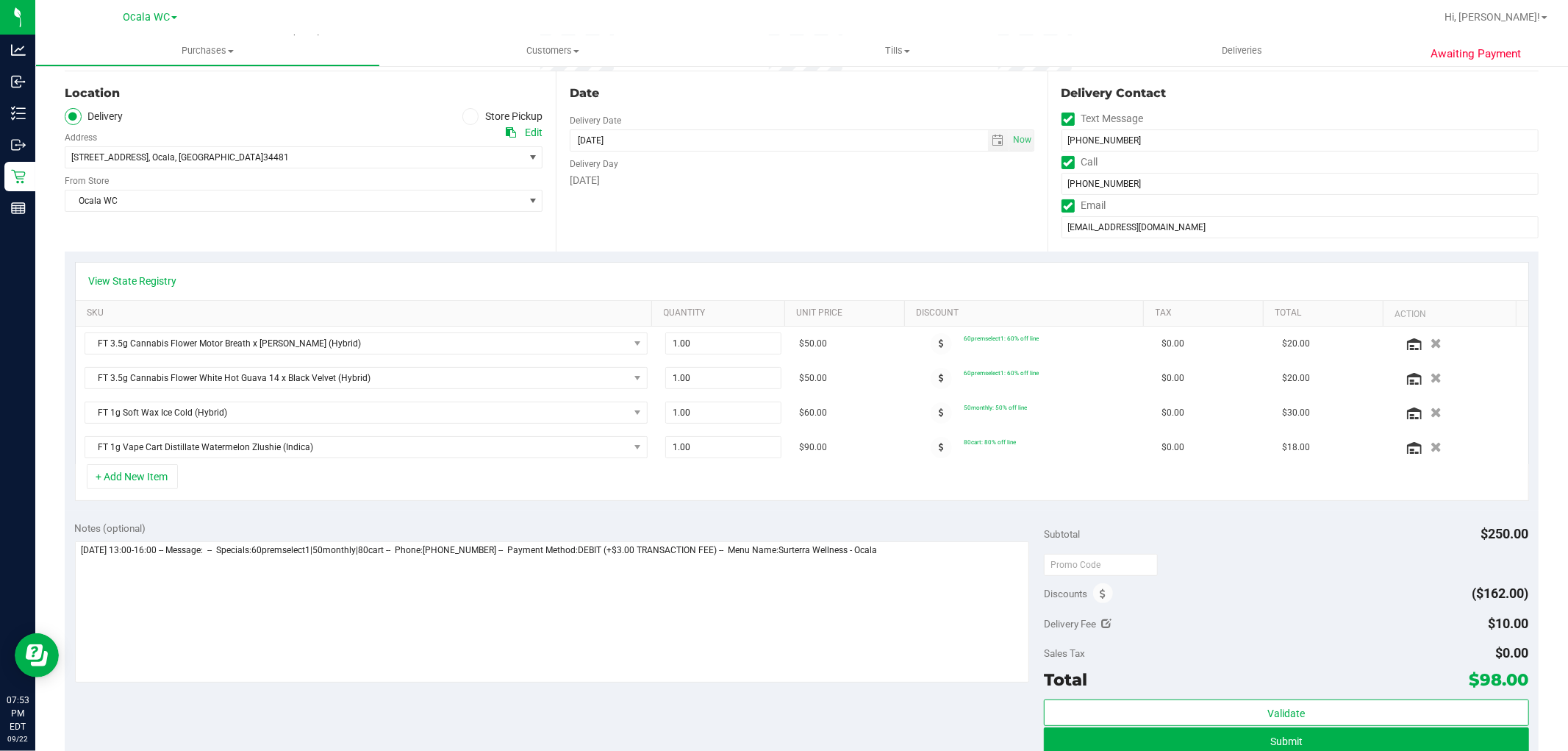
scroll to position [327, 0]
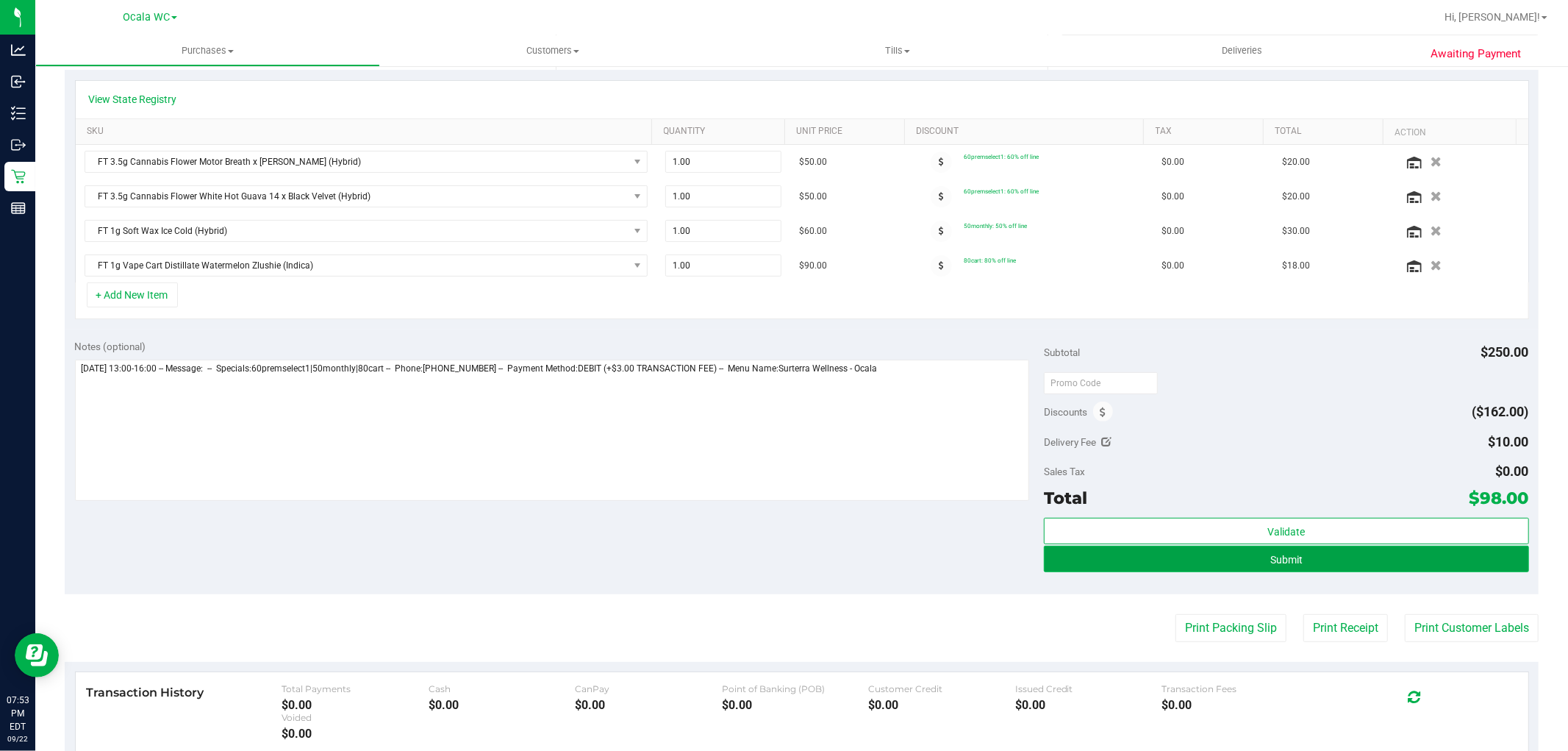
click at [1244, 554] on button "Submit" at bounding box center [1286, 559] width 485 height 27
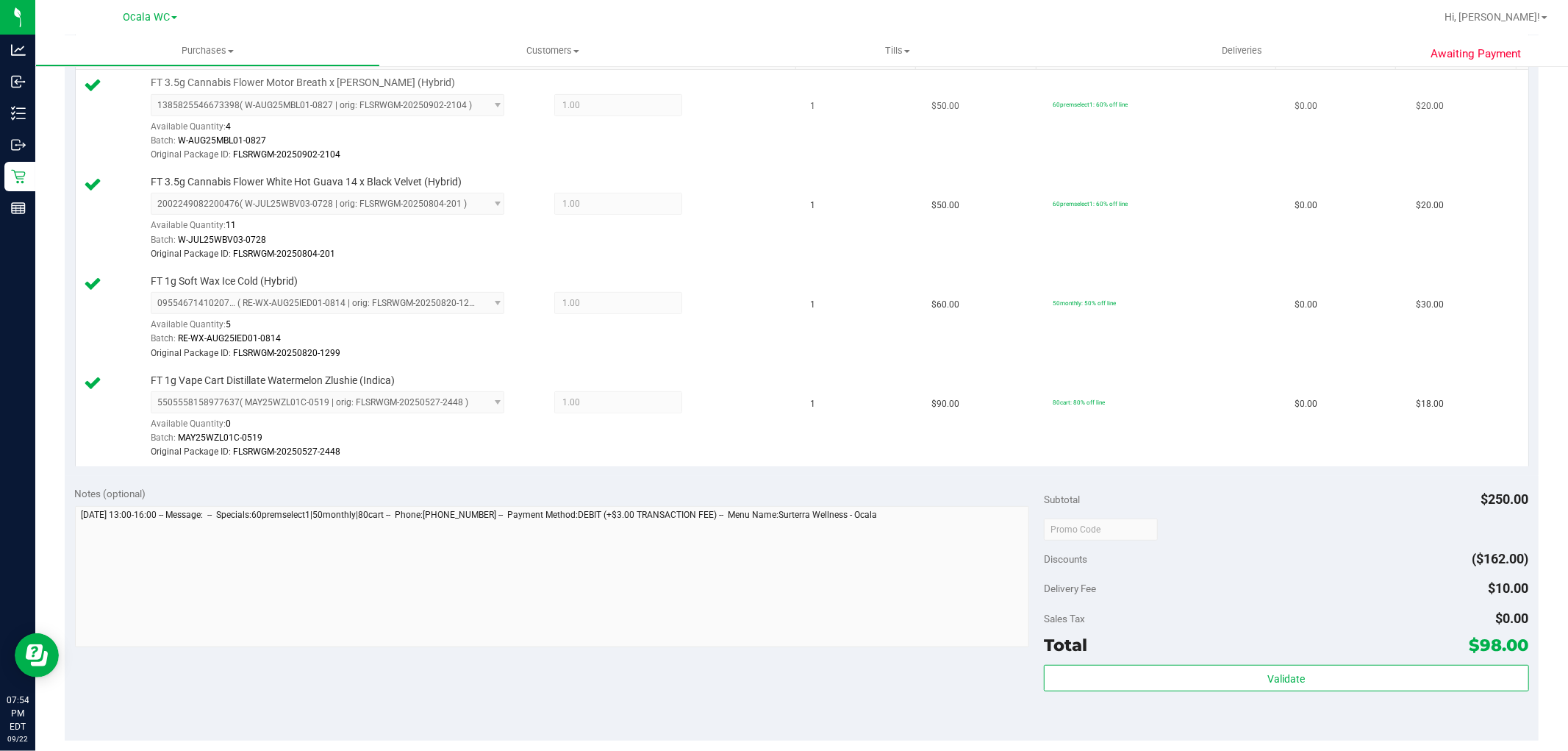
scroll to position [408, 0]
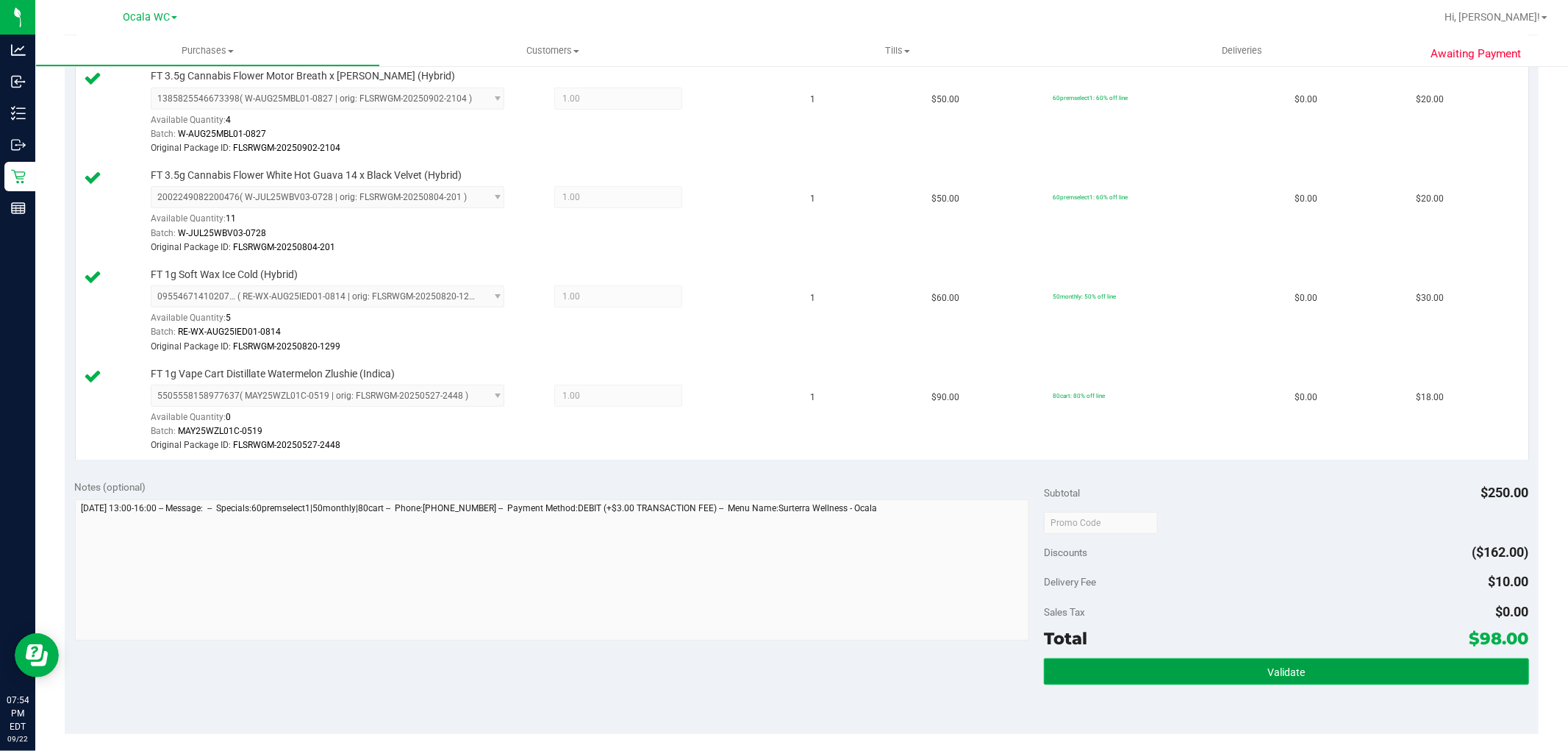
click at [1386, 666] on button "Validate" at bounding box center [1286, 671] width 485 height 27
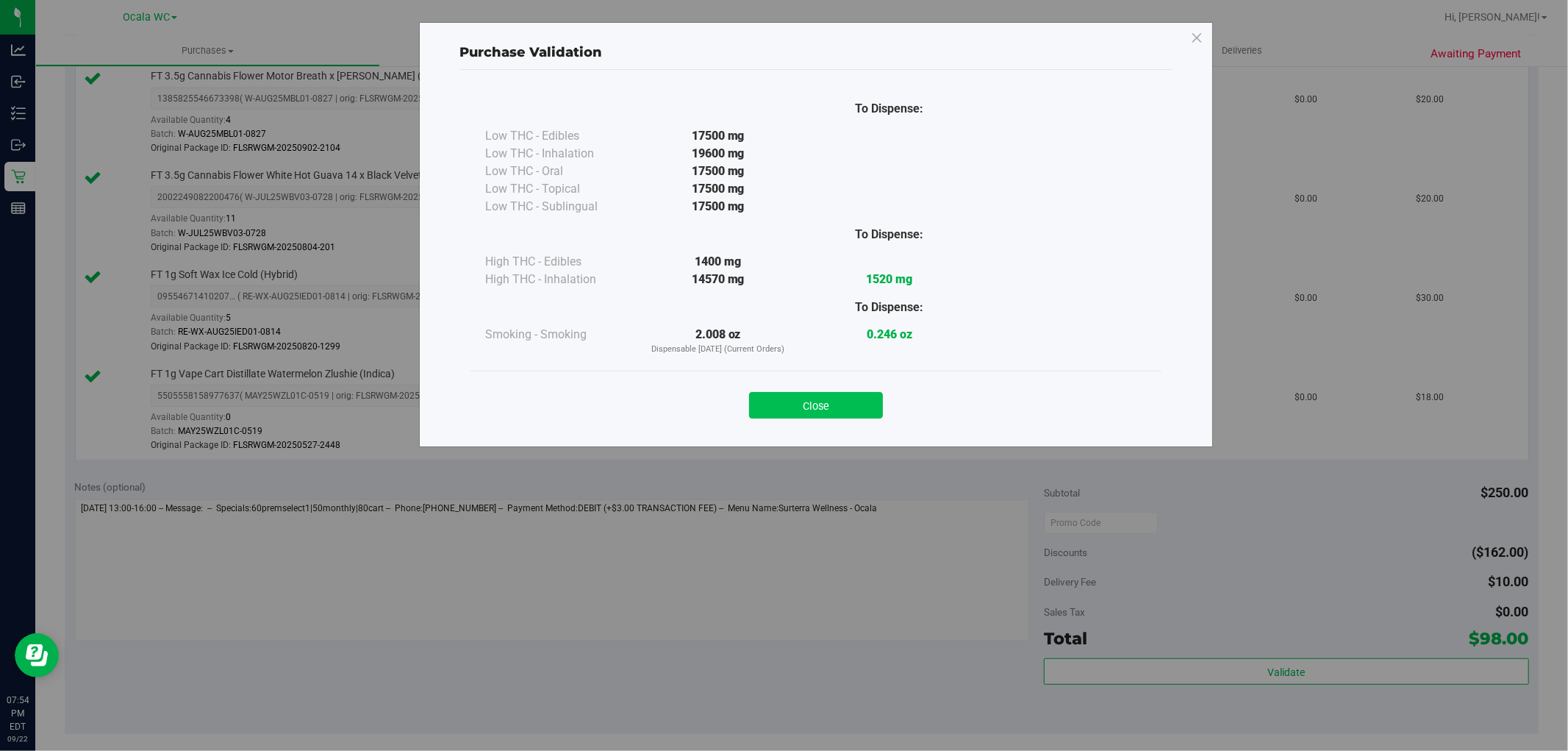
click at [849, 412] on button "Close" at bounding box center [815, 404] width 133 height 27
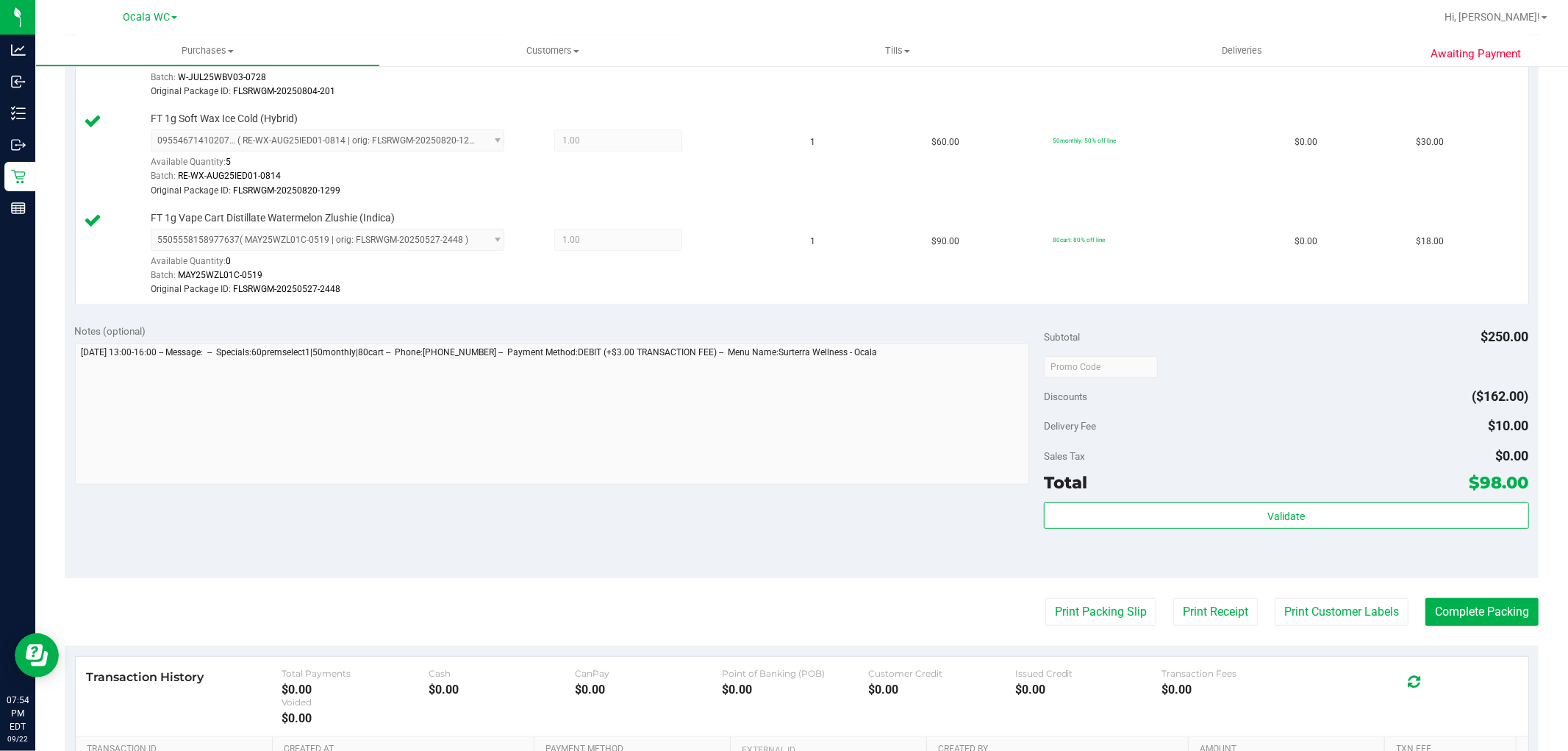
scroll to position [765, 0]
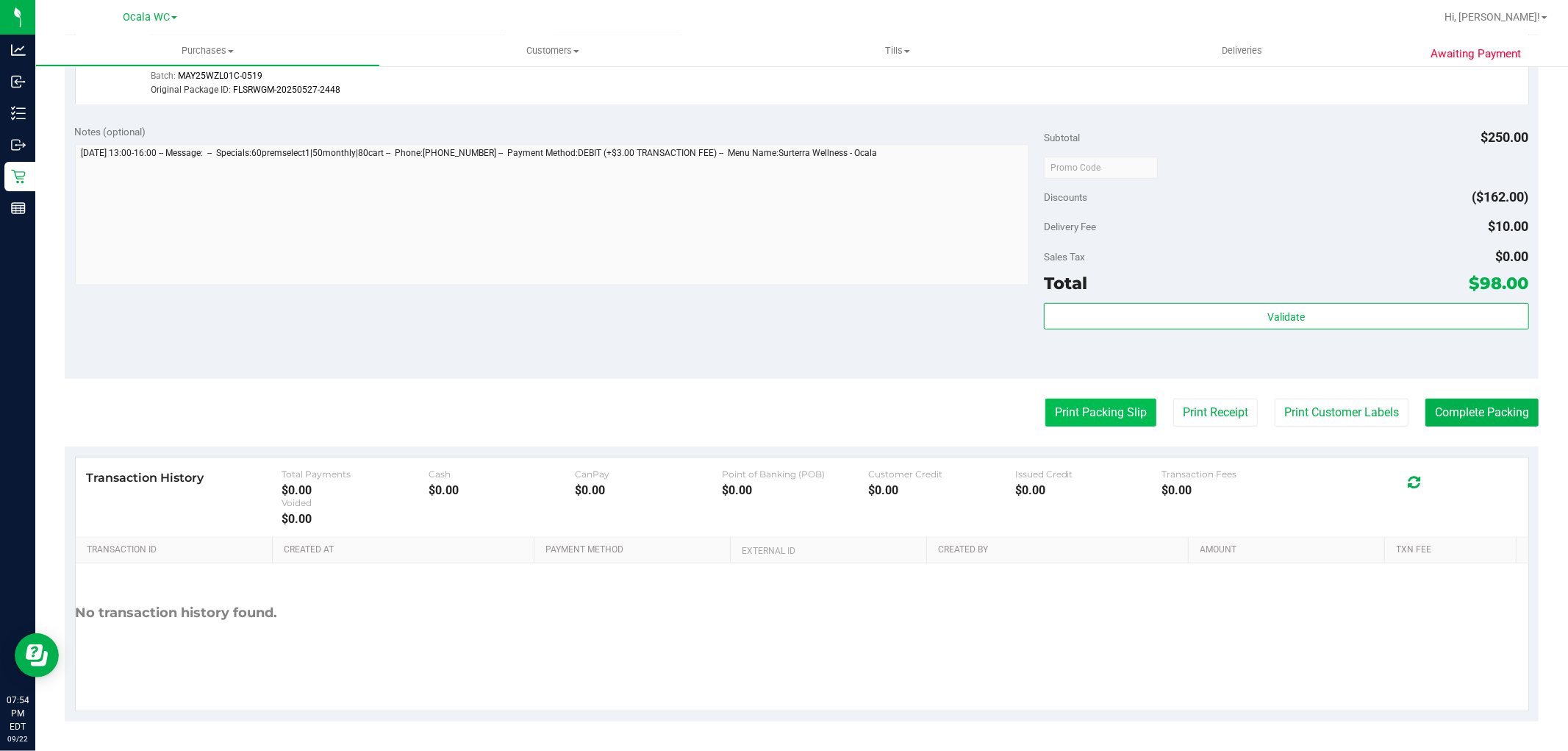
click at [1063, 414] on button "Print Packing Slip" at bounding box center [1100, 412] width 111 height 27
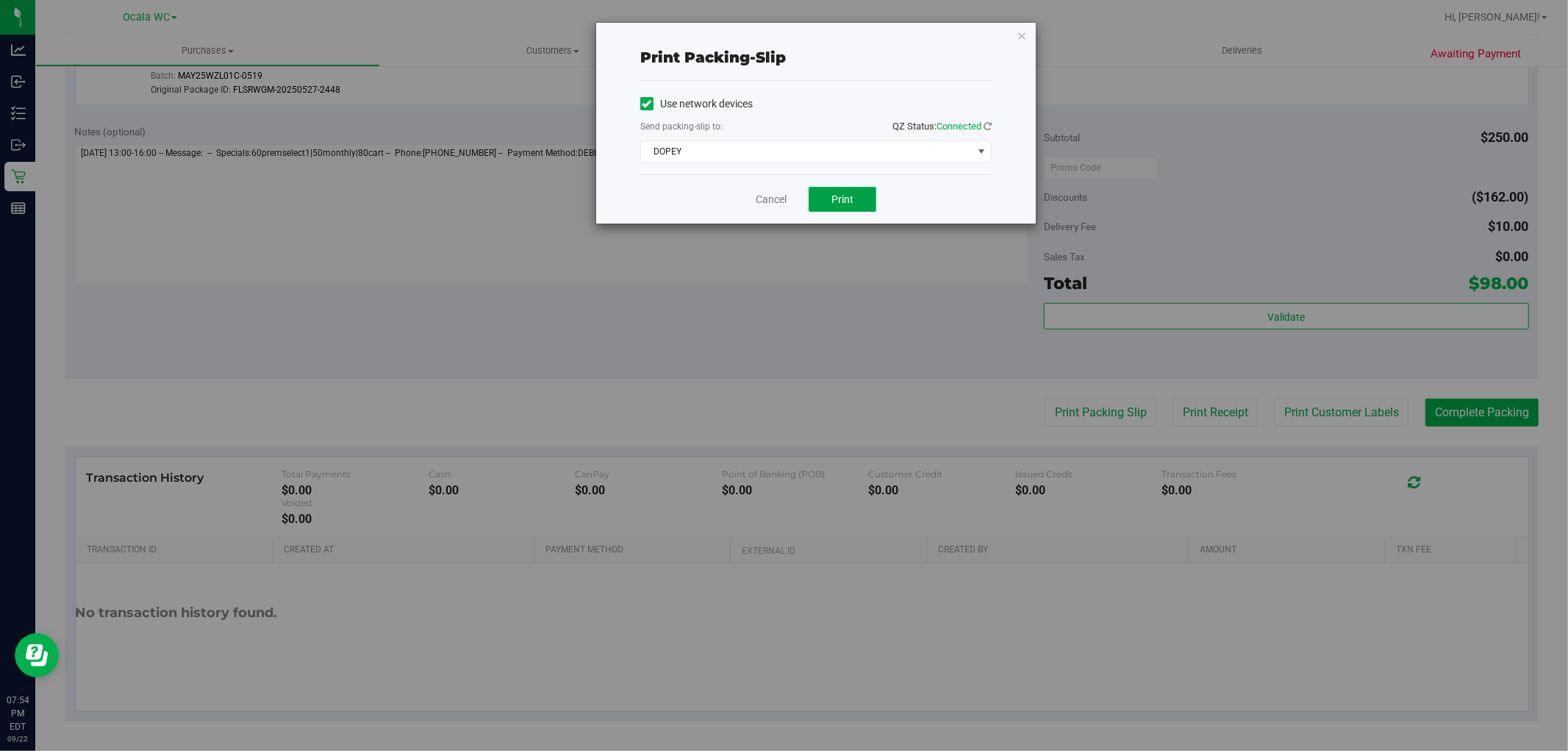
click at [840, 210] on button "Print" at bounding box center [842, 198] width 68 height 25
click at [841, 195] on span "Print" at bounding box center [842, 199] width 22 height 12
click at [761, 195] on link "Cancel" at bounding box center [770, 200] width 30 height 16
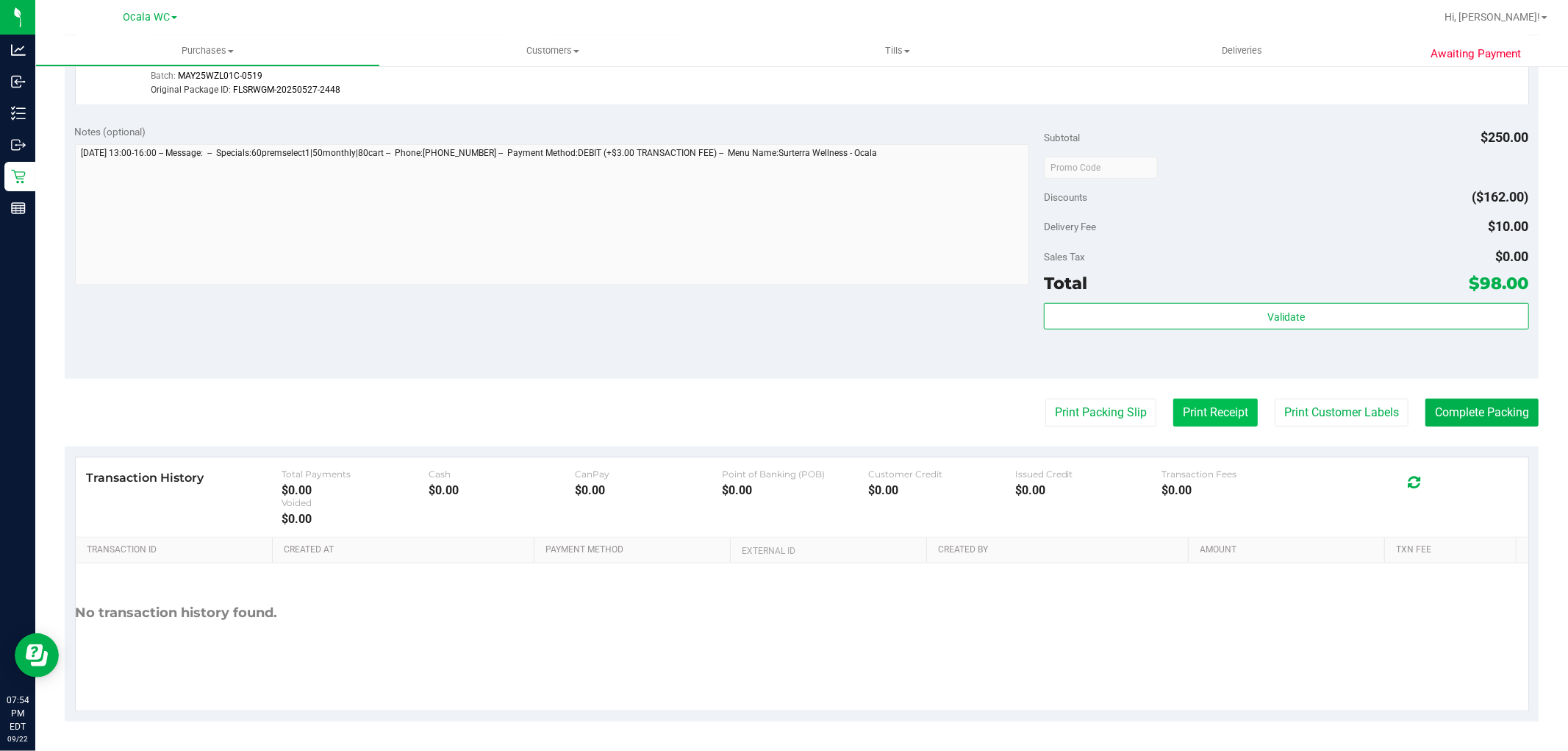
click at [1174, 414] on button "Print Receipt" at bounding box center [1216, 412] width 84 height 27
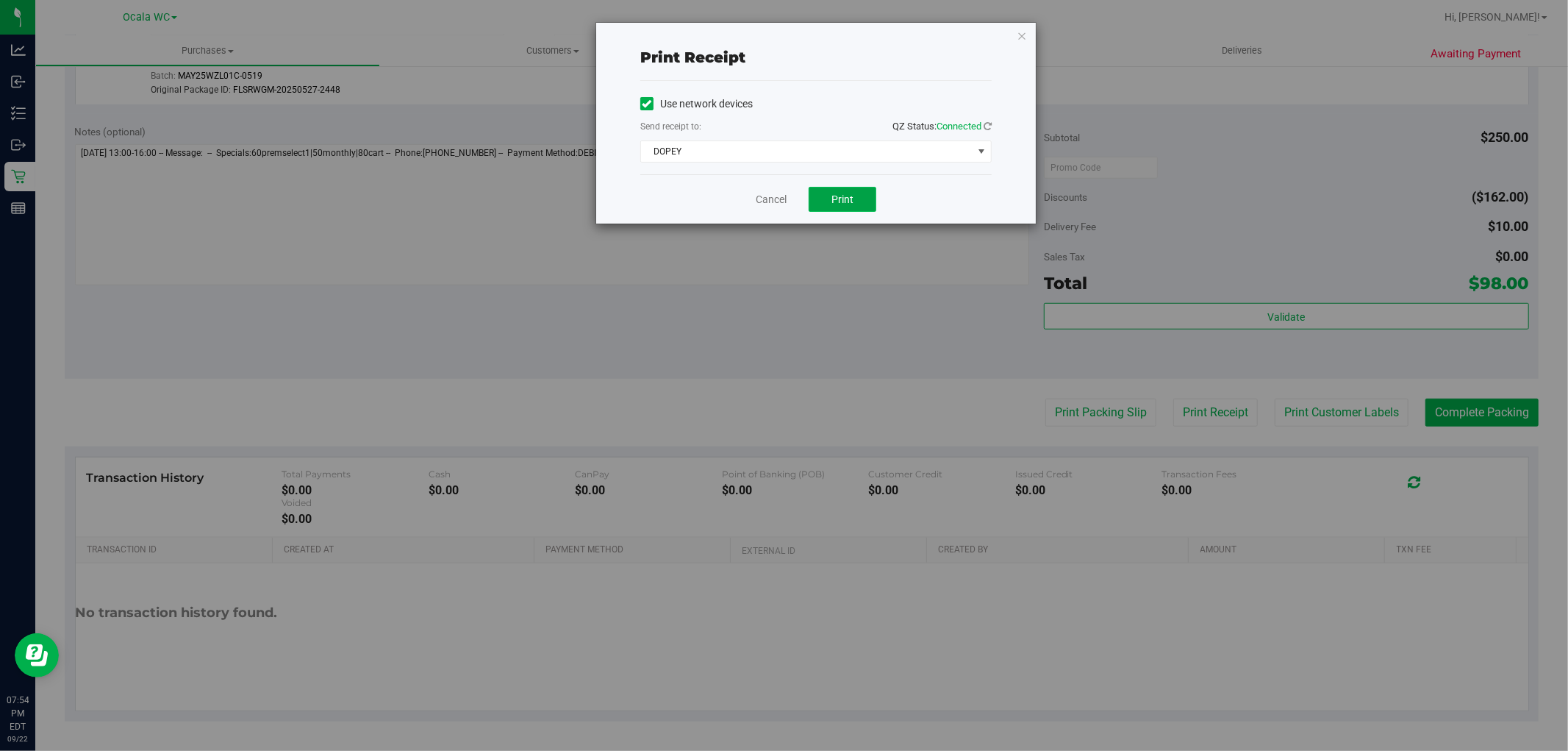
click at [825, 195] on button "Print" at bounding box center [842, 198] width 68 height 25
click at [772, 200] on link "Cancel" at bounding box center [770, 200] width 30 height 16
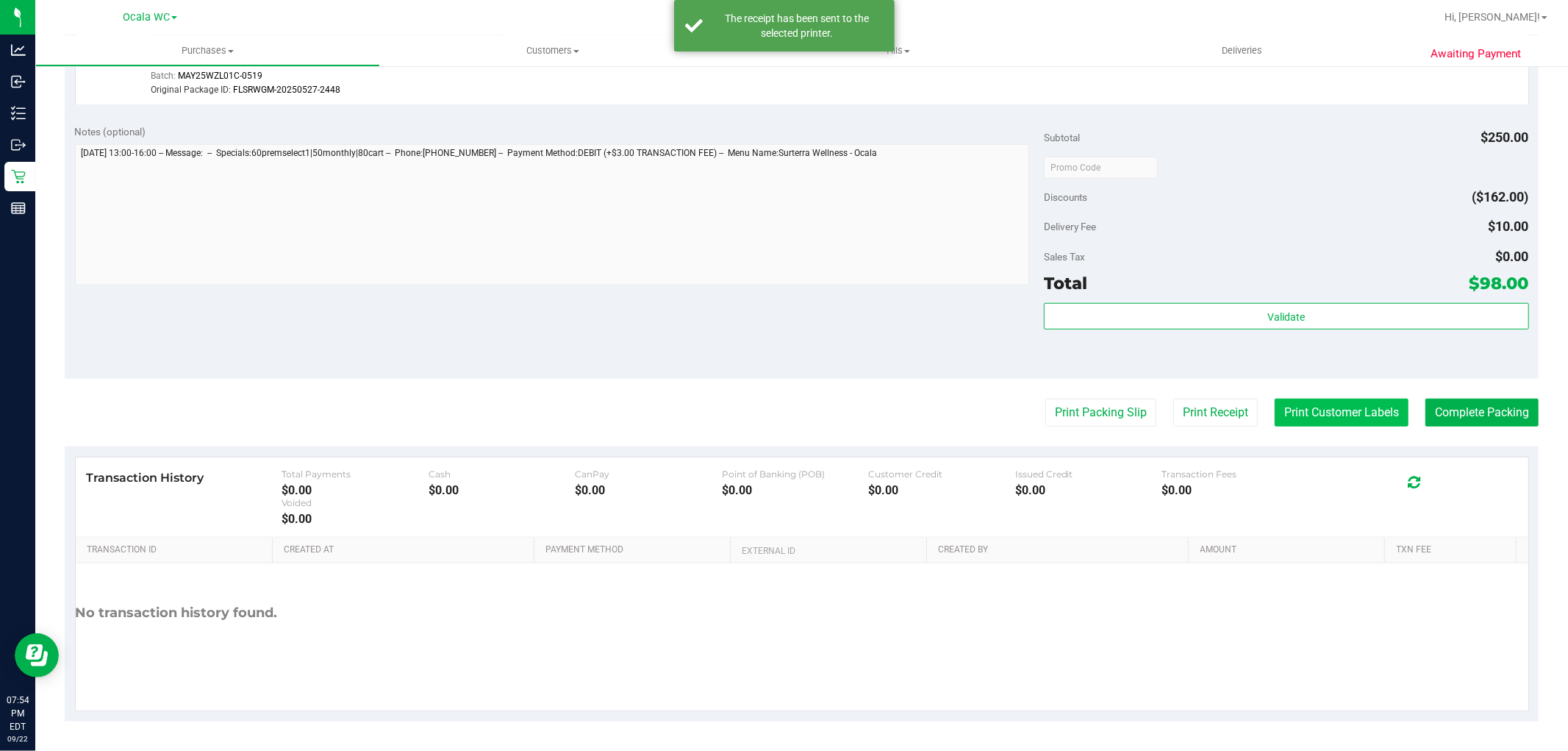
click at [1339, 418] on button "Print Customer Labels" at bounding box center [1341, 412] width 133 height 27
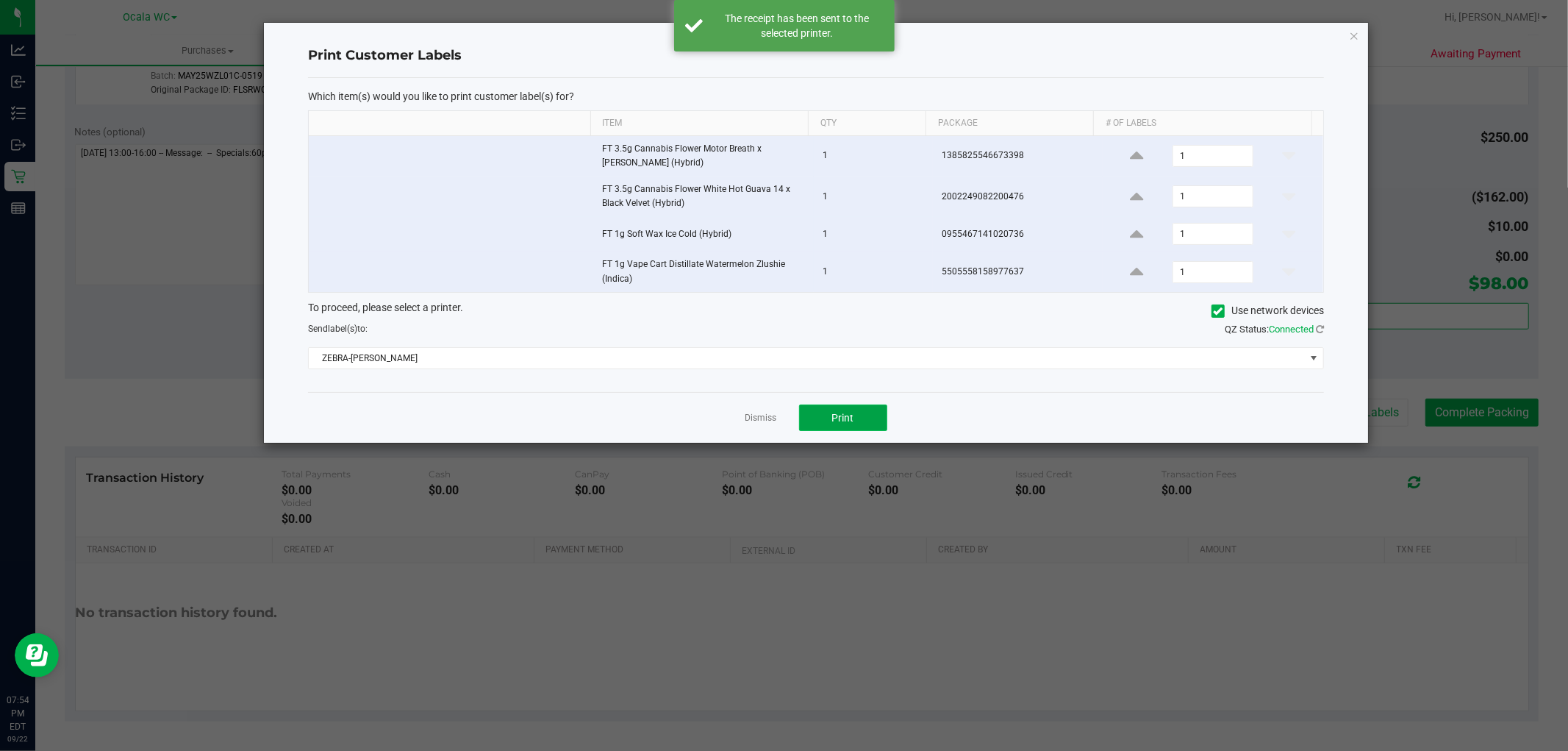
click at [837, 422] on span "Print" at bounding box center [843, 418] width 22 height 12
click at [760, 423] on link "Dismiss" at bounding box center [761, 418] width 31 height 13
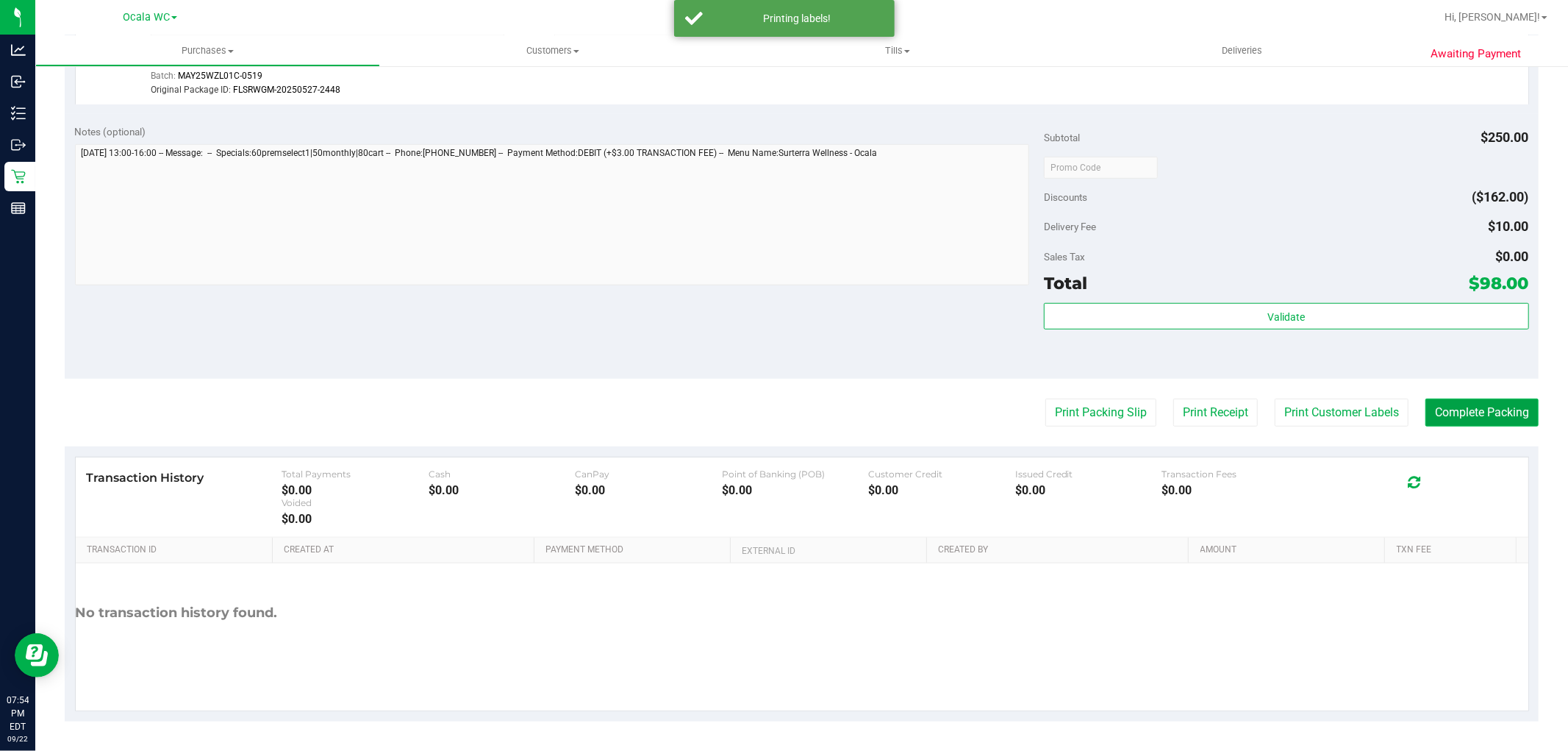
click at [1452, 412] on button "Complete Packing" at bounding box center [1482, 412] width 113 height 27
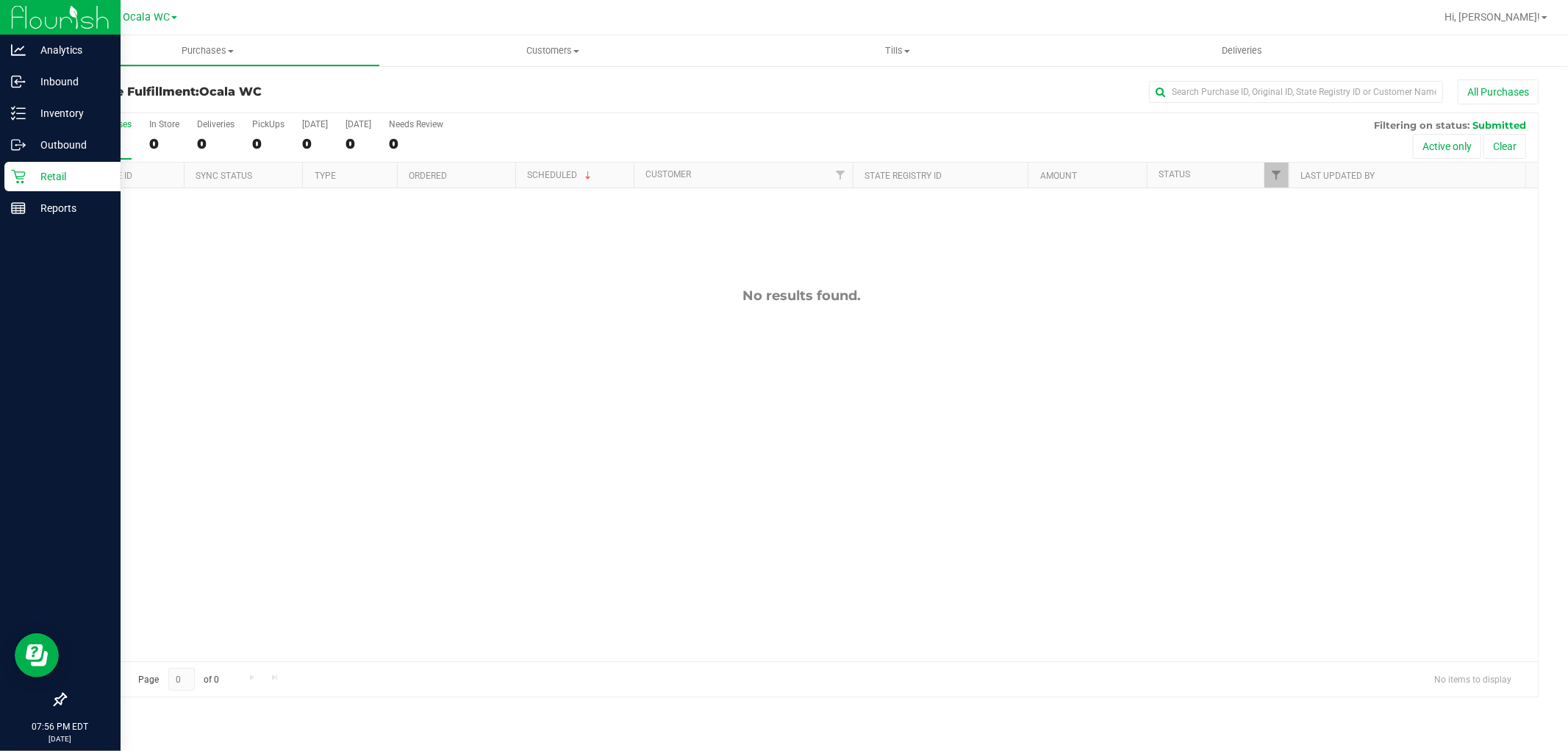
click at [19, 181] on icon at bounding box center [18, 176] width 15 height 15
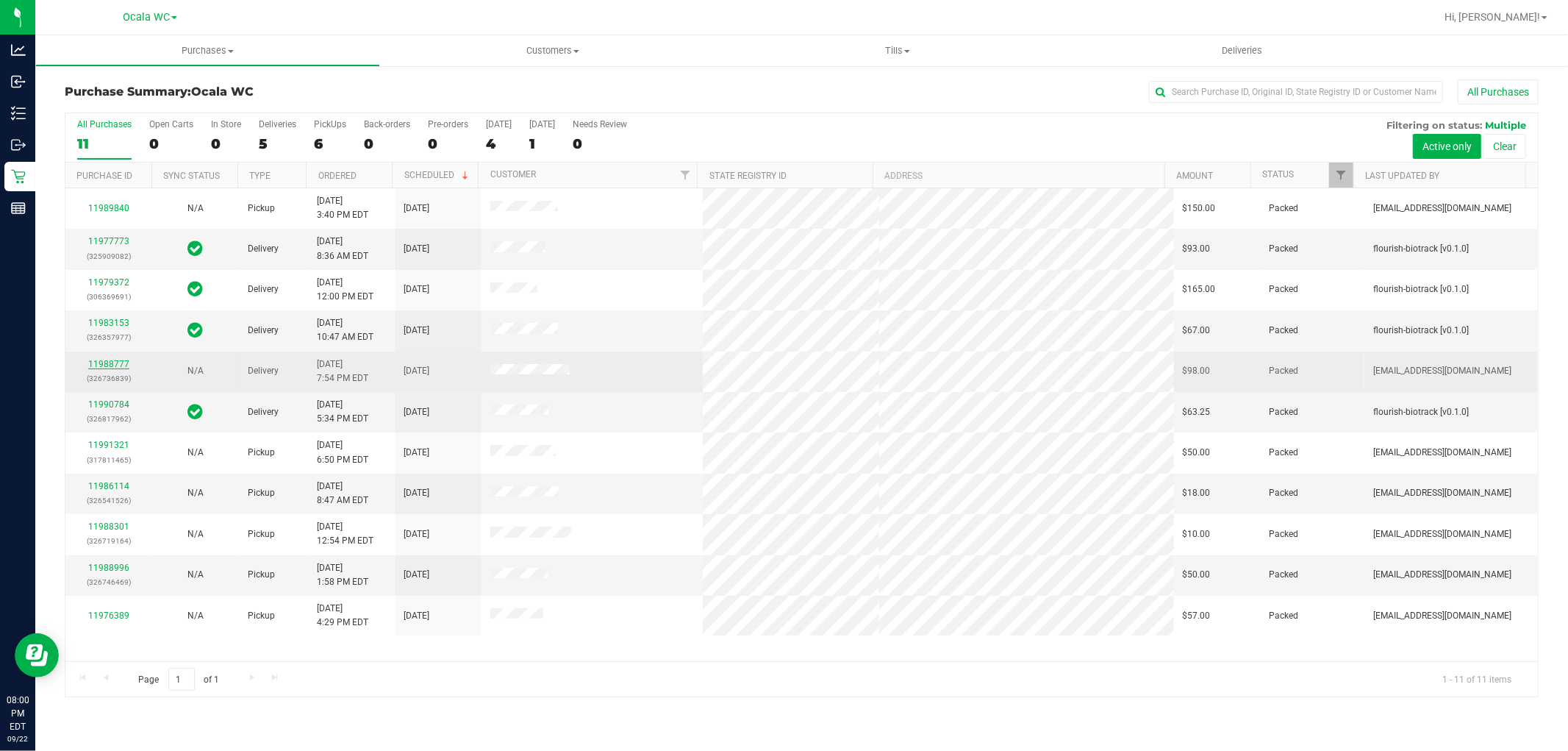
click at [103, 361] on link "11988777" at bounding box center [109, 364] width 41 height 10
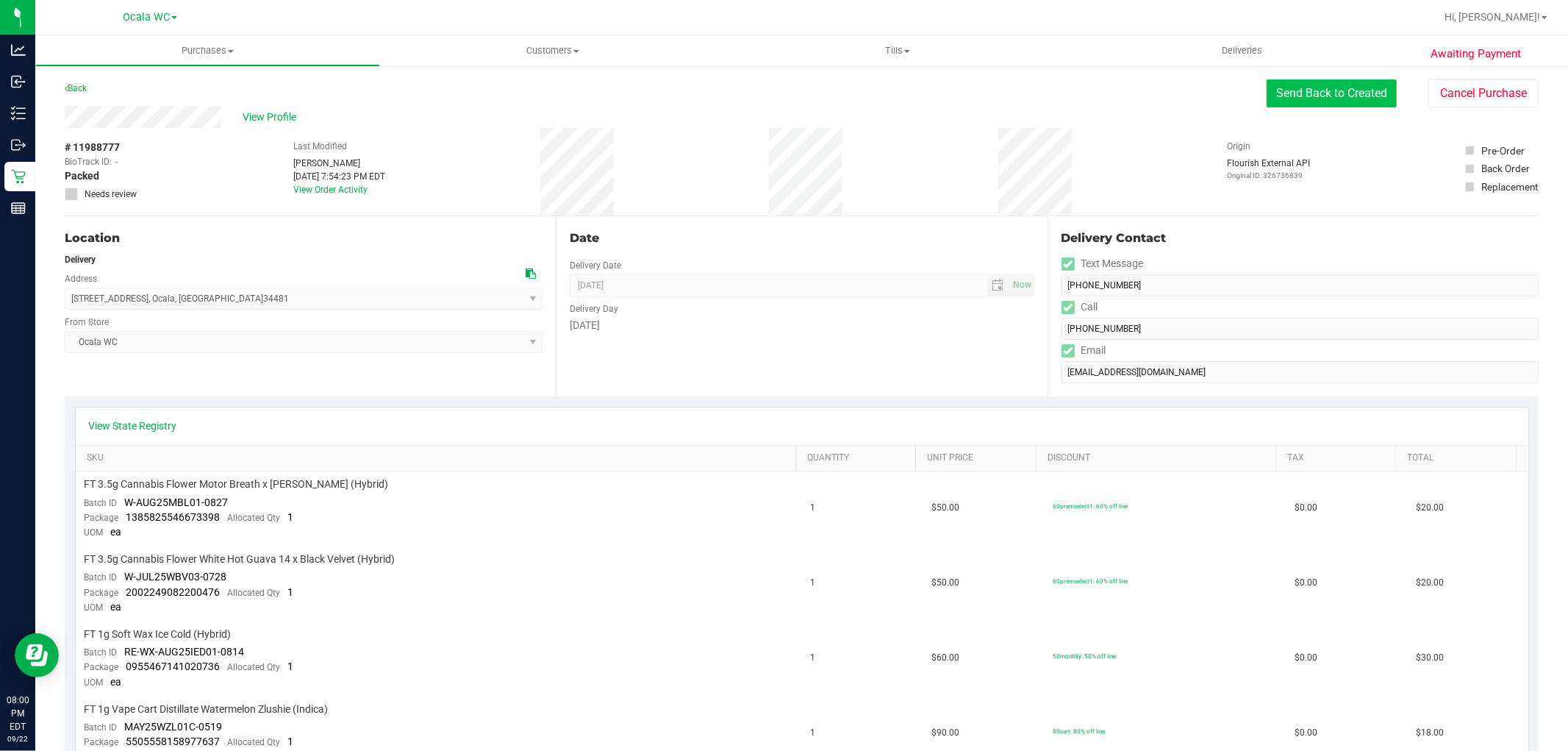
click at [1306, 97] on button "Send Back to Created" at bounding box center [1332, 93] width 131 height 27
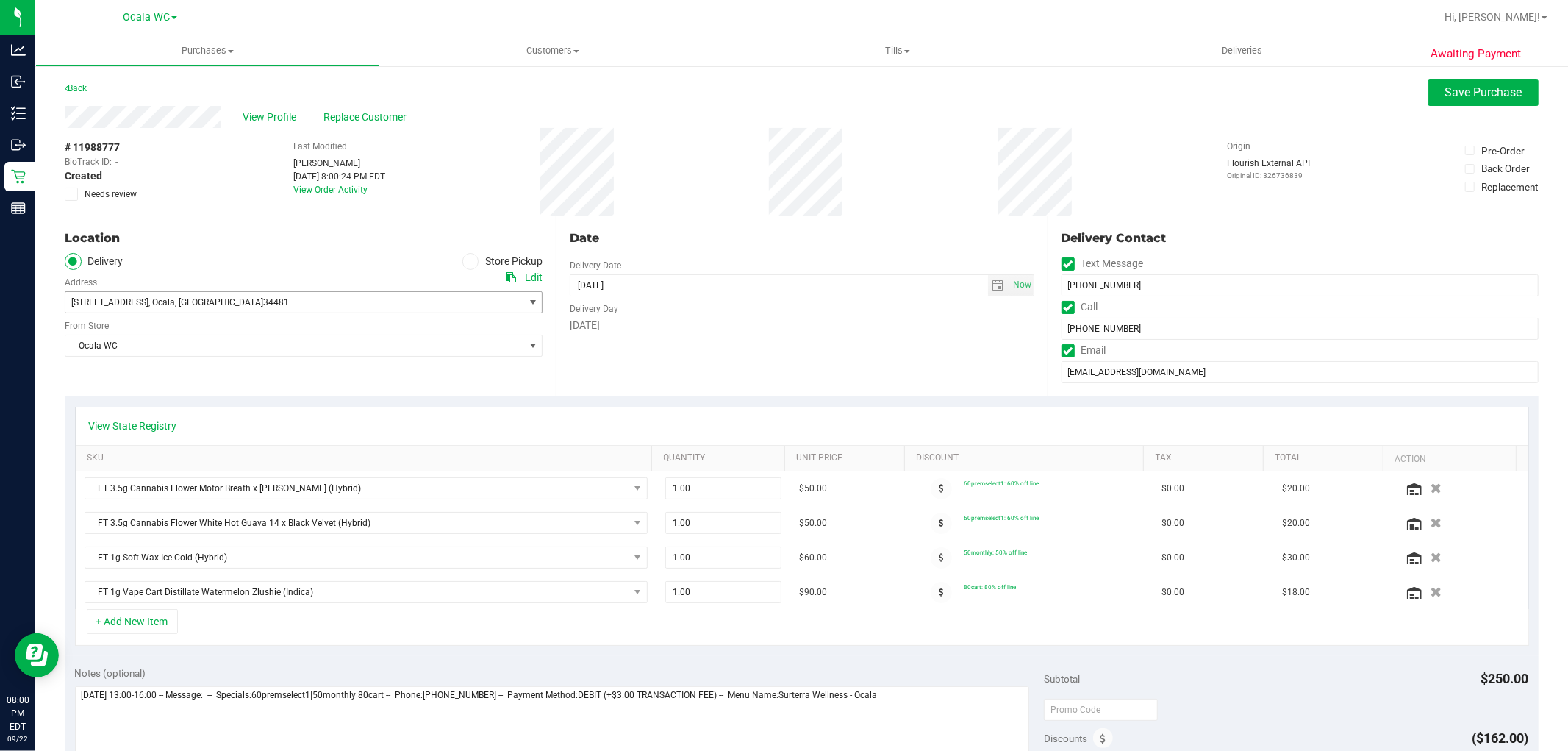
click at [286, 298] on span "4197 SW 159th Ave , Ocala , FL 34481" at bounding box center [284, 301] width 436 height 21
click at [242, 320] on li "4197 SW 159th Ave , Ocala , FL 34481" at bounding box center [302, 327] width 473 height 22
click at [237, 304] on span "4197 SW 159th Ave , Ocala , FL 34481" at bounding box center [284, 301] width 436 height 21
click at [266, 321] on span "34481" at bounding box center [279, 327] width 26 height 19
click at [132, 299] on span "4197 SW 159th Ave" at bounding box center [110, 302] width 78 height 10
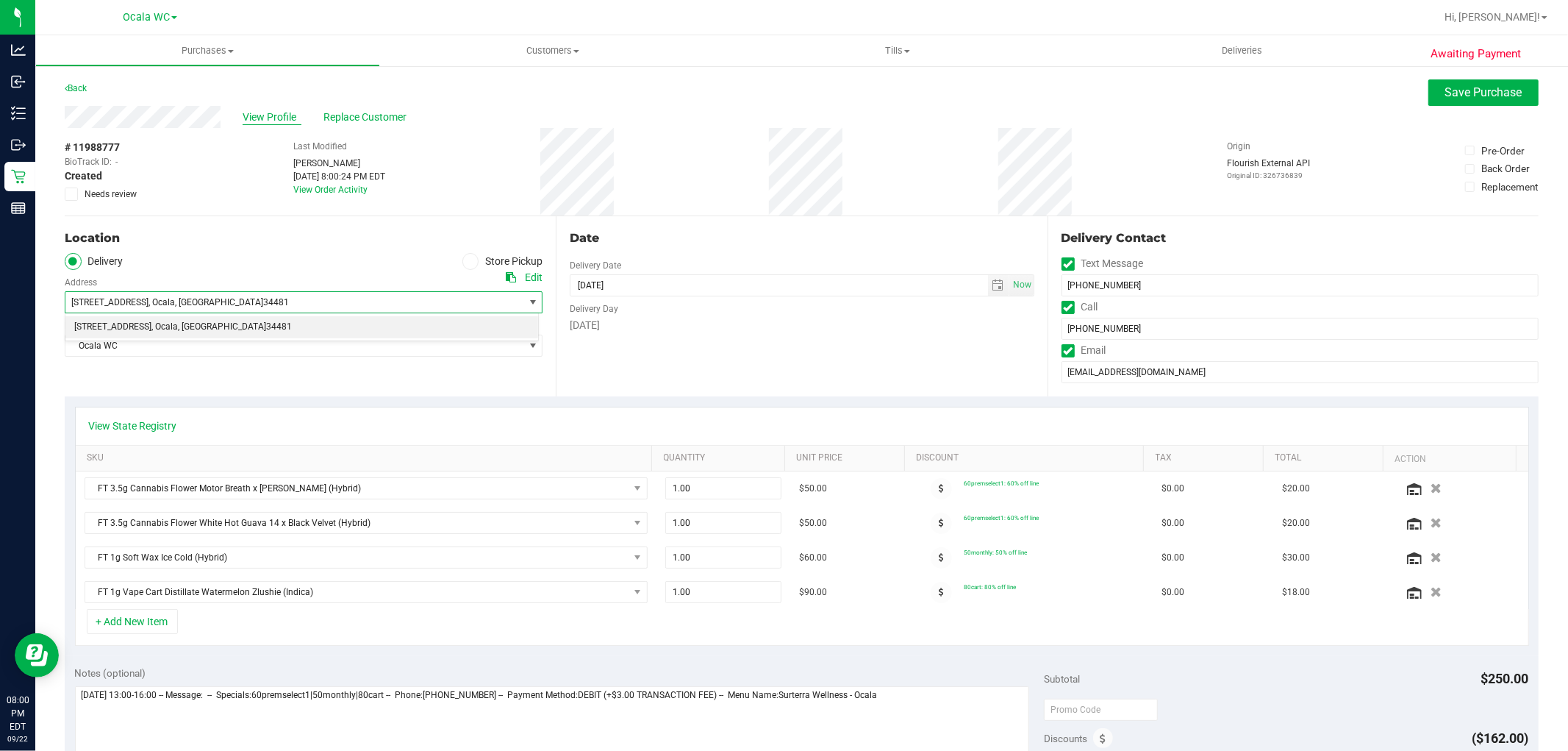
click at [276, 115] on span "View Profile" at bounding box center [272, 118] width 59 height 16
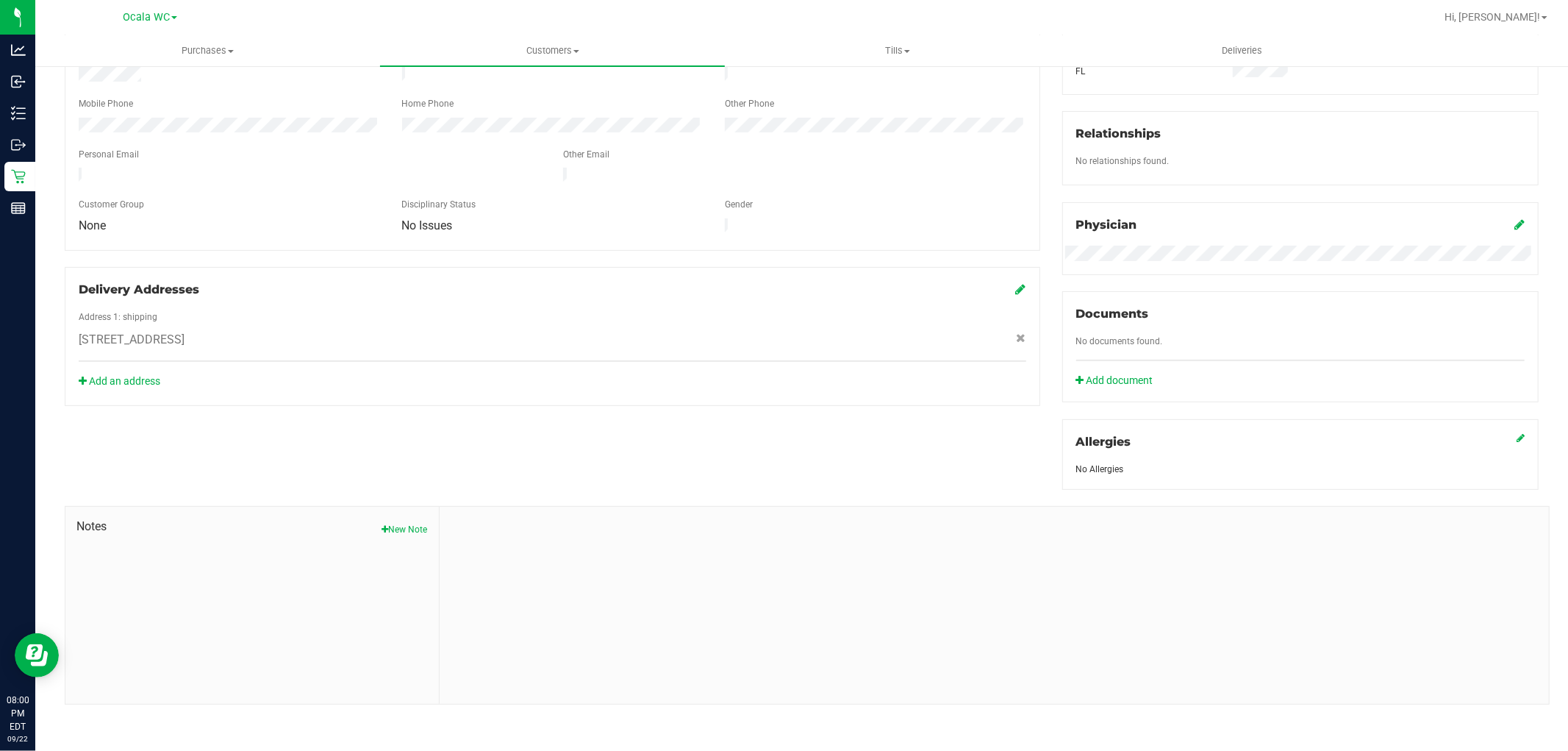
scroll to position [312, 0]
click at [1016, 283] on icon at bounding box center [1020, 289] width 10 height 12
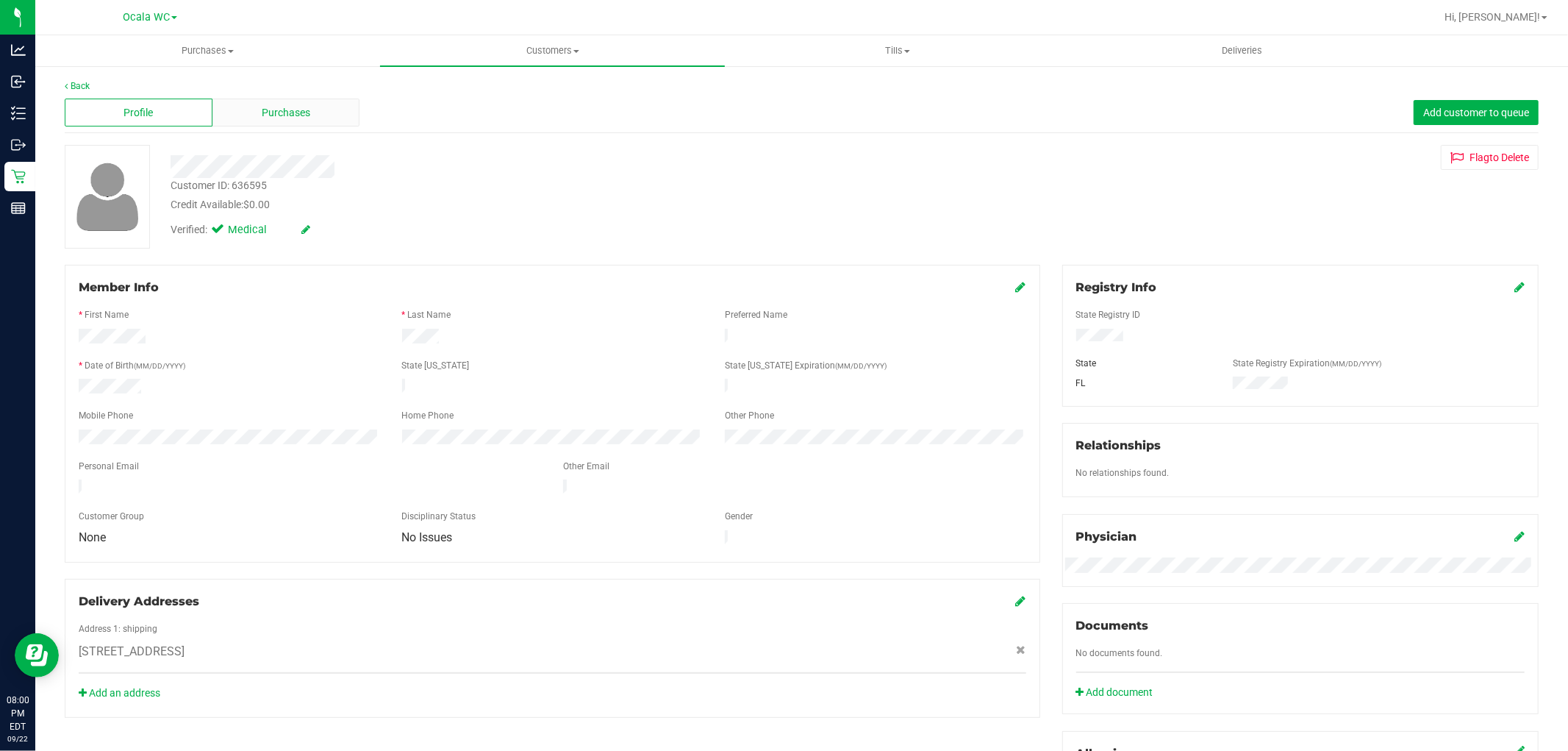
click at [321, 111] on div "Purchases" at bounding box center [287, 112] width 148 height 27
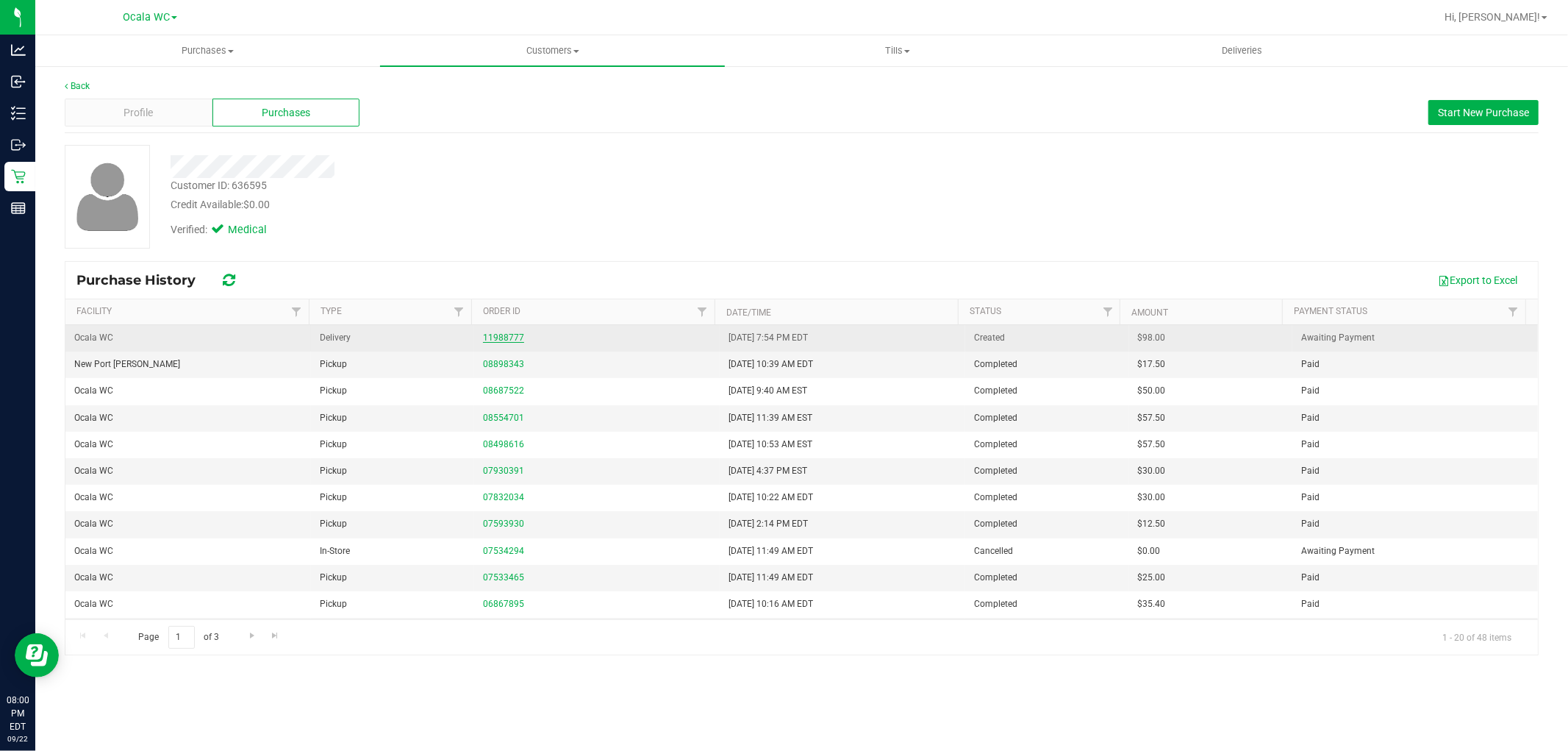
click at [499, 340] on link "11988777" at bounding box center [503, 338] width 41 height 10
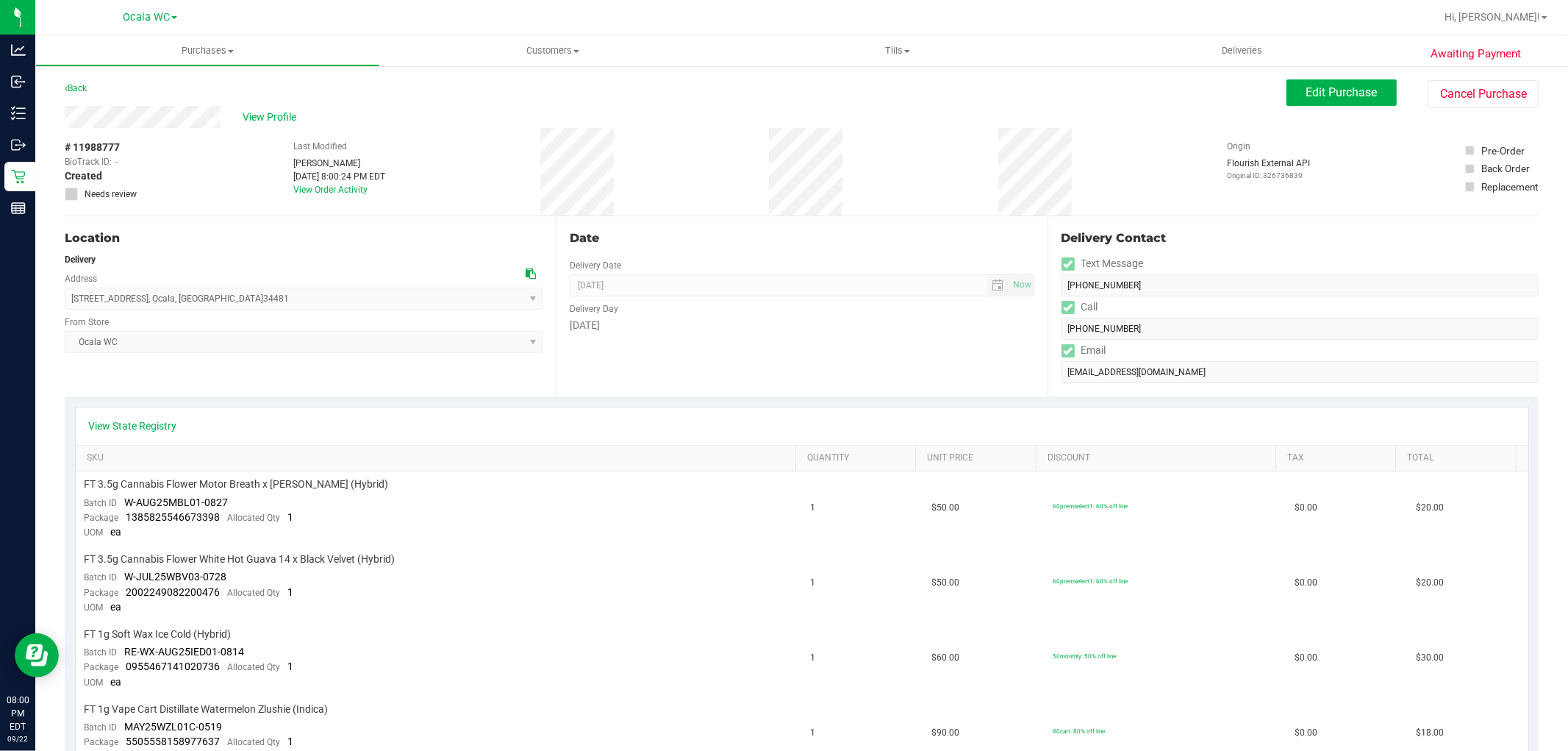
scroll to position [408, 0]
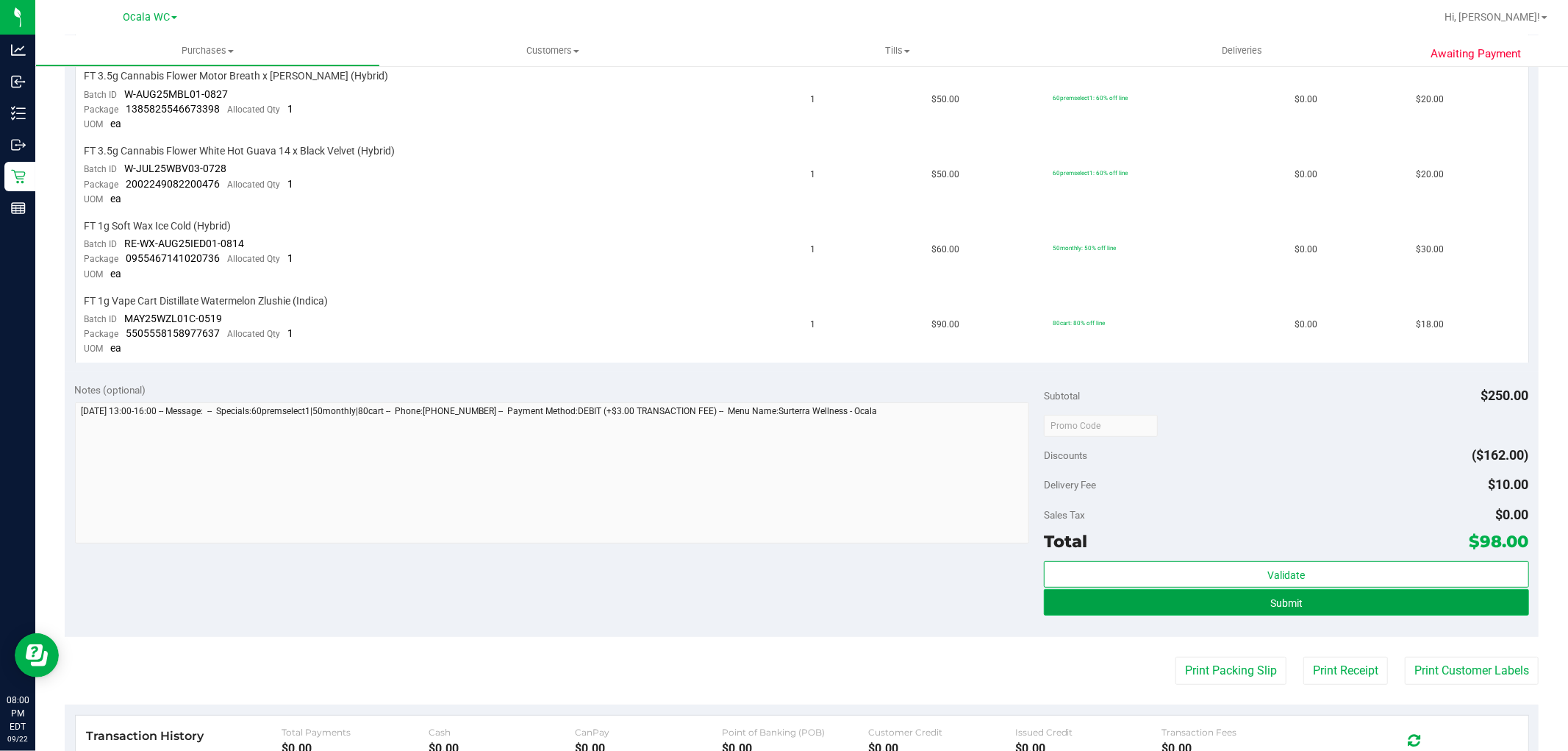
click at [1430, 609] on button "Submit" at bounding box center [1286, 602] width 485 height 27
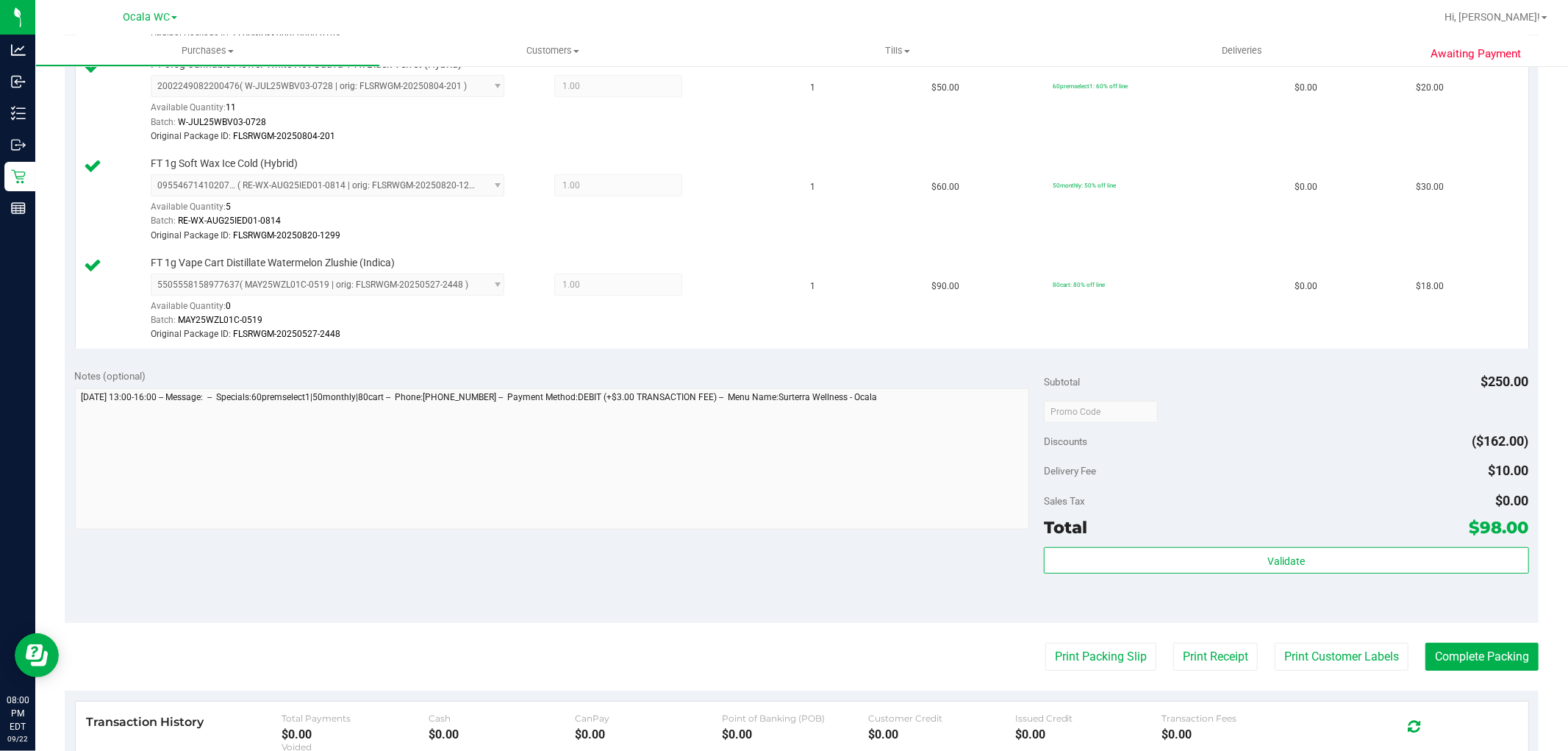
scroll to position [571, 0]
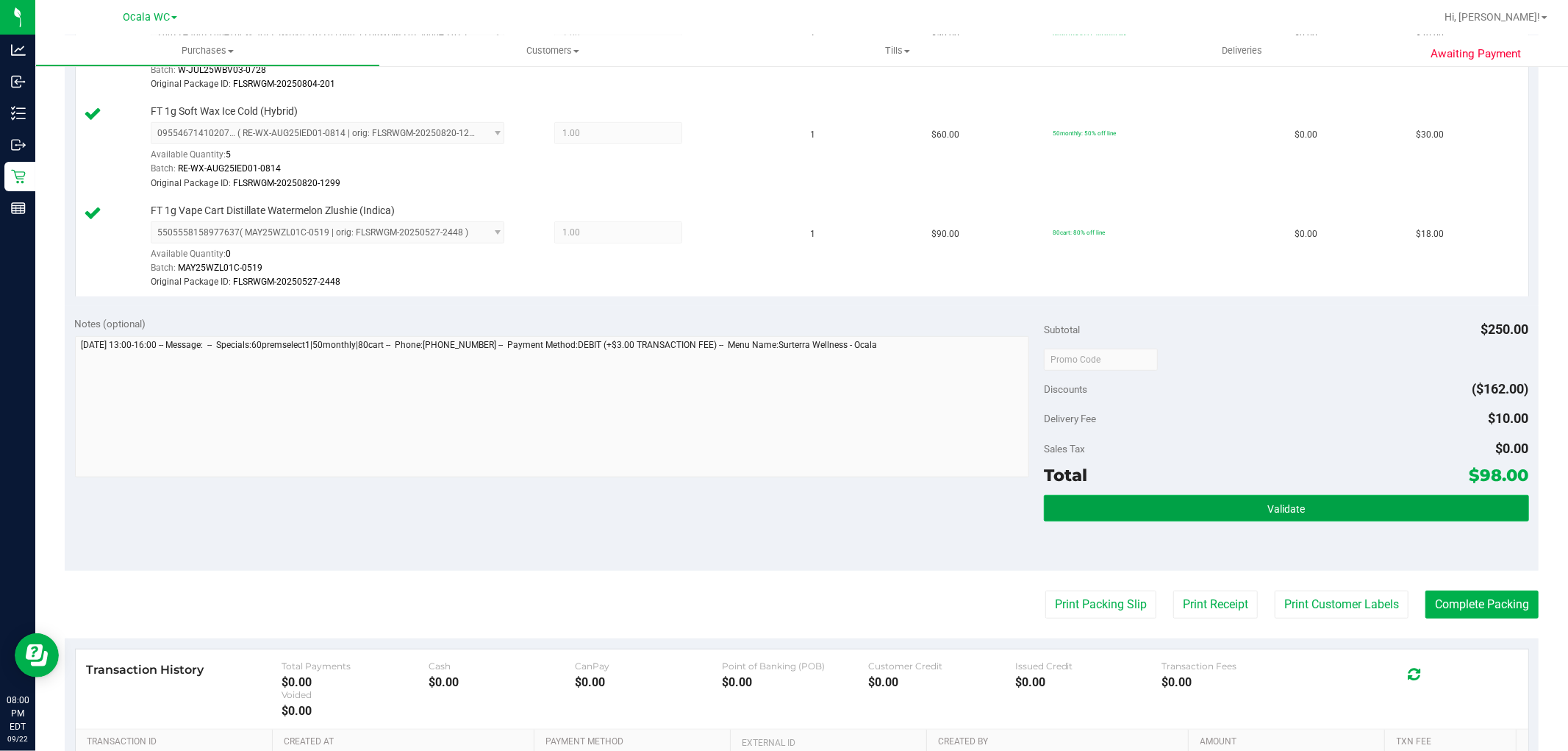
click at [1244, 508] on button "Validate" at bounding box center [1286, 508] width 485 height 27
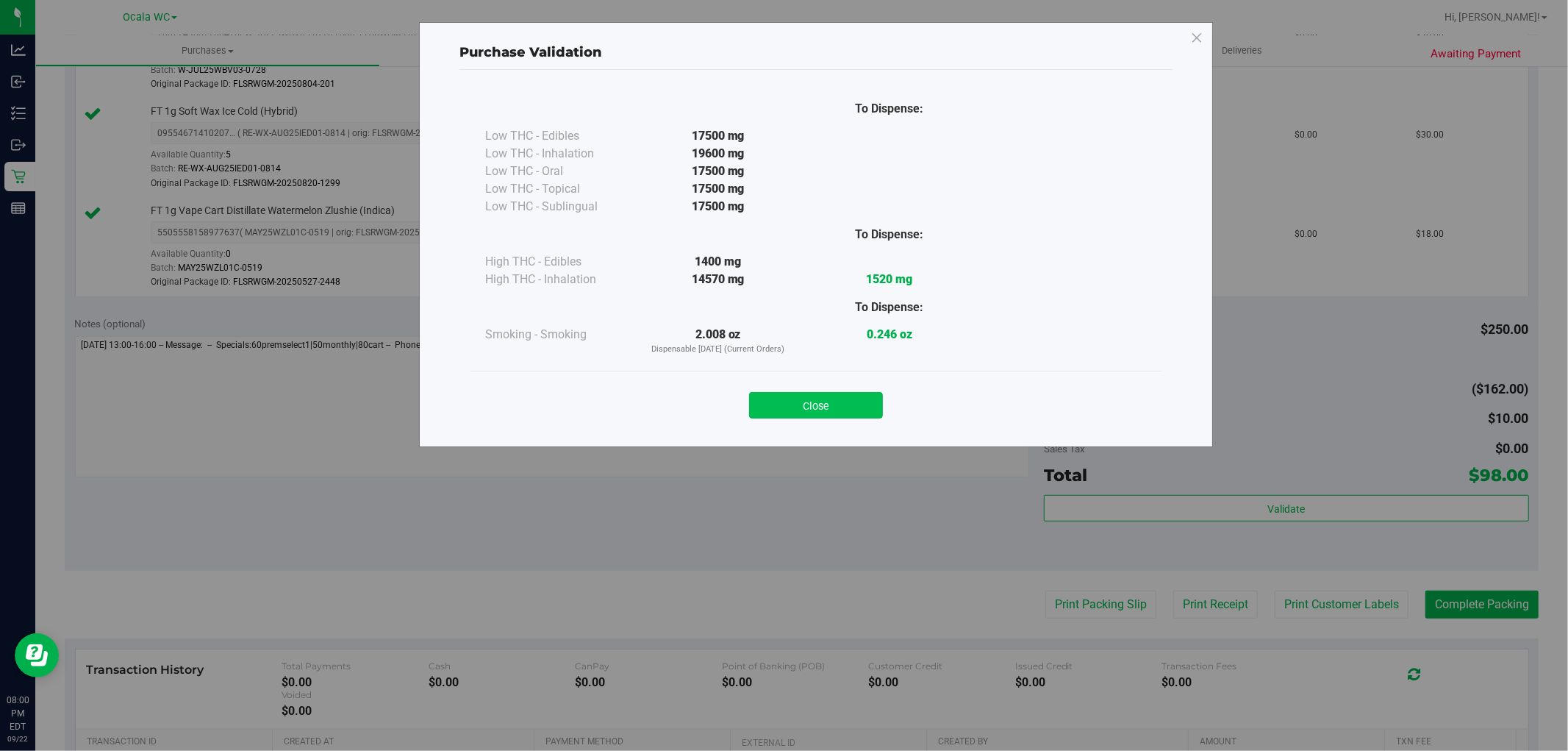
click at [810, 402] on button "Close" at bounding box center [815, 404] width 133 height 27
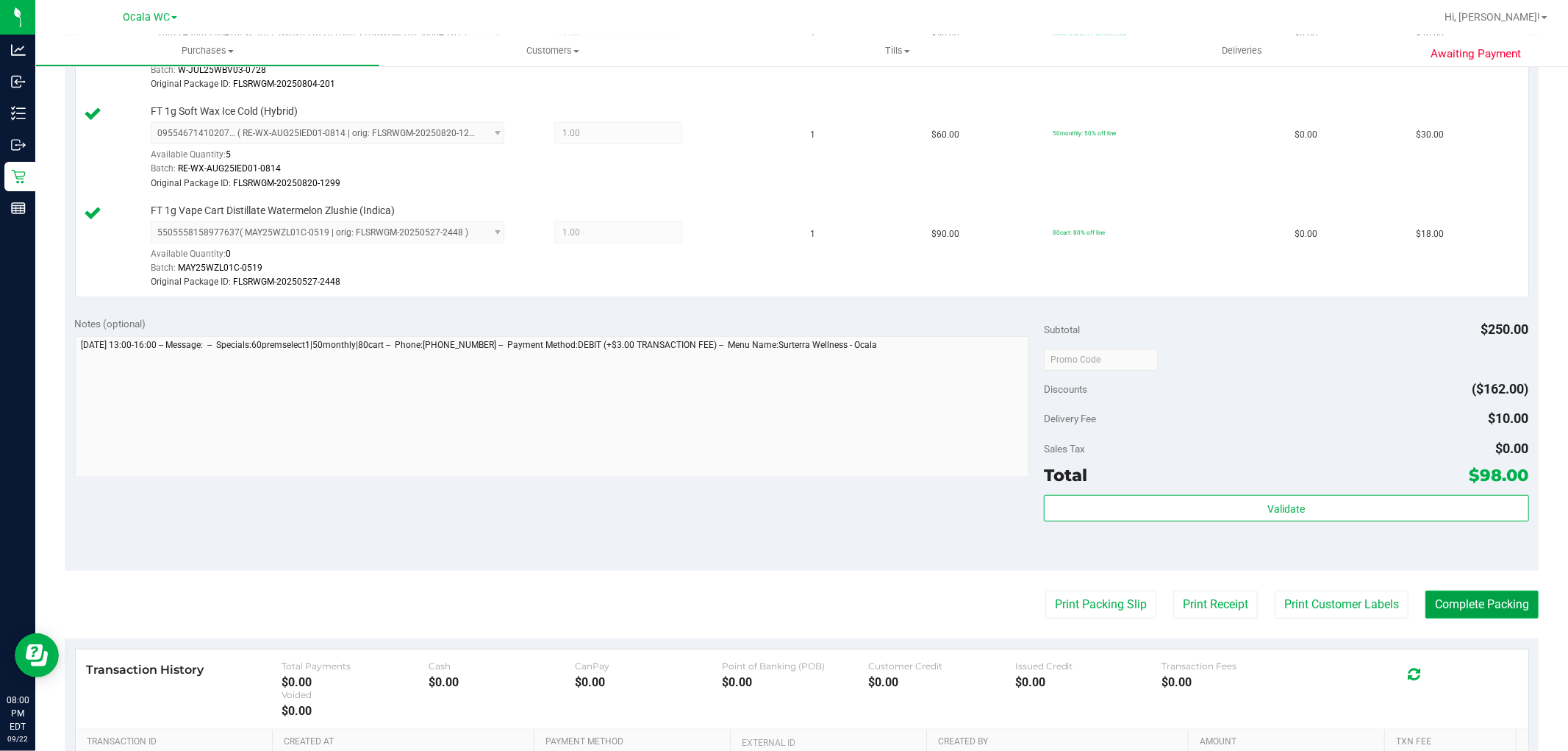
click at [1489, 598] on button "Complete Packing" at bounding box center [1482, 605] width 113 height 27
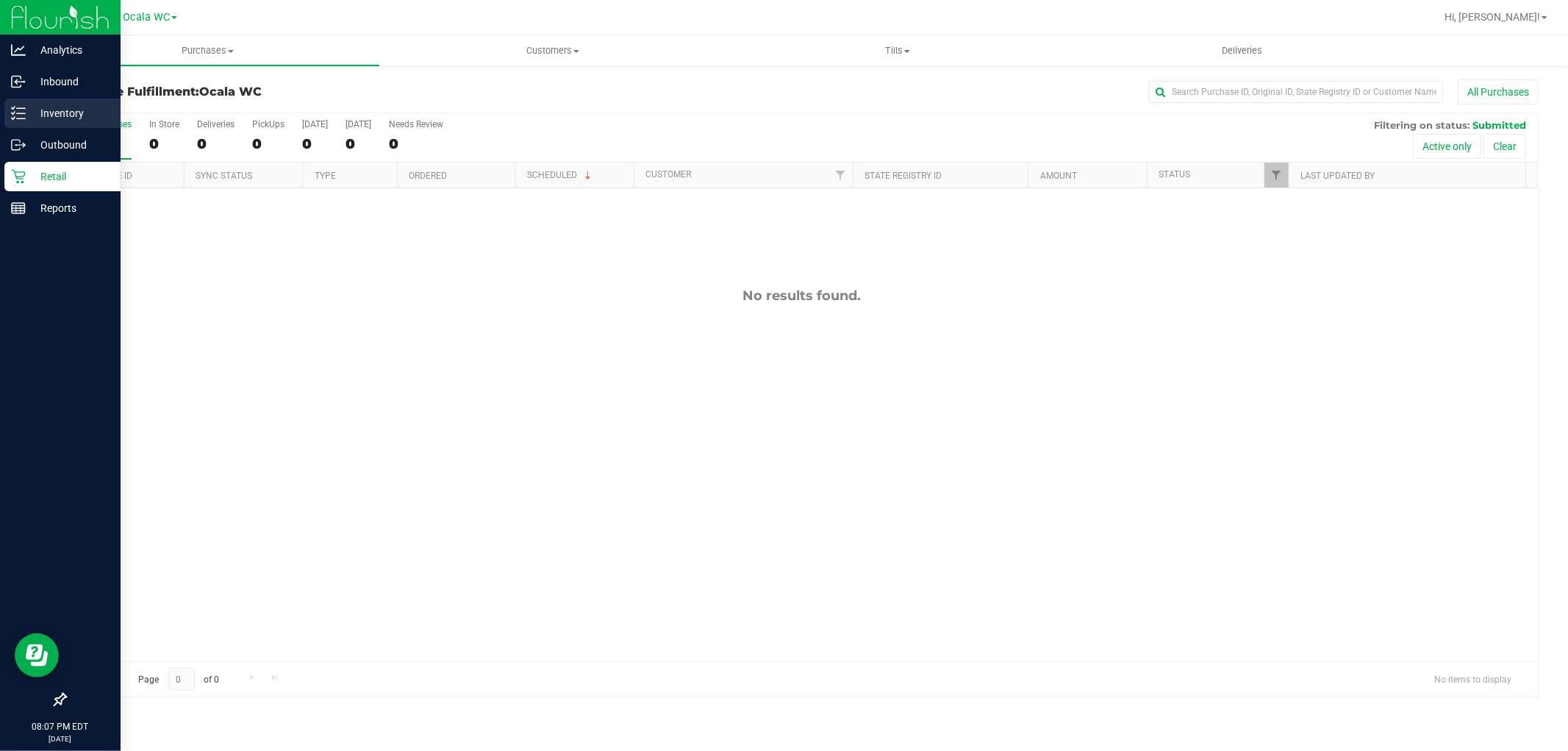
click at [41, 109] on p "Inventory" at bounding box center [70, 113] width 88 height 18
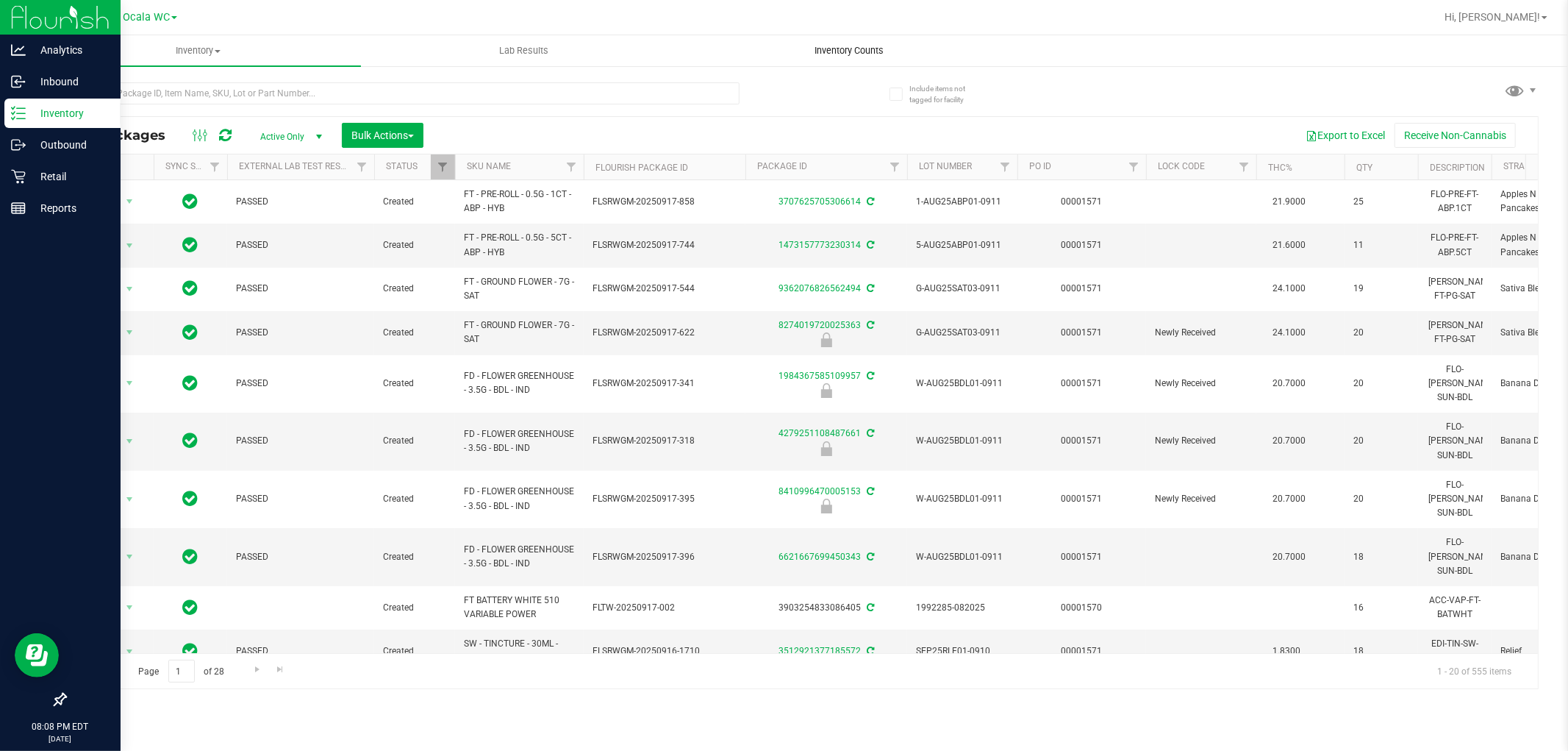
click at [863, 48] on span "Inventory Counts" at bounding box center [850, 50] width 109 height 13
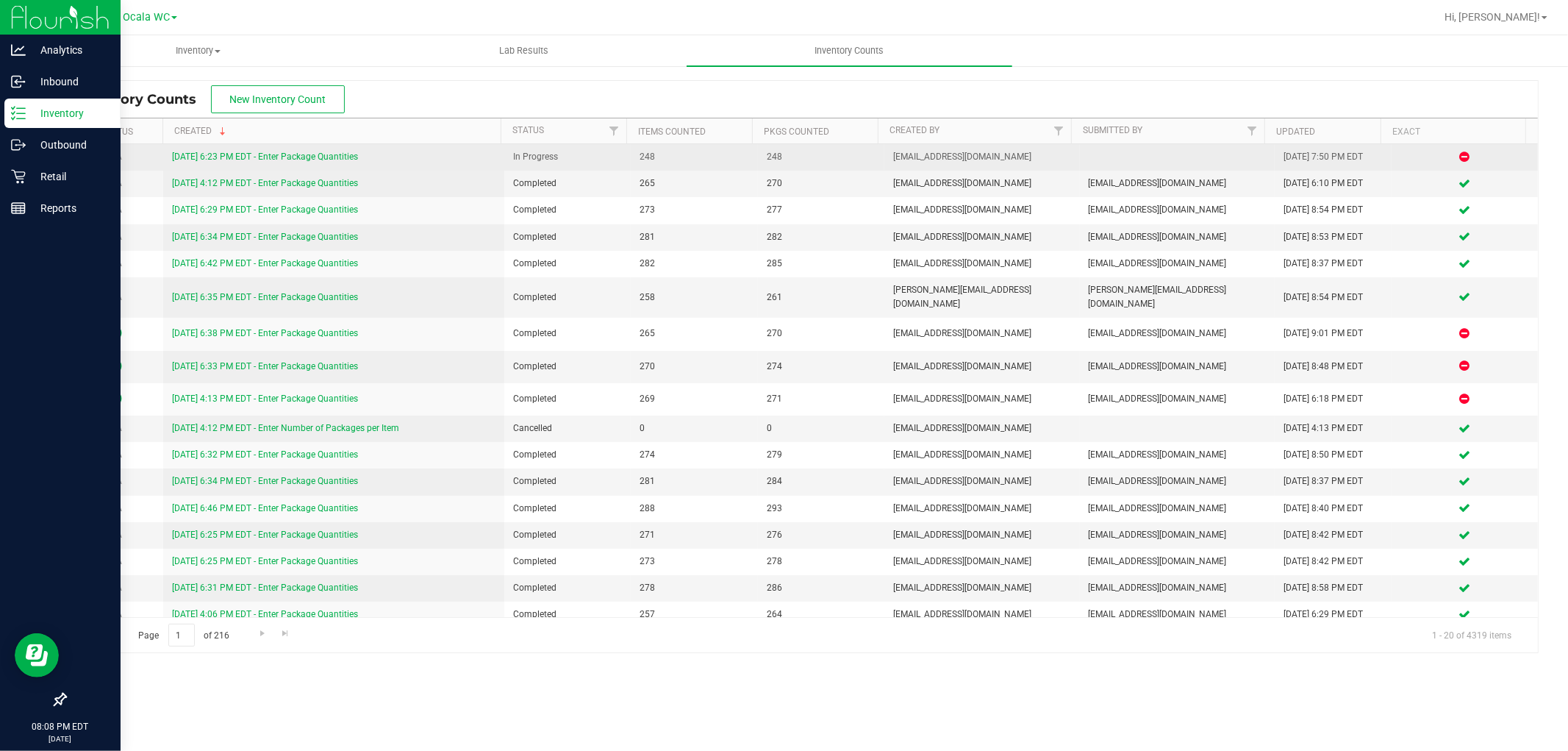
click at [317, 157] on link "9/22/25 6:23 PM EDT - Enter Package Quantities" at bounding box center [265, 156] width 186 height 10
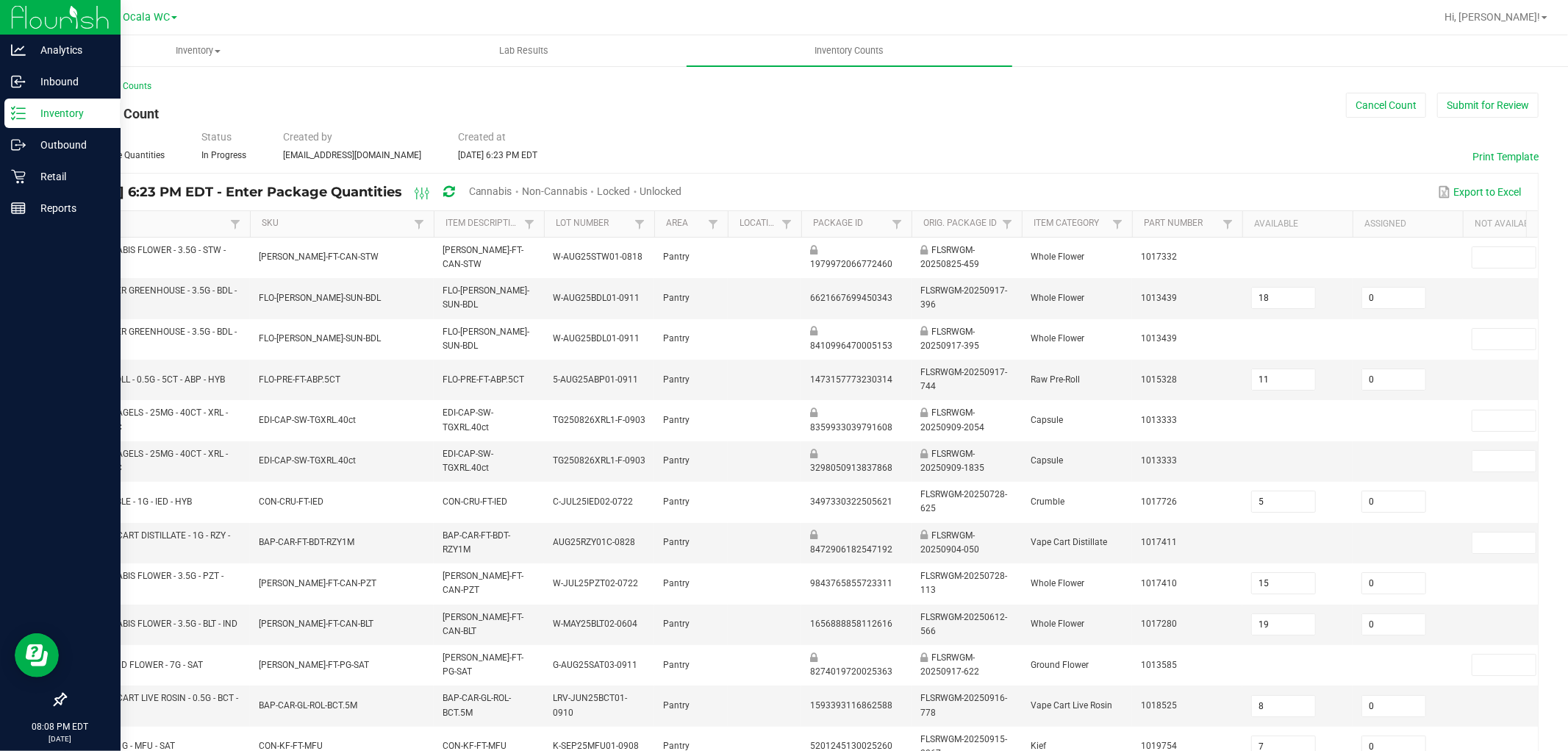
click at [512, 194] on span "Cannabis" at bounding box center [491, 191] width 43 height 12
type input "12"
type input "1"
type input "19"
type input "16"
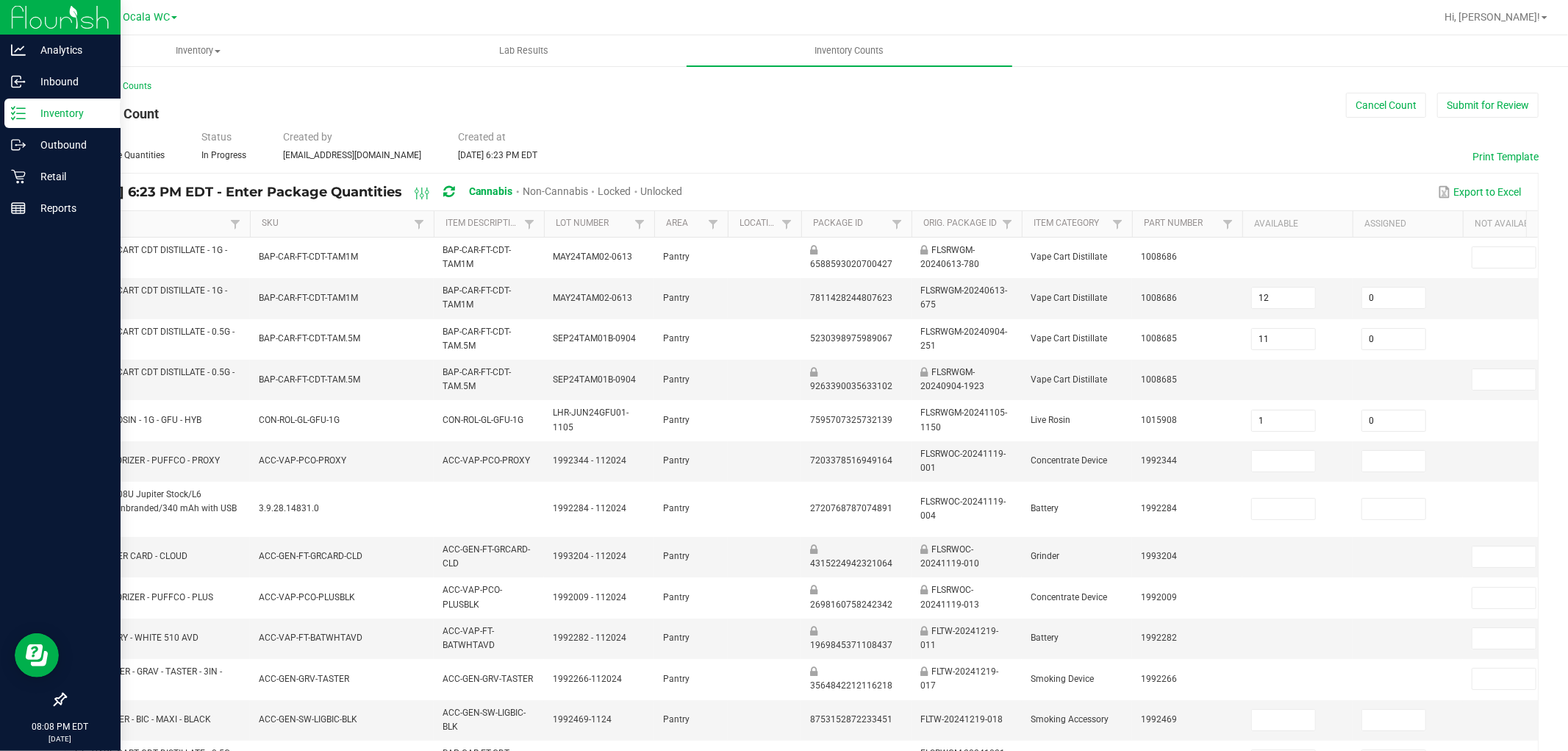
click at [683, 188] on span "Unlocked" at bounding box center [661, 191] width 42 height 12
type input "11"
type input "1"
type input "0"
type input "9"
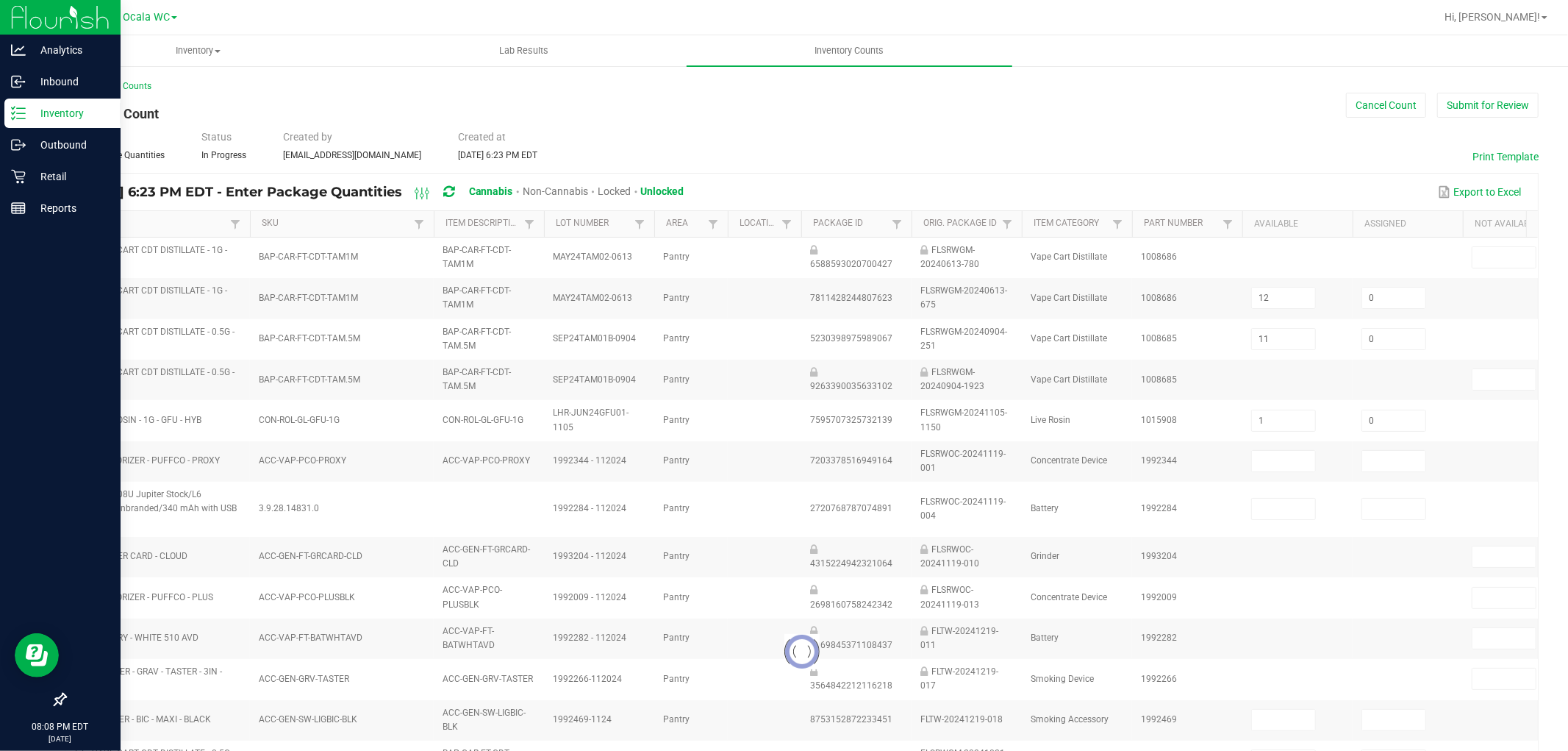
type input "0"
type input "6"
type input "2"
type input "6"
type input "1"
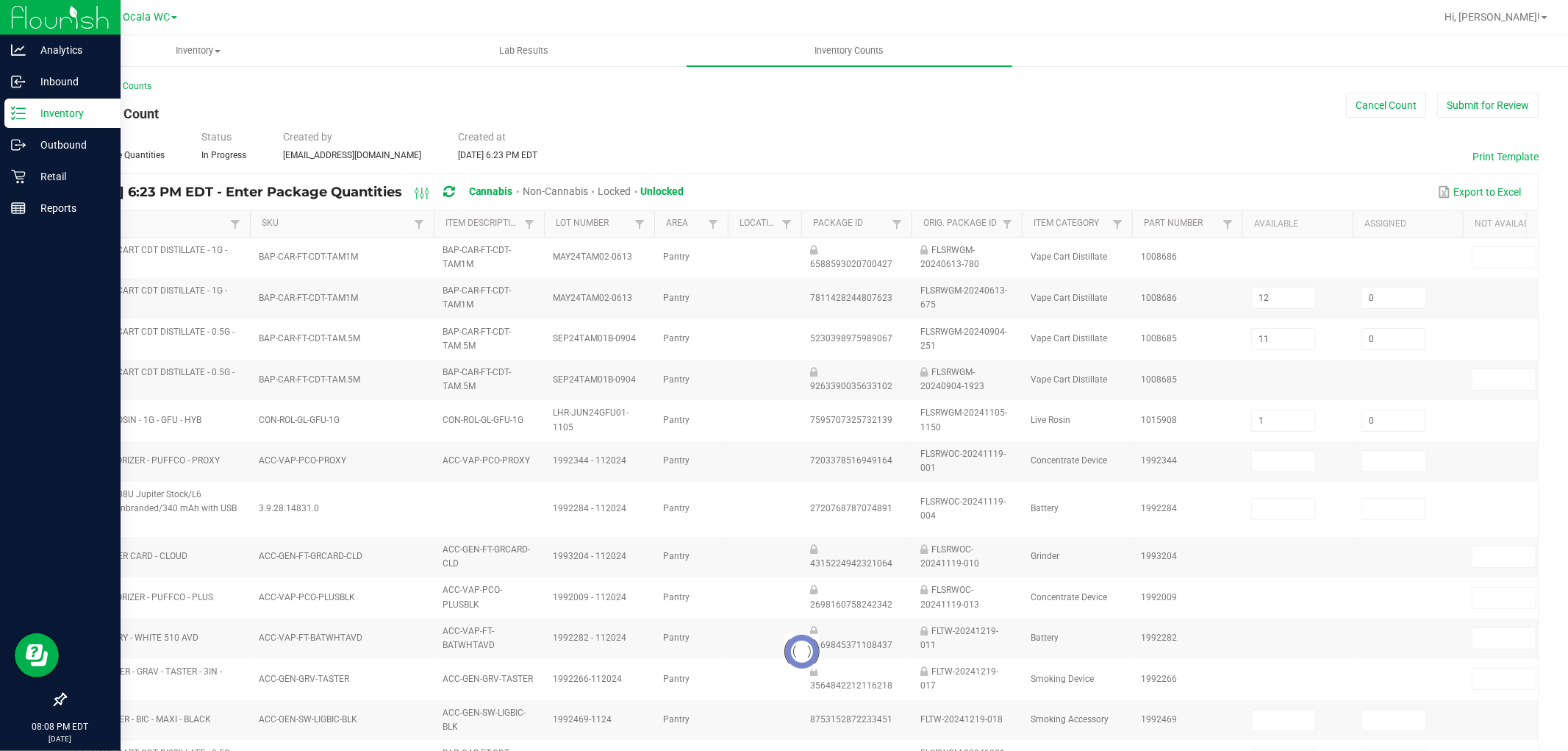
type input "1"
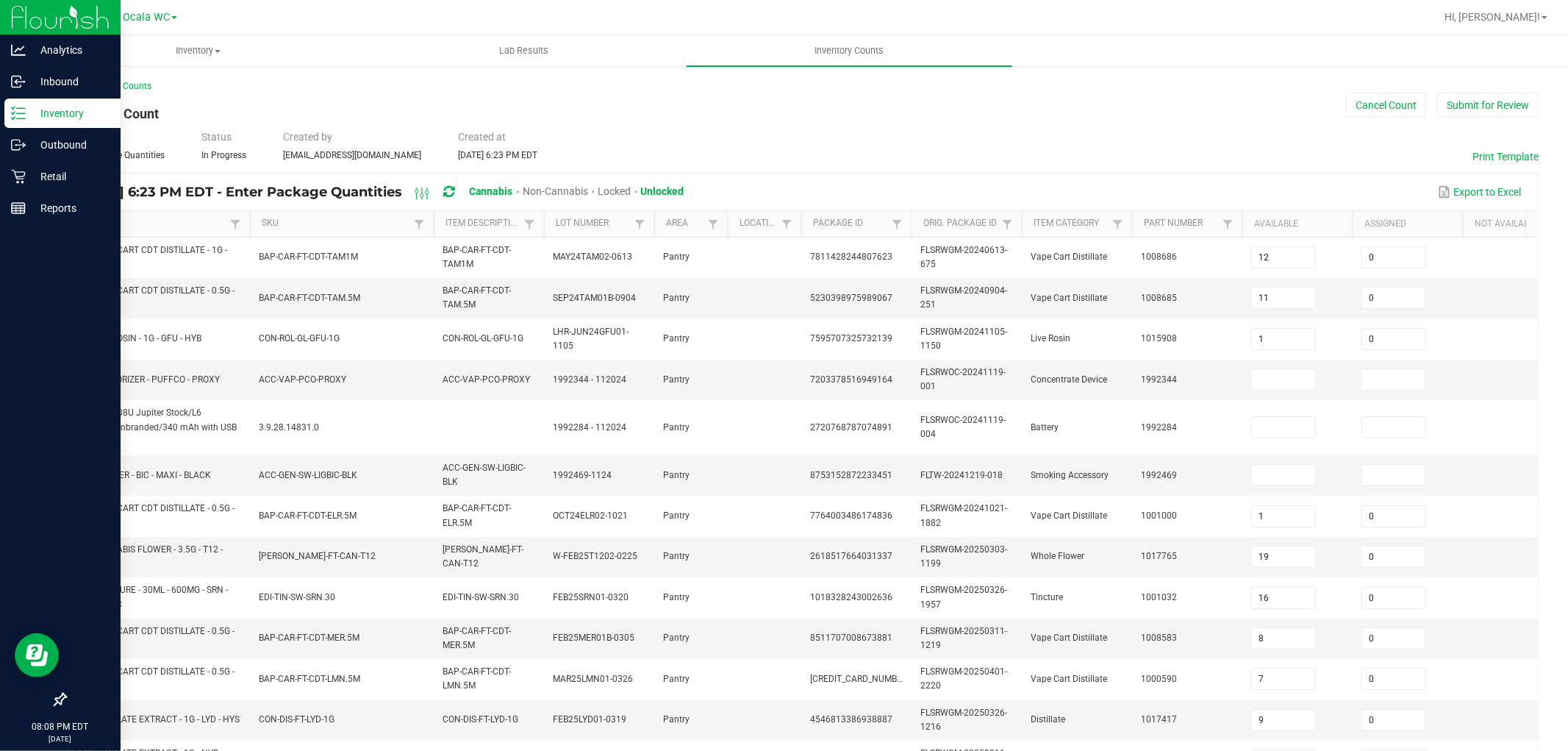
click at [210, 229] on link "Item" at bounding box center [151, 224] width 148 height 12
type input "18"
type input "4"
type input "8"
type input "7"
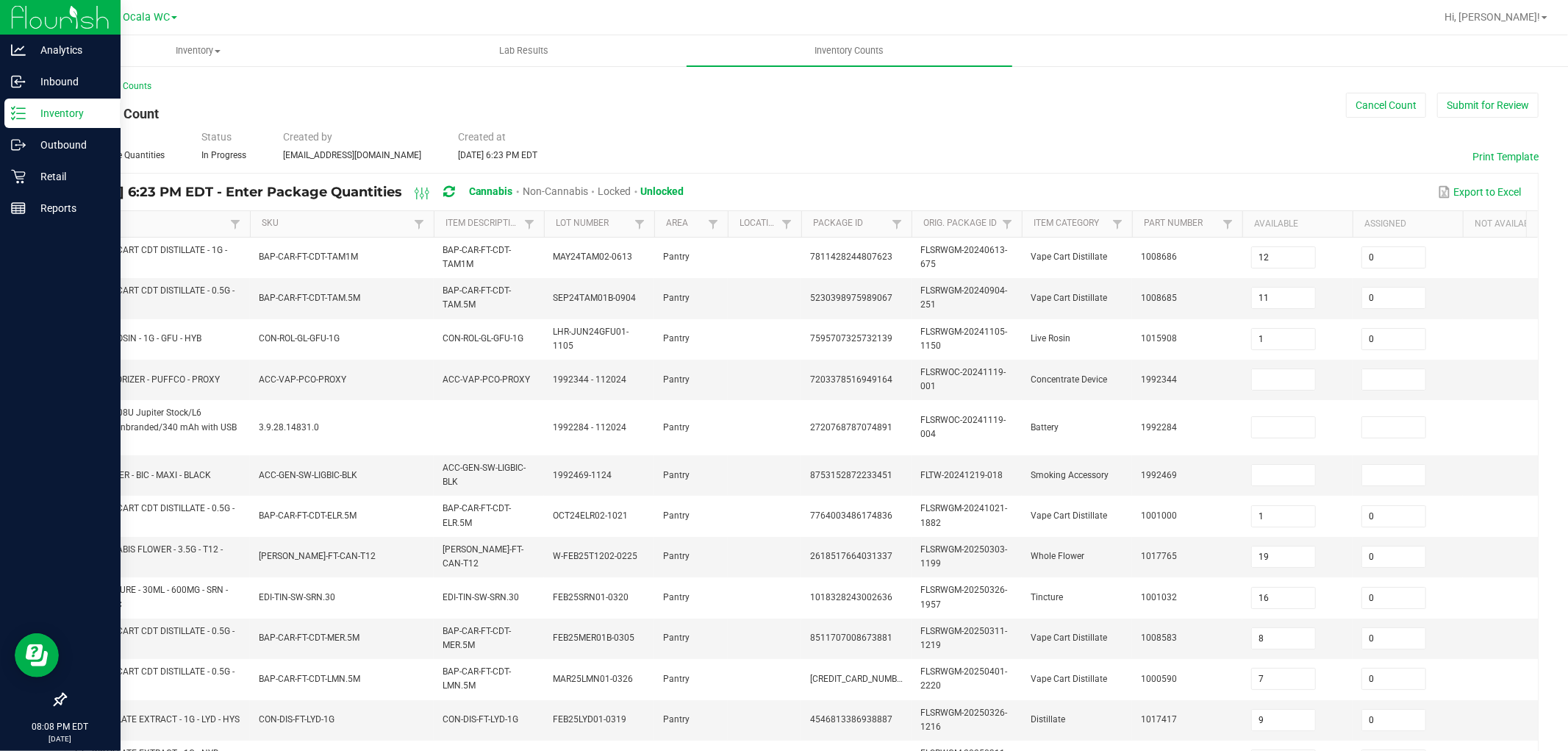
type input "19"
type input "15"
type input "17"
type input "0"
type input "3"
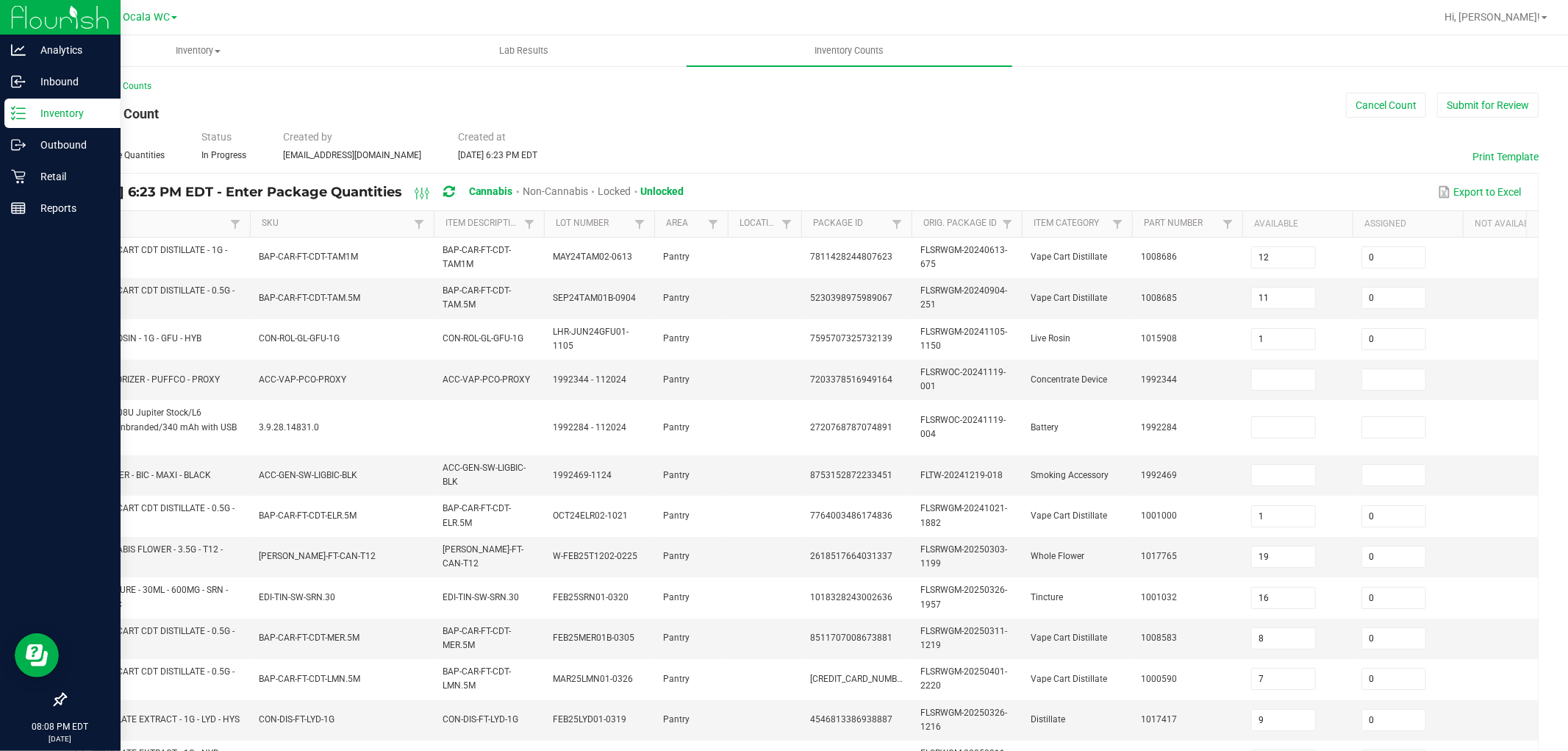
type input "8"
type input "0"
type input "7"
type input "0"
type input "1"
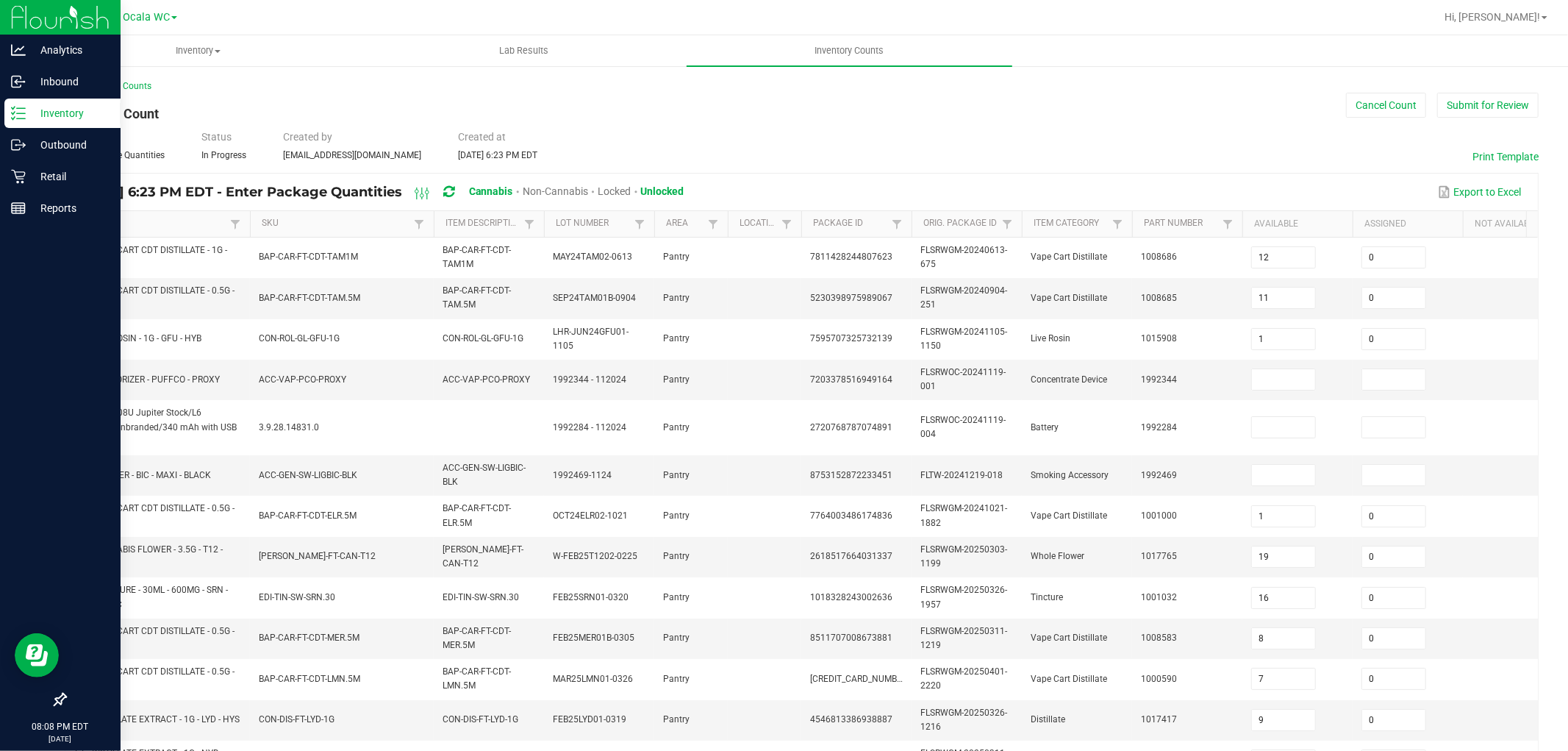
type input "2"
type input "3"
type input "4"
type input "17"
type input "7"
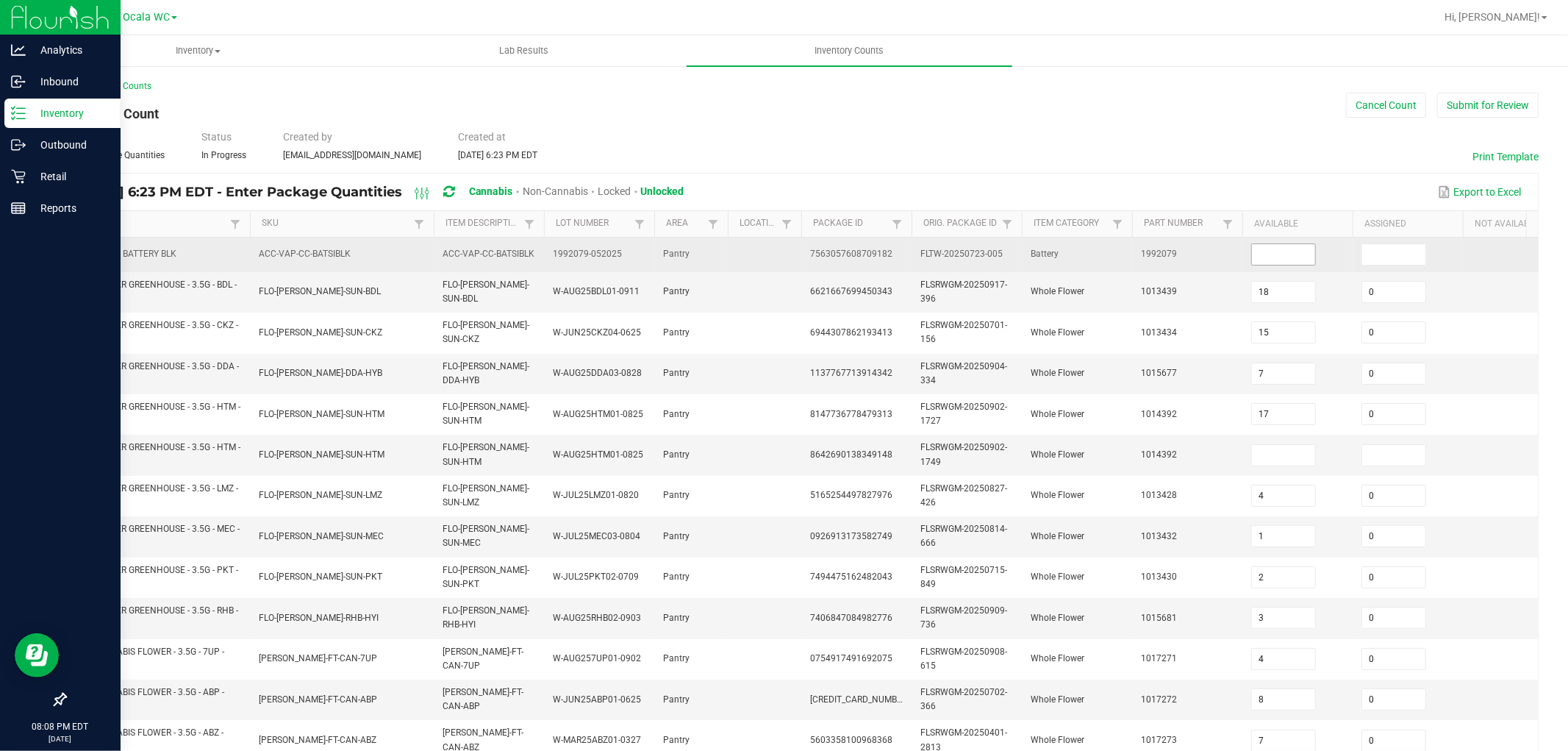
click at [1297, 255] on input at bounding box center [1283, 254] width 63 height 21
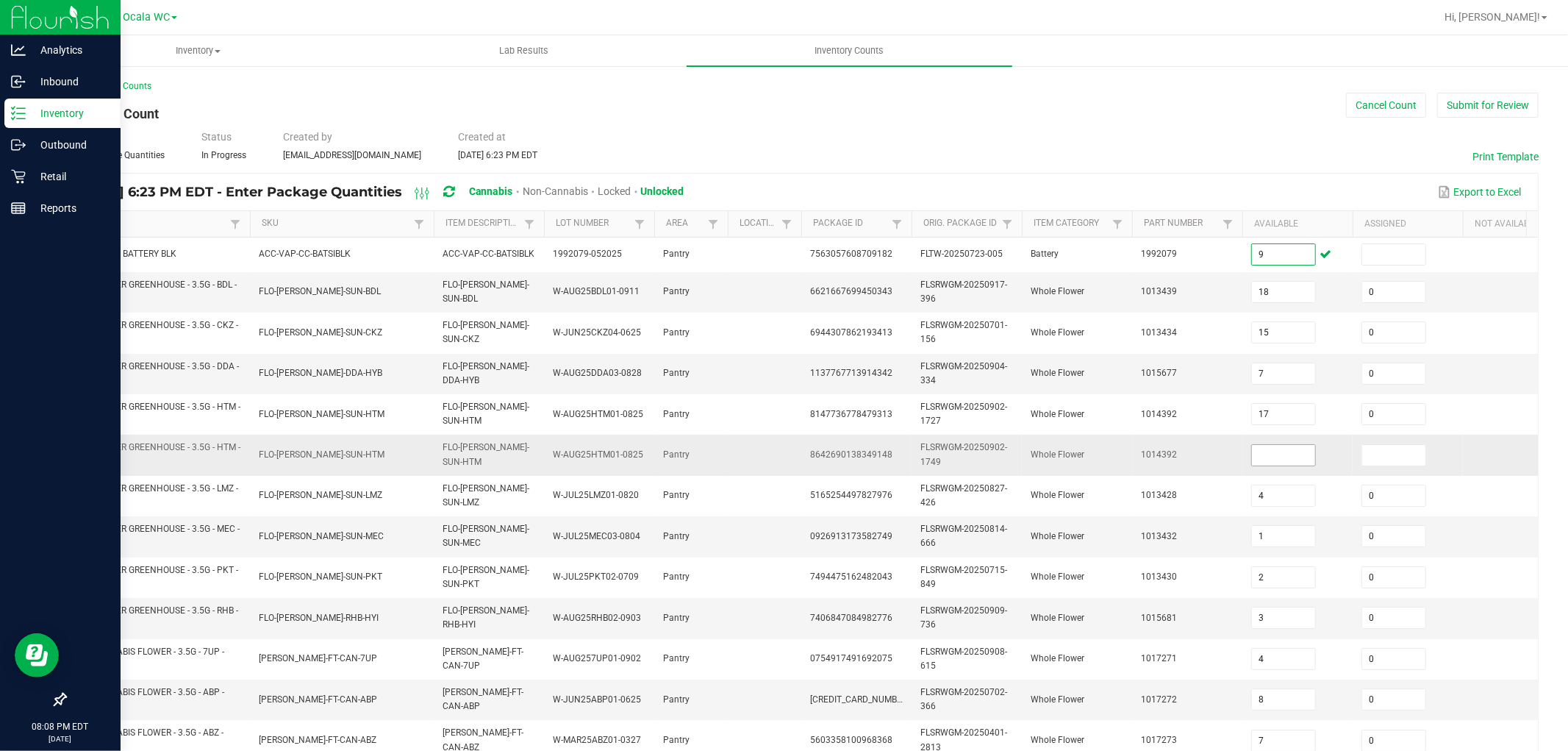
type input "9"
click at [1274, 457] on input at bounding box center [1283, 455] width 63 height 21
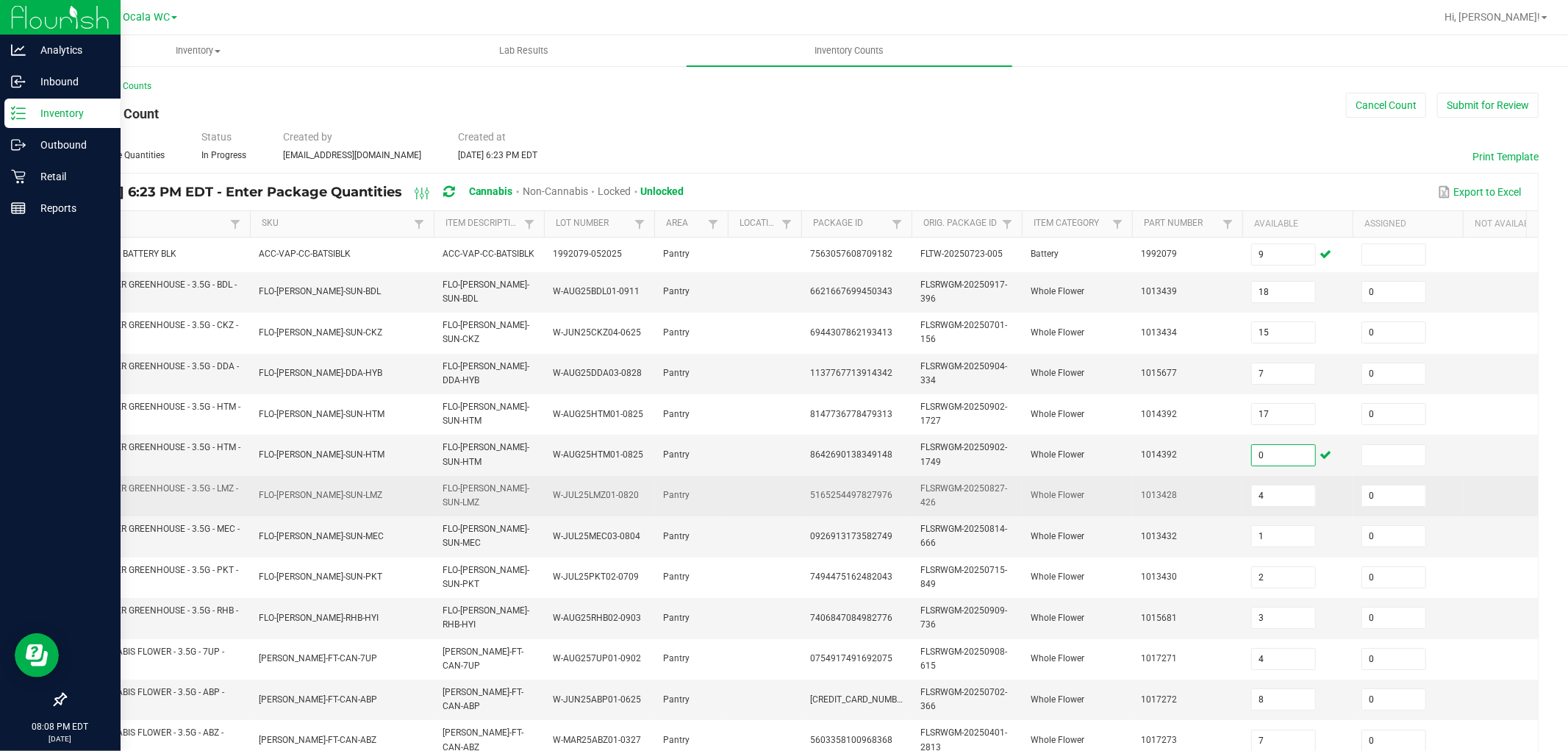
type input "0"
click at [1185, 516] on td "1013428" at bounding box center [1187, 496] width 110 height 40
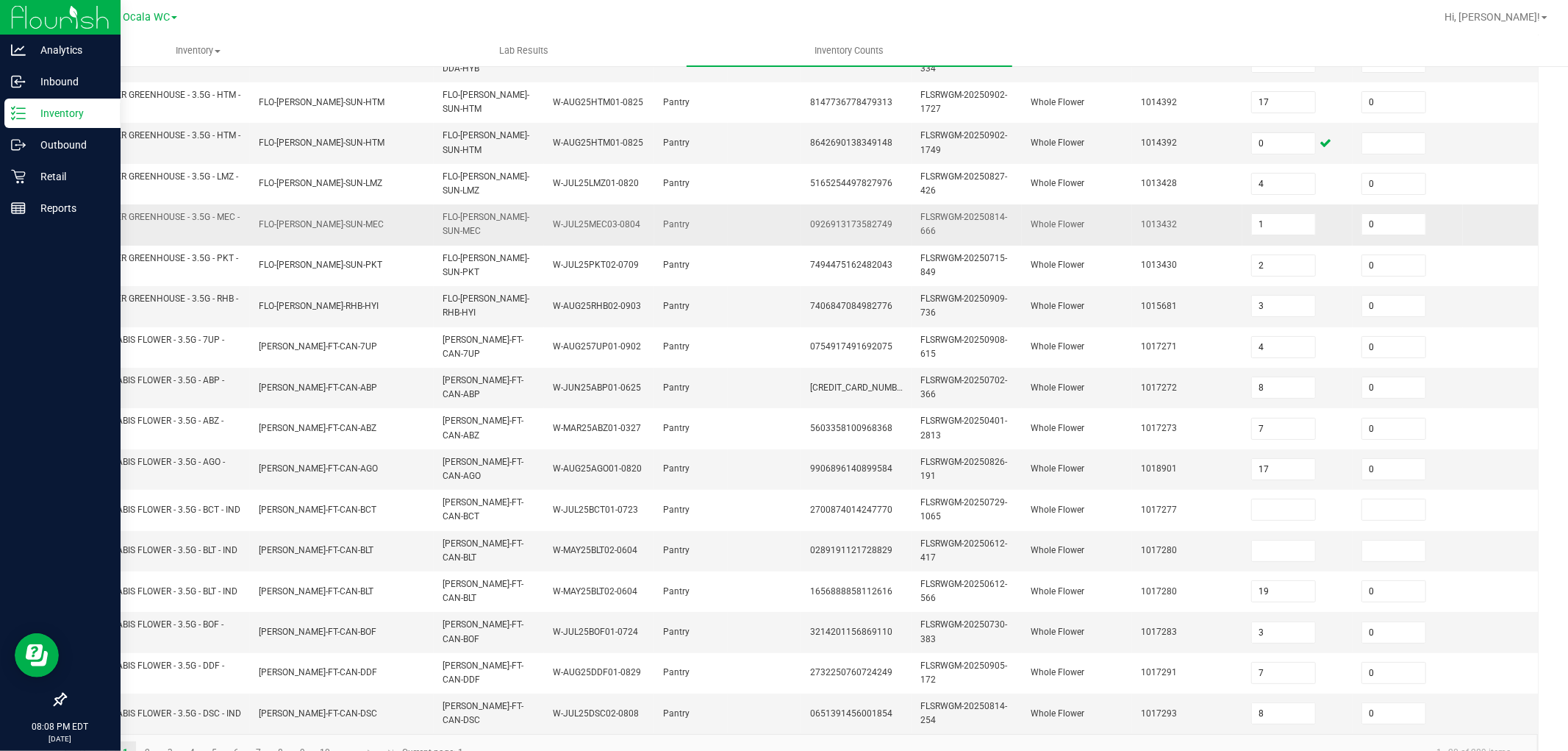
scroll to position [327, 0]
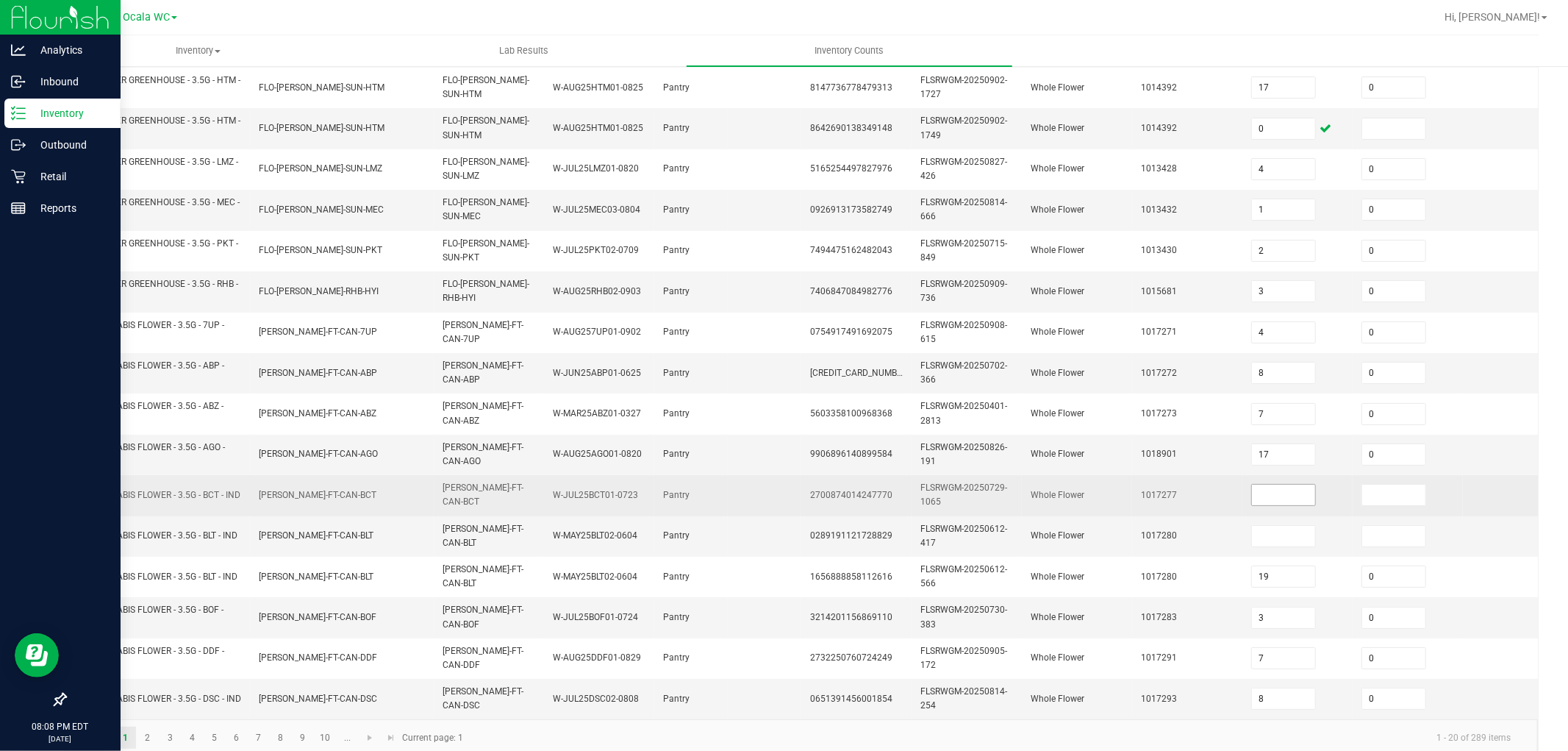
click at [1282, 494] on input at bounding box center [1283, 495] width 63 height 21
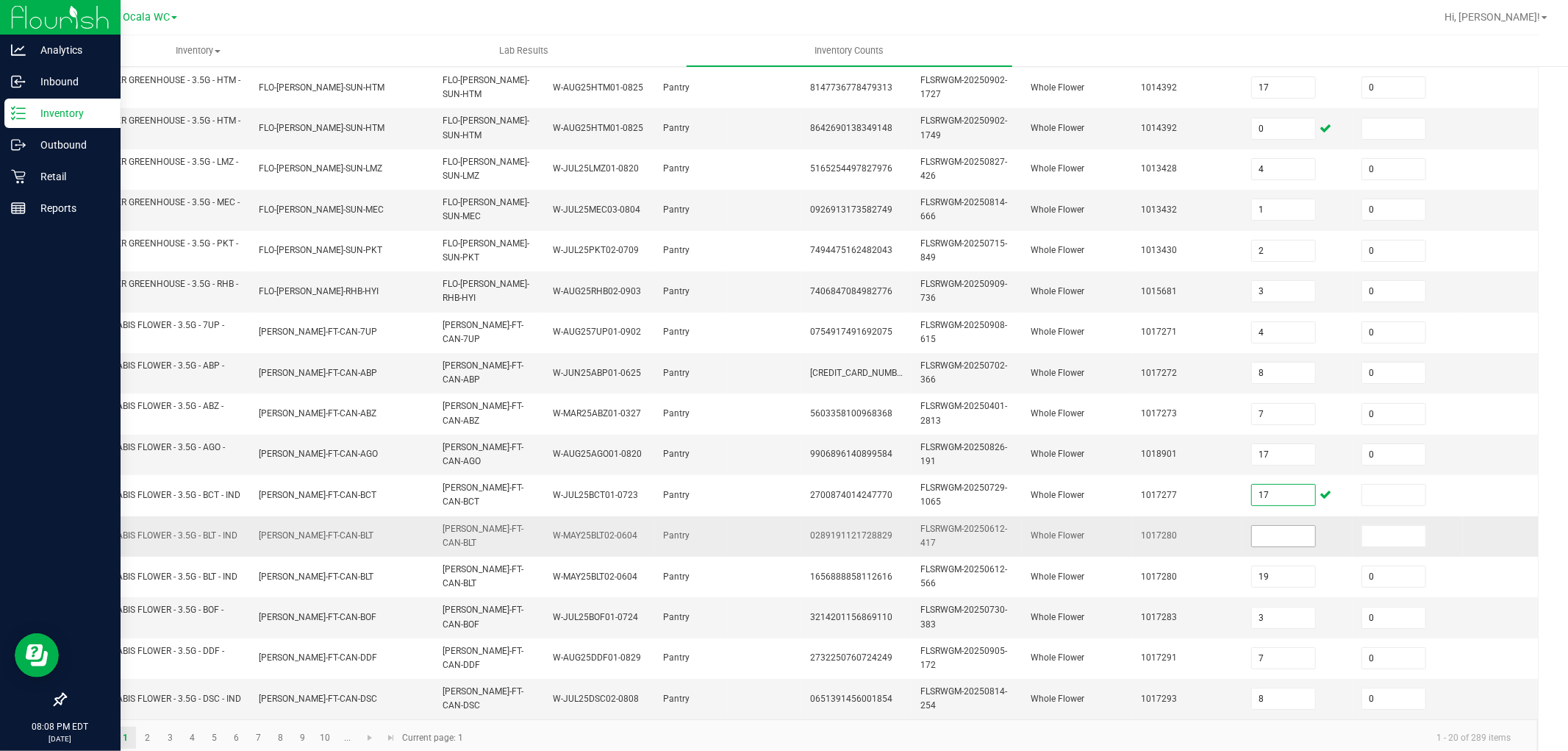
type input "17"
click at [1280, 539] on input at bounding box center [1283, 536] width 63 height 21
type input "0"
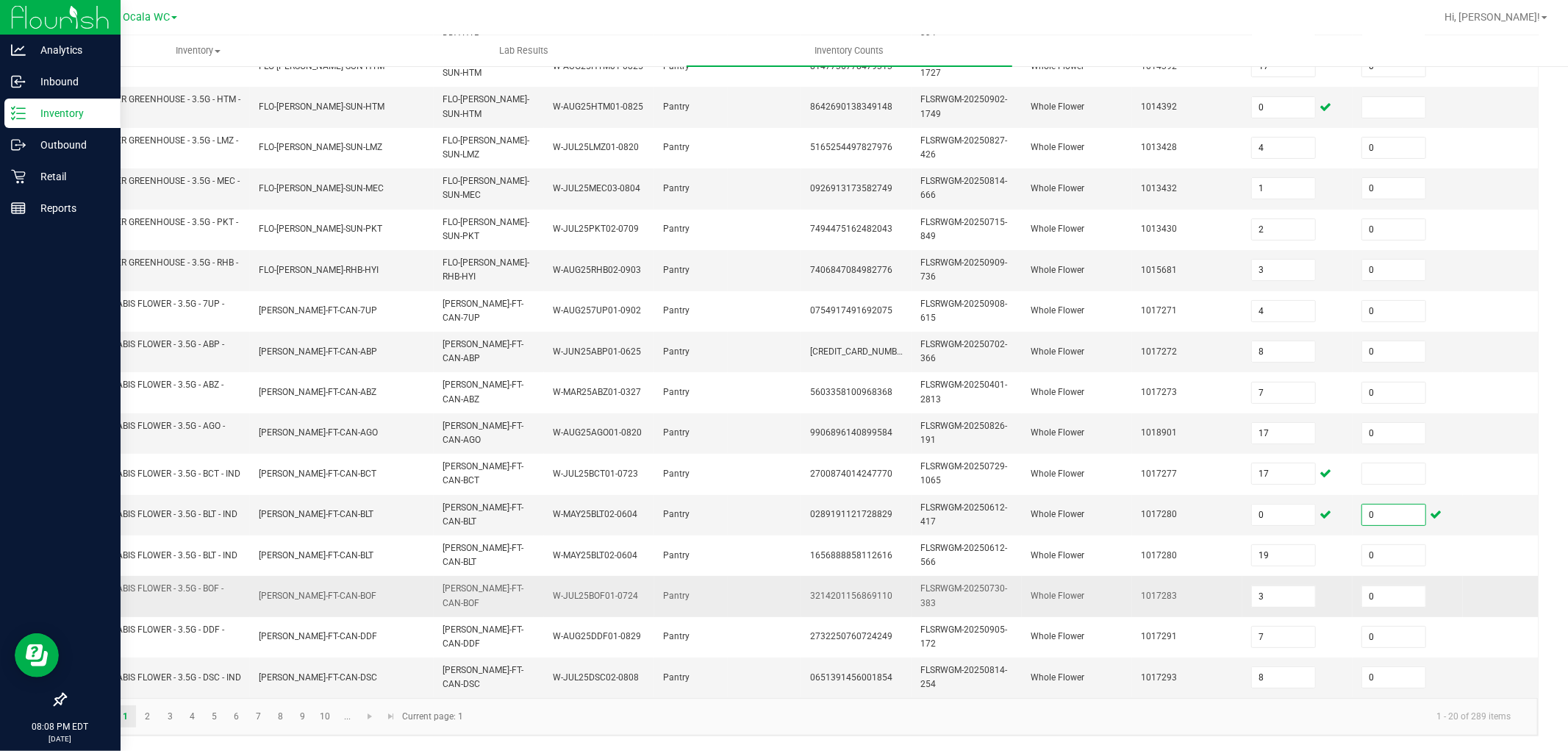
scroll to position [362, 0]
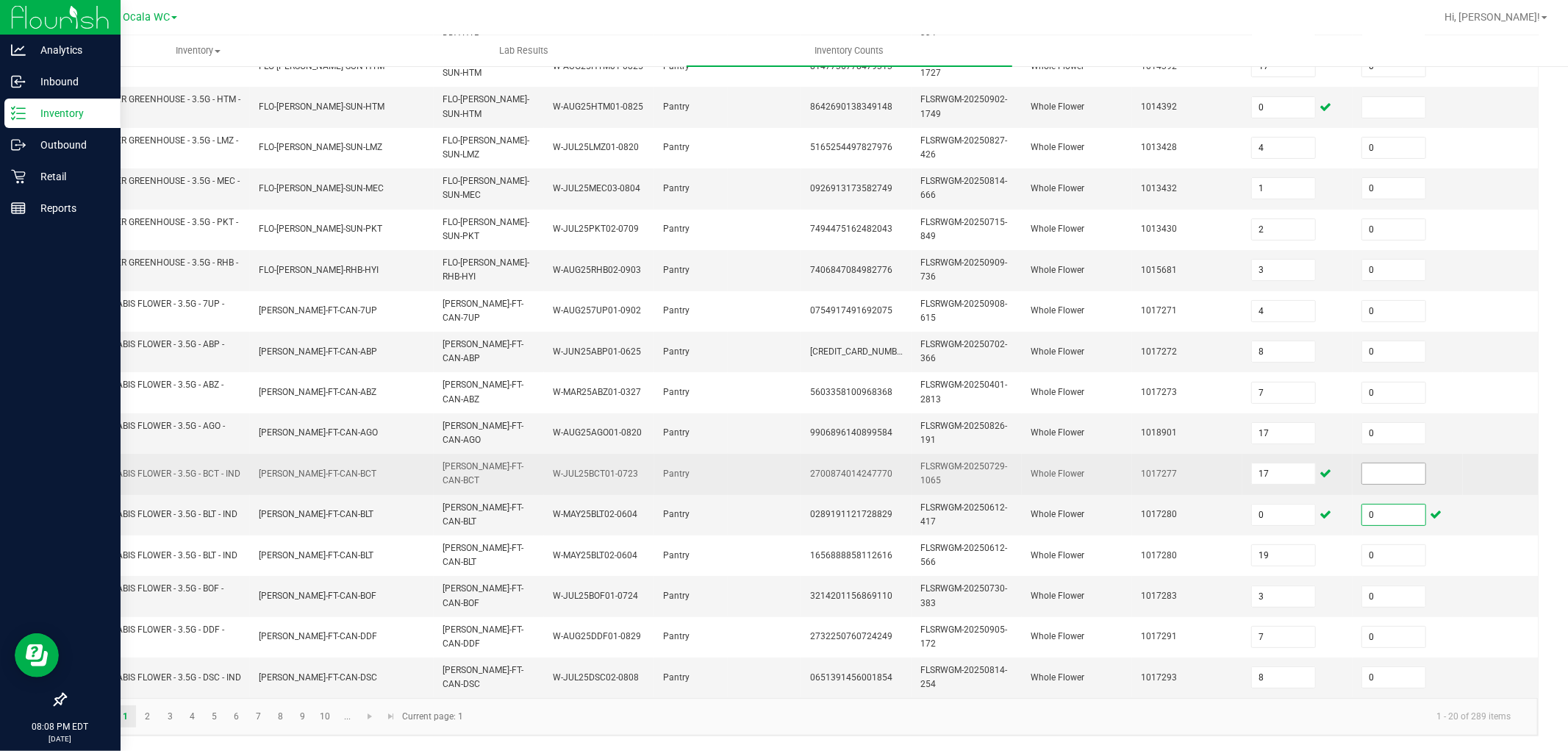
type input "0"
click at [1419, 463] on input at bounding box center [1393, 473] width 63 height 21
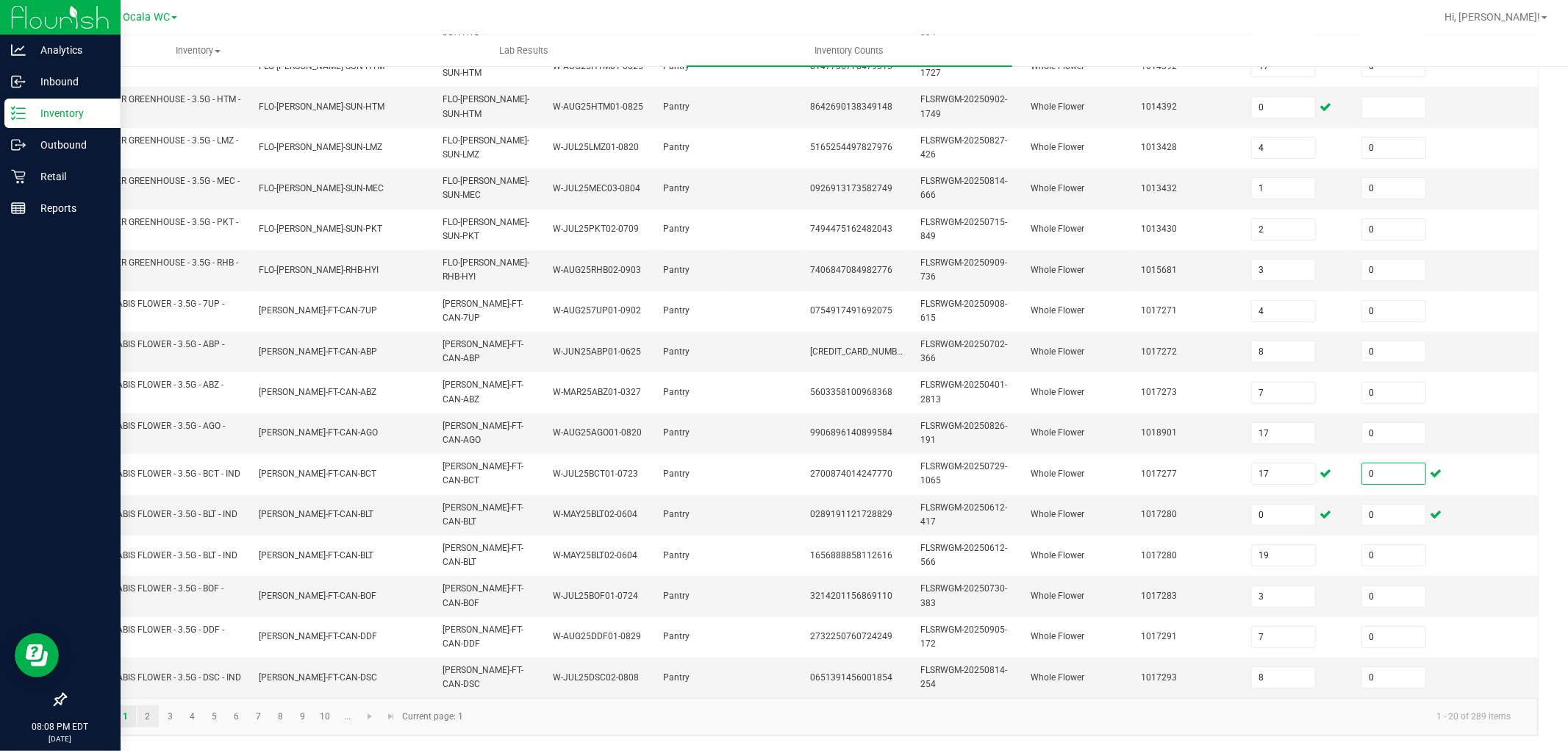
type input "0"
click at [145, 715] on link "2" at bounding box center [147, 717] width 22 height 22
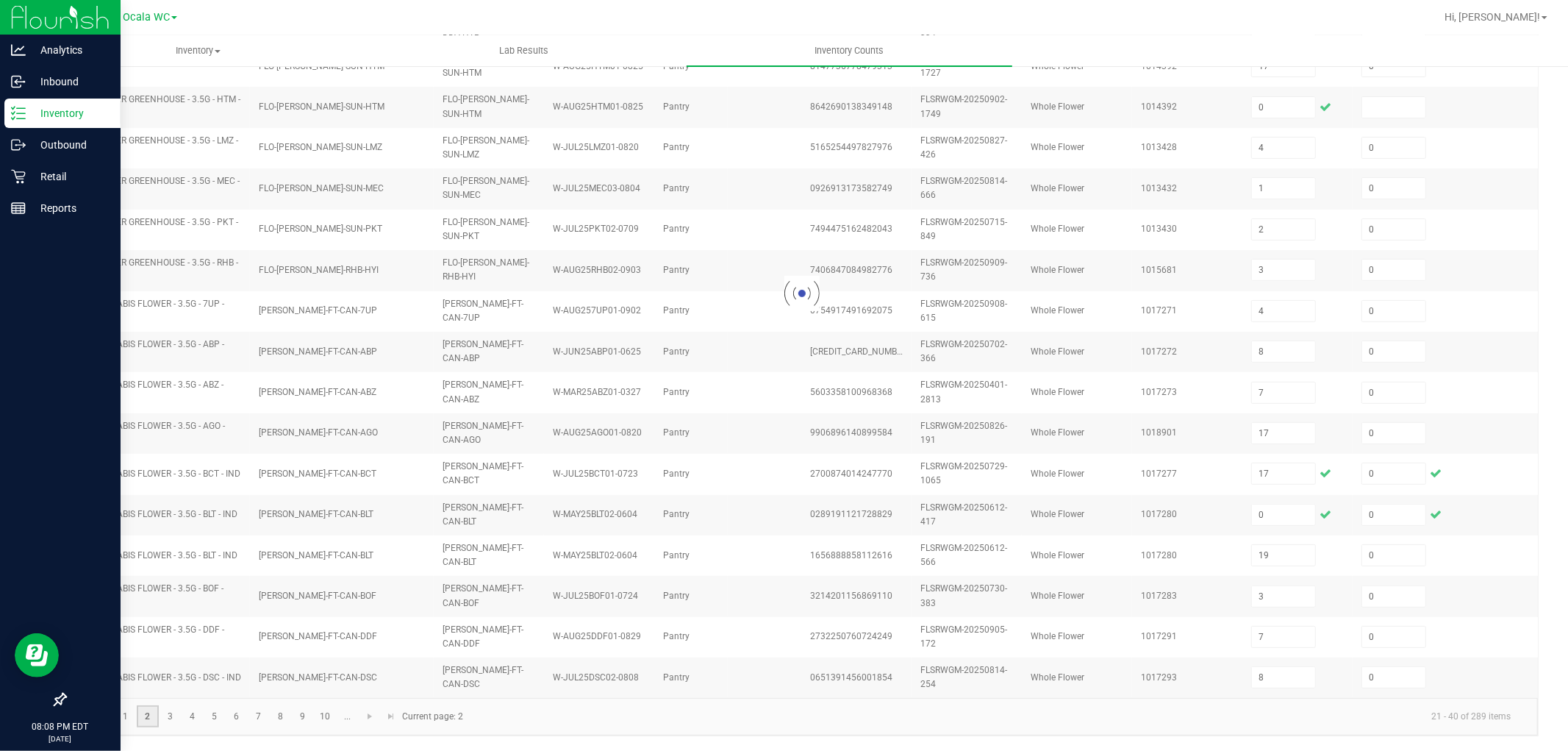
type input "4"
type input "18"
type input "15"
type input "5"
type input "3"
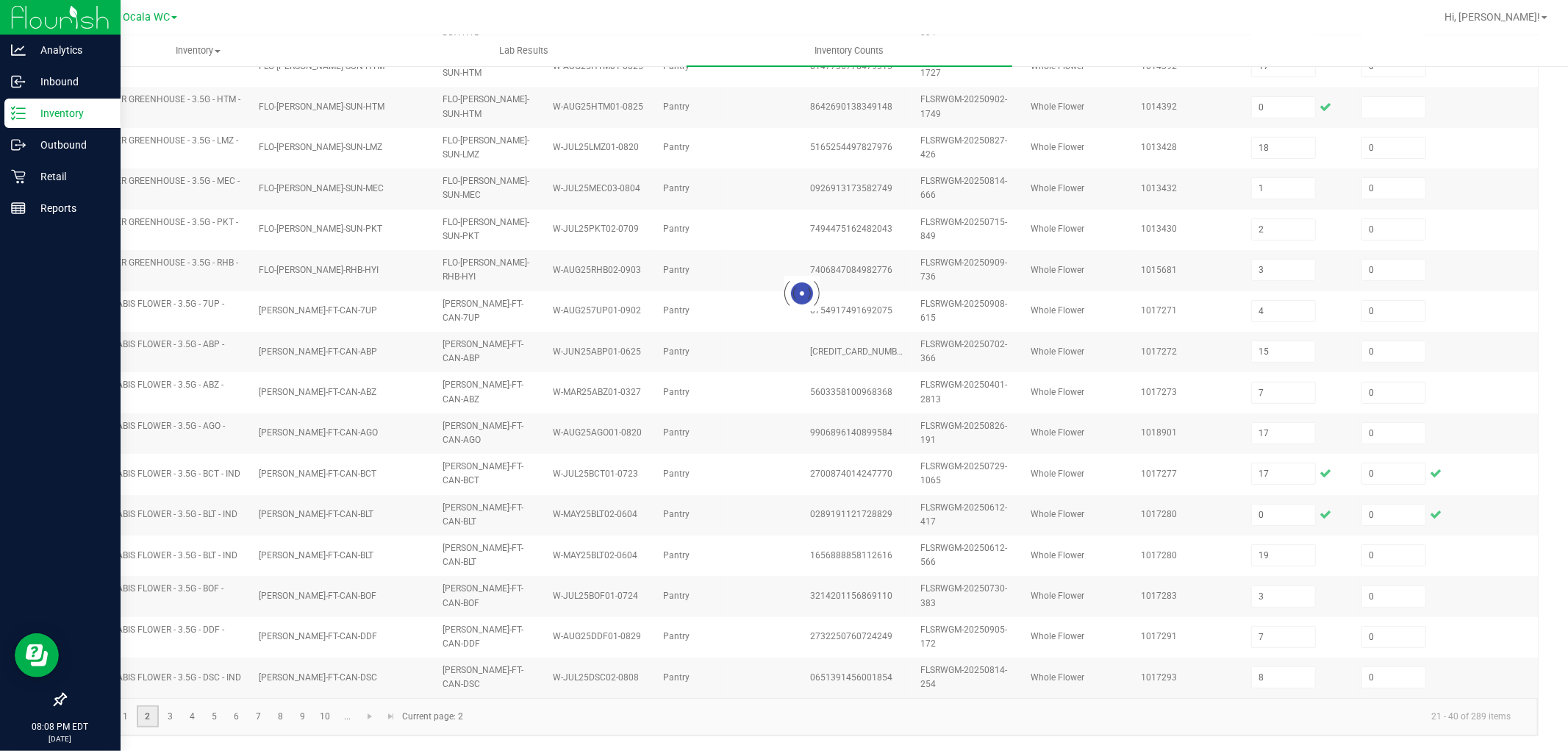
type input "13"
type input "15"
type input "18"
type input "0"
type input "19"
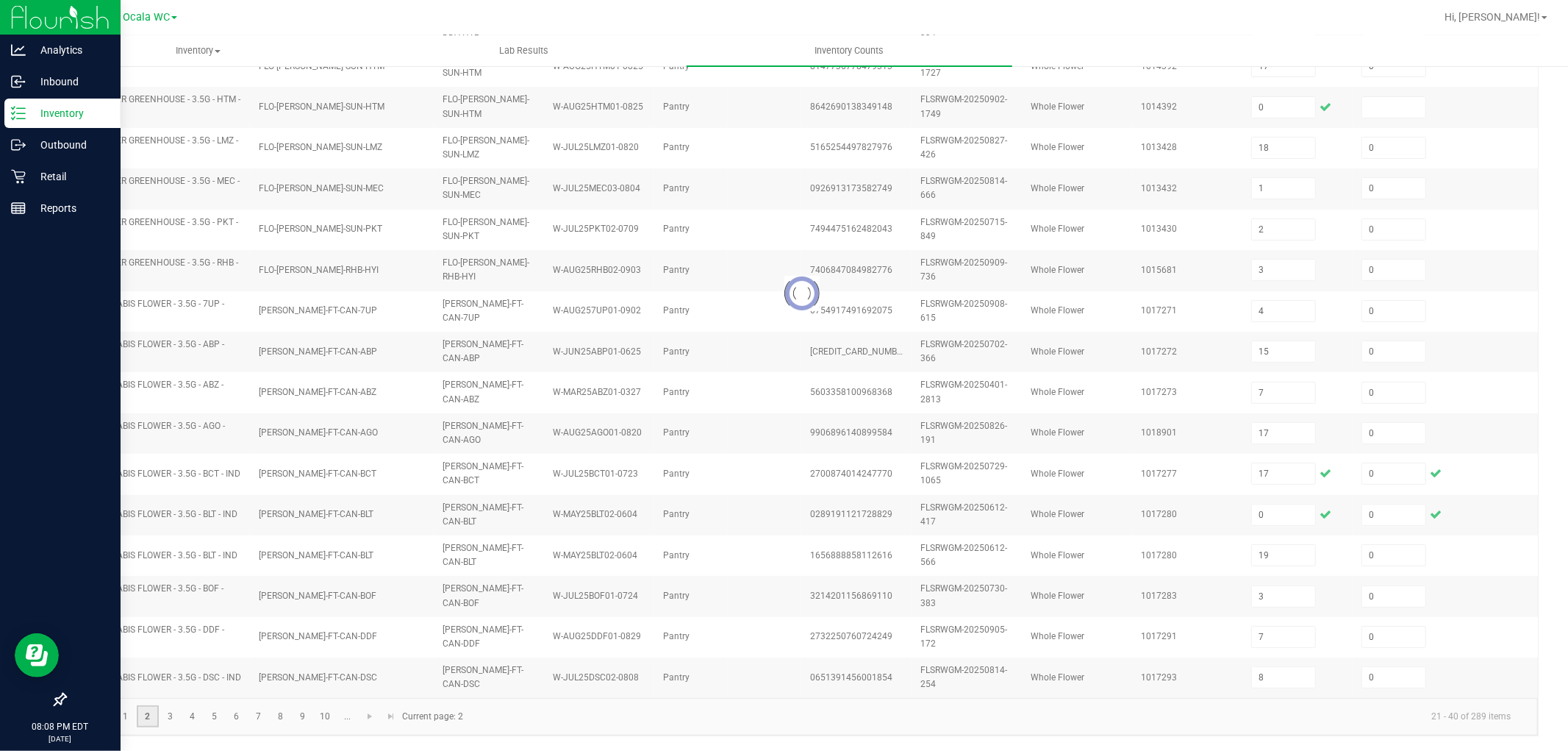
type input "11"
type input "8"
type input "0"
type input "10"
type input "4"
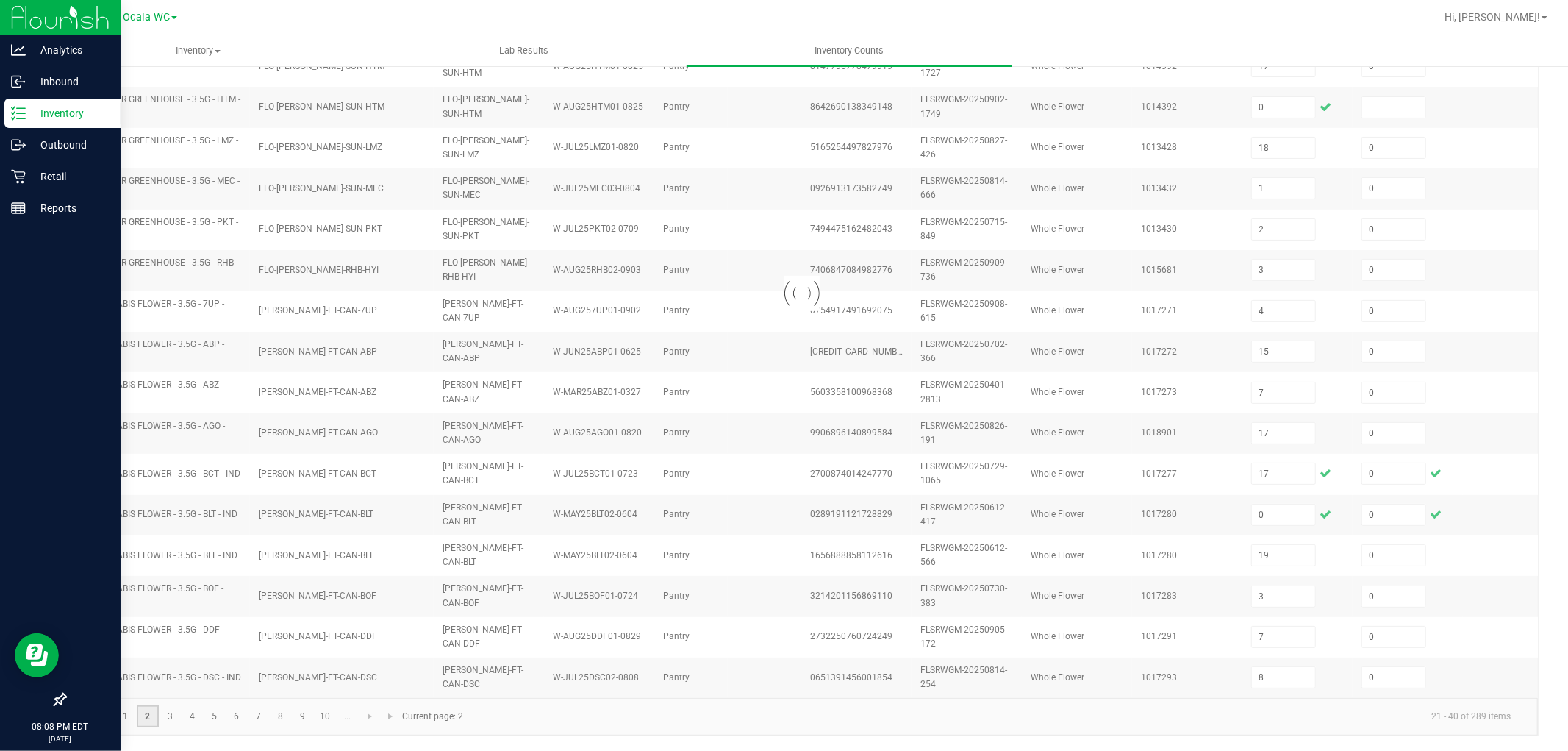
type input "10"
type input "5"
type input "15"
type input "13"
type input "4"
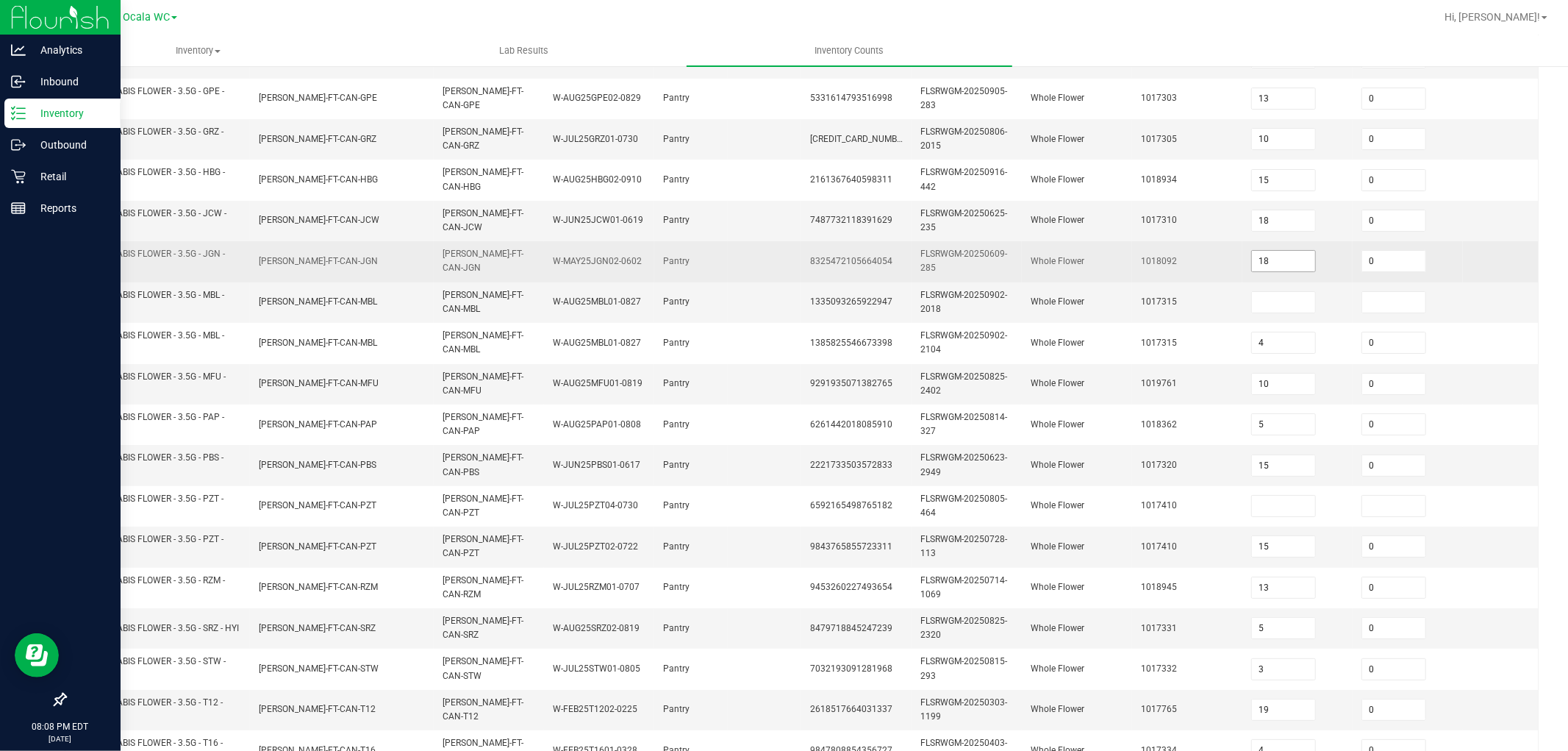
scroll to position [244, 0]
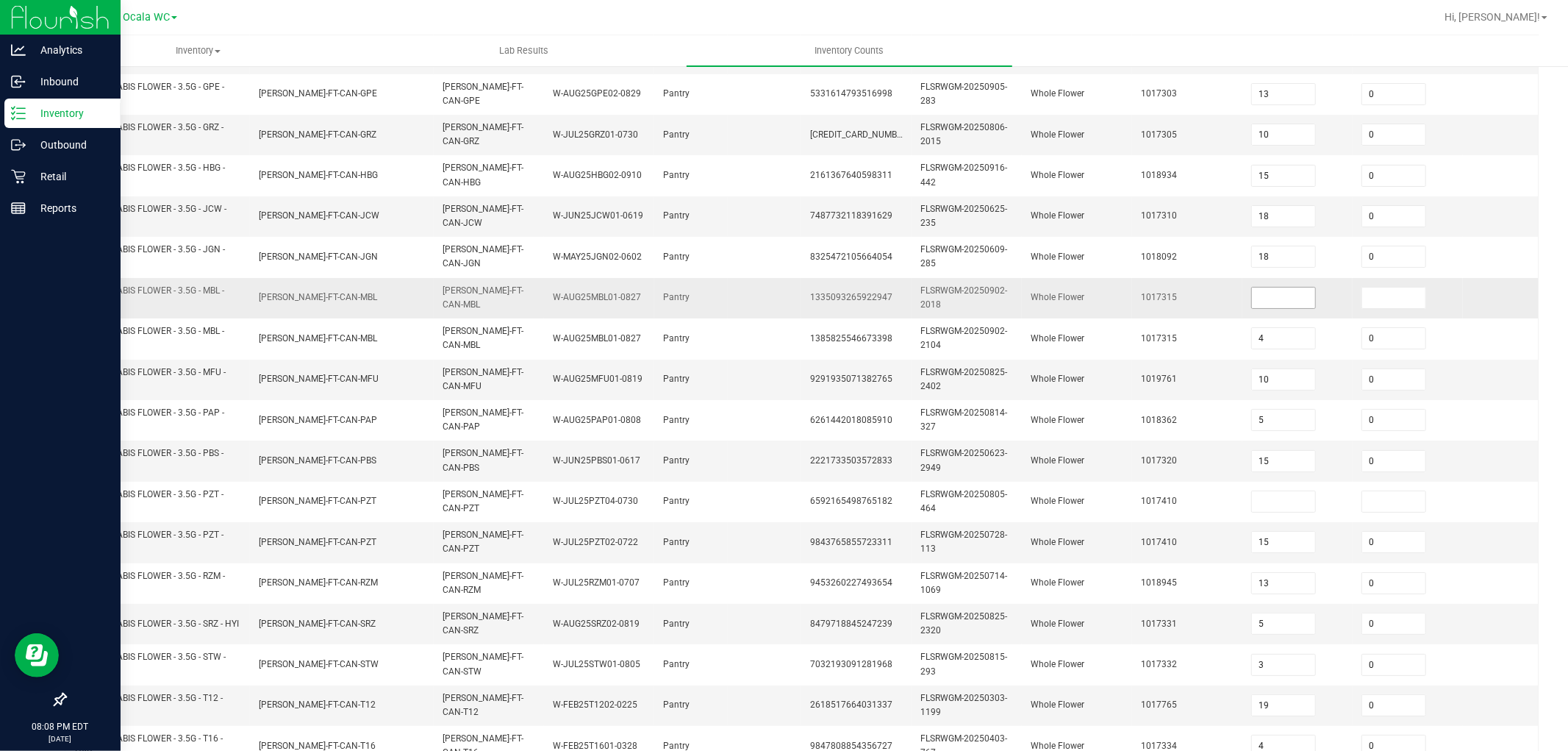
click at [1273, 302] on input at bounding box center [1283, 297] width 63 height 21
type input "0"
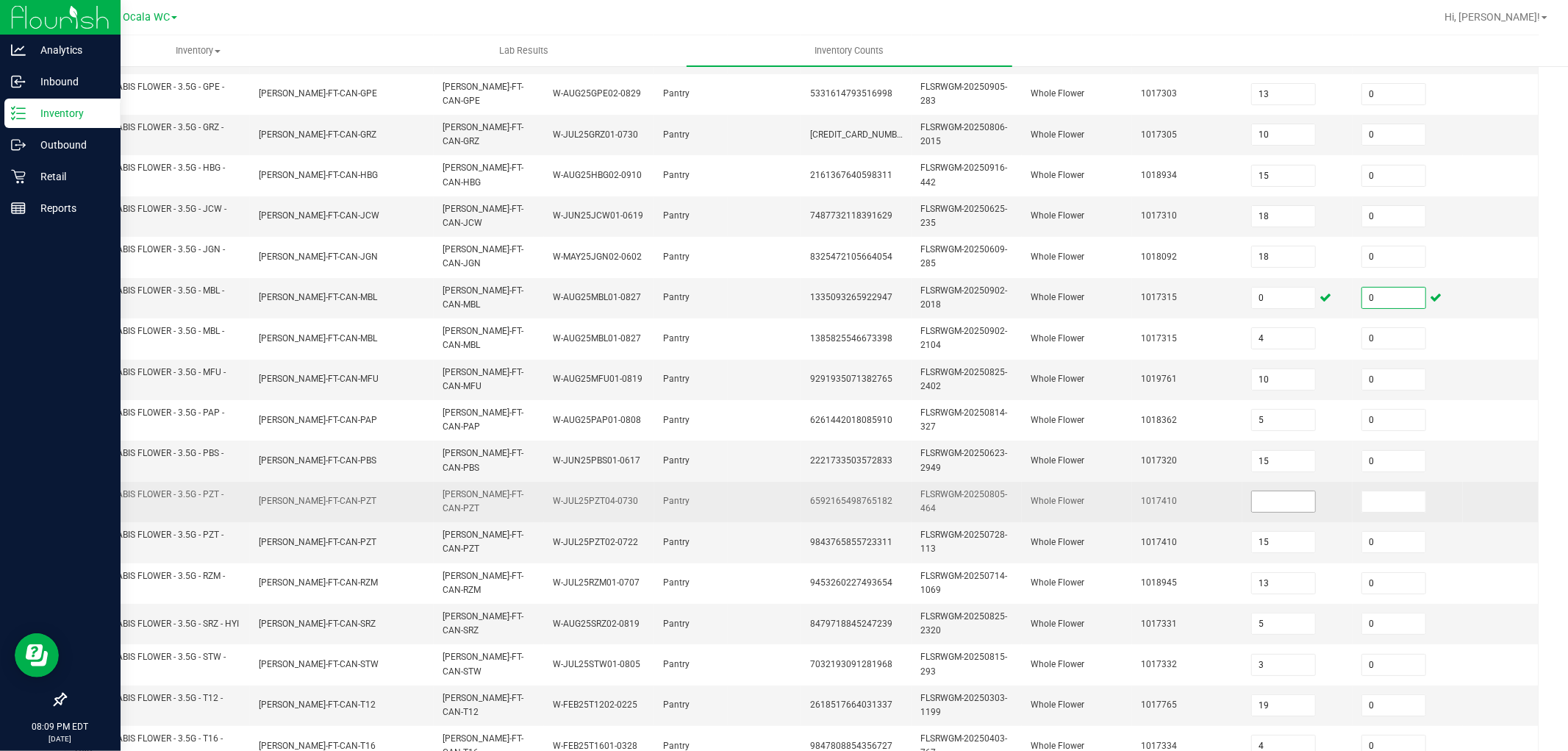
type input "0"
click at [1281, 505] on input at bounding box center [1283, 501] width 63 height 21
type input "0"
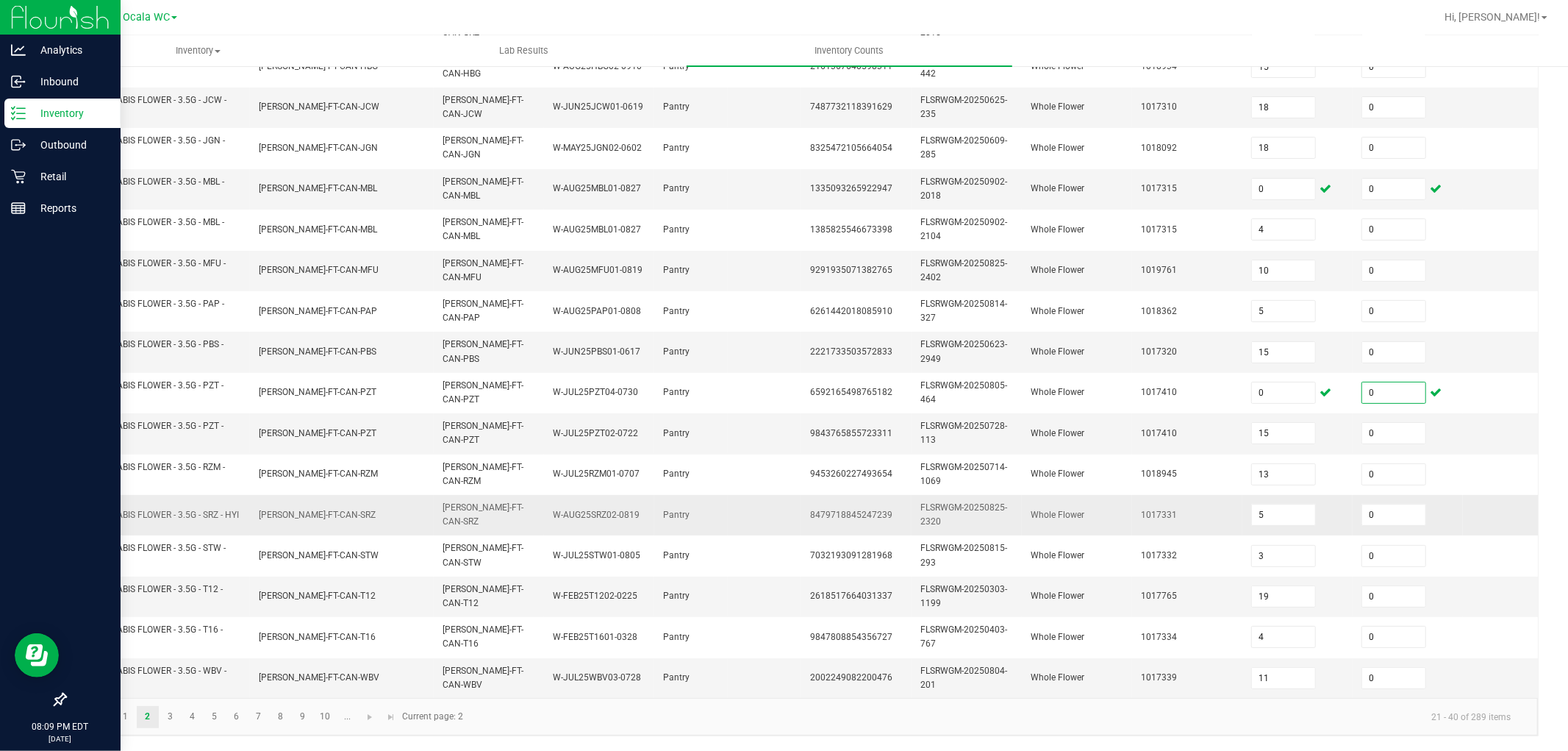
scroll to position [368, 0]
type input "0"
click at [172, 718] on link "3" at bounding box center [171, 717] width 22 height 22
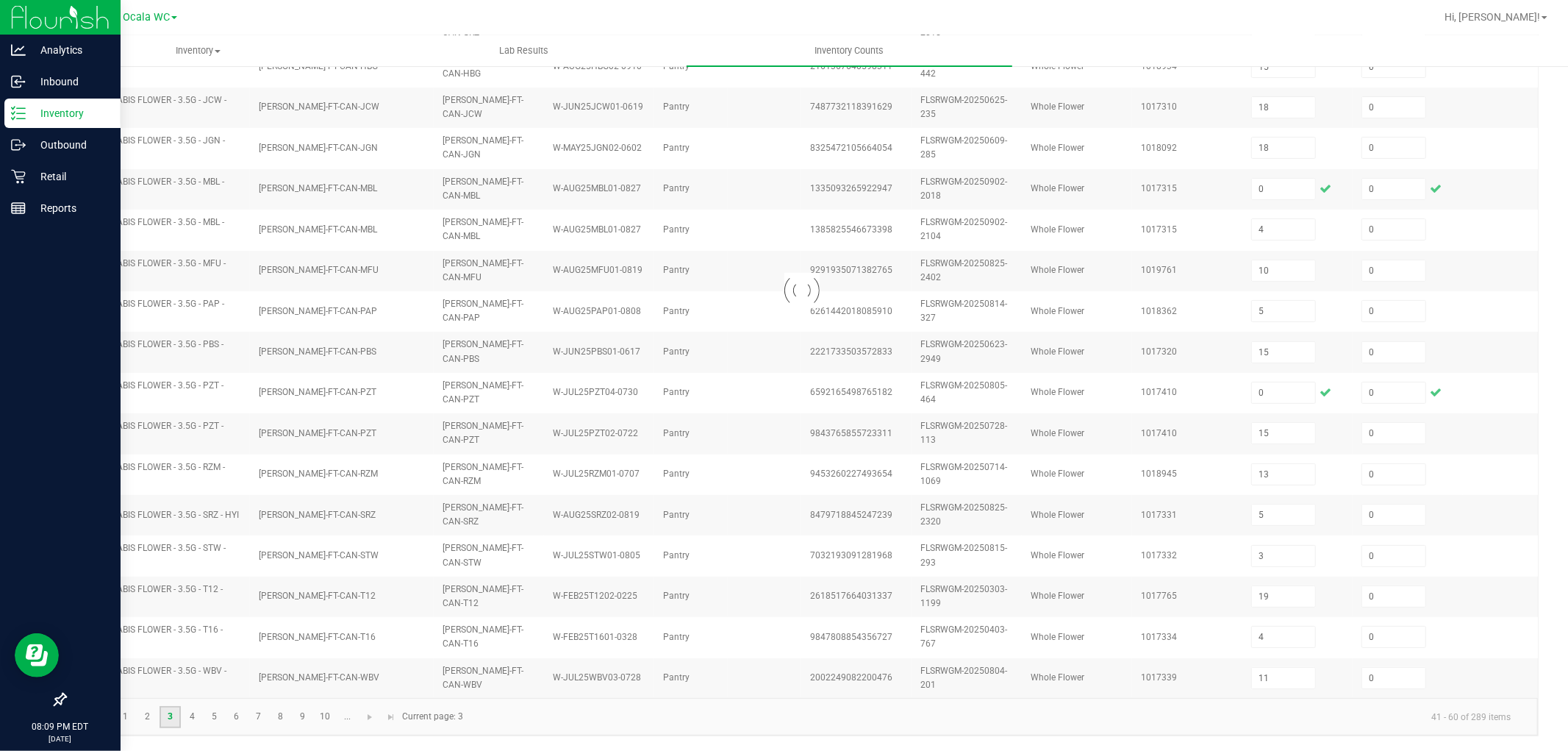
type input "14"
type input "6"
type input "8"
type input "7"
type input "6"
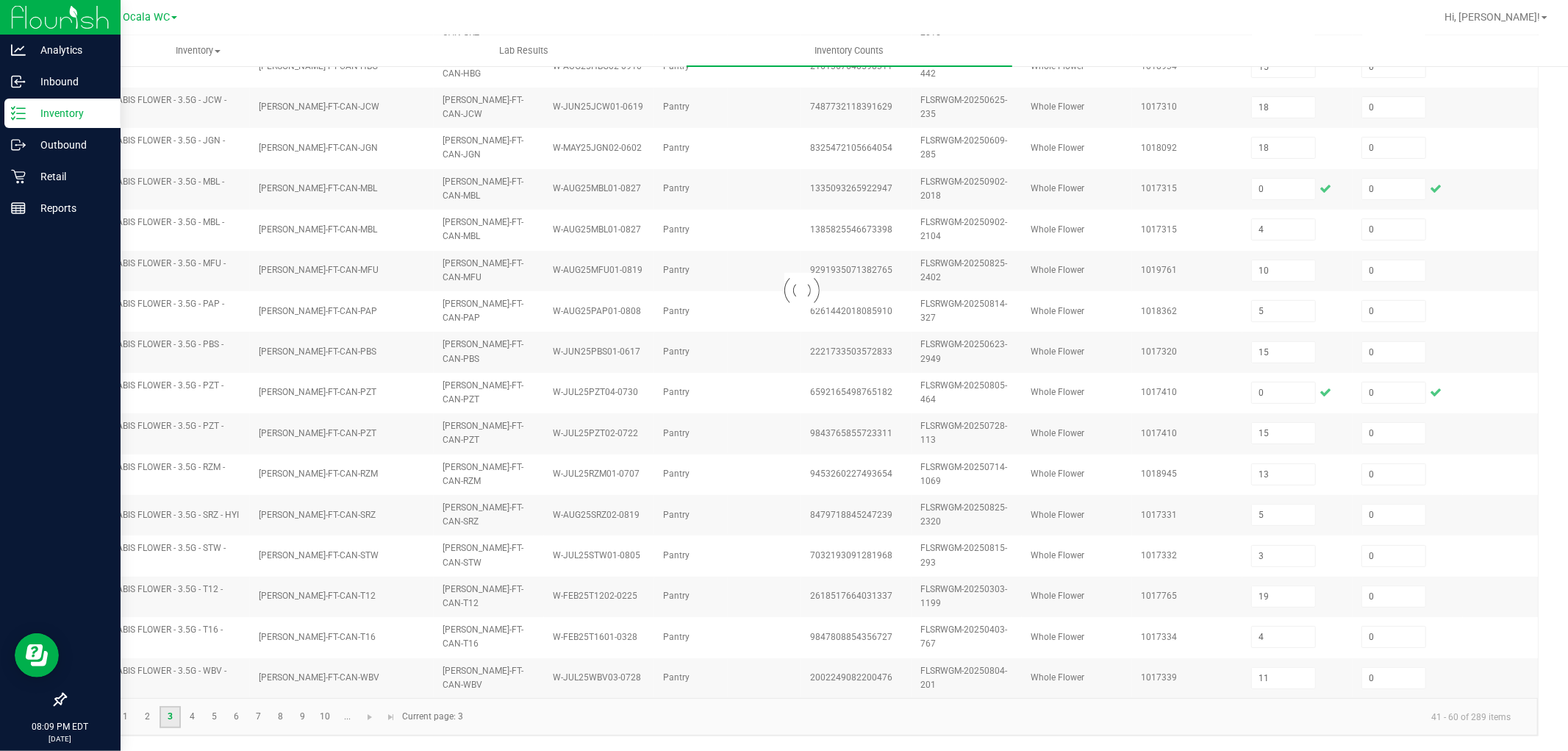
type input "2"
type input "11"
type input "5"
type input "8"
type input "15"
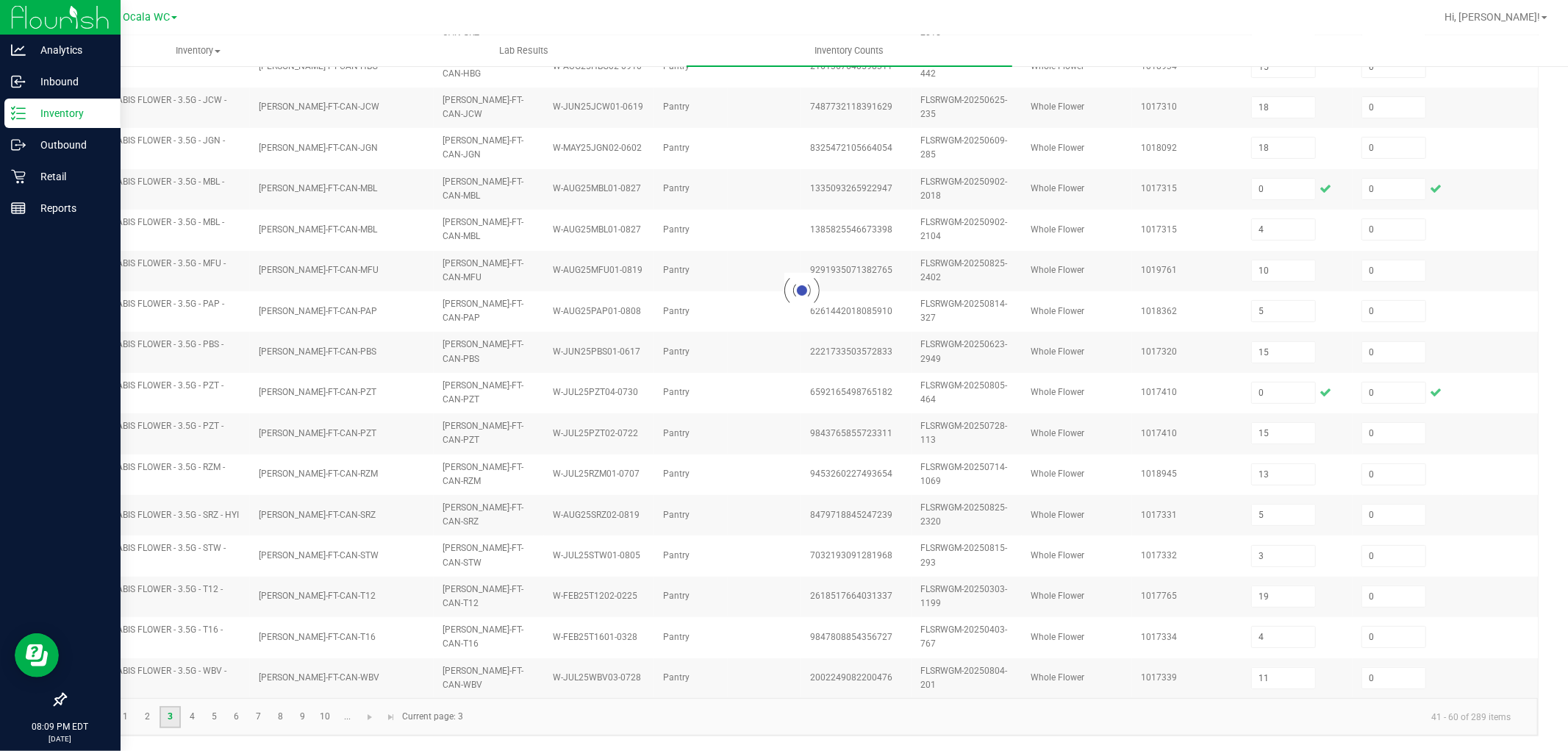
type input "7"
type input "3"
type input "1"
type input "10"
type input "4"
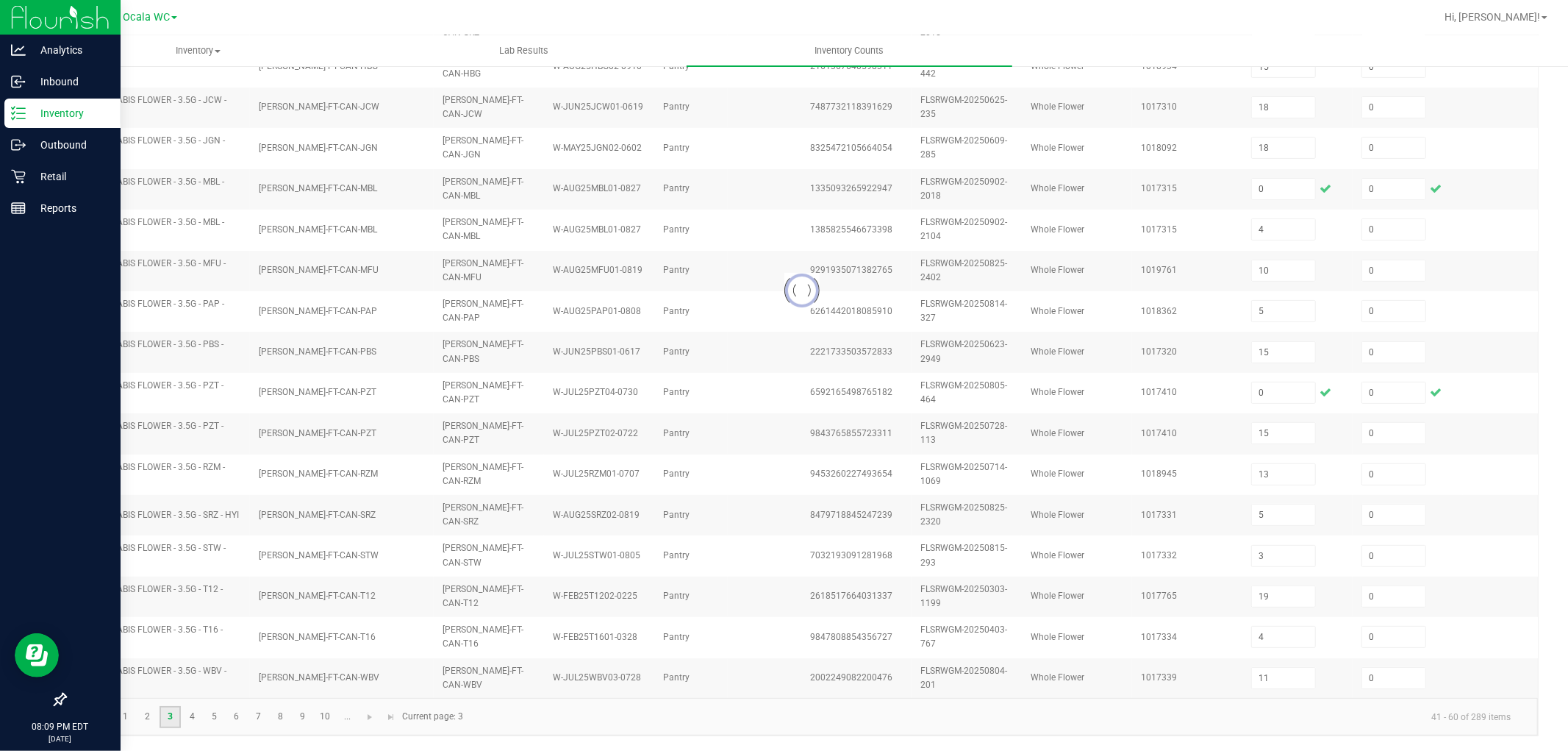
type input "10"
type input "9"
type input "12"
type input "13"
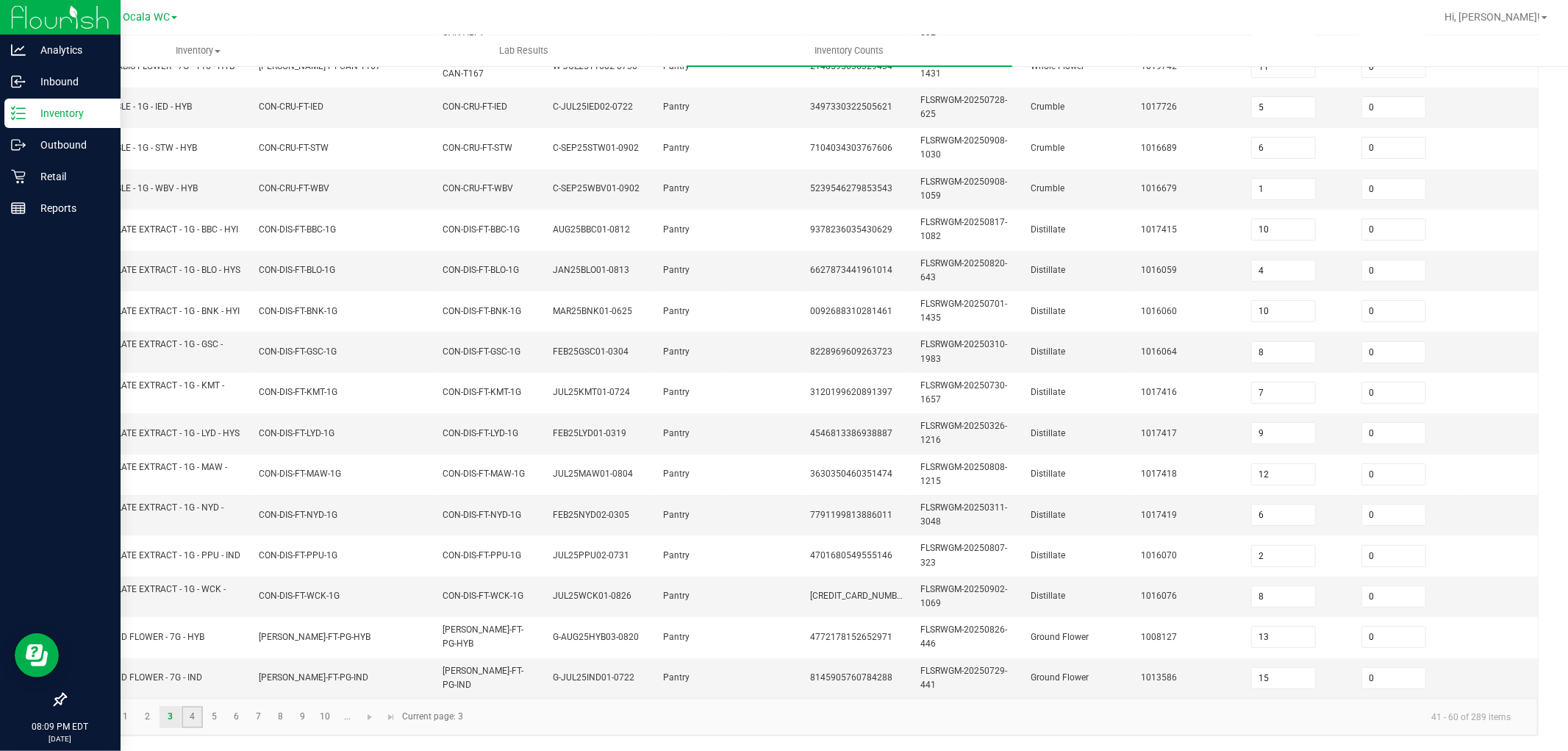
click at [195, 721] on link "4" at bounding box center [192, 717] width 22 height 22
type input "7"
type input "16"
type input "2"
type input "24"
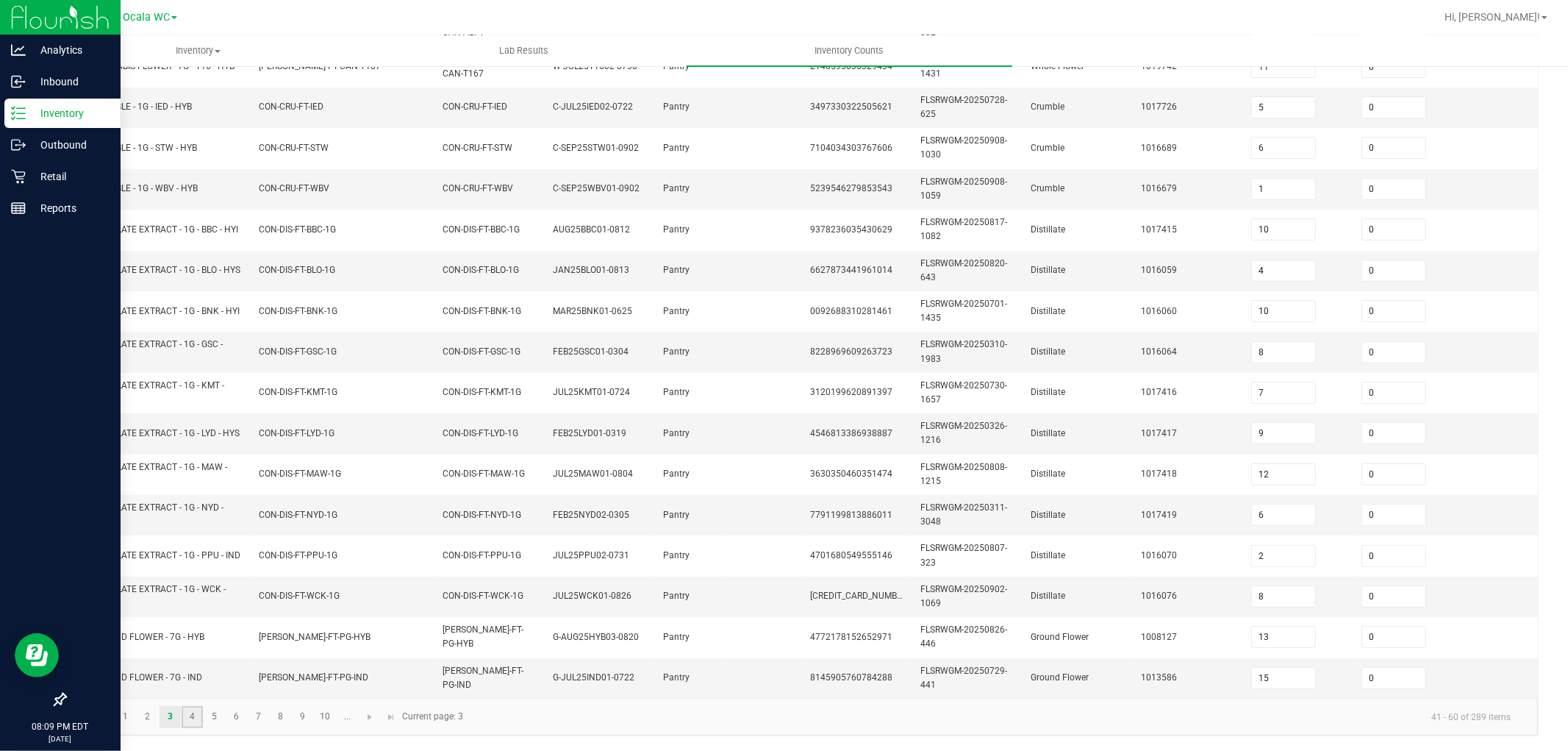
type input "23"
type input "6"
type input "2"
type input "3"
type input "19"
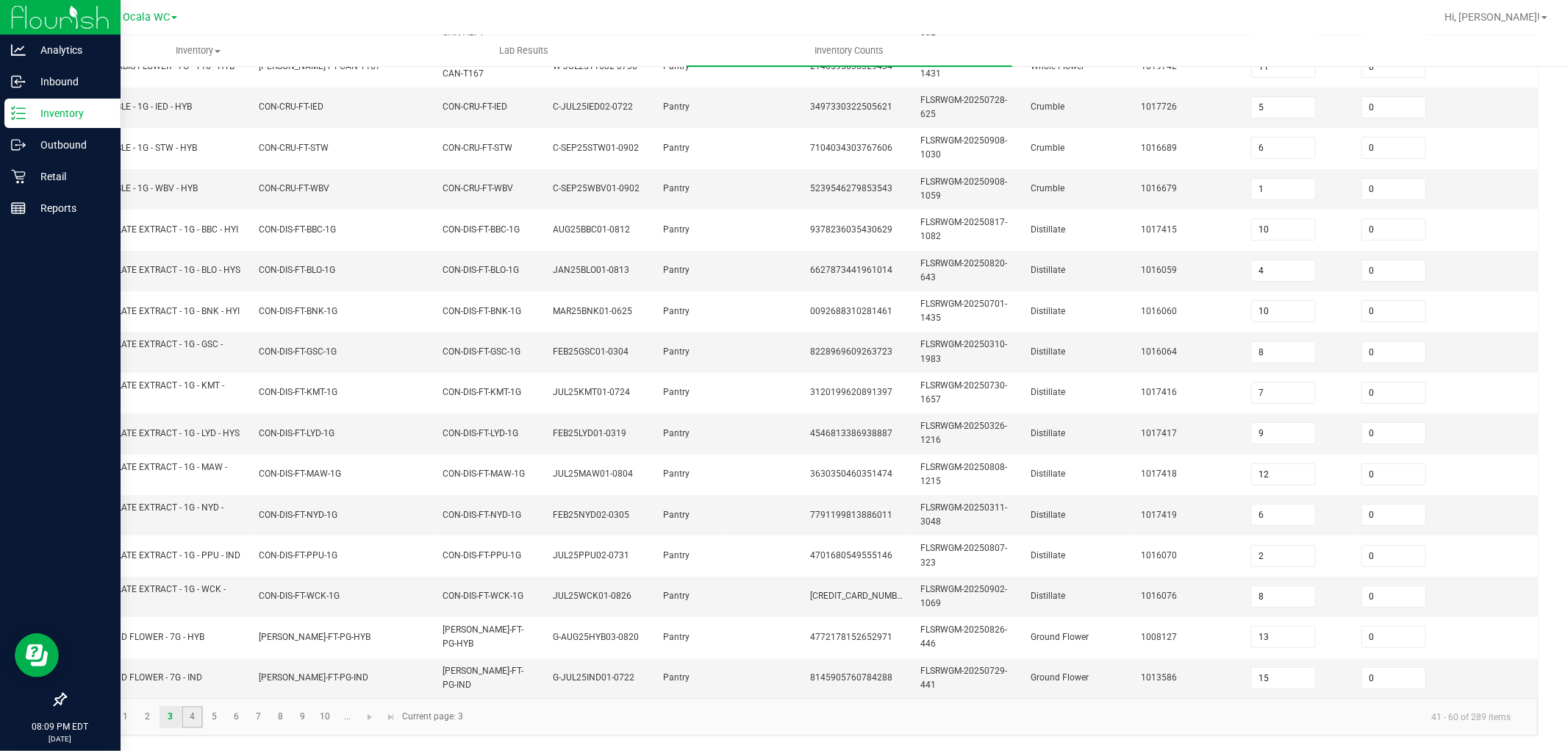
type input "7"
type input "13"
type input "17"
type input "25"
type input "7"
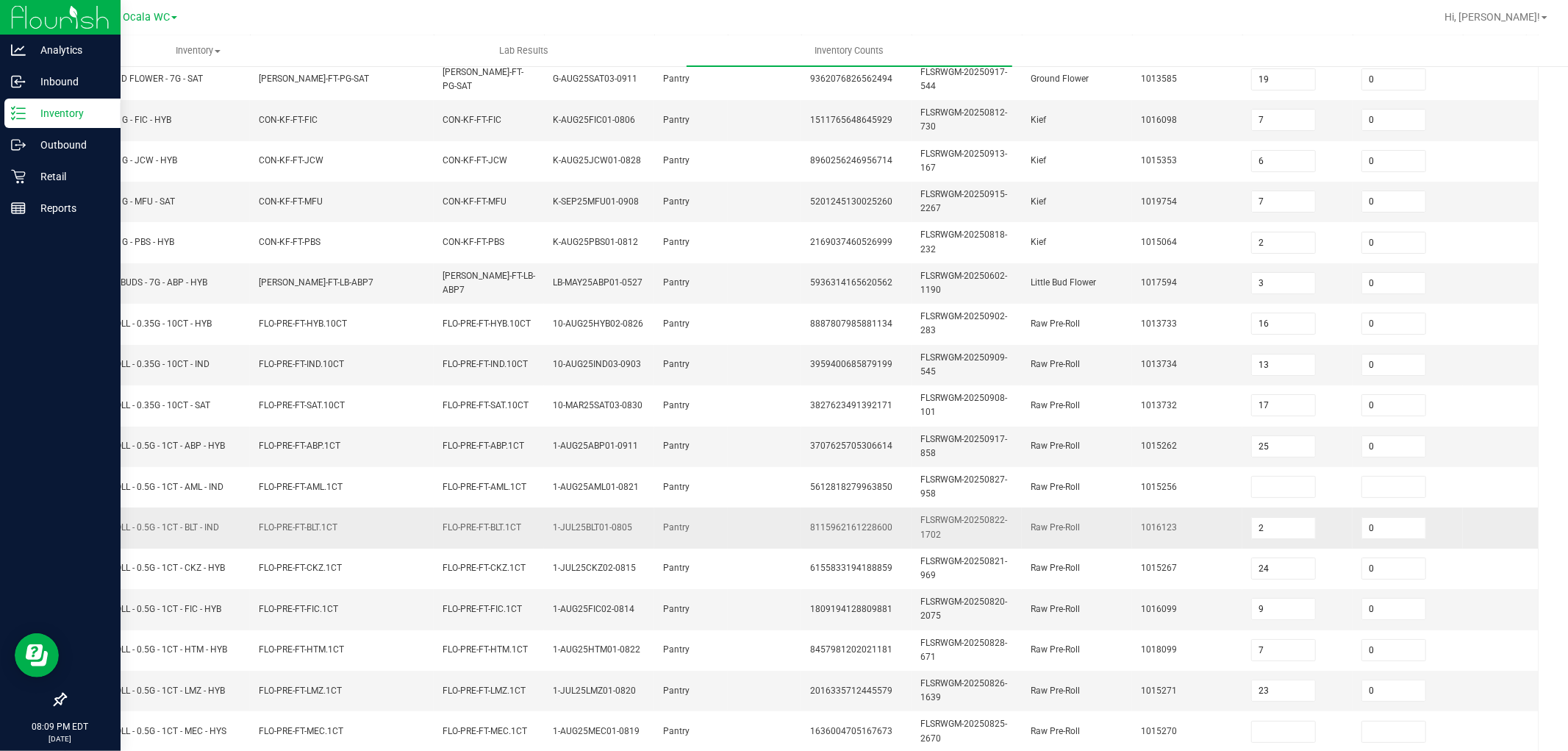
scroll to position [204, 0]
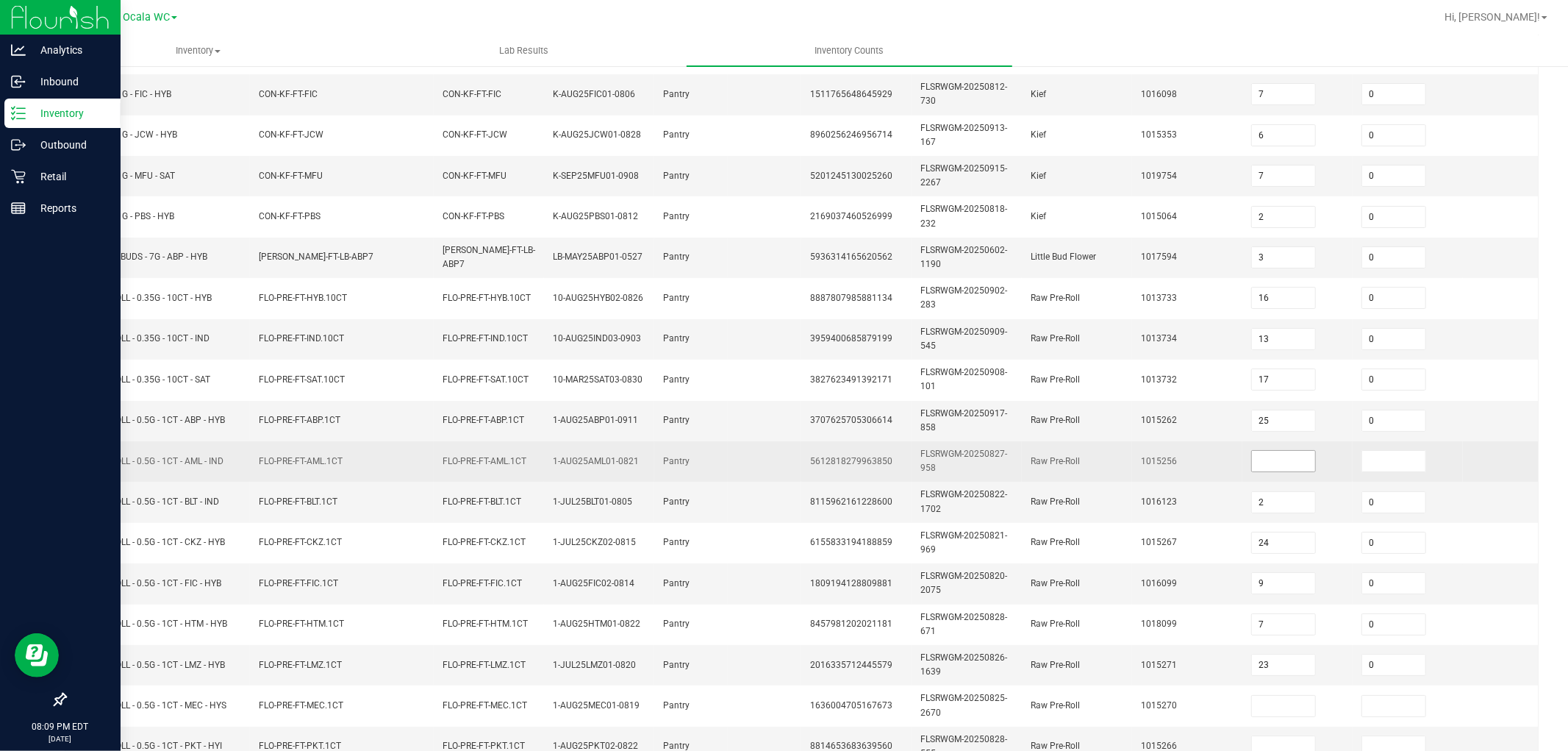
click at [1281, 465] on input at bounding box center [1283, 460] width 63 height 21
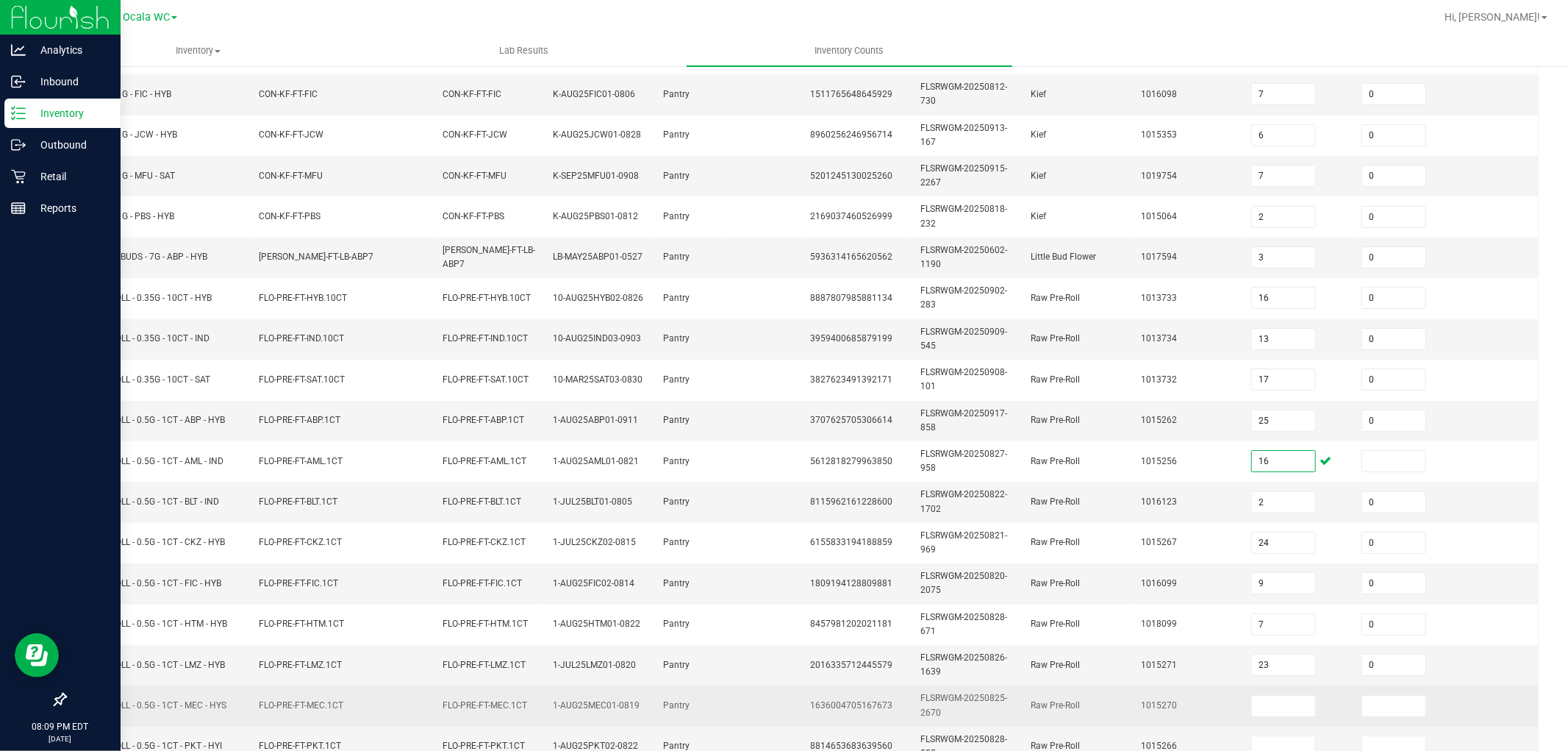
type input "16"
click at [1175, 692] on td "1015270" at bounding box center [1187, 705] width 110 height 40
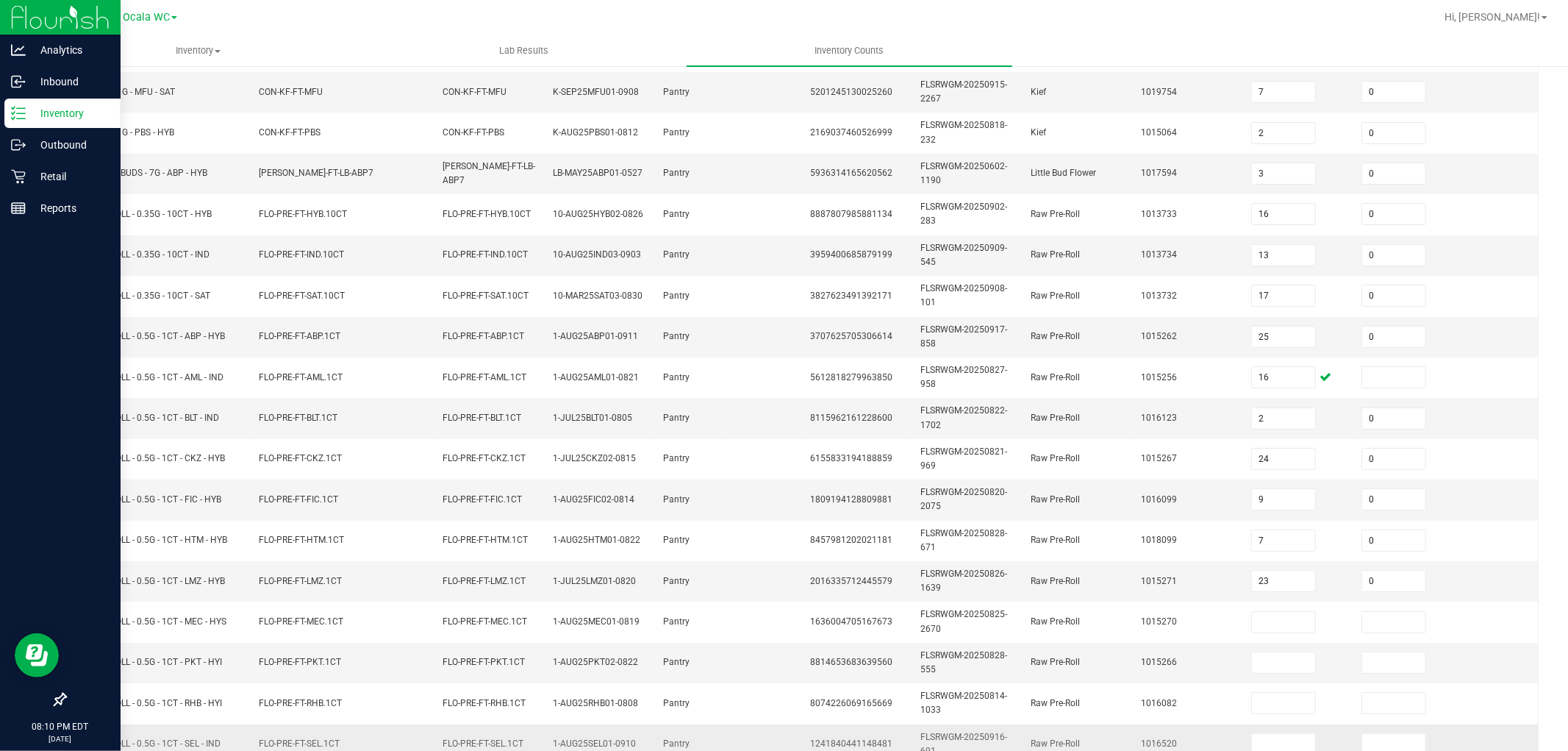
scroll to position [368, 0]
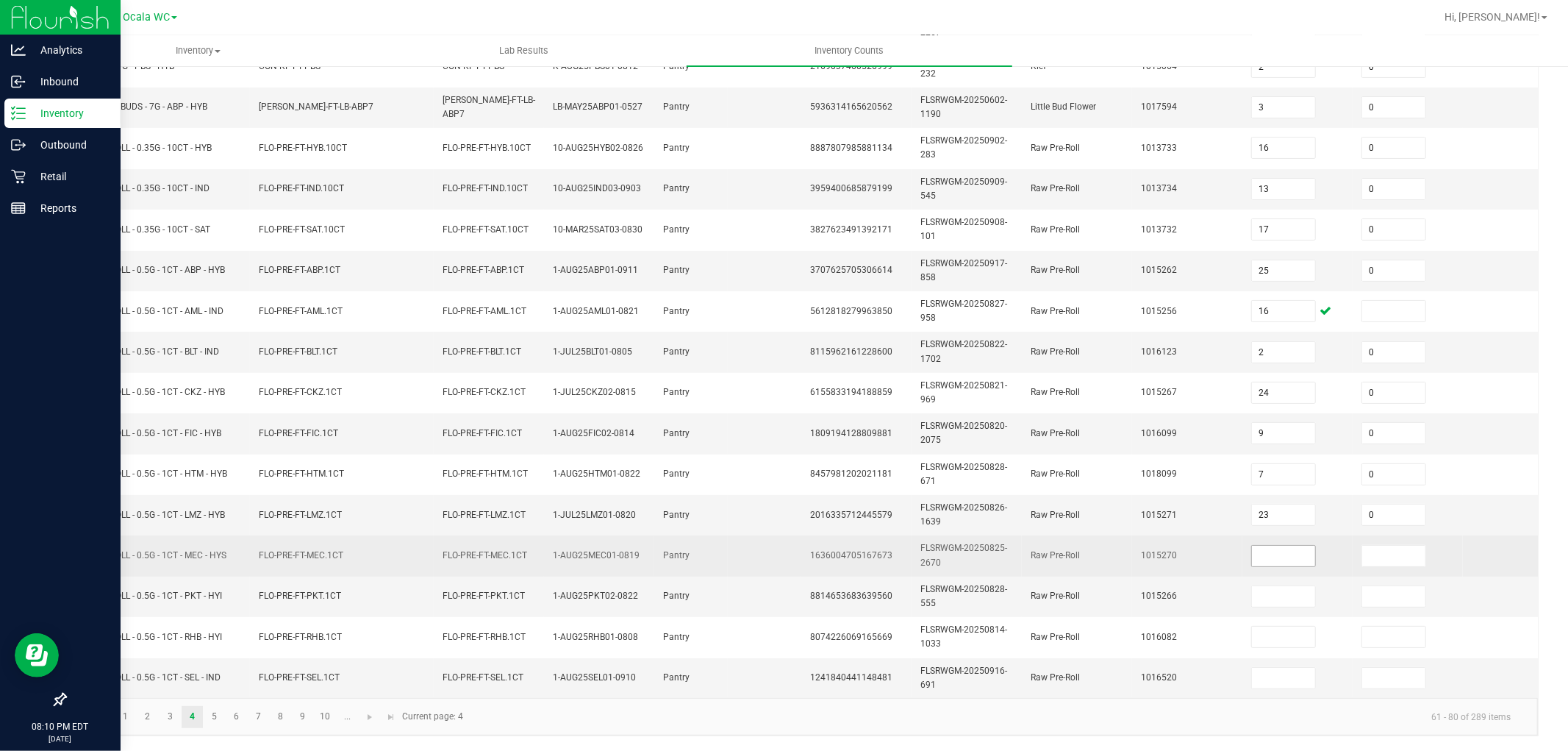
click at [1272, 546] on input at bounding box center [1283, 556] width 63 height 21
type input "7"
type input "0"
type input "11"
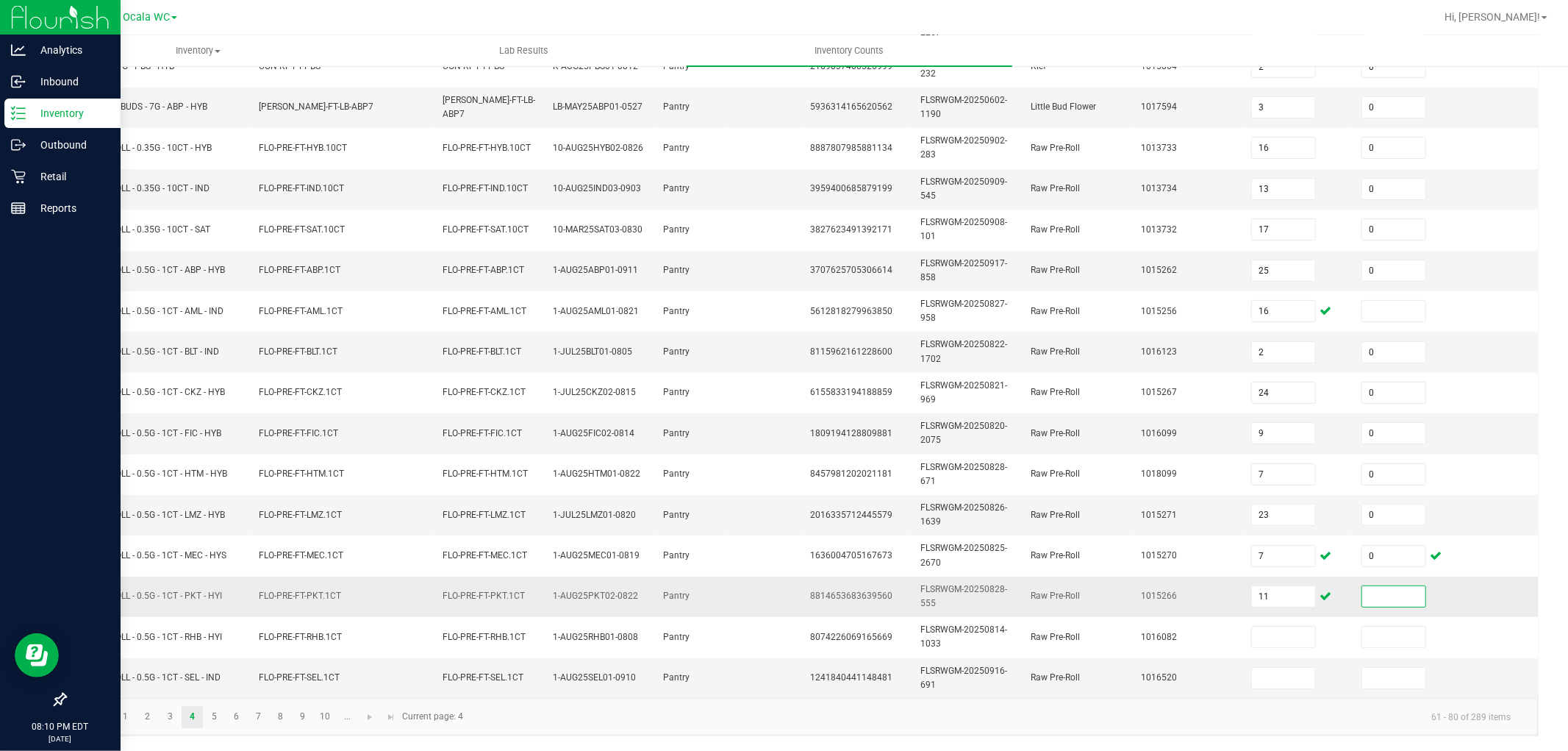
click at [1365, 591] on input at bounding box center [1393, 596] width 63 height 21
type input "0"
type input "5"
type input "0"
type input "24"
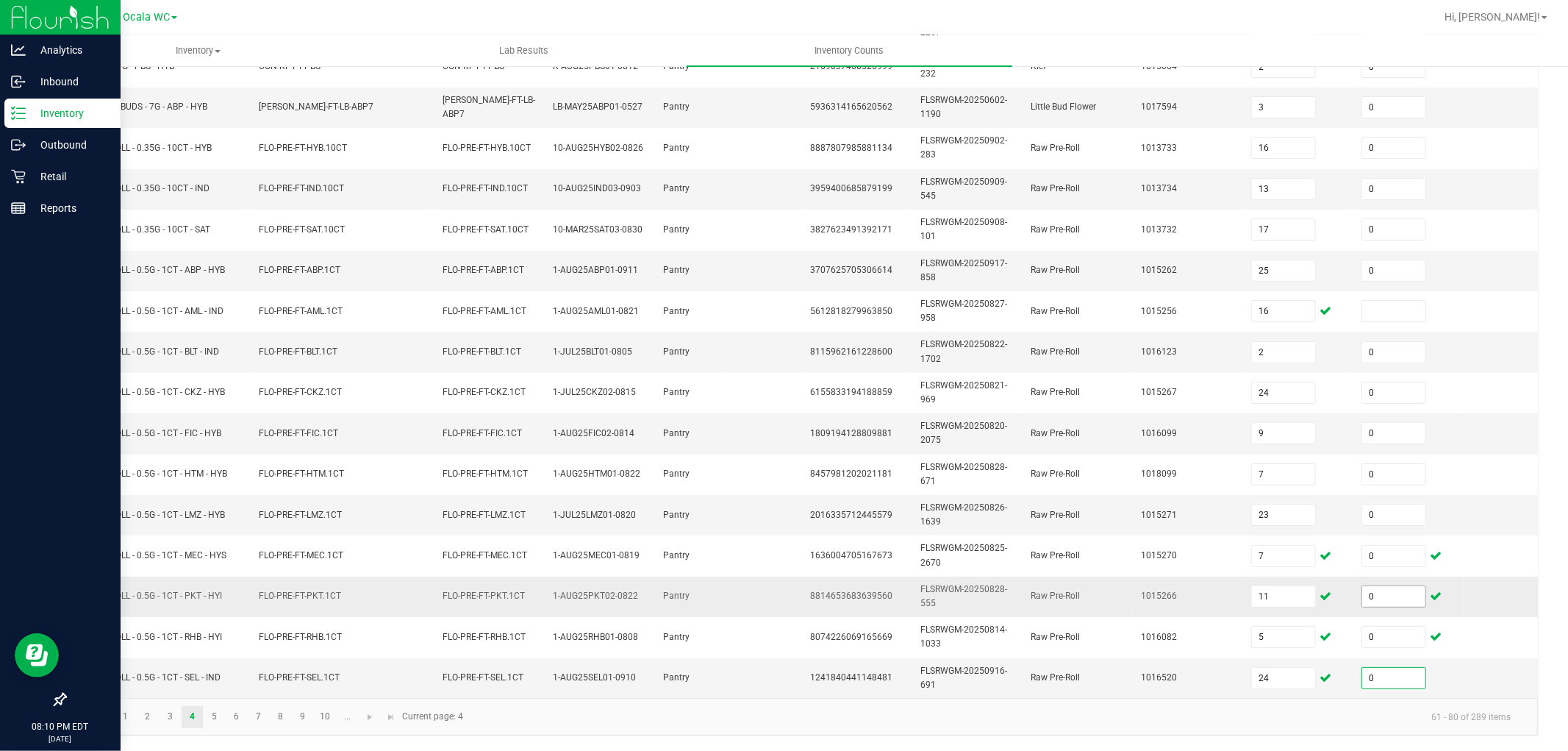
type input "0"
click at [214, 715] on link "5" at bounding box center [215, 717] width 22 height 22
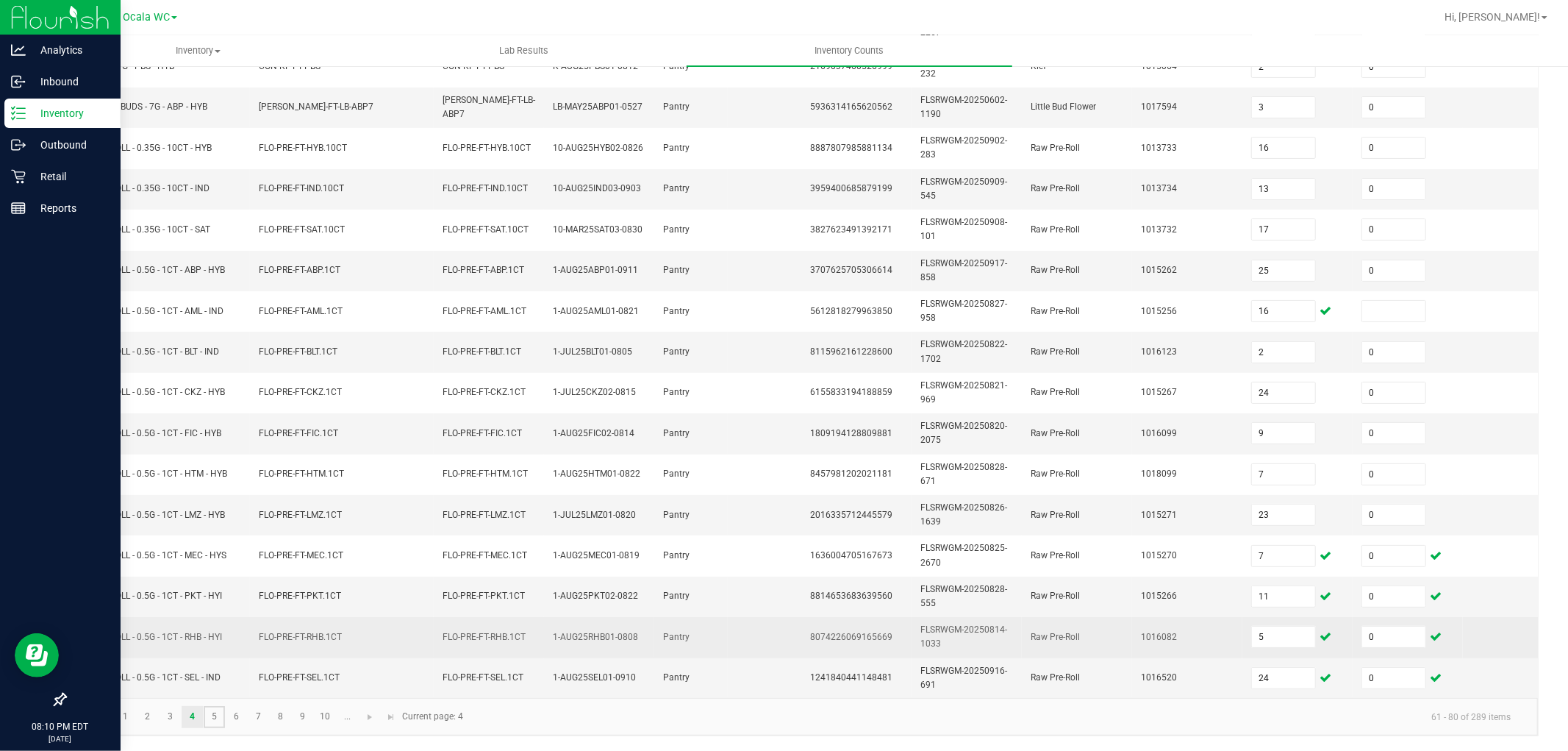
type input "12"
type input "21"
type input "7"
type input "16"
type input "25"
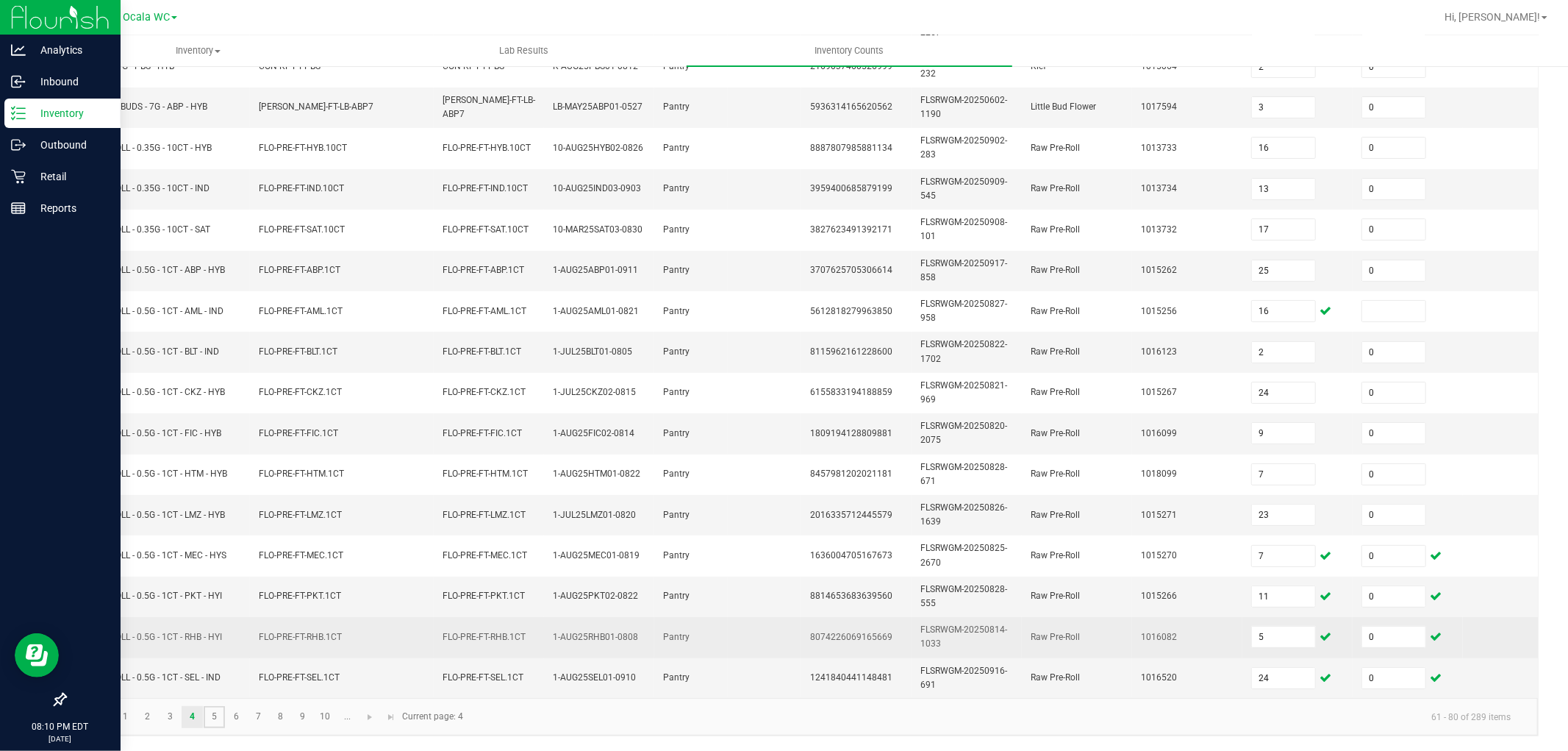
type input "8"
type input "23"
type input "5"
type input "11"
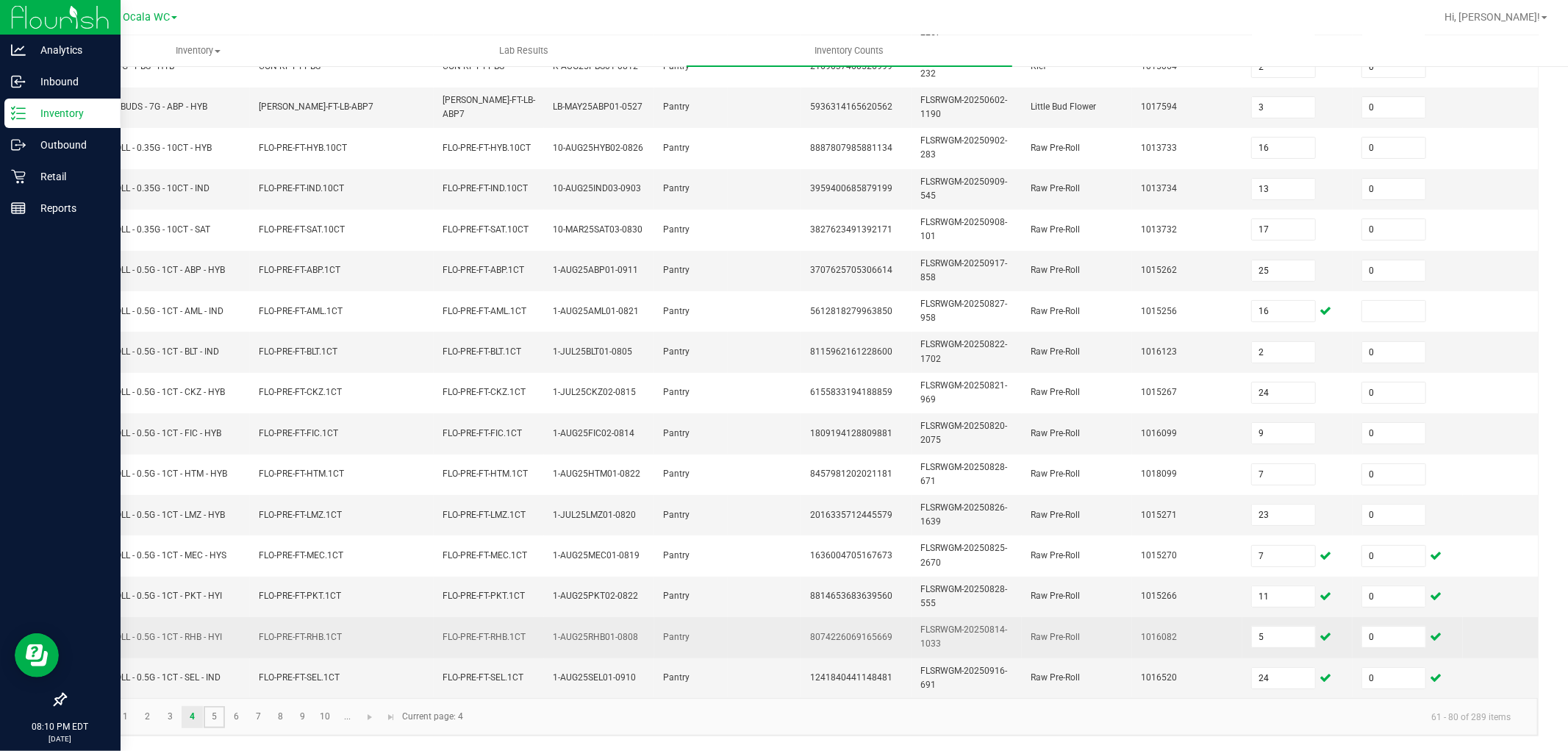
type input "5"
type input "8"
type input "6"
type input "4"
type input "0"
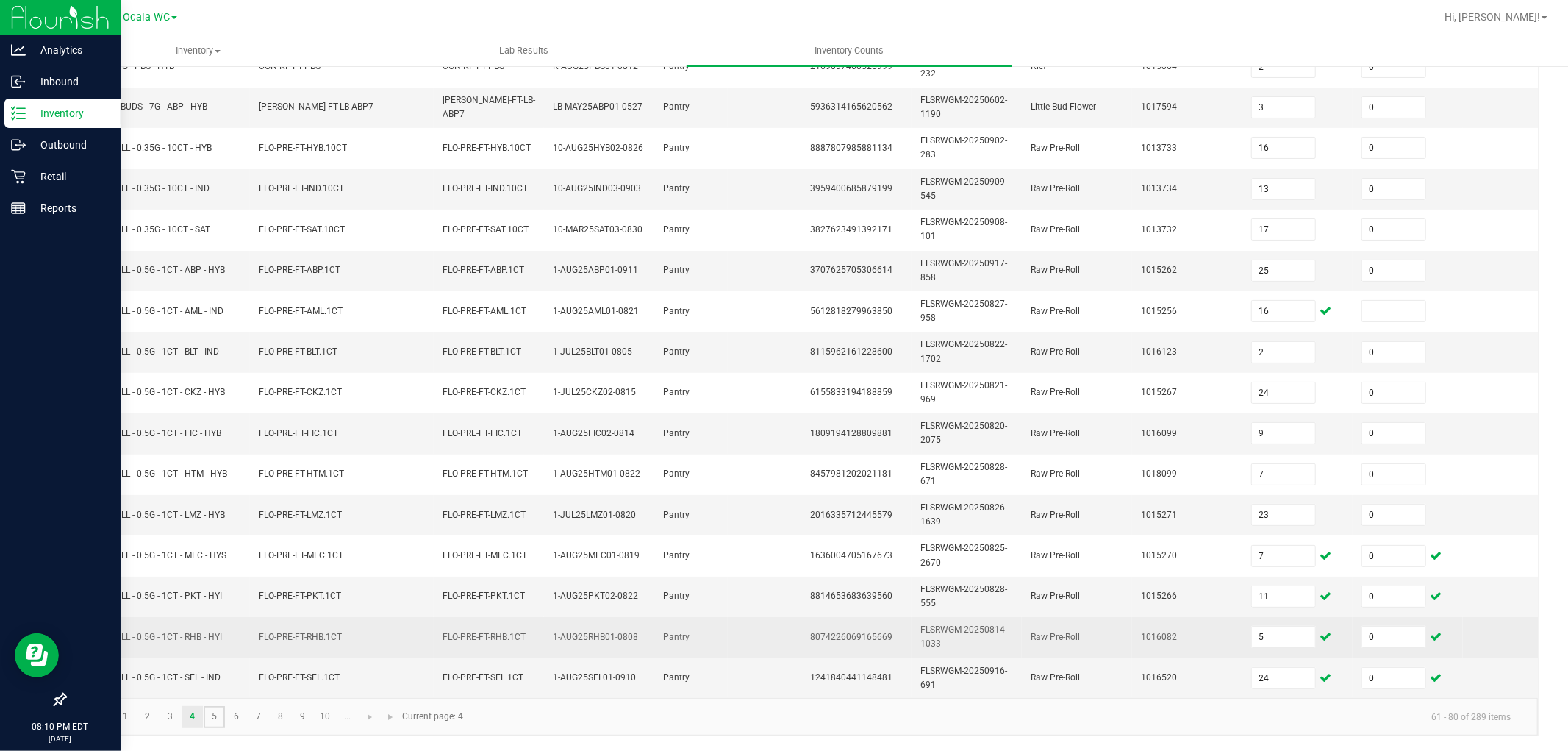
type input "13"
type input "17"
type input "3"
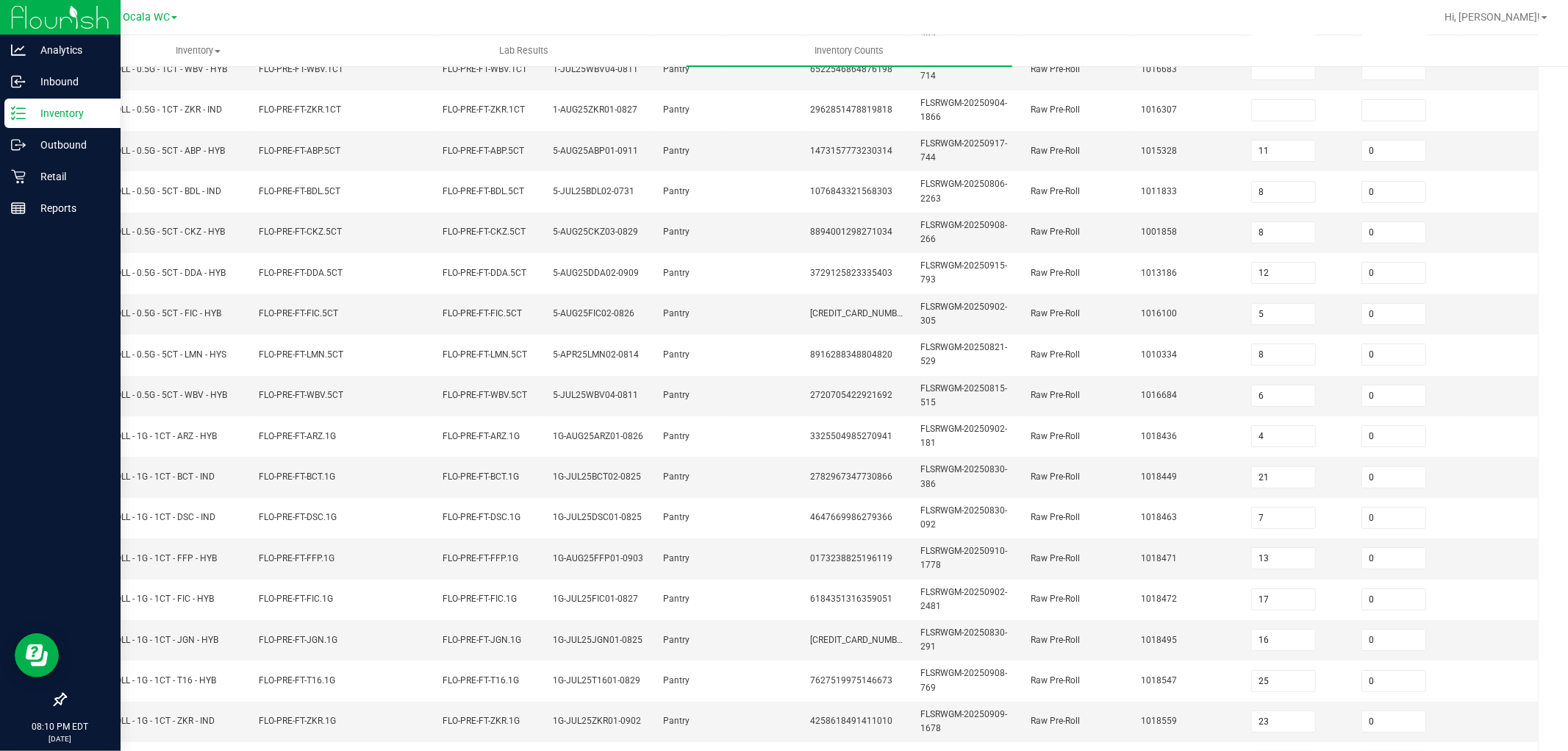
scroll to position [0, 0]
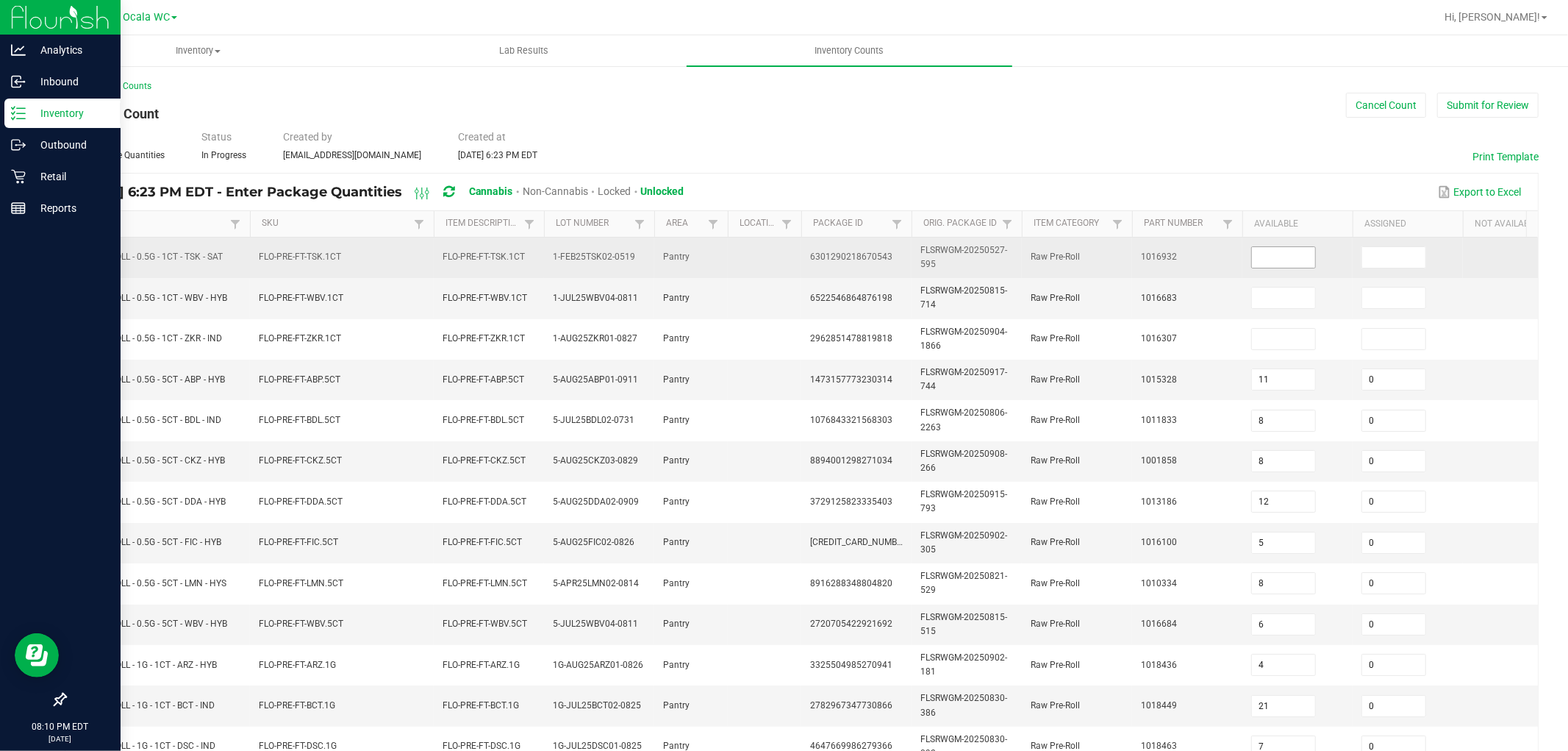
click at [1272, 257] on input at bounding box center [1283, 257] width 63 height 21
type input "18"
click at [1421, 259] on input at bounding box center [1393, 257] width 63 height 21
type input "0"
type input "4"
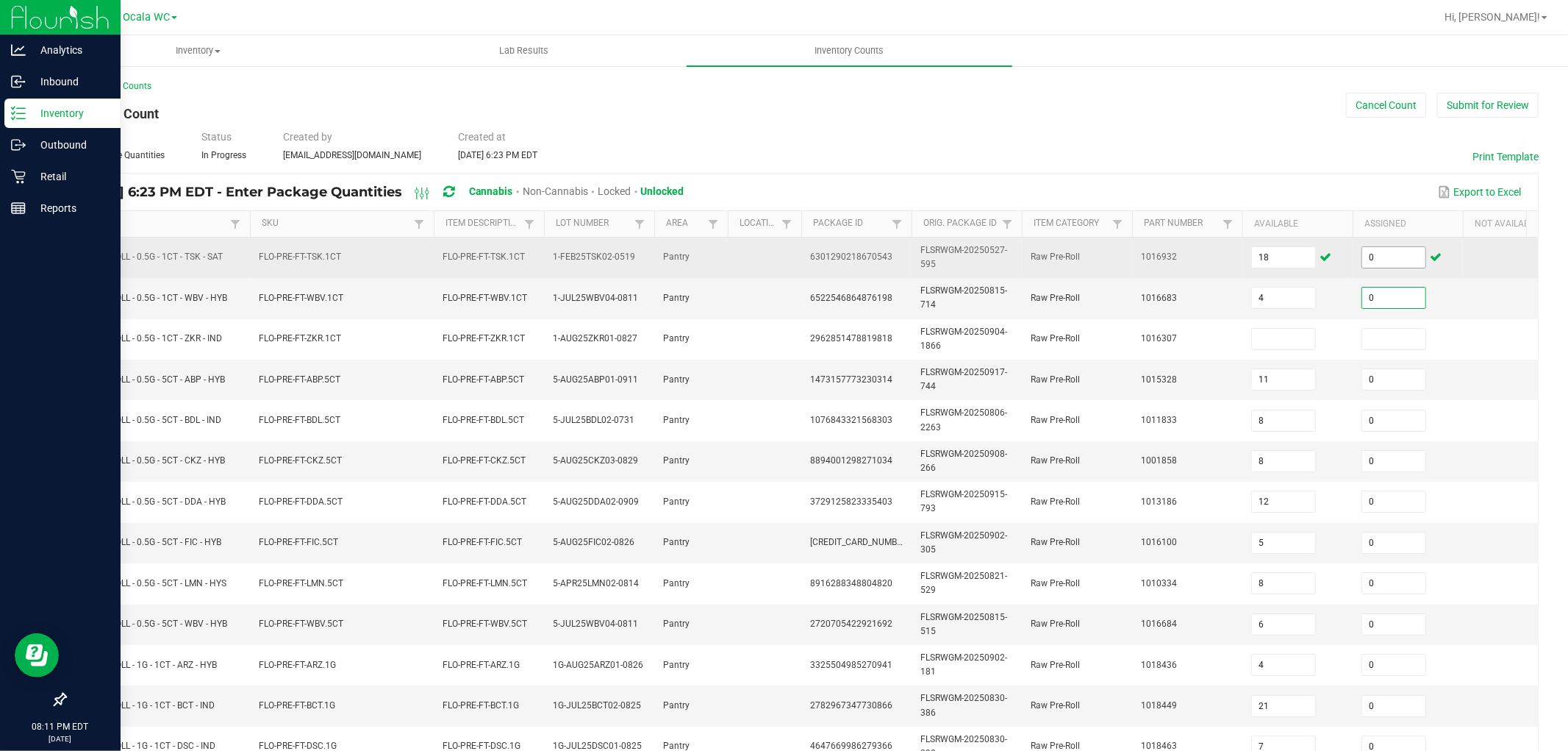
type input "0"
type input "9"
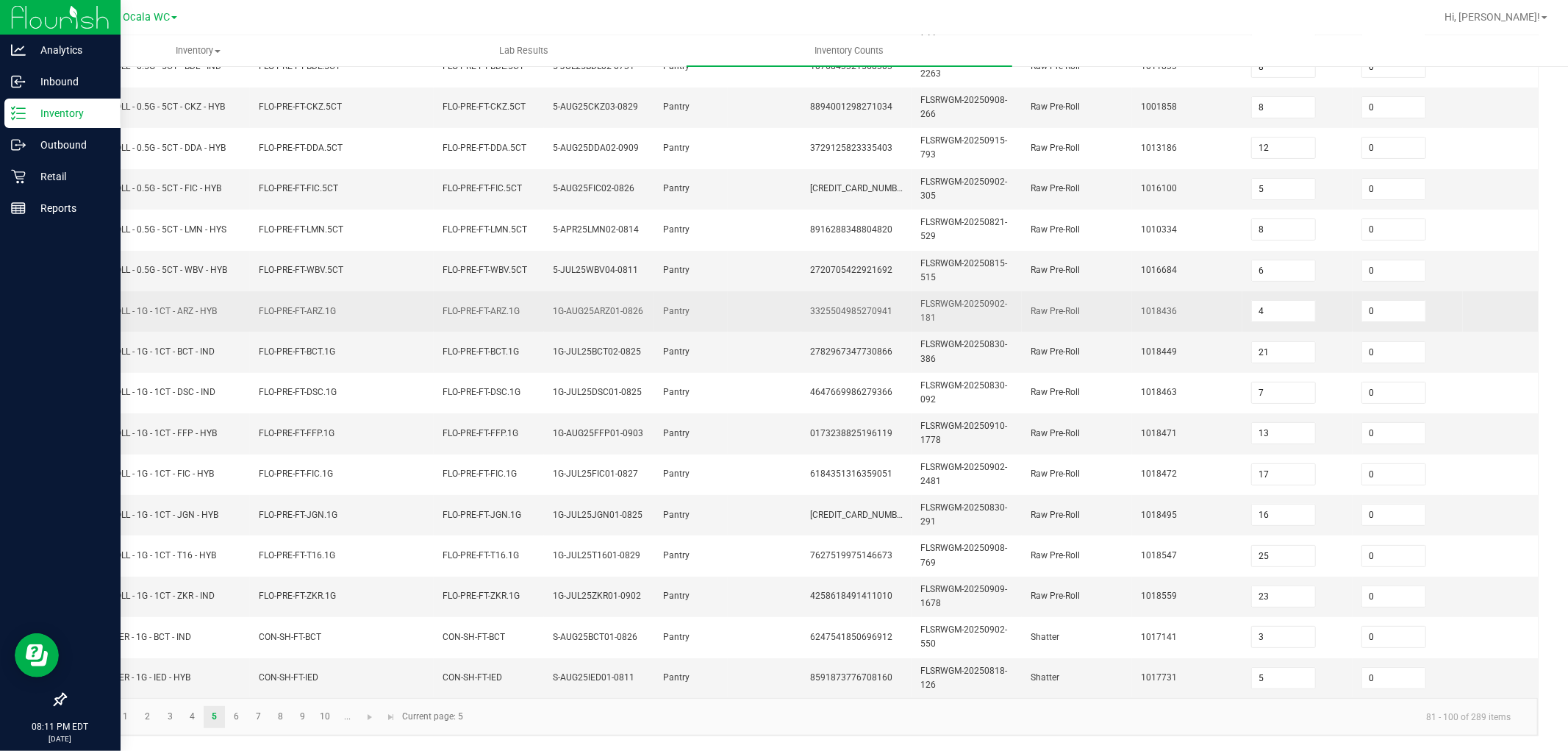
scroll to position [368, 0]
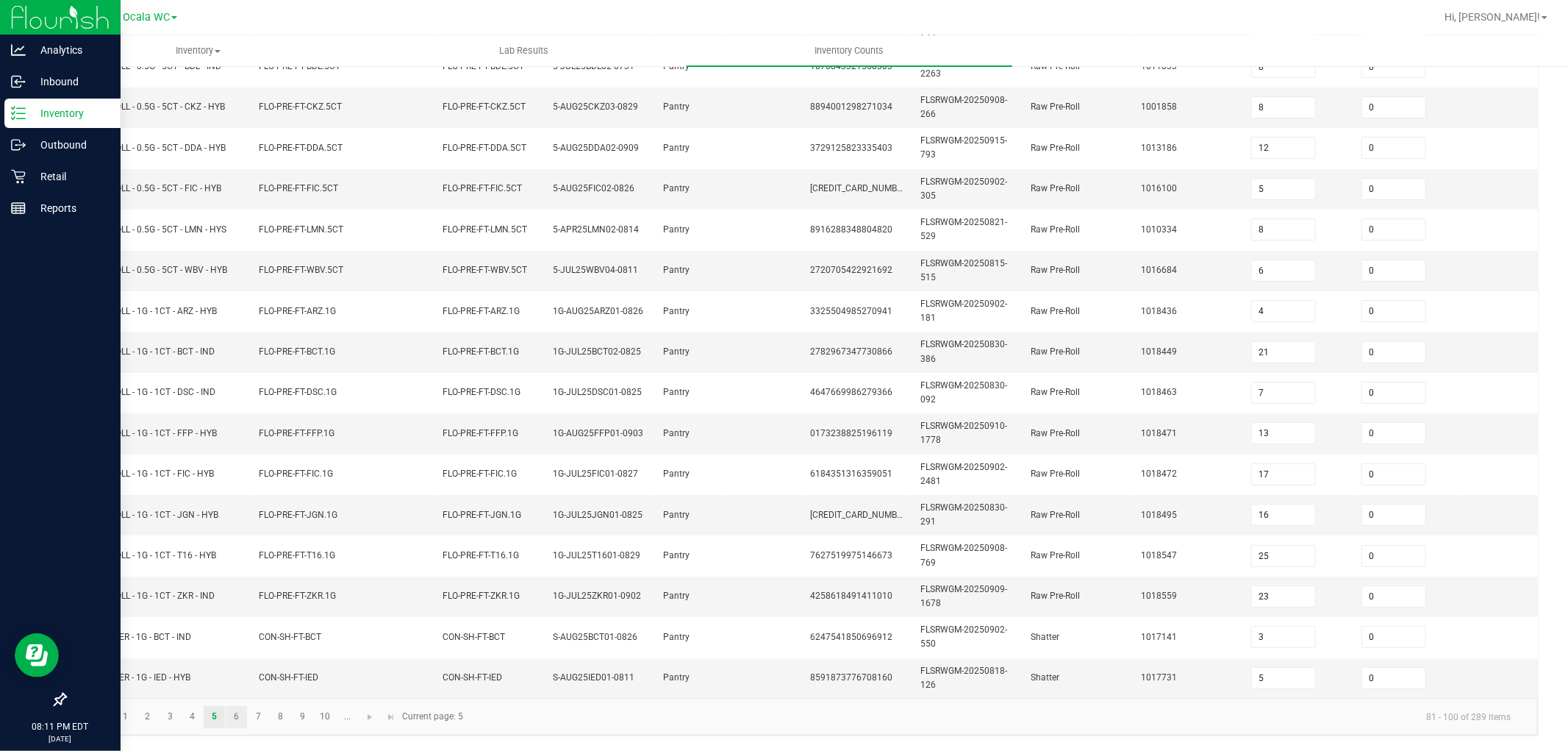
type input "0"
click at [228, 715] on link "6" at bounding box center [236, 717] width 22 height 22
type input "7"
type input "8"
type input "9"
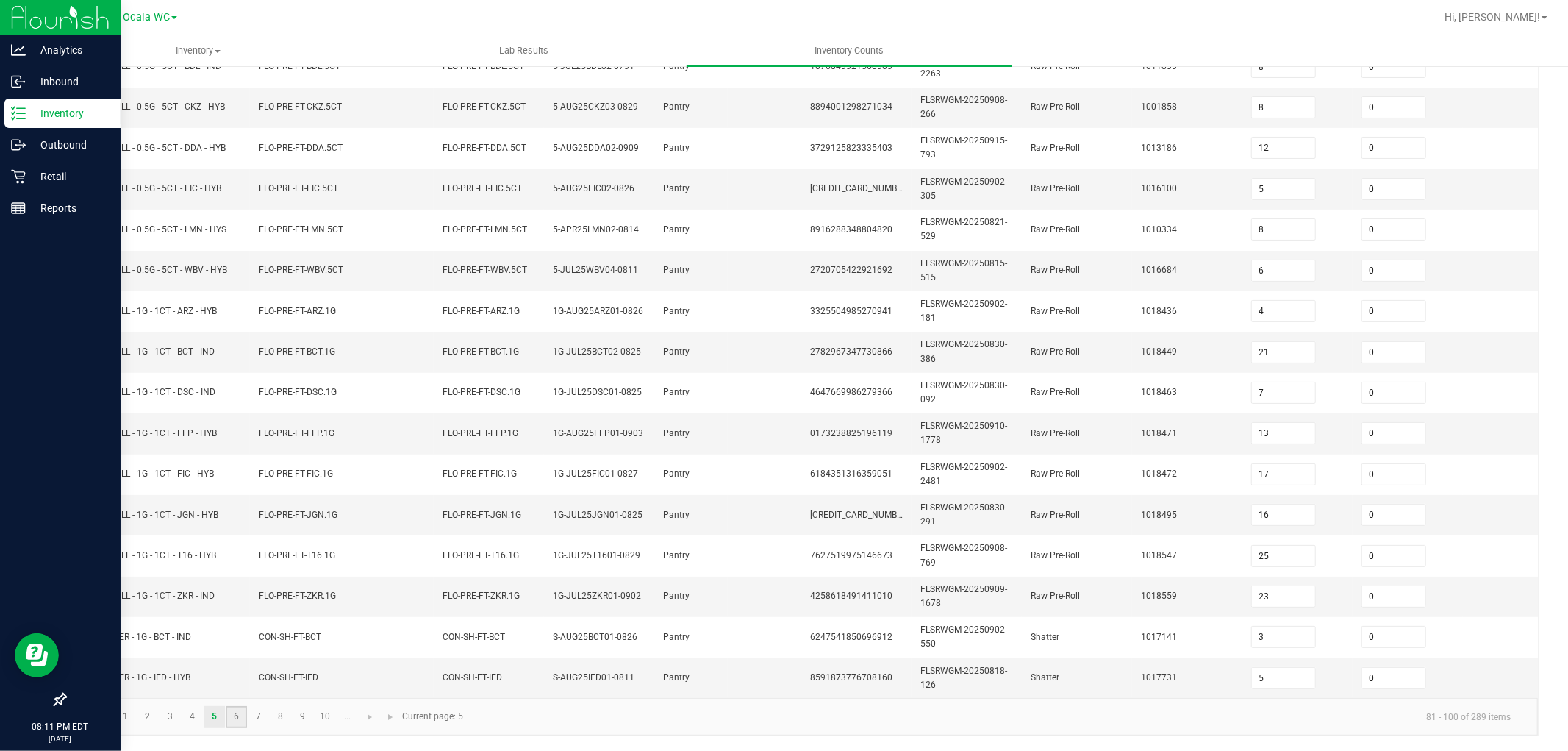
type input "3"
type input "2"
type input "5"
type input "2"
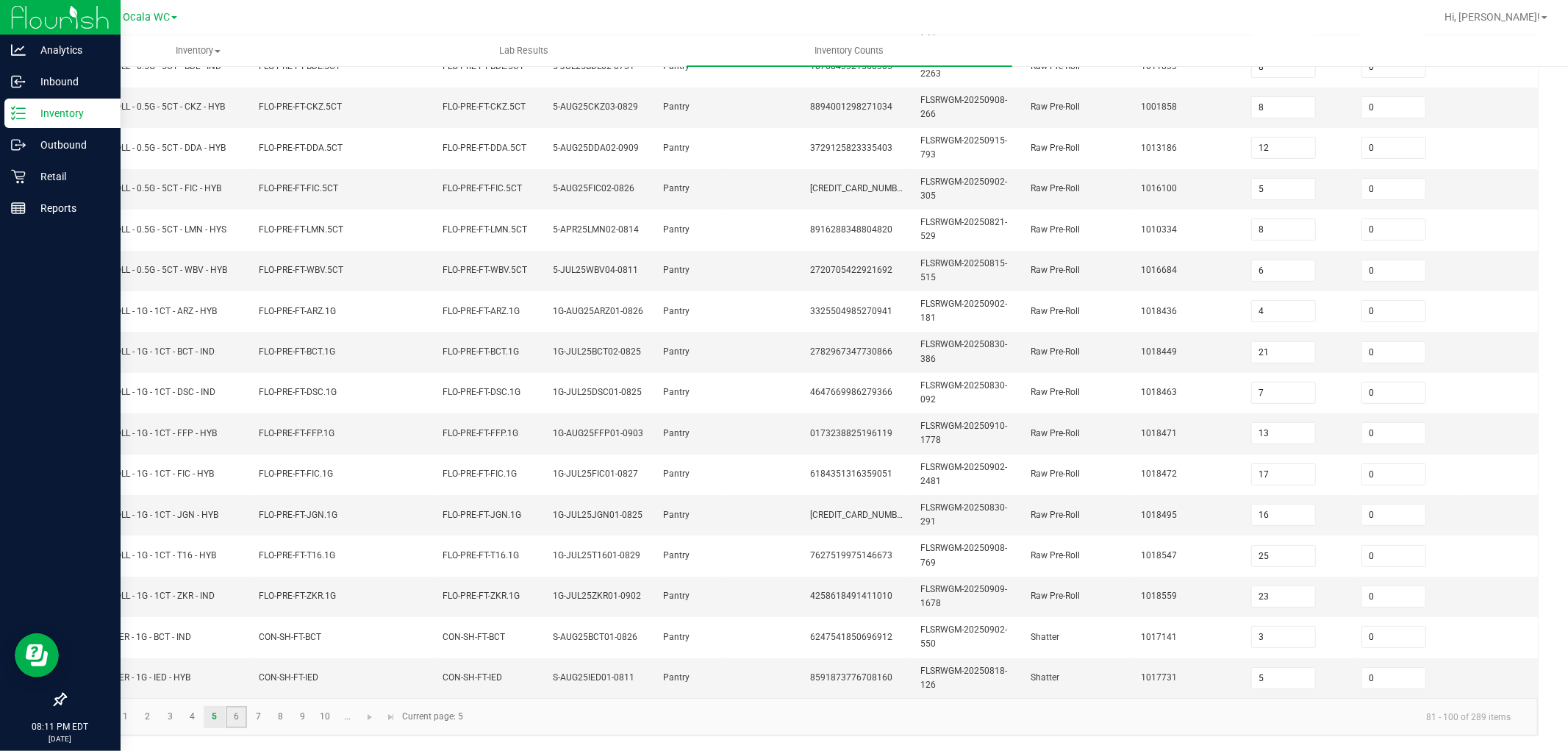
type input "1"
type input "7"
type input "5"
type input "3"
type input "1"
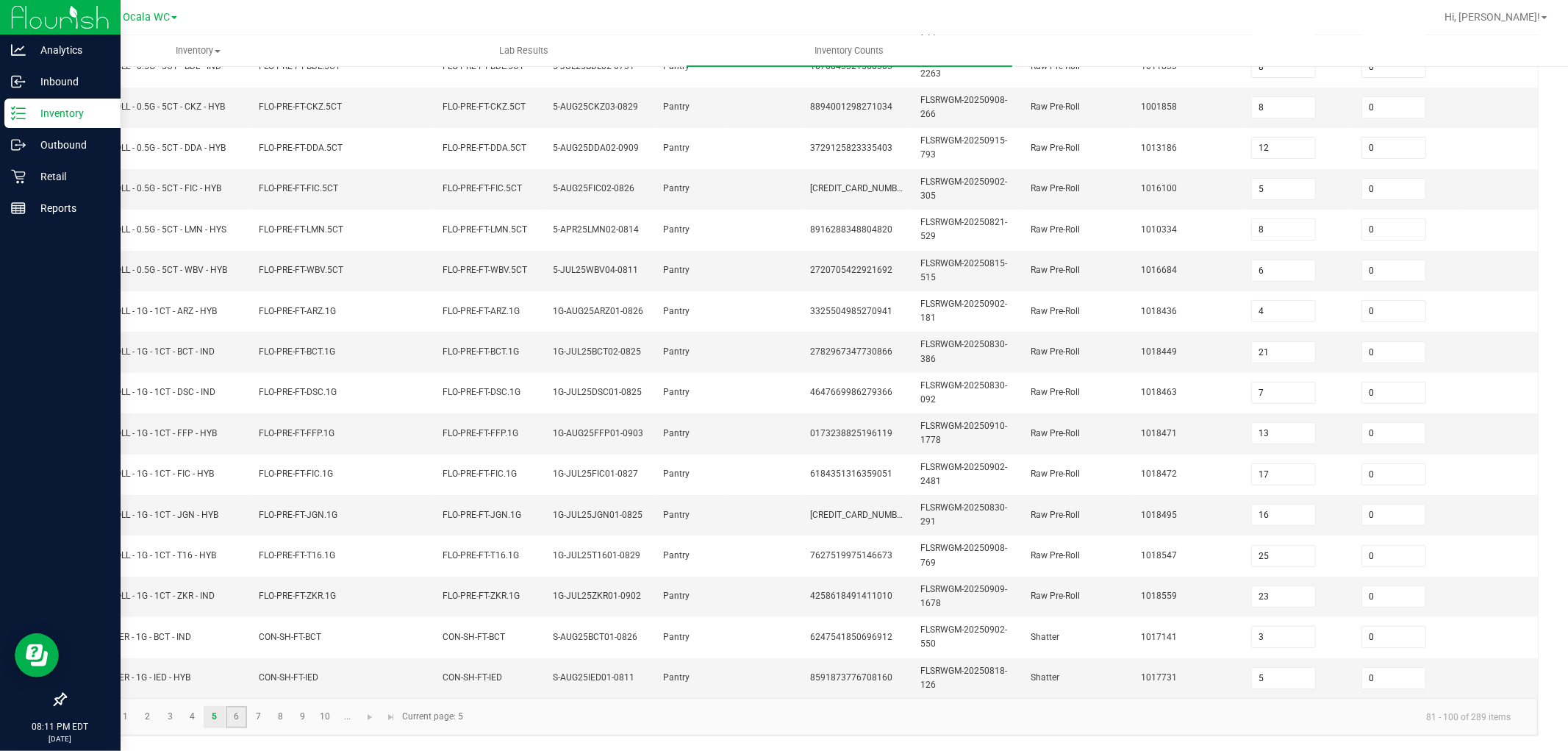
type input "10"
type input "7"
type input "8"
type input "2"
type input "4"
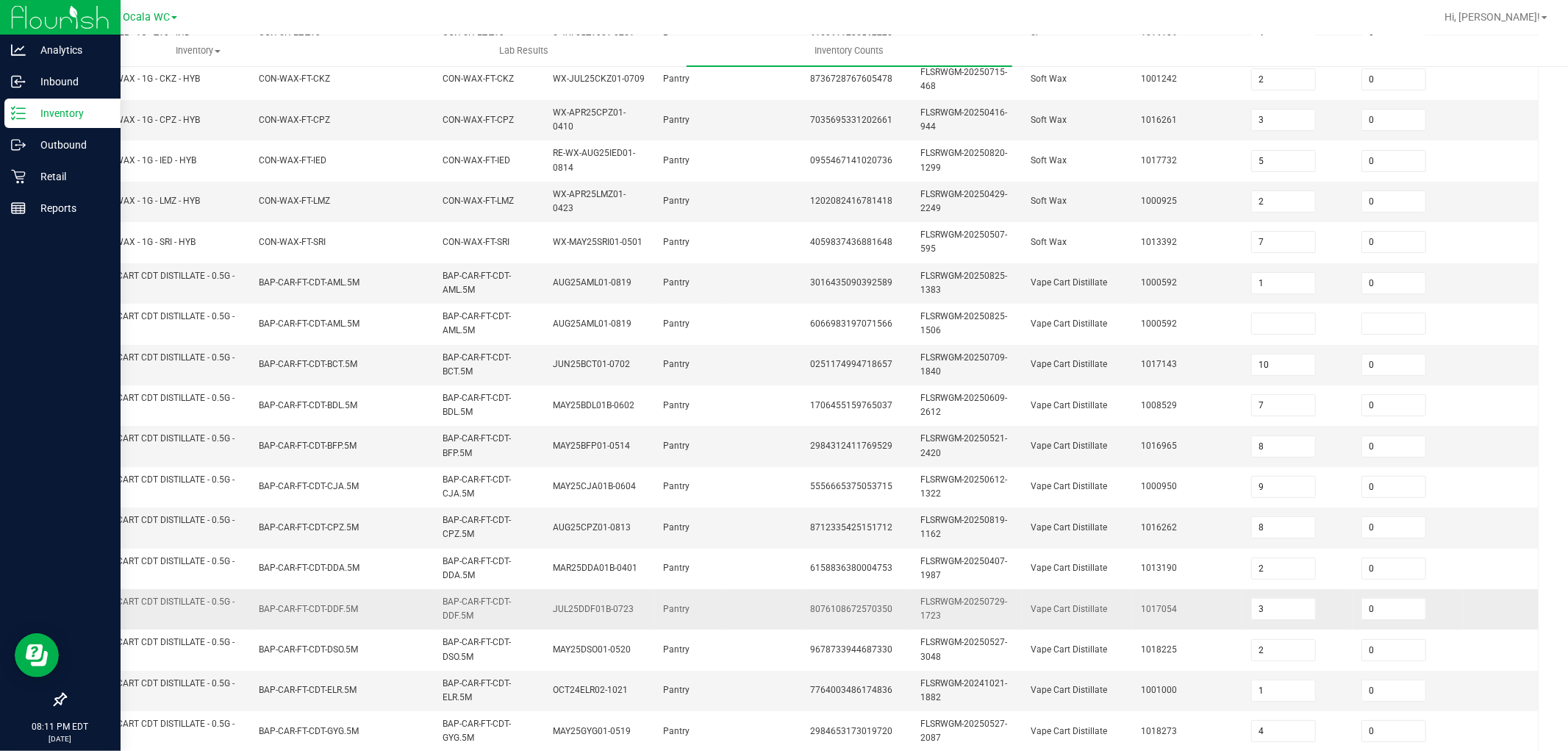
scroll to position [40, 0]
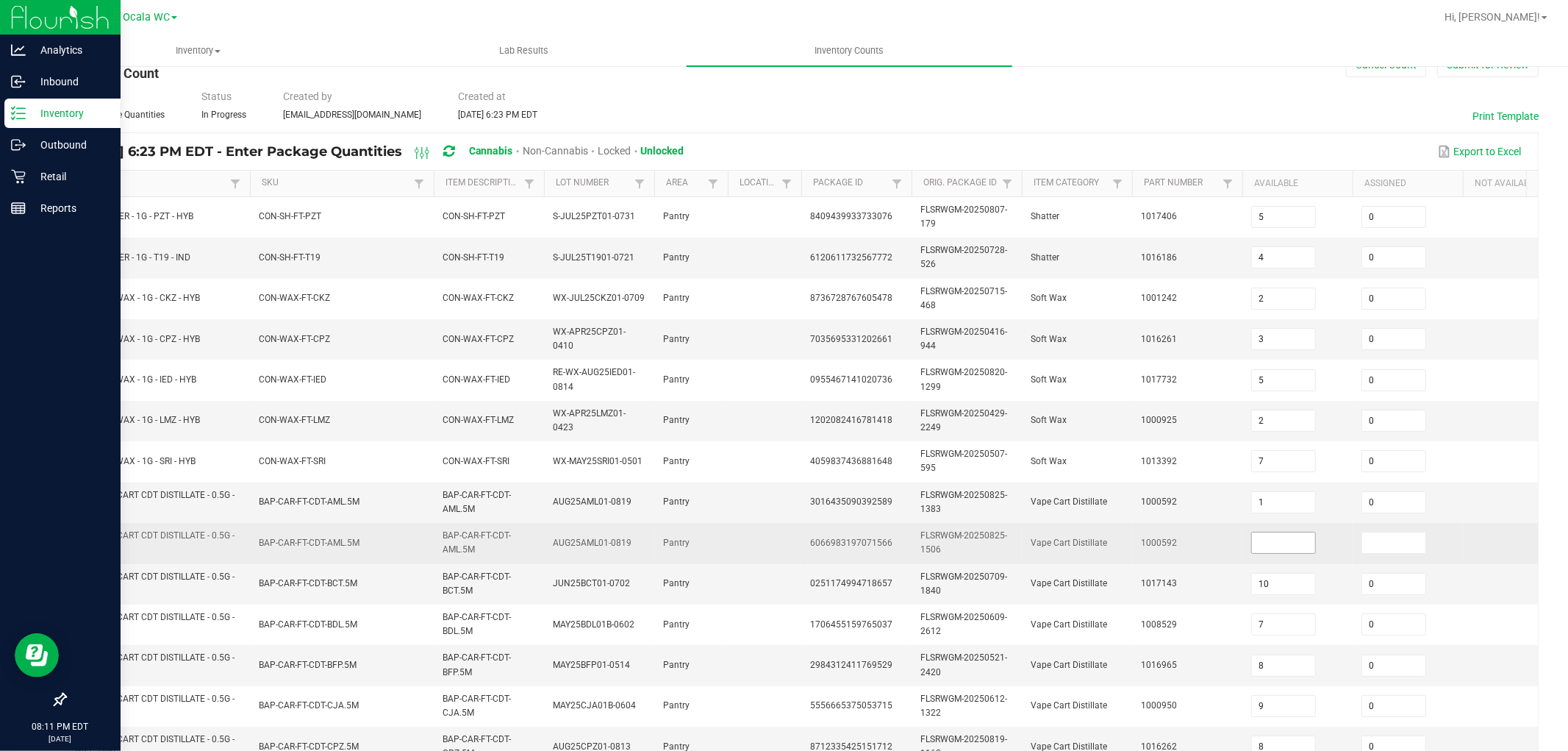
click at [1297, 537] on input at bounding box center [1283, 542] width 63 height 21
type input "0"
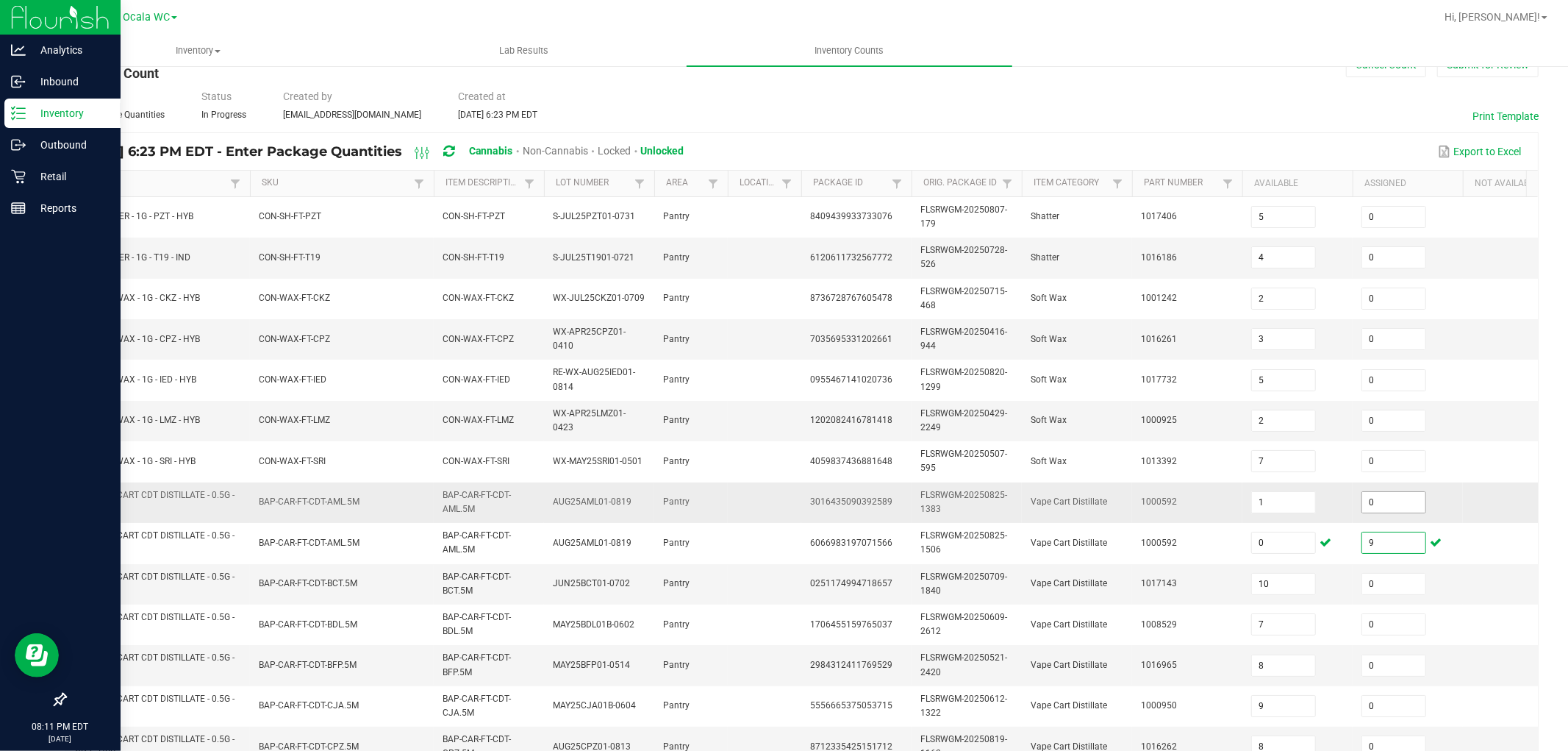
type input "9"
click at [1387, 492] on input "0" at bounding box center [1393, 502] width 63 height 21
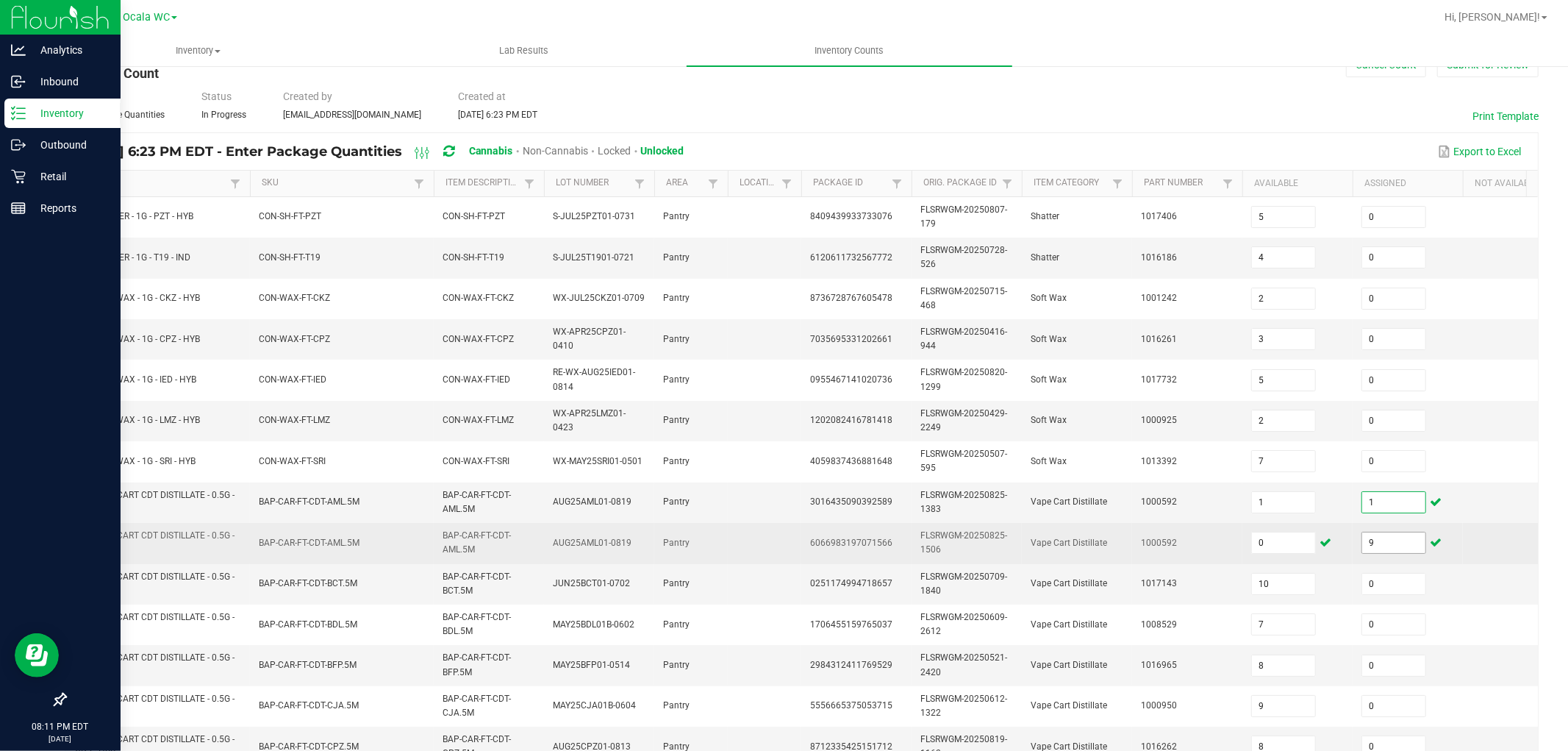
type input "1"
click at [1381, 535] on input "9" at bounding box center [1393, 542] width 63 height 21
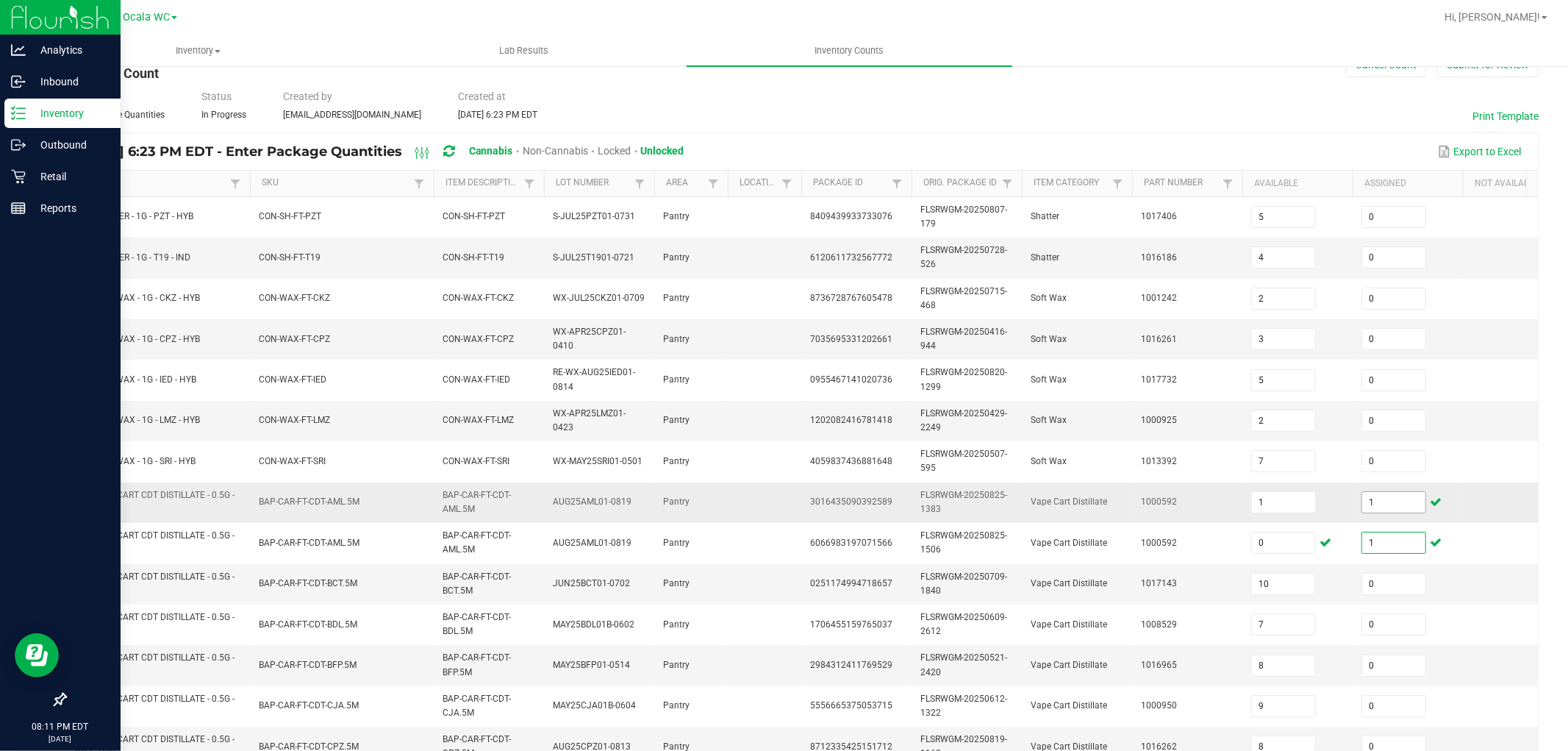
type input "1"
click at [1373, 499] on input "1" at bounding box center [1393, 502] width 63 height 21
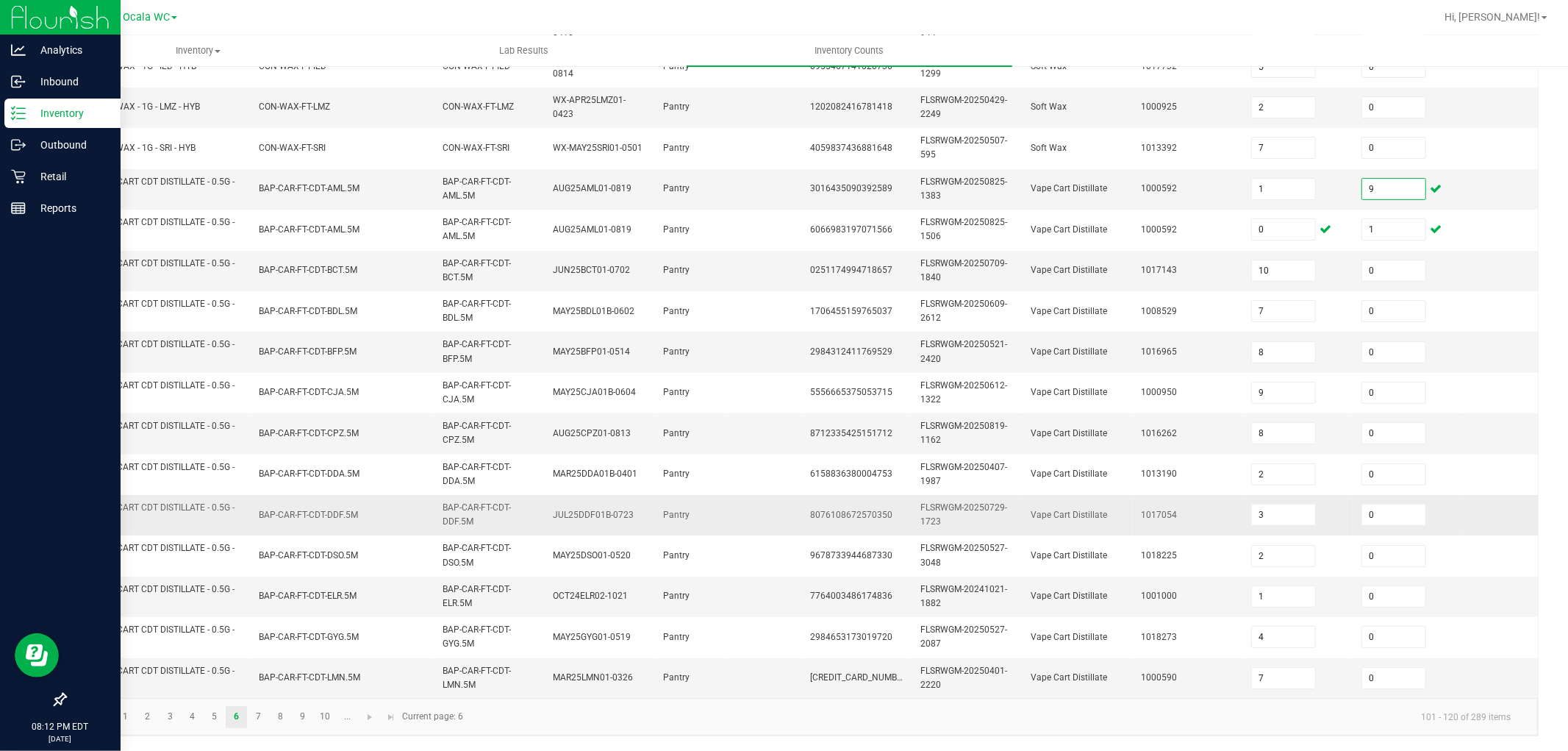
scroll to position [368, 0]
type input "9"
click at [261, 709] on link "7" at bounding box center [258, 717] width 22 height 22
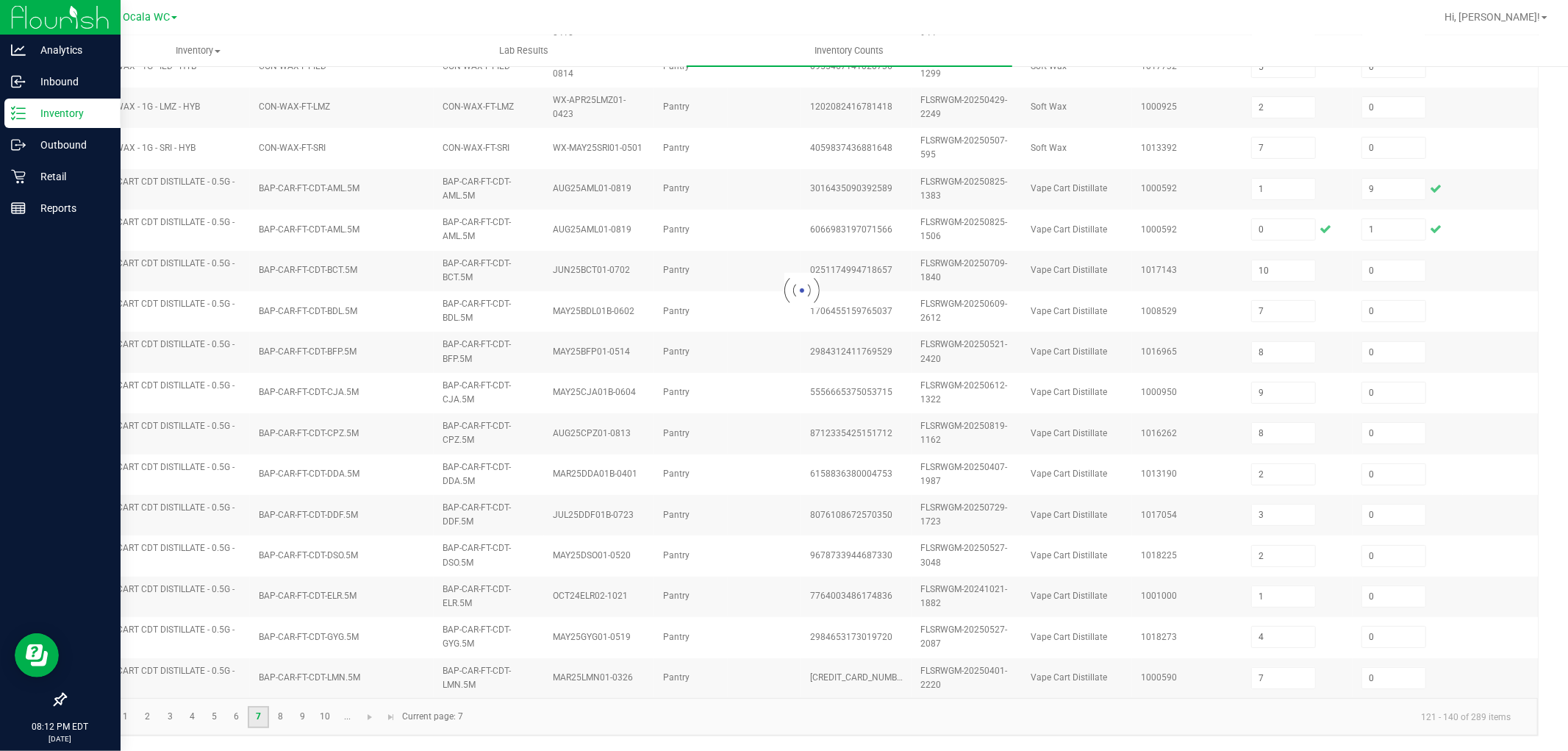
type input "7"
type input "1"
type input "6"
type input "4"
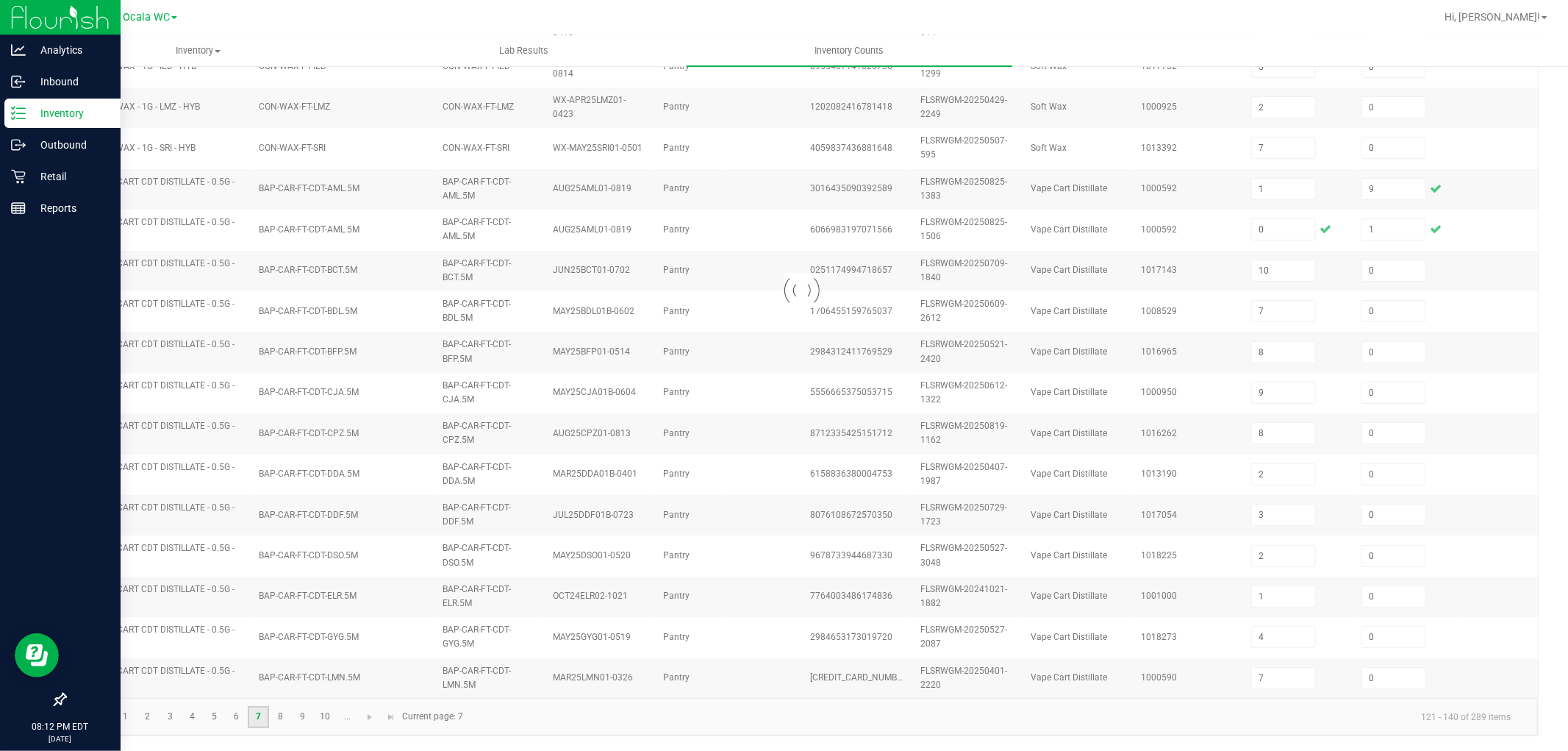
type input "8"
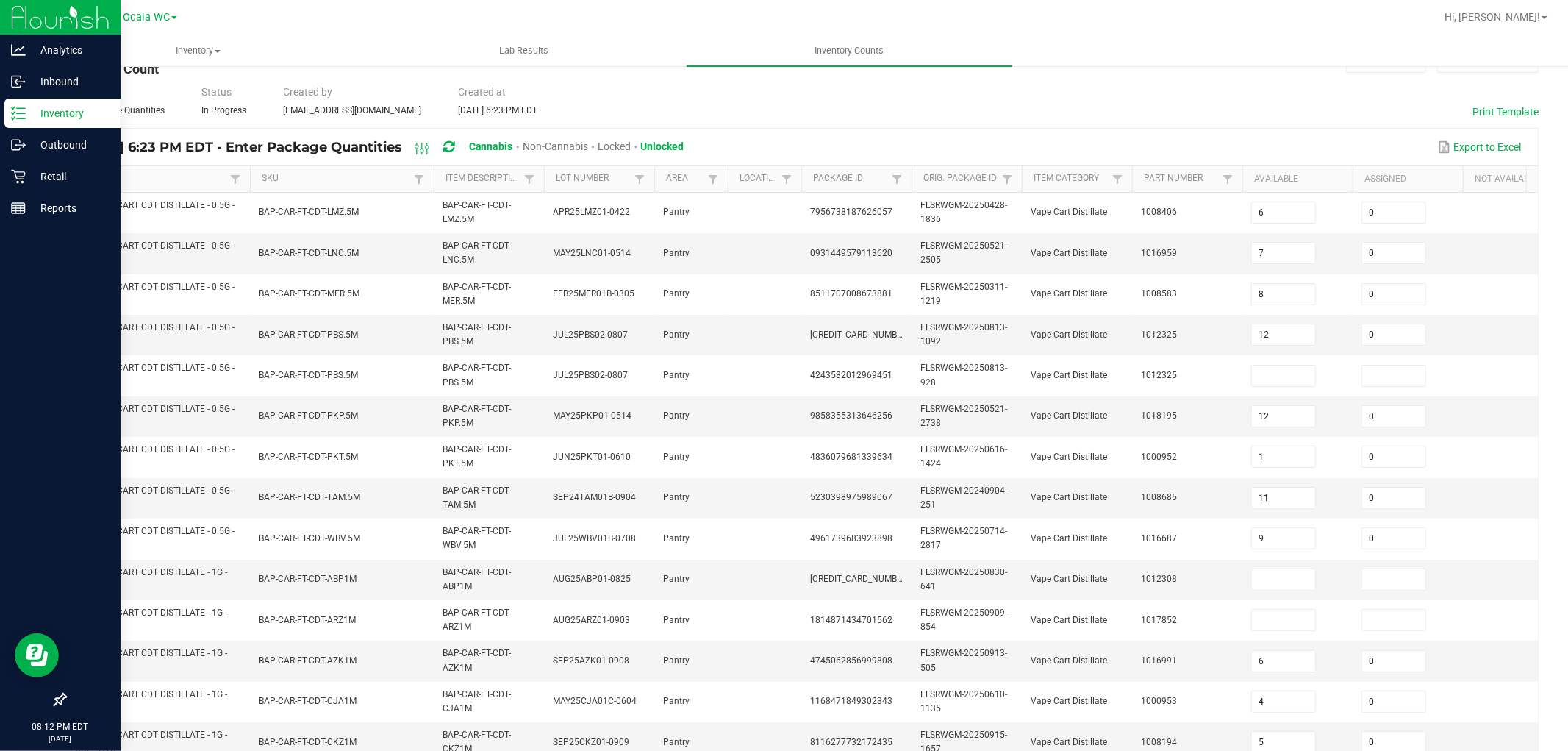
scroll to position [40, 0]
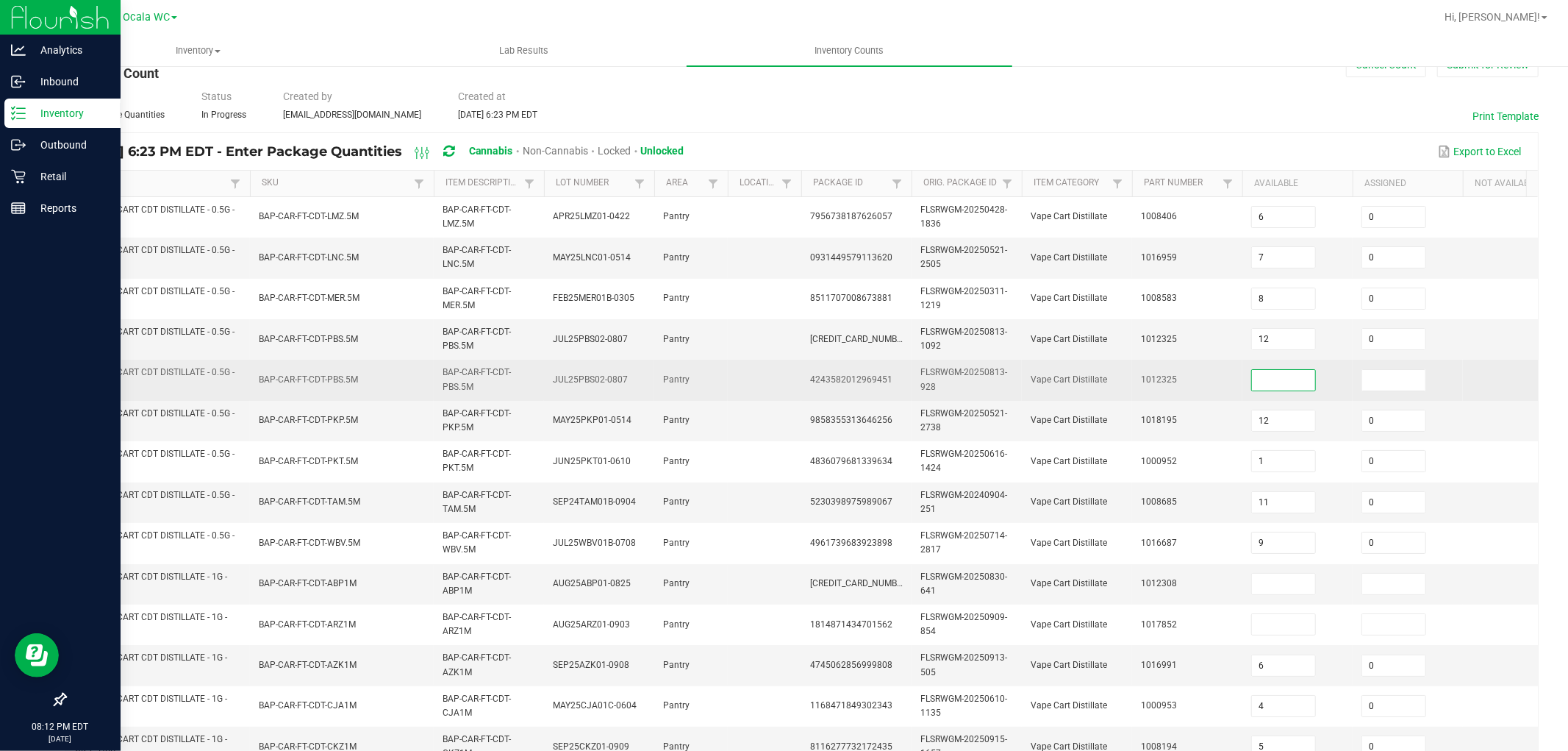
click at [1296, 388] on input at bounding box center [1283, 380] width 63 height 21
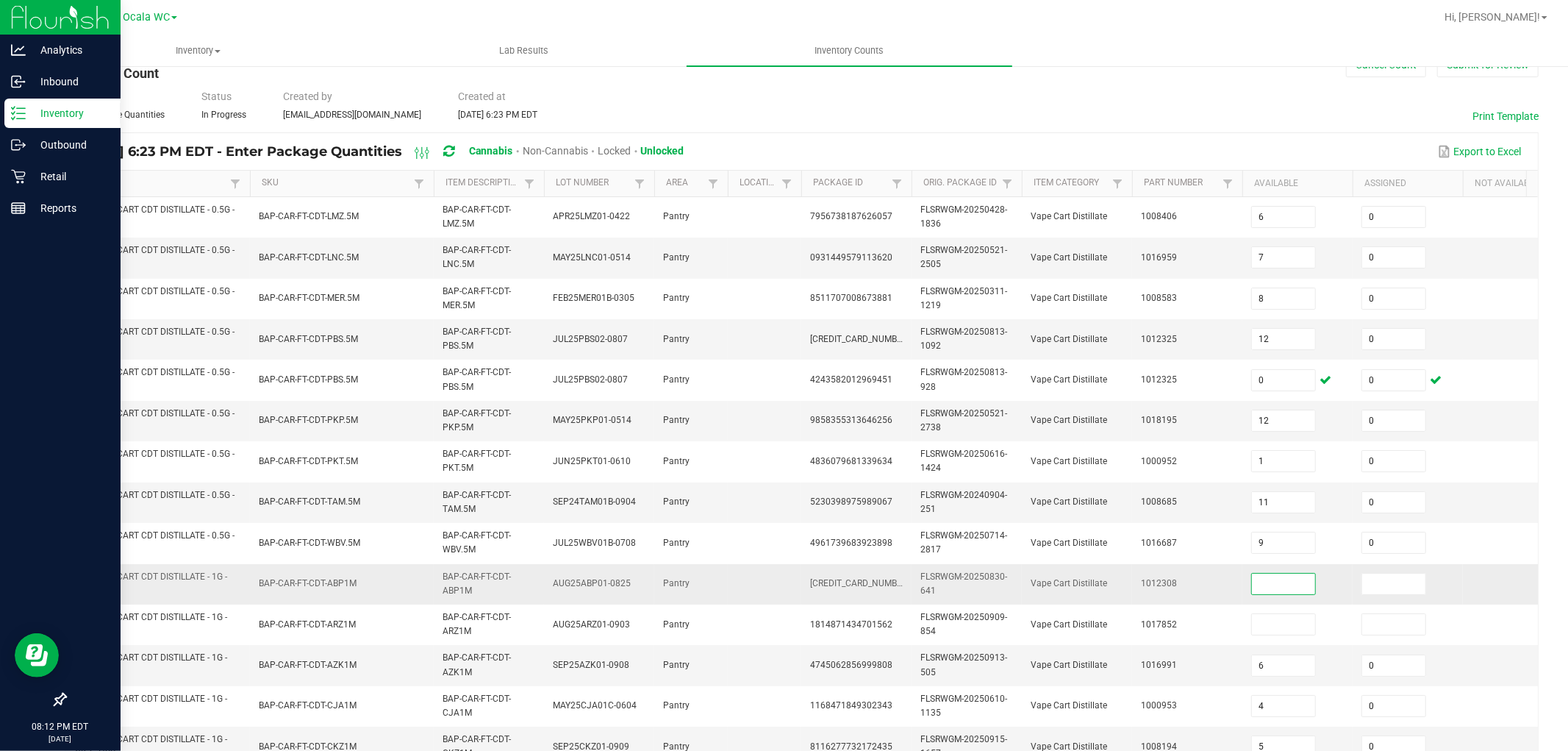
click at [1259, 590] on input at bounding box center [1283, 583] width 63 height 21
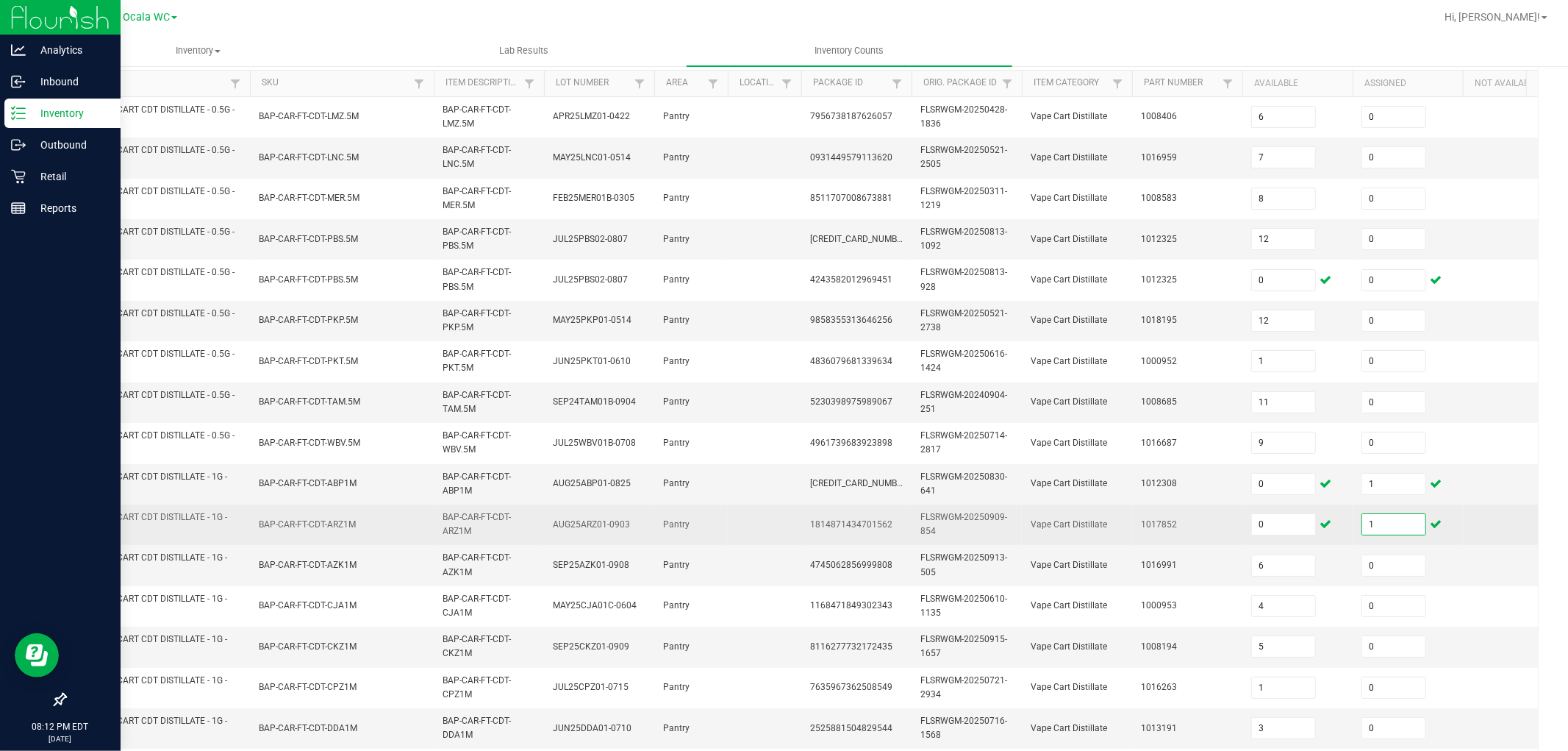
scroll to position [368, 0]
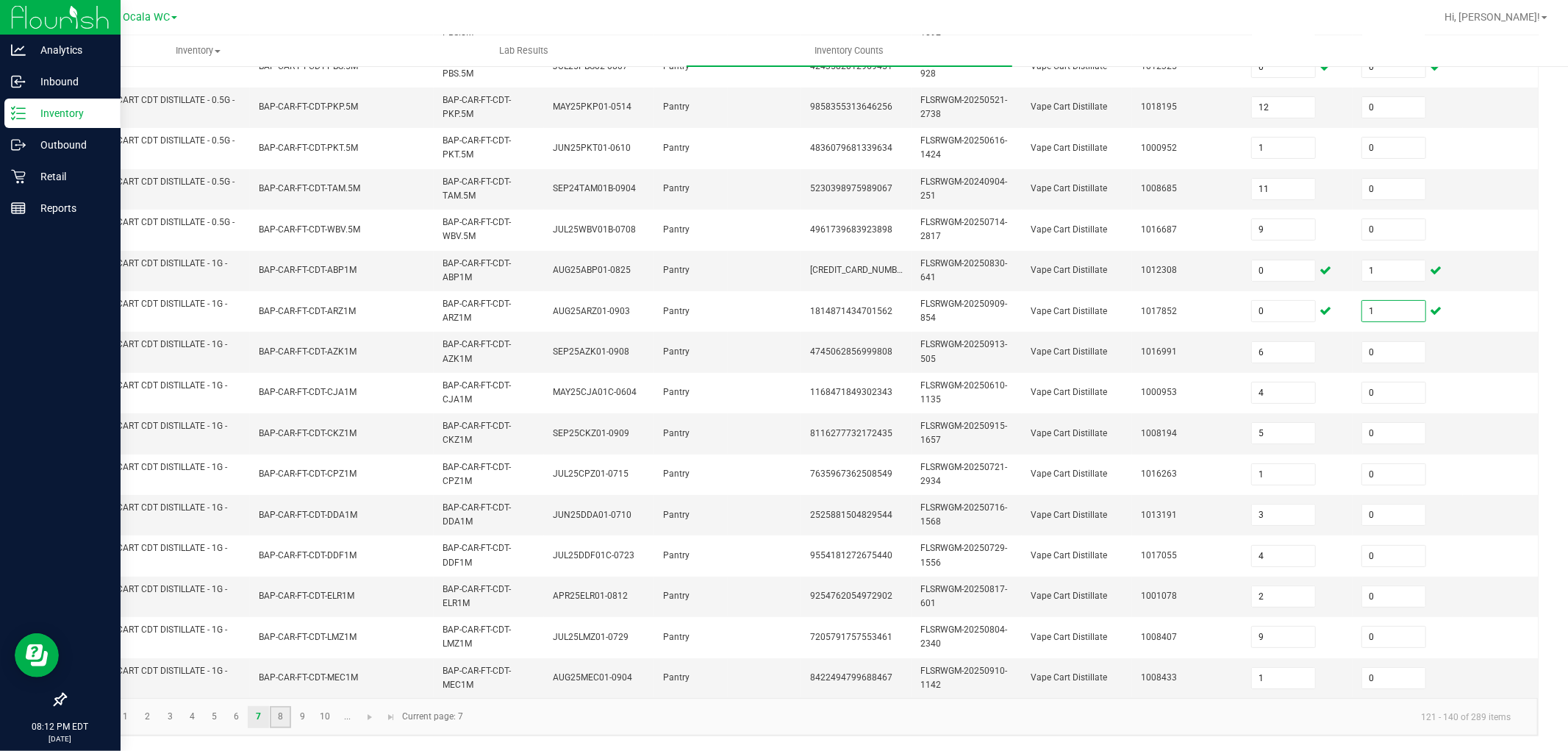
click at [274, 716] on link "8" at bounding box center [281, 717] width 22 height 22
click at [297, 721] on link "9" at bounding box center [302, 717] width 22 height 22
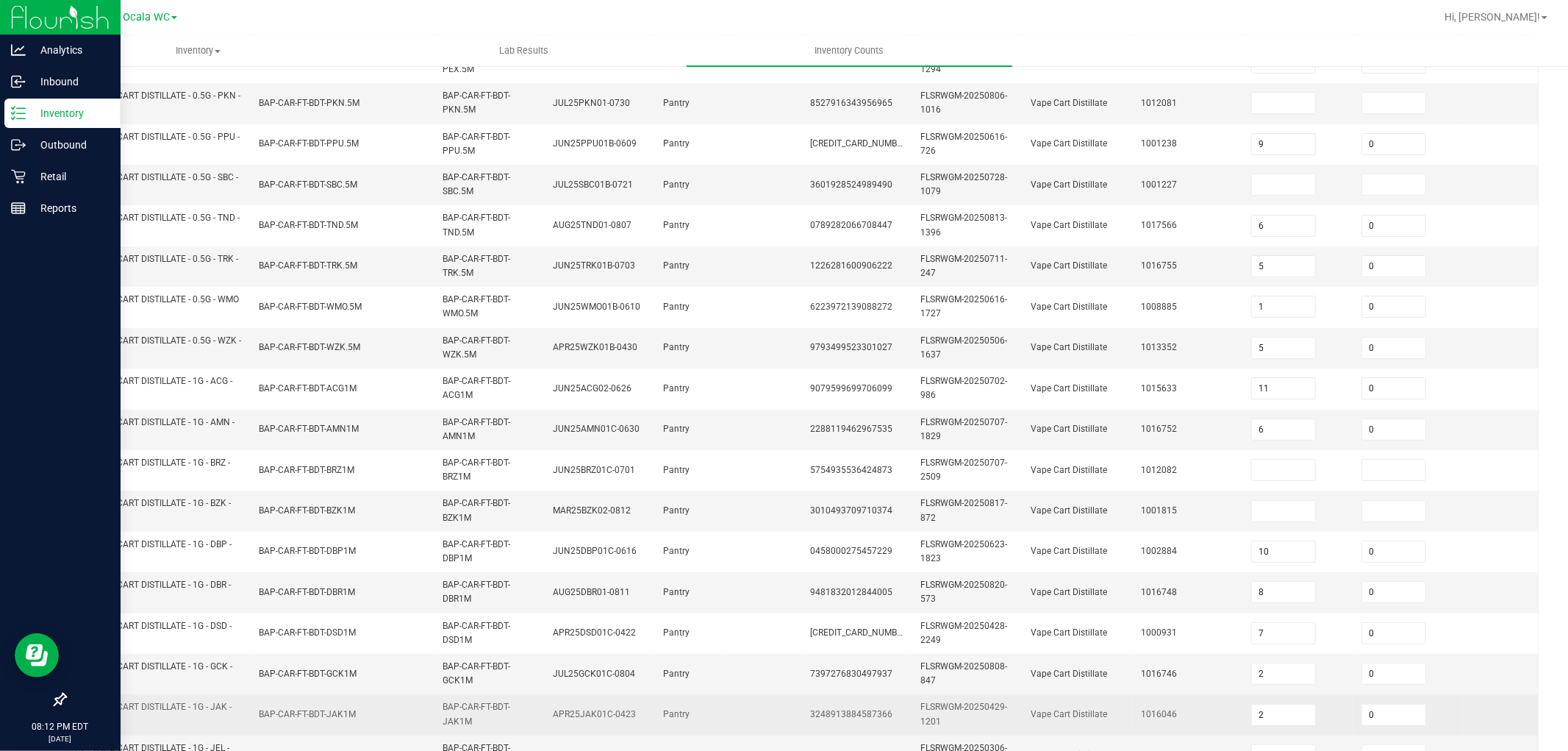
scroll to position [0, 0]
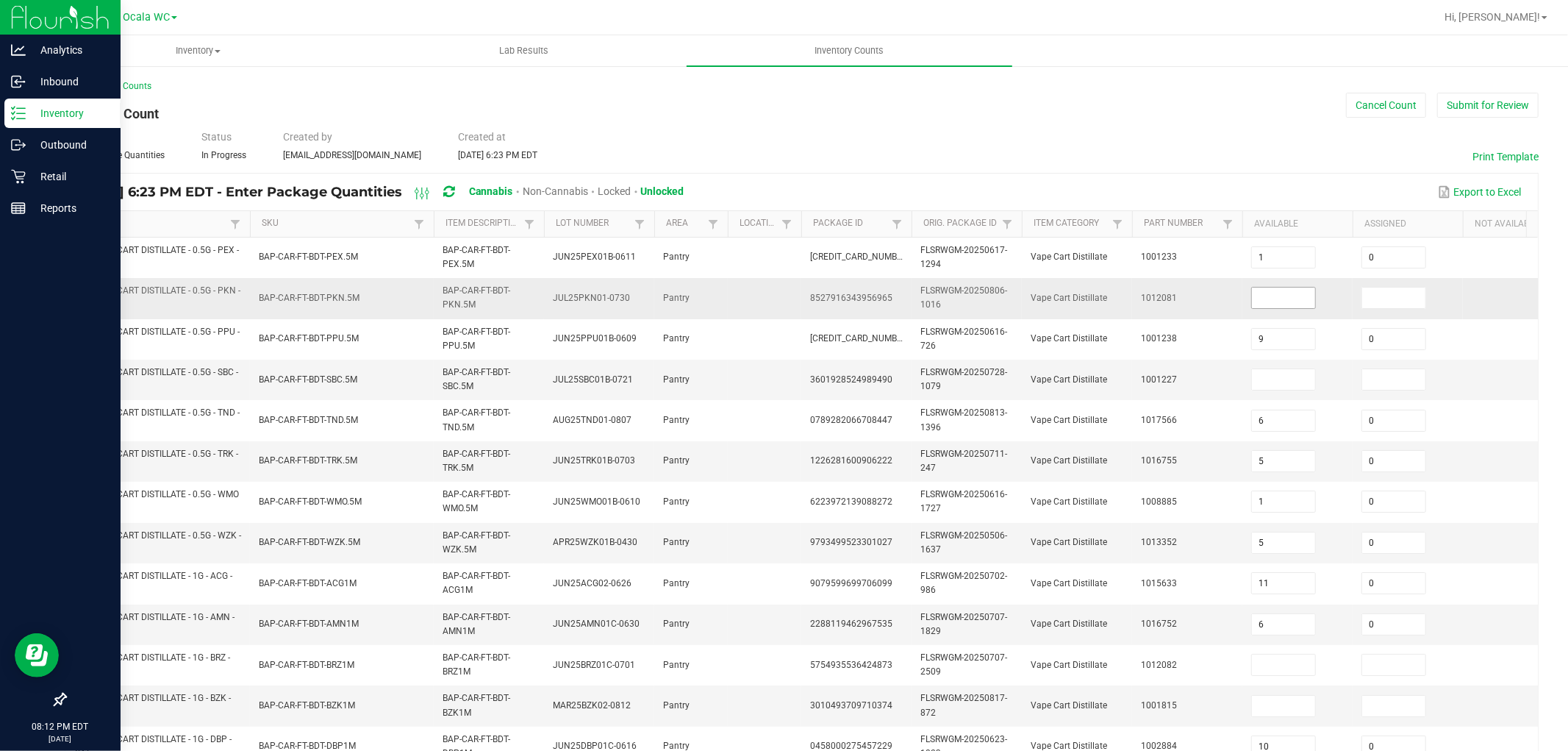
click at [1303, 296] on input at bounding box center [1283, 297] width 63 height 21
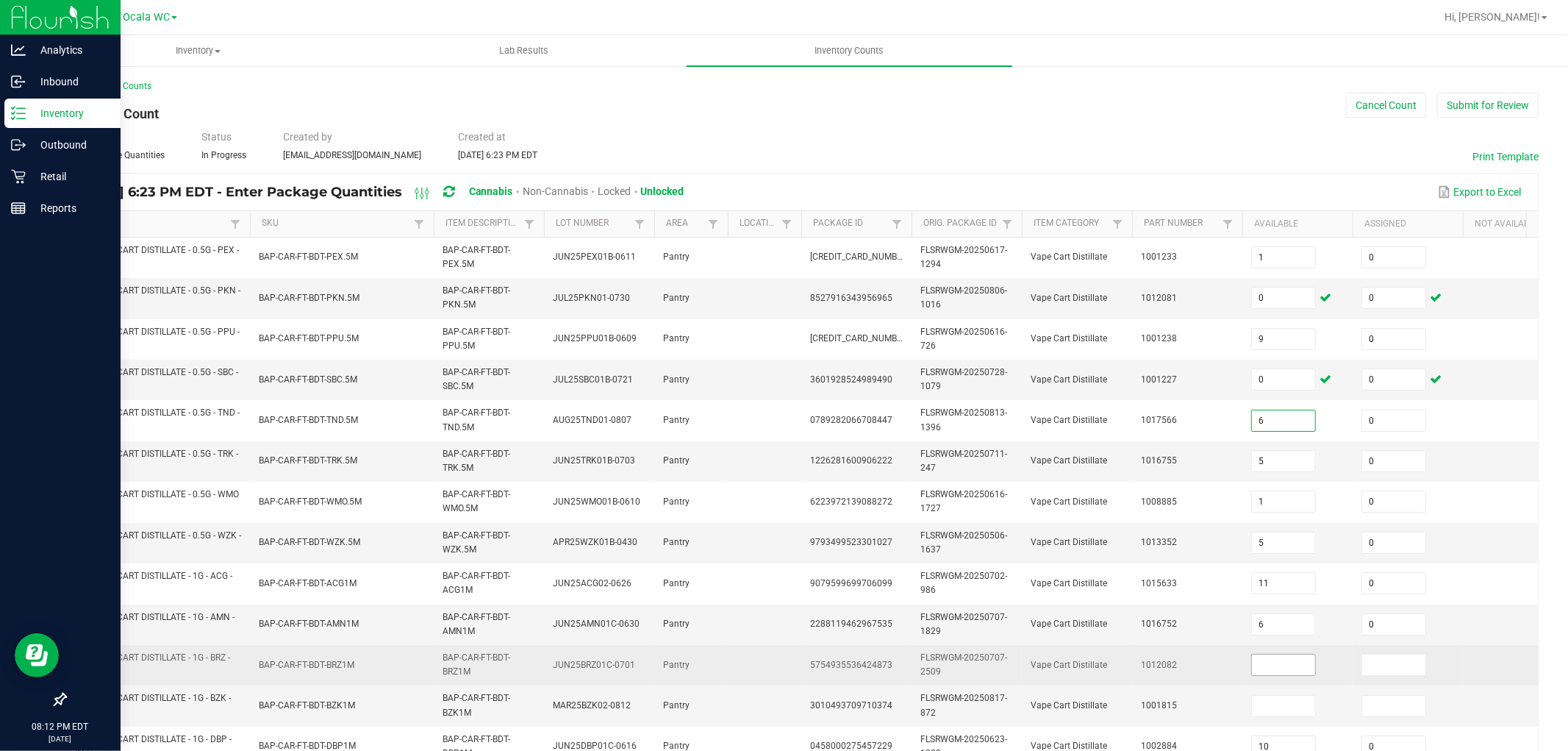
click at [1303, 658] on input at bounding box center [1283, 665] width 63 height 21
click at [1303, 658] on input "0" at bounding box center [1283, 665] width 63 height 21
click at [1210, 673] on td "1012082" at bounding box center [1187, 665] width 110 height 40
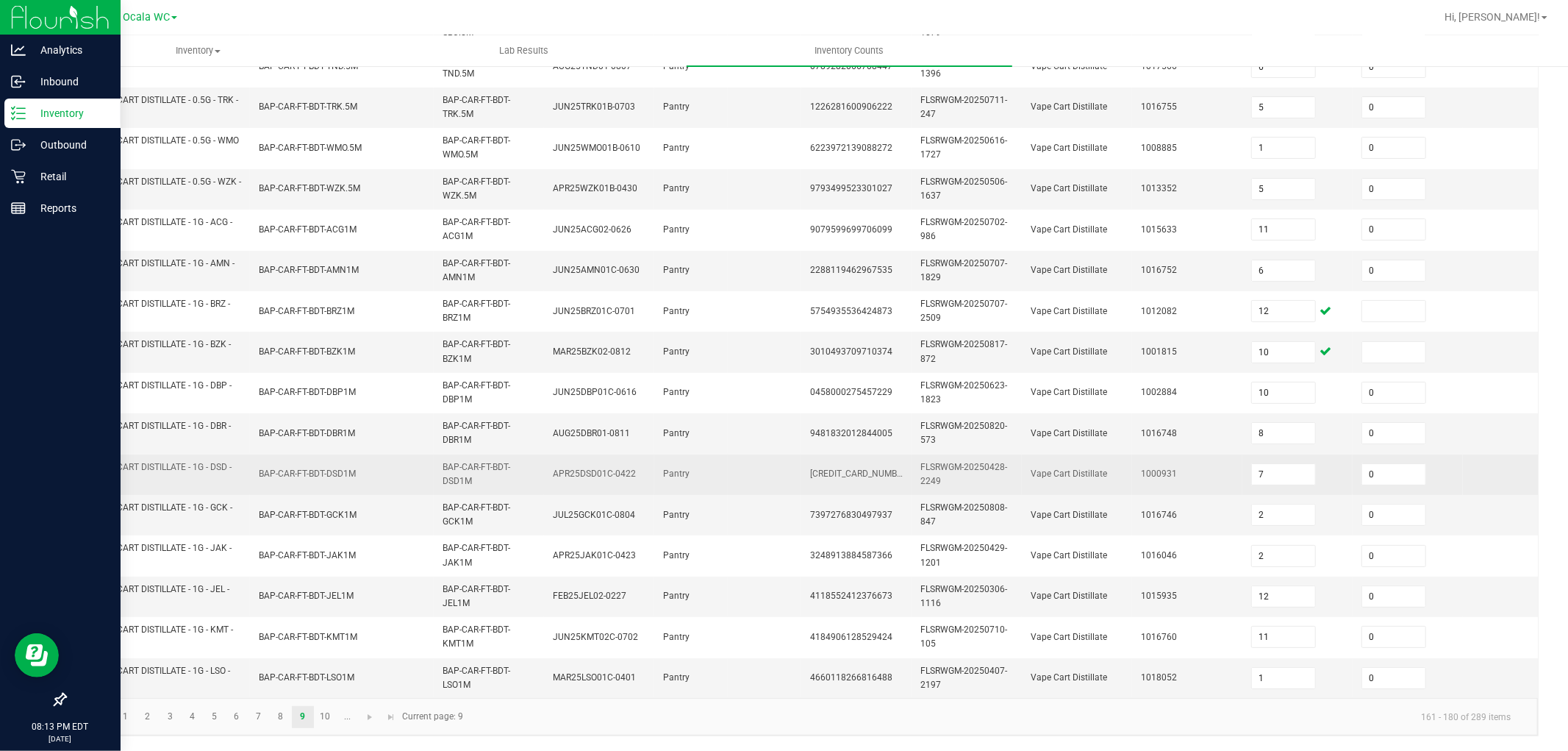
scroll to position [368, 0]
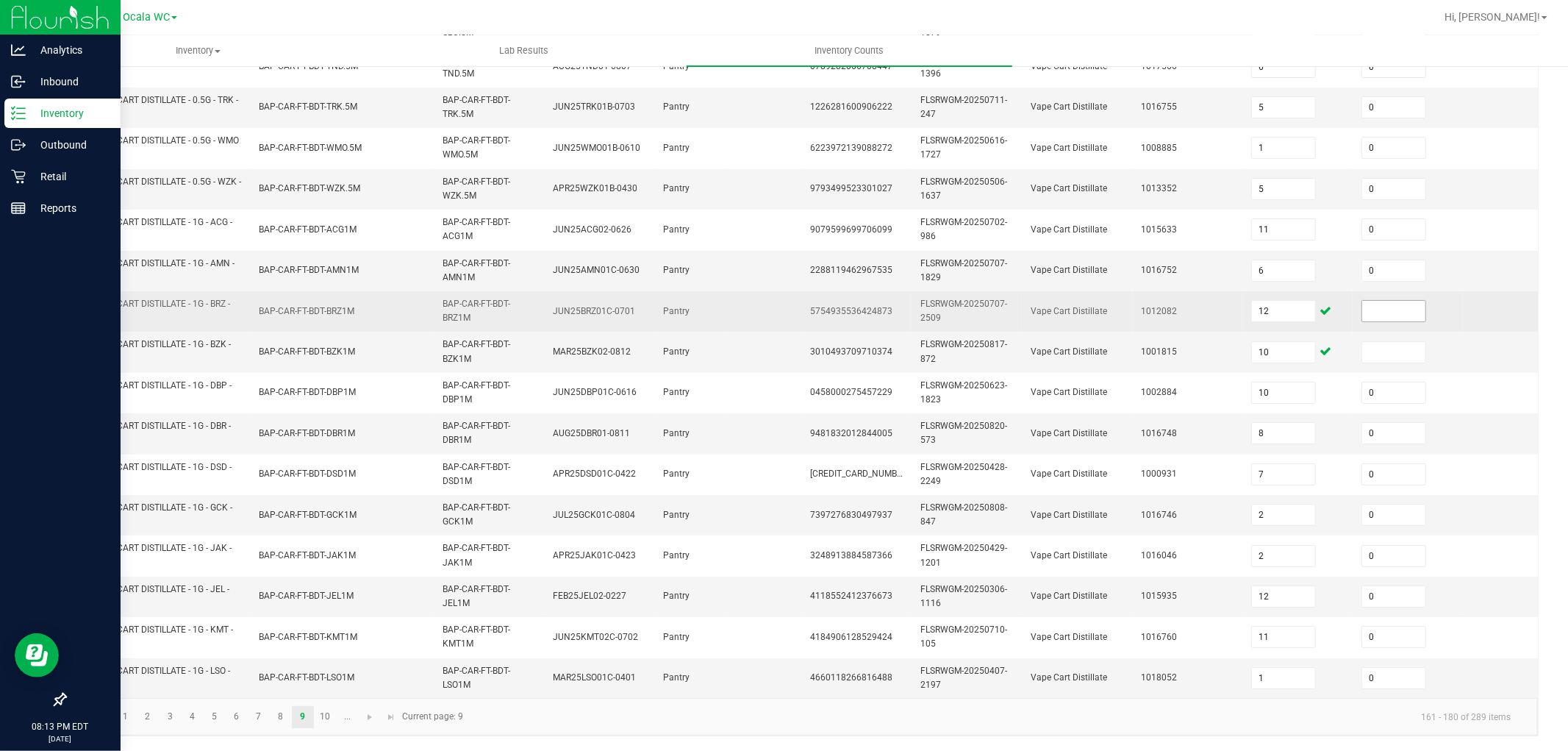
click at [1399, 300] on input at bounding box center [1393, 310] width 63 height 21
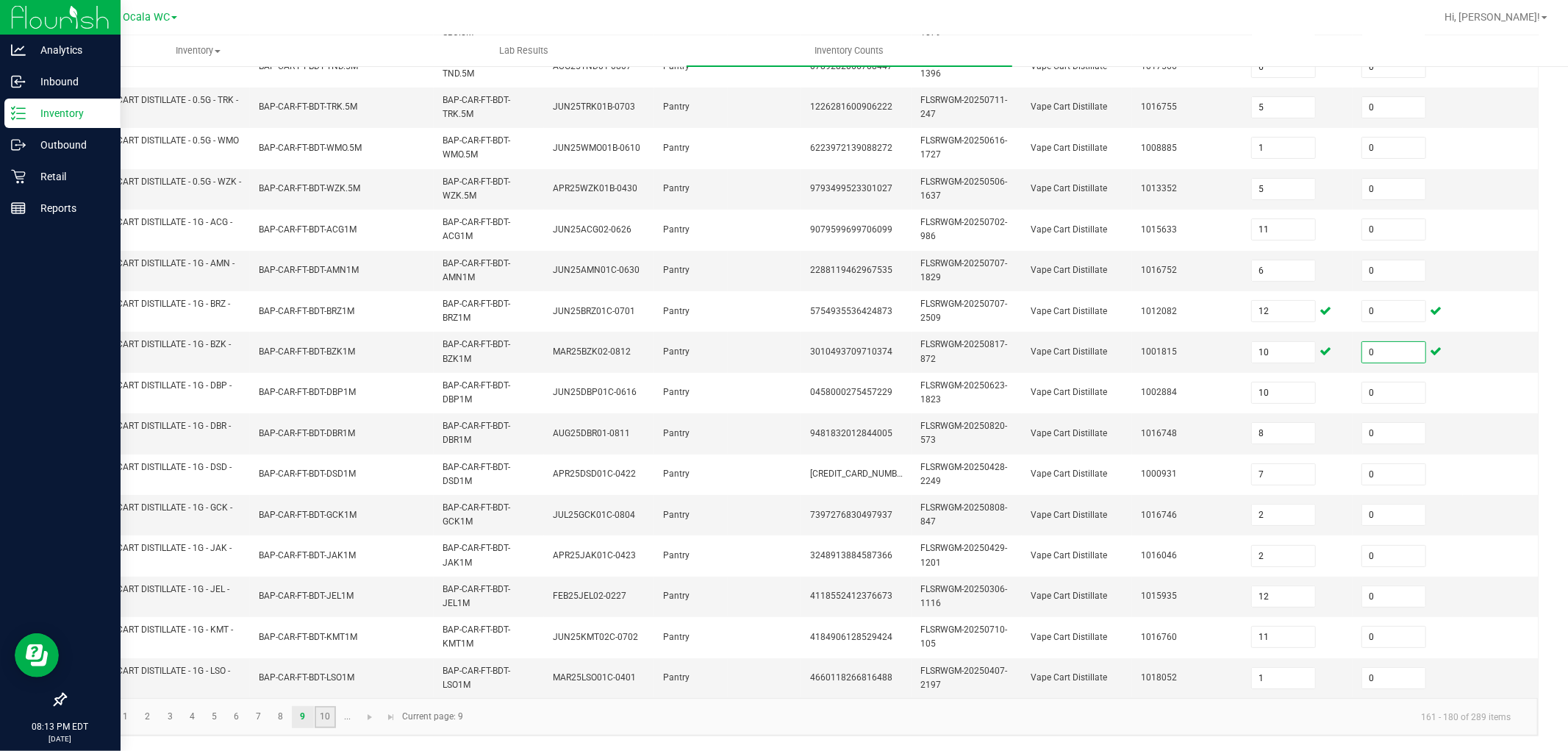
click at [327, 714] on link "10" at bounding box center [326, 717] width 22 height 22
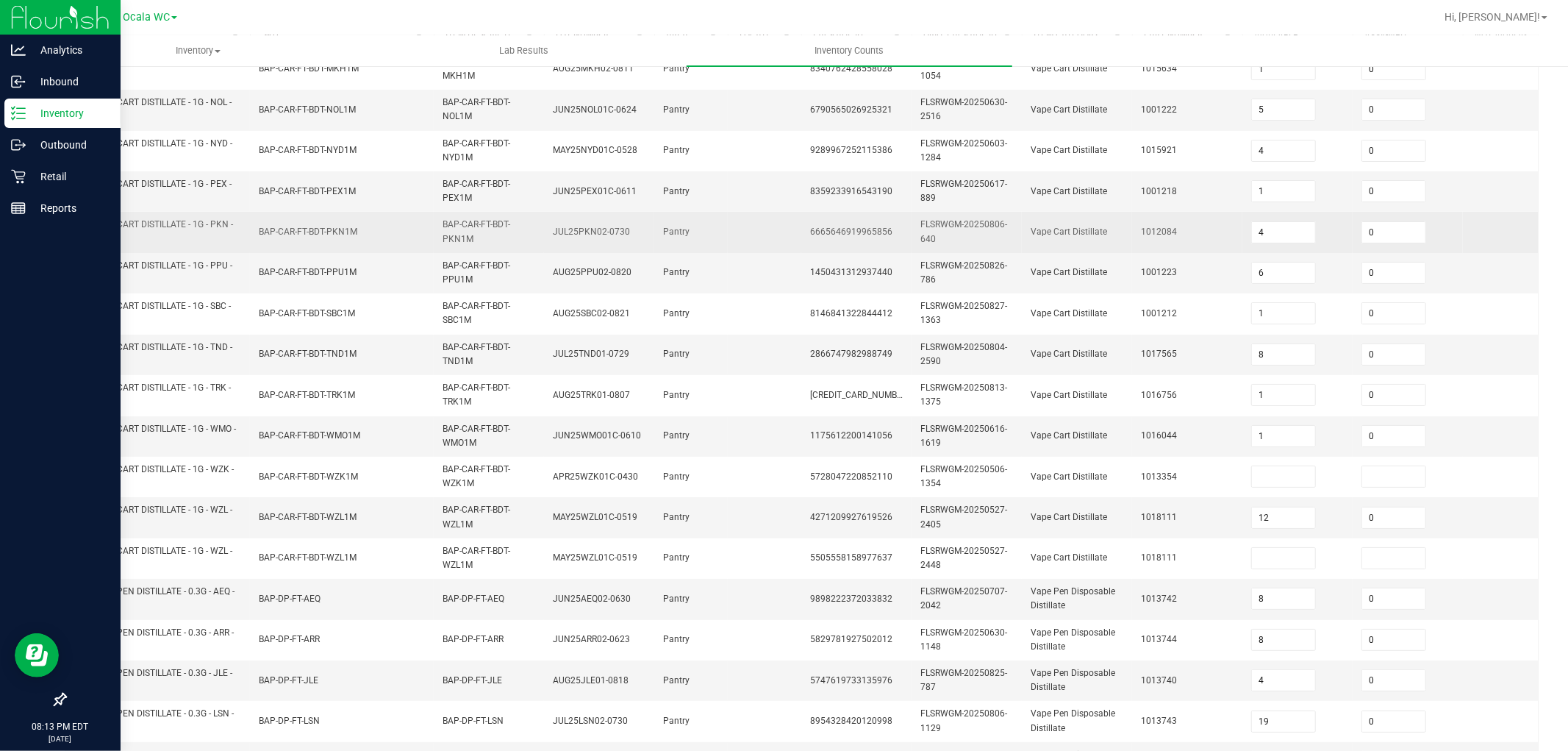
scroll to position [204, 0]
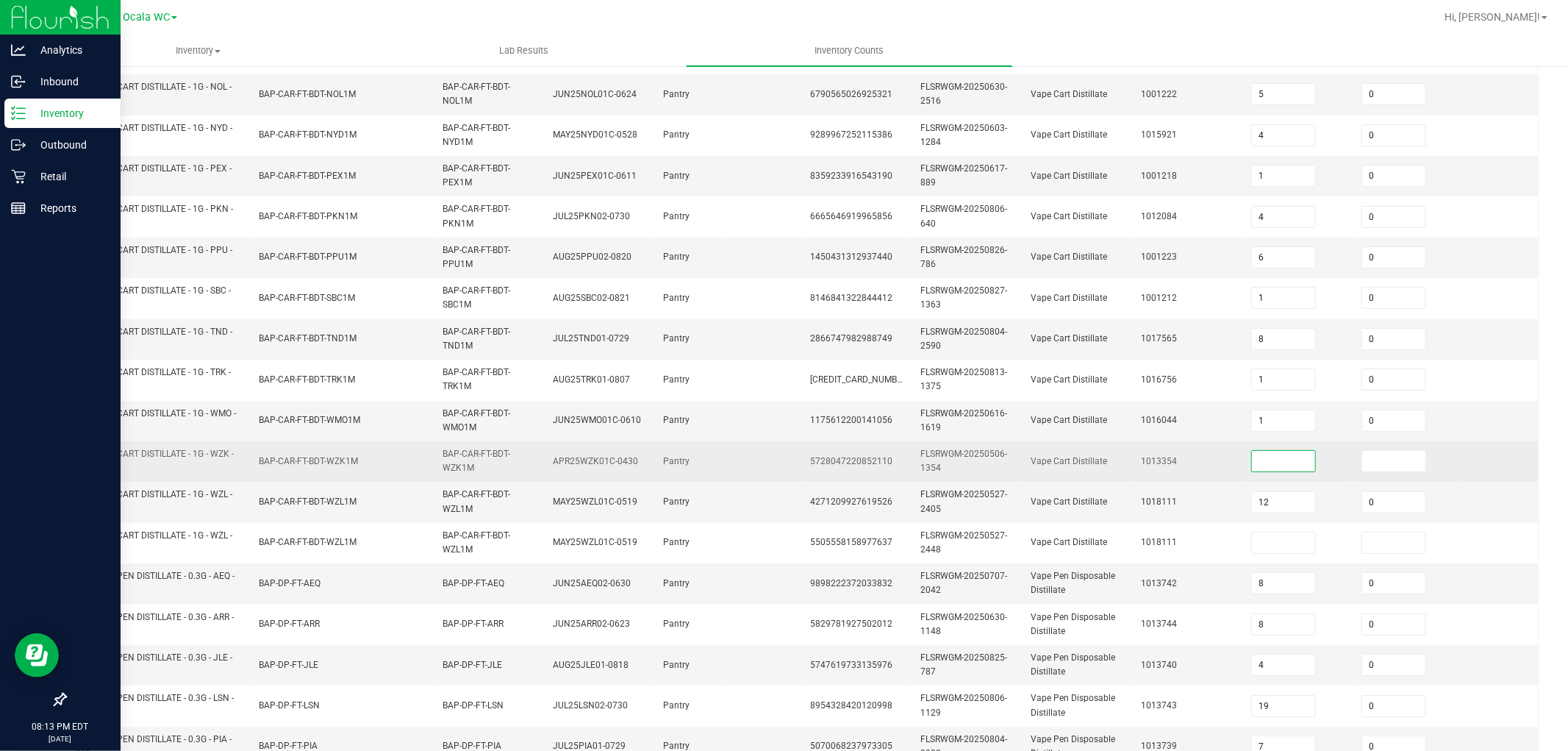
click at [1277, 454] on input at bounding box center [1283, 460] width 63 height 21
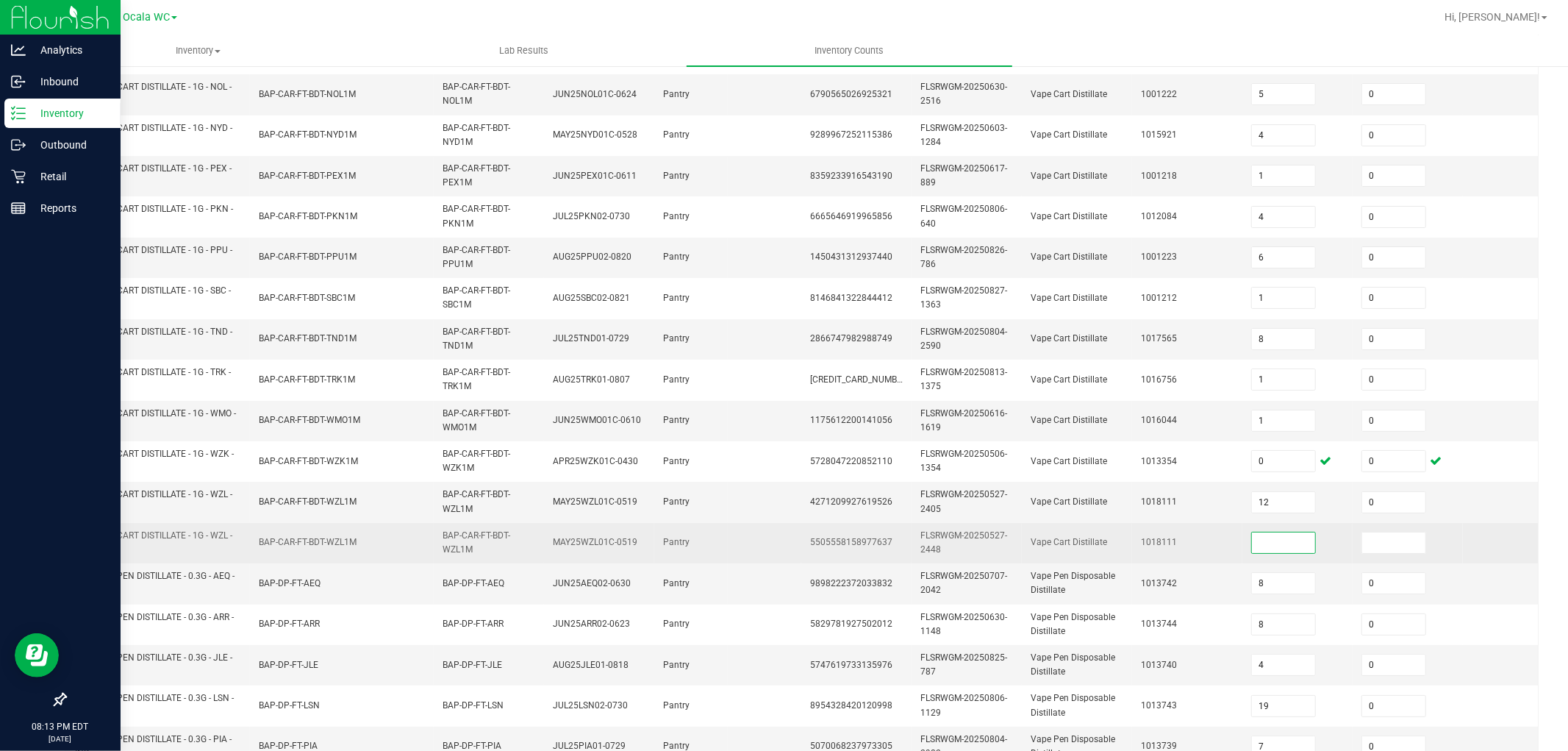
click at [1269, 538] on input at bounding box center [1283, 542] width 63 height 21
click at [1192, 532] on td "1018111" at bounding box center [1187, 543] width 110 height 40
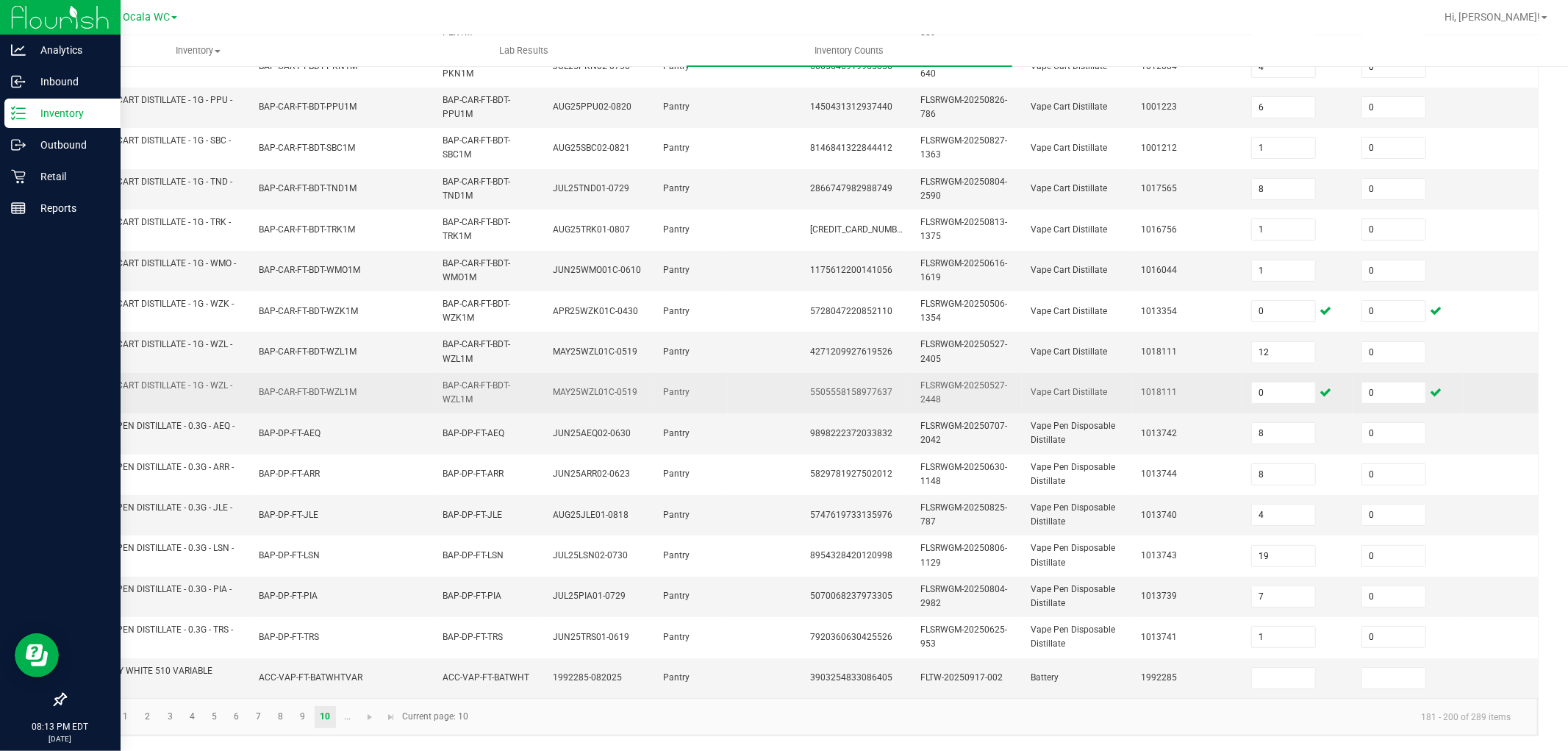
scroll to position [368, 0]
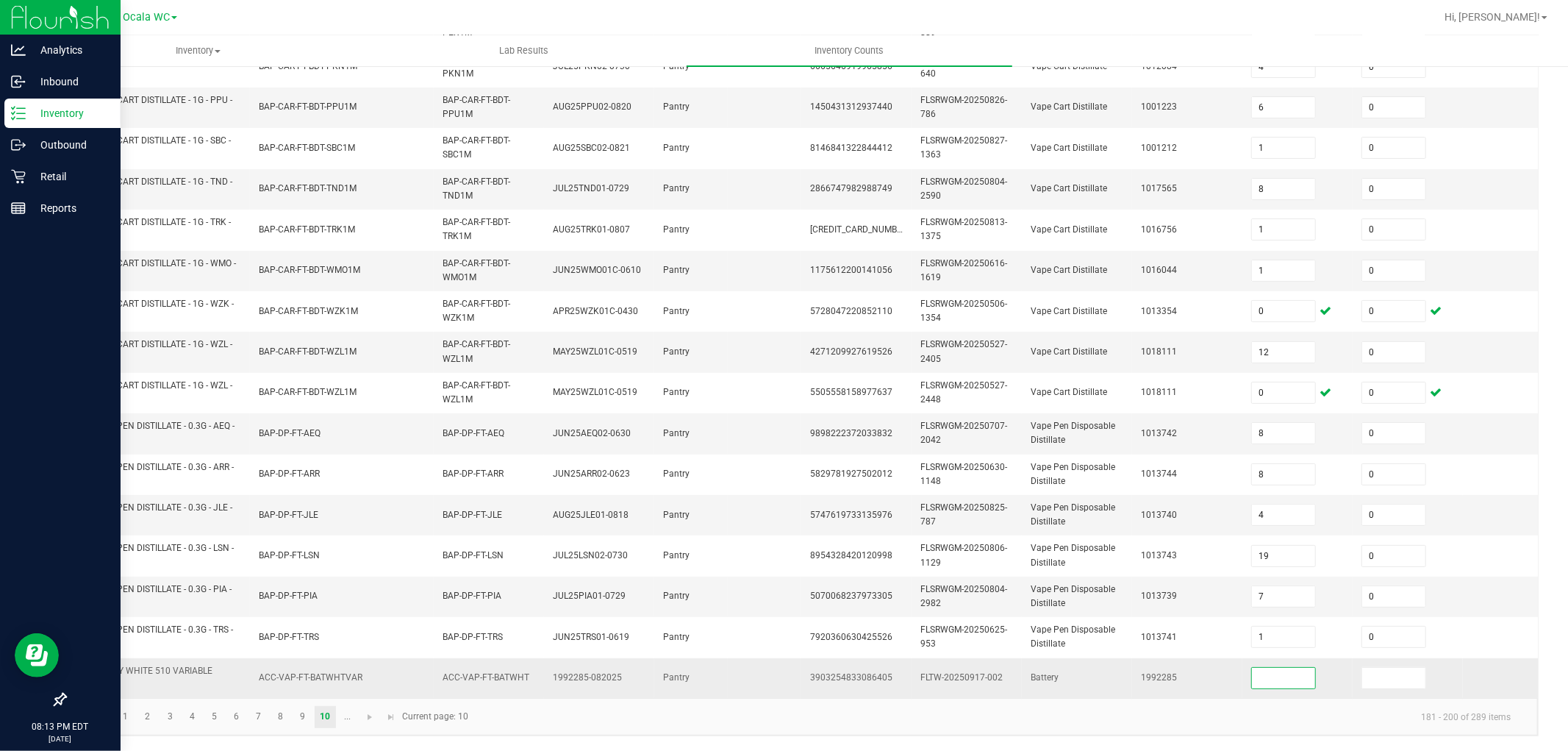
click at [1289, 673] on input at bounding box center [1283, 677] width 63 height 21
click at [368, 716] on span "Go to the next page" at bounding box center [370, 718] width 12 height 12
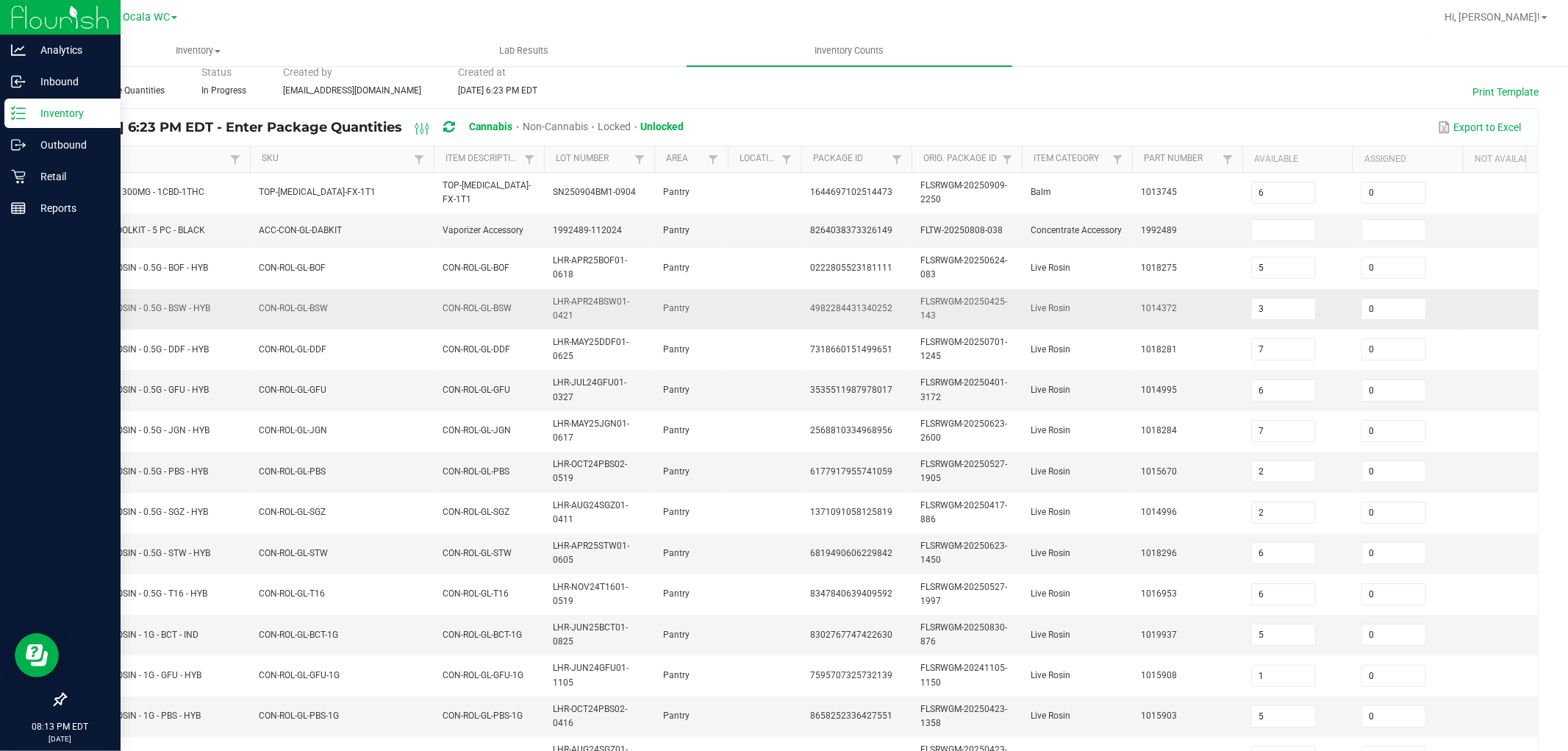
scroll to position [0, 0]
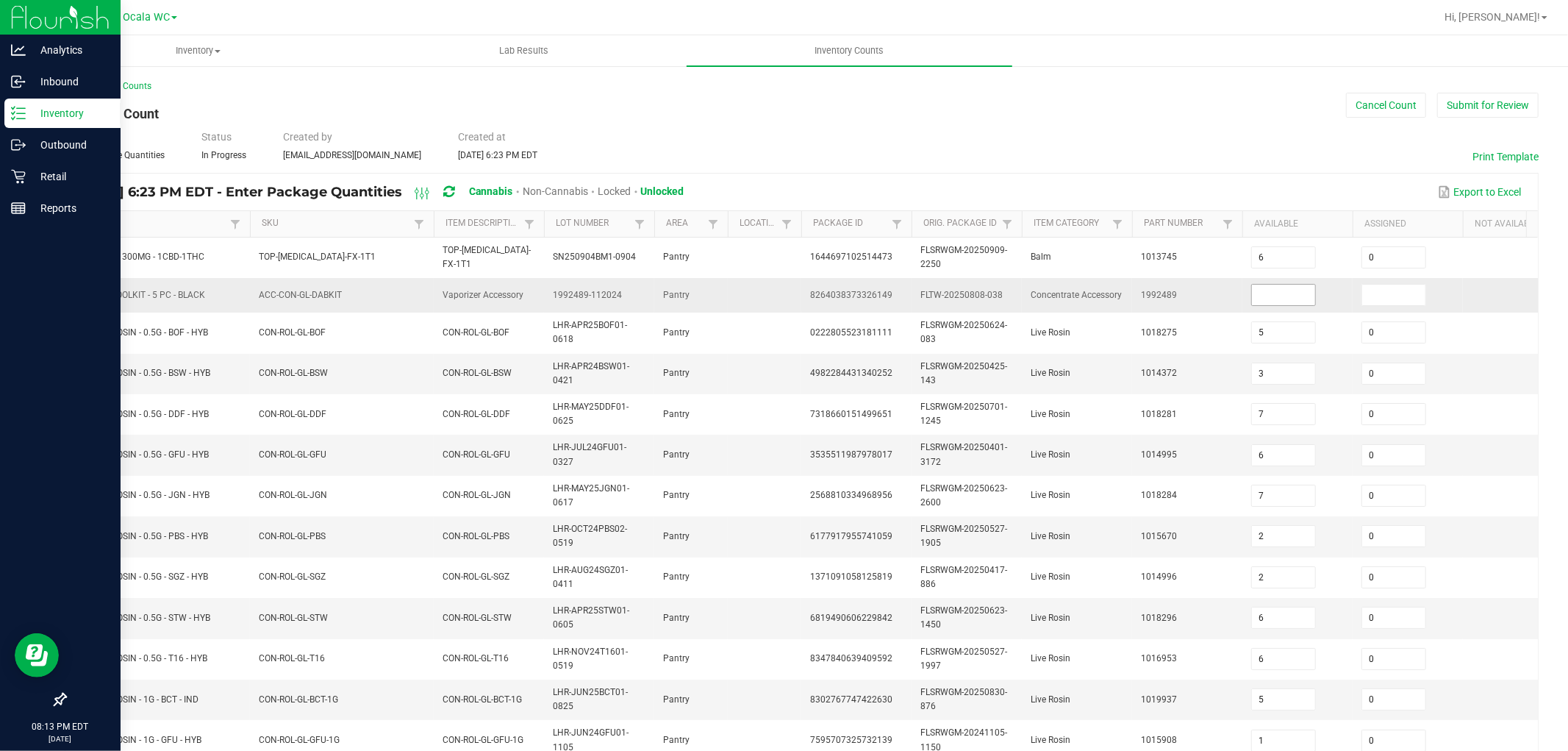
click at [1270, 303] on input at bounding box center [1283, 295] width 63 height 21
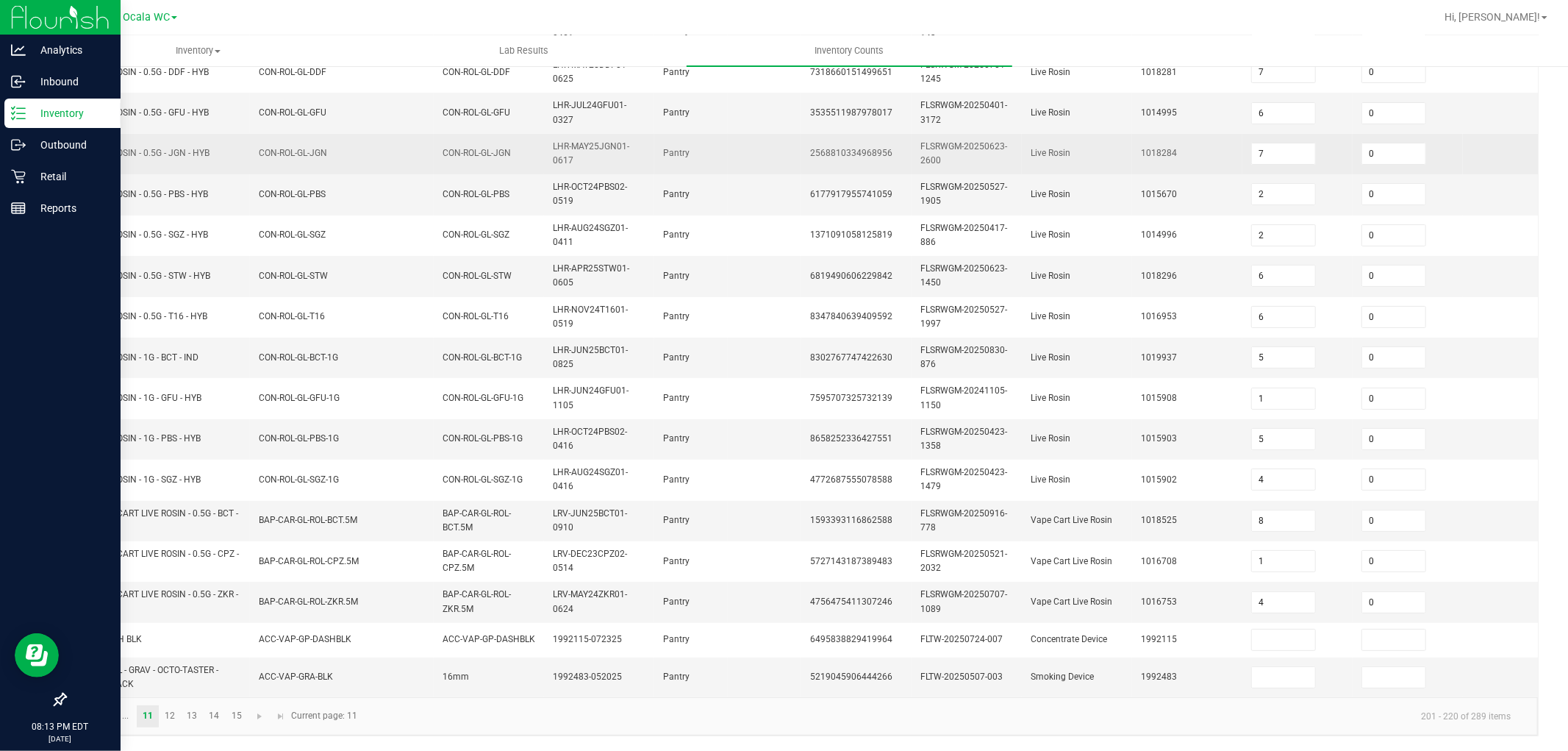
scroll to position [355, 0]
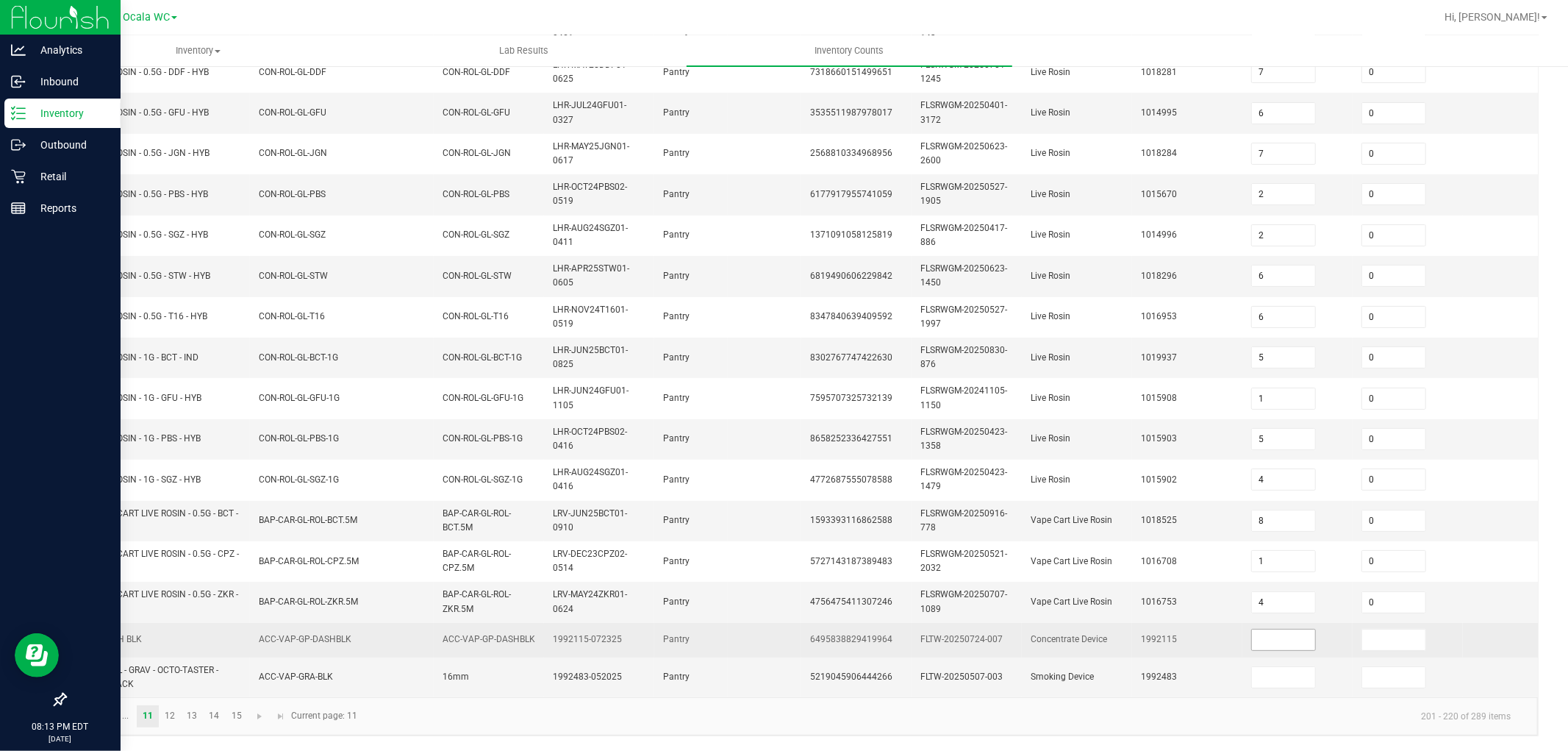
click at [1288, 635] on input at bounding box center [1283, 639] width 63 height 21
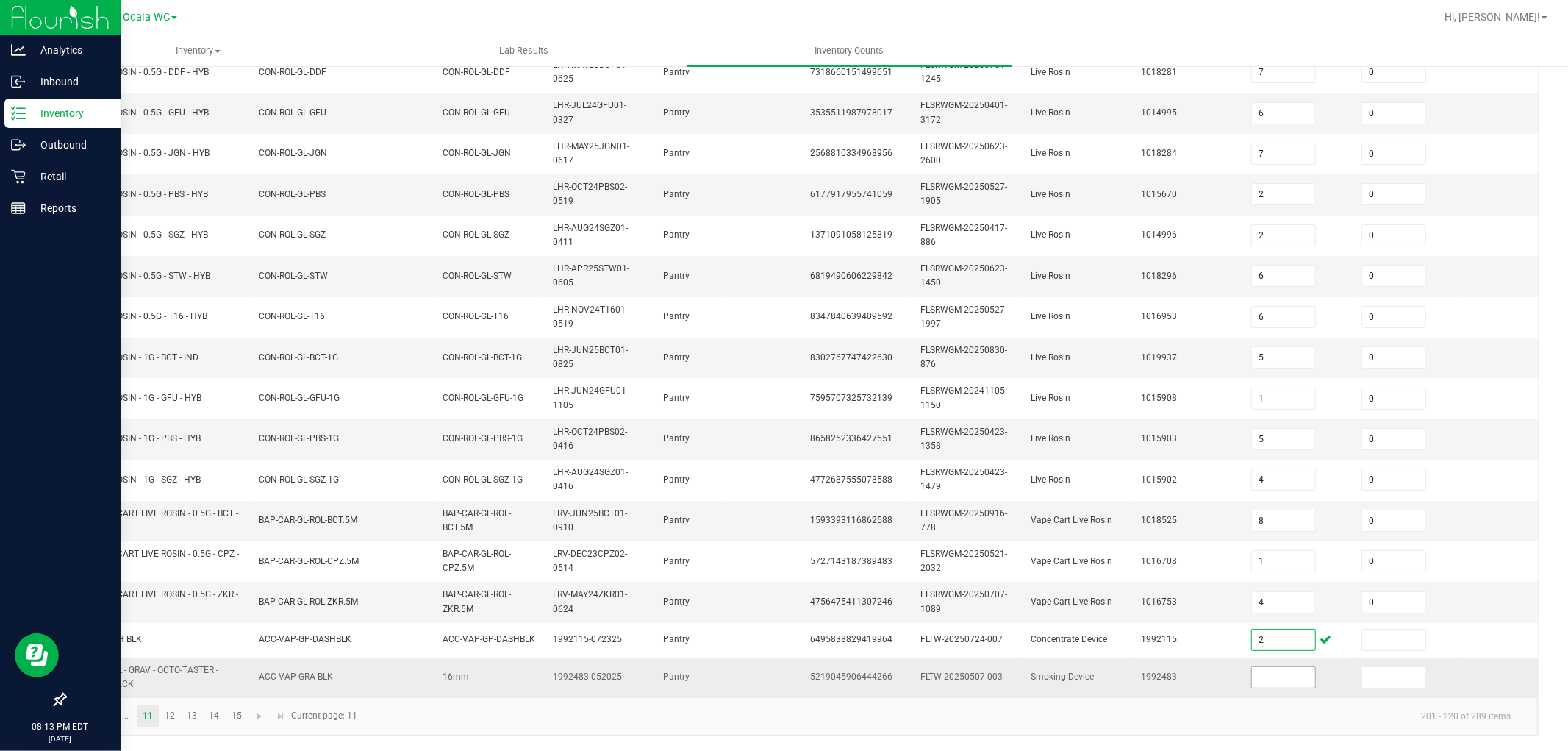
click at [1271, 668] on input at bounding box center [1283, 677] width 63 height 21
click at [166, 717] on link "12" at bounding box center [171, 717] width 22 height 22
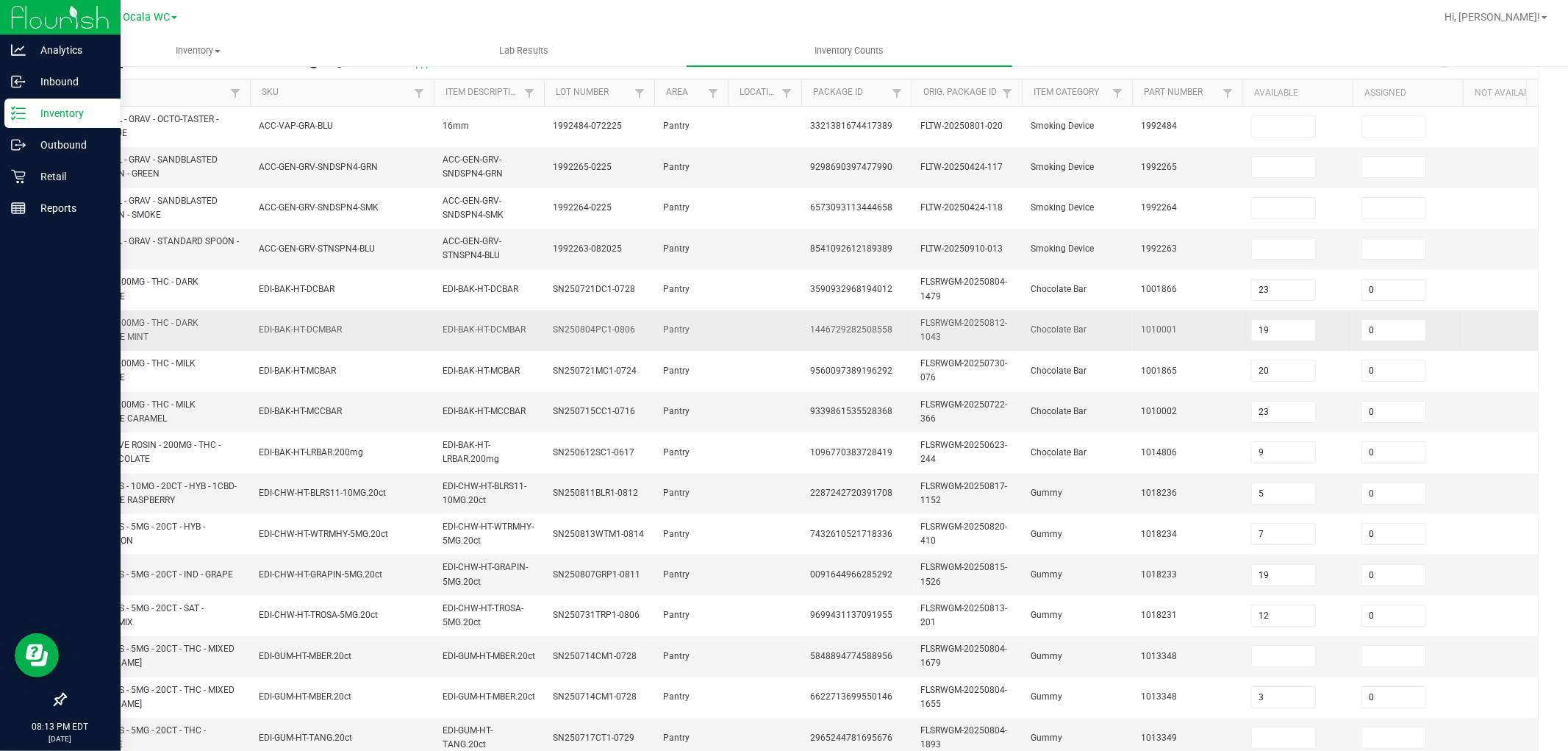
scroll to position [110, 0]
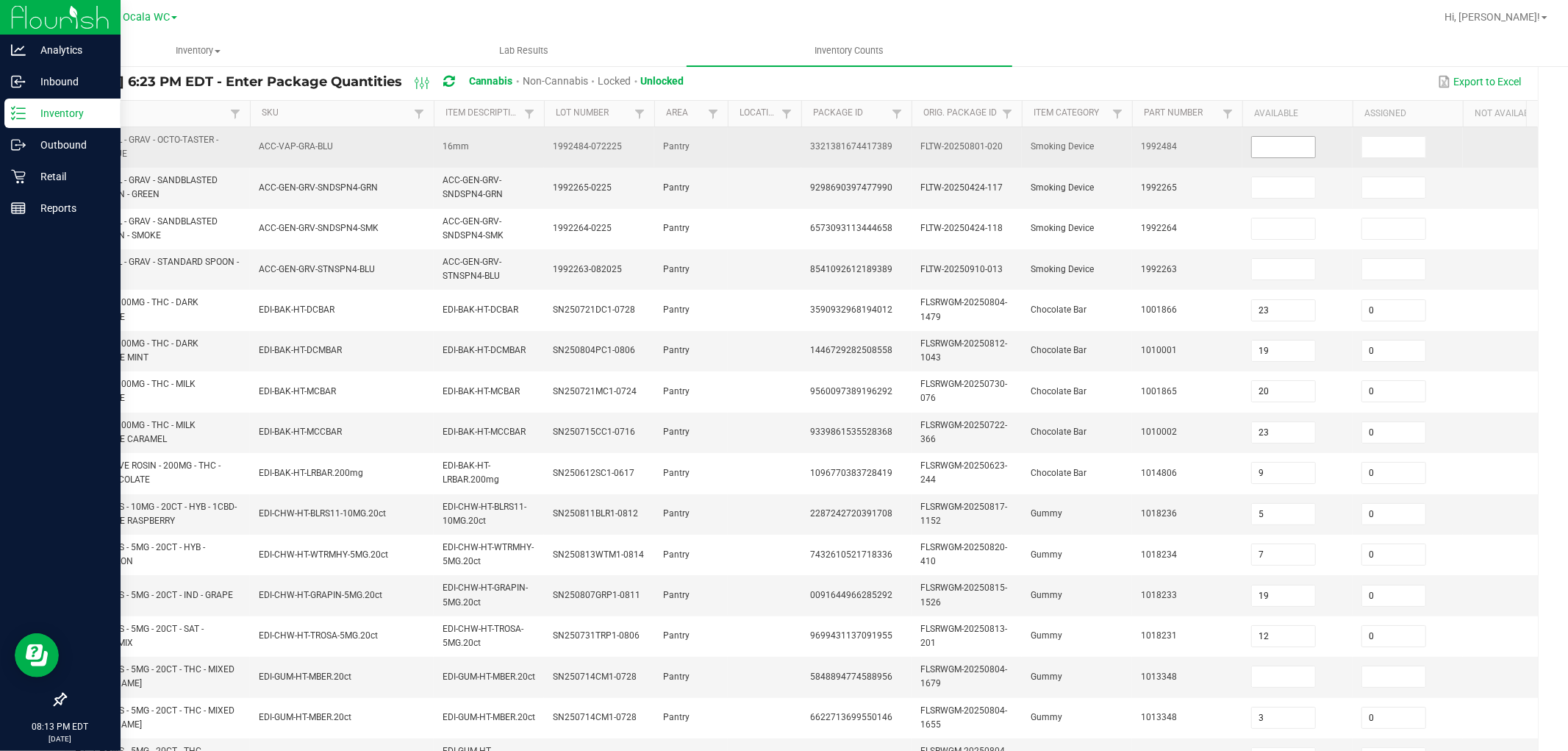
click at [1288, 145] on input at bounding box center [1283, 146] width 63 height 21
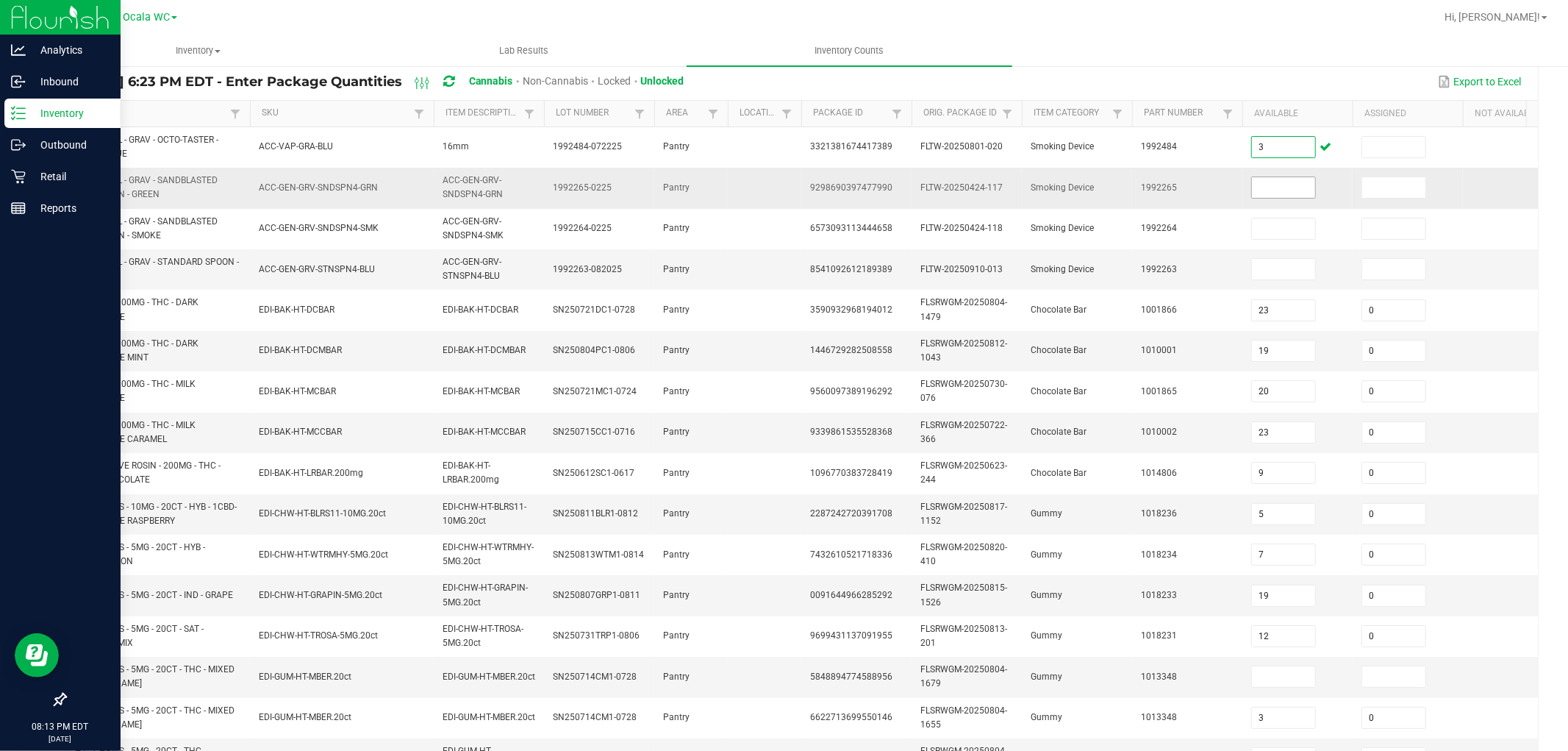
click at [1267, 189] on input at bounding box center [1283, 188] width 63 height 21
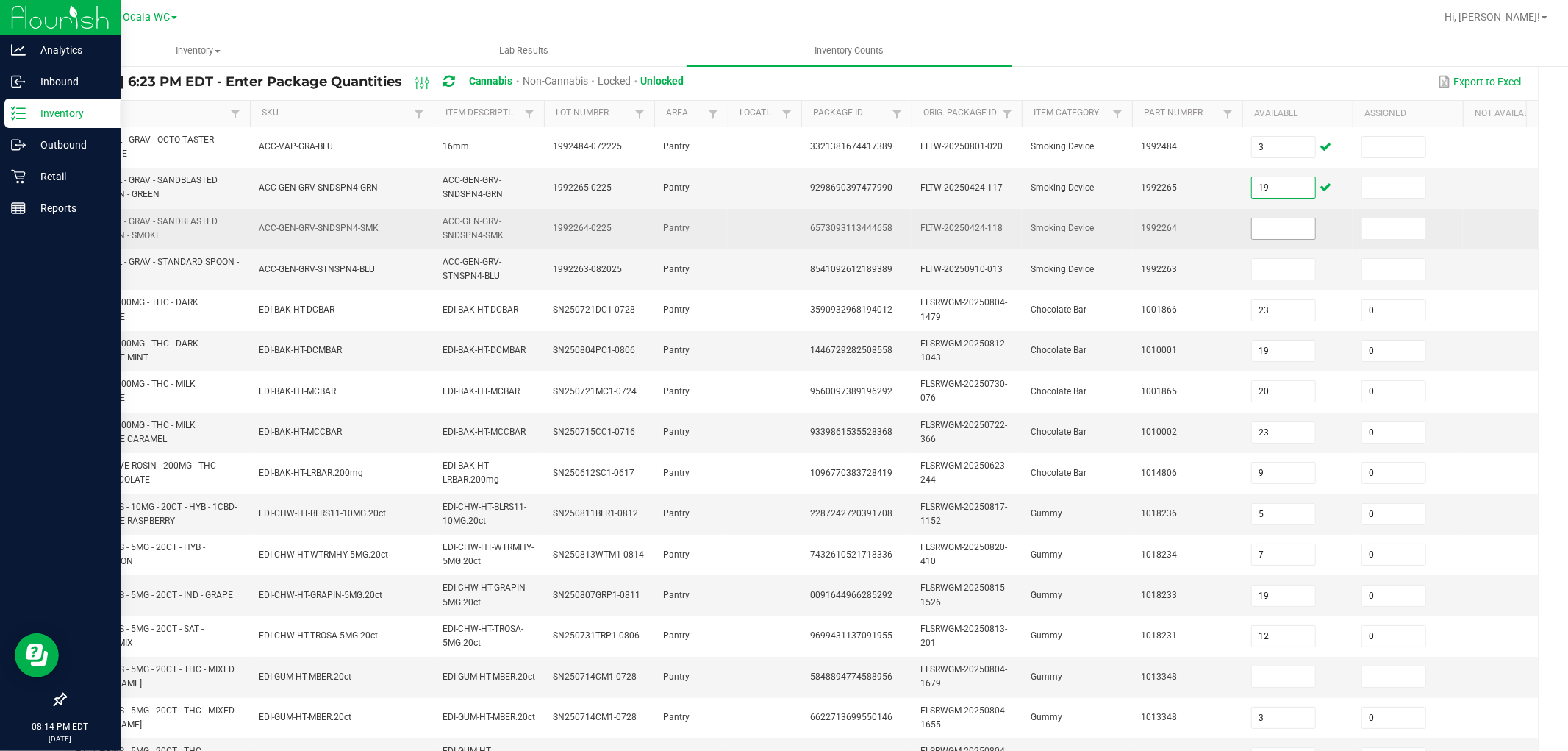
click at [1273, 237] on input at bounding box center [1283, 229] width 63 height 21
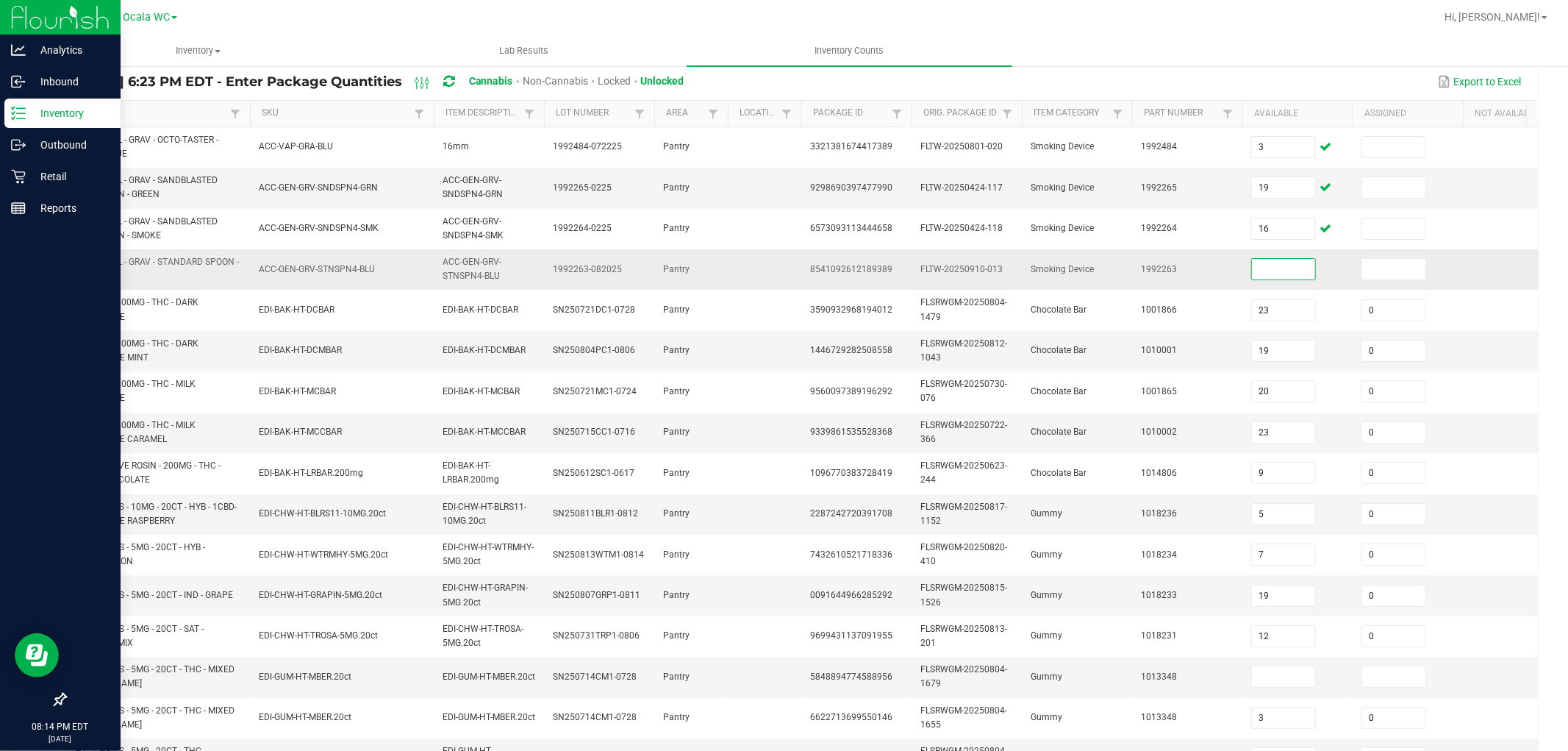
click at [1280, 274] on input at bounding box center [1283, 269] width 63 height 21
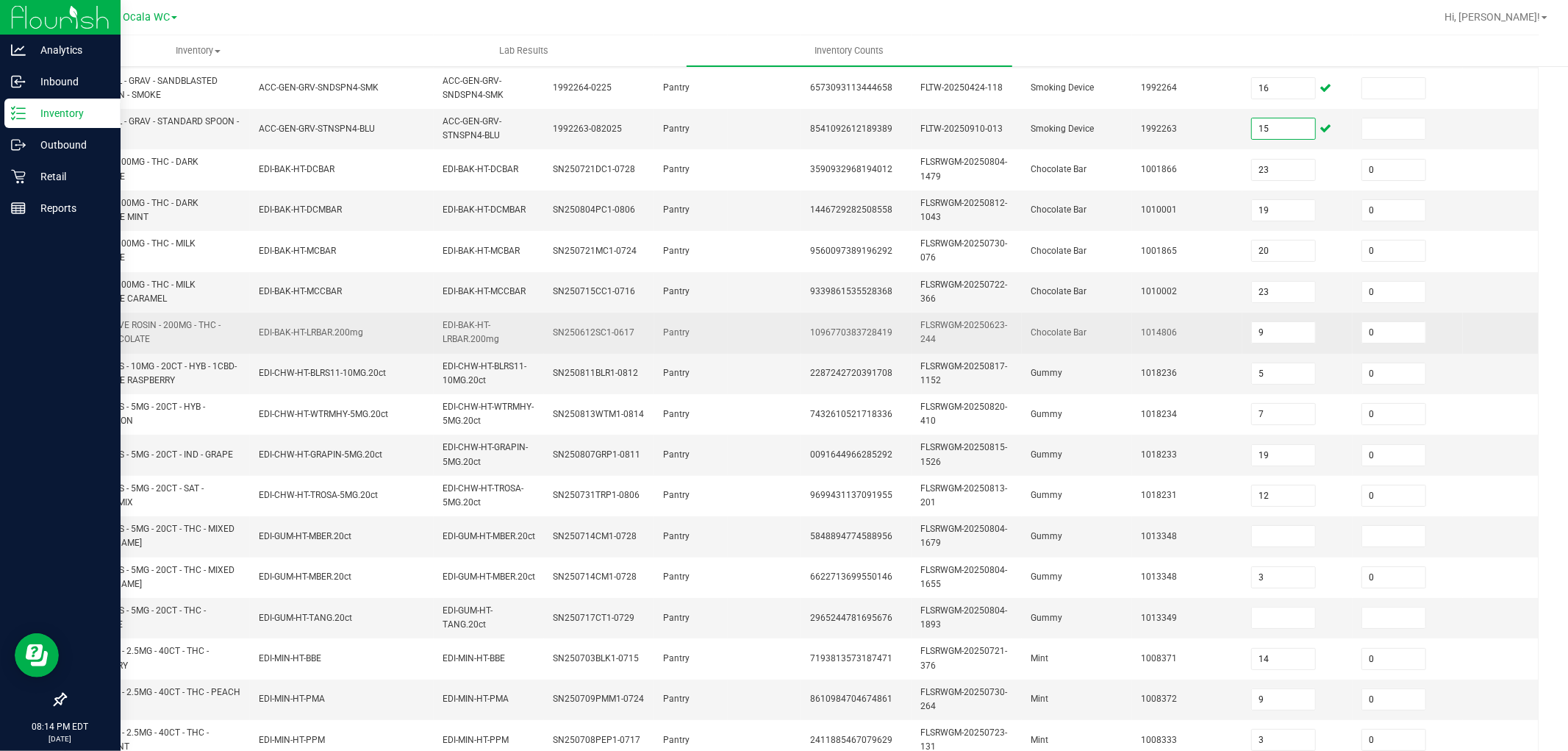
scroll to position [274, 0]
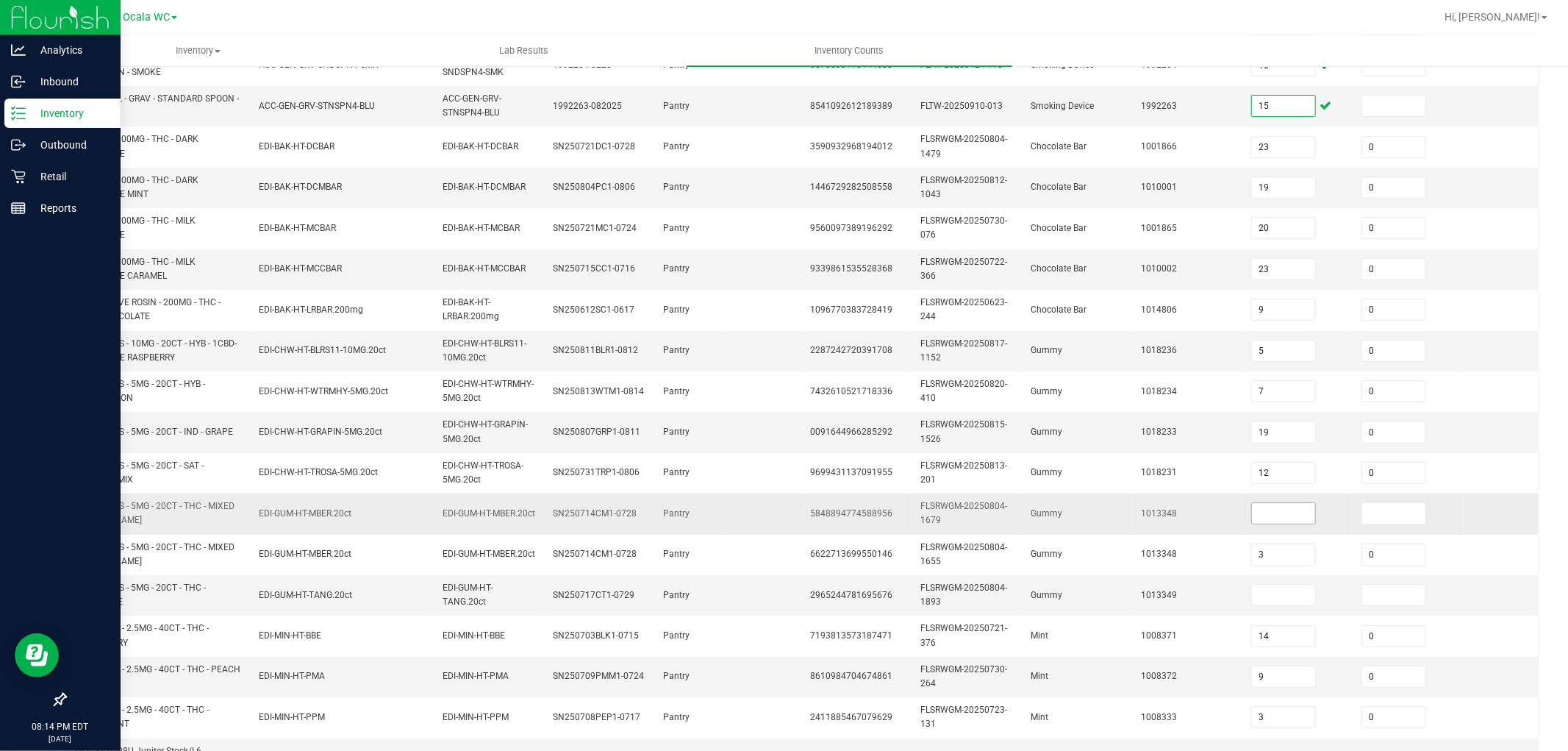
click at [1265, 511] on input at bounding box center [1283, 512] width 63 height 21
click at [1285, 594] on input at bounding box center [1283, 595] width 63 height 21
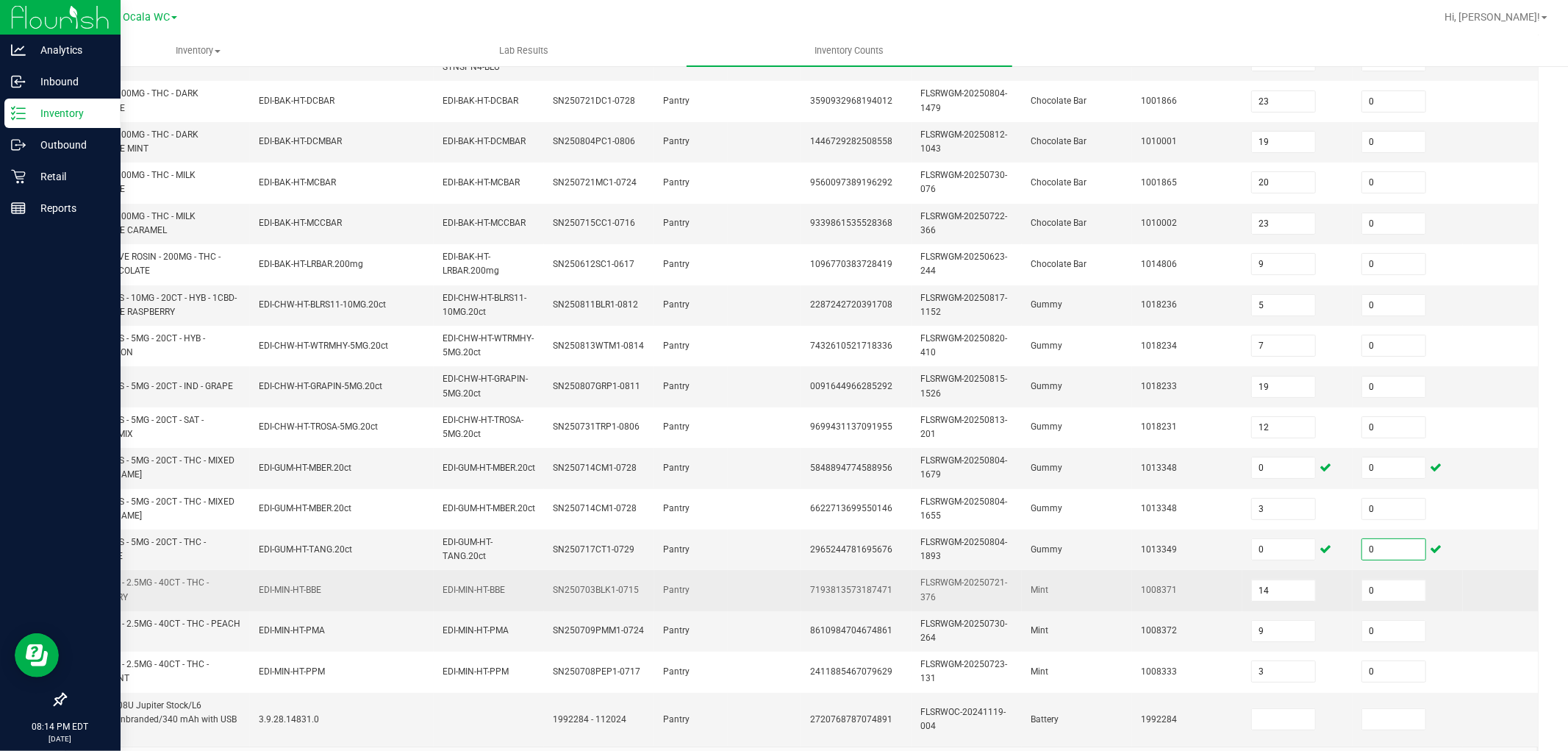
scroll to position [368, 0]
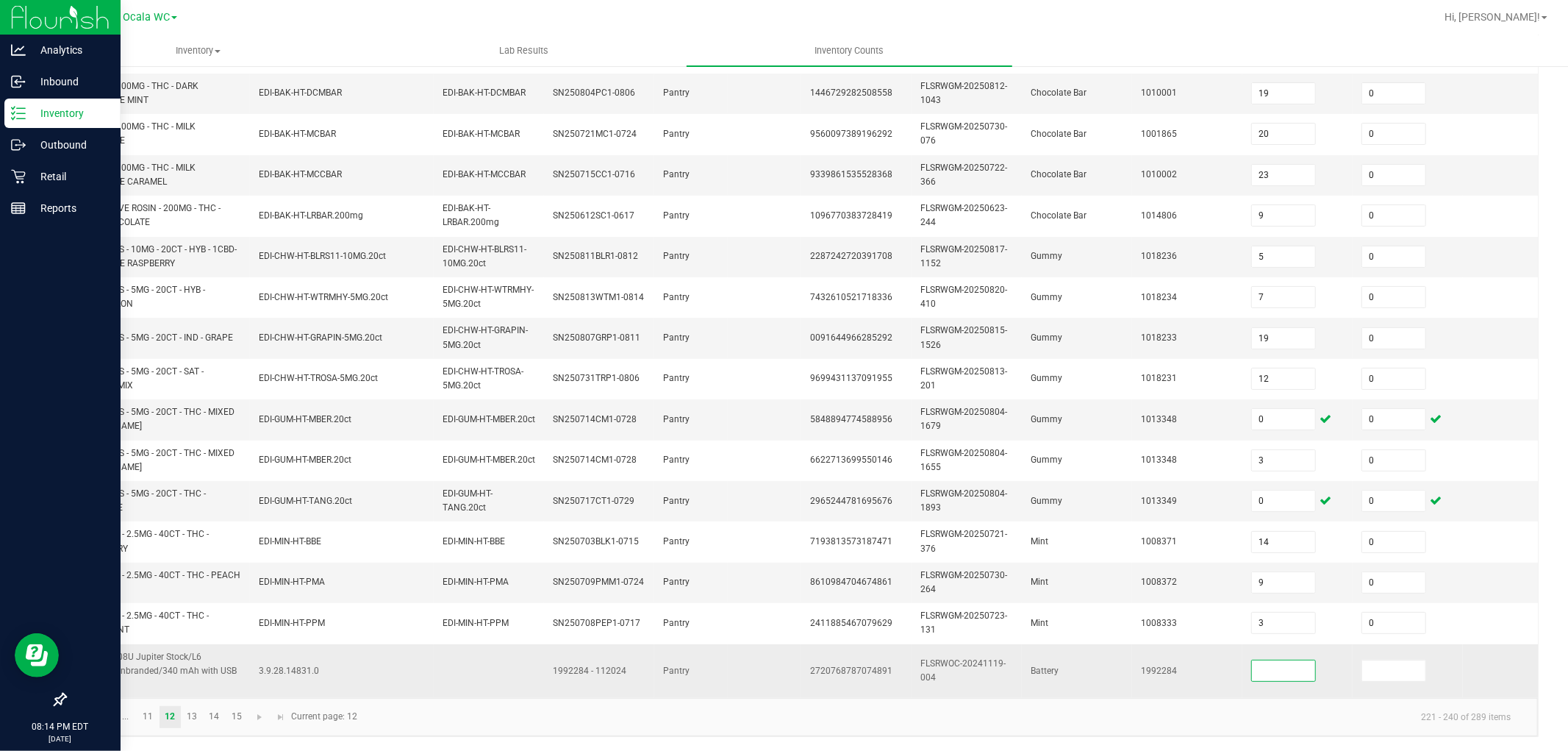
click at [1289, 670] on input at bounding box center [1283, 671] width 63 height 21
click at [191, 712] on link "13" at bounding box center [192, 717] width 22 height 22
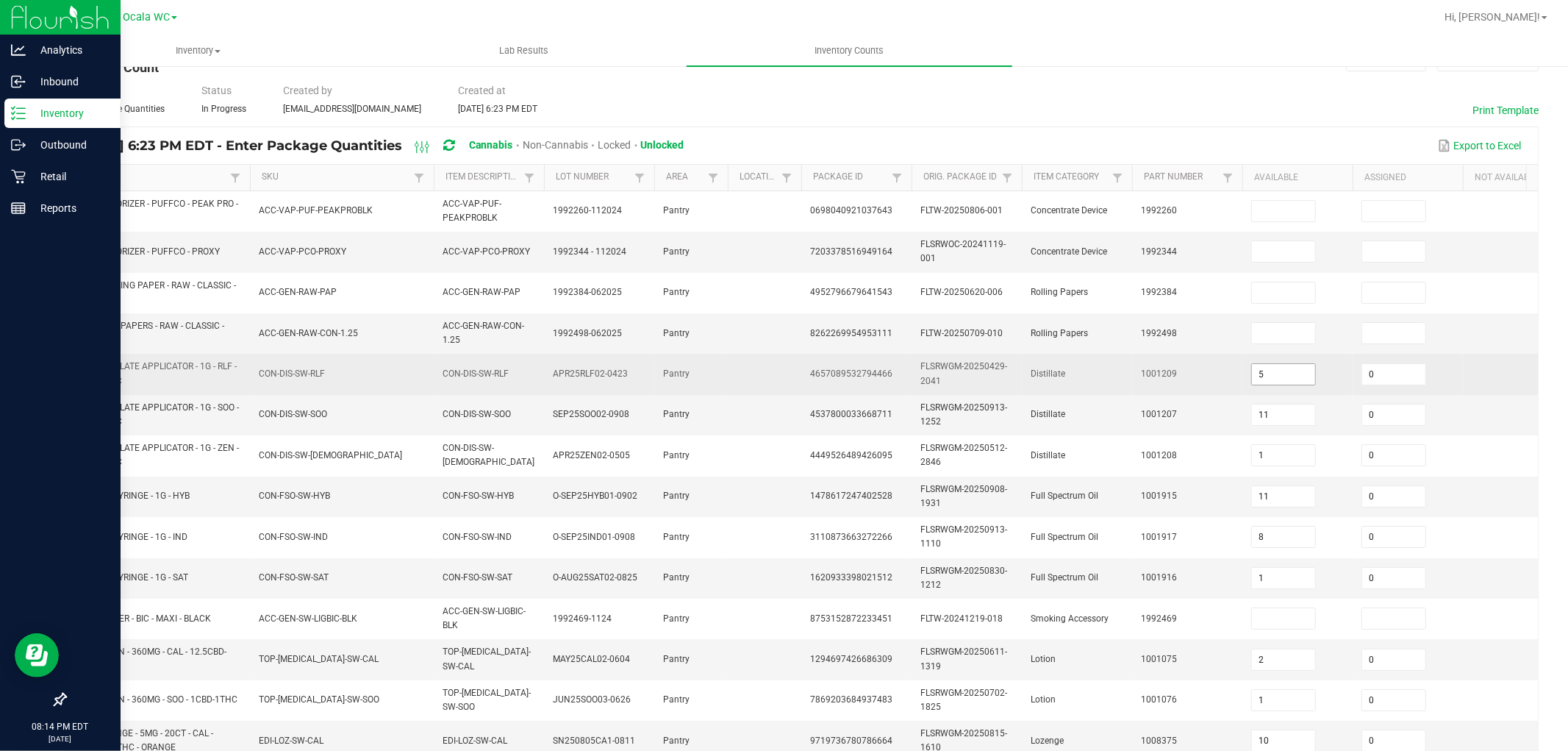
scroll to position [40, 0]
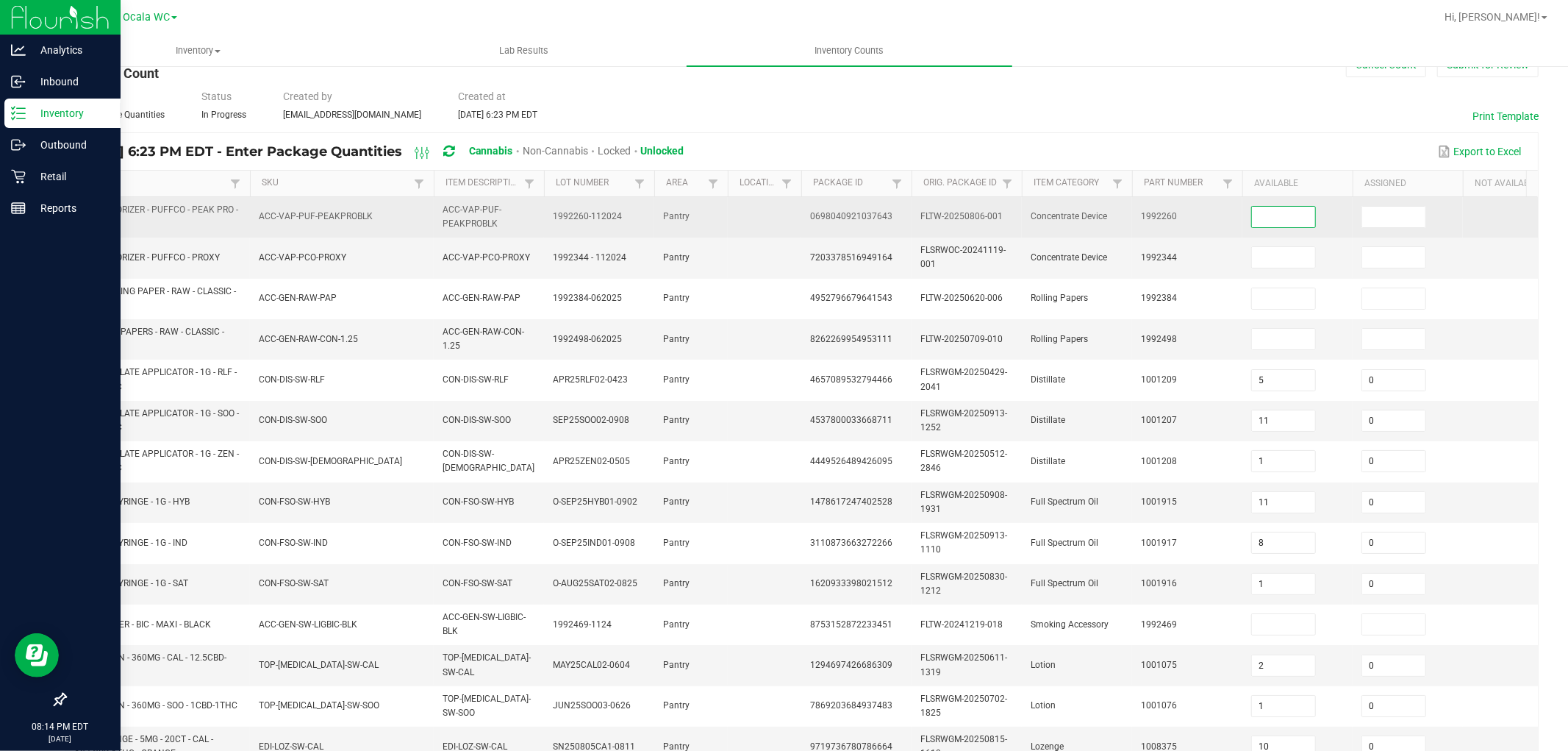
click at [1291, 207] on input at bounding box center [1283, 217] width 63 height 21
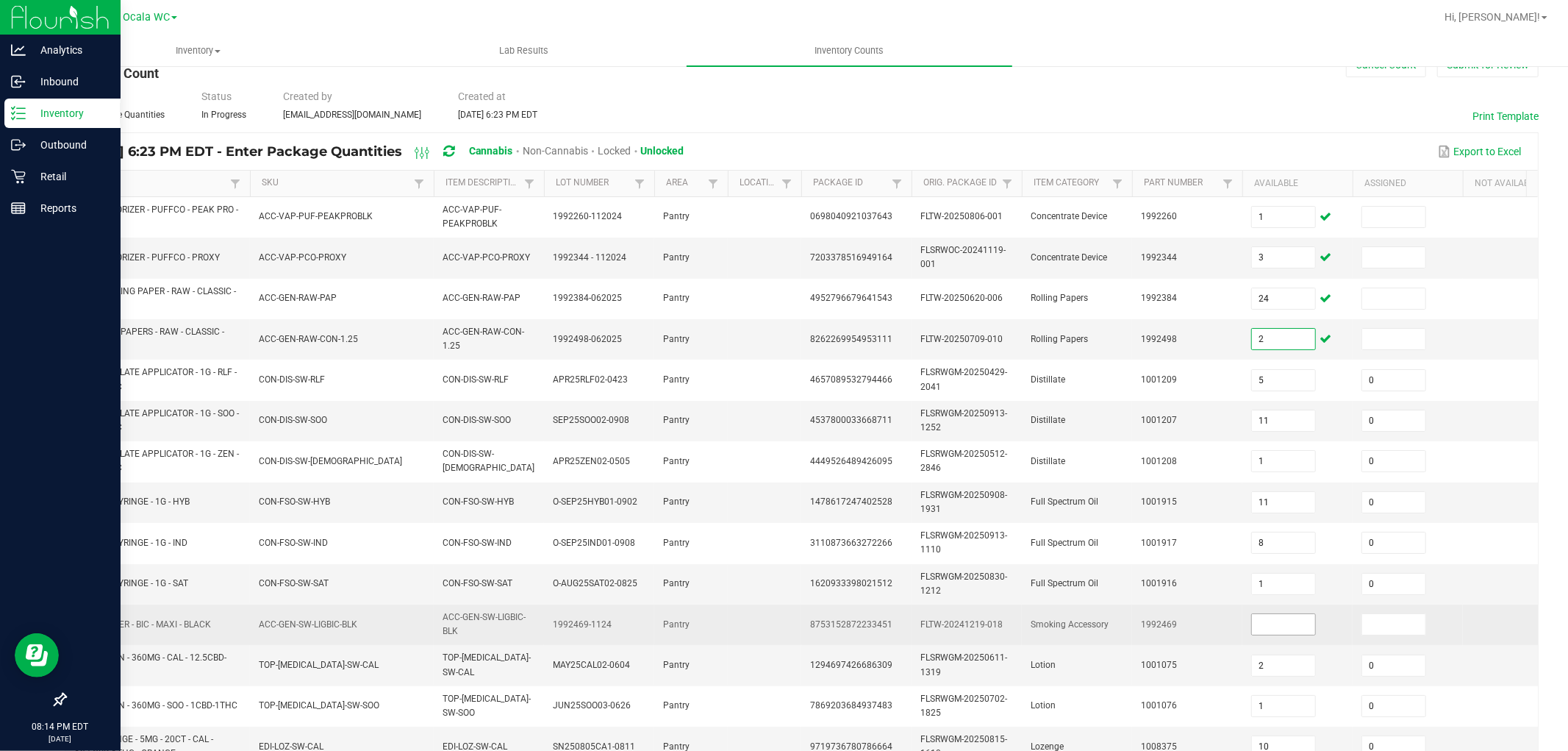
click at [1299, 623] on input at bounding box center [1283, 624] width 63 height 21
click at [1238, 629] on td "1992469" at bounding box center [1187, 624] width 110 height 40
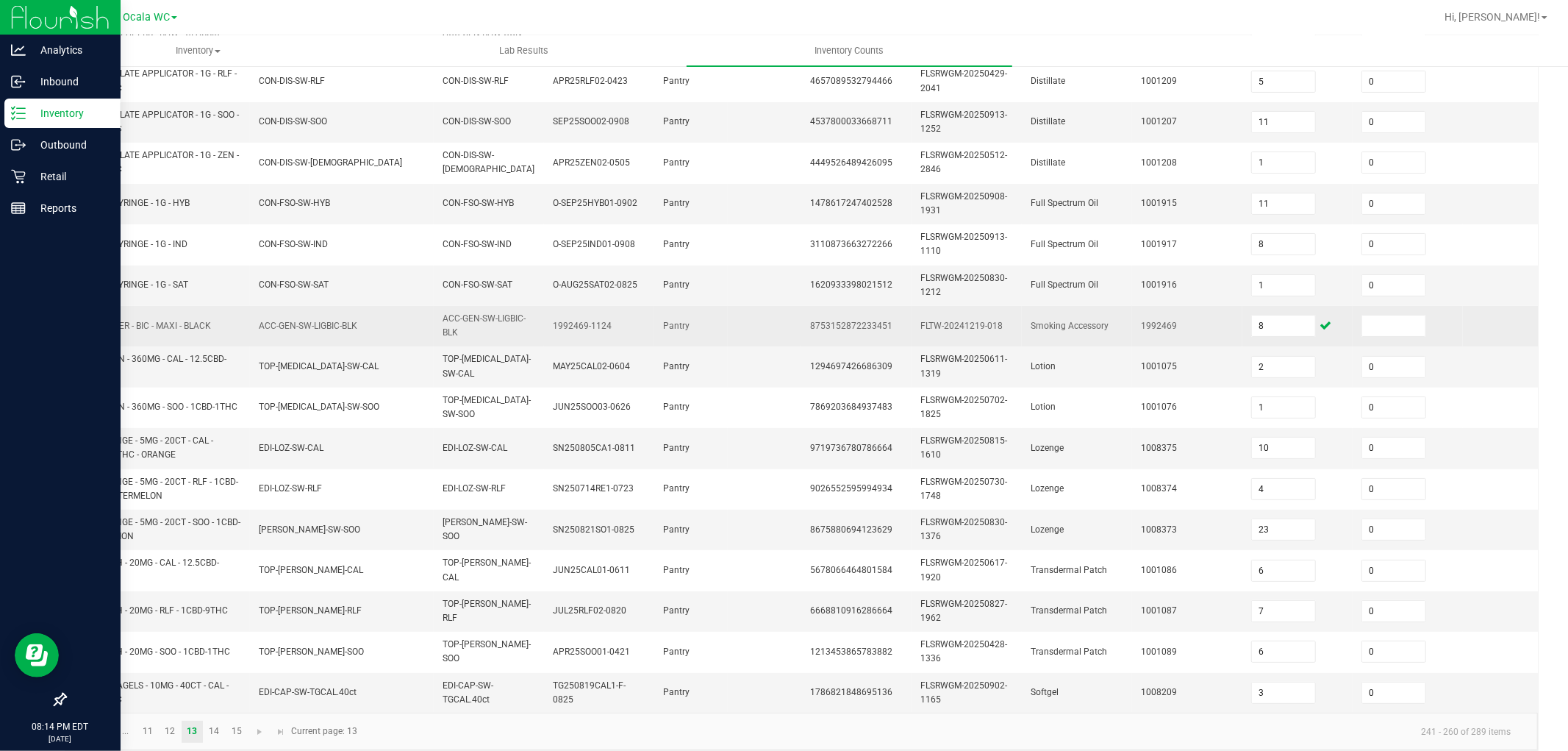
scroll to position [368, 0]
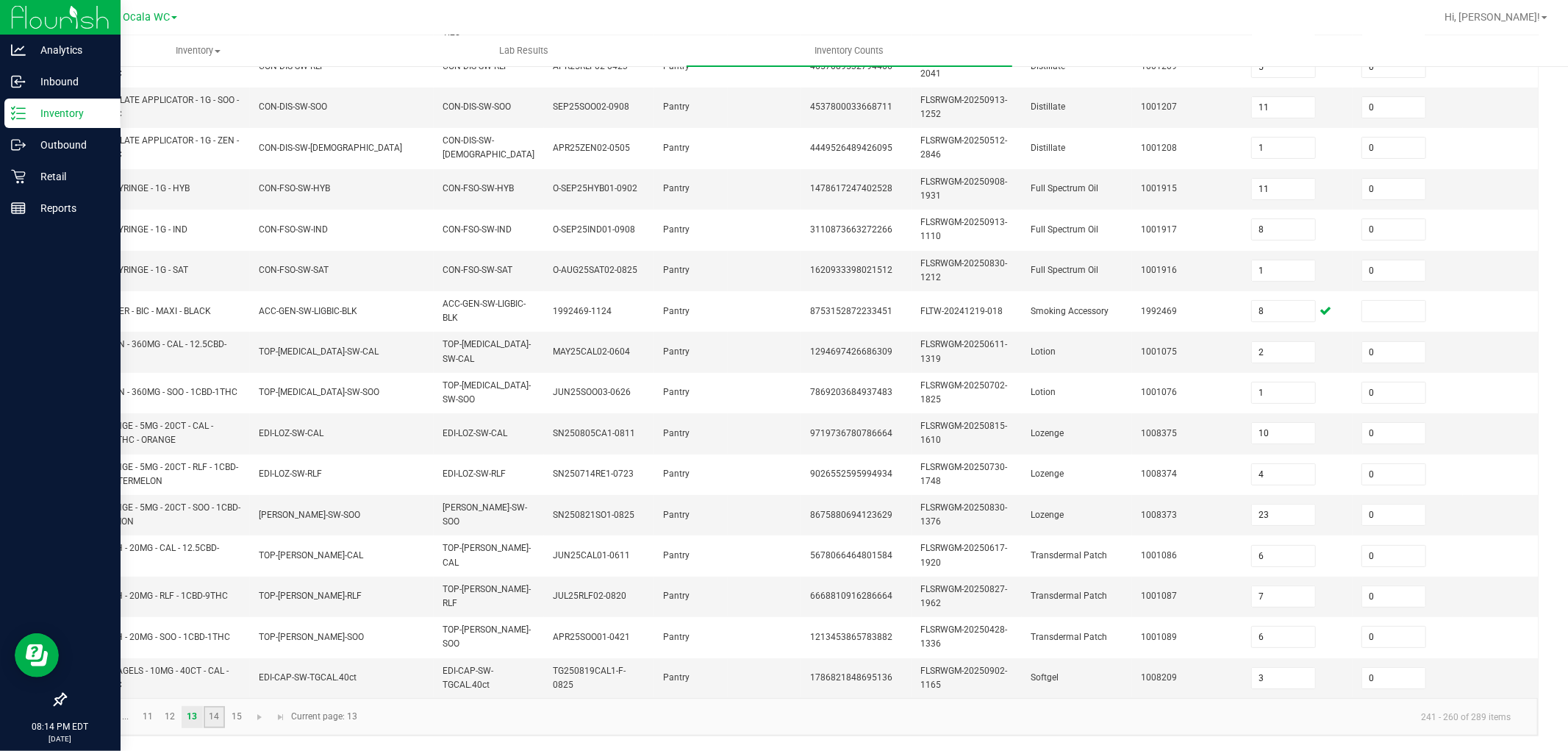
click at [219, 720] on link "14" at bounding box center [215, 717] width 22 height 22
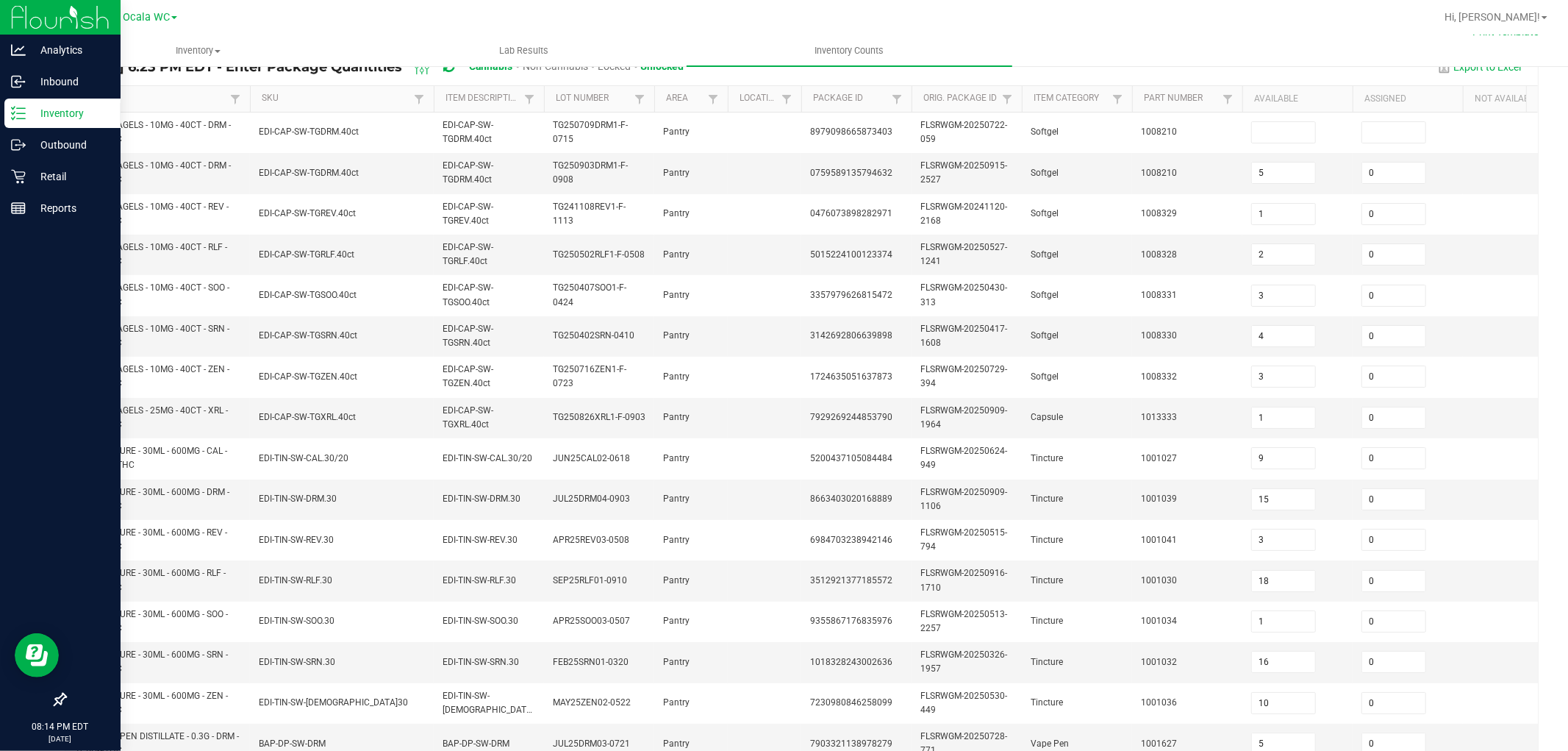
scroll to position [40, 0]
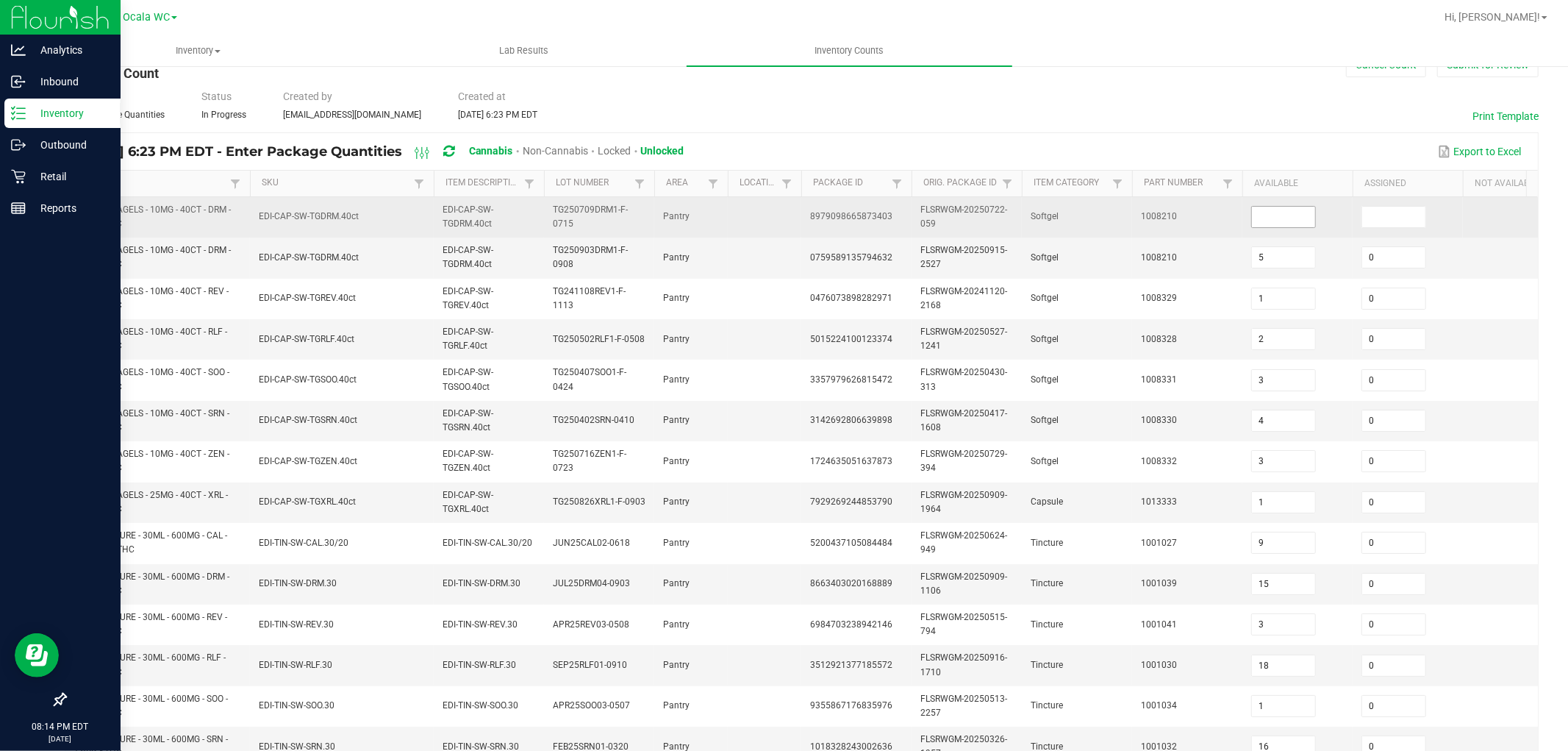
click at [1268, 216] on input at bounding box center [1283, 217] width 63 height 21
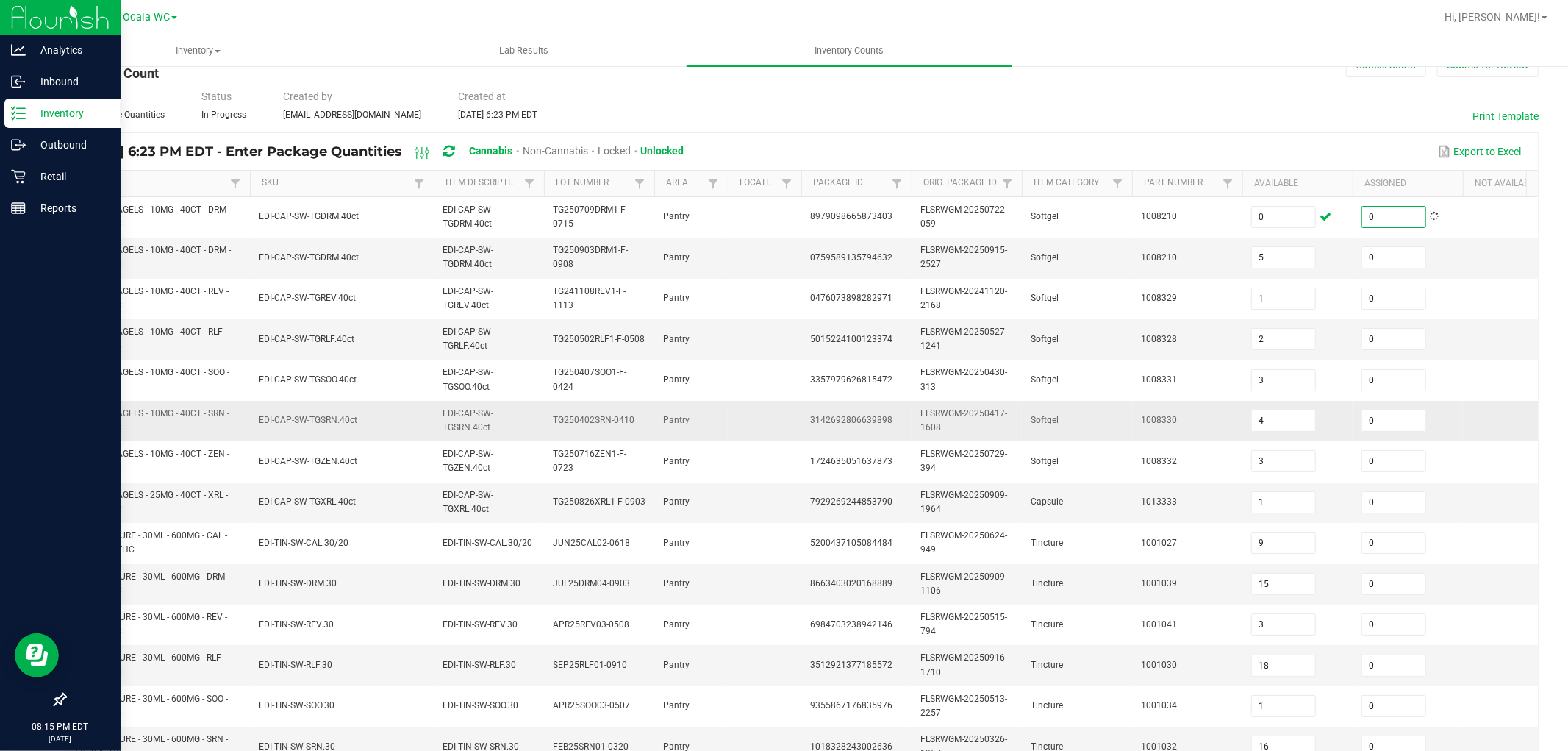
click at [1204, 435] on td "1008330" at bounding box center [1187, 420] width 110 height 40
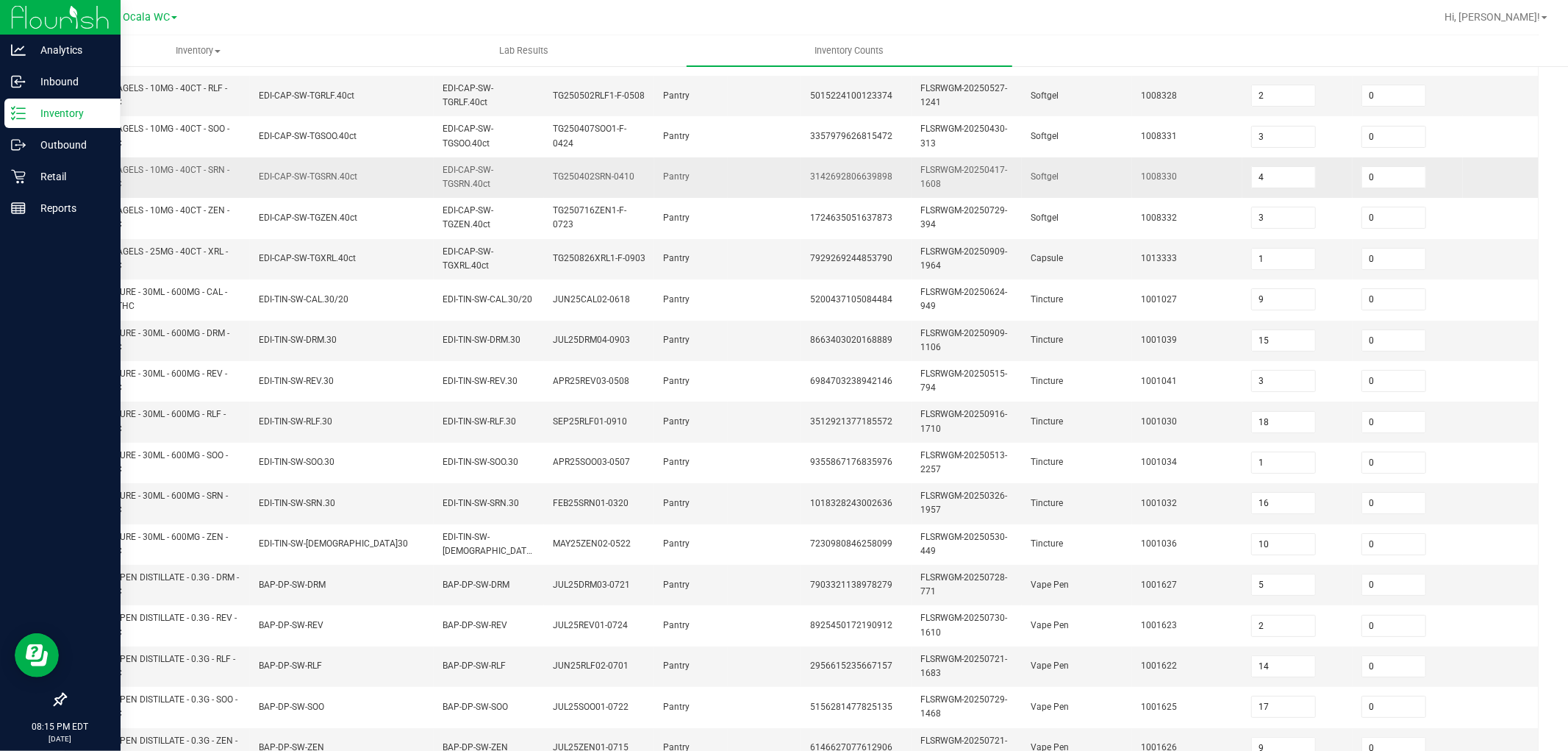
scroll to position [368, 0]
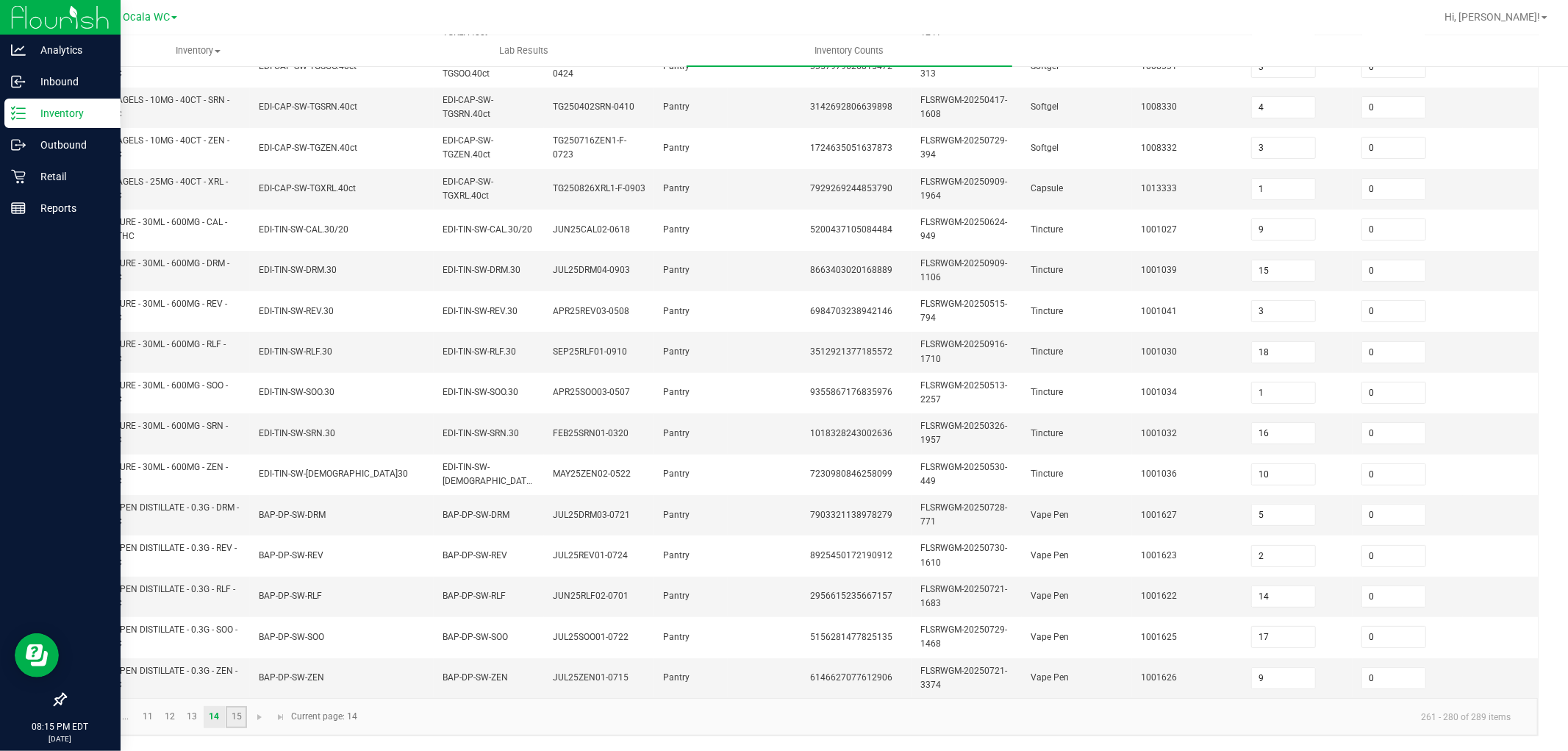
click at [235, 712] on link "15" at bounding box center [236, 717] width 22 height 22
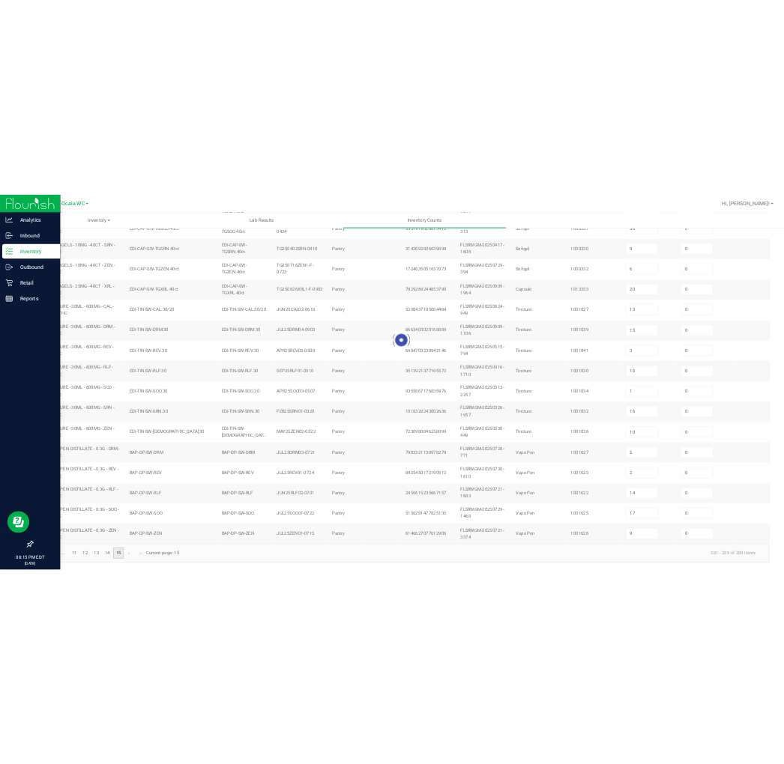
scroll to position [0, 0]
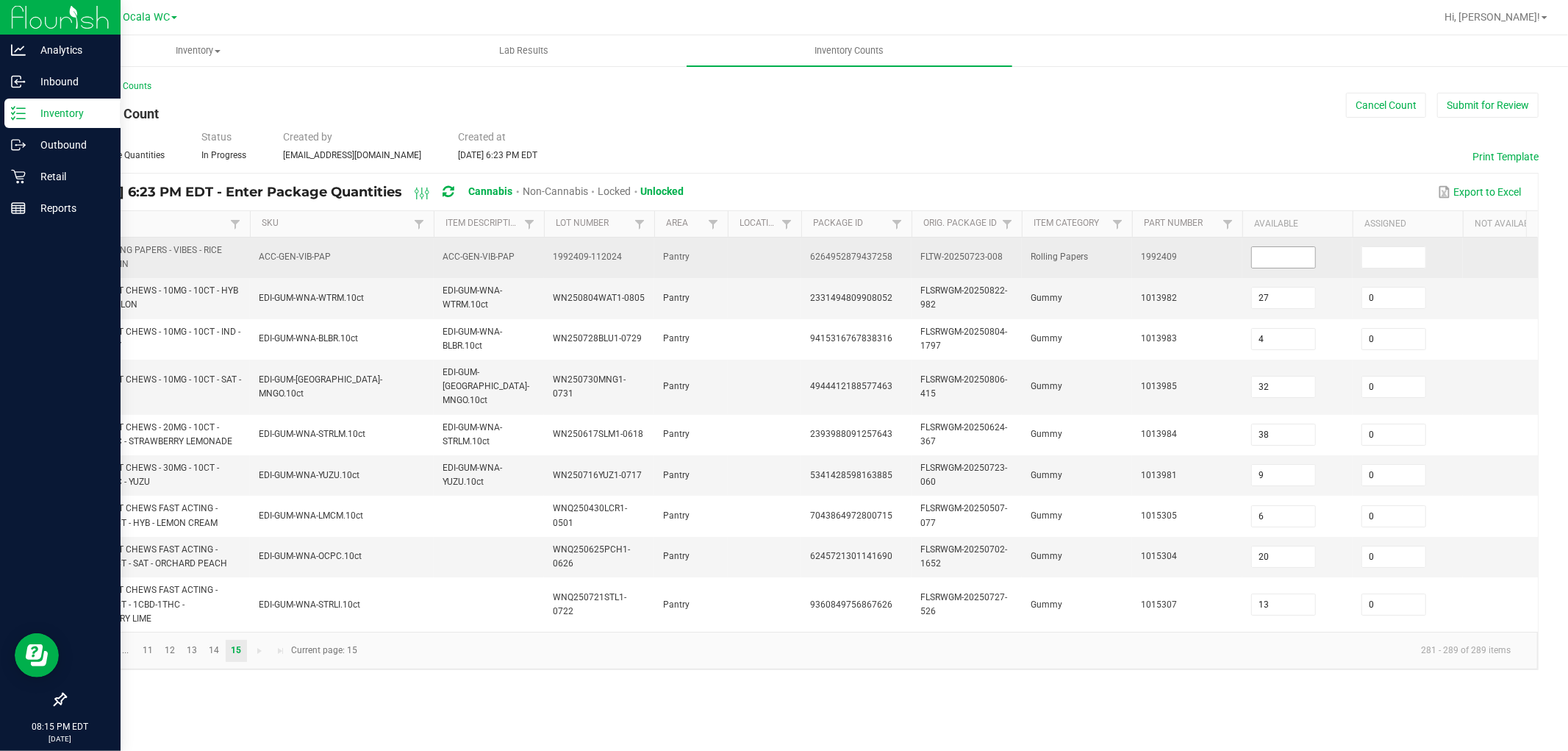
click at [1274, 261] on input at bounding box center [1283, 257] width 63 height 21
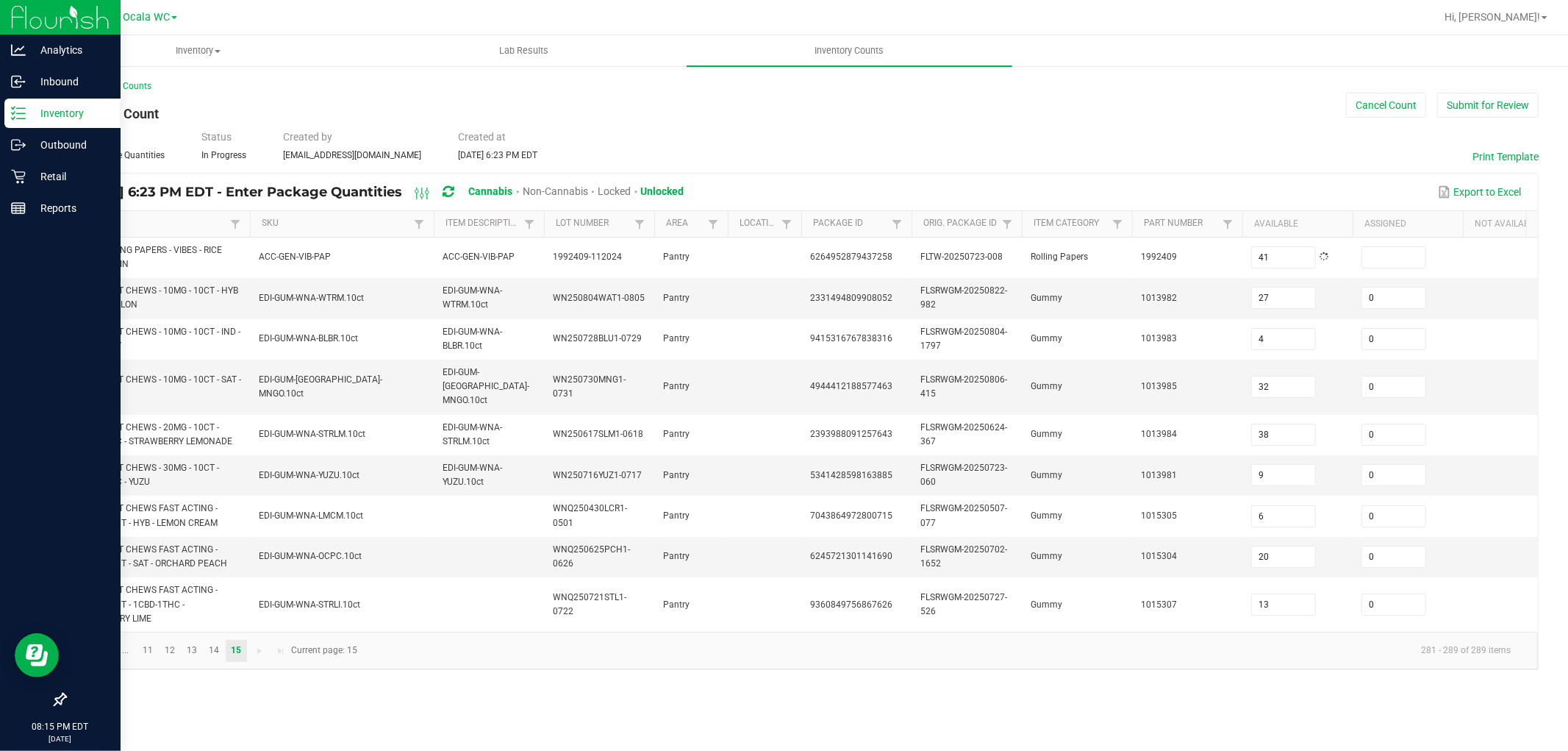
click at [1093, 166] on div "< All Inventory Counts Inventory Count Cancel Count Submit for Review Type Ente…" at bounding box center [802, 375] width 1474 height 591
click at [46, 172] on p "Retail" at bounding box center [70, 177] width 88 height 18
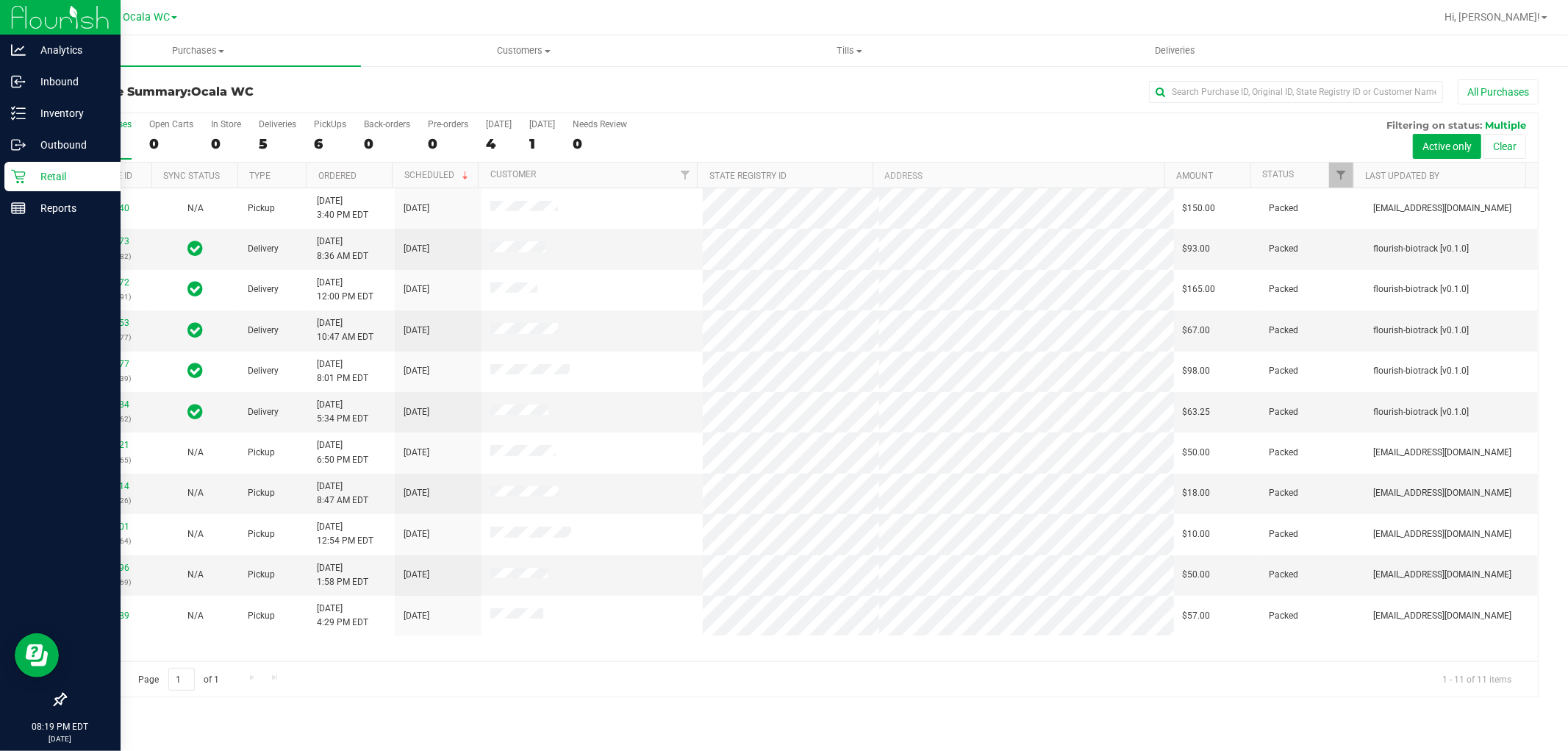
click at [64, 185] on p "Retail" at bounding box center [70, 177] width 88 height 18
click at [49, 107] on p "Inventory" at bounding box center [70, 113] width 88 height 18
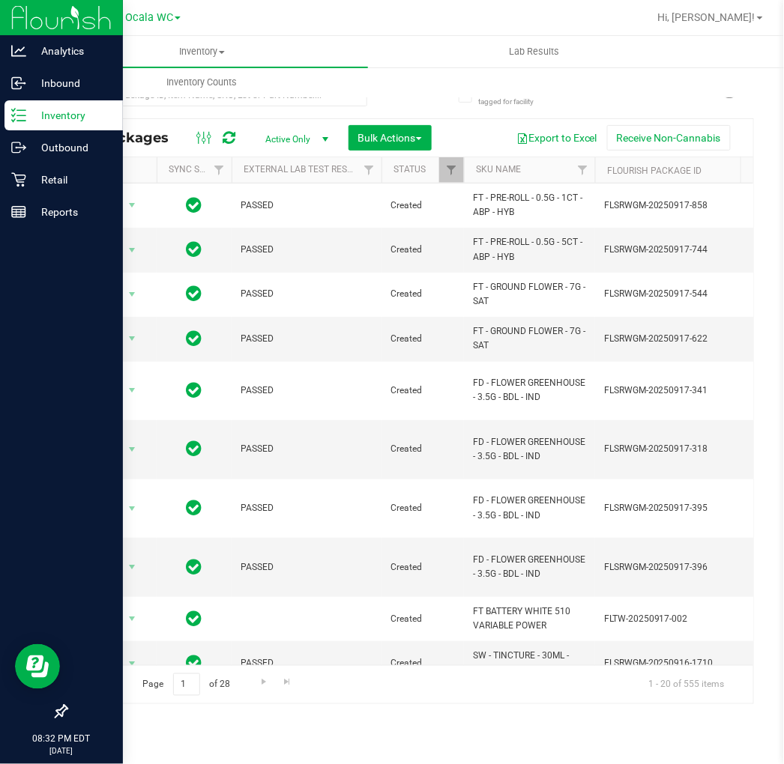
click at [58, 109] on p "Inventory" at bounding box center [71, 115] width 90 height 18
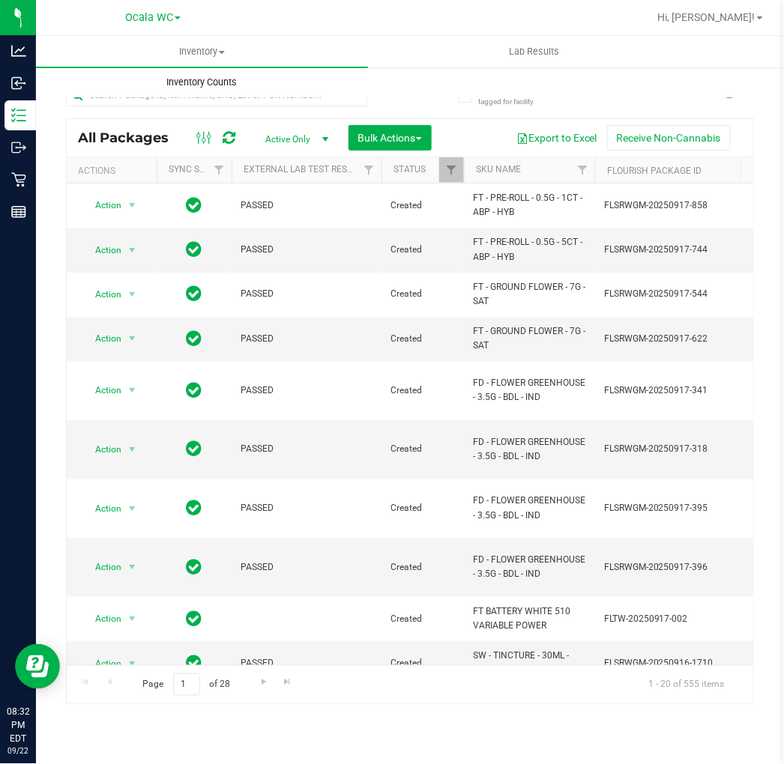
click at [214, 87] on span "Inventory Counts" at bounding box center [202, 82] width 111 height 13
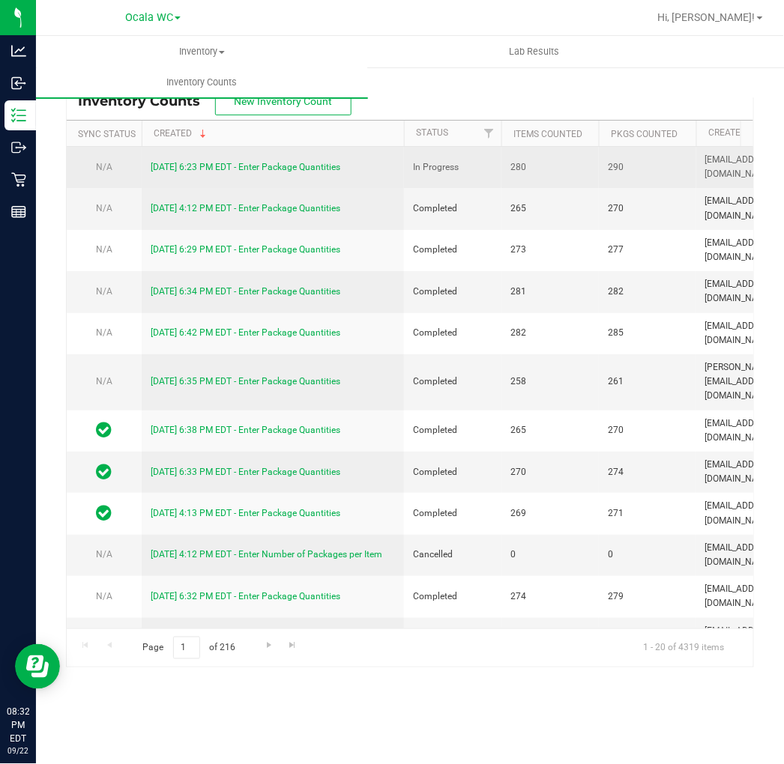
click at [279, 166] on link "9/22/25 6:23 PM EDT - Enter Package Quantities" at bounding box center [246, 167] width 190 height 10
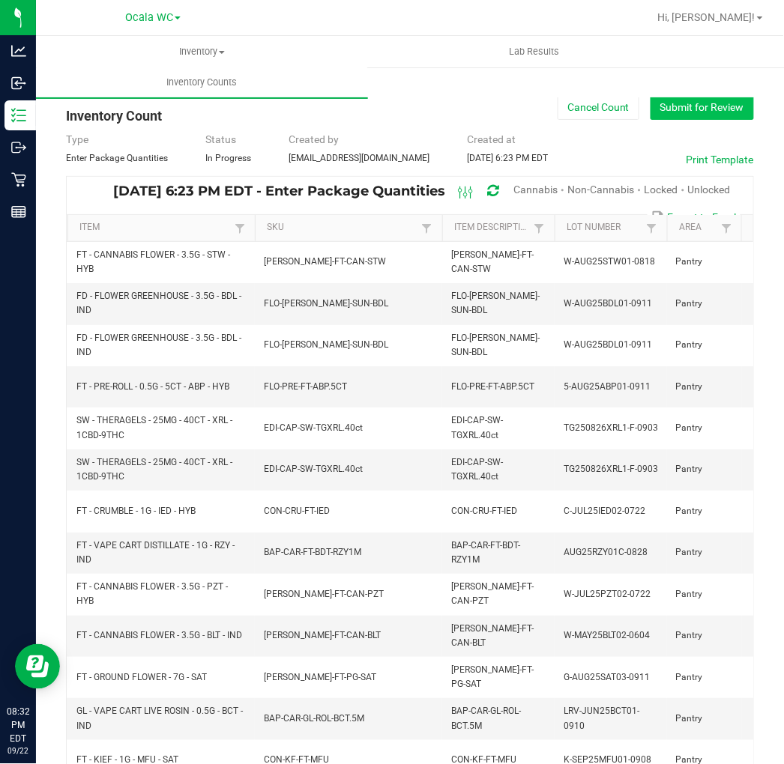
click at [686, 106] on button "Submit for Review" at bounding box center [701, 106] width 103 height 25
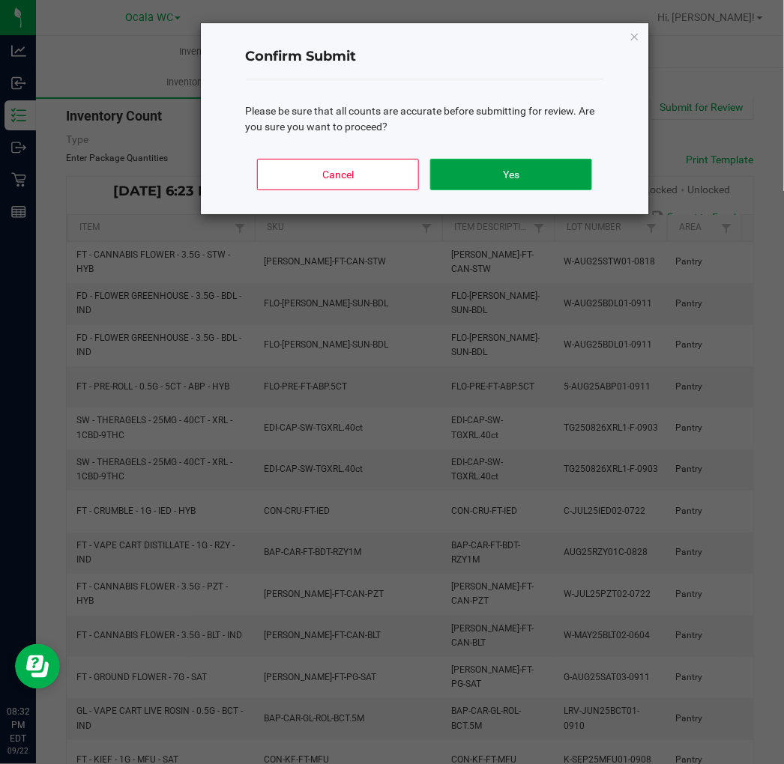
click at [499, 169] on button "Yes" at bounding box center [510, 174] width 161 height 31
